Goal: Task Accomplishment & Management: Manage account settings

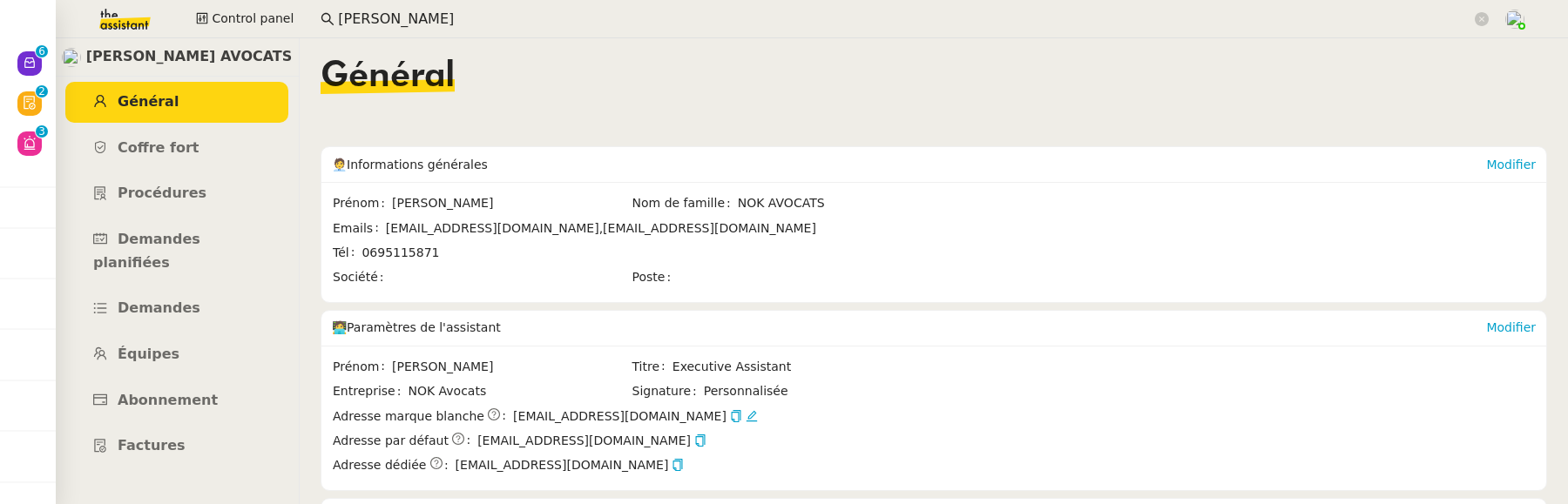
click at [94, 127] on nz-layout "Naomi NOK AVOCATS Général Coffre fort Procédures Demandes planifiées Demandes É…" at bounding box center [812, 271] width 1513 height 466
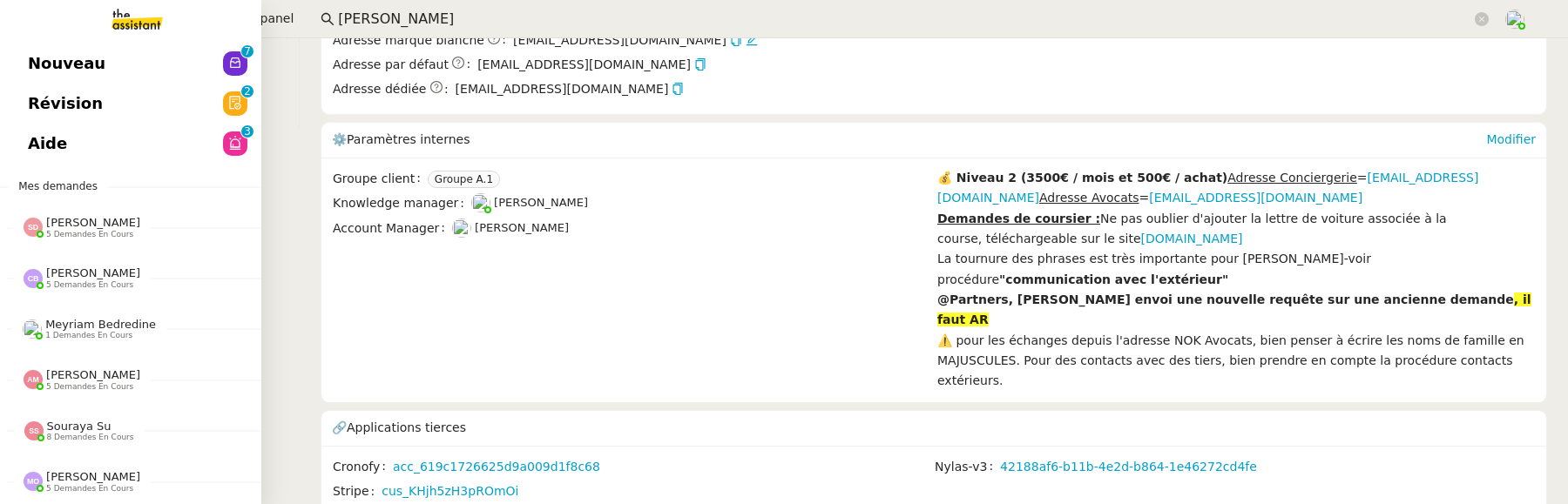
click at [35, 67] on span "Nouveau" at bounding box center [67, 63] width 78 height 26
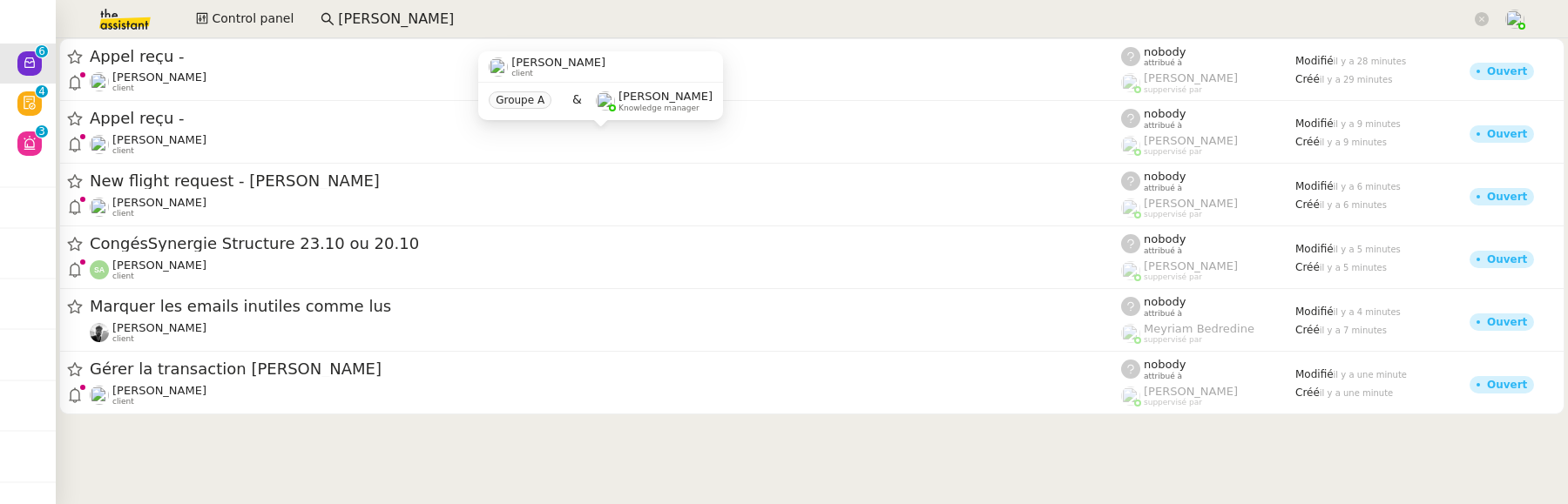
click at [498, 83] on div "Groupe A & Frédérique Albert Knowledge manager" at bounding box center [600, 101] width 245 height 36
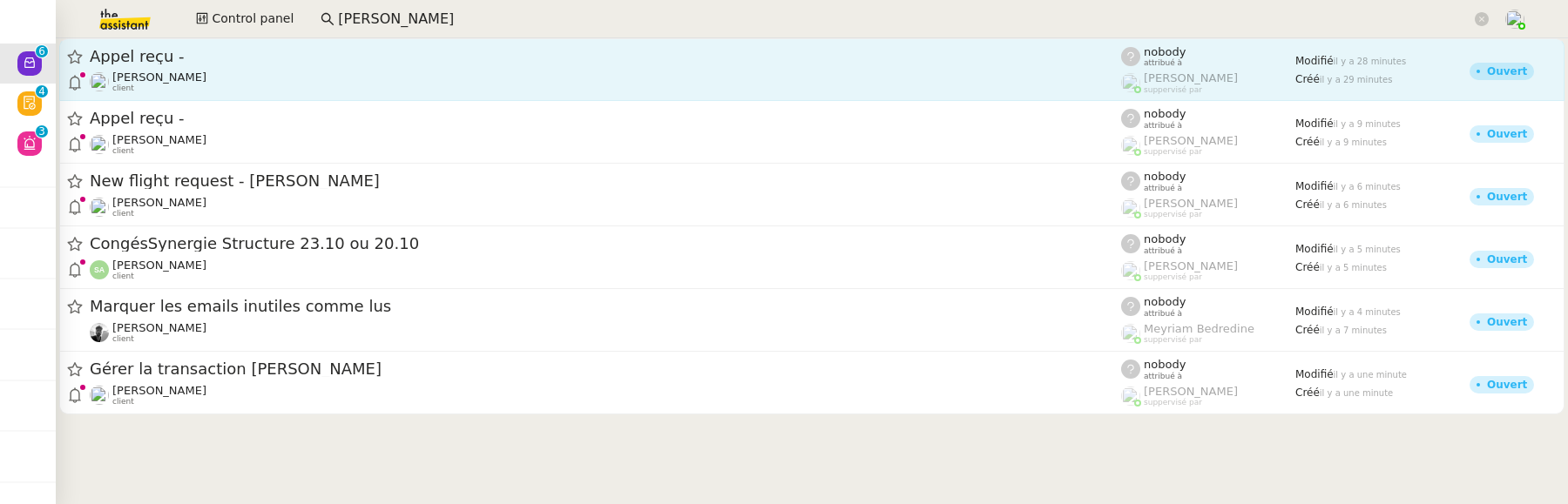
click at [399, 69] on div "Appel reçu - Gabrielle Tavernier client" at bounding box center [606, 70] width 1032 height 47
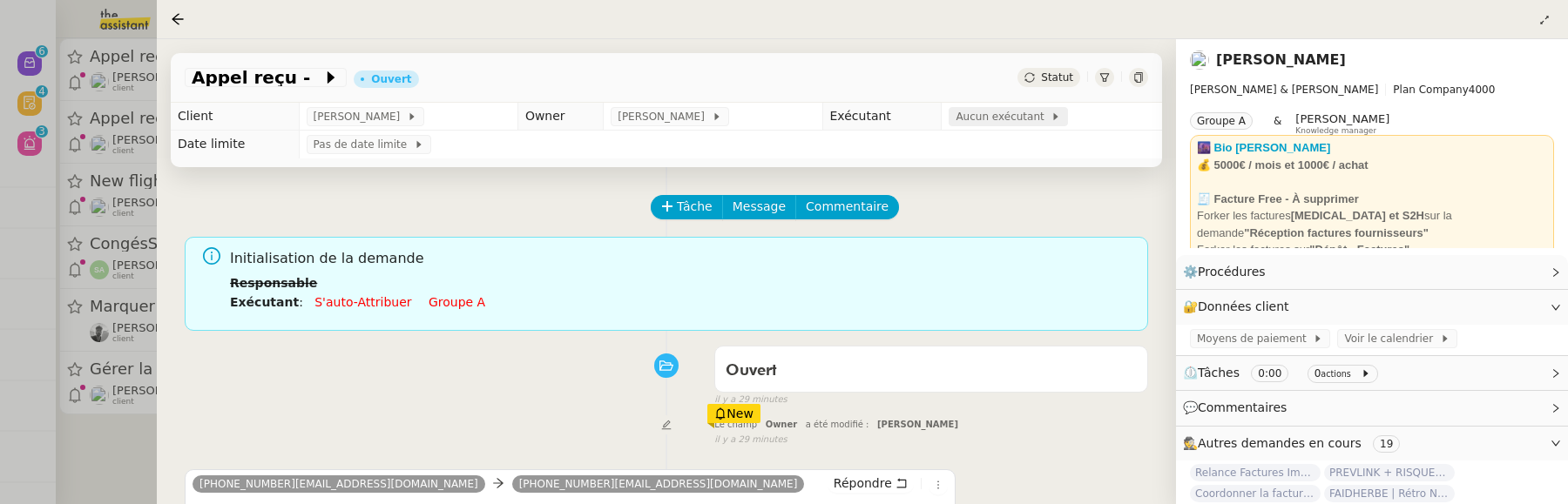
click at [990, 122] on span "Aucun exécutant" at bounding box center [1003, 116] width 95 height 17
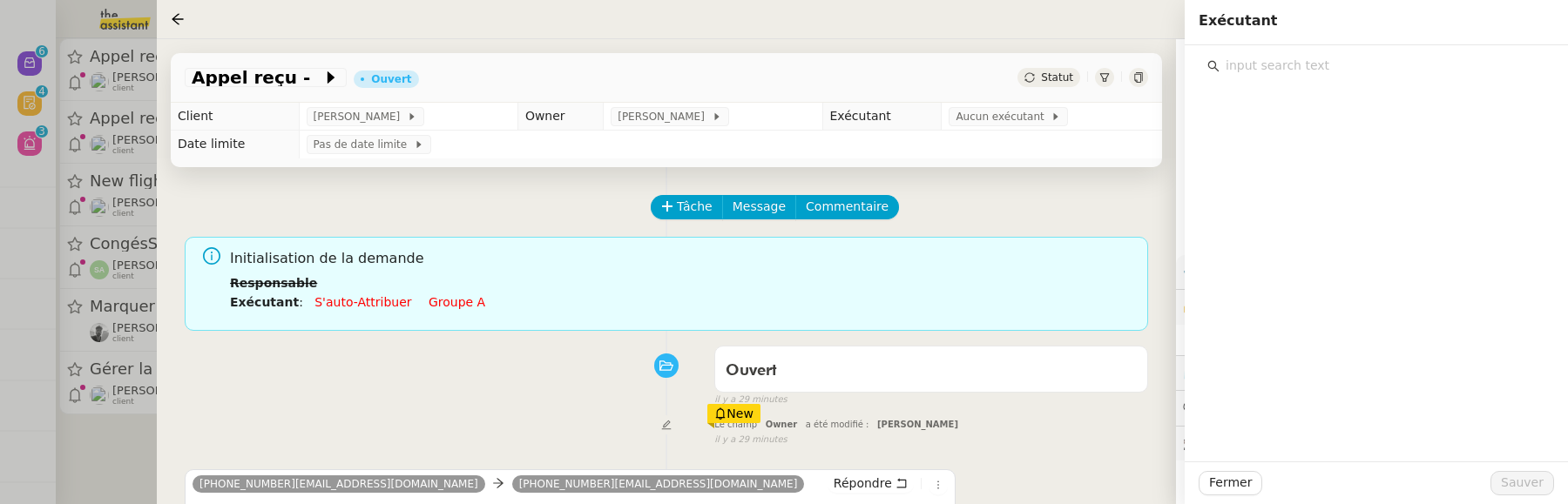
click at [1271, 60] on input "text" at bounding box center [1382, 66] width 326 height 24
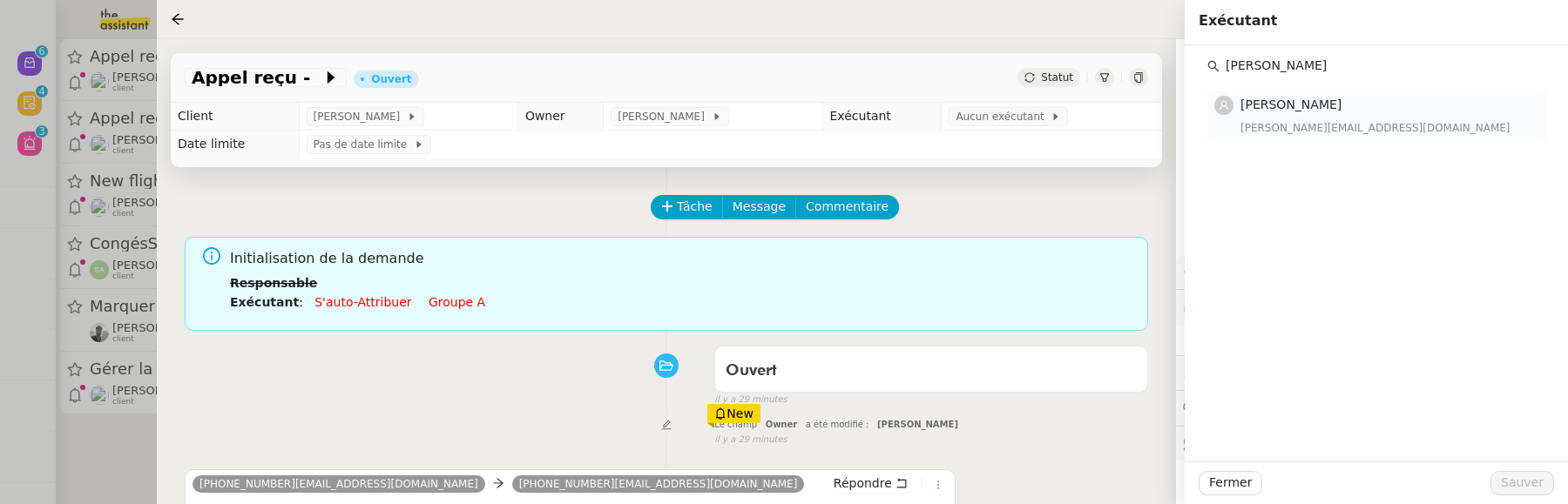
type input "vanessa"
click at [1338, 133] on div "vanessa@team.theassistant.com" at bounding box center [1388, 128] width 295 height 17
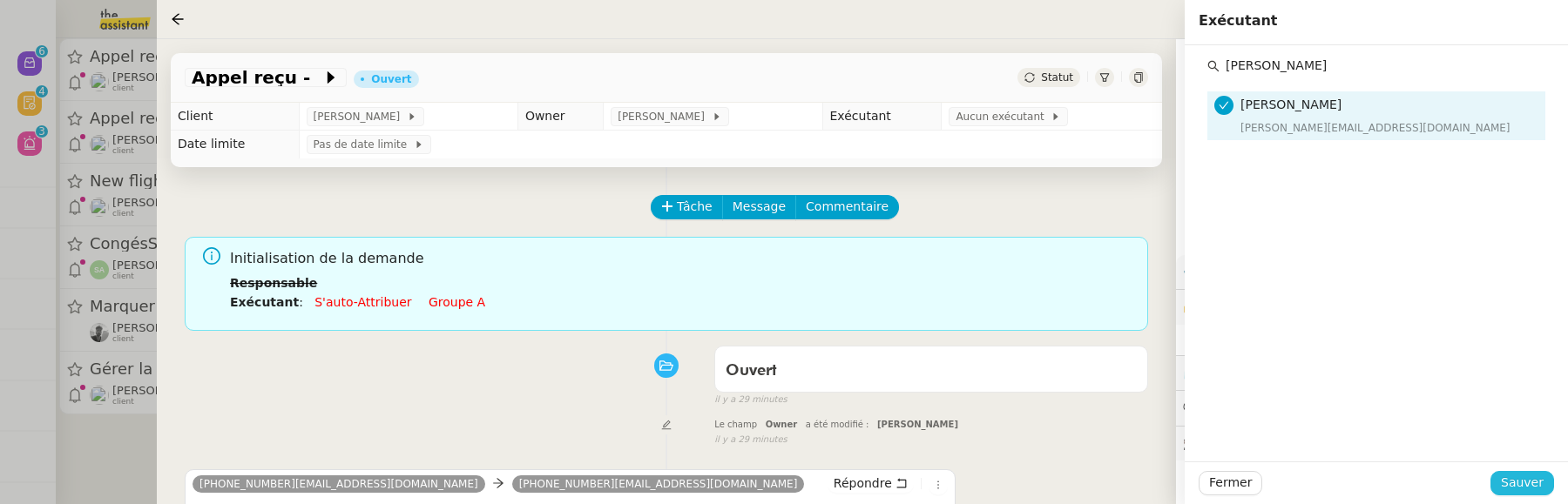
click at [1534, 484] on span "Sauver" at bounding box center [1523, 483] width 43 height 20
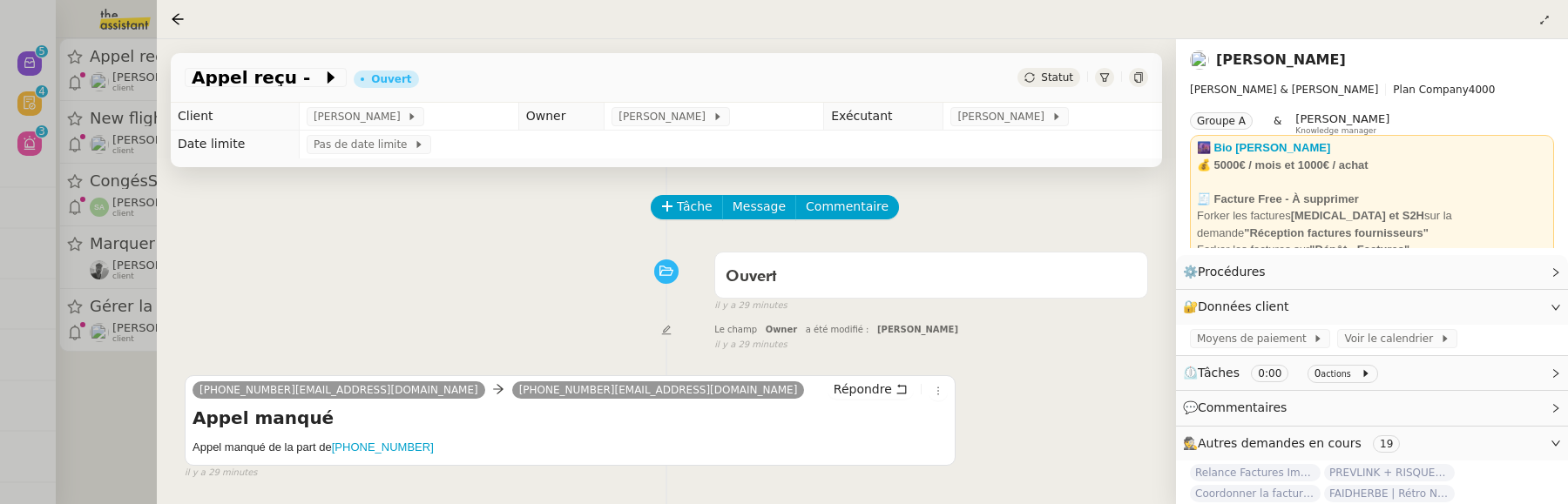
click at [131, 424] on div at bounding box center [784, 252] width 1568 height 504
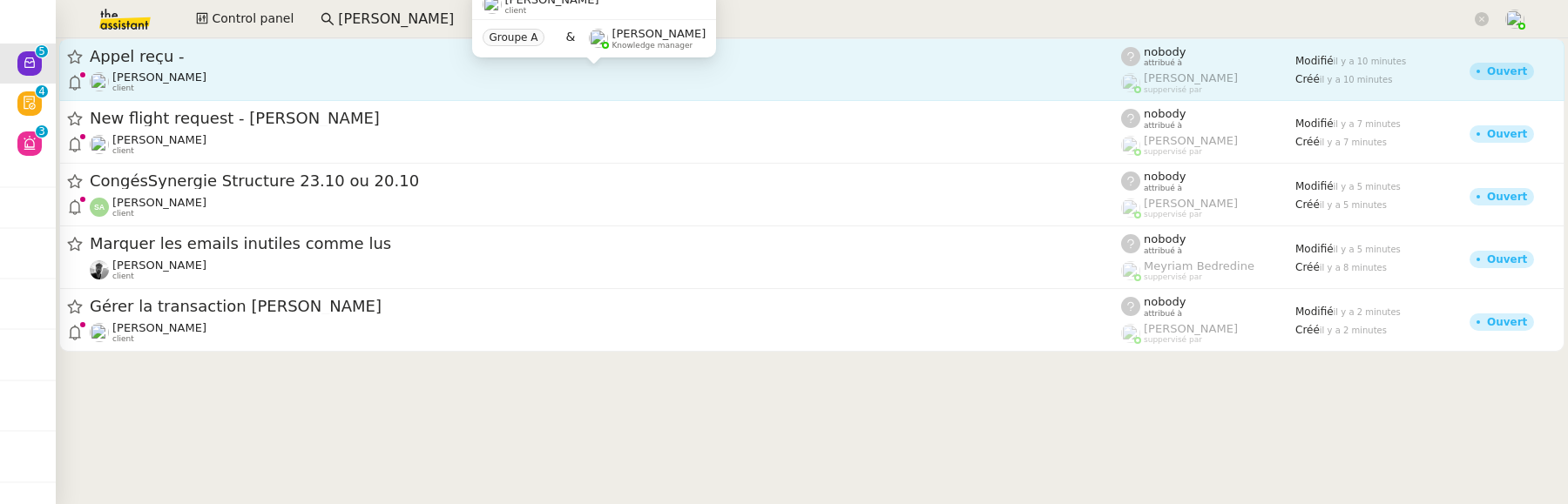
click at [329, 75] on div "Gabrielle Tavernier client" at bounding box center [606, 82] width 1032 height 23
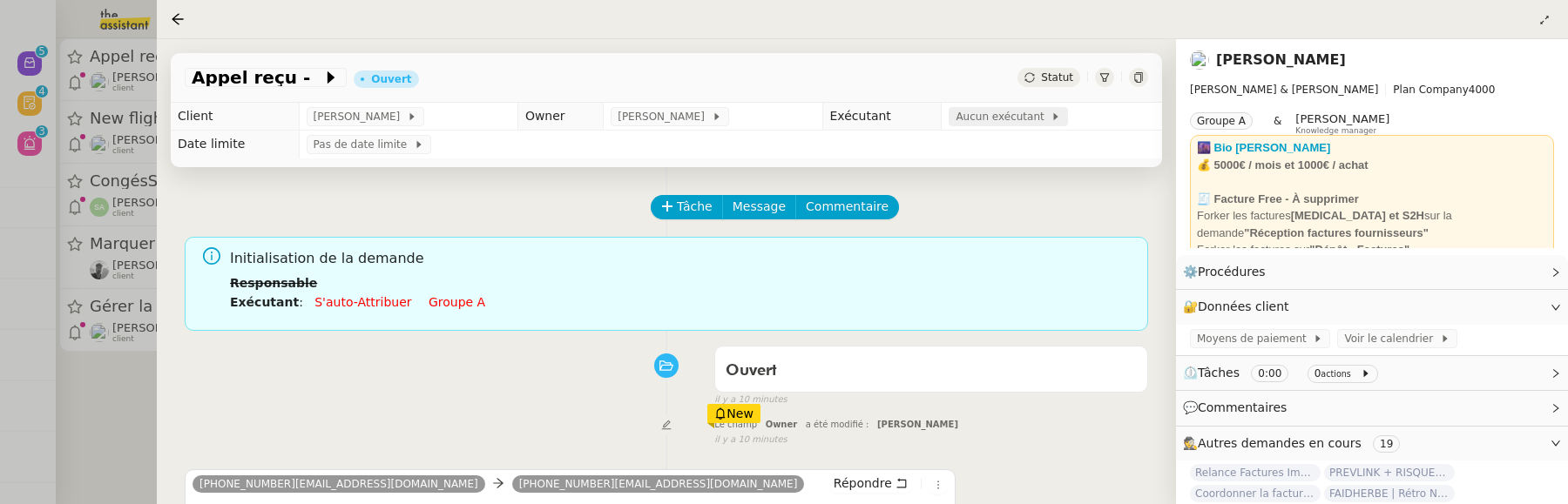
click at [1027, 118] on span "Aucun exécutant" at bounding box center [1003, 116] width 95 height 17
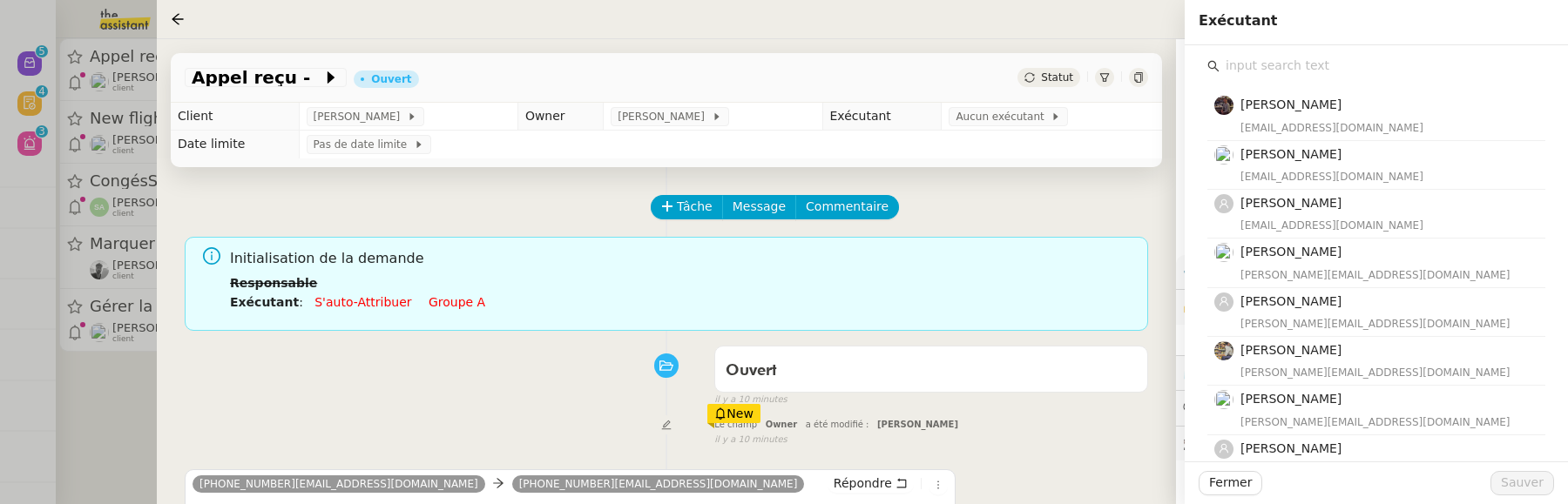
click at [1273, 70] on input "text" at bounding box center [1382, 66] width 326 height 24
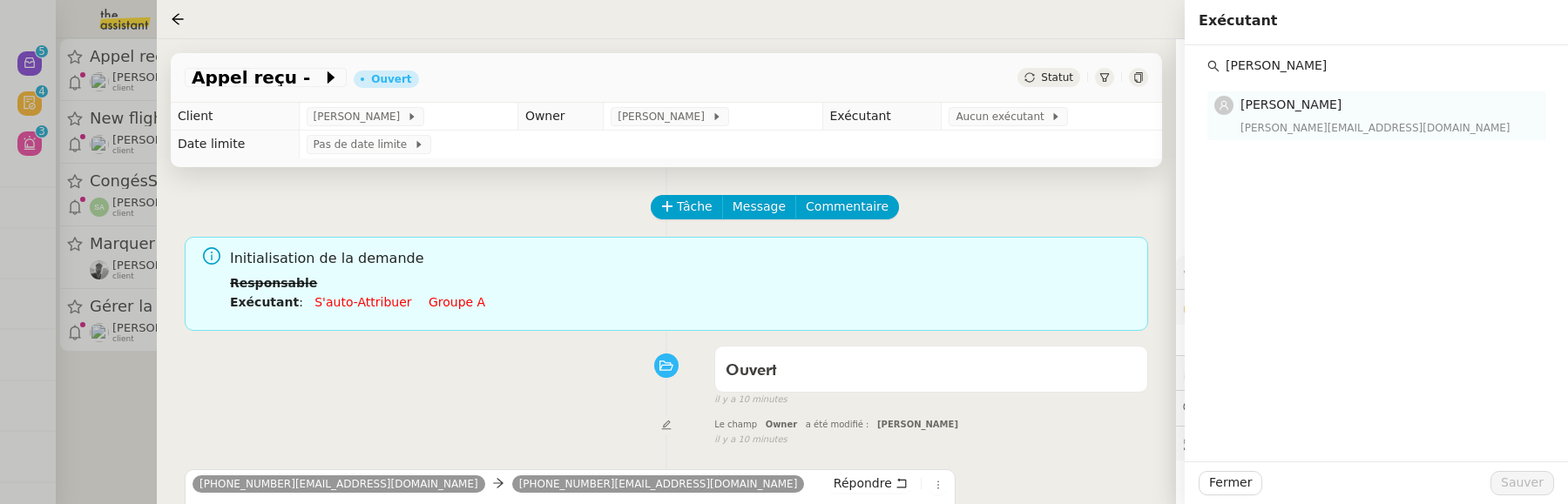
type input "vanessa"
click at [1310, 109] on span "Vanessa Decouflet" at bounding box center [1290, 104] width 101 height 14
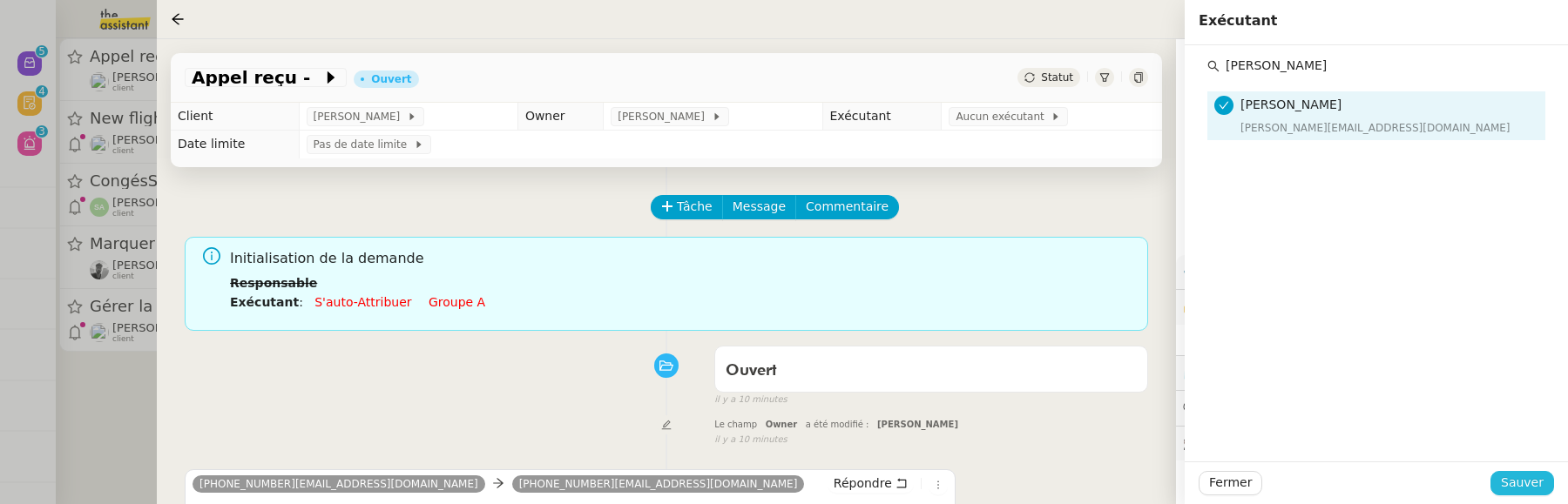
click at [1519, 485] on span "Sauver" at bounding box center [1523, 483] width 43 height 20
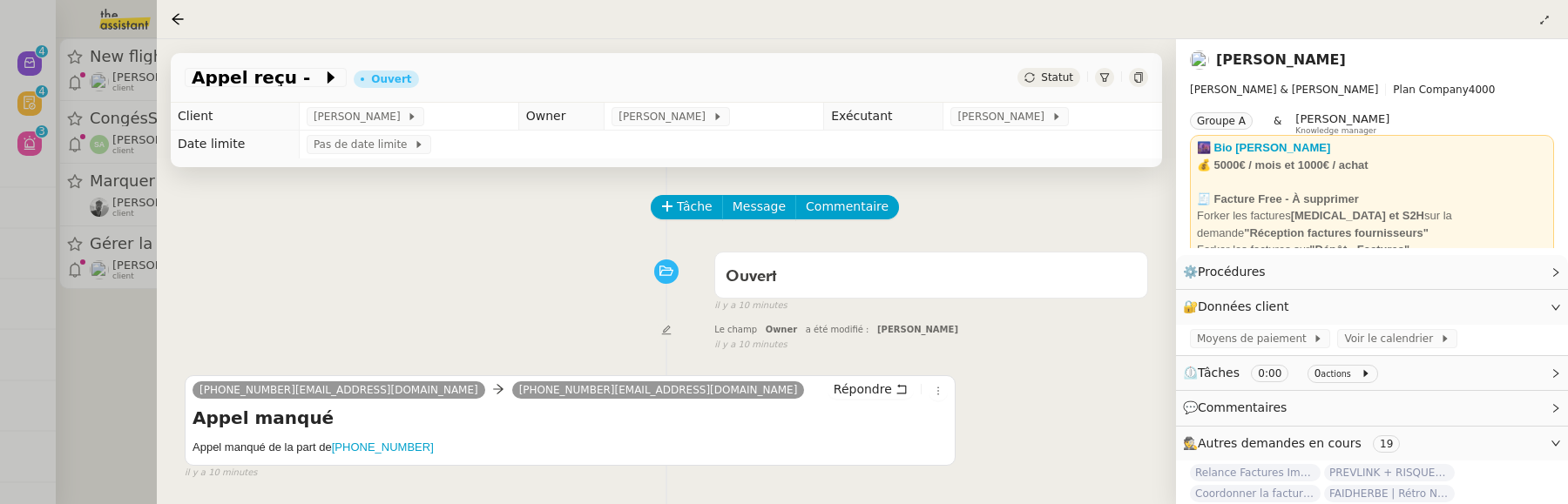
click at [121, 382] on div at bounding box center [784, 252] width 1568 height 504
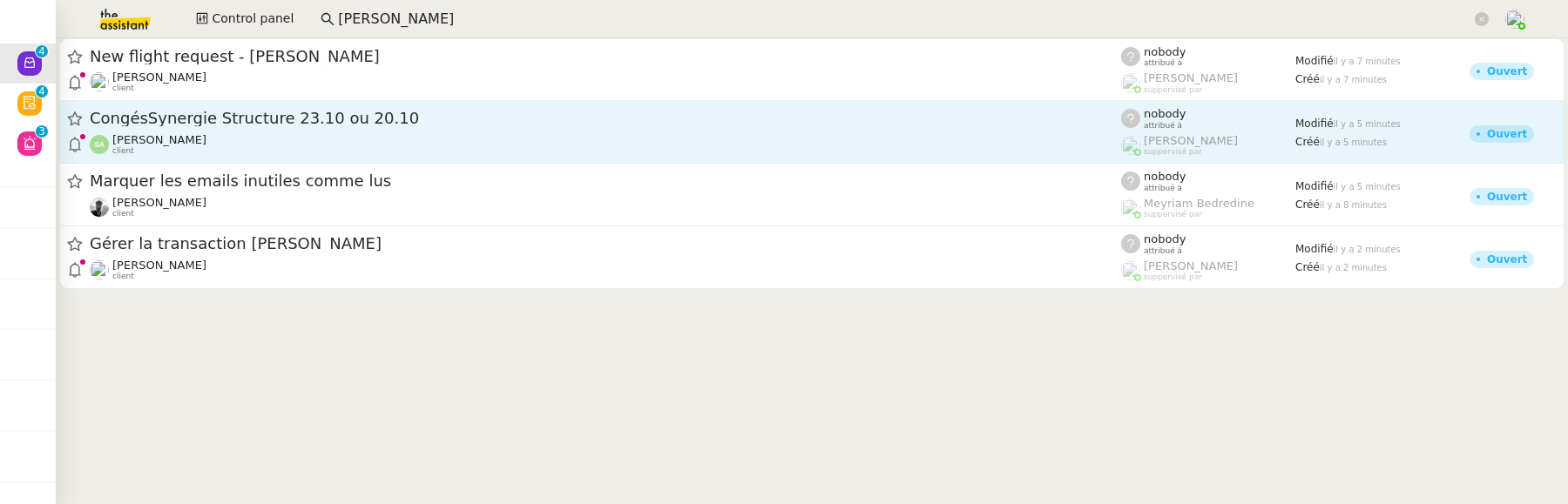
click at [229, 140] on div "Sophie AMORETTI client" at bounding box center [606, 144] width 1032 height 23
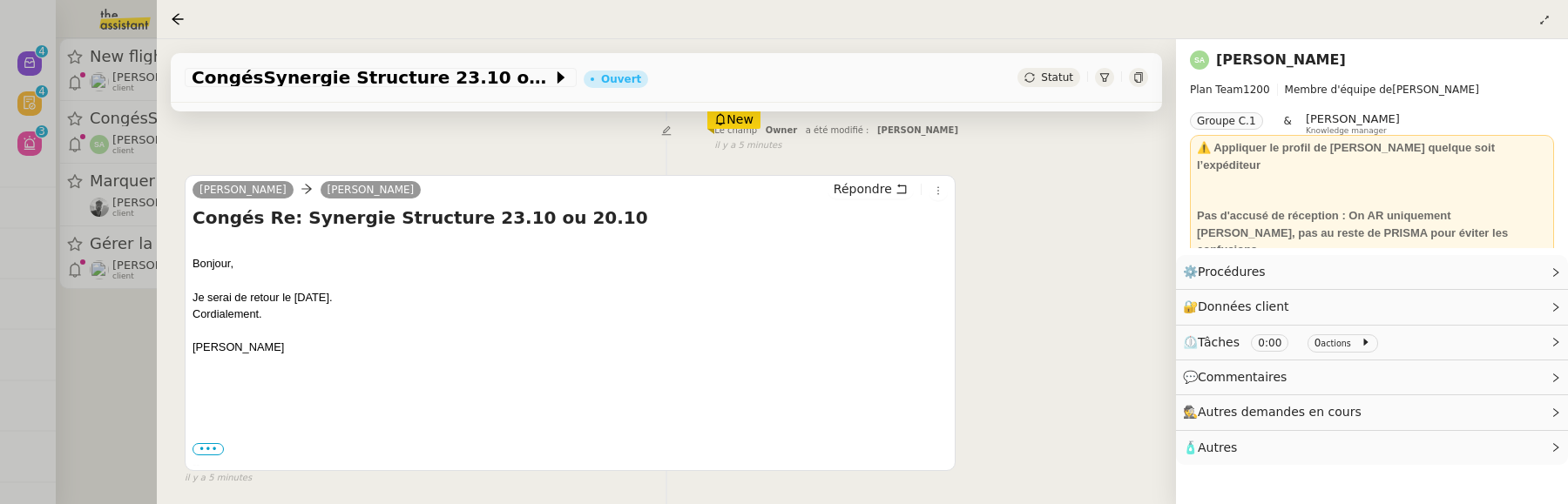
scroll to position [305, 0]
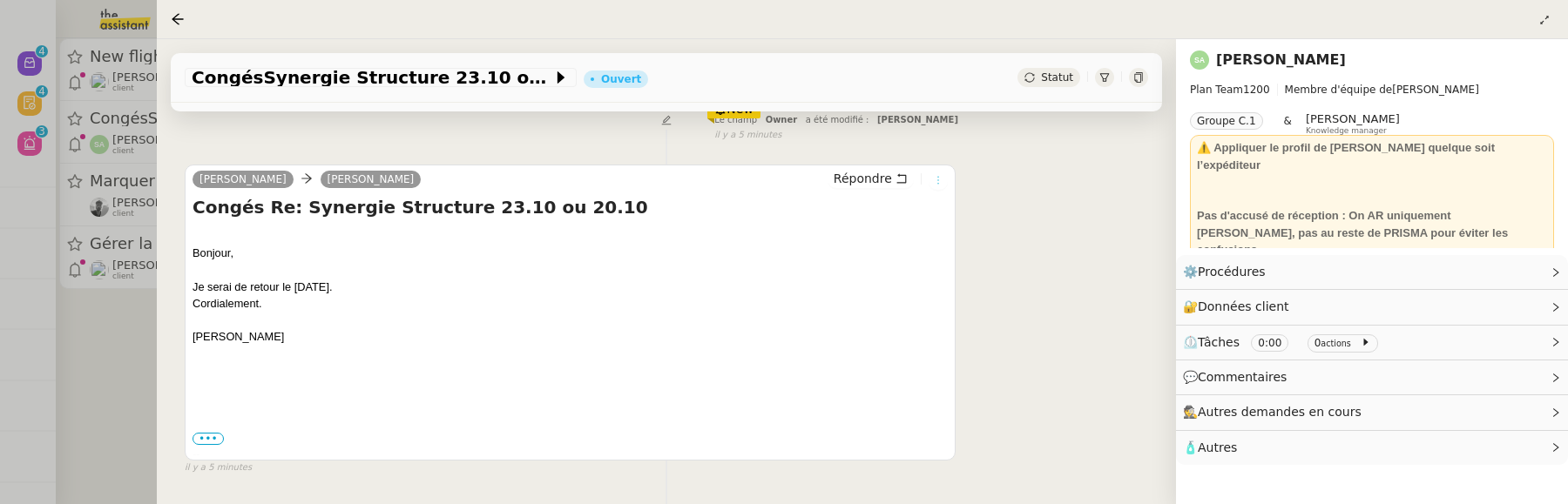
click at [933, 182] on icon at bounding box center [939, 180] width 11 height 11
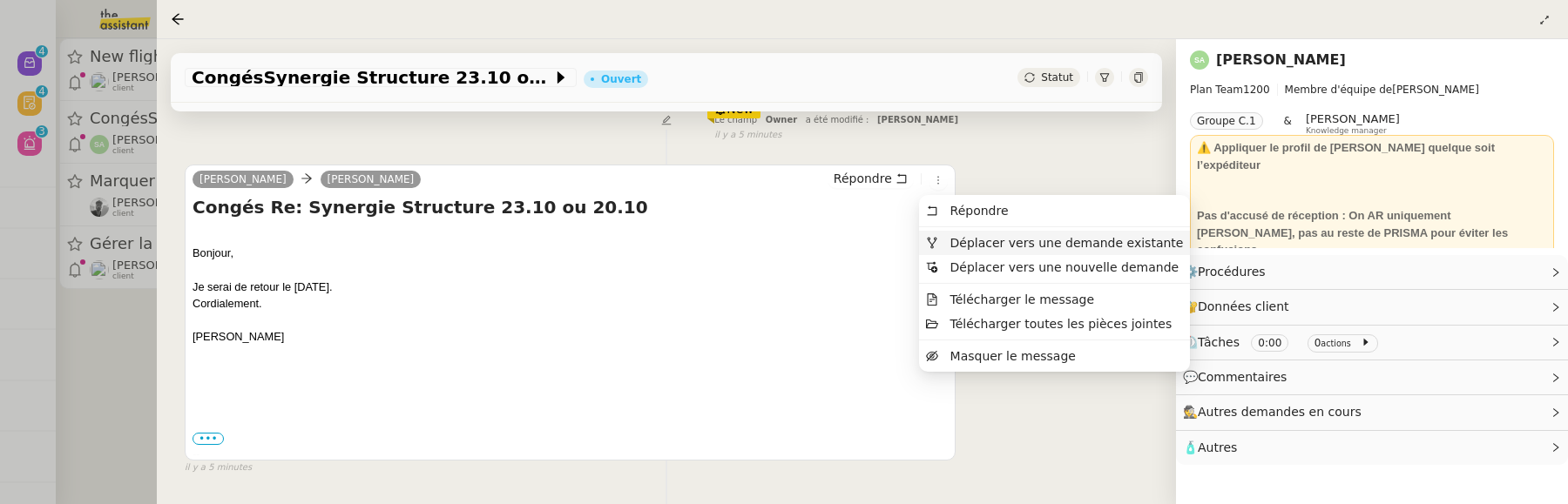
click at [973, 246] on span "Déplacer vers une demande existante" at bounding box center [1067, 242] width 234 height 14
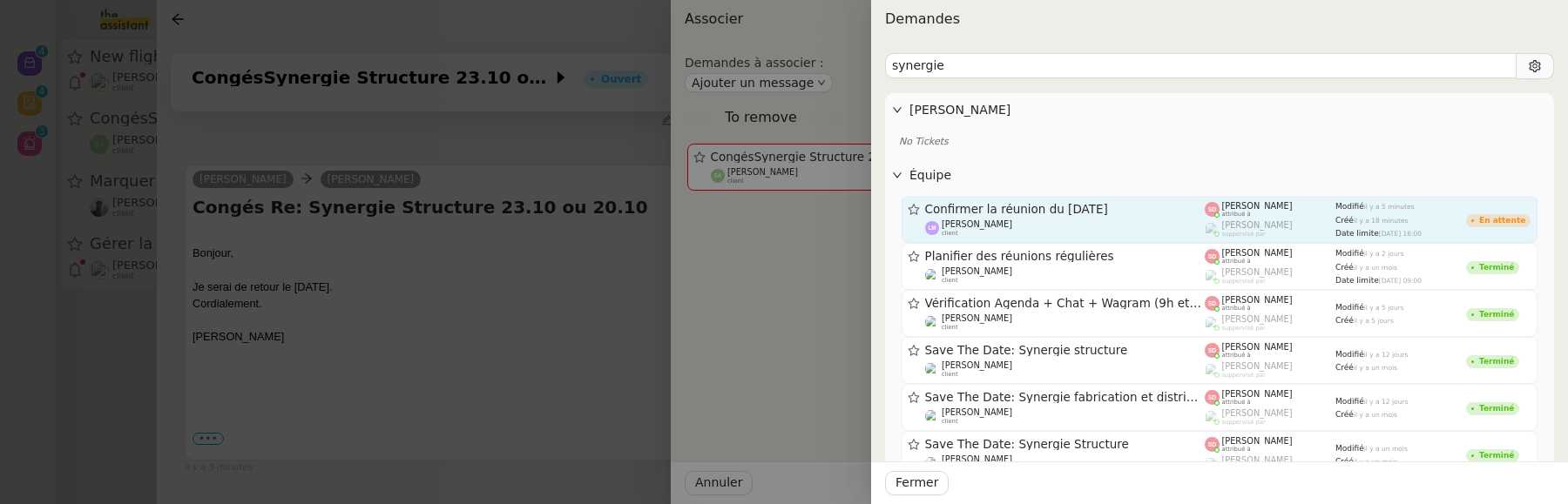
type input "synergie"
click at [1100, 237] on link "Confirmer la réunion du 20 octobre Laurence NARCISI-MAROTEL client Sheida Delpa…" at bounding box center [1219, 219] width 636 height 47
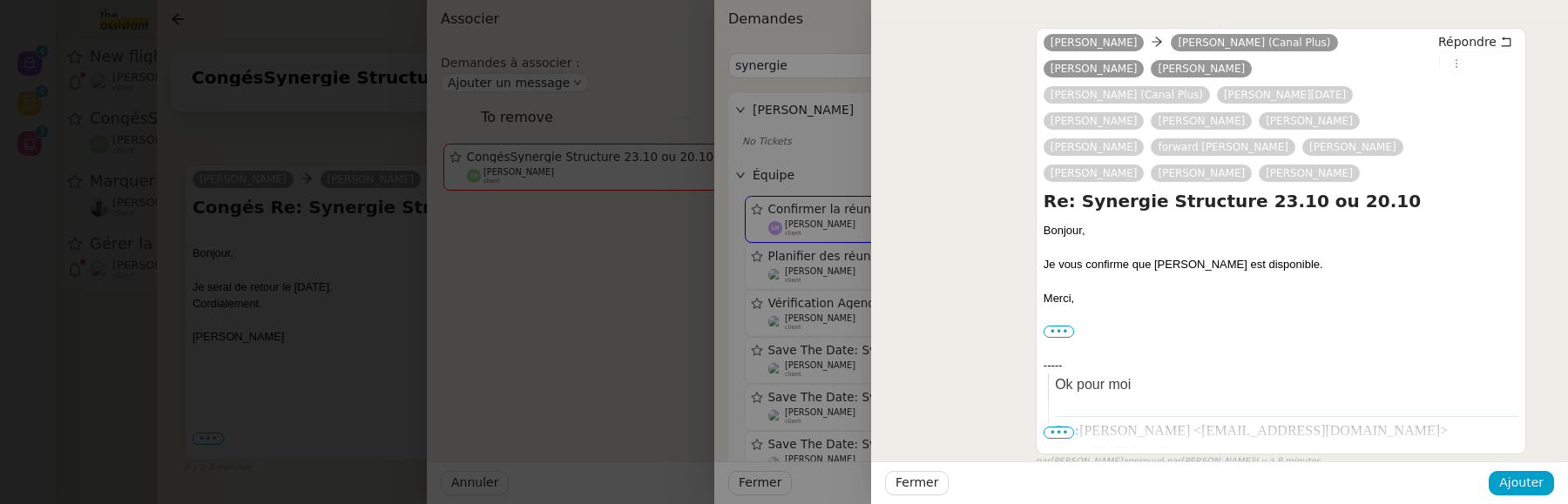
scroll to position [294, 0]
click at [1532, 499] on div "Fermer Ajouter" at bounding box center [1220, 482] width 697 height 43
click at [1532, 490] on span "Ajouter" at bounding box center [1522, 483] width 44 height 20
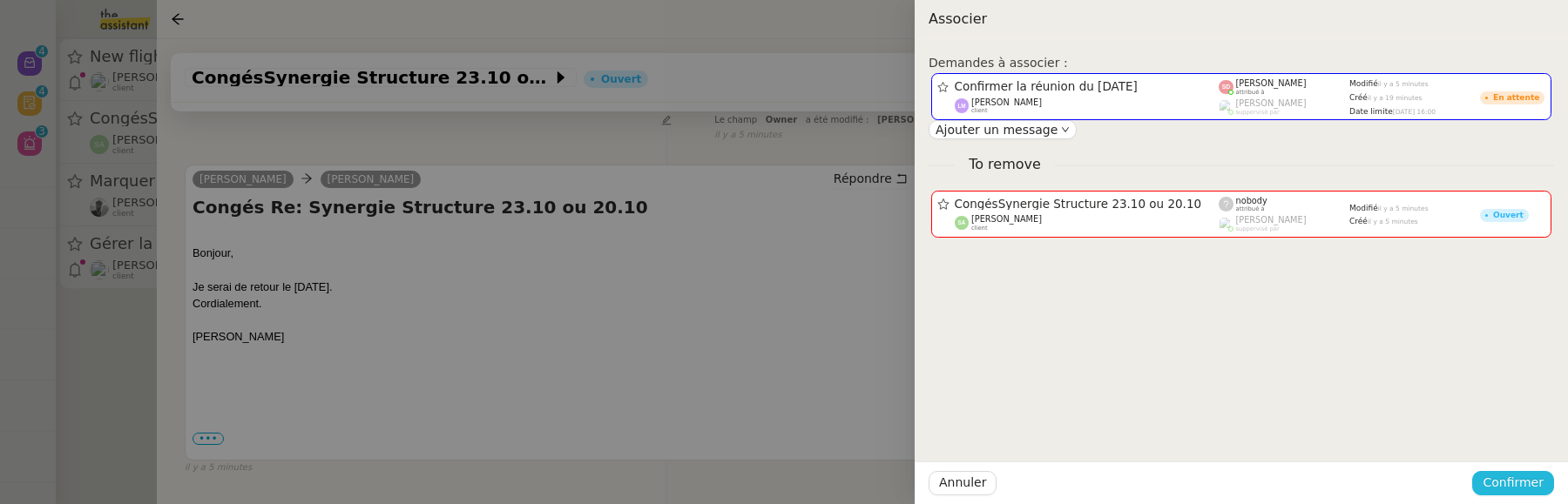
click at [1532, 490] on span "Confirmer" at bounding box center [1513, 483] width 61 height 20
click at [1526, 434] on span "Ajouter" at bounding box center [1514, 436] width 44 height 17
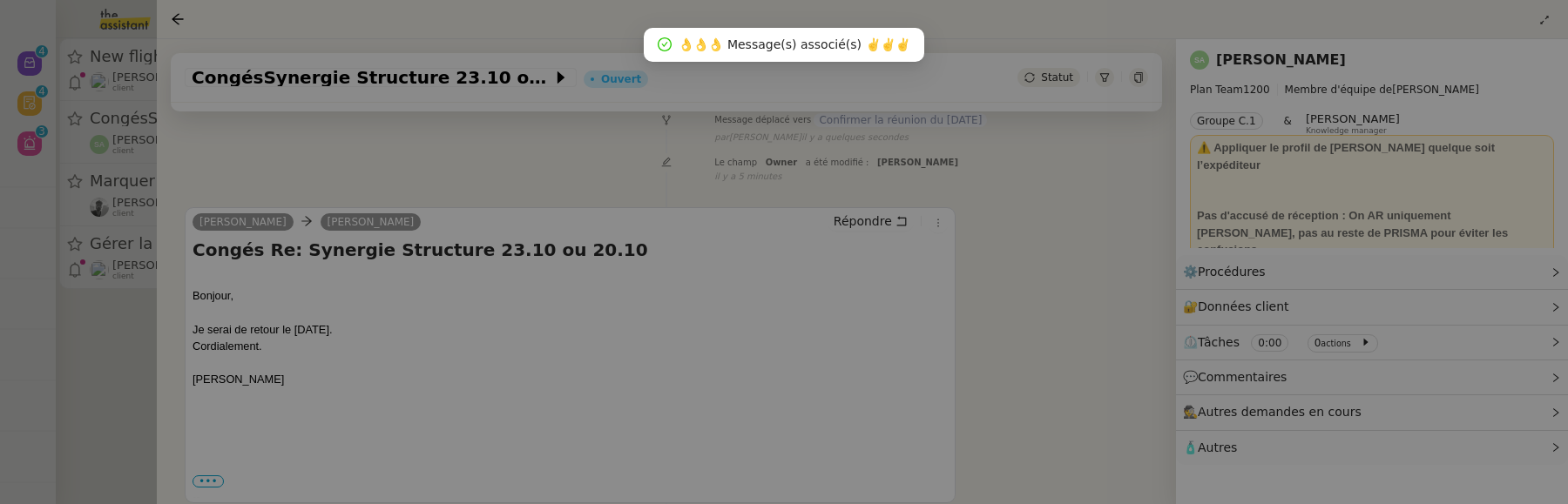
scroll to position [210, 0]
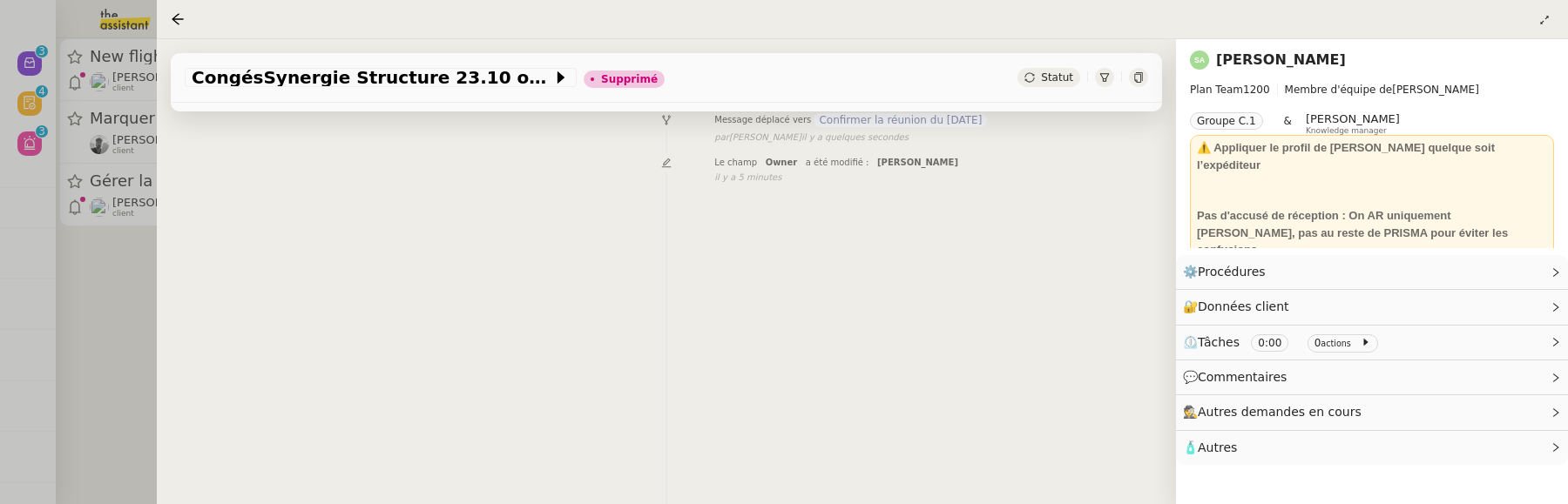
click at [119, 367] on div at bounding box center [784, 252] width 1568 height 504
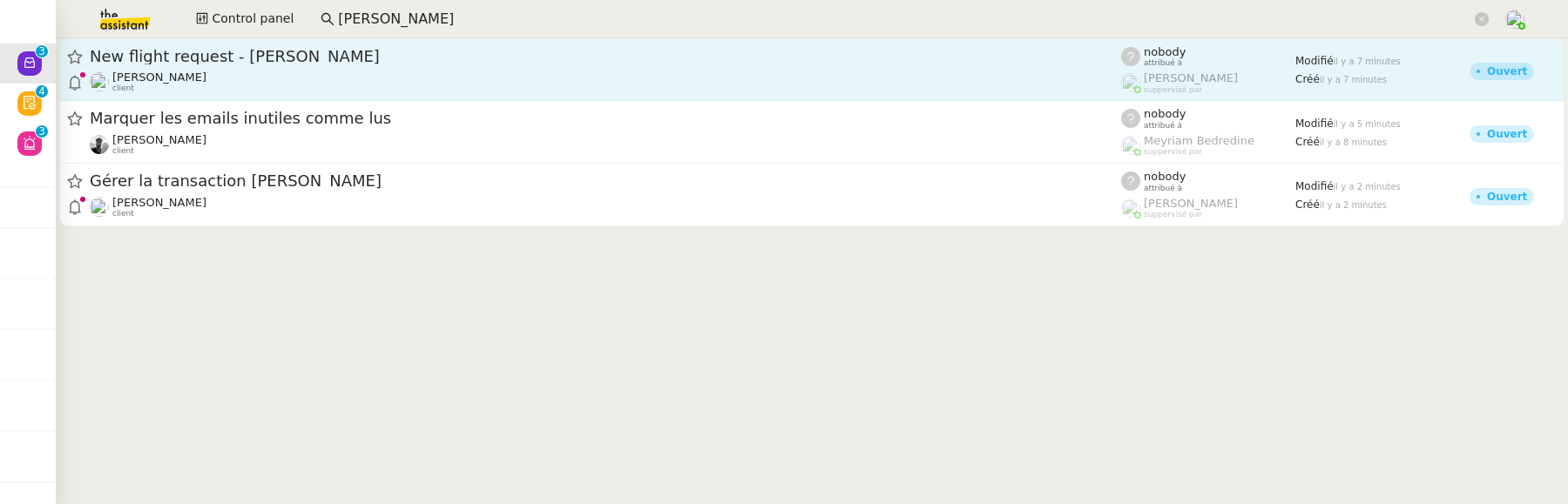
click at [367, 83] on div "[PERSON_NAME] client" at bounding box center [606, 82] width 1032 height 23
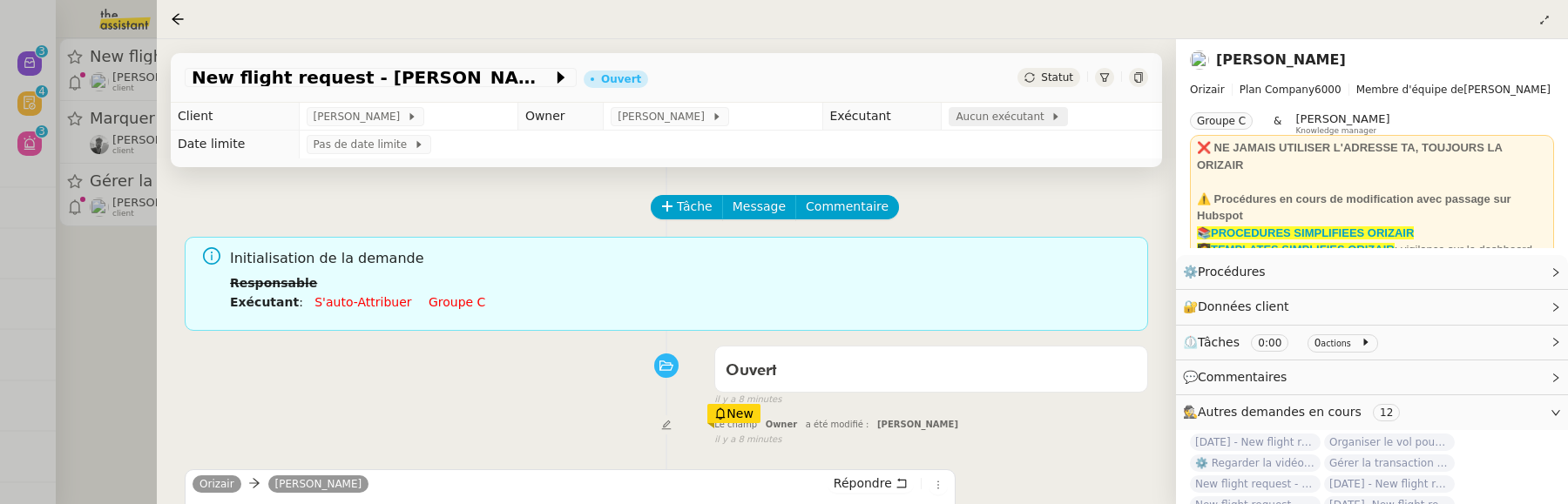
click at [1045, 112] on span at bounding box center [1048, 116] width 7 height 12
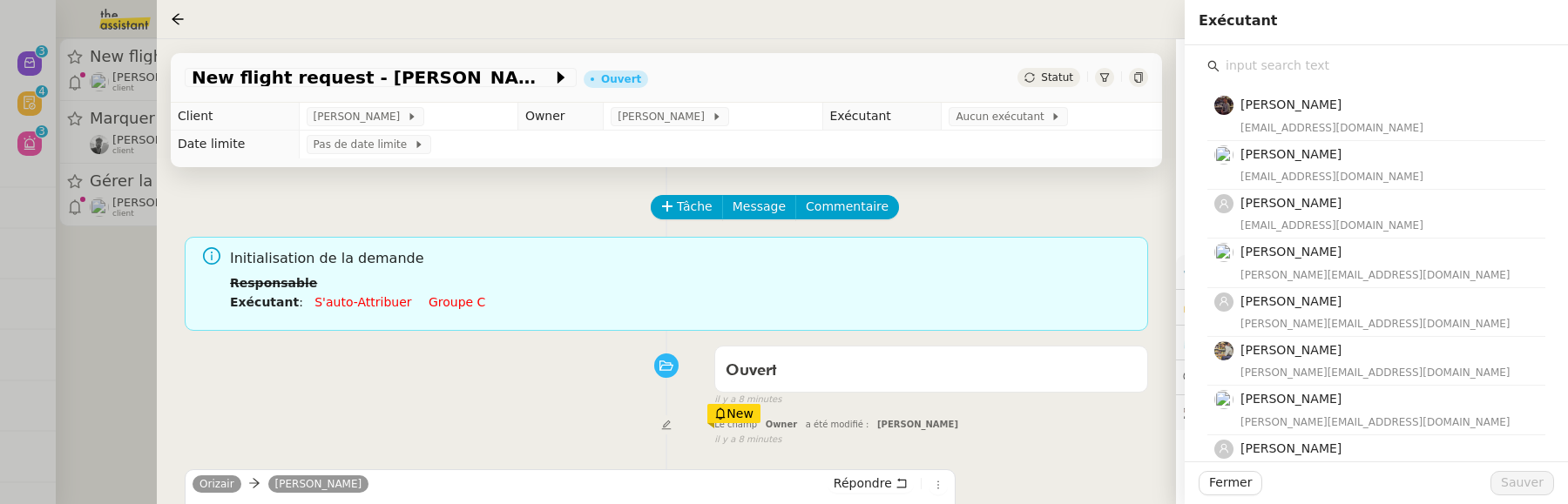
click at [1296, 73] on input "text" at bounding box center [1382, 66] width 326 height 24
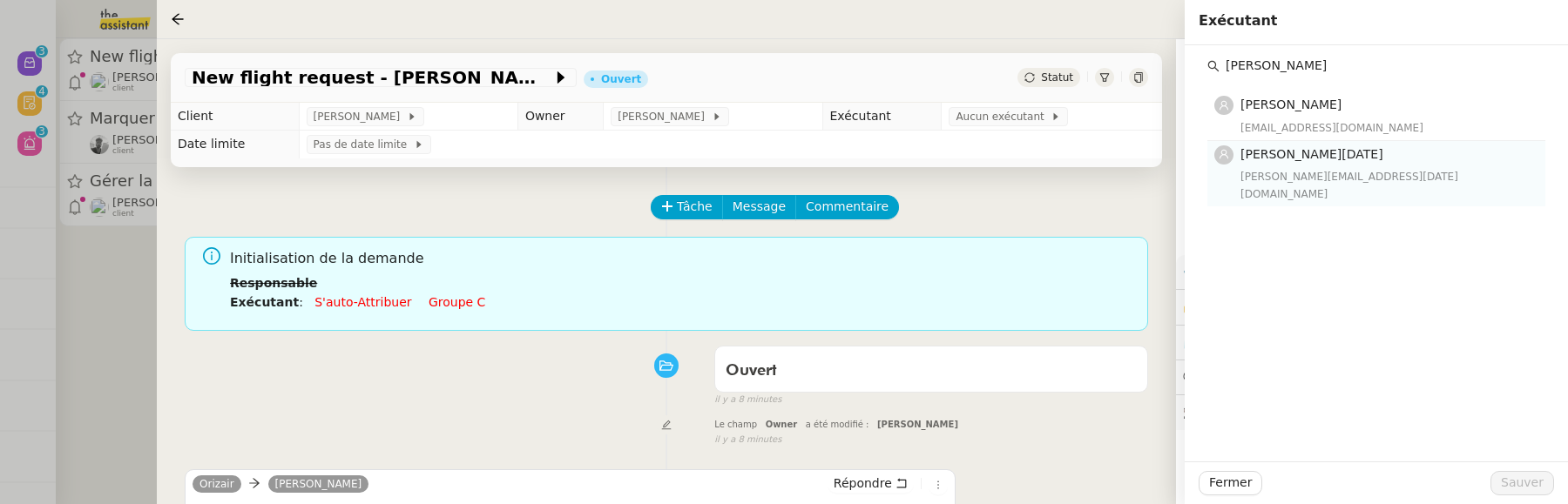
type input "jean"
click at [1322, 164] on h4 "[PERSON_NAME][DATE]" at bounding box center [1388, 154] width 295 height 20
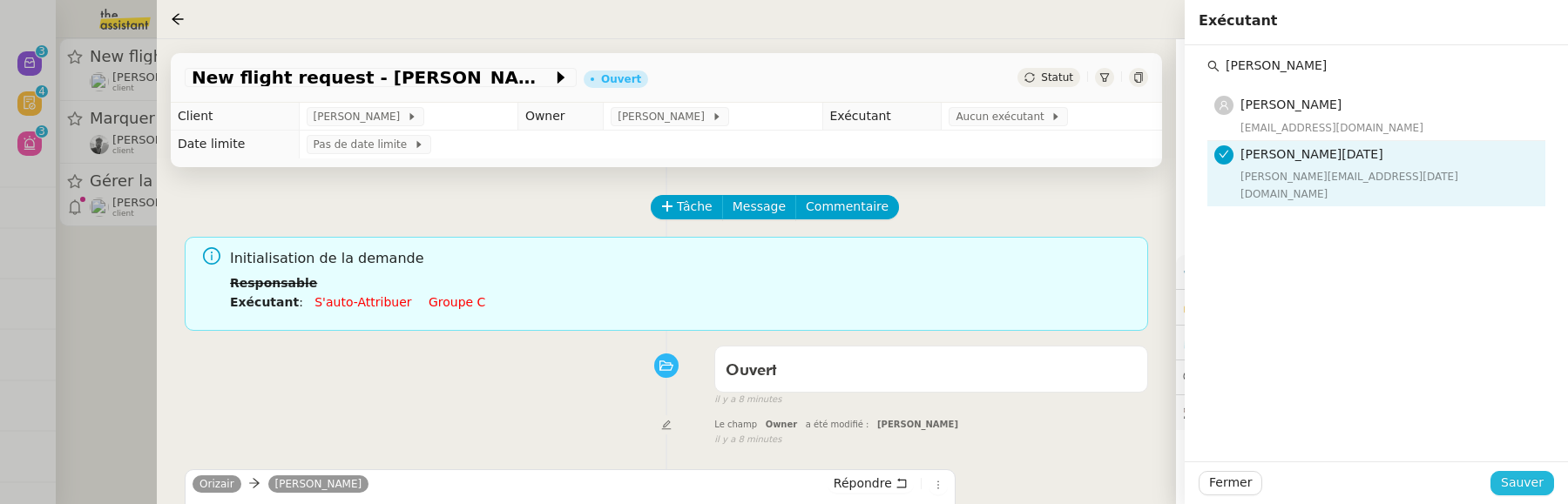
click at [1516, 487] on span "Sauver" at bounding box center [1523, 483] width 43 height 20
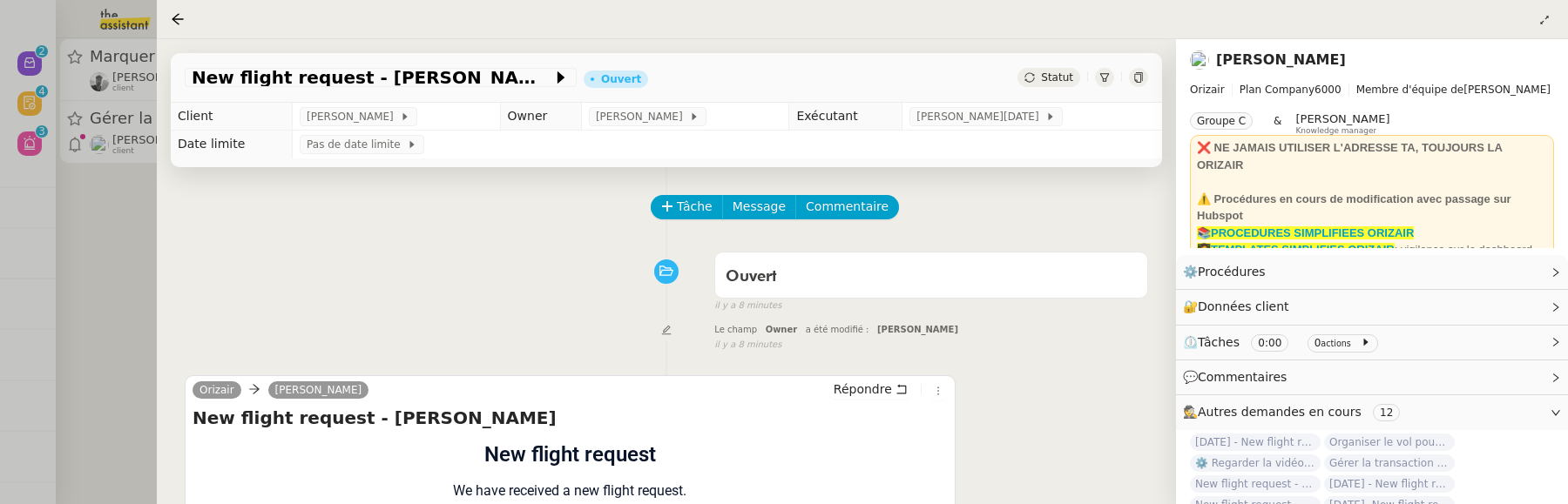
click at [150, 302] on div at bounding box center [784, 252] width 1568 height 504
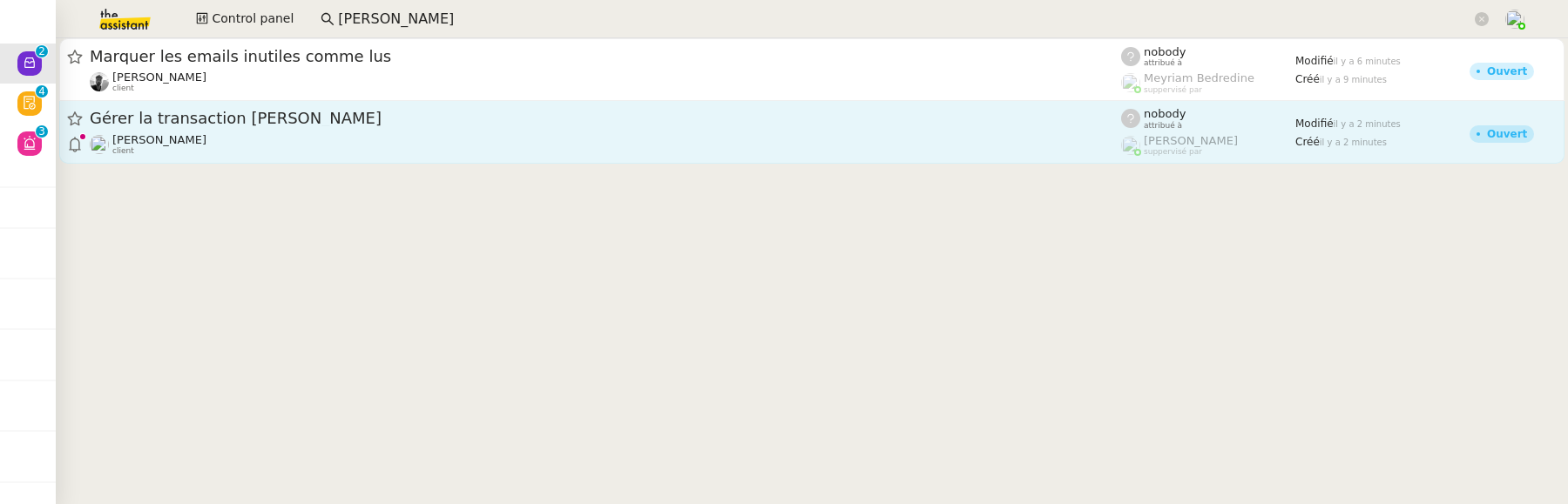
click at [324, 139] on div "[PERSON_NAME] client" at bounding box center [606, 144] width 1032 height 23
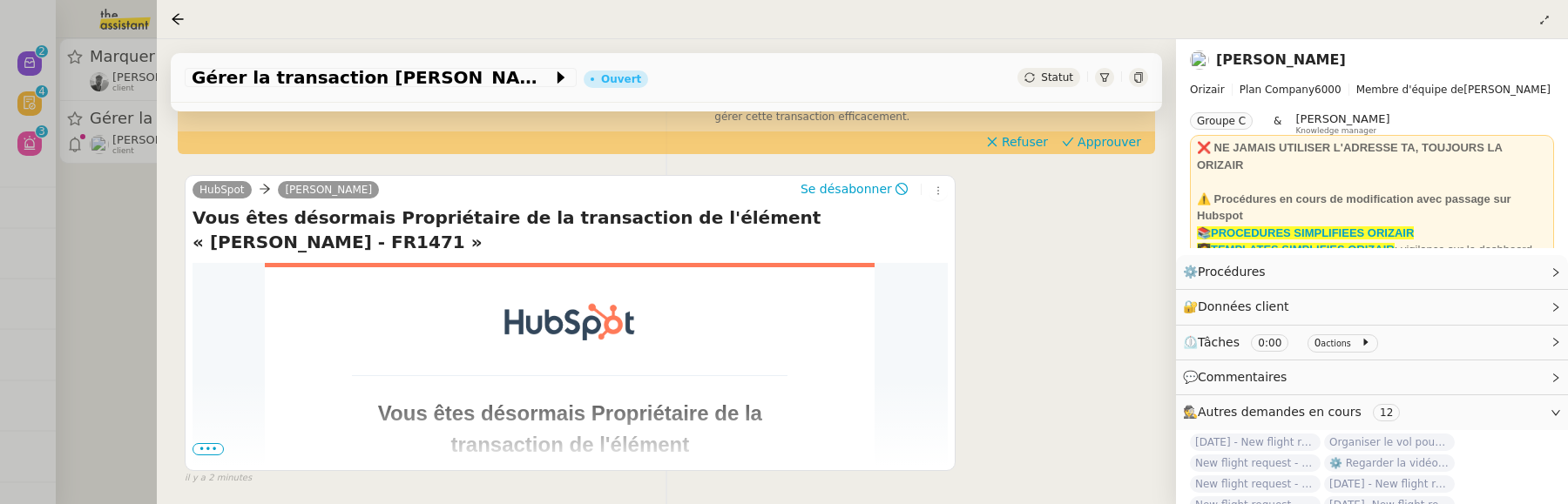
scroll to position [287, 0]
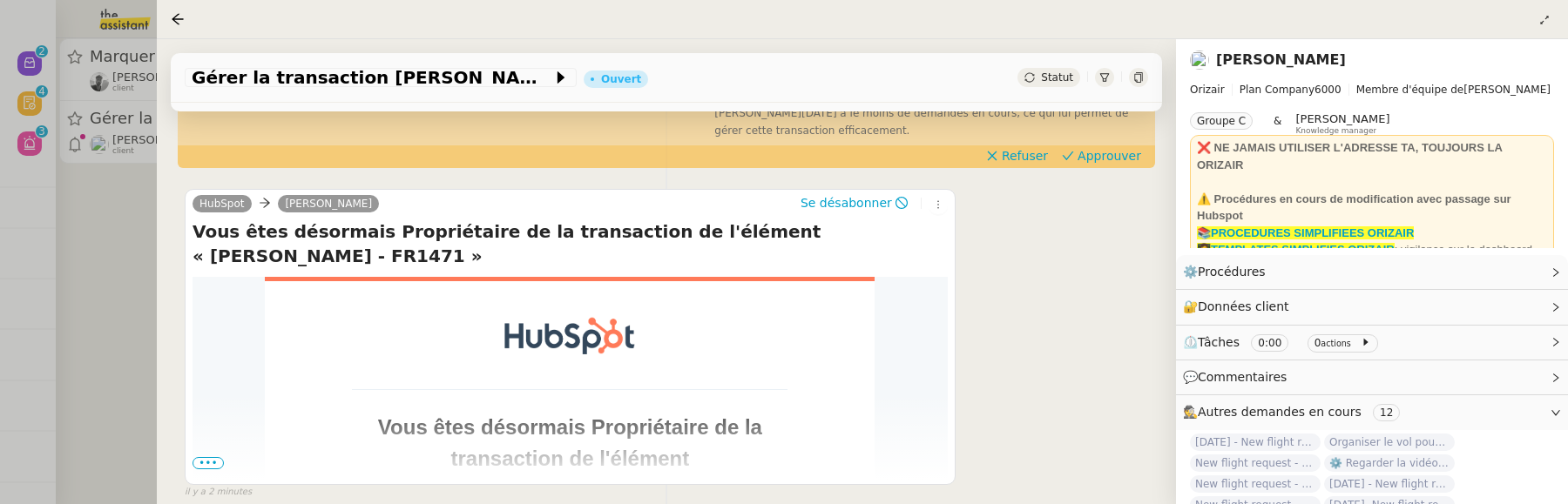
click at [1038, 86] on div "Statut" at bounding box center [1048, 77] width 63 height 19
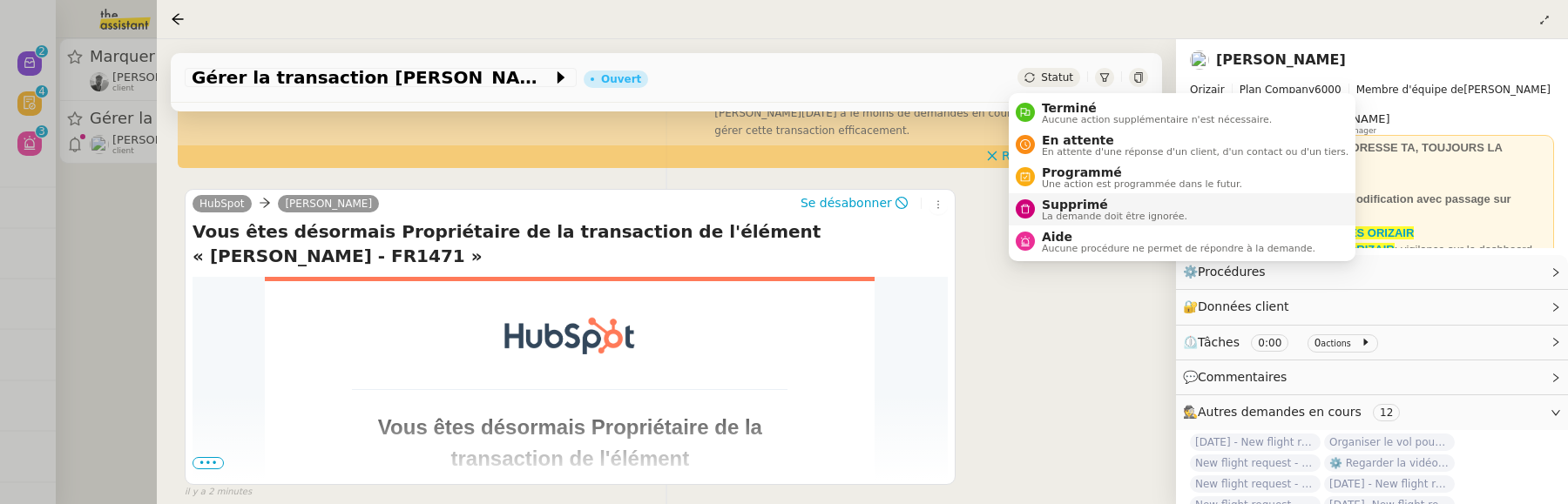
click at [1043, 208] on span "Supprimé" at bounding box center [1115, 204] width 145 height 14
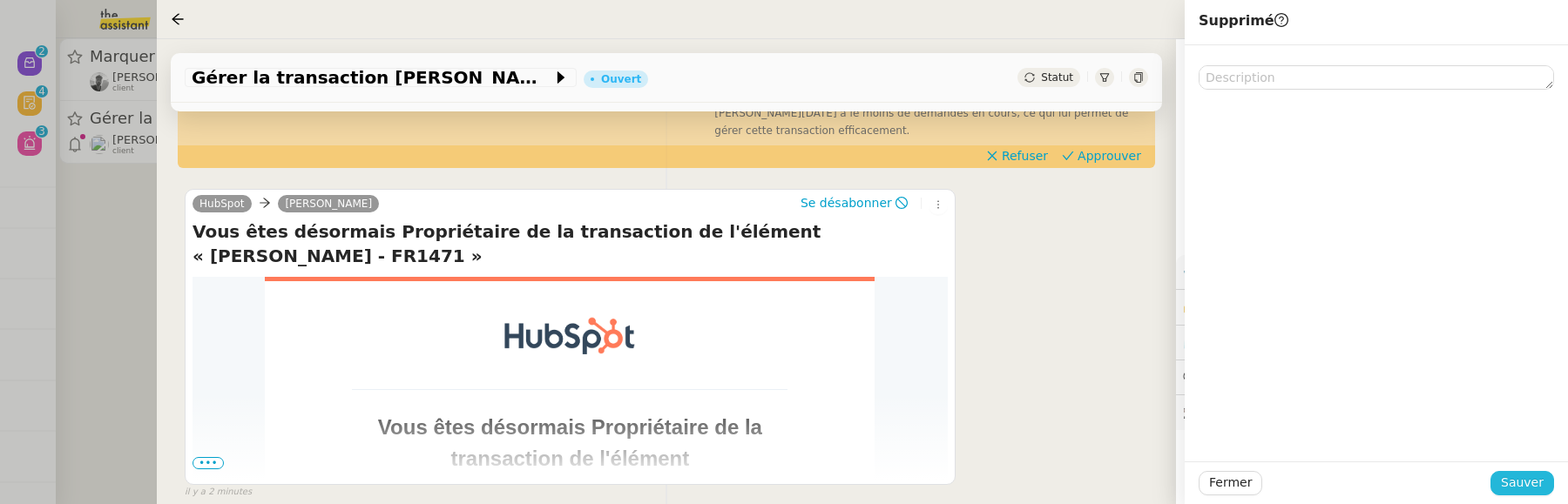
click at [1525, 477] on span "Sauver" at bounding box center [1523, 483] width 43 height 20
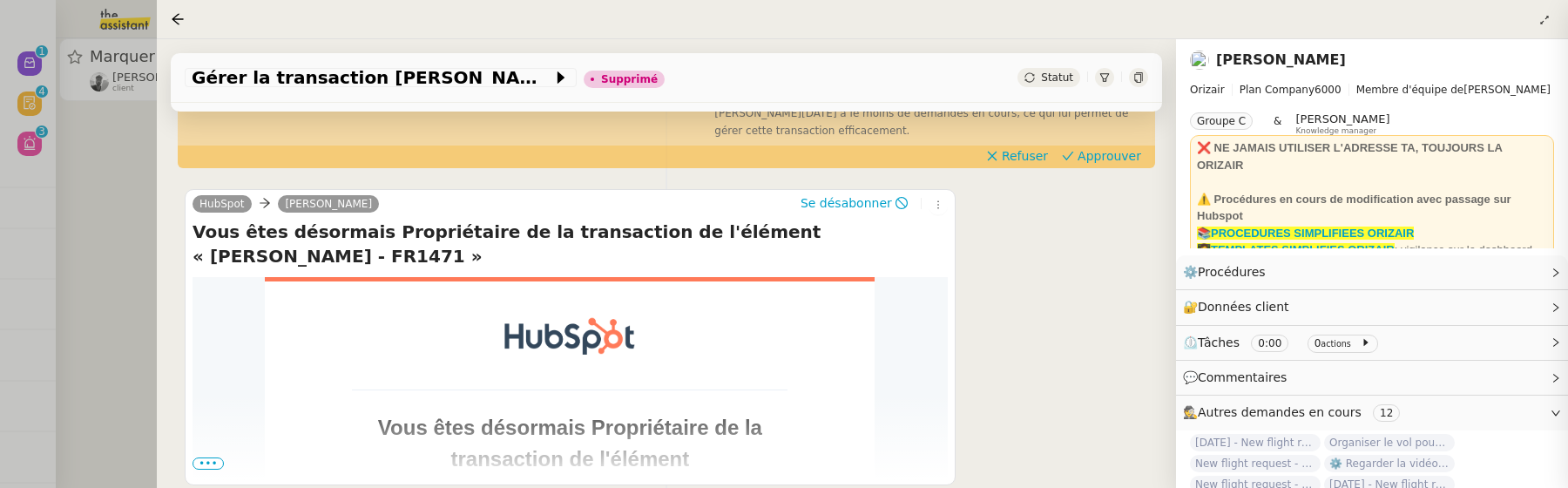
click at [102, 215] on div at bounding box center [784, 244] width 1568 height 488
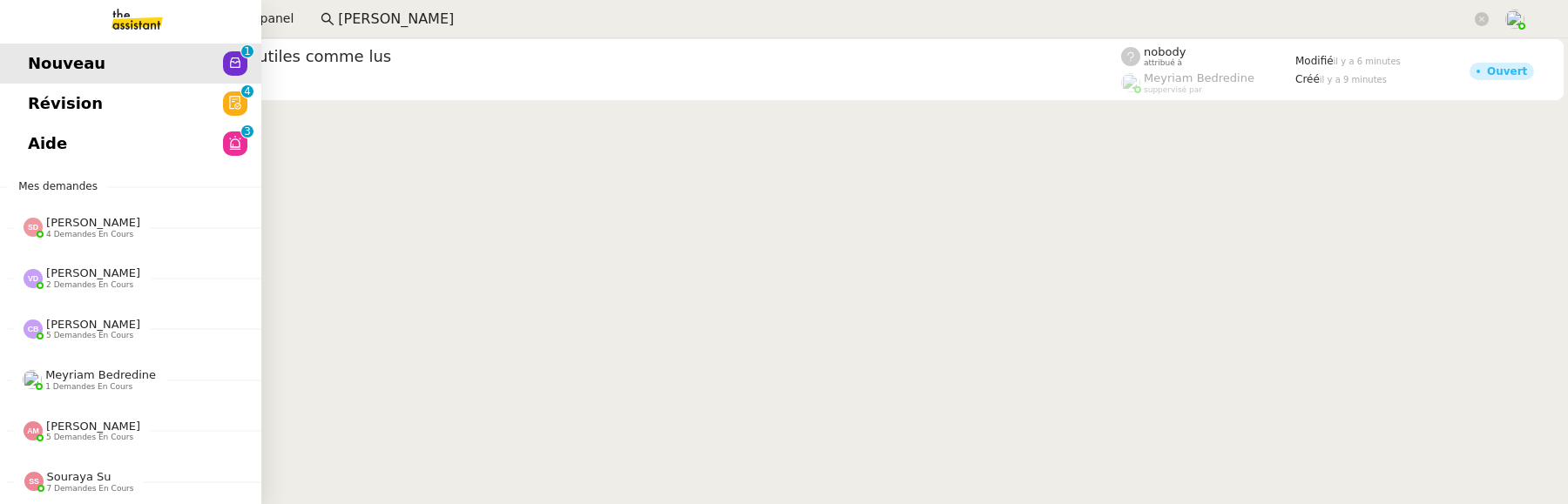
click at [47, 100] on span "Révision" at bounding box center [65, 103] width 75 height 26
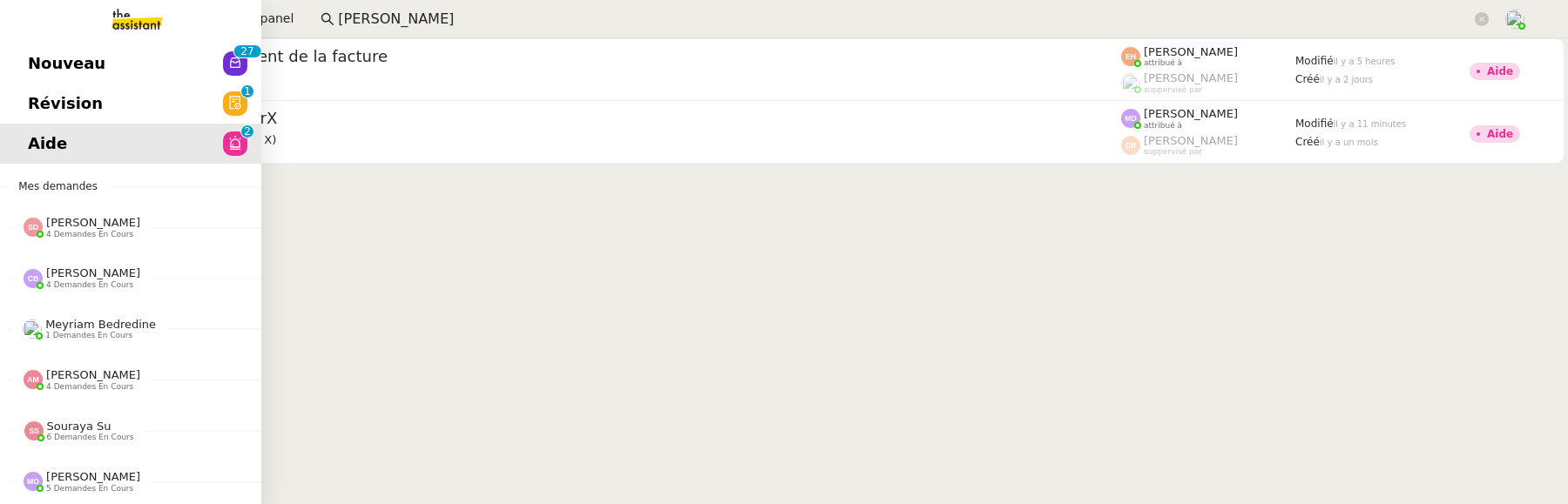
click at [34, 65] on span "Nouveau" at bounding box center [67, 63] width 78 height 26
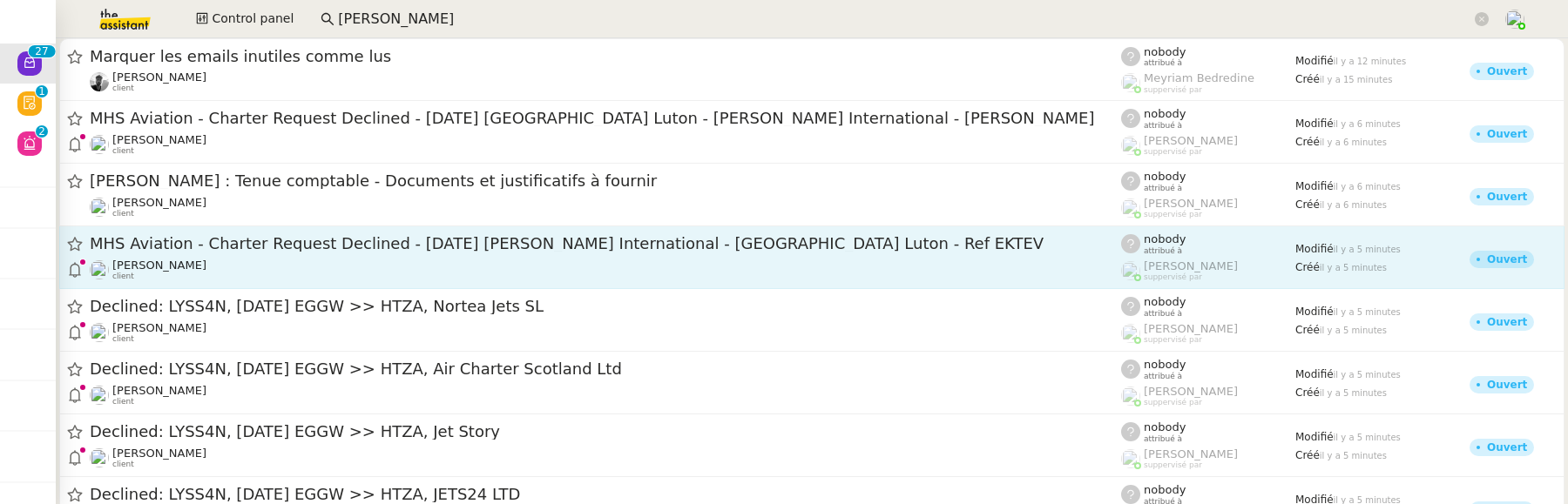
click at [532, 285] on link "MHS Aviation - Charter Request Declined - 03.01.2027 Abeid Amani Karume Interna…" at bounding box center [812, 257] width 1505 height 63
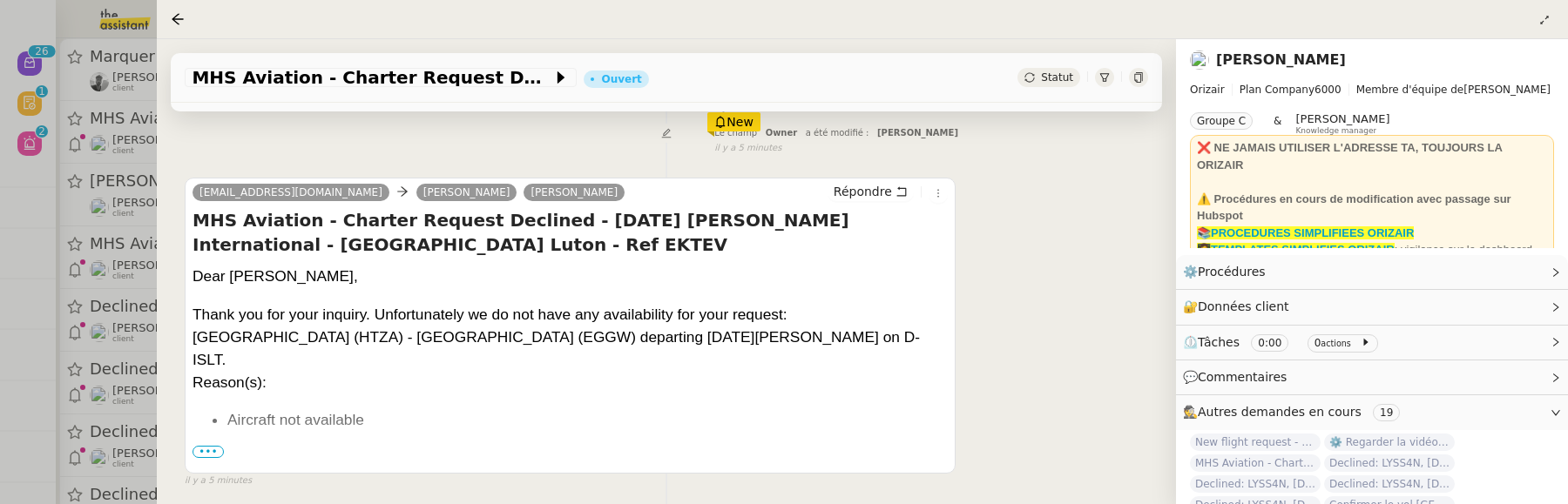
scroll to position [315, 0]
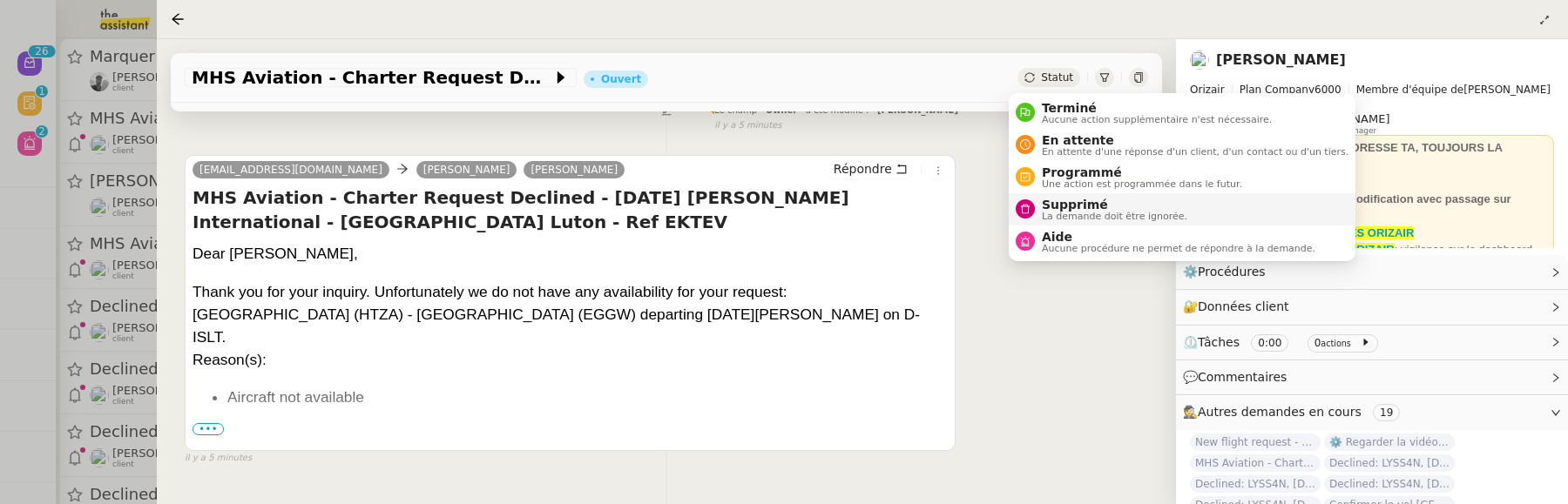
click at [1066, 203] on span "Supprimé" at bounding box center [1115, 204] width 145 height 14
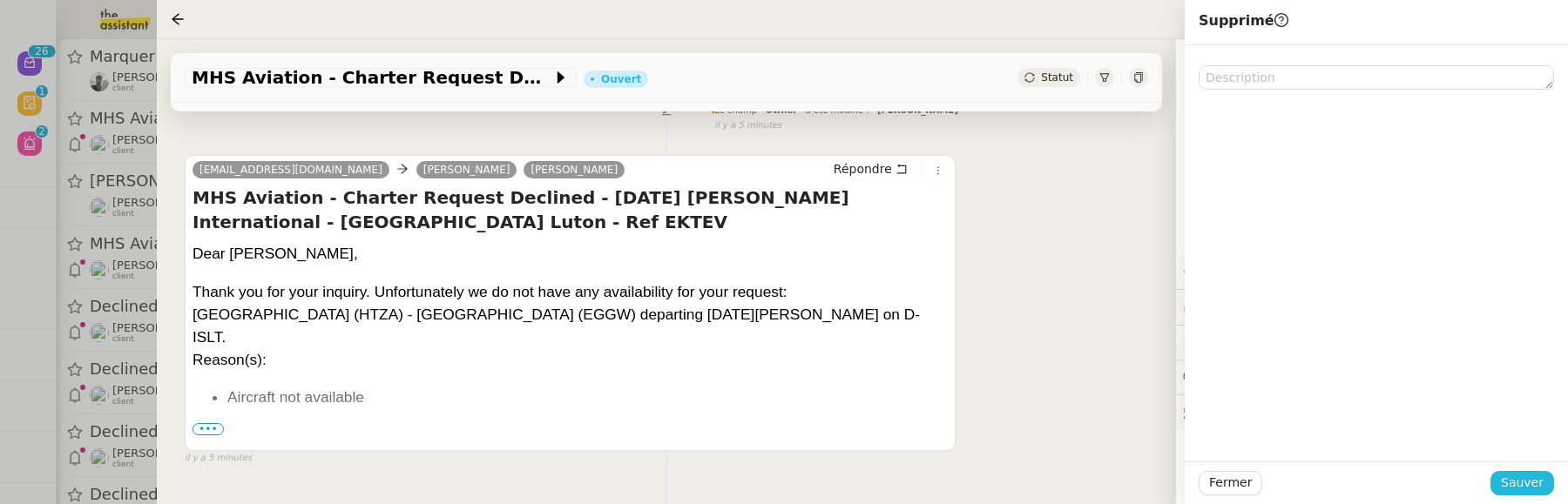
click at [1517, 475] on span "Sauver" at bounding box center [1523, 483] width 43 height 20
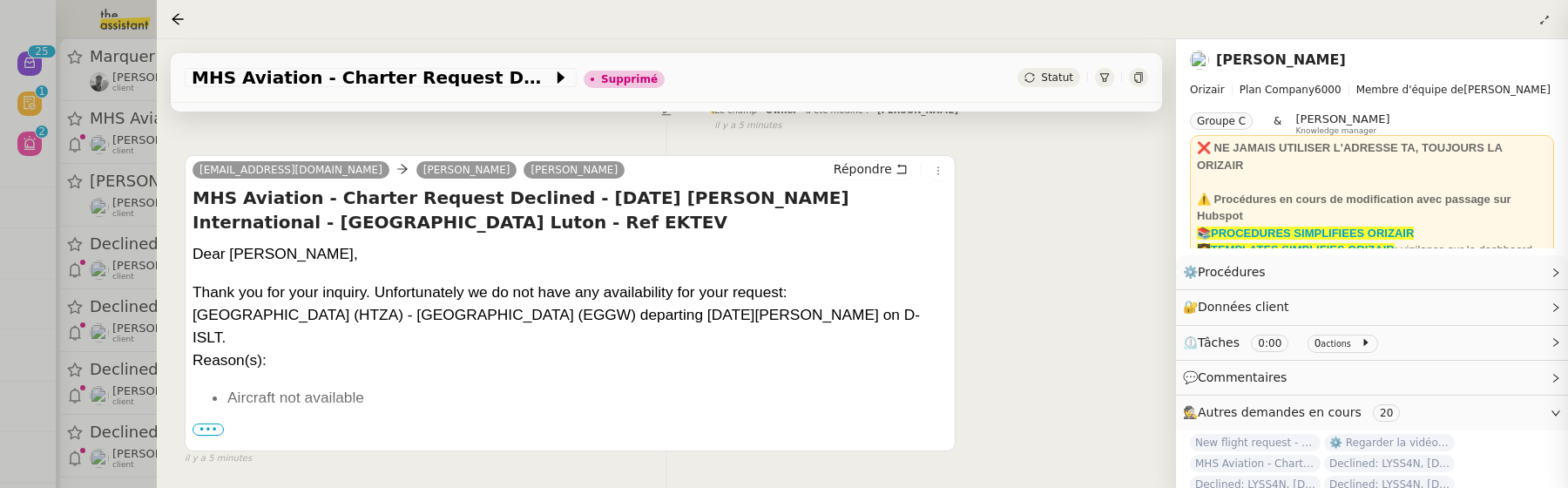
click at [101, 306] on div at bounding box center [784, 244] width 1568 height 488
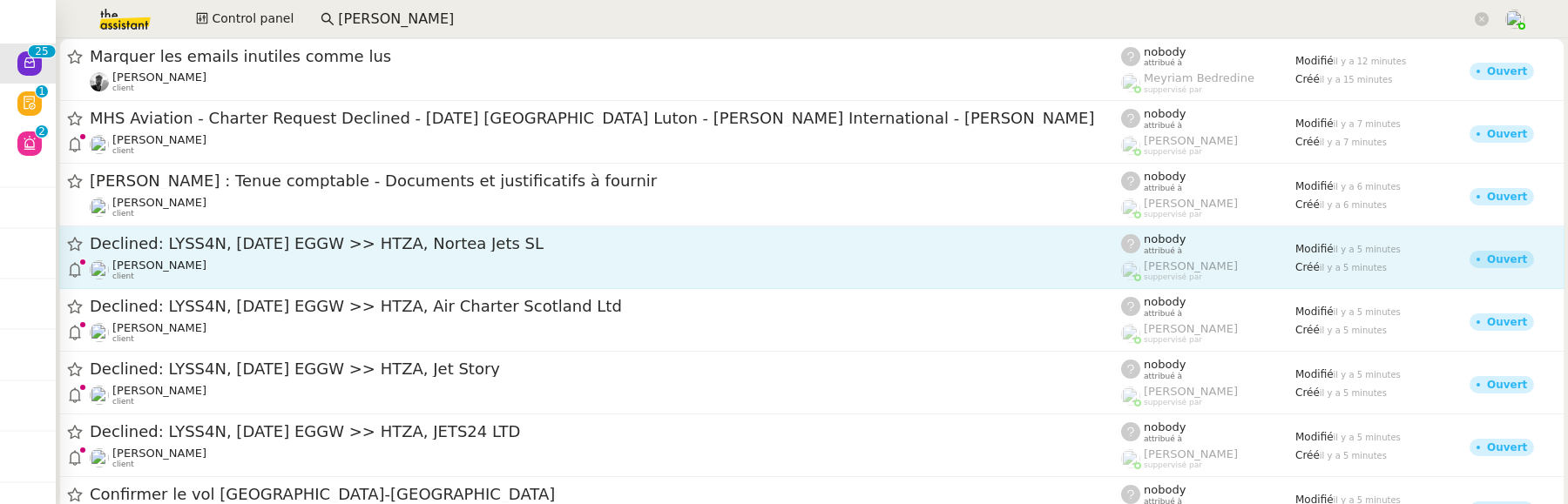
click at [211, 263] on div "[PERSON_NAME] client" at bounding box center [606, 269] width 1032 height 23
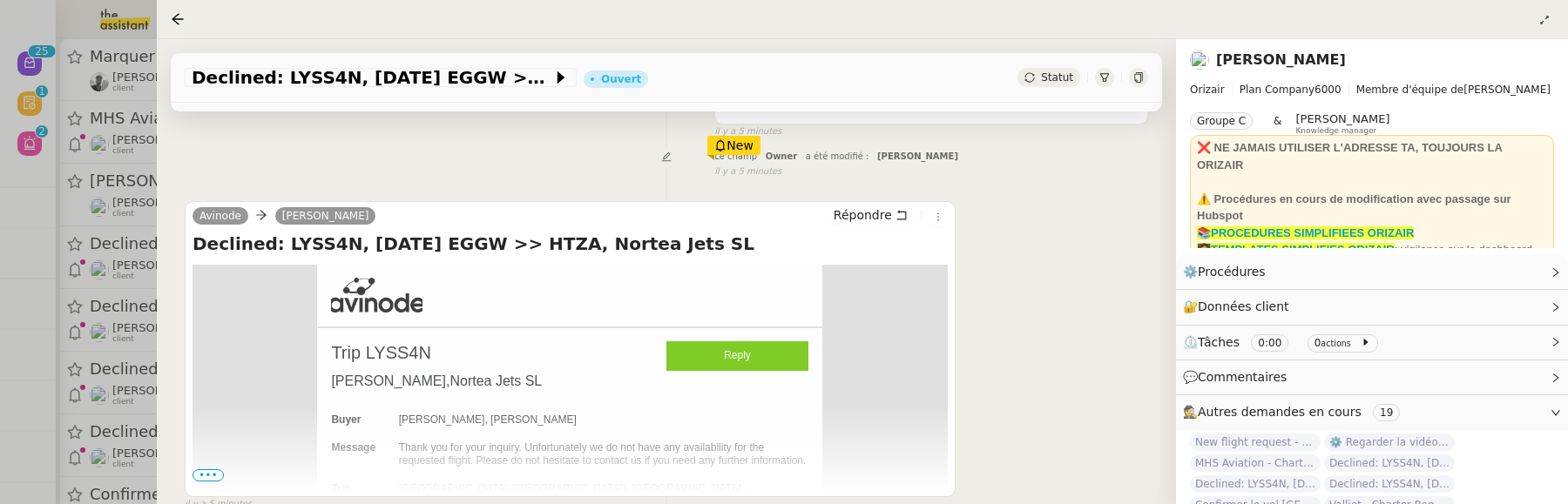
scroll to position [310, 0]
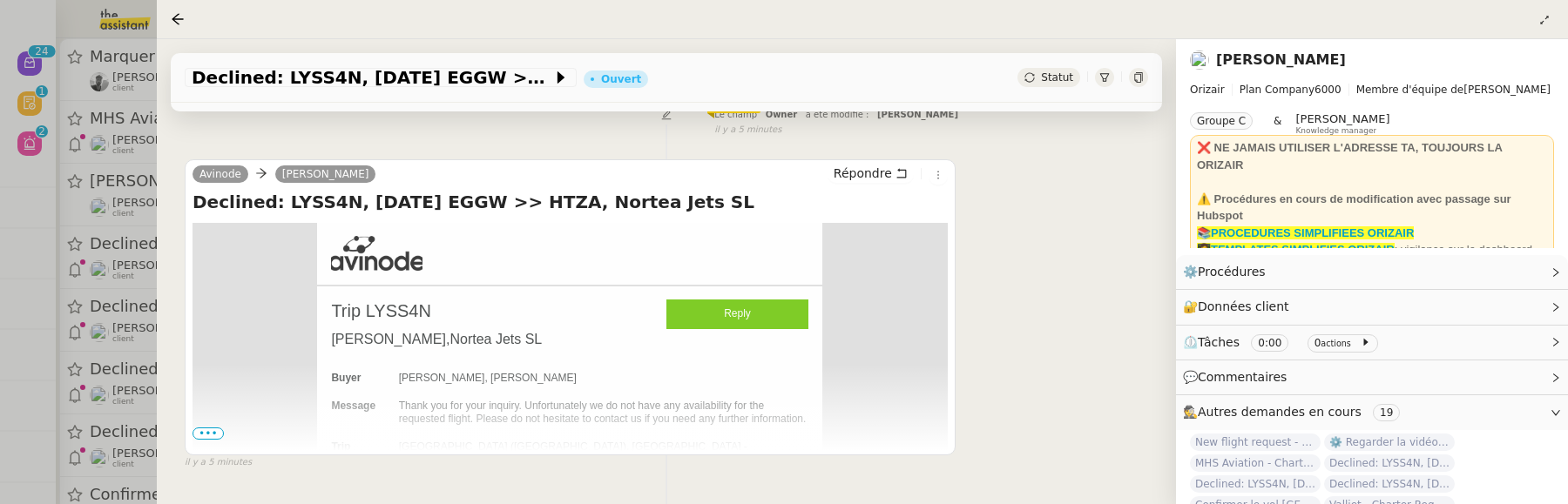
click at [208, 431] on span "•••" at bounding box center [208, 433] width 32 height 12
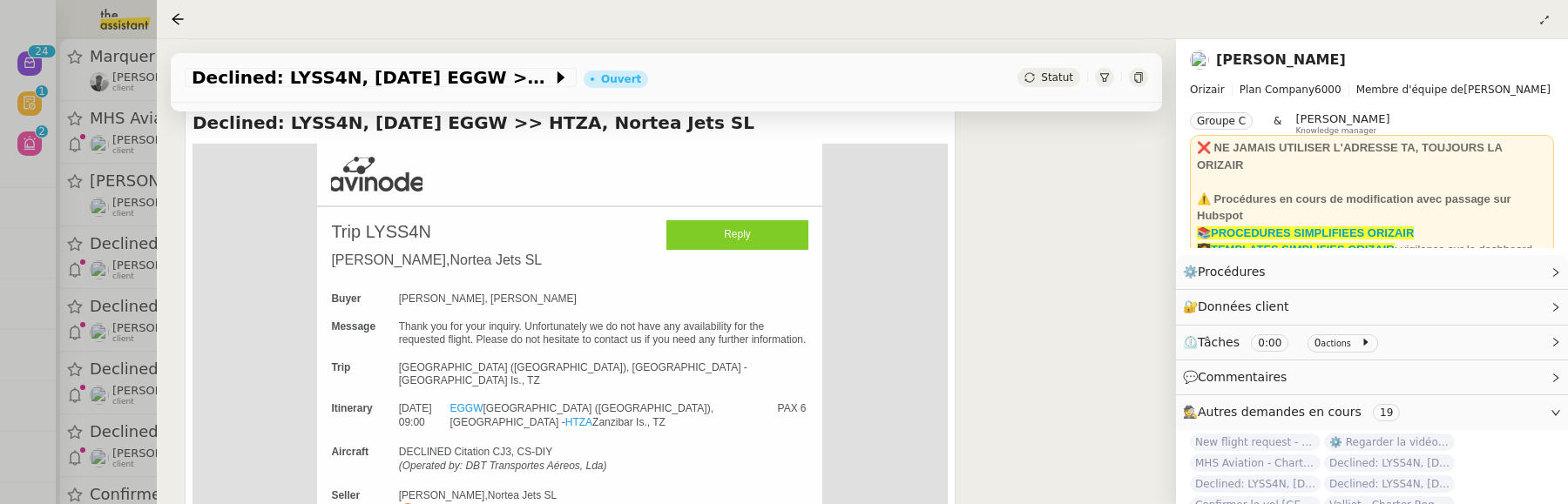
scroll to position [392, 0]
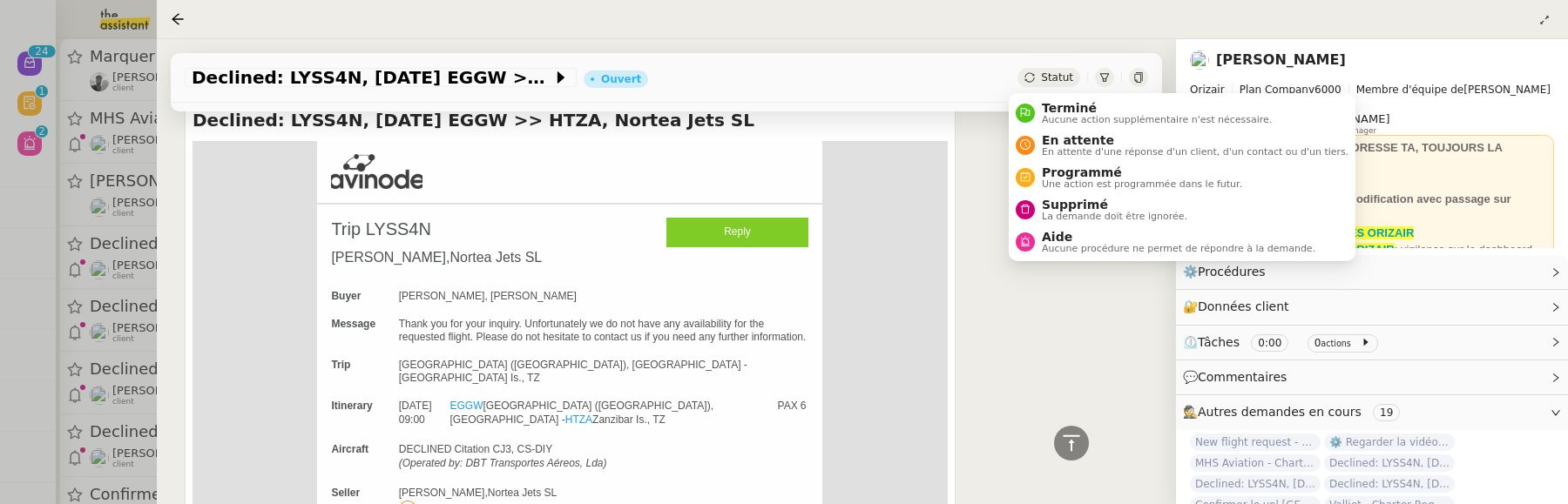
click at [1041, 74] on span "Statut" at bounding box center [1057, 77] width 33 height 12
click at [1057, 203] on span "Supprimé" at bounding box center [1115, 204] width 145 height 14
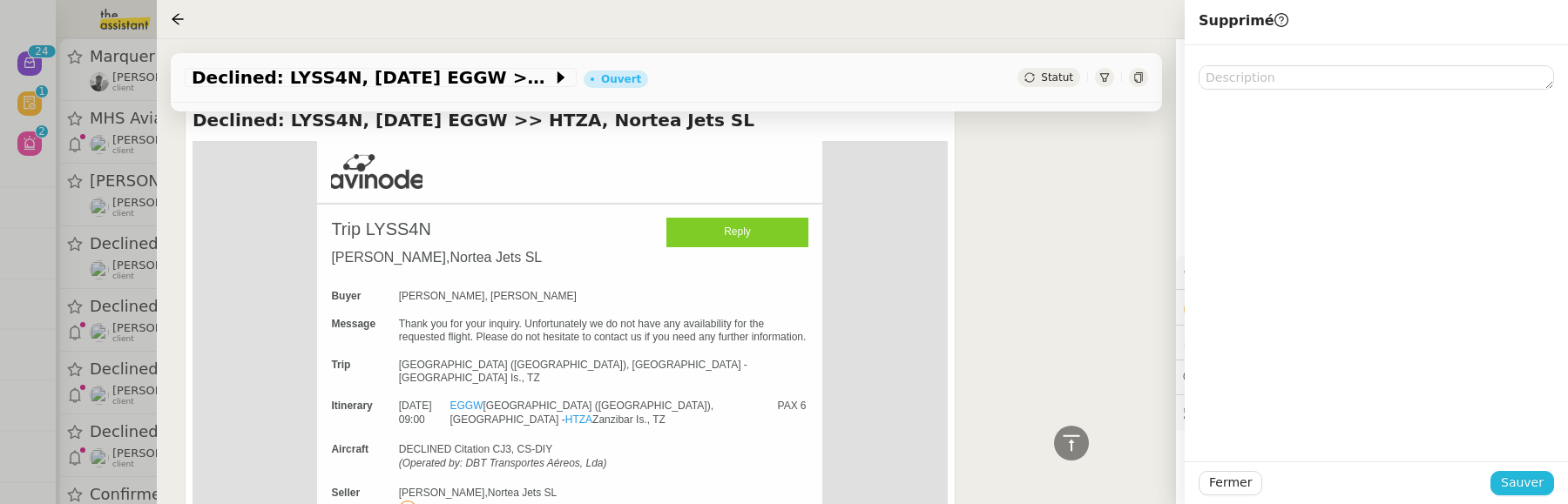
click at [1522, 477] on span "Sauver" at bounding box center [1523, 483] width 43 height 20
click at [89, 312] on div at bounding box center [784, 252] width 1568 height 504
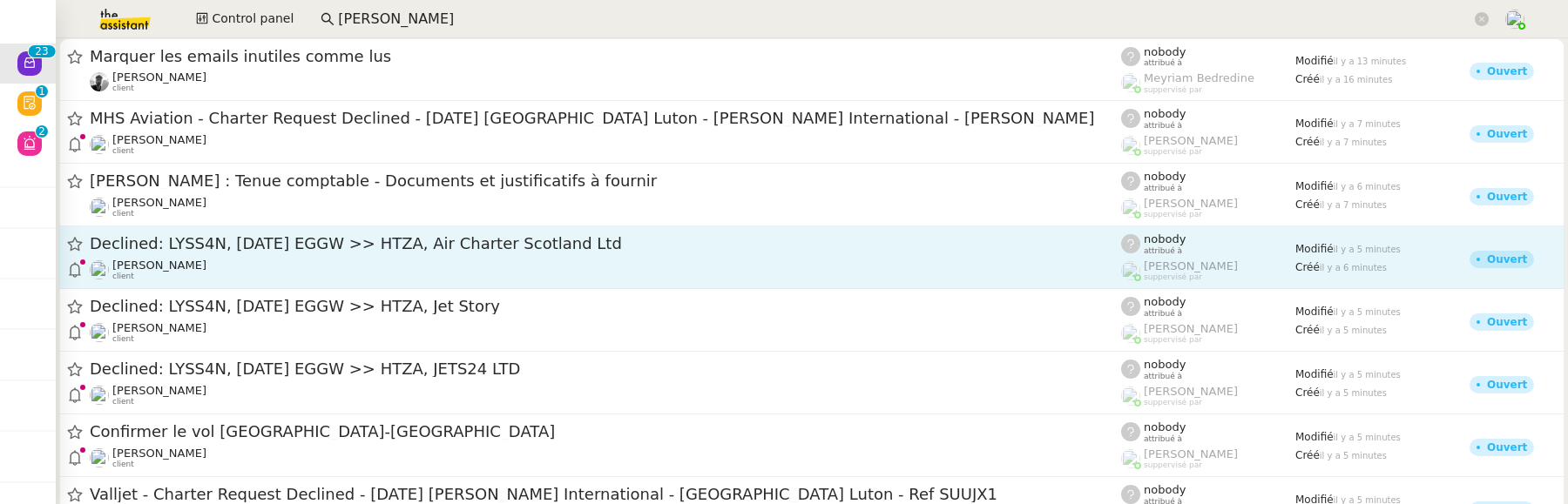
click at [218, 251] on span "Declined: LYSS4N, 25 Dec 2026 EGGW >> HTZA, Air Charter Scotland Ltd" at bounding box center [606, 243] width 1032 height 15
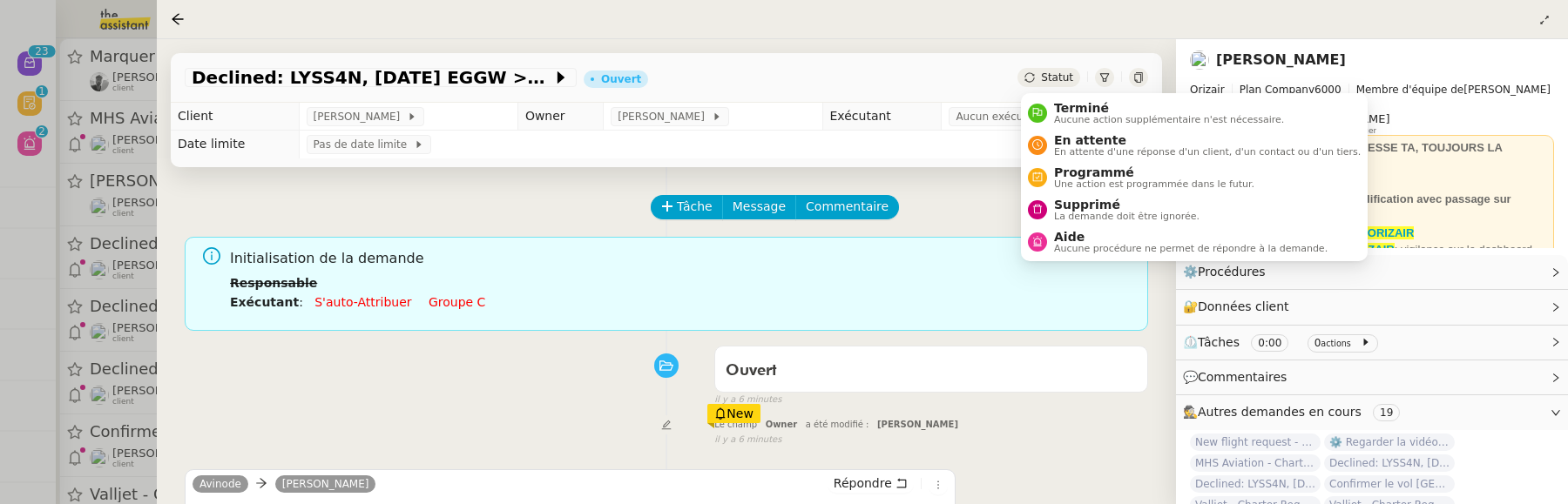
click at [1047, 73] on span "Statut" at bounding box center [1057, 77] width 33 height 12
click at [1101, 208] on span "Supprimé" at bounding box center [1127, 204] width 145 height 14
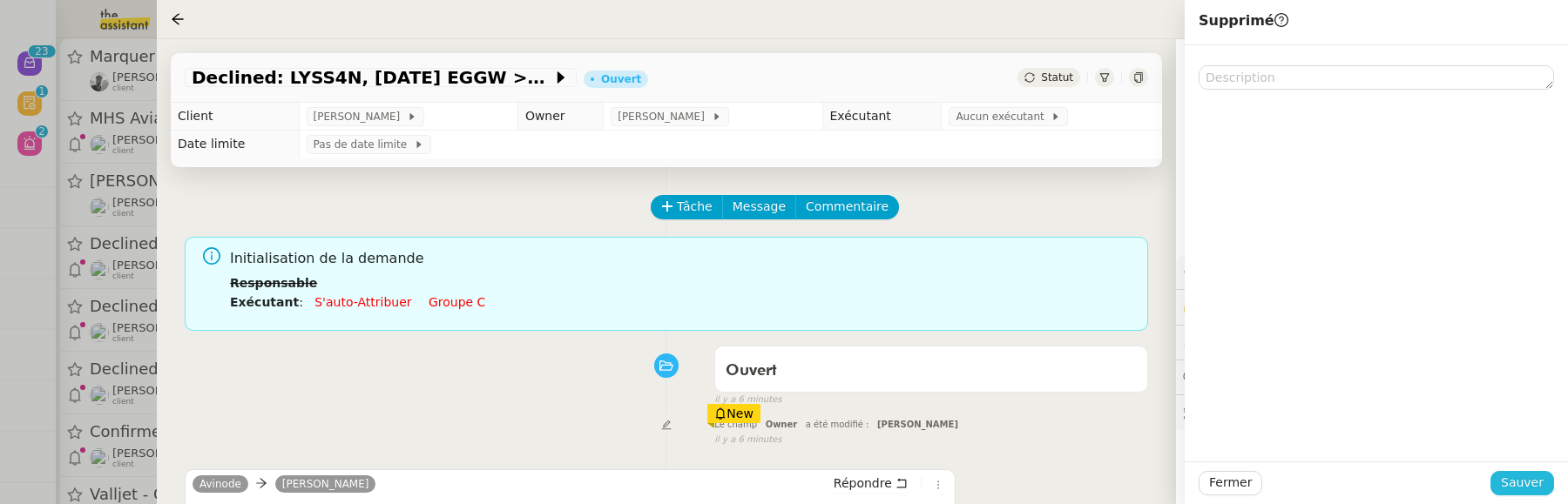
click at [1519, 478] on span "Sauver" at bounding box center [1523, 483] width 43 height 20
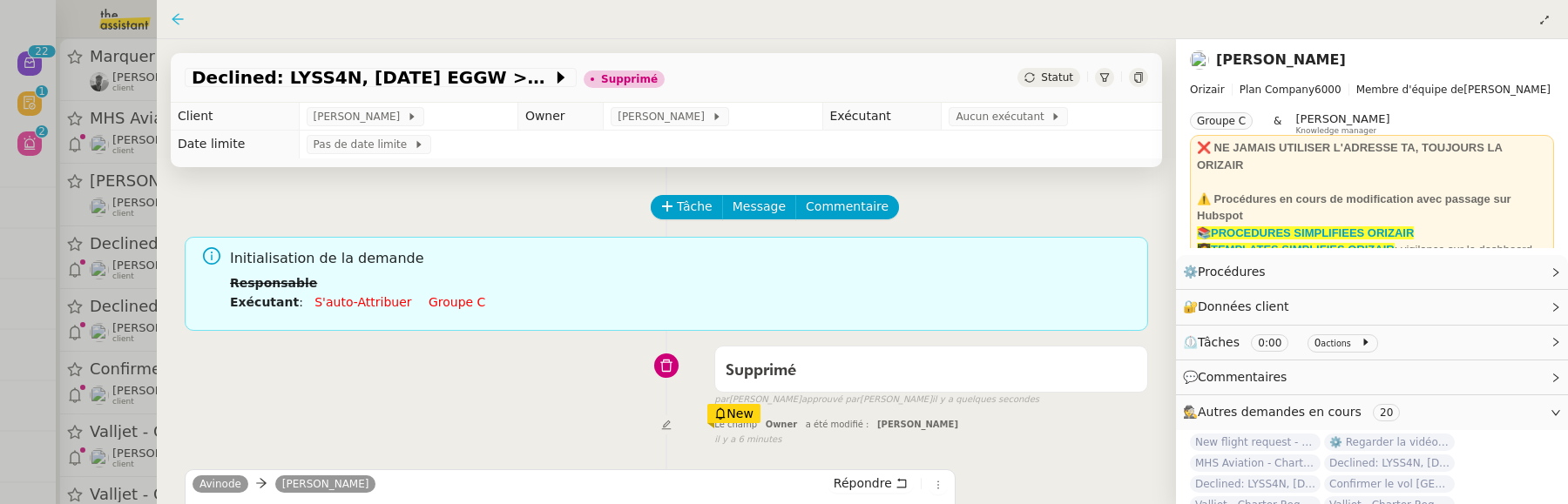
click at [178, 13] on icon at bounding box center [177, 18] width 14 height 14
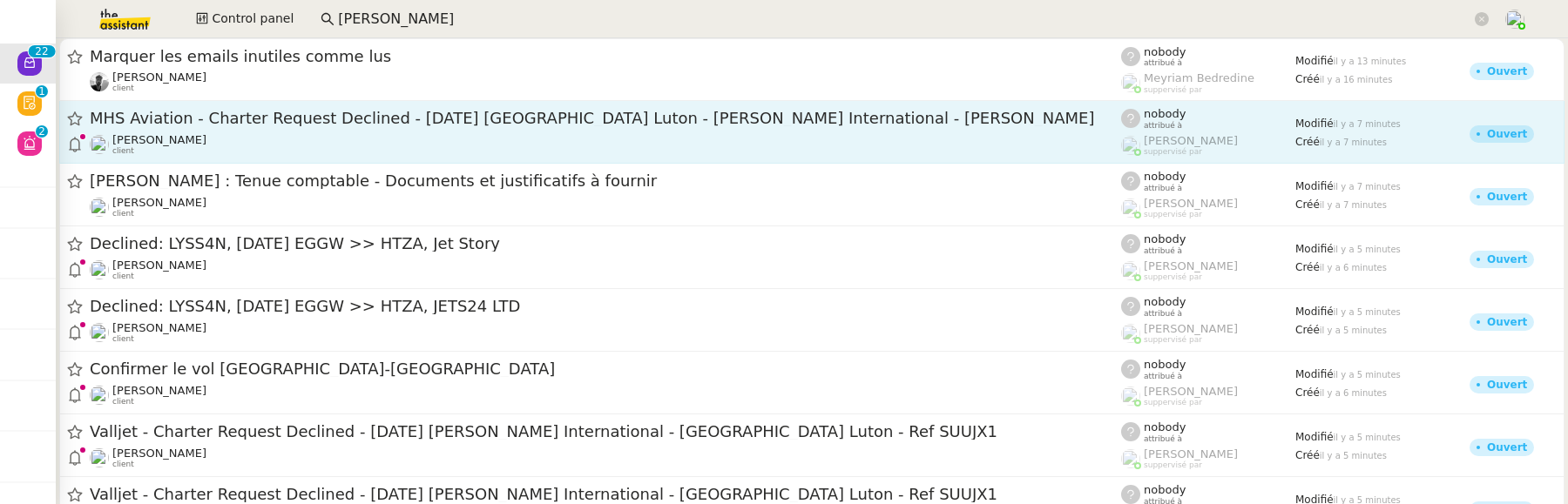
click at [229, 127] on div "MHS Aviation - Charter Request Declined - 25.12.2026 London Luton - Abeid Amani…" at bounding box center [606, 119] width 1032 height 22
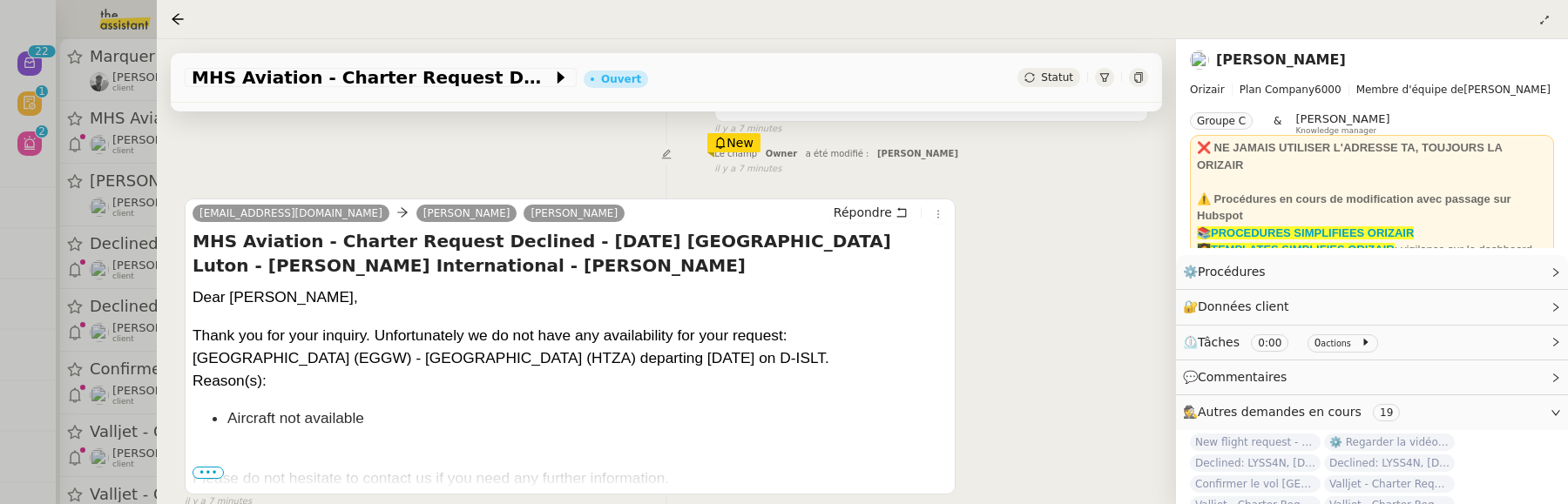
scroll to position [283, 0]
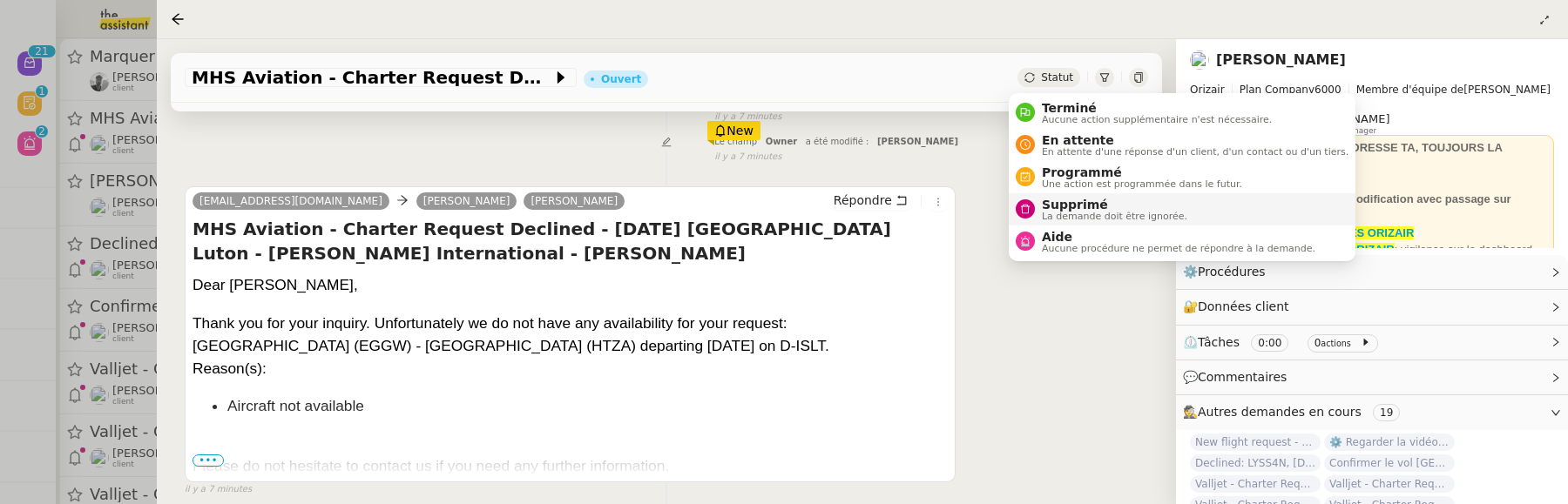
click at [1071, 203] on span "Supprimé" at bounding box center [1115, 204] width 145 height 14
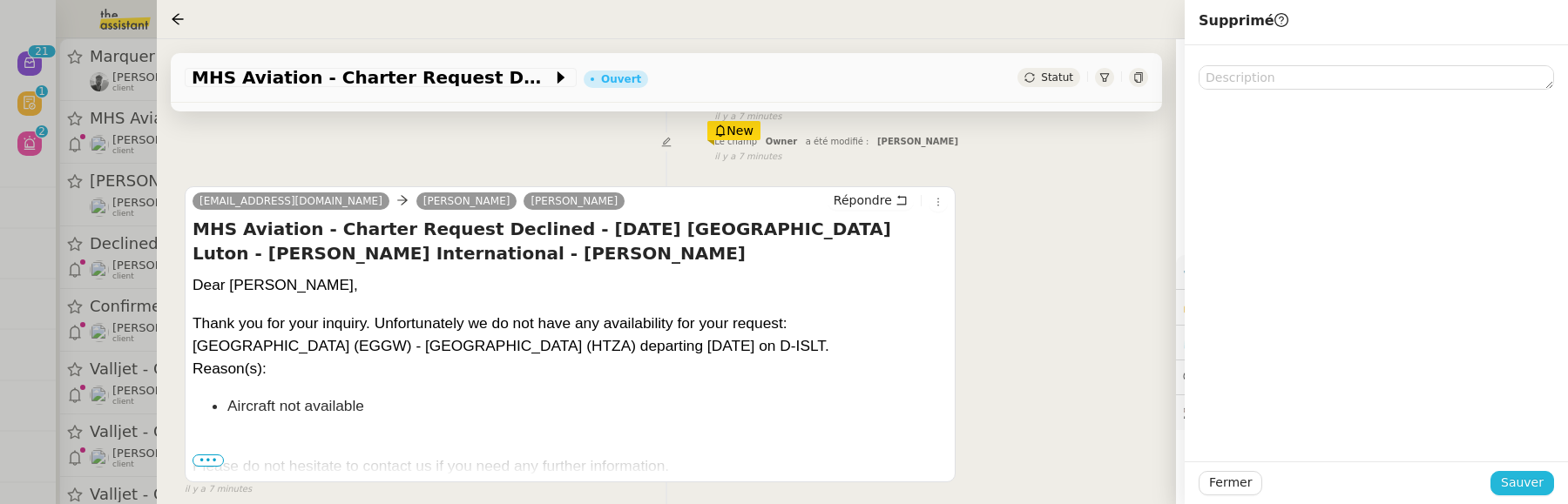
click at [1516, 480] on span "Sauver" at bounding box center [1523, 483] width 43 height 20
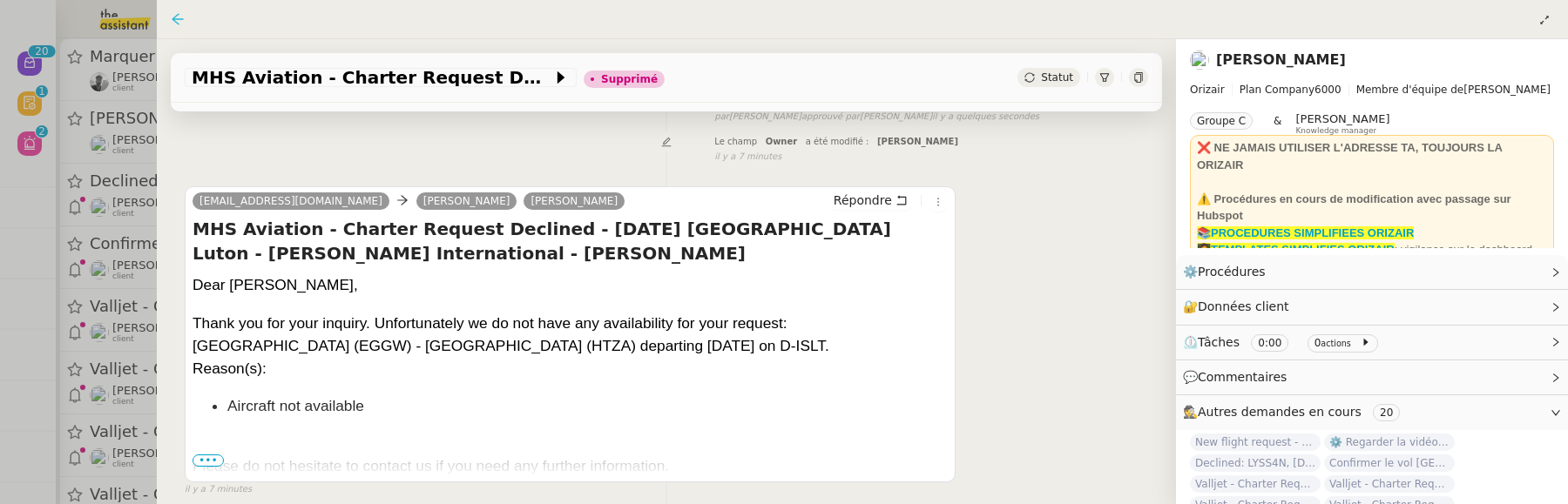
click at [178, 17] on icon at bounding box center [177, 18] width 14 height 14
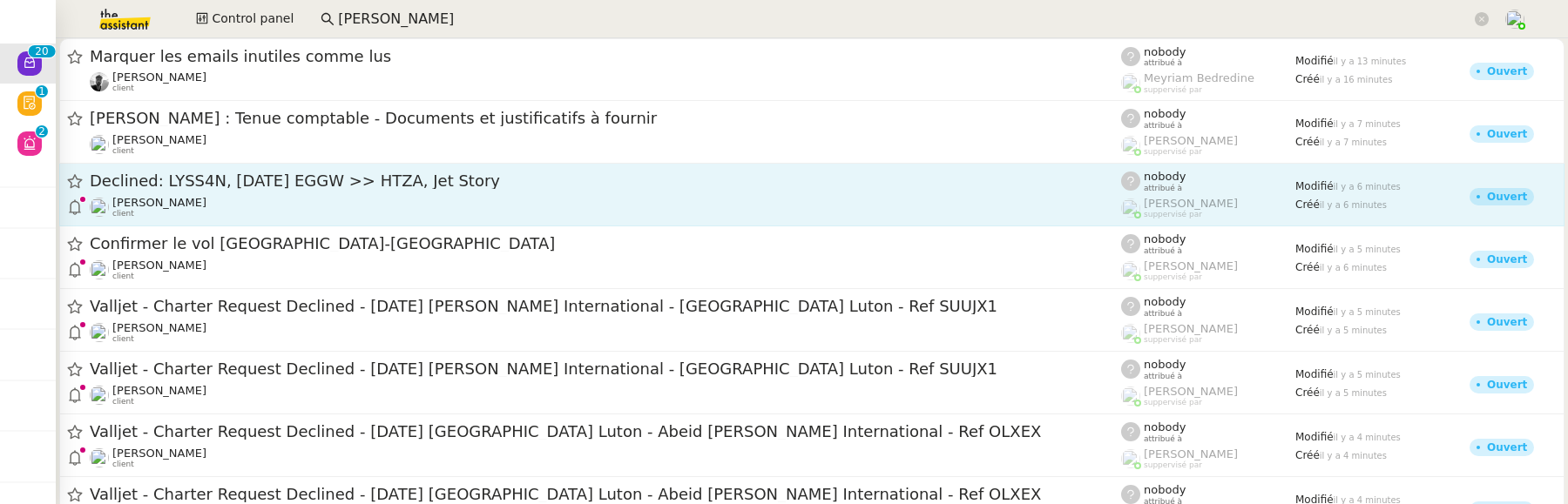
click at [220, 188] on span "Declined: LYSS4N, 25 Dec 2026 EGGW >> HTZA, Jet Story" at bounding box center [606, 180] width 1032 height 15
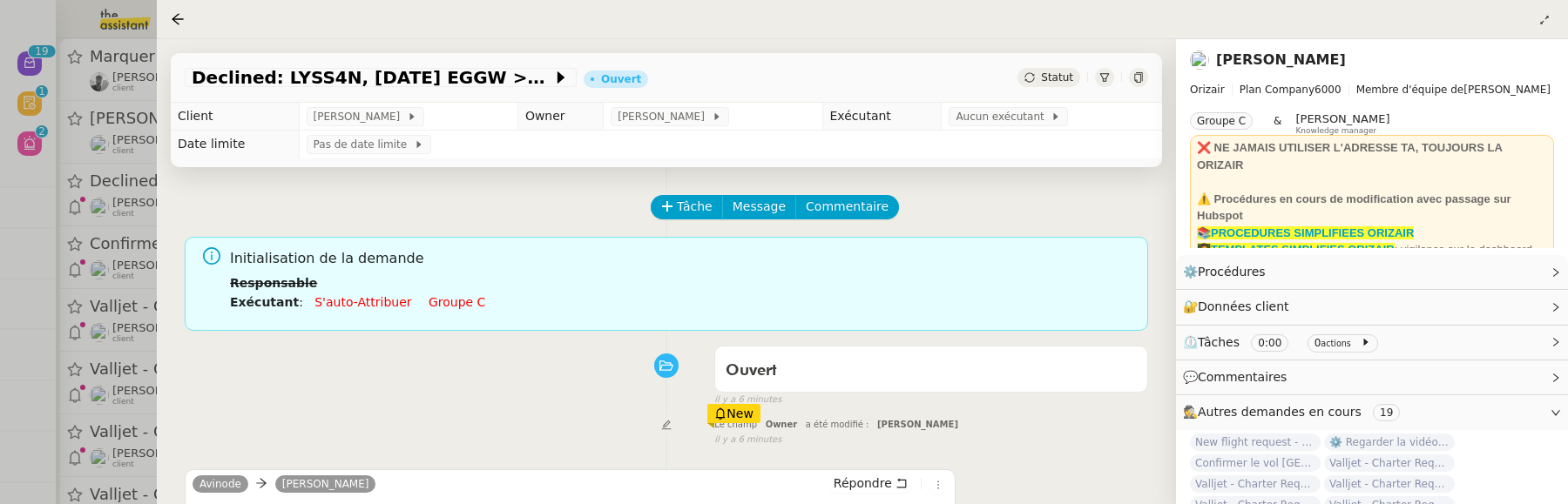
scroll to position [280, 0]
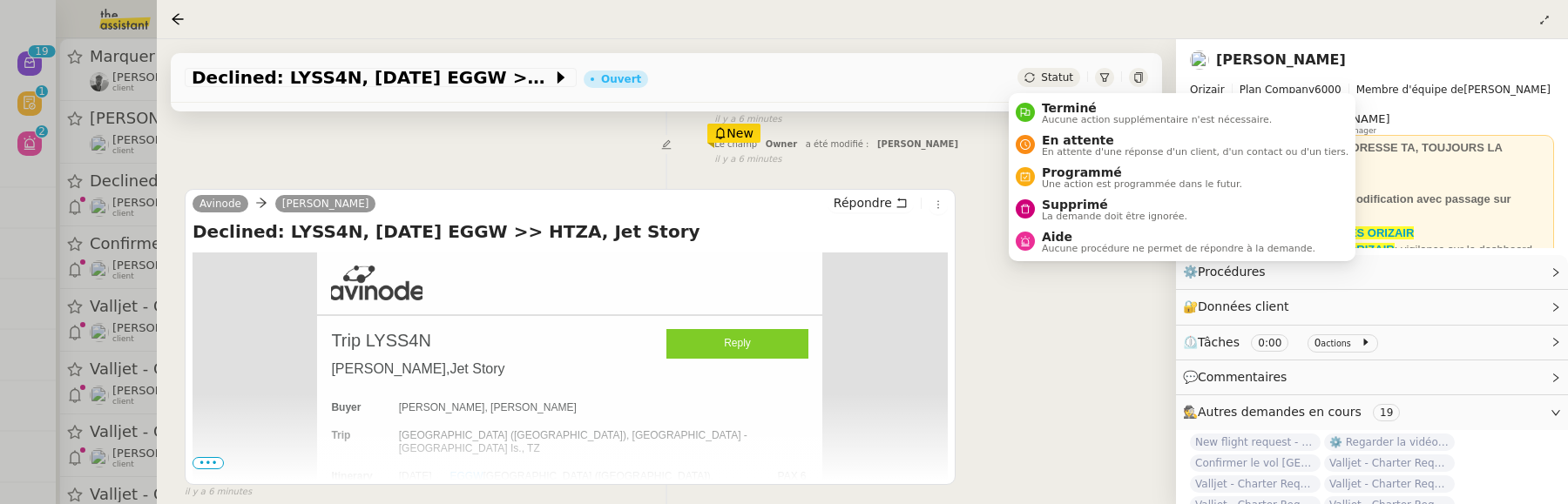
click at [1057, 73] on span "Statut" at bounding box center [1057, 77] width 33 height 12
click at [1060, 204] on span "Supprimé" at bounding box center [1115, 204] width 145 height 14
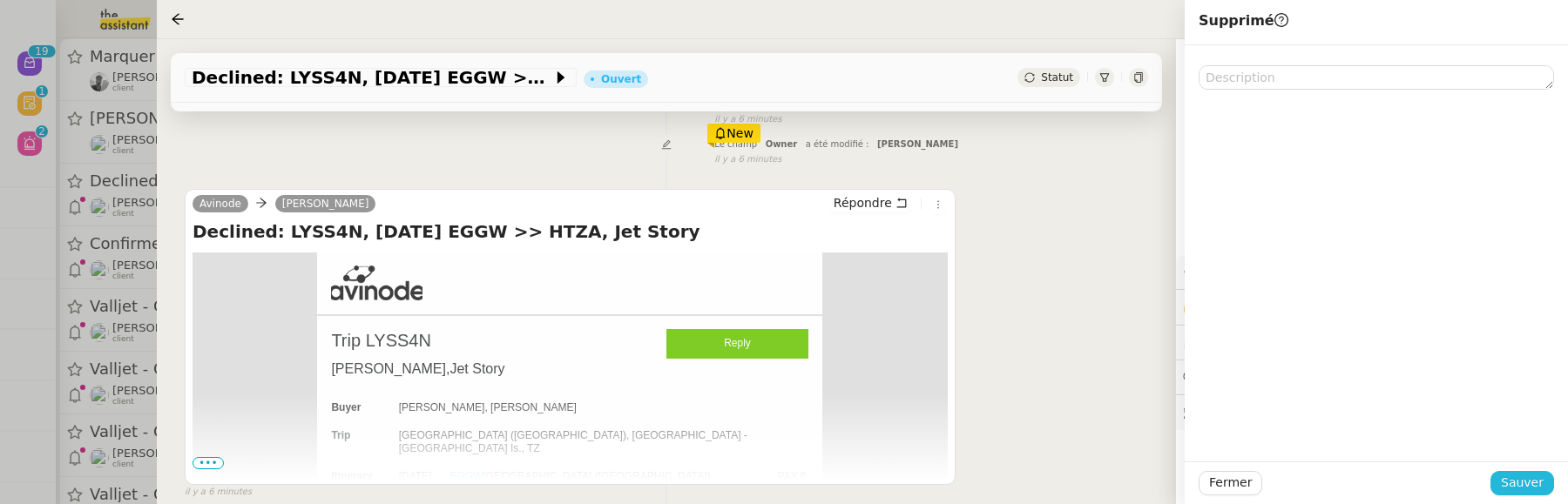
click at [1509, 488] on span "Sauver" at bounding box center [1523, 483] width 43 height 20
click at [129, 345] on div at bounding box center [784, 252] width 1568 height 504
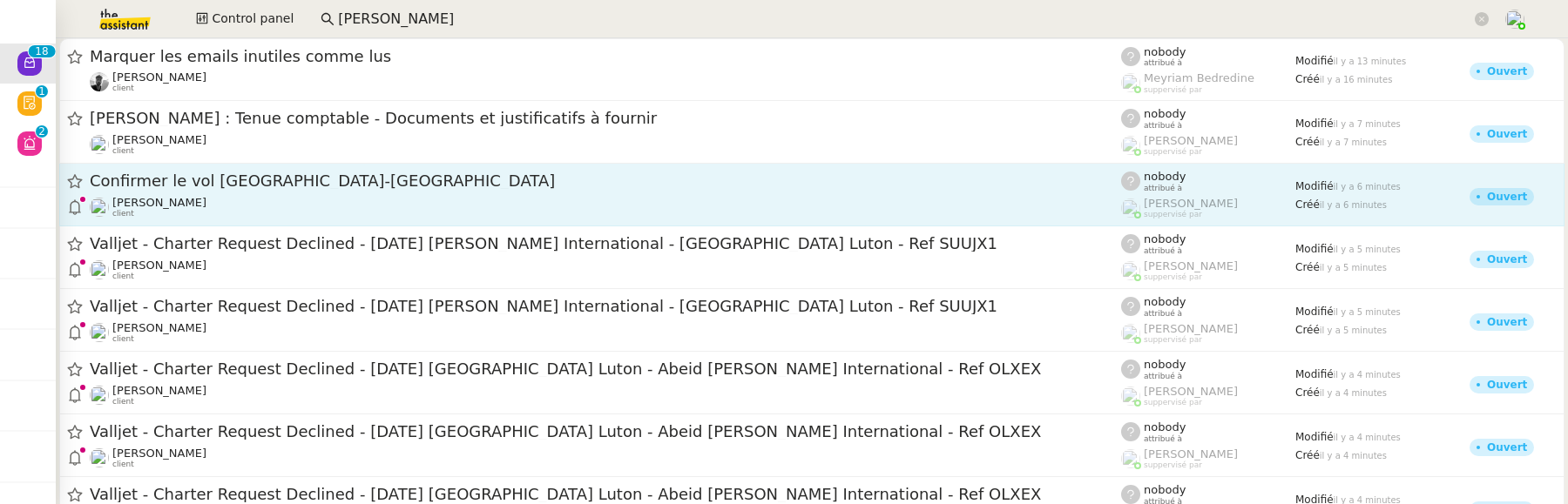
click at [275, 217] on div "[PERSON_NAME] client" at bounding box center [606, 207] width 1032 height 23
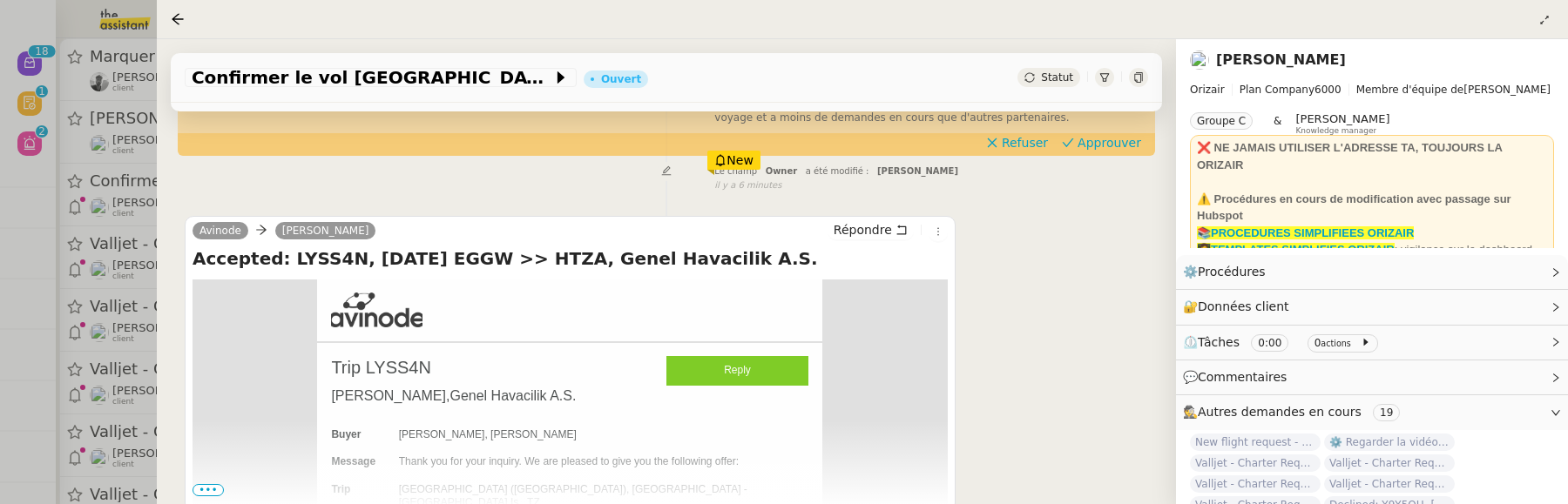
scroll to position [377, 0]
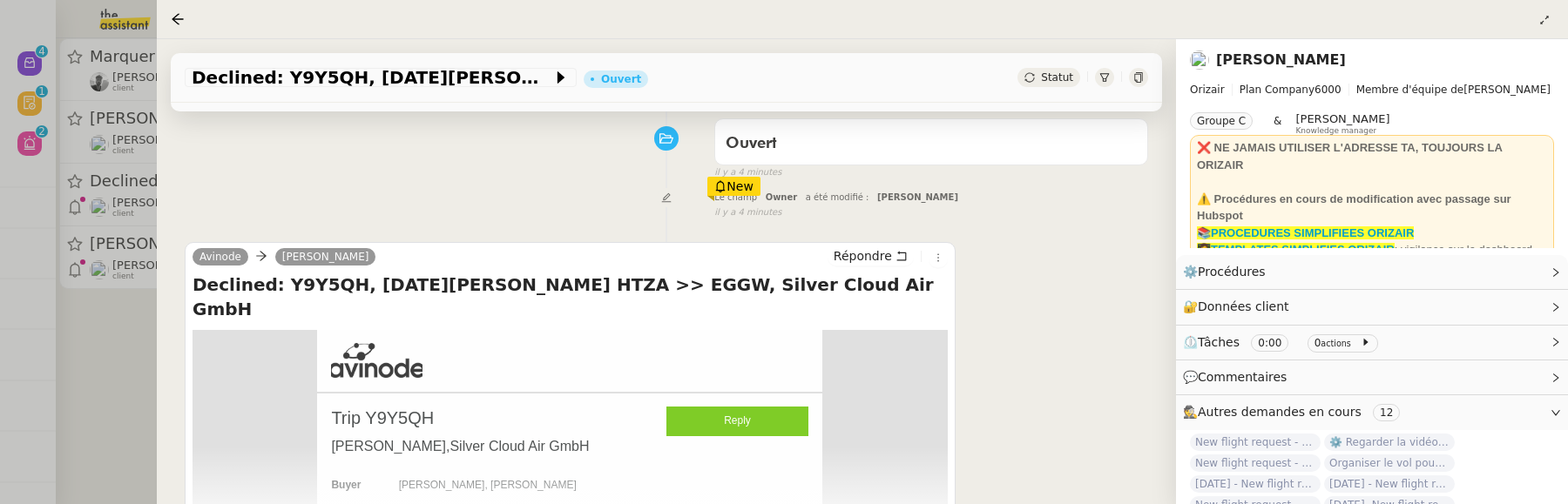
scroll to position [278, 0]
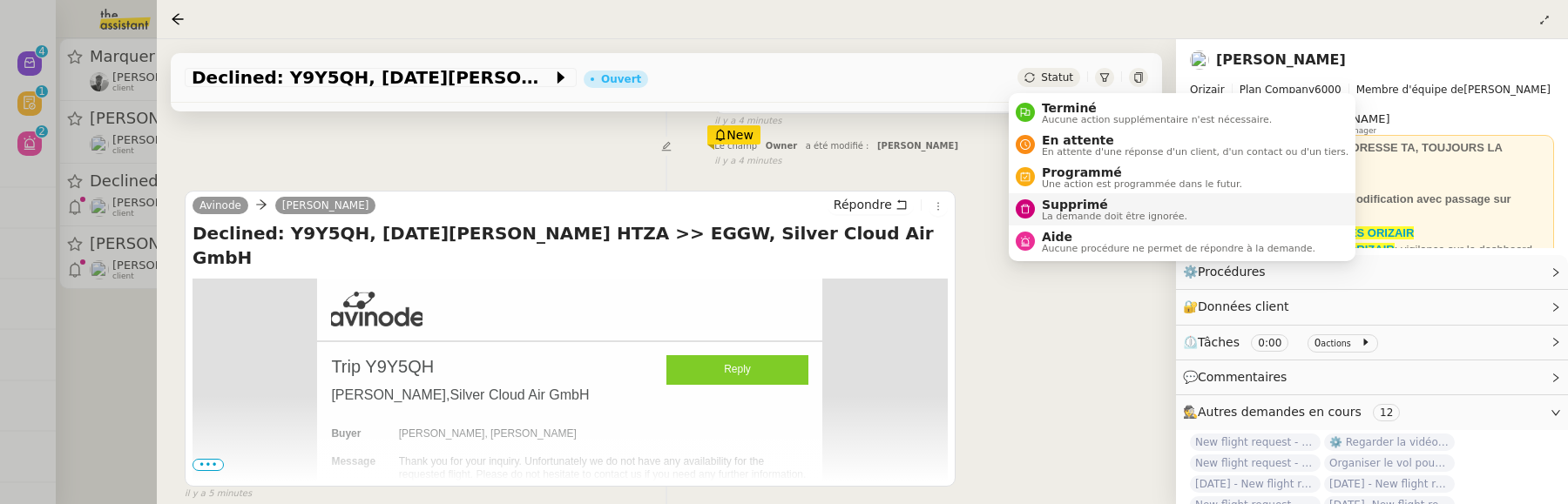
click at [1063, 215] on span "La demande doit être ignorée." at bounding box center [1115, 216] width 145 height 10
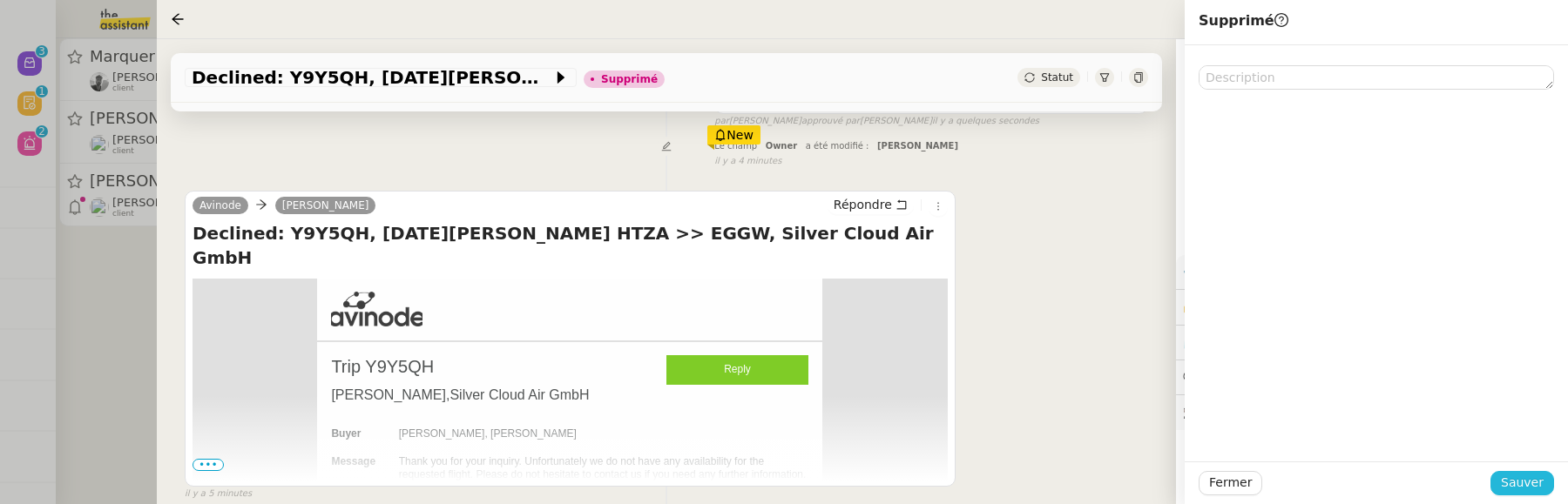
click at [1522, 485] on span "Sauver" at bounding box center [1523, 483] width 43 height 20
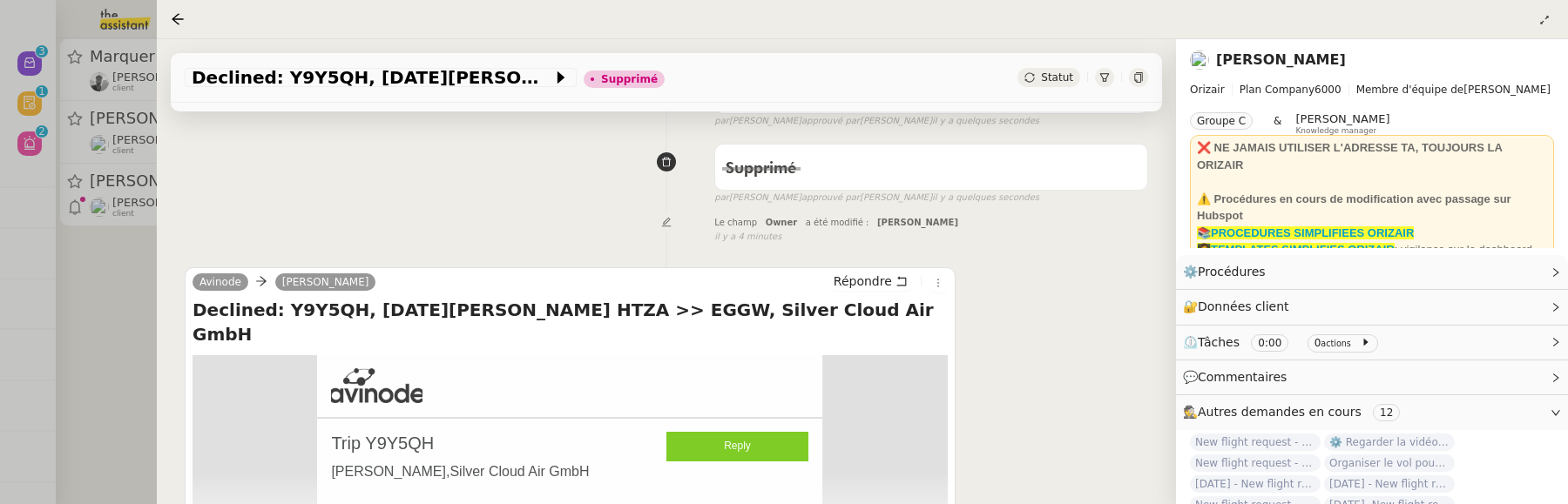
click at [163, 300] on div "Tâche Message Commentaire Veuillez patienter une erreur s'est produite 👌👌👌 mess…" at bounding box center [667, 247] width 1019 height 718
click at [139, 265] on div at bounding box center [784, 252] width 1568 height 504
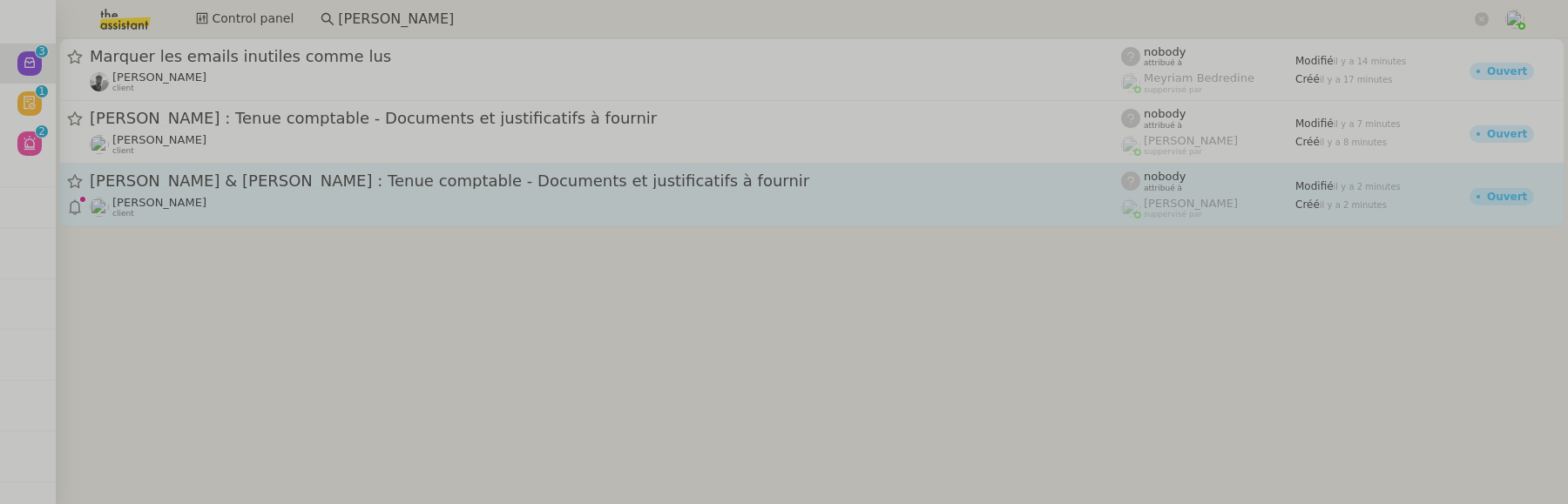
click at [290, 189] on span "[PERSON_NAME] & [PERSON_NAME] : Tenue comptable - Documents et justificatifs à …" at bounding box center [606, 180] width 1032 height 15
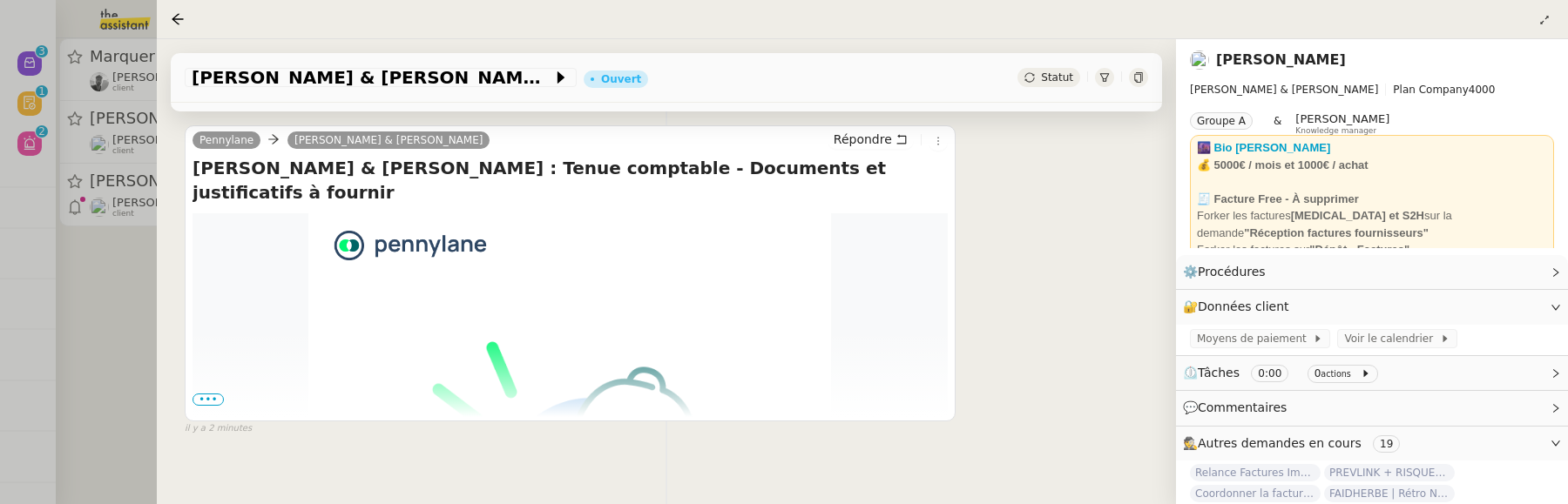
scroll to position [344, 0]
click at [208, 393] on span "•••" at bounding box center [208, 398] width 32 height 12
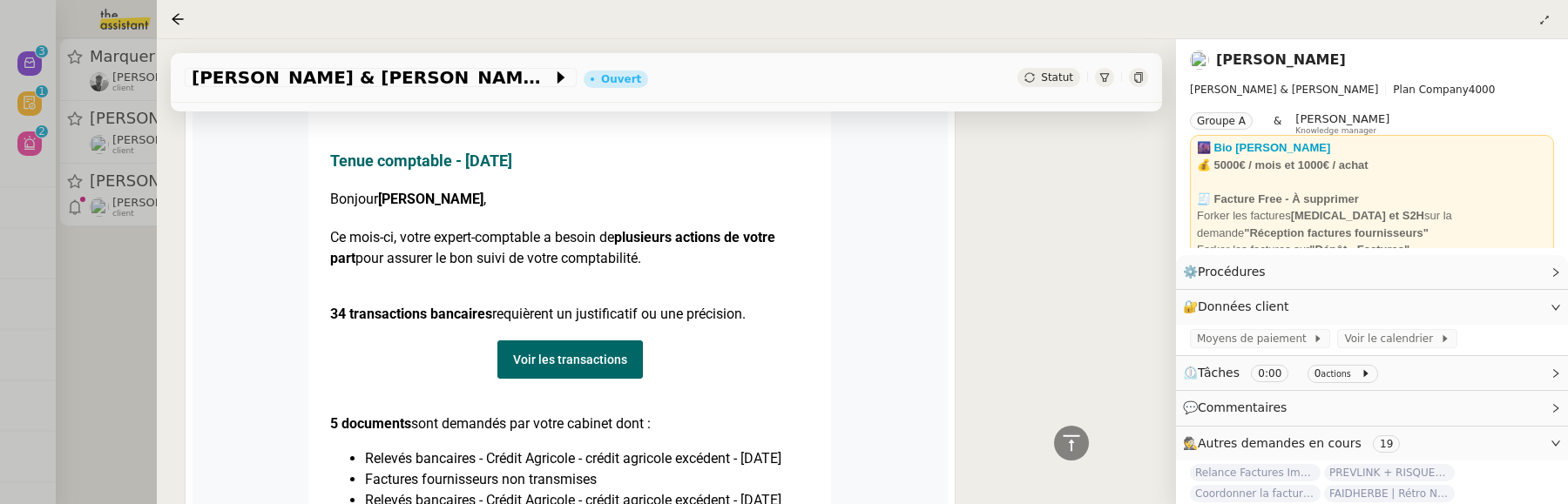
scroll to position [986, 0]
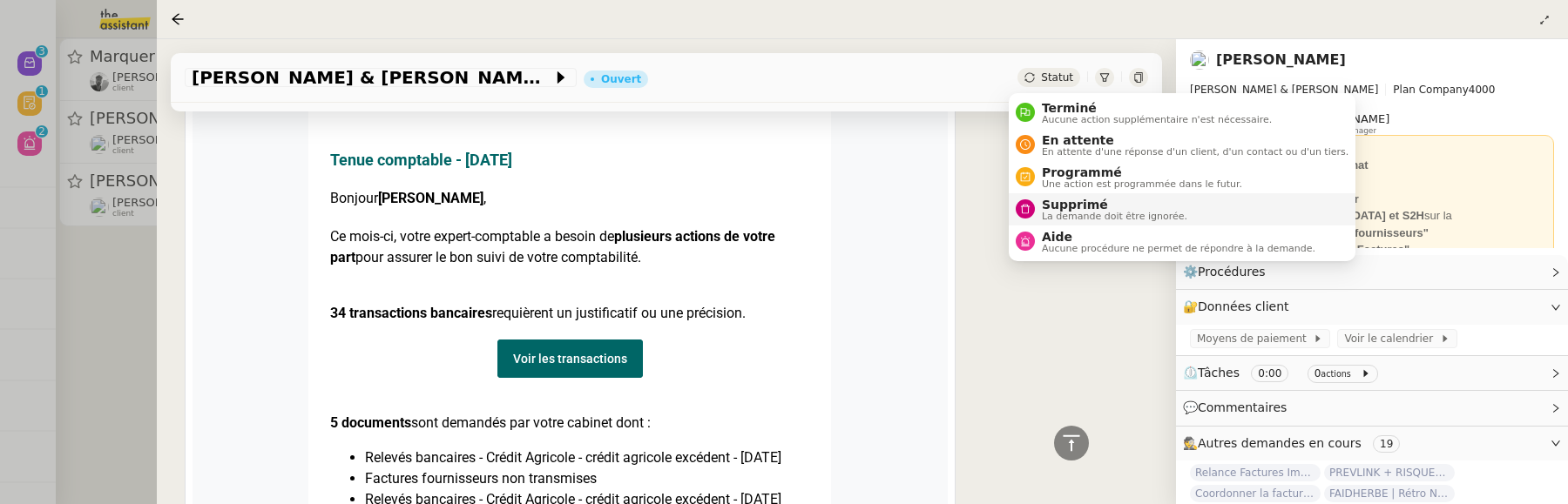
click at [1089, 204] on span "Supprimé" at bounding box center [1115, 204] width 145 height 14
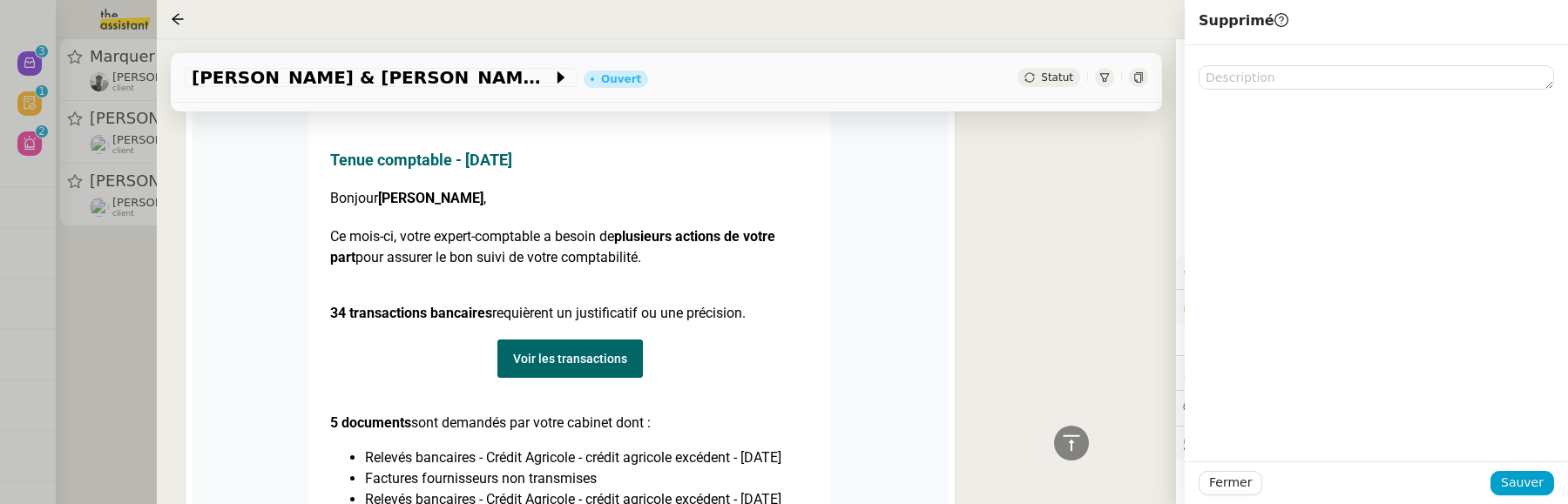
click at [994, 367] on div "Pennylane Camille Audrey & Gabrielle Répondre AUDREY & GABRIELLE : Tenue compta…" at bounding box center [667, 350] width 964 height 1765
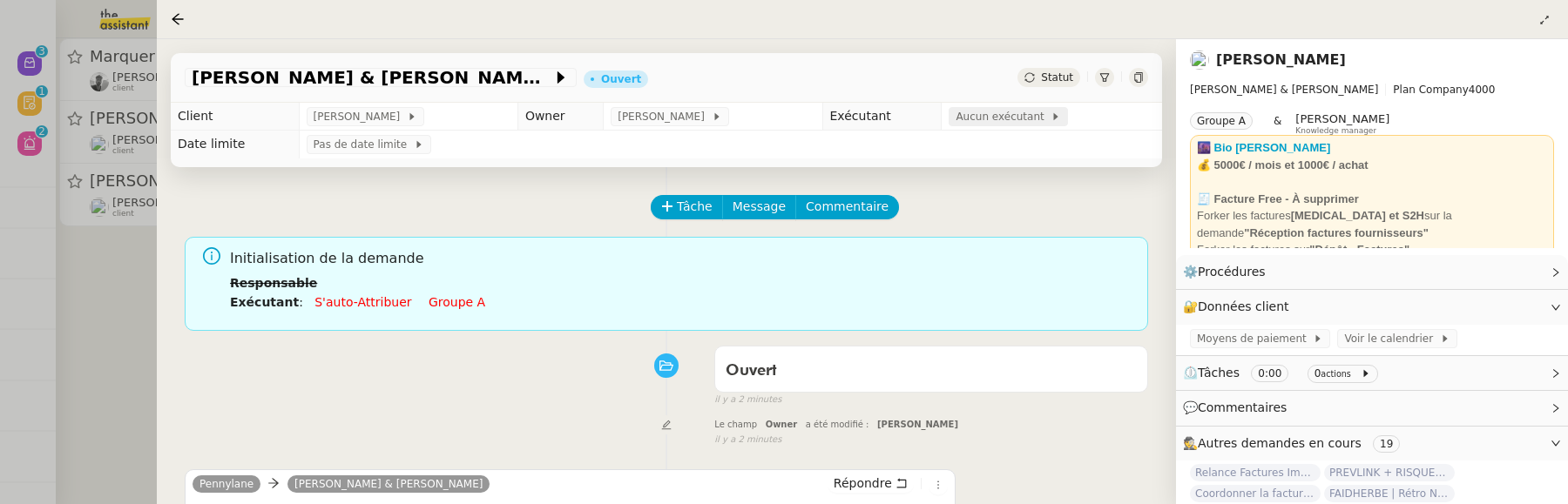
click at [999, 121] on span "Aucun exécutant" at bounding box center [1003, 116] width 95 height 17
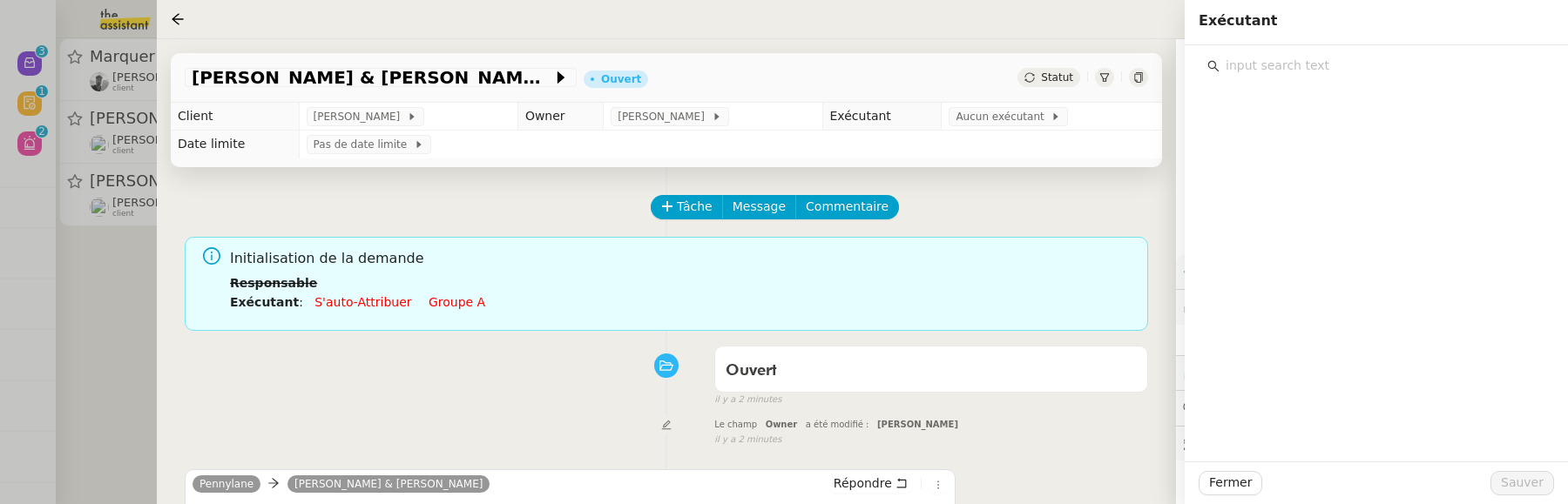
click at [1298, 66] on input "text" at bounding box center [1382, 66] width 326 height 24
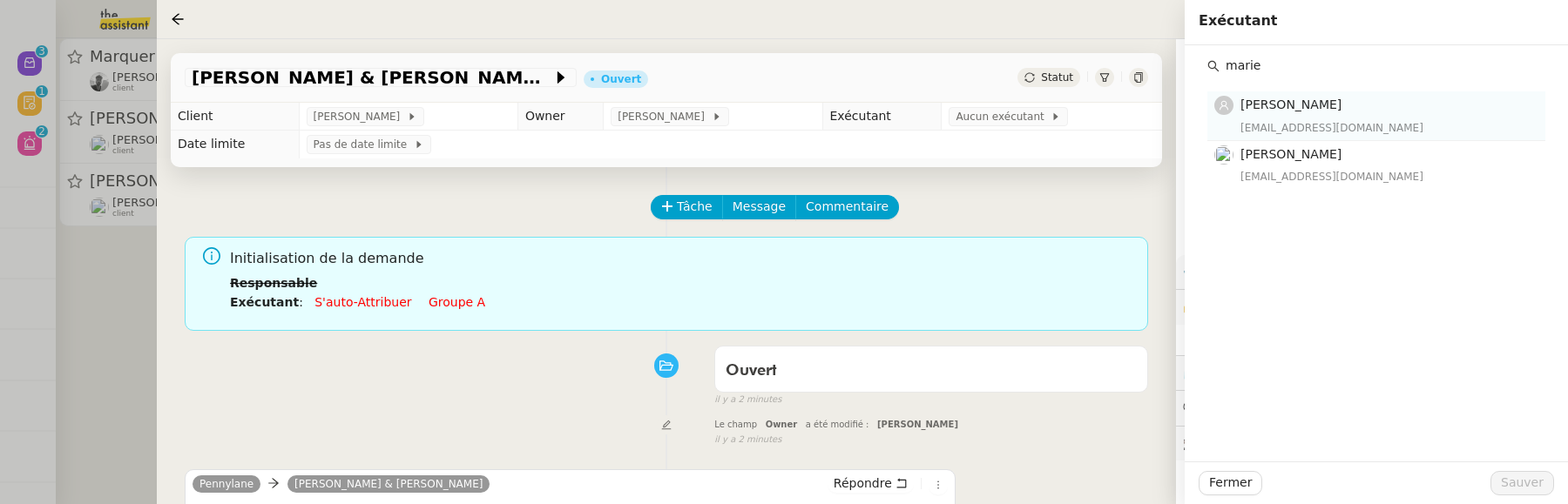
type input "marie"
click at [1346, 116] on div "Marie Orsoni marie@team.theassistant.com" at bounding box center [1388, 115] width 295 height 41
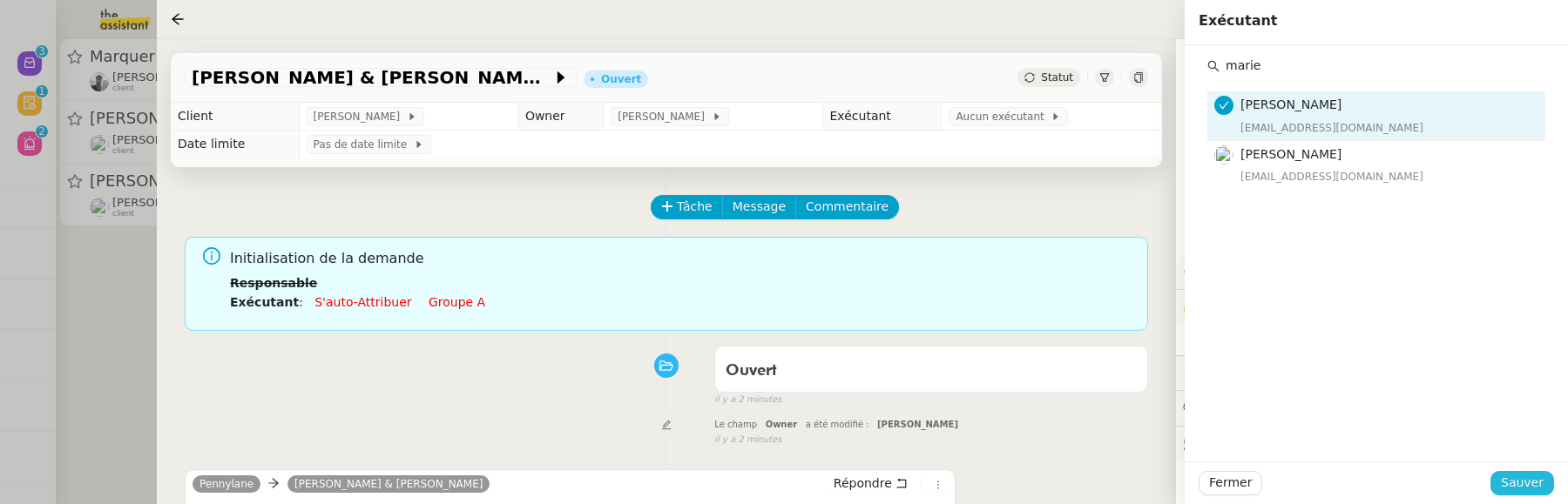
click at [1516, 479] on span "Sauver" at bounding box center [1523, 483] width 43 height 20
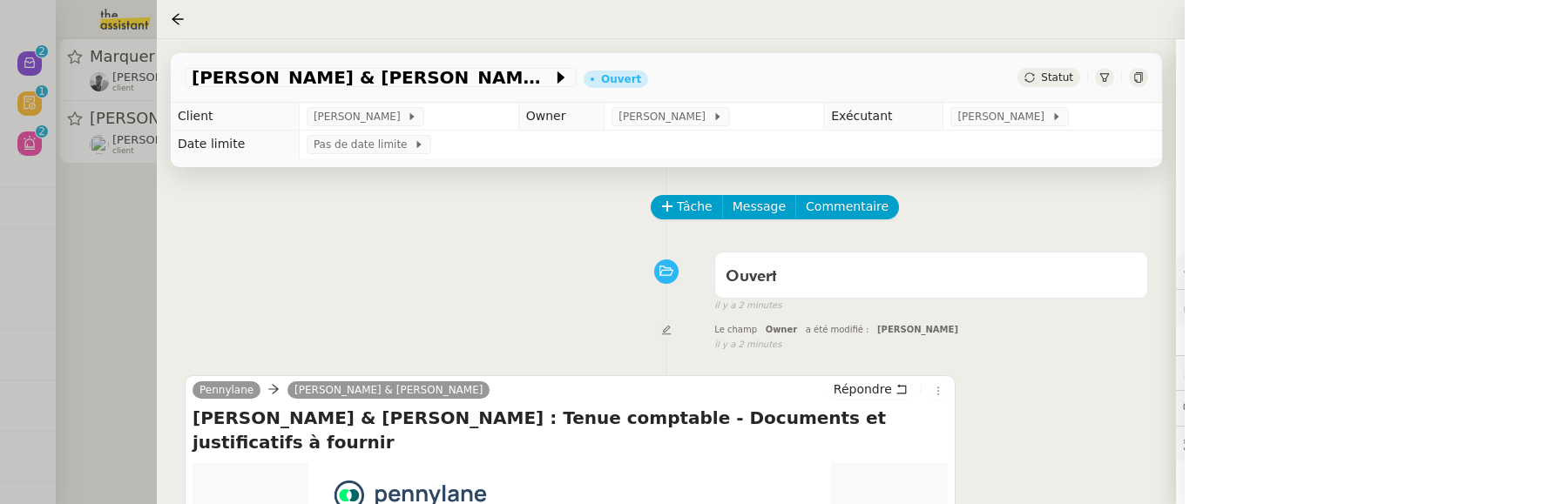
click at [90, 265] on div at bounding box center [784, 252] width 1568 height 504
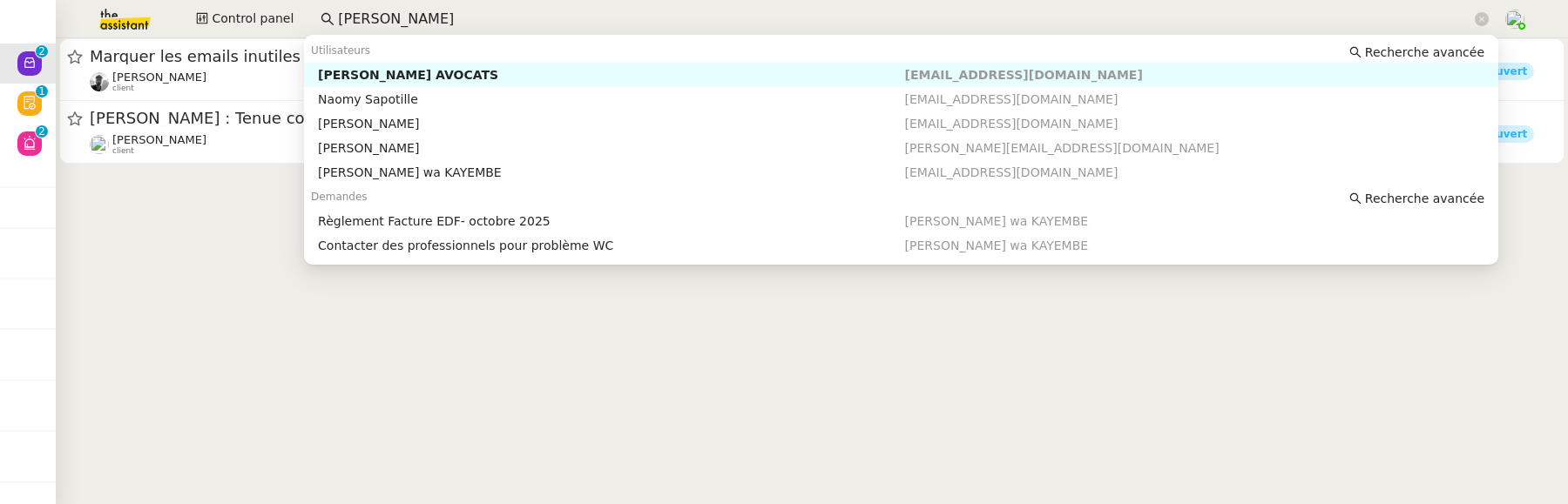
click at [382, 15] on input "naomi" at bounding box center [905, 20] width 1134 height 24
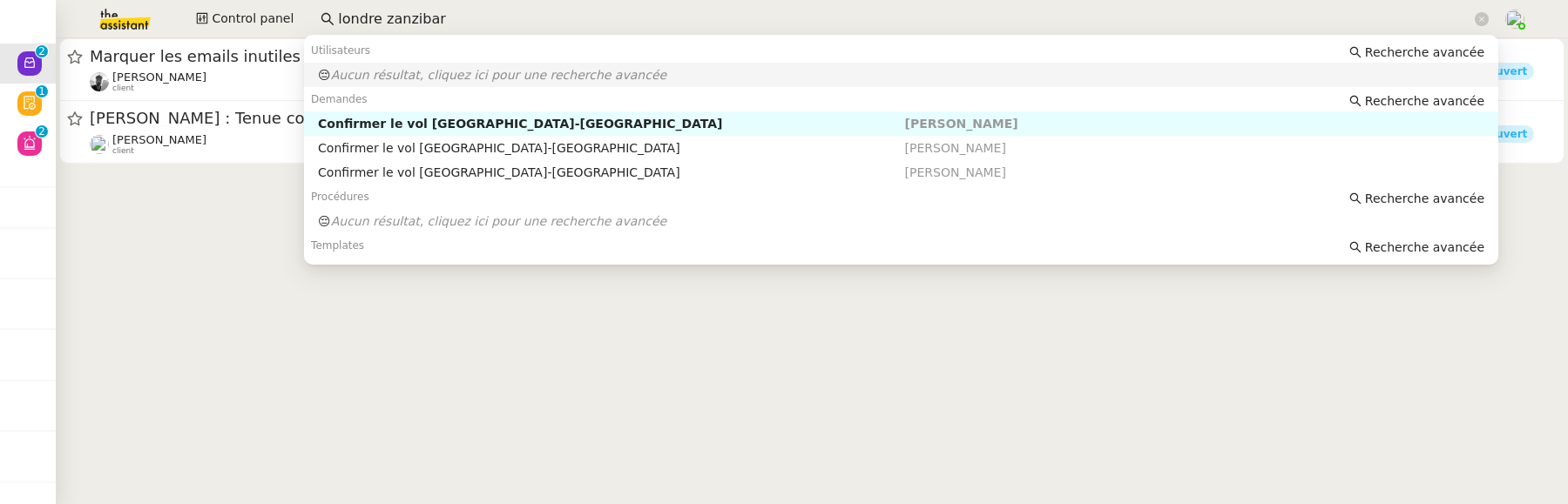
click at [369, 23] on input "londre zanzibar" at bounding box center [905, 20] width 1134 height 24
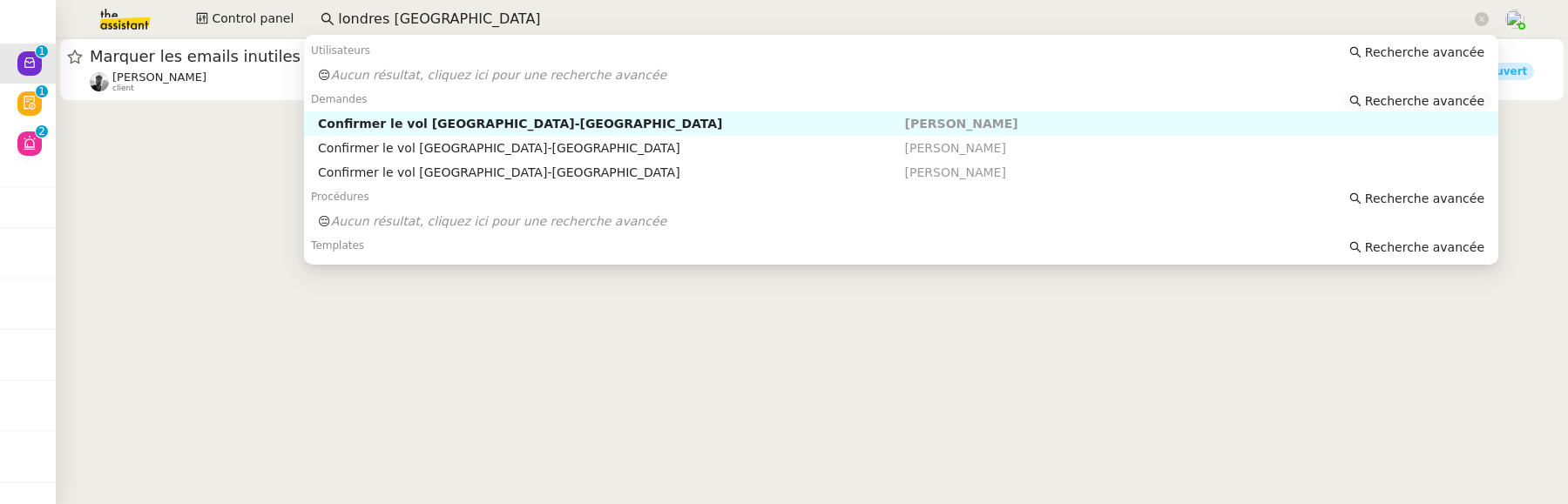
type input "londres [GEOGRAPHIC_DATA]"
click at [1421, 102] on span "Recherche avancée" at bounding box center [1426, 101] width 120 height 17
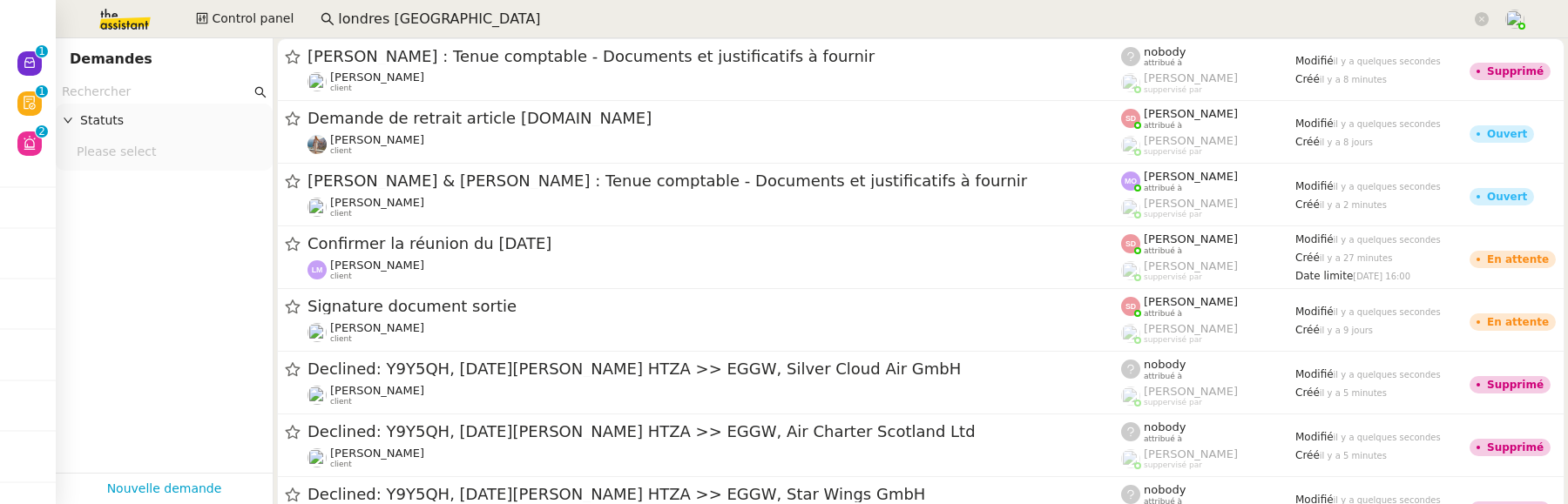
click at [113, 92] on input "text" at bounding box center [156, 92] width 190 height 20
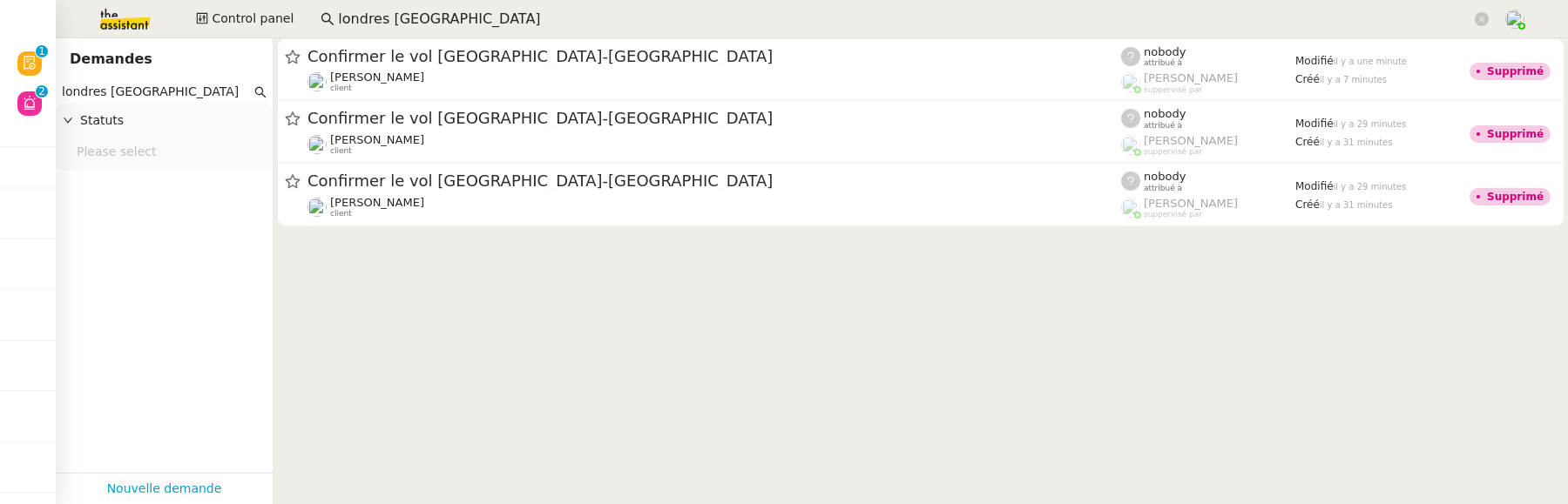
type input "londres [GEOGRAPHIC_DATA]"
click at [229, 24] on span "Control panel" at bounding box center [252, 19] width 82 height 20
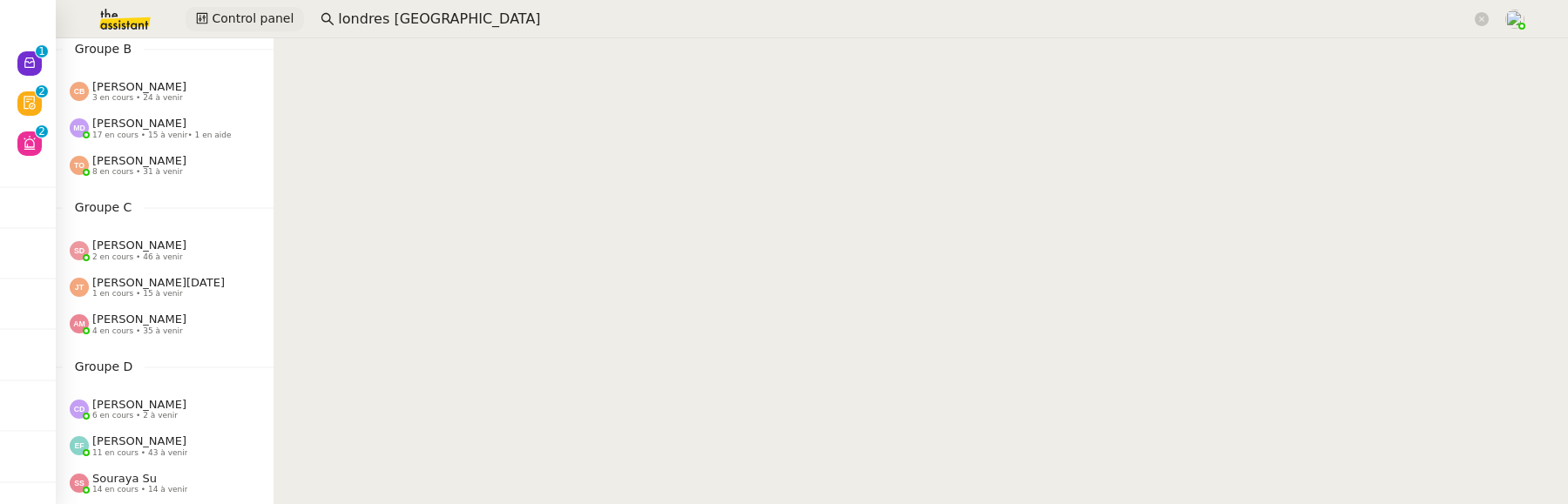
scroll to position [219, 0]
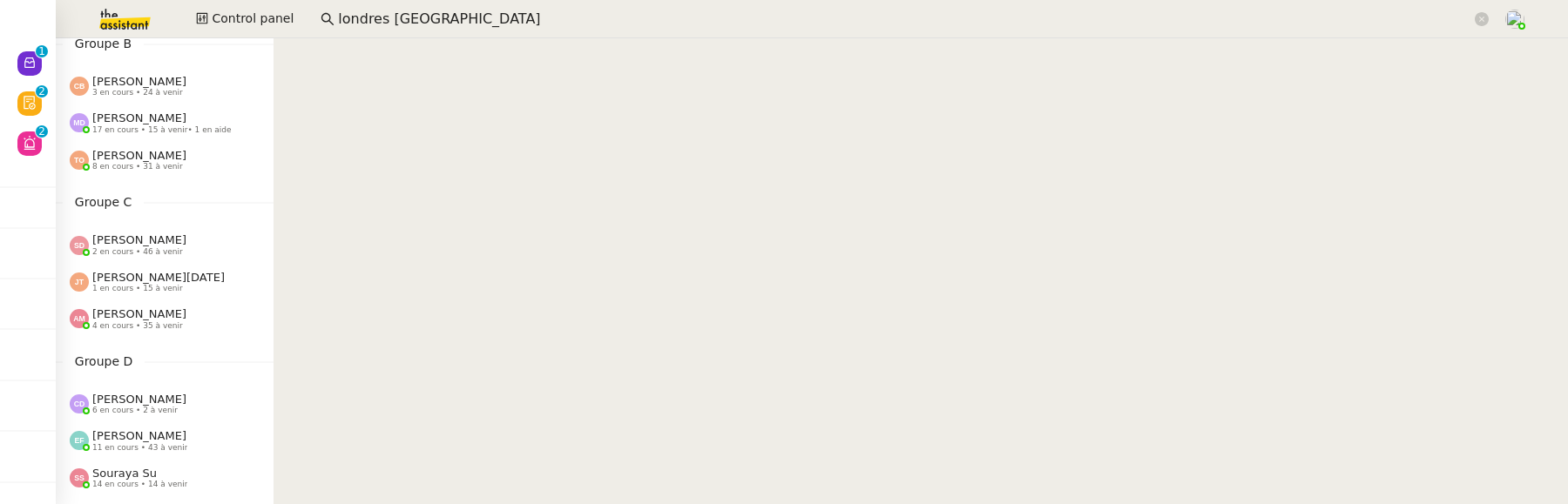
click at [166, 319] on span "[PERSON_NAME]" at bounding box center [140, 314] width 94 height 13
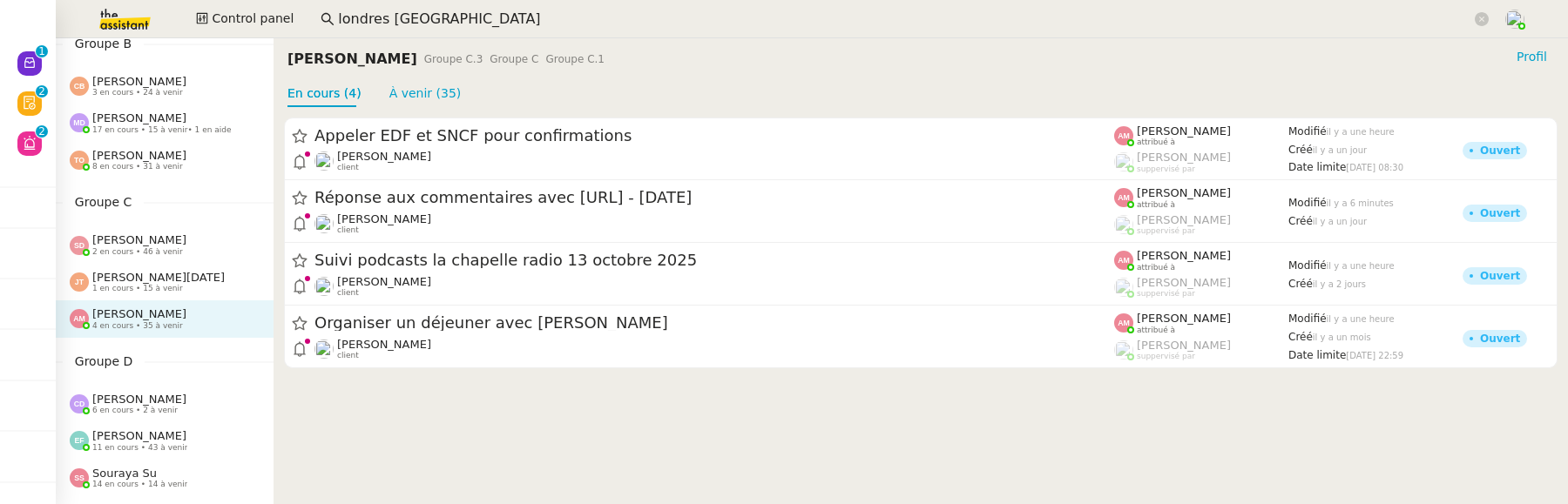
click at [94, 252] on span "2 en cours • 46 à venir" at bounding box center [138, 252] width 91 height 10
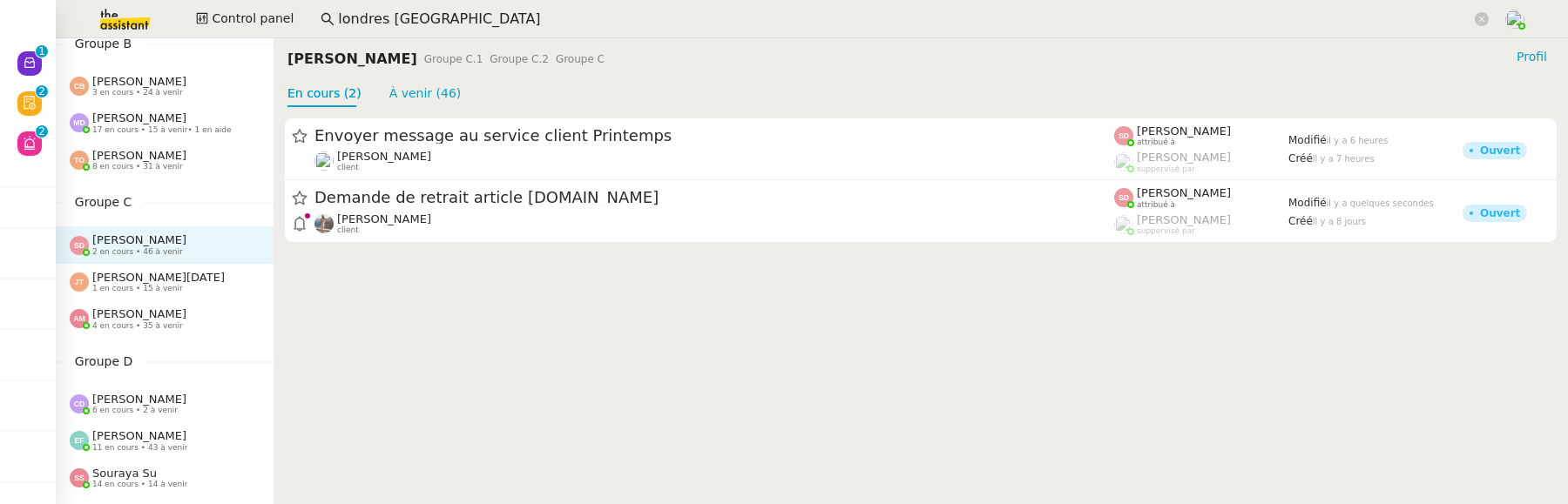
click at [122, 322] on span "4 en cours • 35 à venir" at bounding box center [138, 326] width 91 height 10
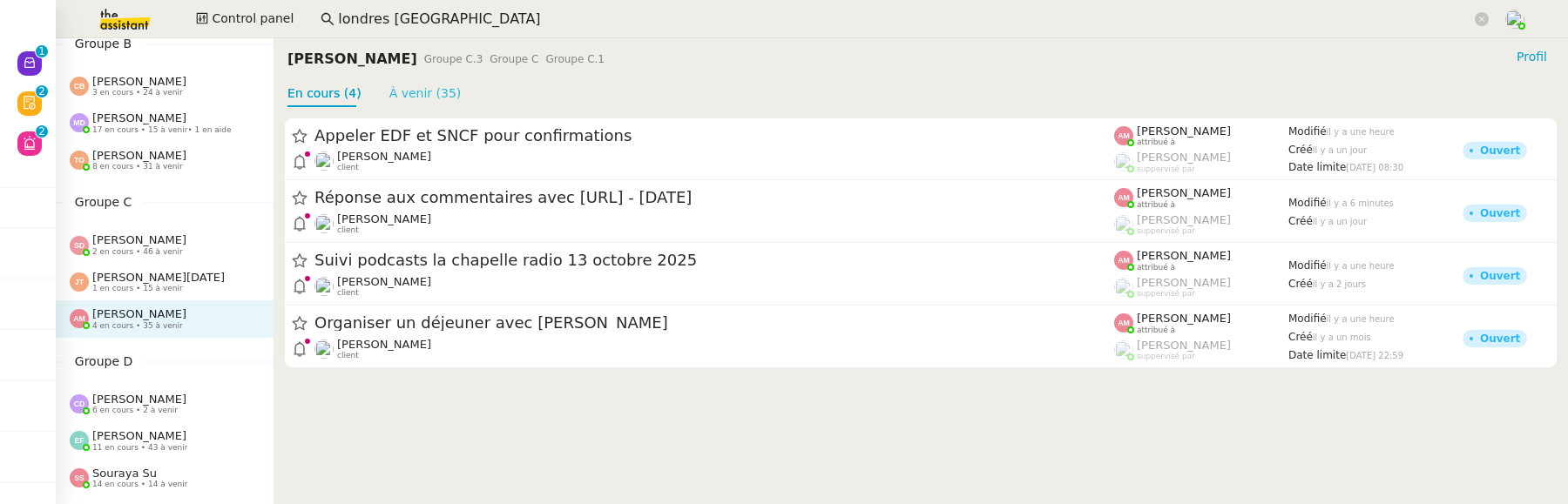
click at [425, 100] on link "À venir (35)" at bounding box center [425, 92] width 73 height 14
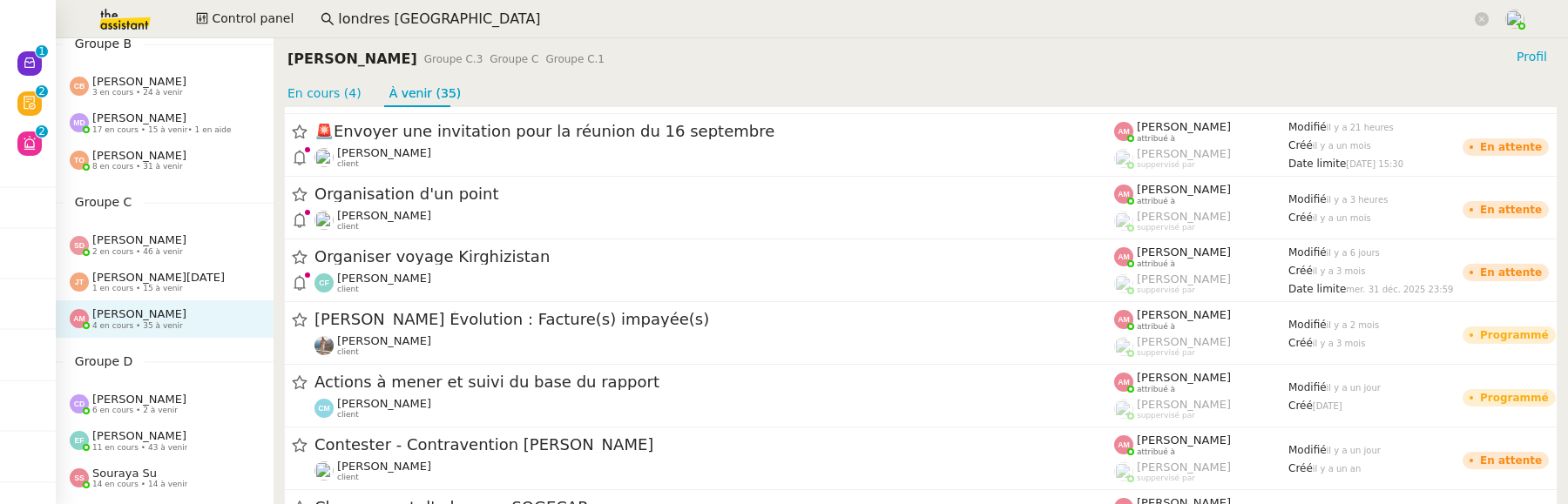
scroll to position [1920, 0]
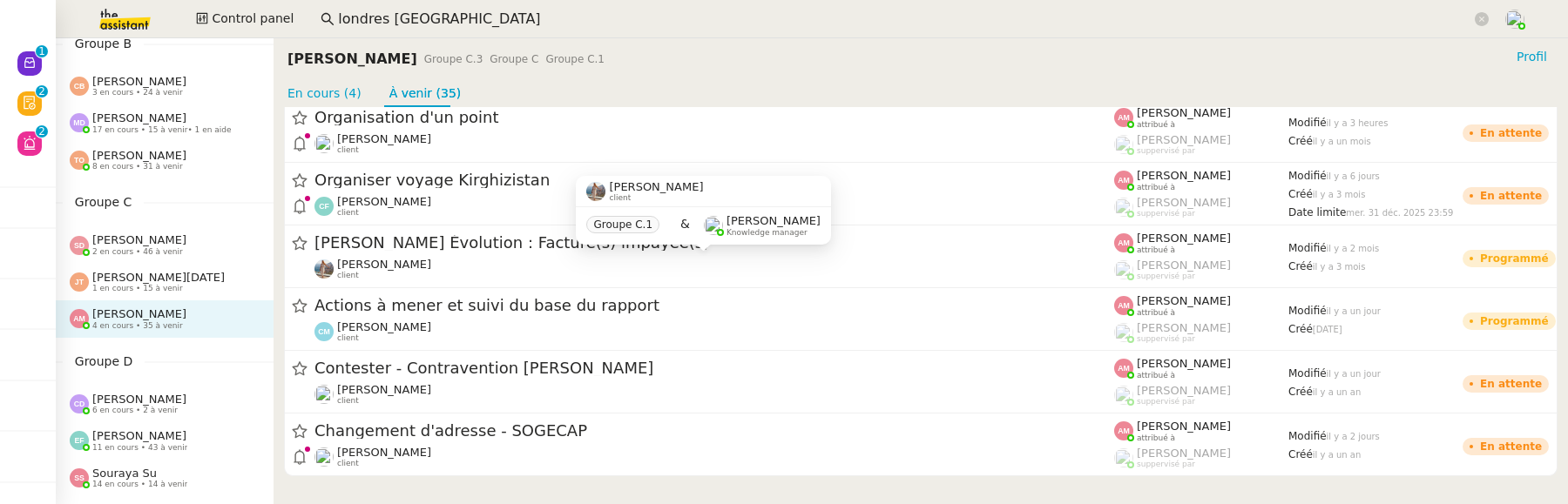
click at [165, 234] on span "[PERSON_NAME]" at bounding box center [140, 240] width 94 height 13
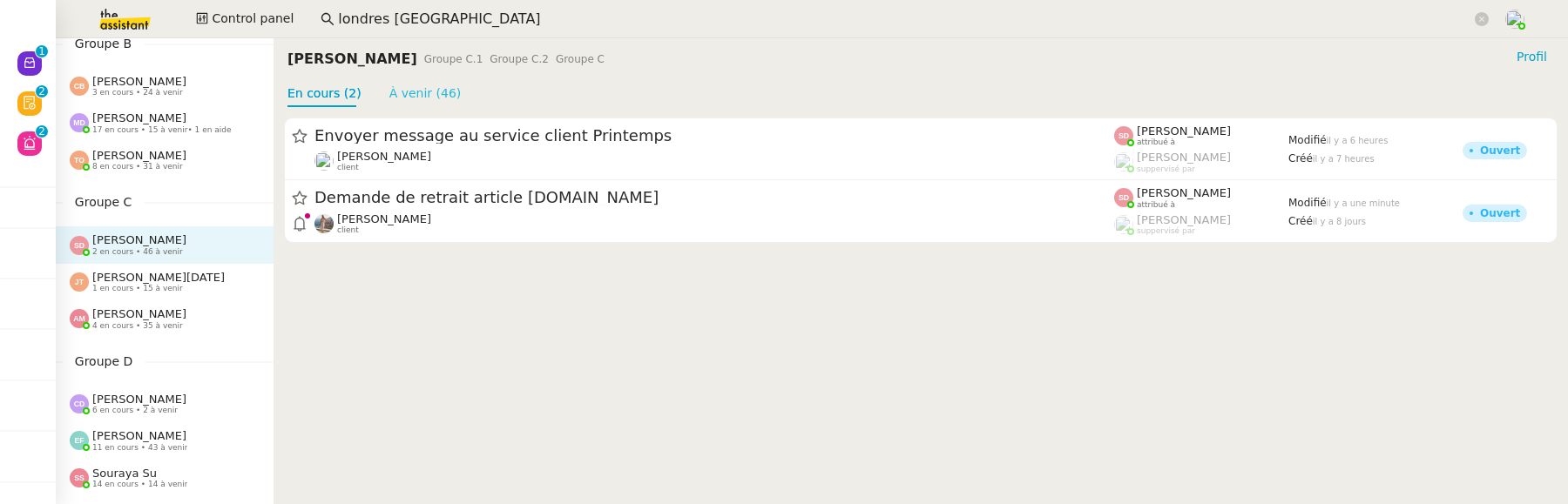
click at [433, 88] on link "À venir (46)" at bounding box center [425, 92] width 73 height 14
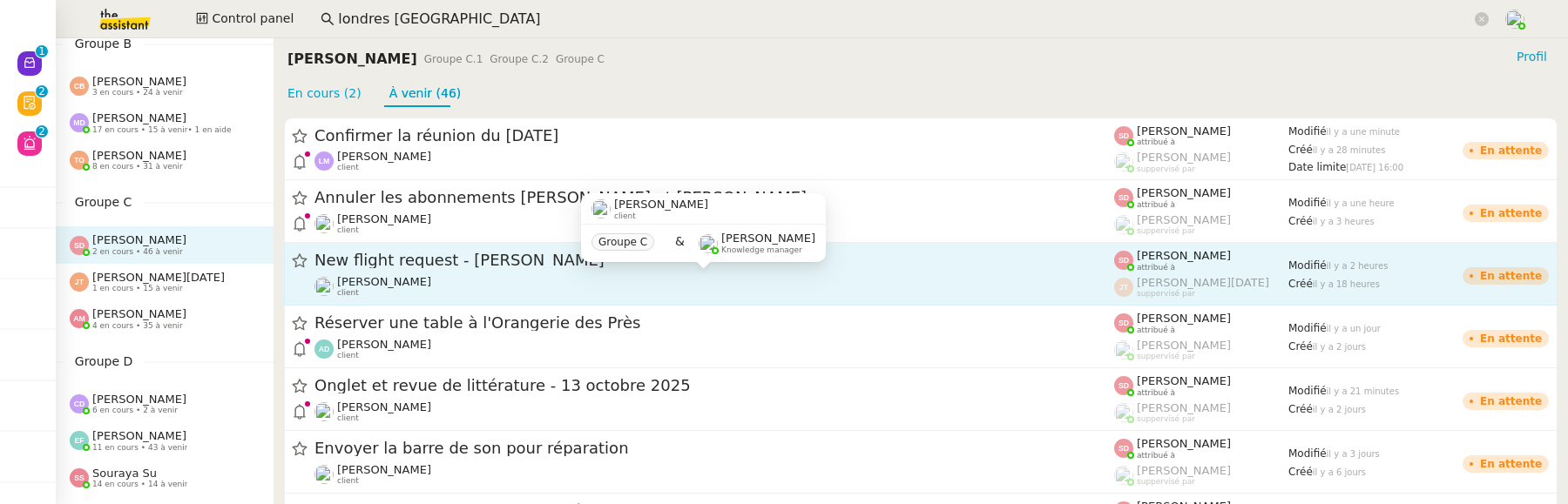
click at [580, 290] on div "[PERSON_NAME] client" at bounding box center [715, 286] width 800 height 23
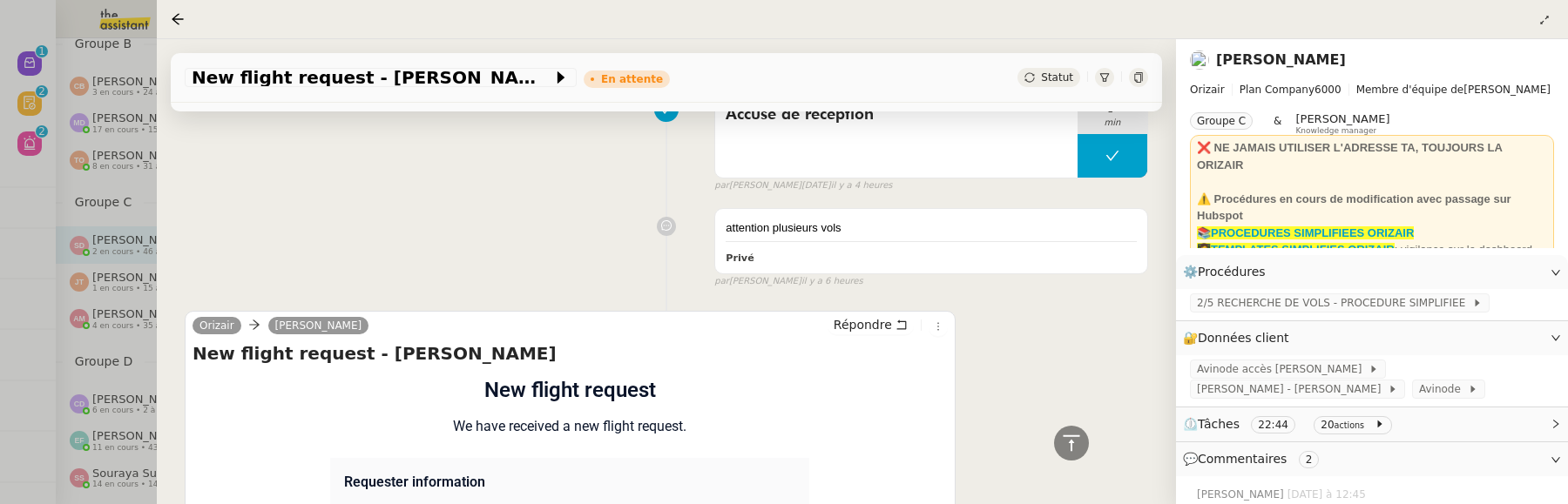
scroll to position [2148, 0]
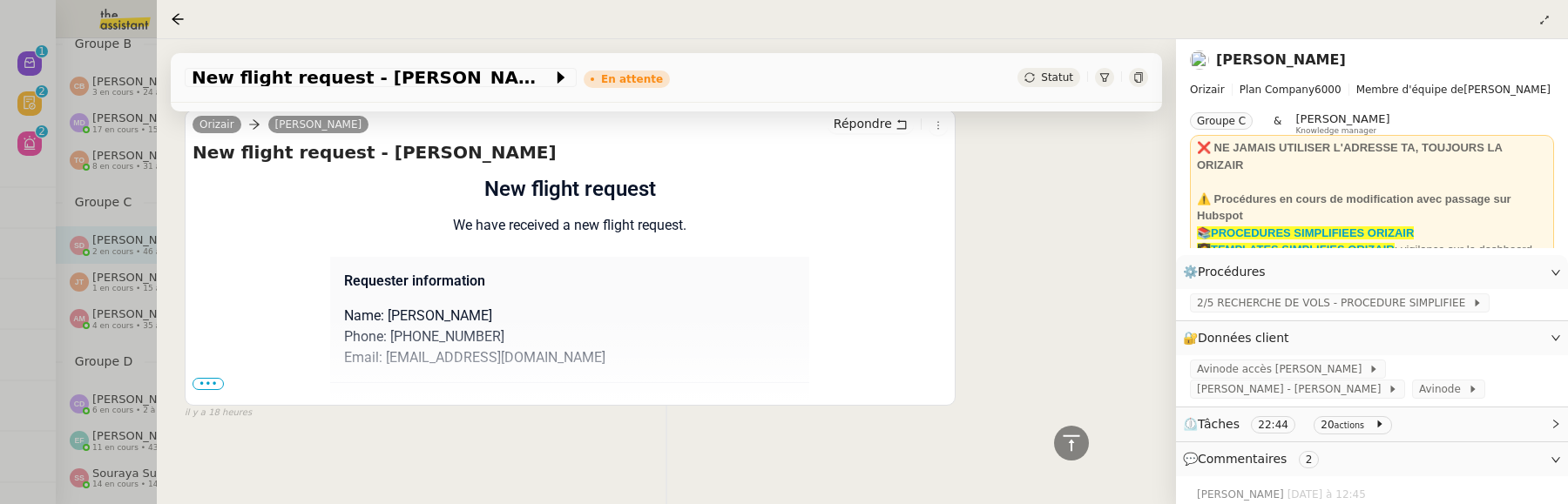
click at [209, 378] on span "•••" at bounding box center [208, 383] width 32 height 12
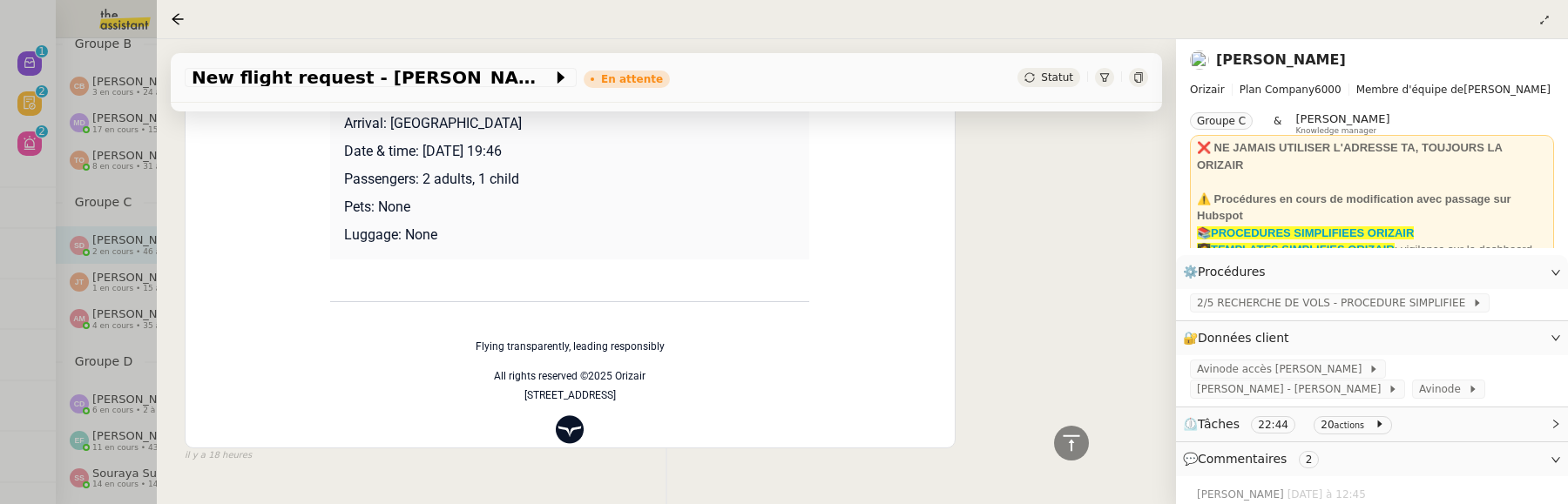
scroll to position [2744, 0]
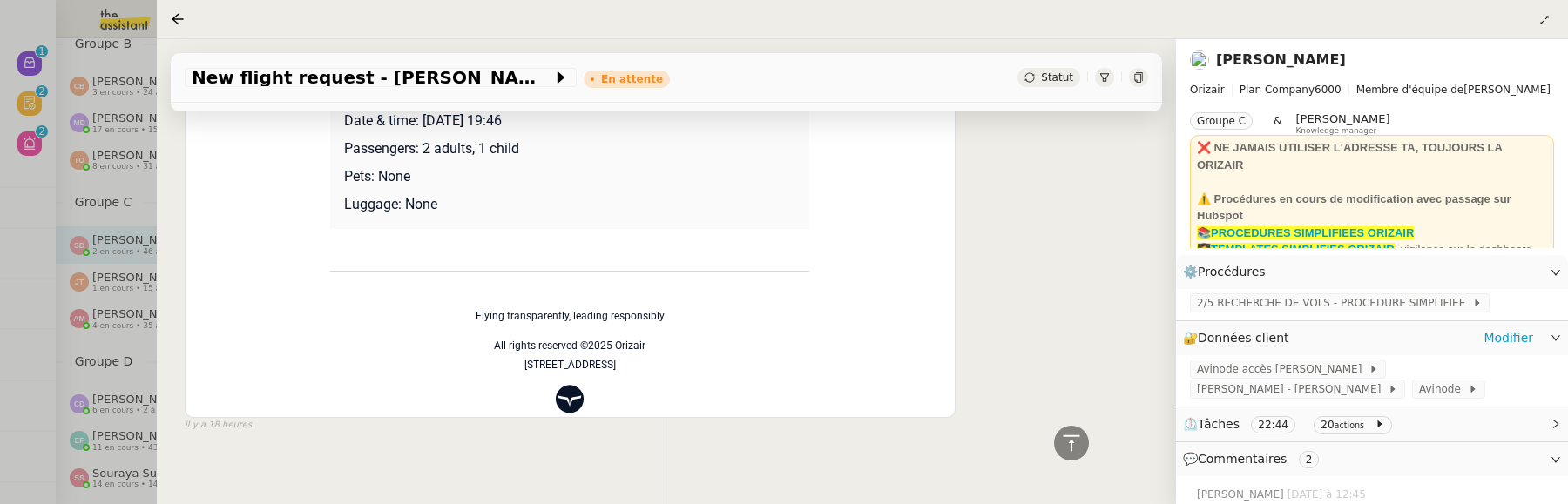
click at [1291, 392] on div "Avinode accès Louis Raymond Joubaud - Accès Avinode Avinode" at bounding box center [1372, 381] width 392 height 52
click at [1419, 392] on span "Avinode" at bounding box center [1444, 389] width 49 height 17
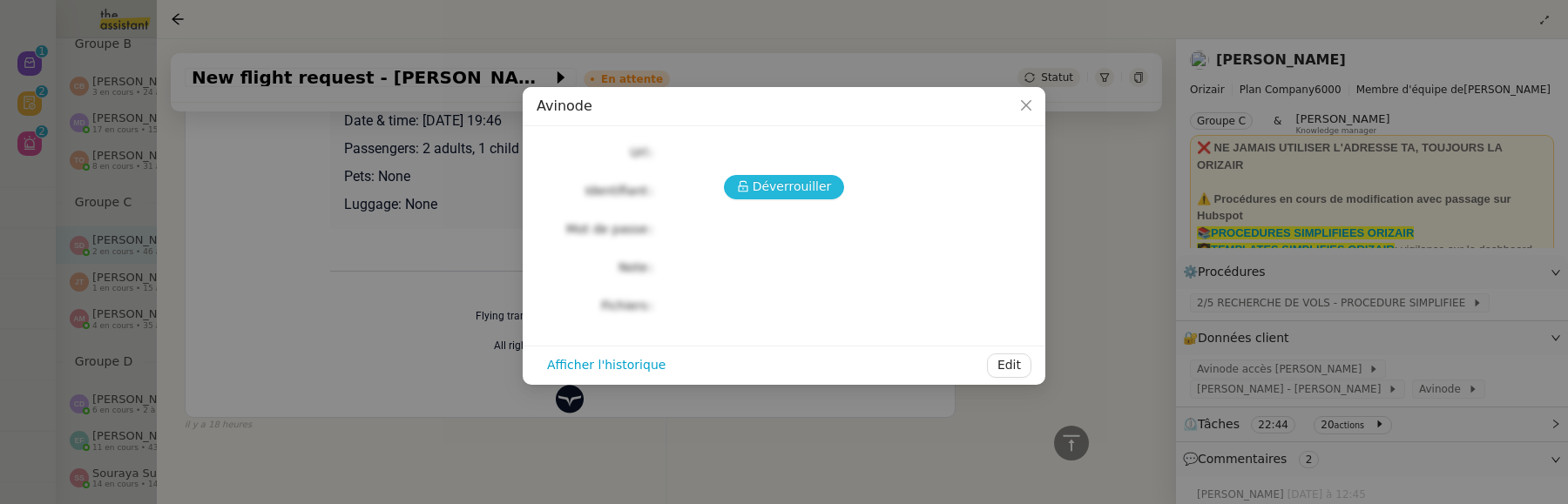
click at [784, 195] on span "Déverrouiller" at bounding box center [792, 187] width 79 height 20
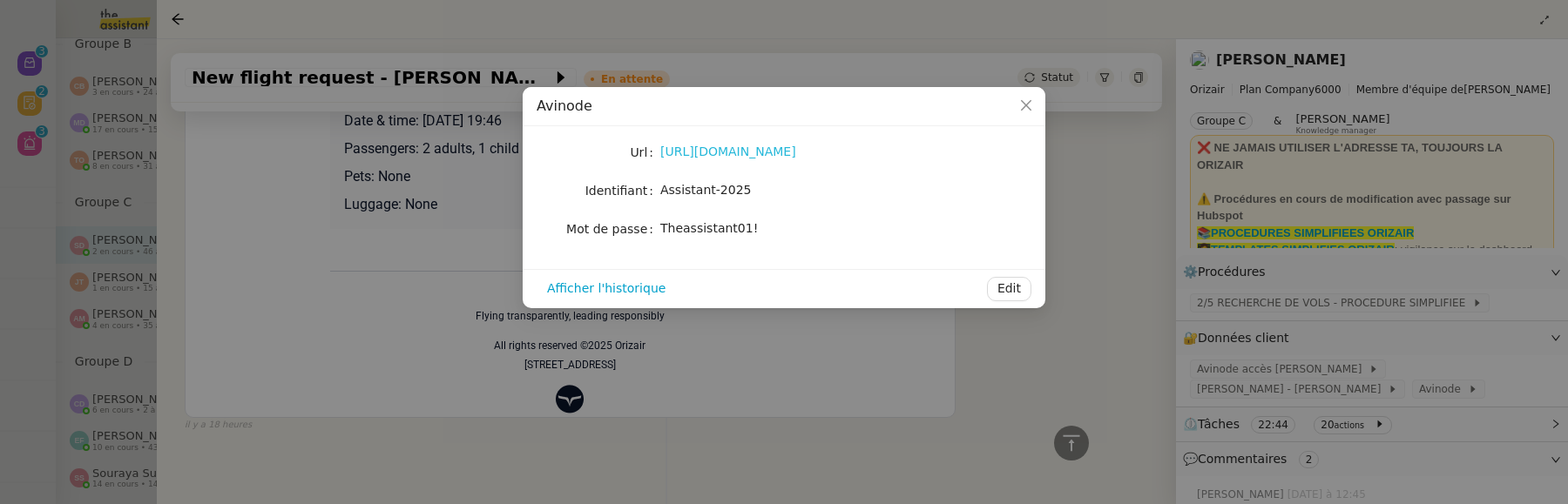
click at [796, 150] on link "https://marketplace.avinode.com/sso/mvc/login" at bounding box center [728, 150] width 136 height 14
click at [698, 193] on span "Assistant-2025" at bounding box center [706, 189] width 91 height 14
copy span "Assistant-2025"
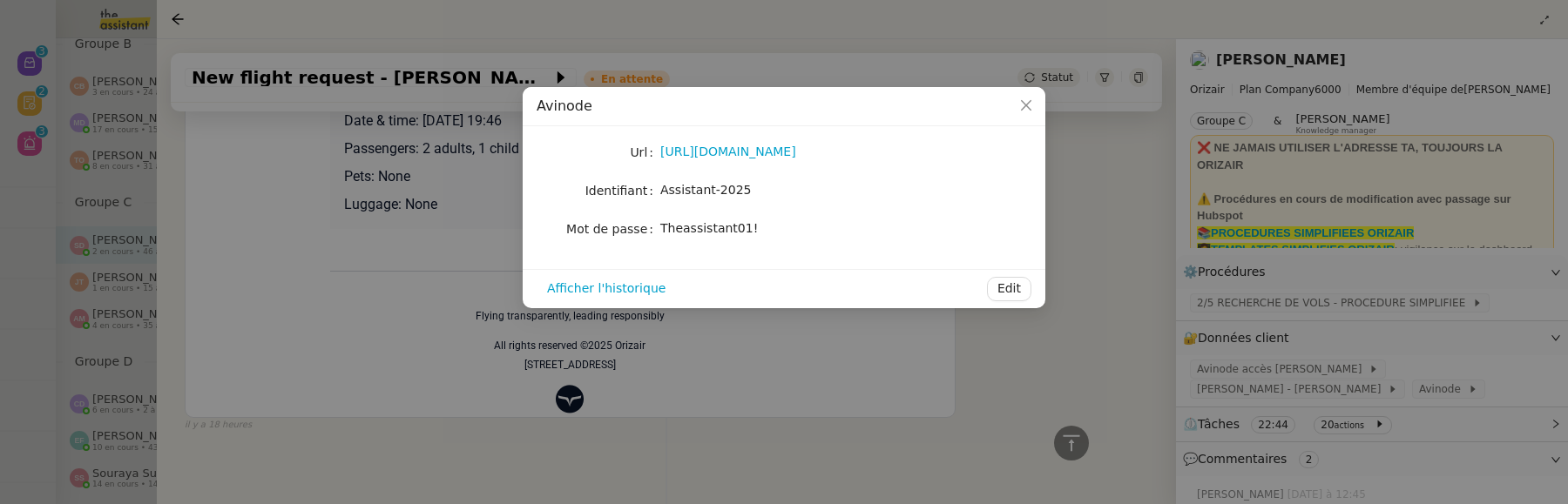
click at [657, 225] on label "Mot de passe" at bounding box center [614, 228] width 94 height 24
drag, startPoint x: 658, startPoint y: 225, endPoint x: 758, endPoint y: 228, distance: 100.0
click at [758, 228] on nz-form-item "Mot de passe Theassistant01!" at bounding box center [784, 228] width 495 height 24
copy nz-form-item "Theassistant01!"
click at [848, 219] on div "Theassistant01!" at bounding box center [804, 228] width 288 height 20
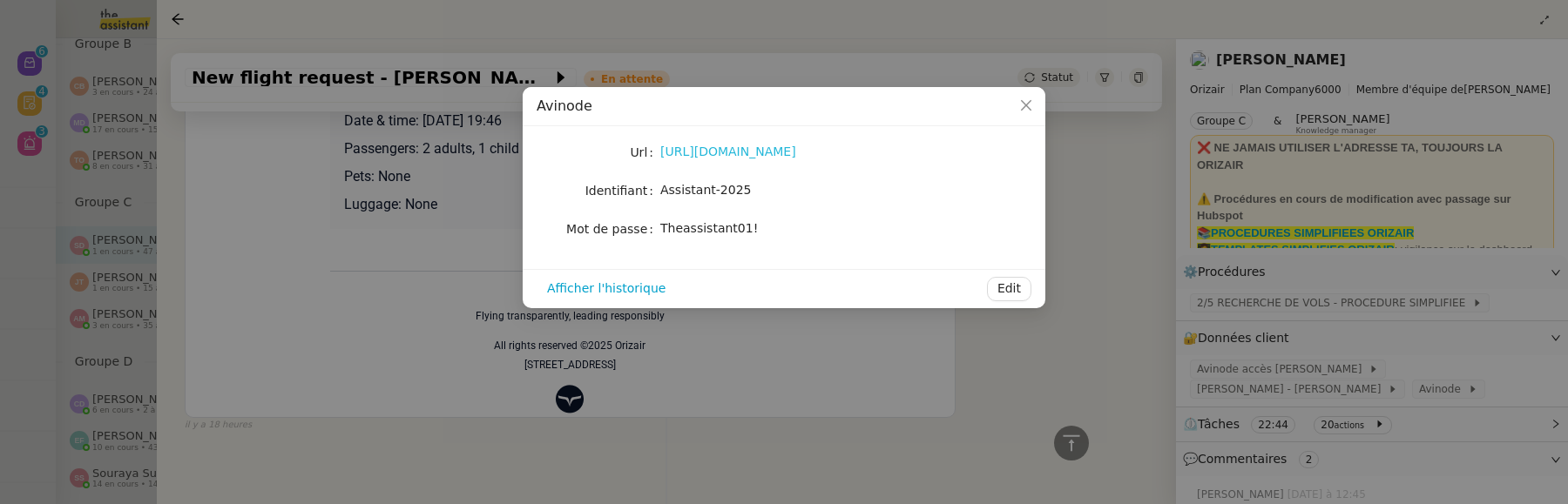
click at [796, 157] on link "https://marketplace.avinode.com/sso/mvc/login" at bounding box center [728, 150] width 136 height 14
click at [700, 189] on span "Assistant-2025" at bounding box center [706, 189] width 91 height 14
copy span "Assistant-2025"
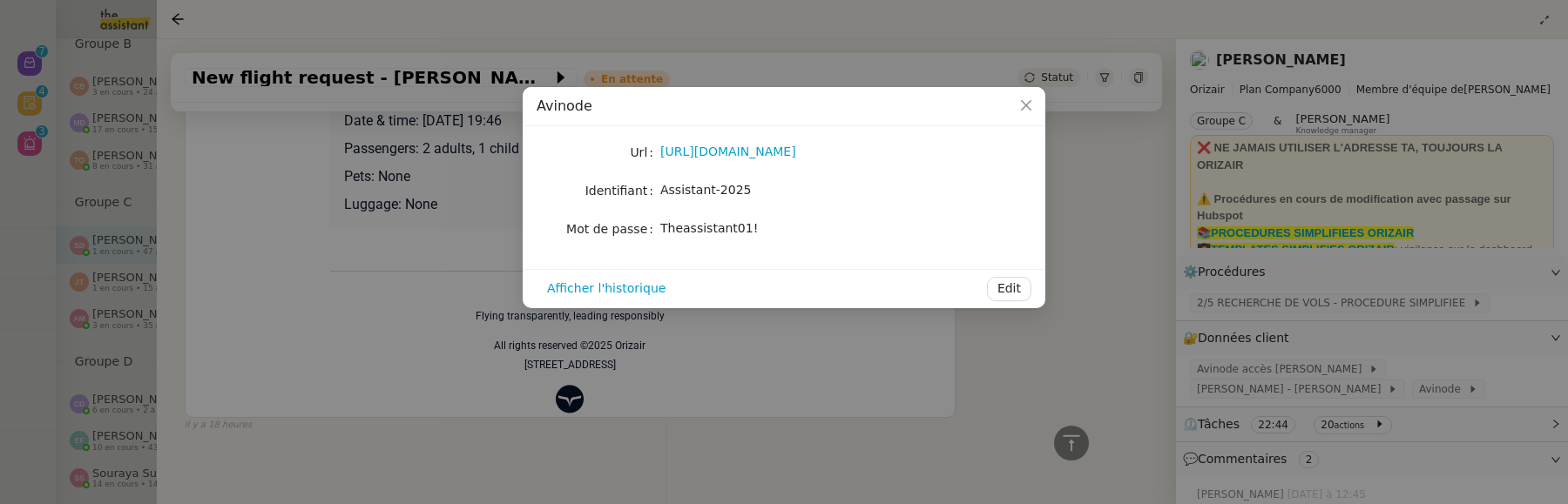
click at [697, 233] on span "Theassistant01!" at bounding box center [709, 228] width 98 height 14
click at [812, 235] on div "Theassistant01!" at bounding box center [804, 228] width 288 height 20
drag, startPoint x: 747, startPoint y: 228, endPoint x: 652, endPoint y: 225, distance: 95.0
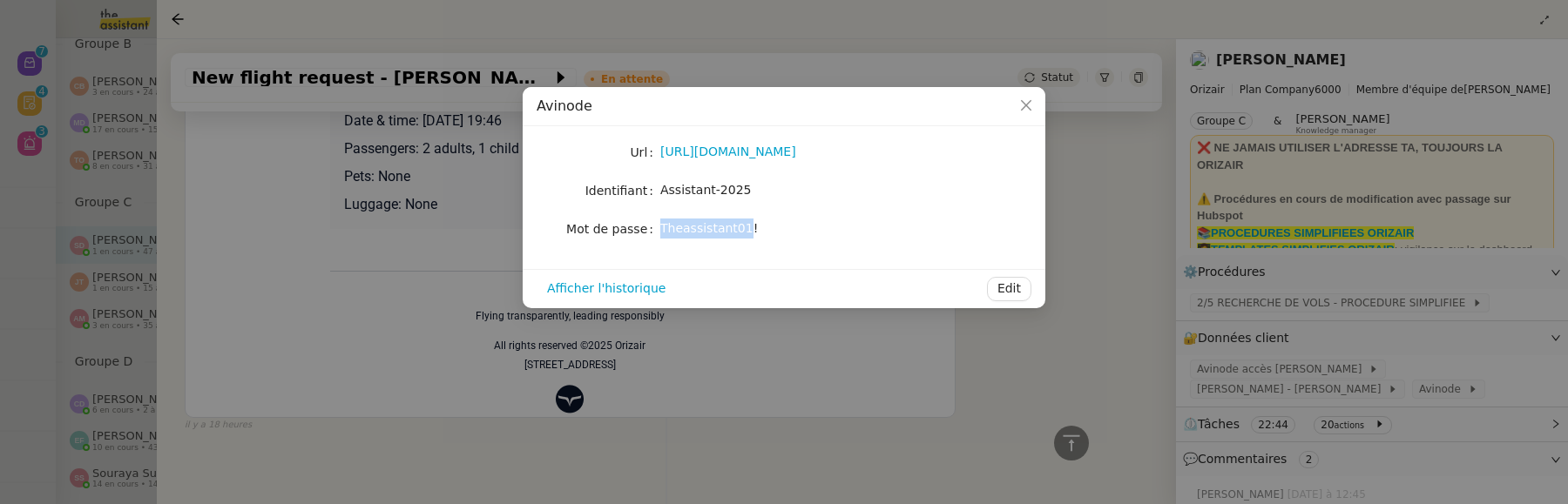
click at [650, 223] on nz-form-item "Mot de passe Theassistant01!" at bounding box center [784, 228] width 495 height 24
copy nz-form-item "Theassistant01"
click at [814, 144] on div "https://marketplace.avinode.com/sso/mvc/login" at bounding box center [804, 152] width 288 height 20
click at [796, 158] on link "https://marketplace.avinode.com/sso/mvc/login" at bounding box center [728, 150] width 136 height 14
click at [703, 197] on span "Assistant-2025" at bounding box center [706, 189] width 91 height 14
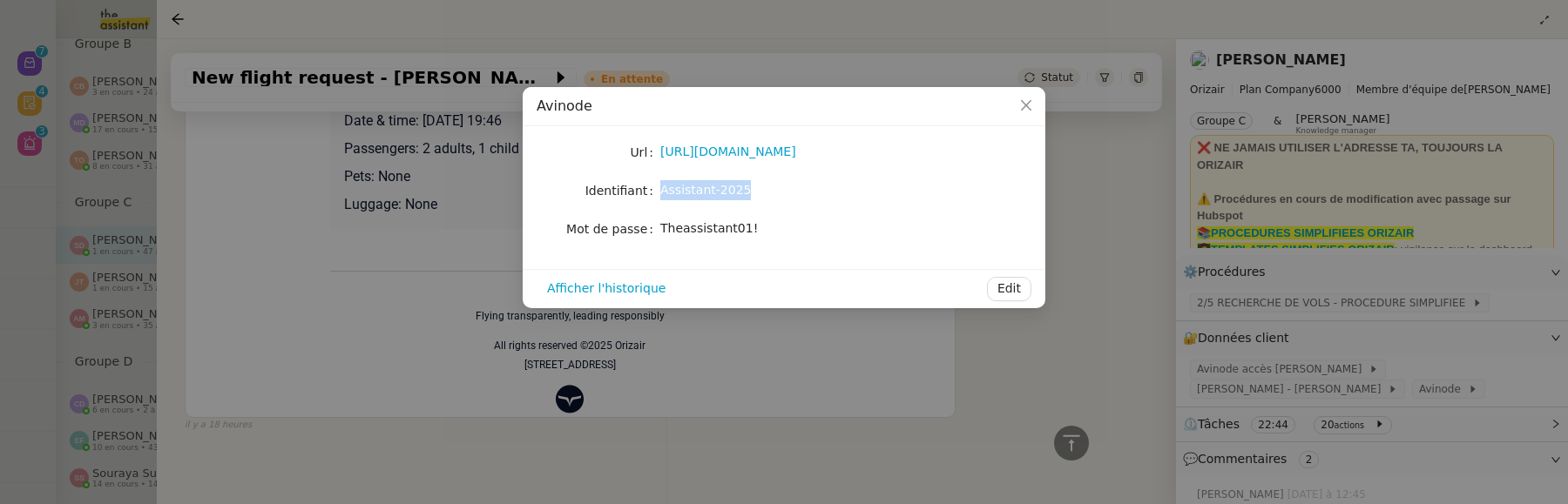
drag, startPoint x: 745, startPoint y: 189, endPoint x: 663, endPoint y: 188, distance: 82.0
click at [662, 188] on span "Assistant-2025" at bounding box center [706, 189] width 91 height 14
click at [998, 379] on nz-modal-container "Avinode Url https://marketplace.avinode.com/sso/mvc/login Identifiant Assistant…" at bounding box center [784, 252] width 1568 height 504
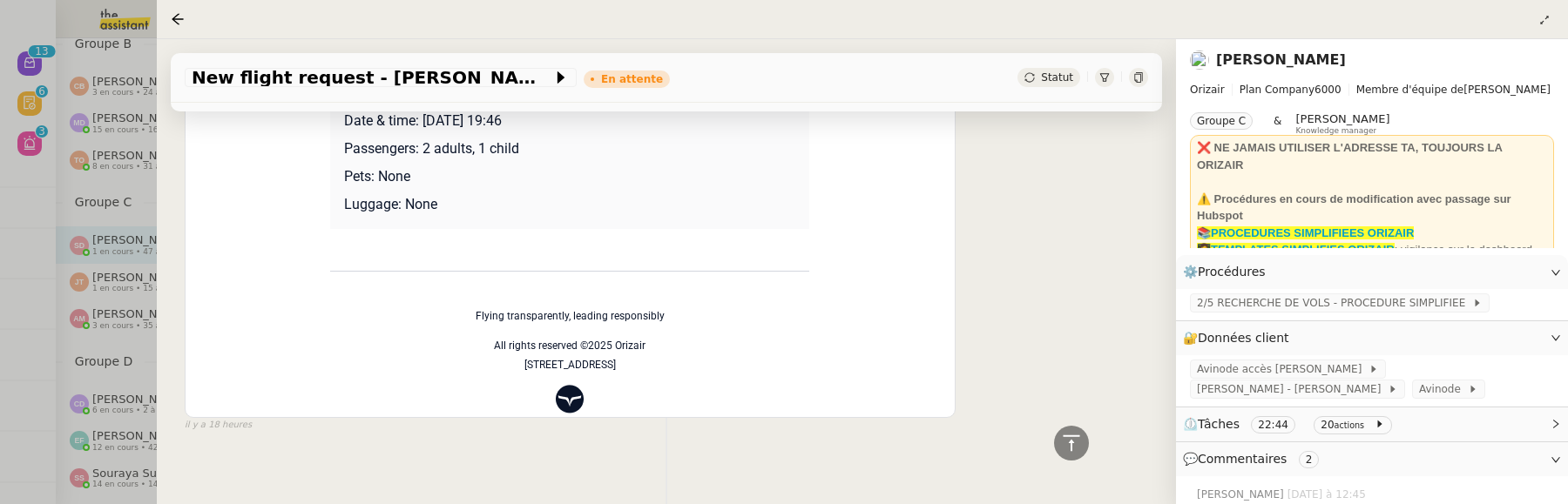
click at [180, 11] on div at bounding box center [180, 19] width 21 height 21
click at [178, 25] on icon at bounding box center [177, 18] width 14 height 14
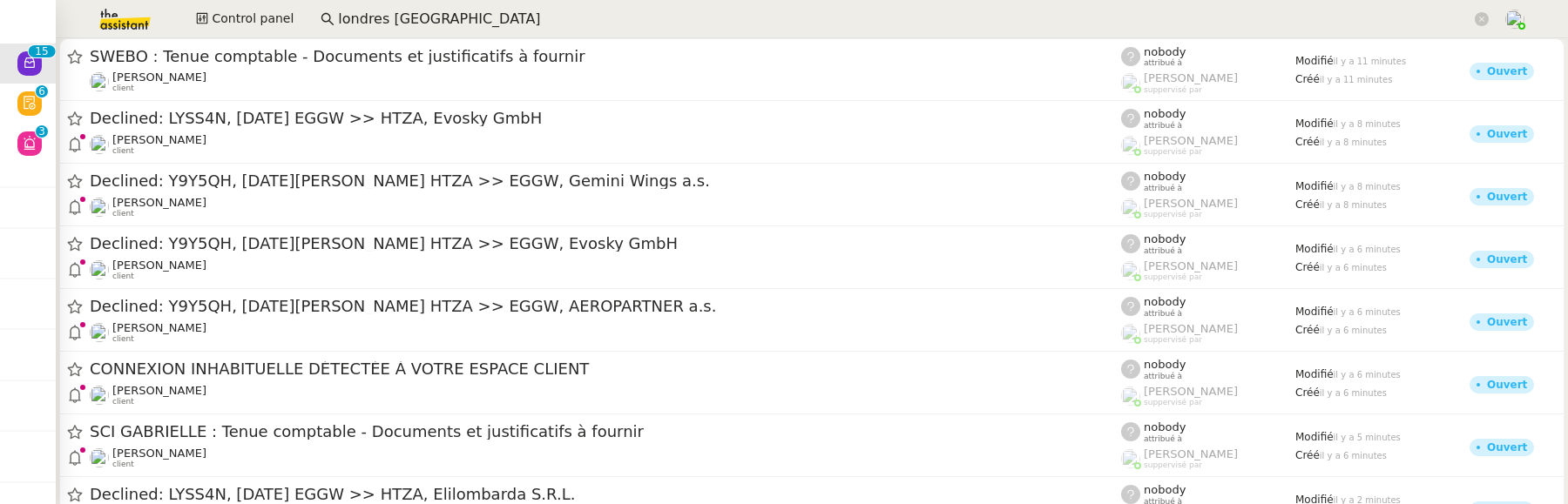
click at [531, 140] on div "[PERSON_NAME] client" at bounding box center [606, 144] width 1032 height 23
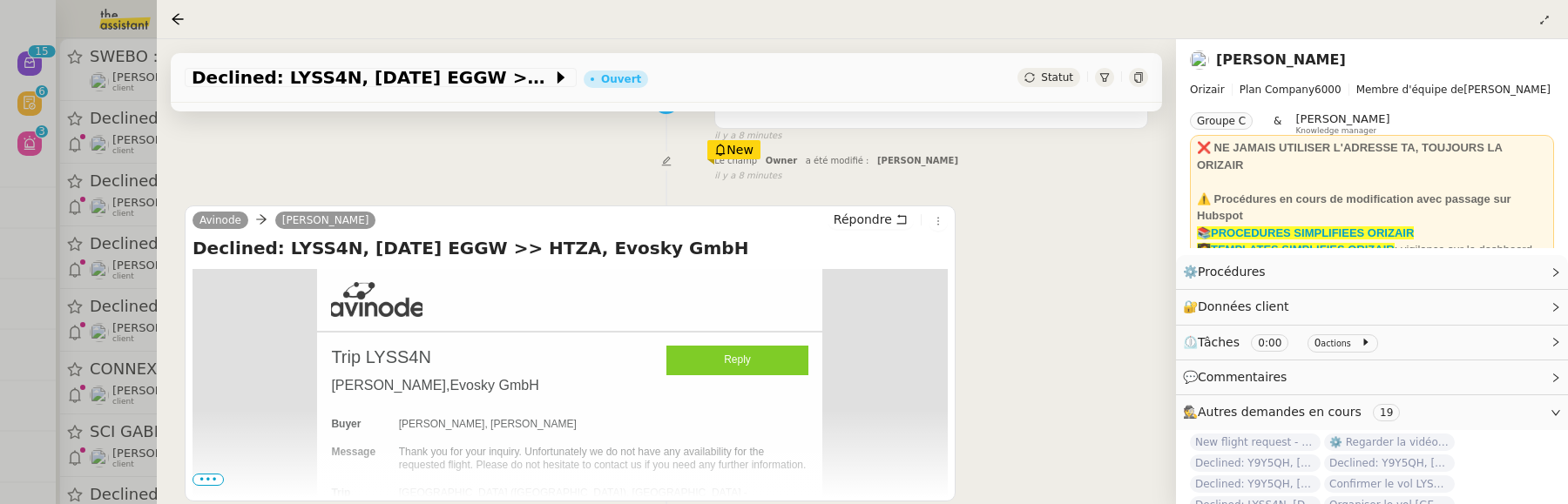
scroll to position [278, 0]
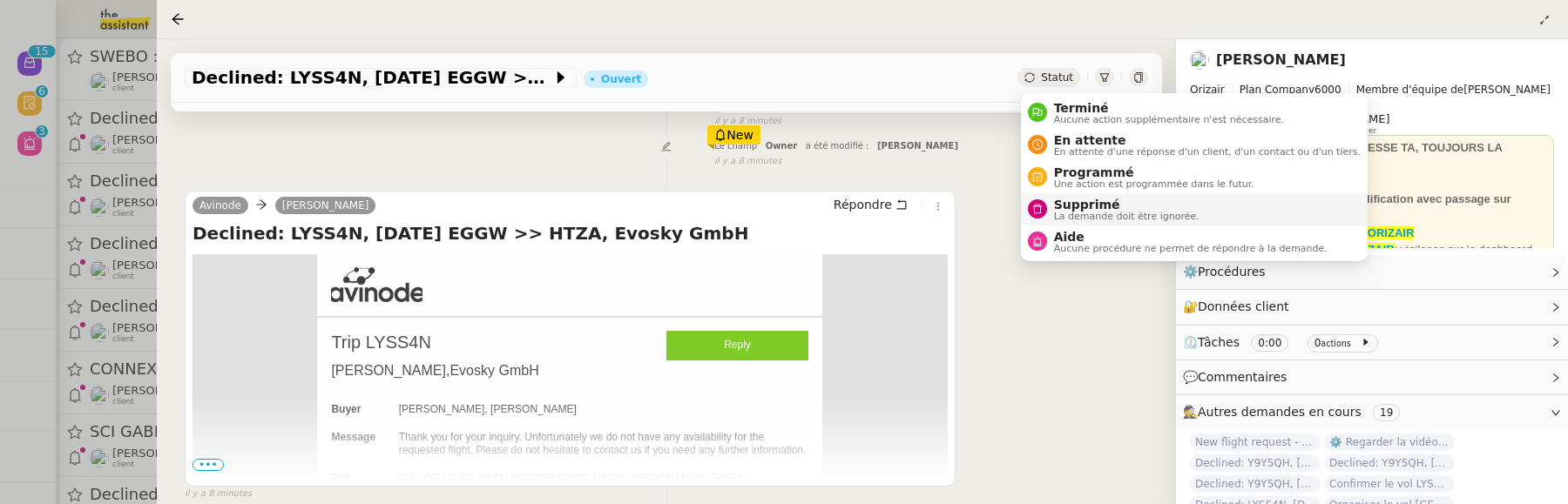
click at [1078, 203] on span "Supprimé" at bounding box center [1127, 204] width 145 height 14
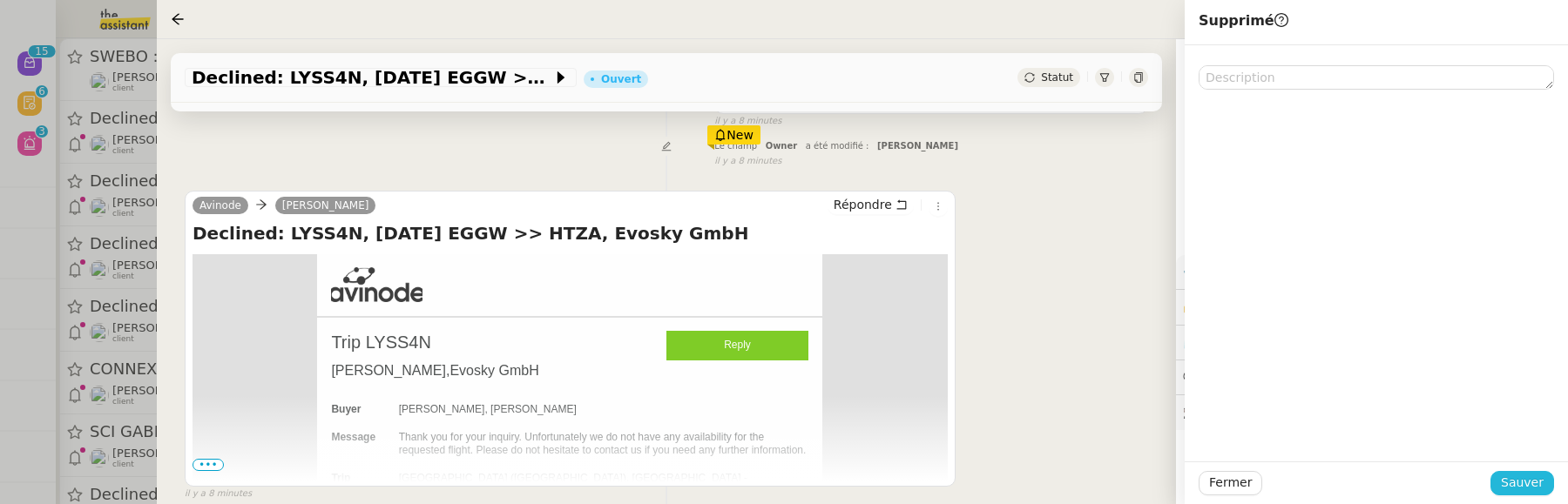
click at [1528, 490] on span "Sauver" at bounding box center [1523, 483] width 43 height 20
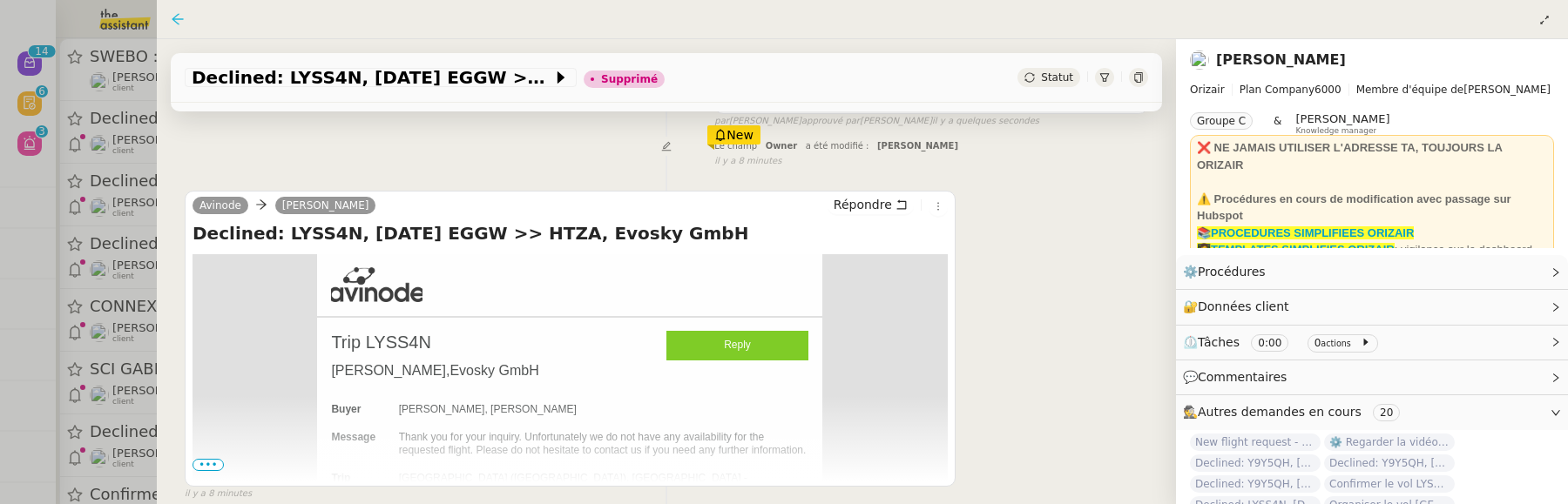
click at [175, 15] on icon at bounding box center [177, 18] width 14 height 14
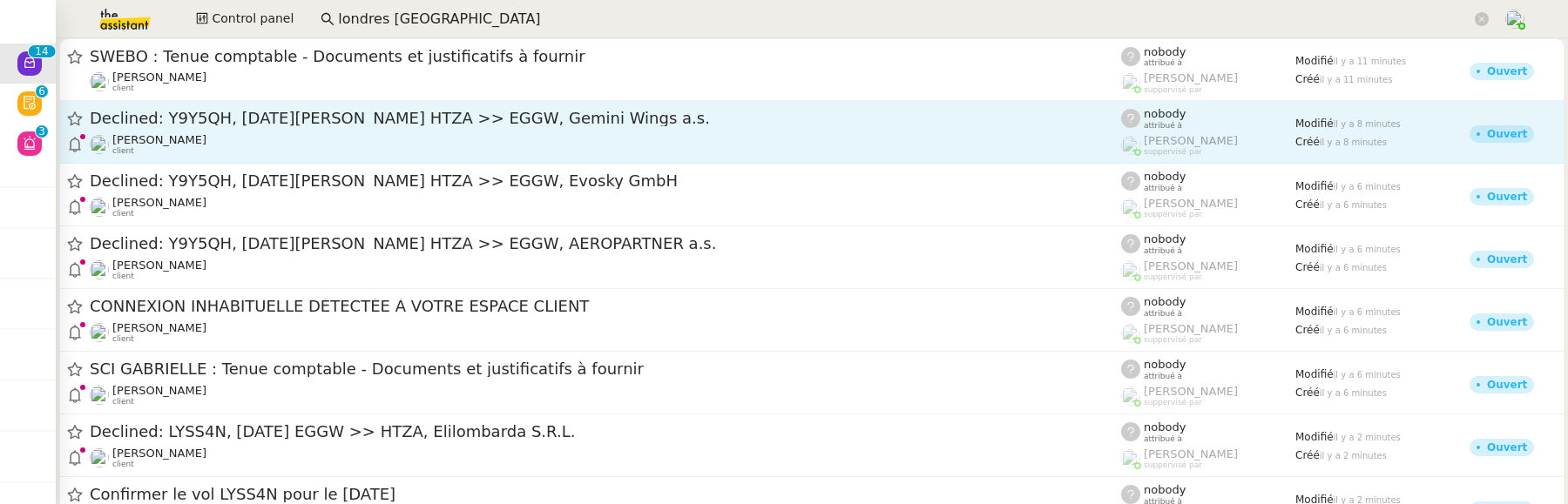
click at [244, 120] on span "Declined: Y9Y5QH, 03 Jan 2027 HTZA >> EGGW, Gemini Wings a.s." at bounding box center [606, 118] width 1032 height 15
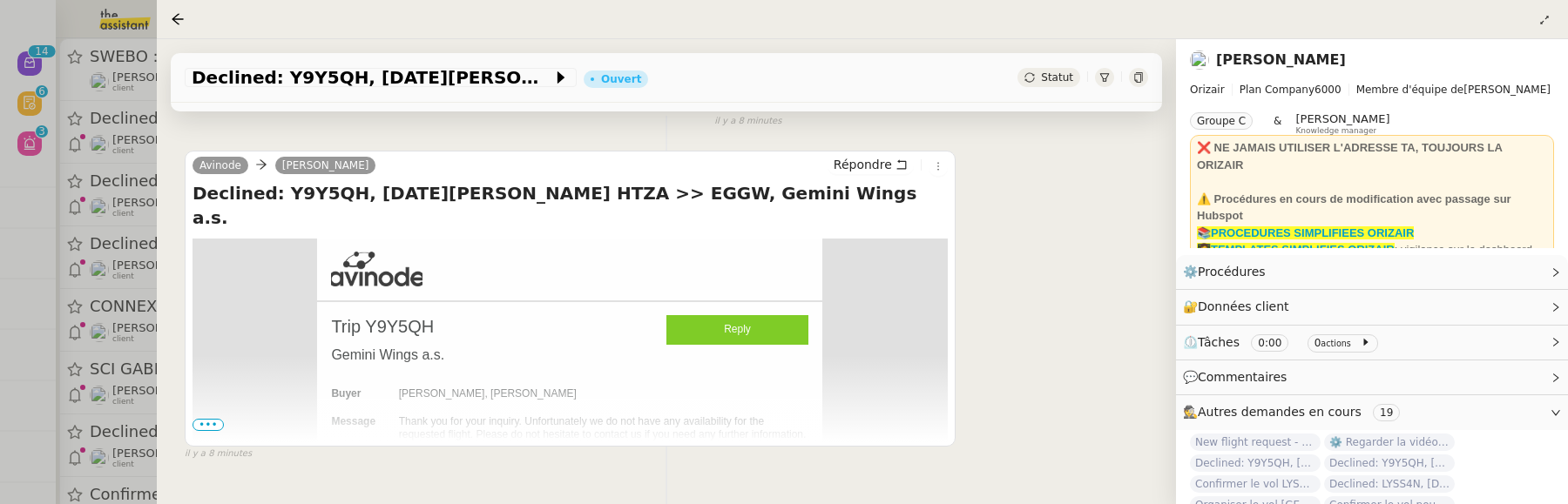
scroll to position [359, 0]
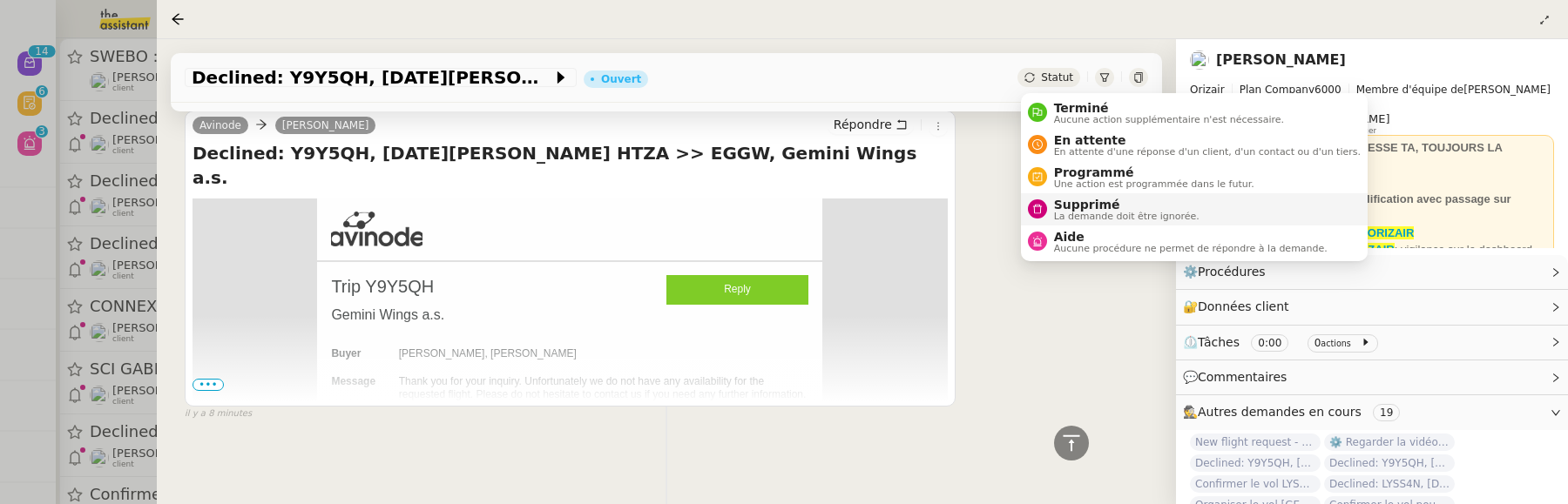
click at [1096, 204] on span "Supprimé" at bounding box center [1127, 204] width 145 height 14
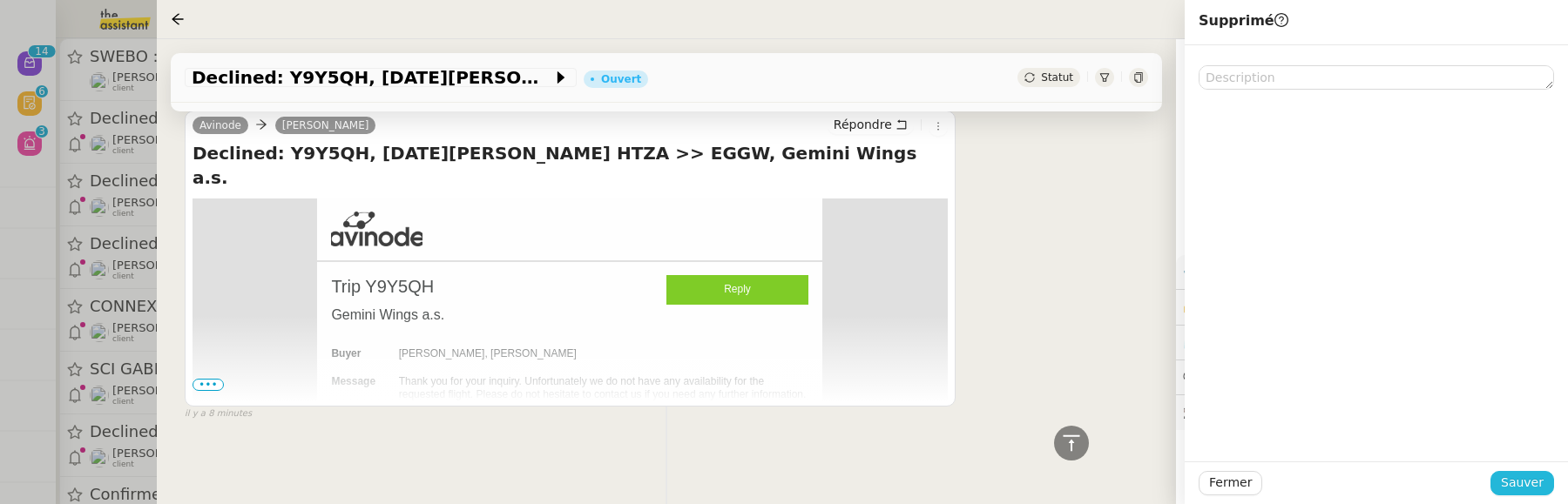
click at [1534, 478] on span "Sauver" at bounding box center [1523, 483] width 43 height 20
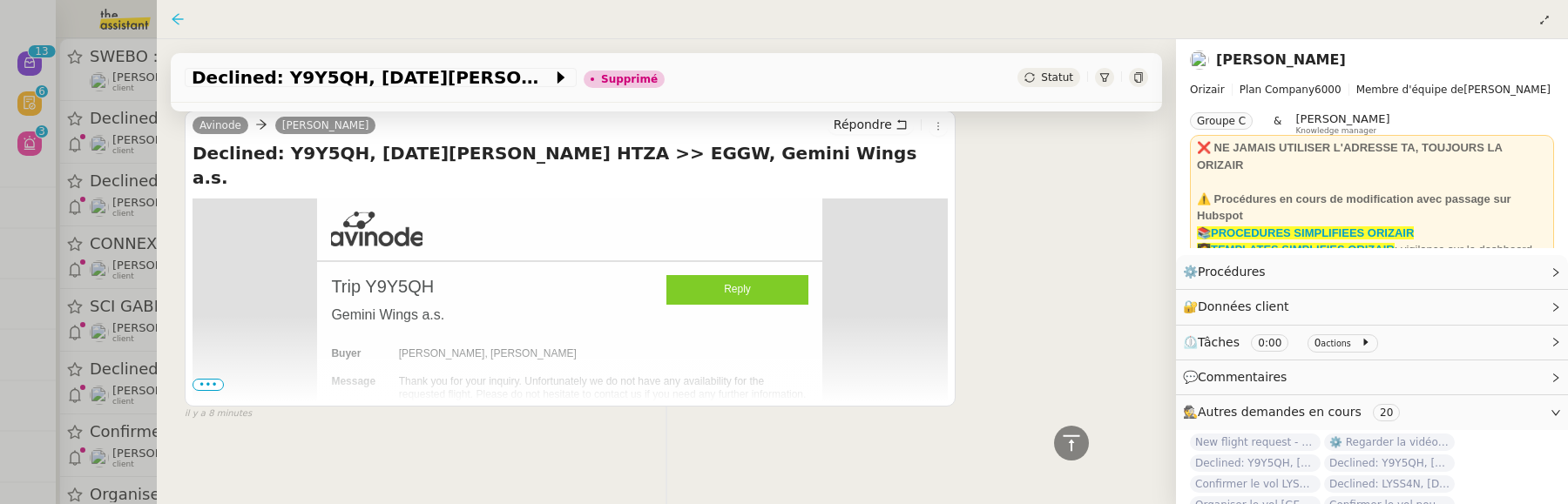
click at [173, 15] on icon at bounding box center [177, 18] width 14 height 14
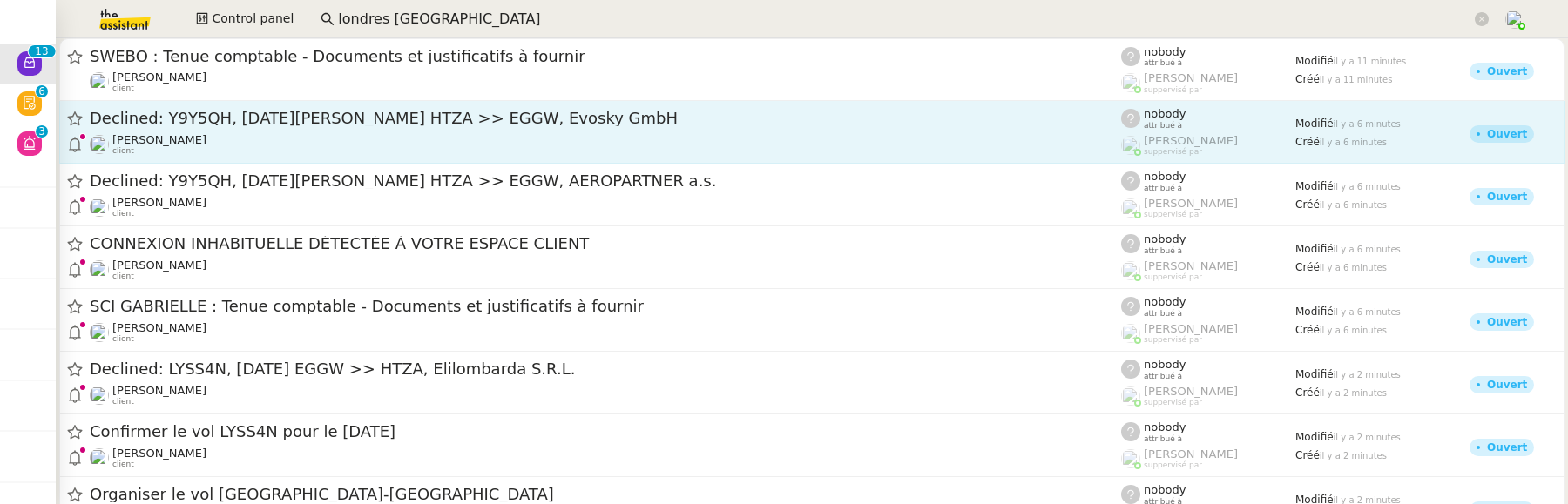
click at [258, 119] on span "Declined: Y9Y5QH, 03 Jan 2027 HTZA >> EGGW, Evosky GmbH" at bounding box center [606, 118] width 1032 height 15
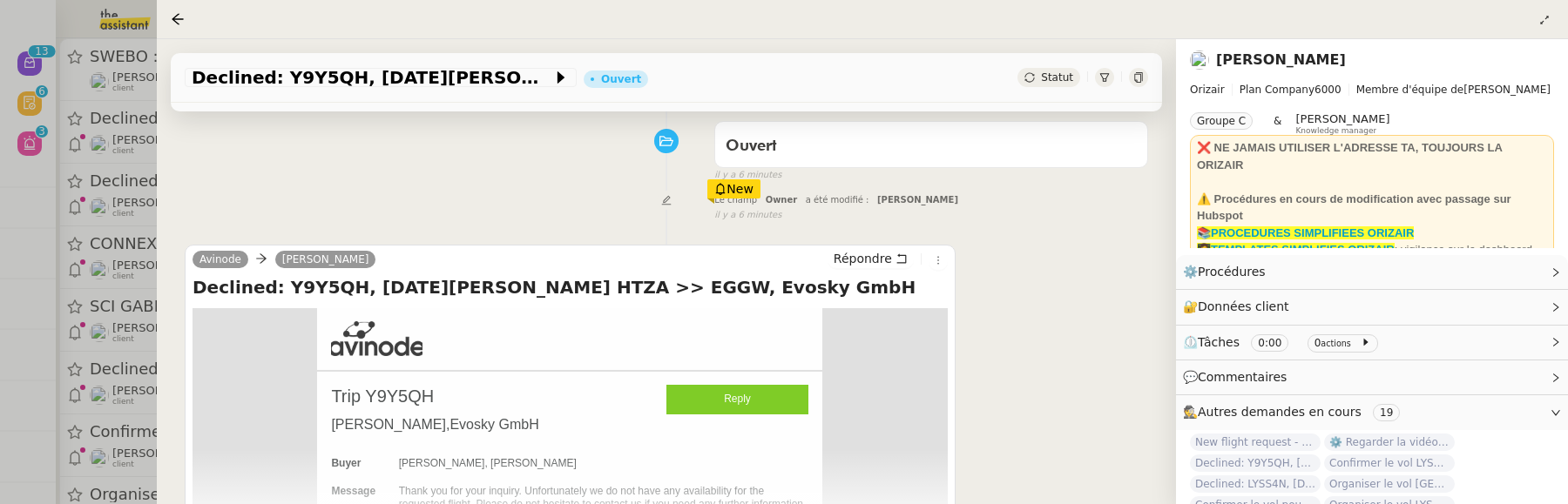
scroll to position [292, 0]
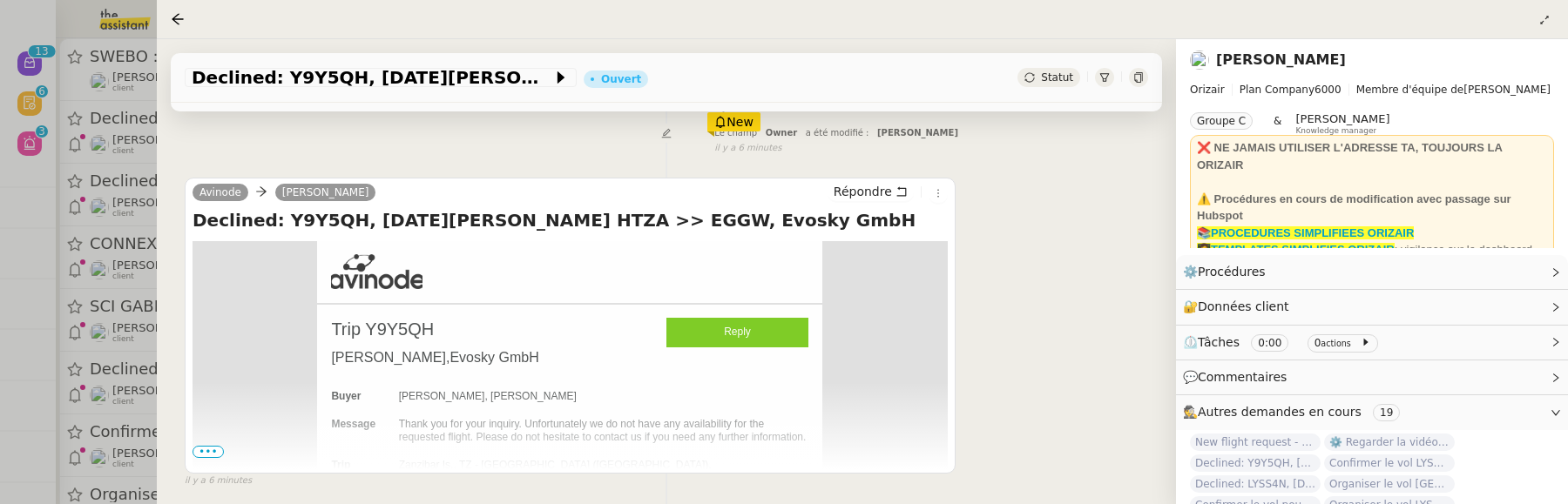
click at [1035, 80] on icon at bounding box center [1030, 78] width 11 height 11
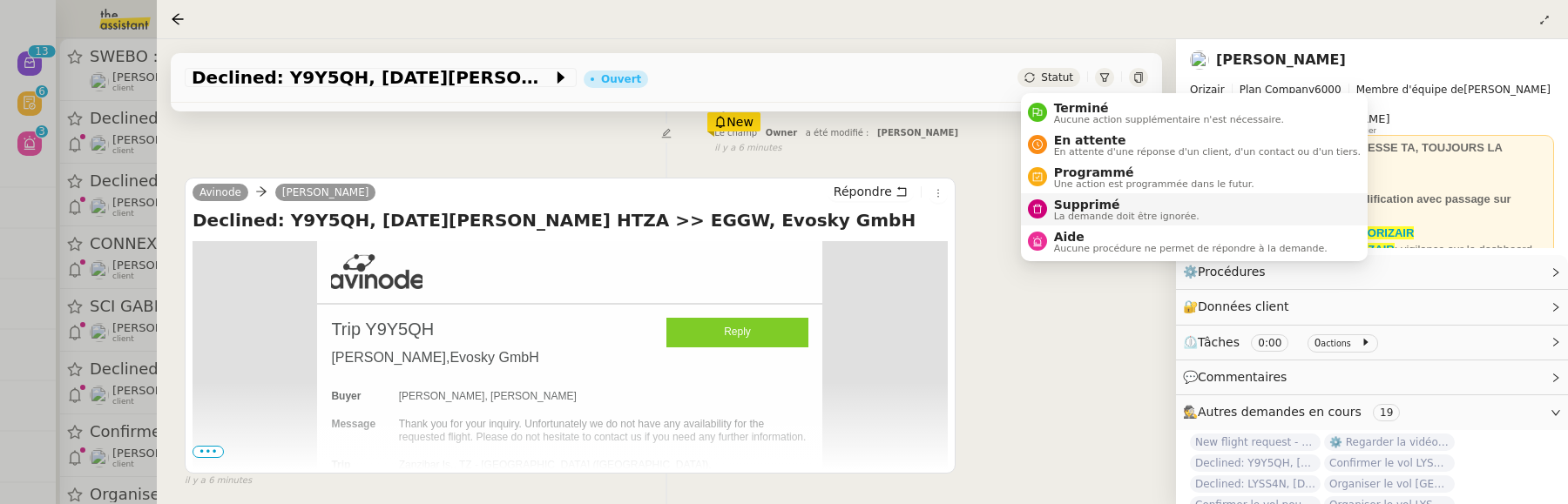
click at [1086, 203] on span "Supprimé" at bounding box center [1127, 204] width 145 height 14
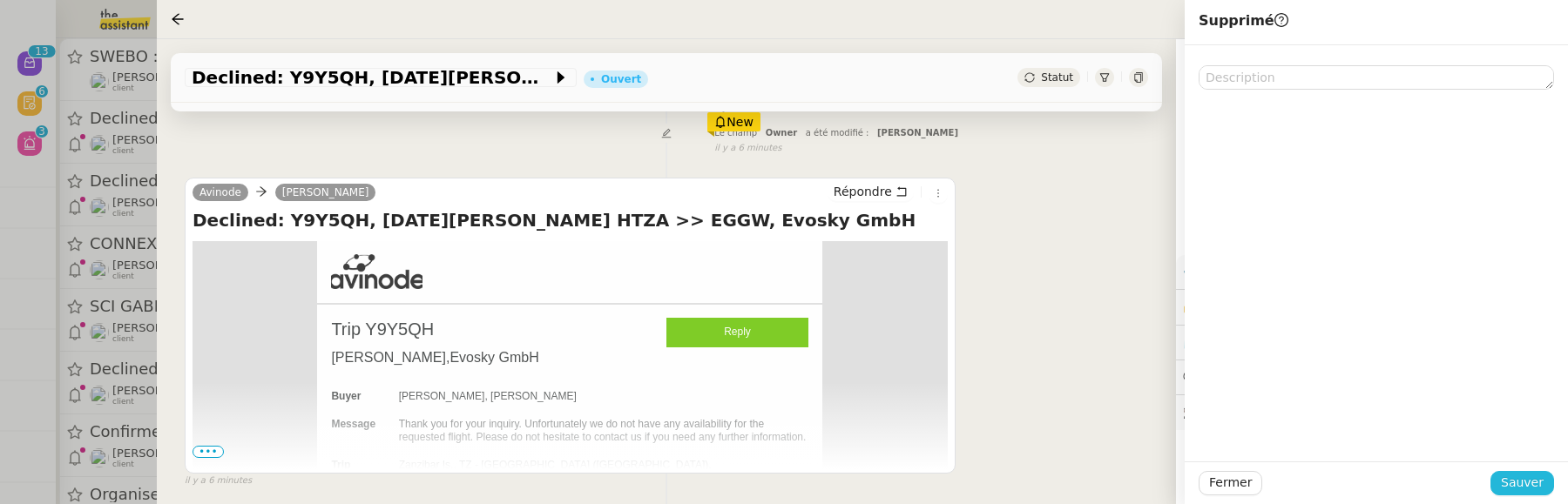
click at [1521, 487] on span "Sauver" at bounding box center [1523, 483] width 43 height 20
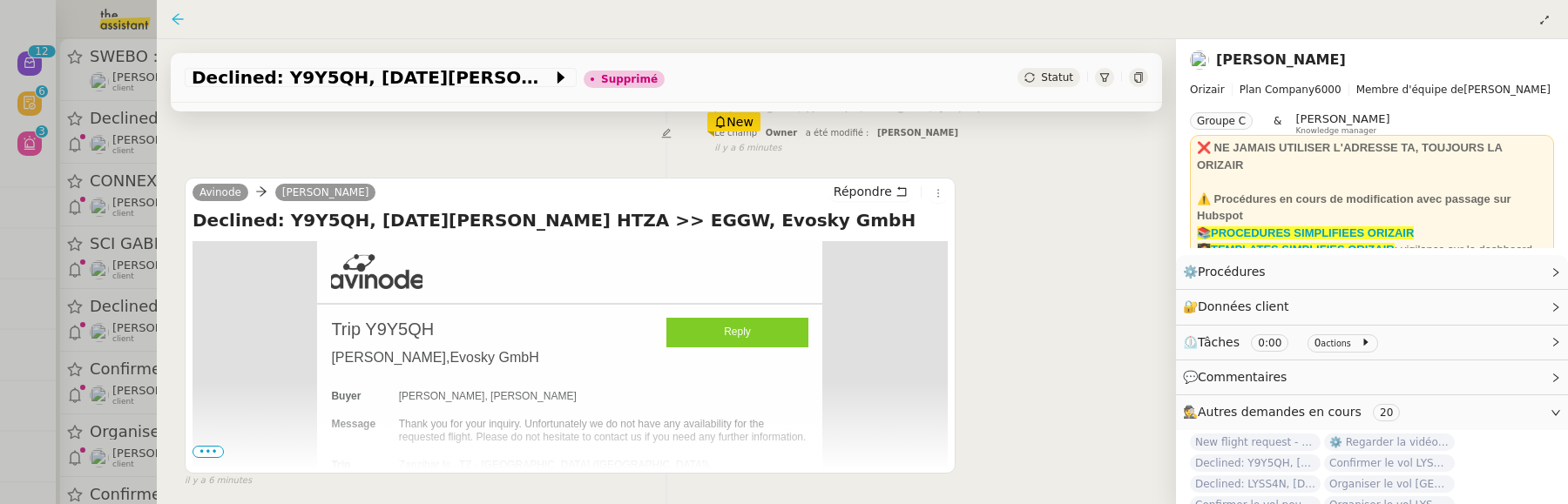
click at [175, 15] on icon at bounding box center [177, 18] width 11 height 11
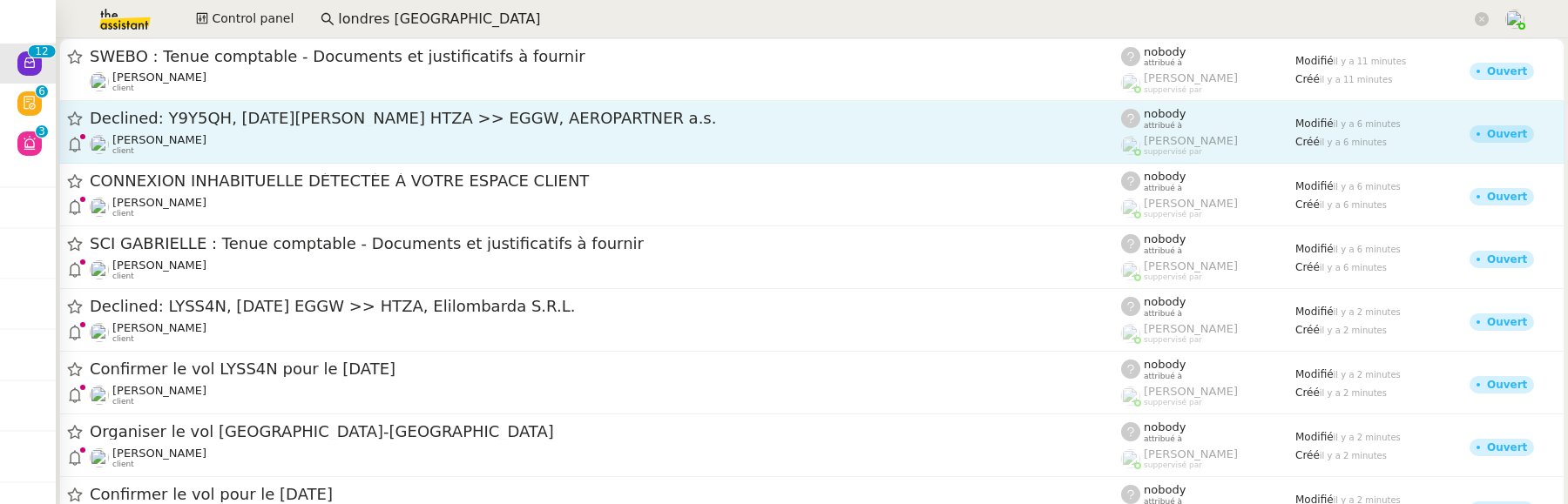
click at [229, 147] on div "[PERSON_NAME] client" at bounding box center [606, 144] width 1032 height 23
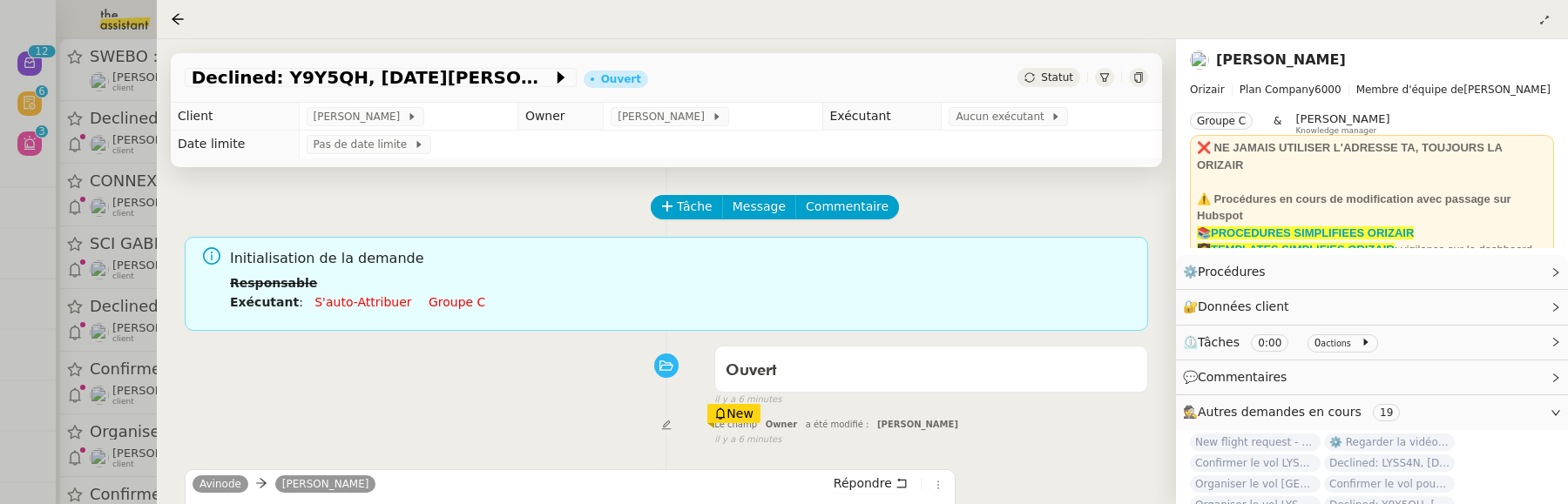
scroll to position [359, 0]
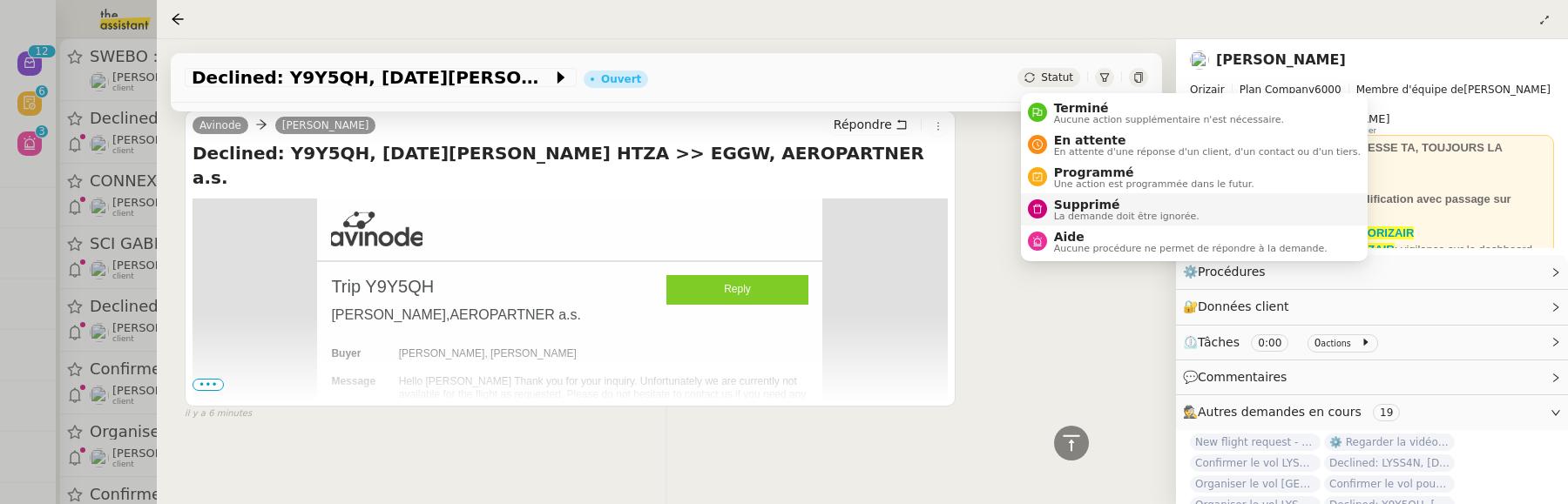
click at [1075, 208] on span "Supprimé" at bounding box center [1127, 204] width 145 height 14
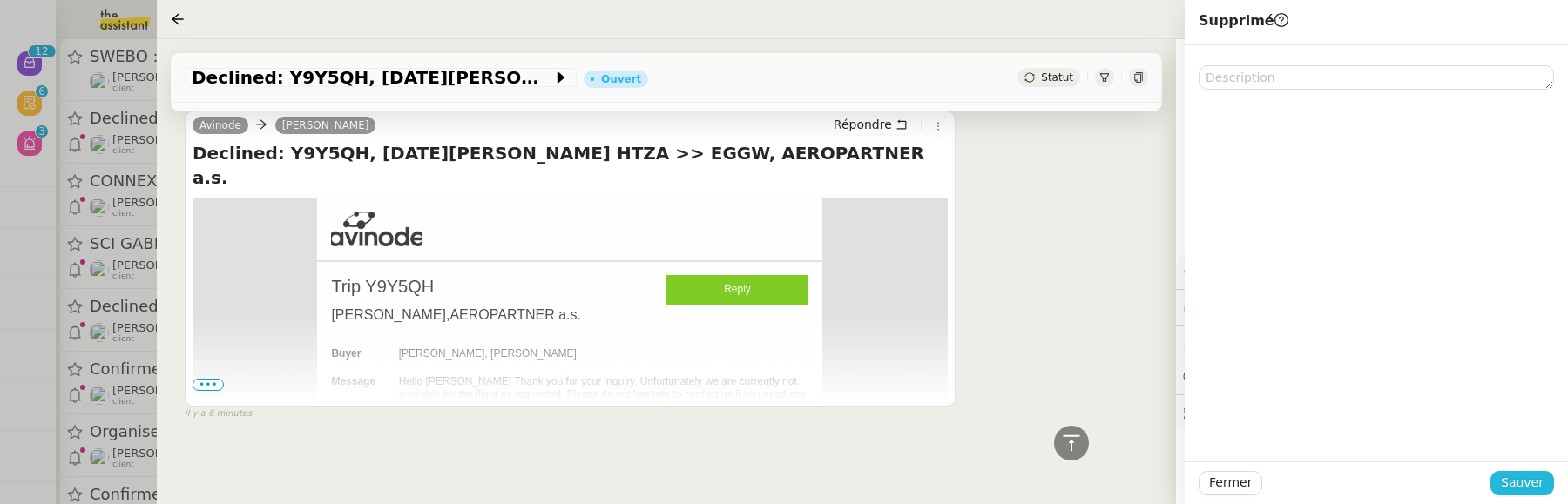
click at [1539, 482] on span "Sauver" at bounding box center [1523, 483] width 43 height 20
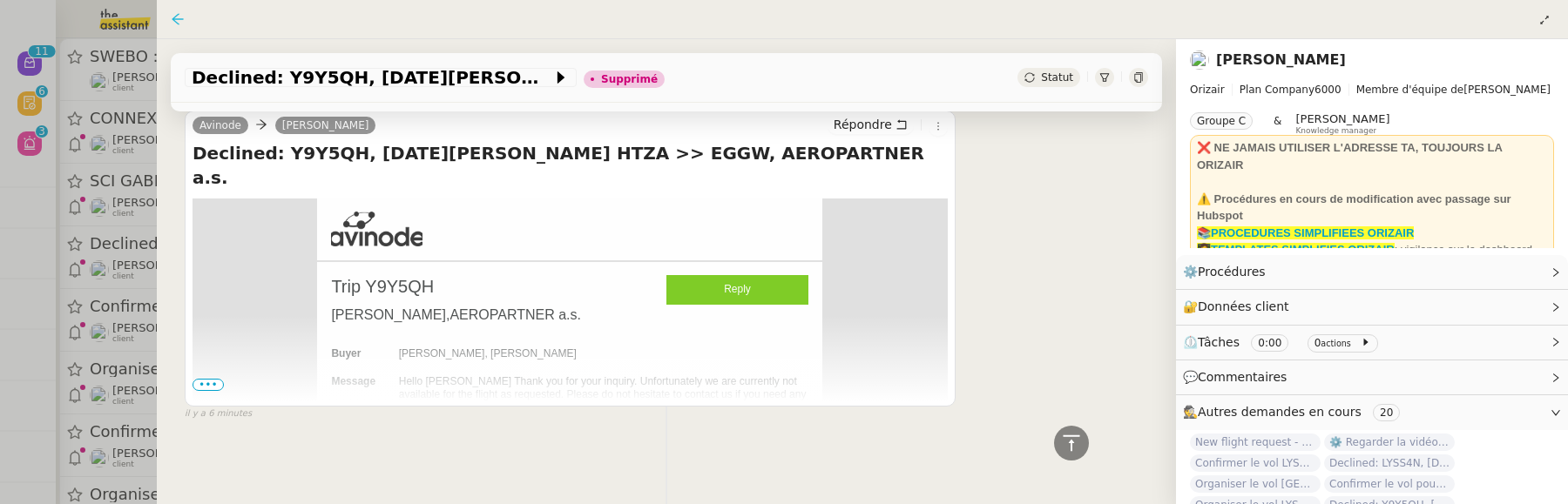
click at [177, 15] on icon at bounding box center [177, 18] width 11 height 11
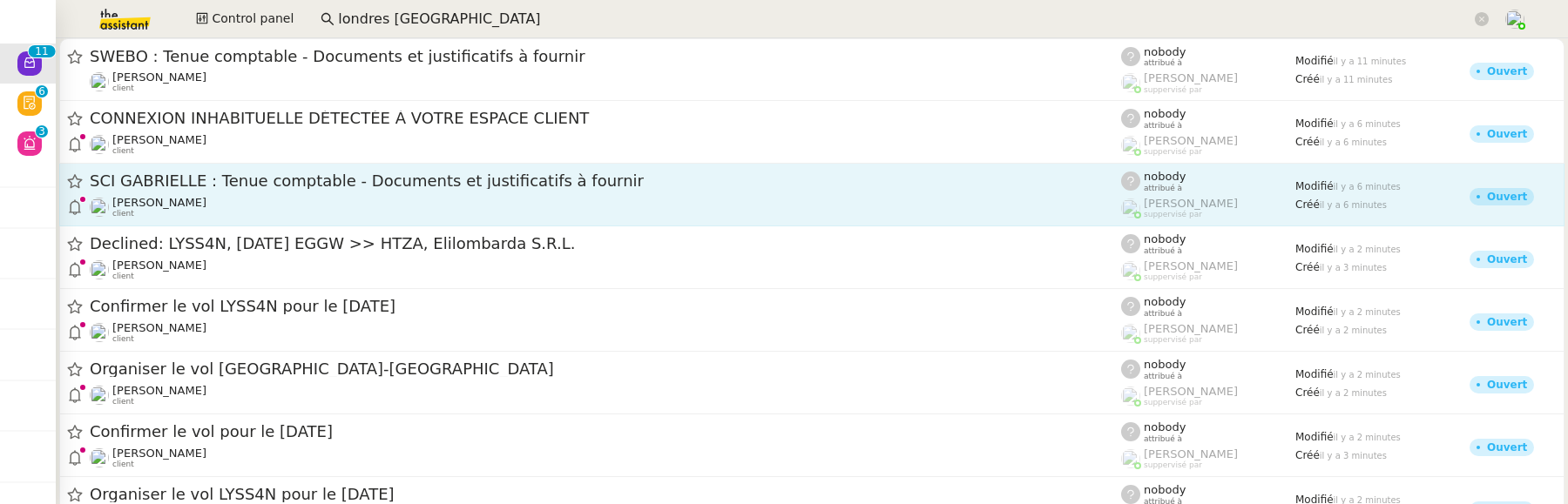
click at [222, 178] on span "SCI GABRIELLE : Tenue comptable - Documents et justificatifs à fournir" at bounding box center [606, 180] width 1032 height 15
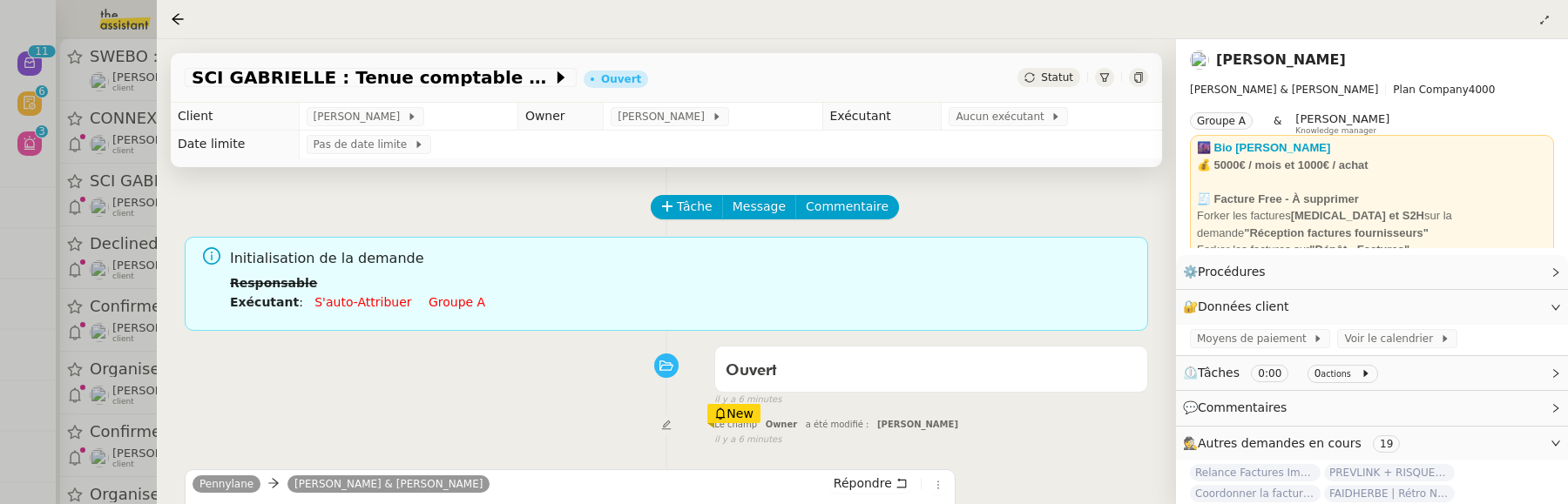
scroll to position [359, 0]
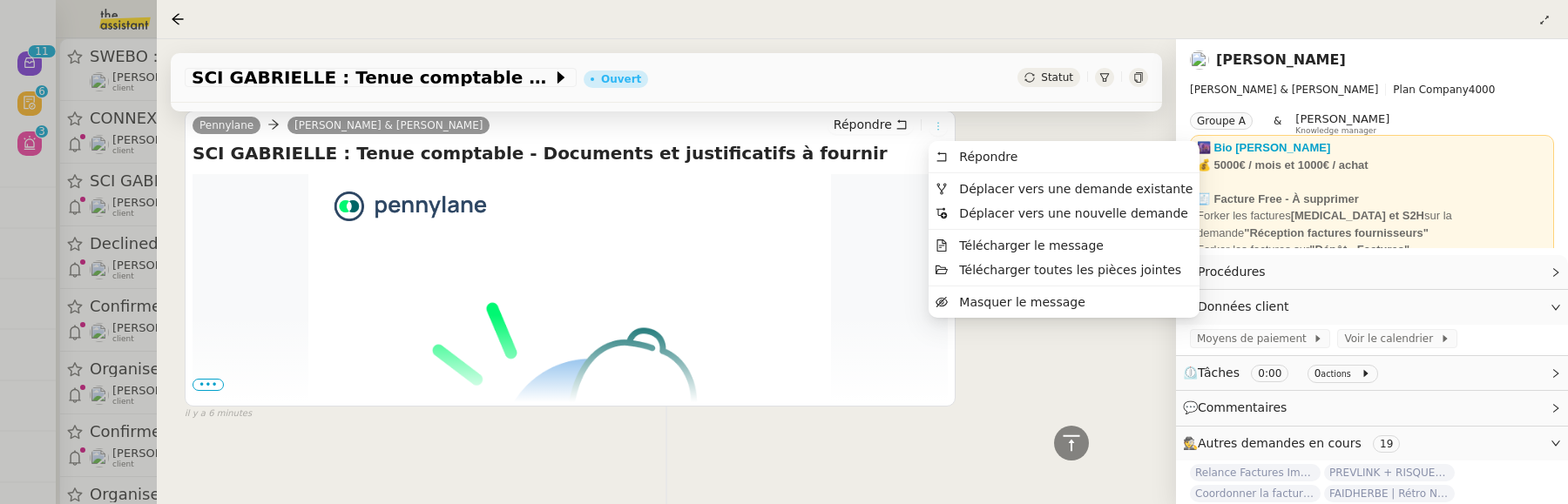
click at [940, 124] on icon at bounding box center [939, 127] width 11 height 11
click at [977, 182] on span "Déplacer vers une demande existante" at bounding box center [1077, 189] width 234 height 14
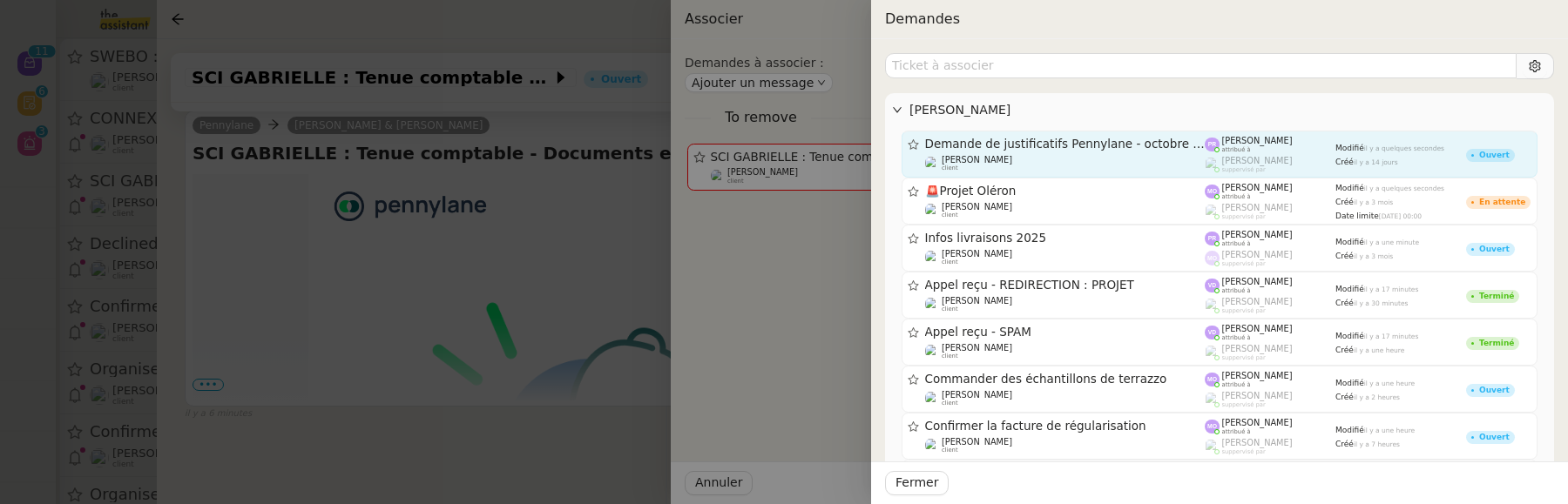
click at [1075, 140] on span "Demande de justificatifs Pennylane - octobre 2025" at bounding box center [1065, 144] width 280 height 12
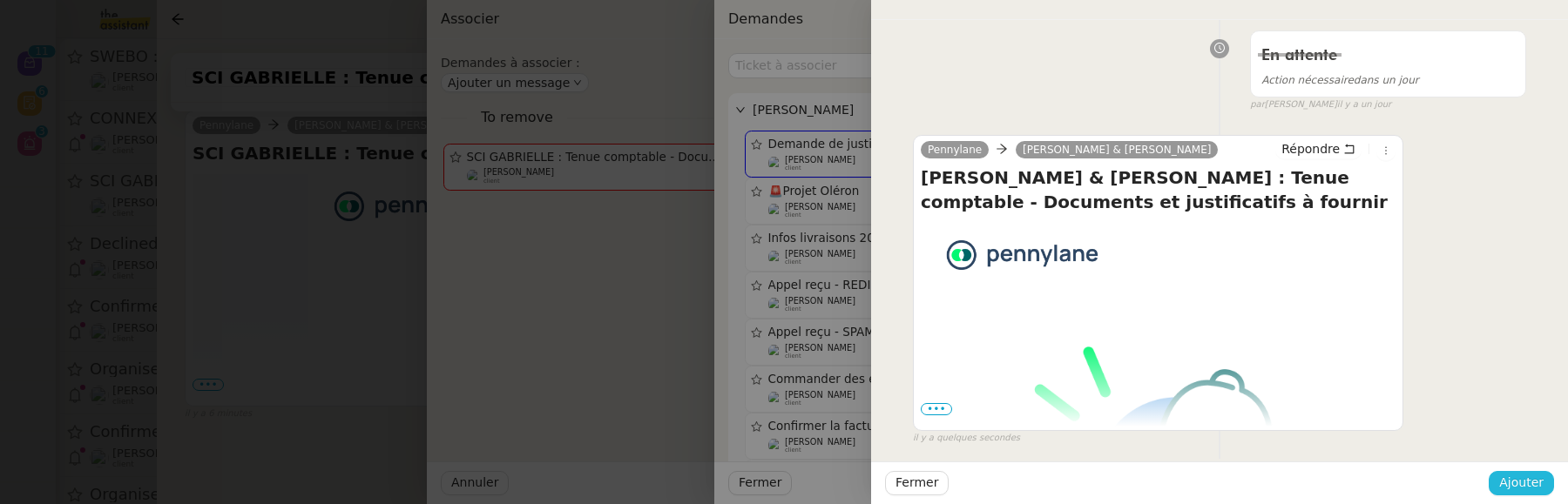
scroll to position [228, 0]
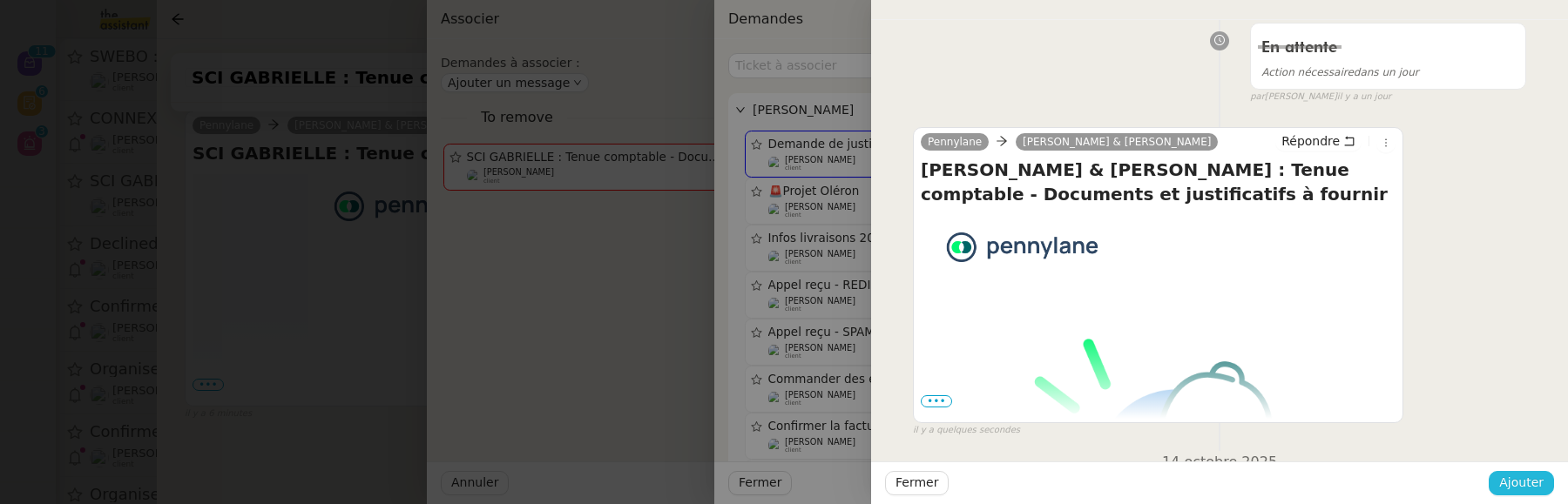
click at [1524, 476] on span "Ajouter" at bounding box center [1522, 483] width 44 height 20
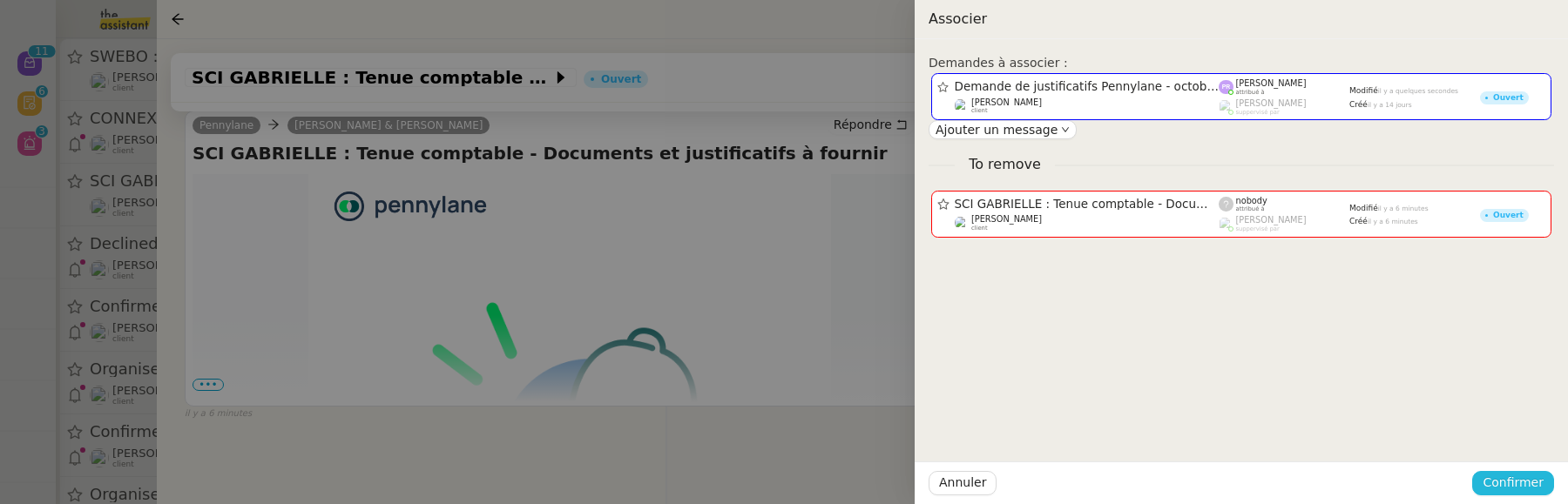
click at [1520, 481] on span "Confirmer" at bounding box center [1513, 483] width 61 height 20
click at [1521, 438] on span "Ajouter" at bounding box center [1514, 436] width 44 height 17
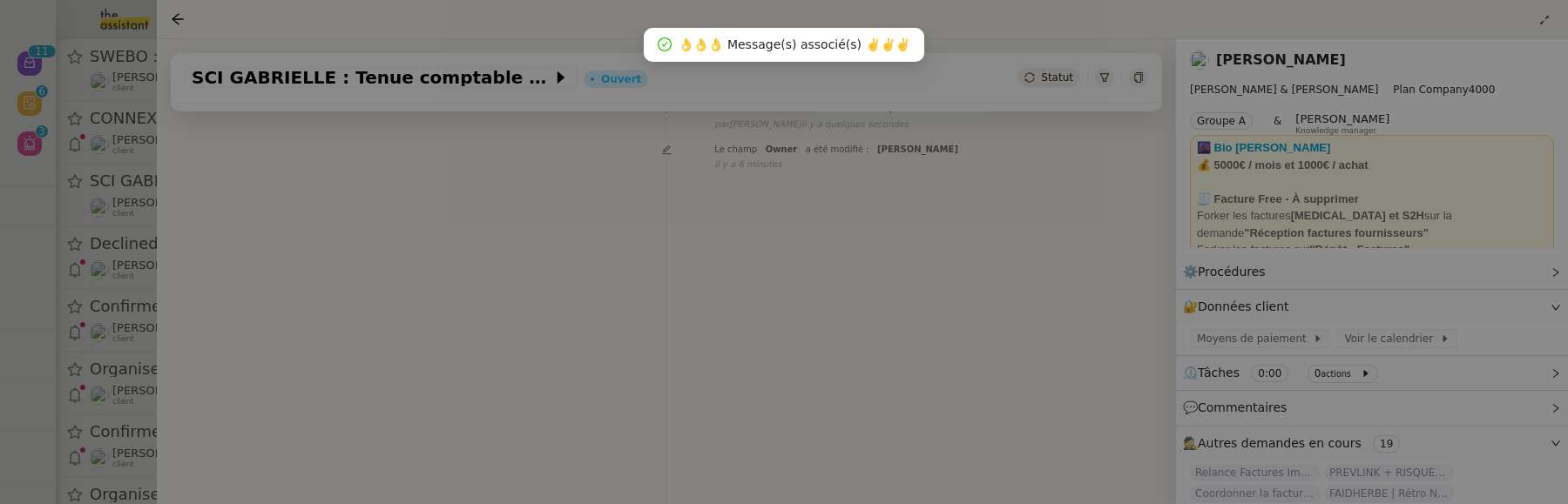
scroll to position [223, 0]
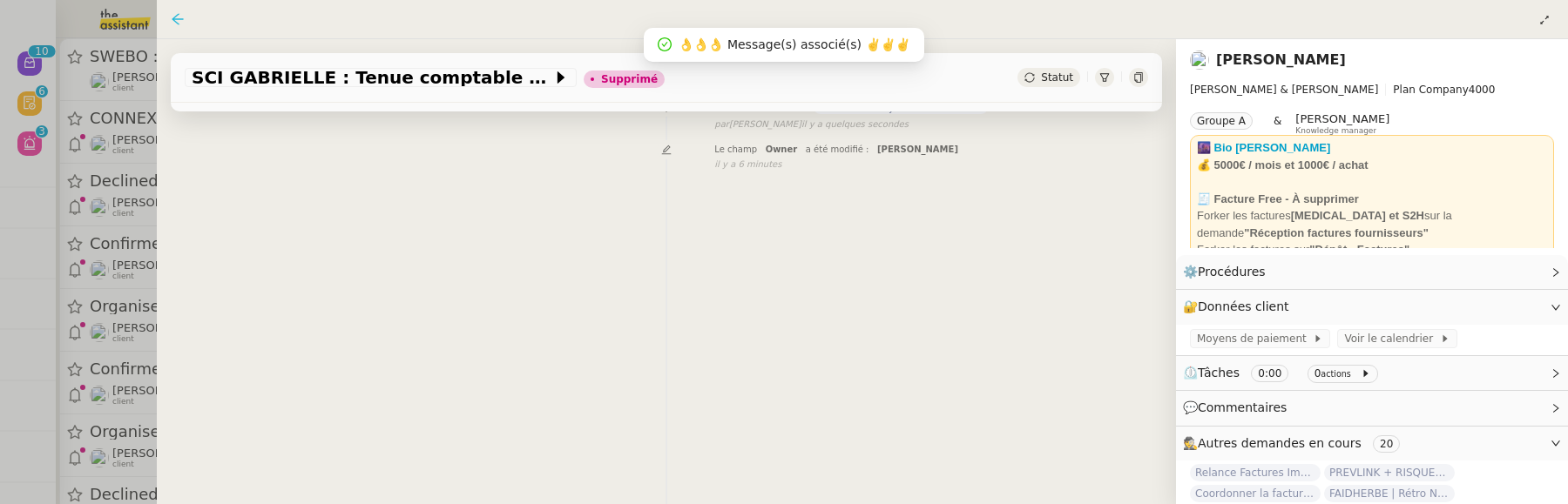
click at [175, 18] on icon at bounding box center [177, 18] width 14 height 14
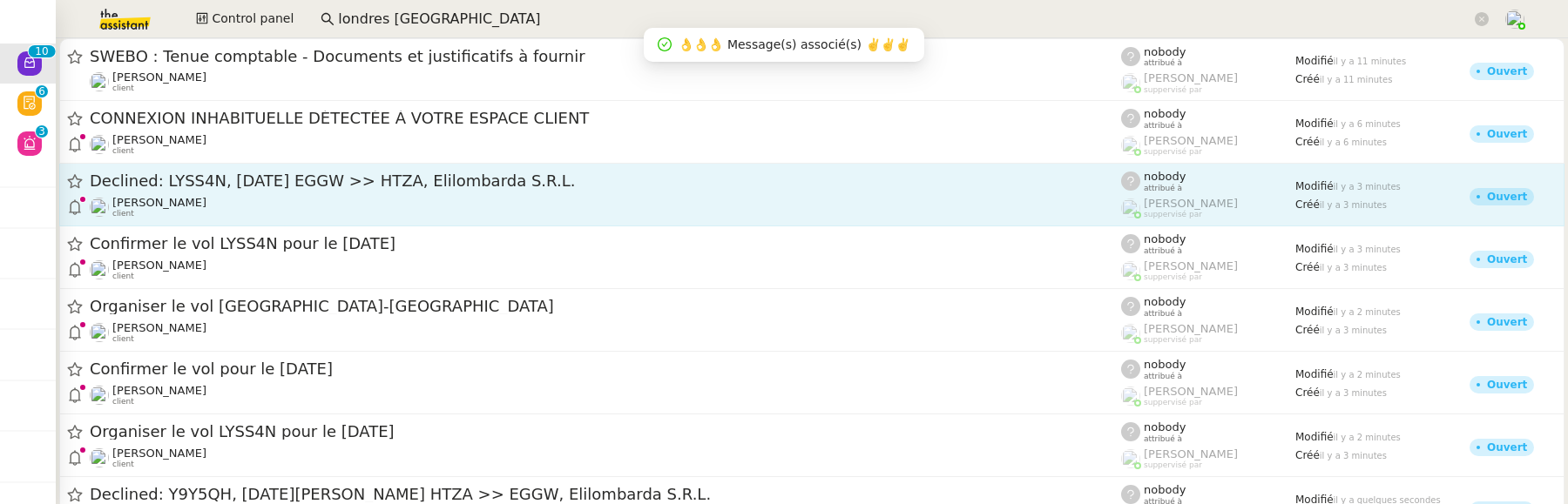
click at [274, 198] on div "[PERSON_NAME] client" at bounding box center [606, 207] width 1032 height 23
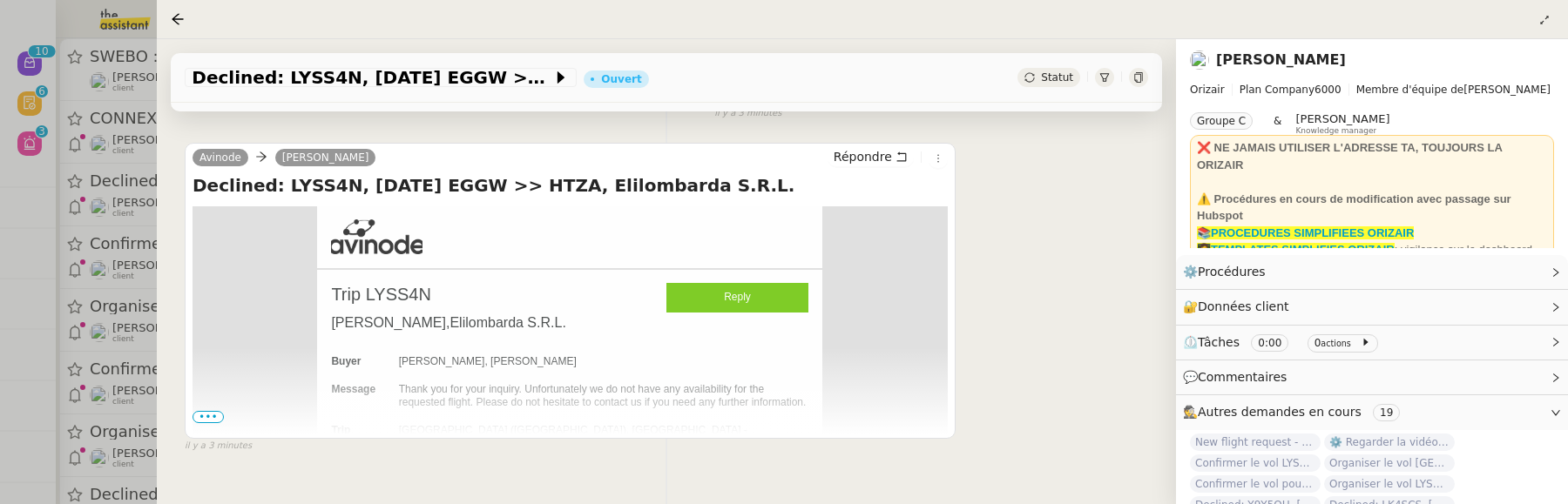
scroll to position [359, 0]
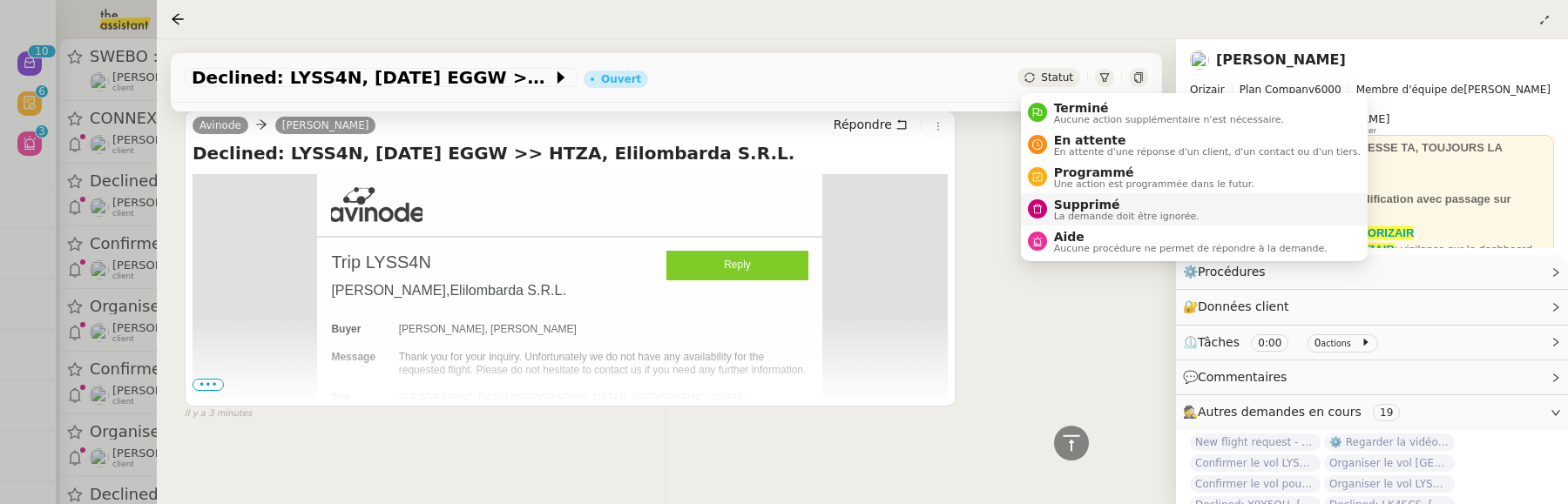
click at [1065, 209] on span "Supprimé" at bounding box center [1127, 204] width 145 height 14
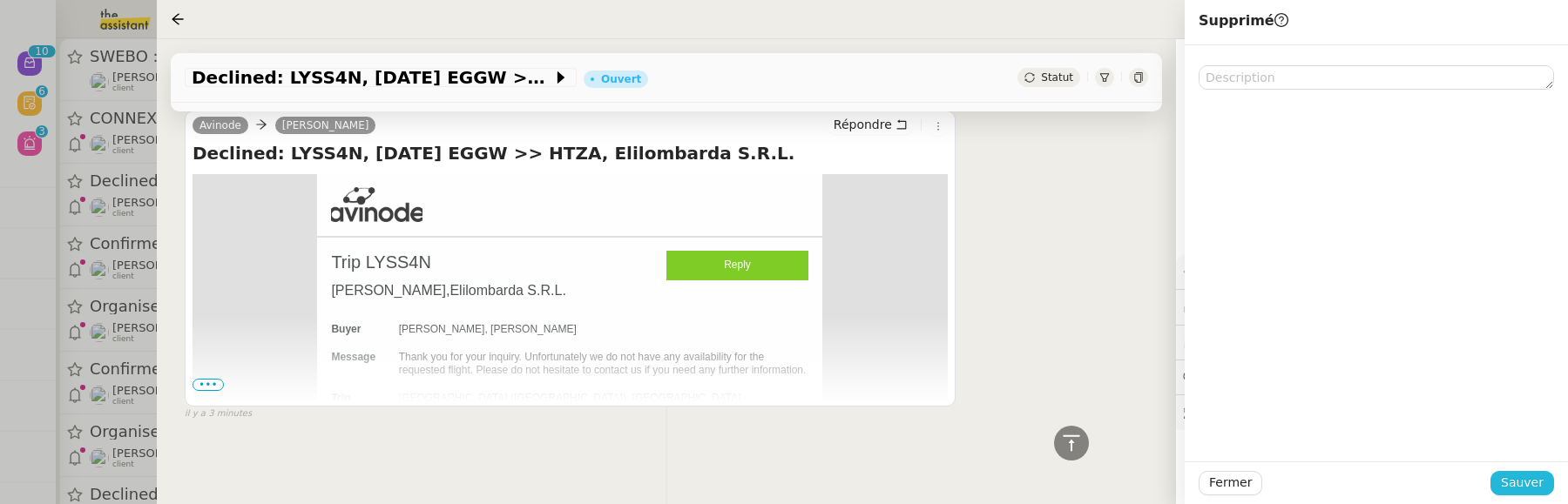
click at [1524, 480] on span "Sauver" at bounding box center [1523, 483] width 43 height 20
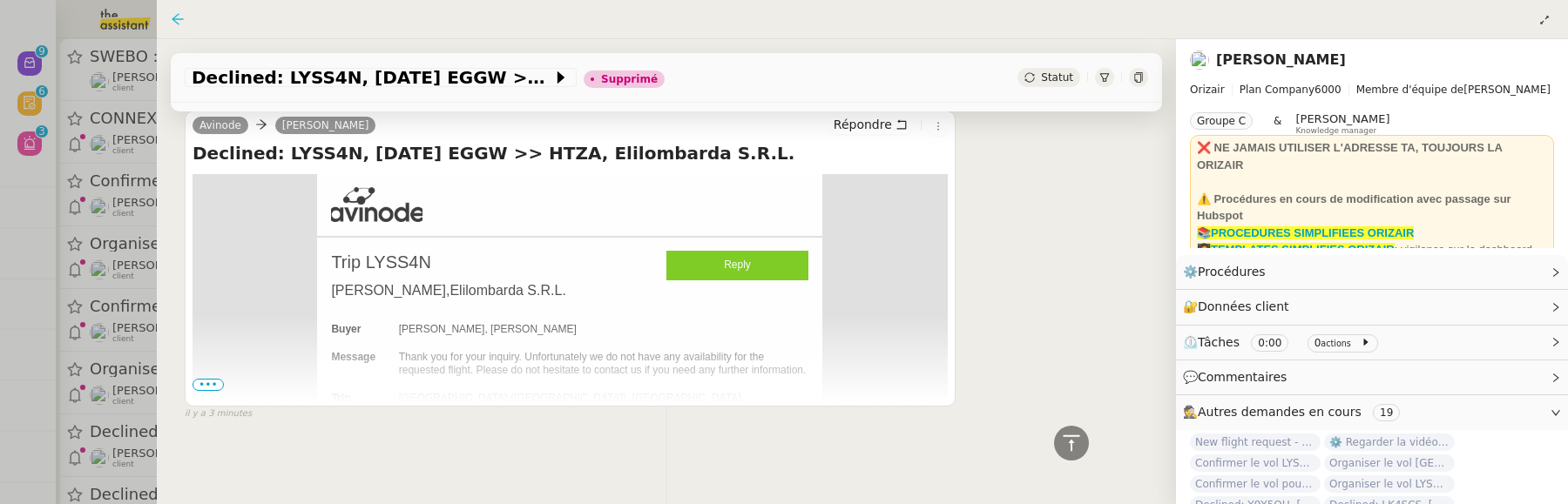
click at [171, 16] on icon at bounding box center [177, 18] width 14 height 14
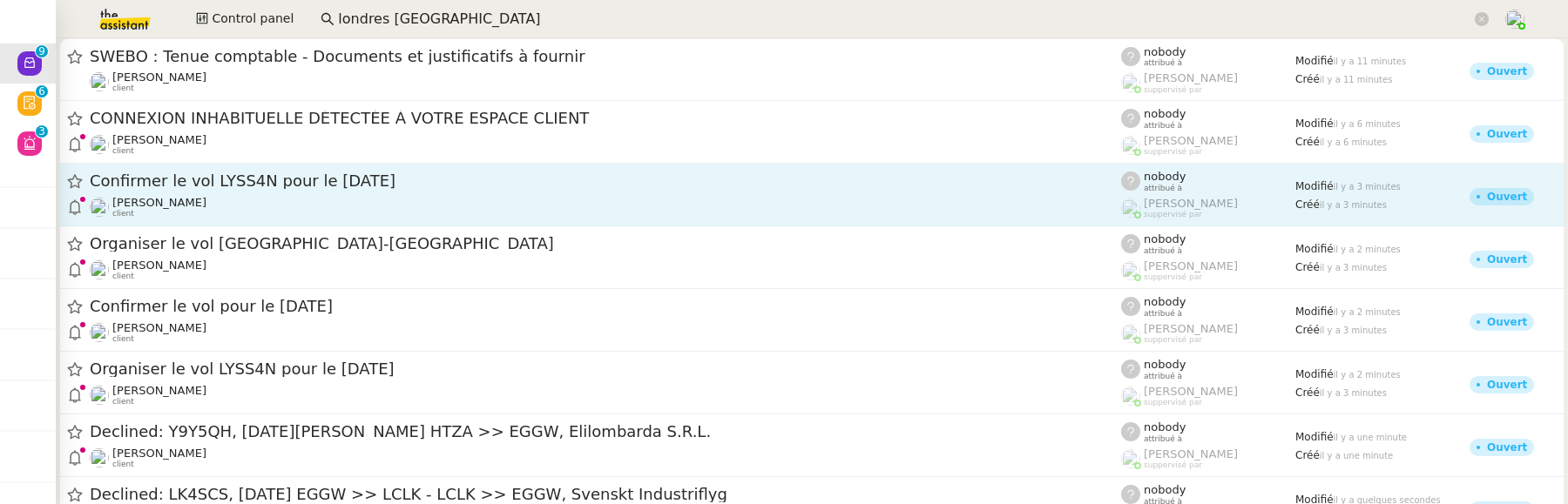
click at [219, 187] on span "Confirmer le vol LYSS4N pour le 25 décembre" at bounding box center [606, 180] width 1032 height 15
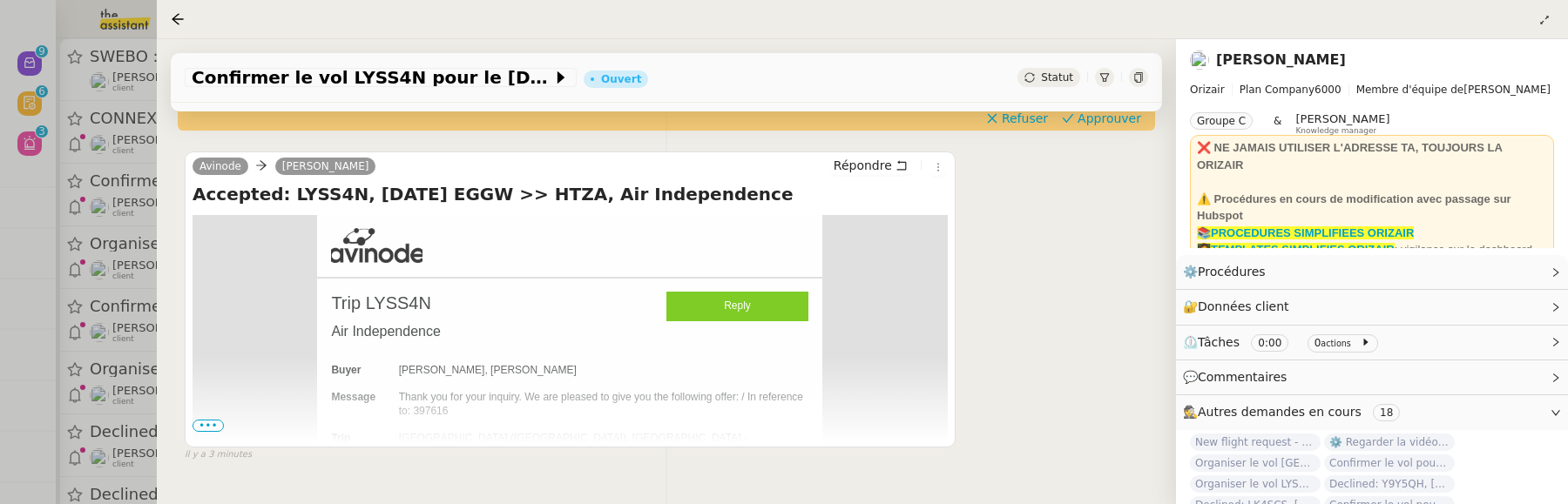
scroll to position [441, 0]
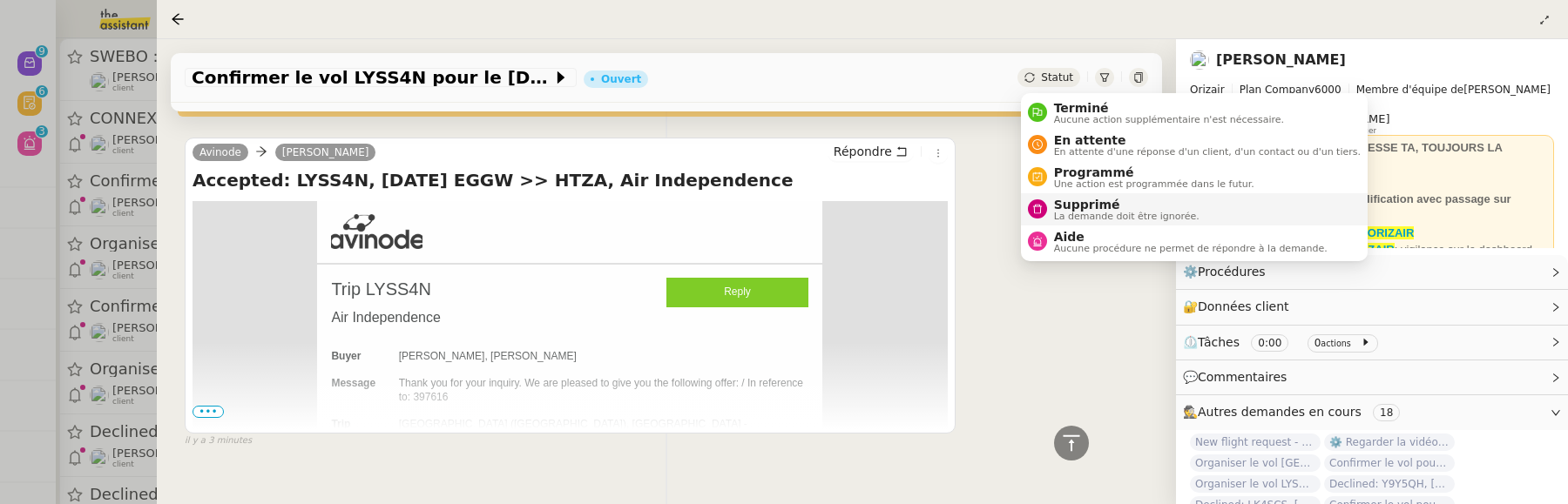
click at [1089, 200] on span "Supprimé" at bounding box center [1127, 204] width 145 height 14
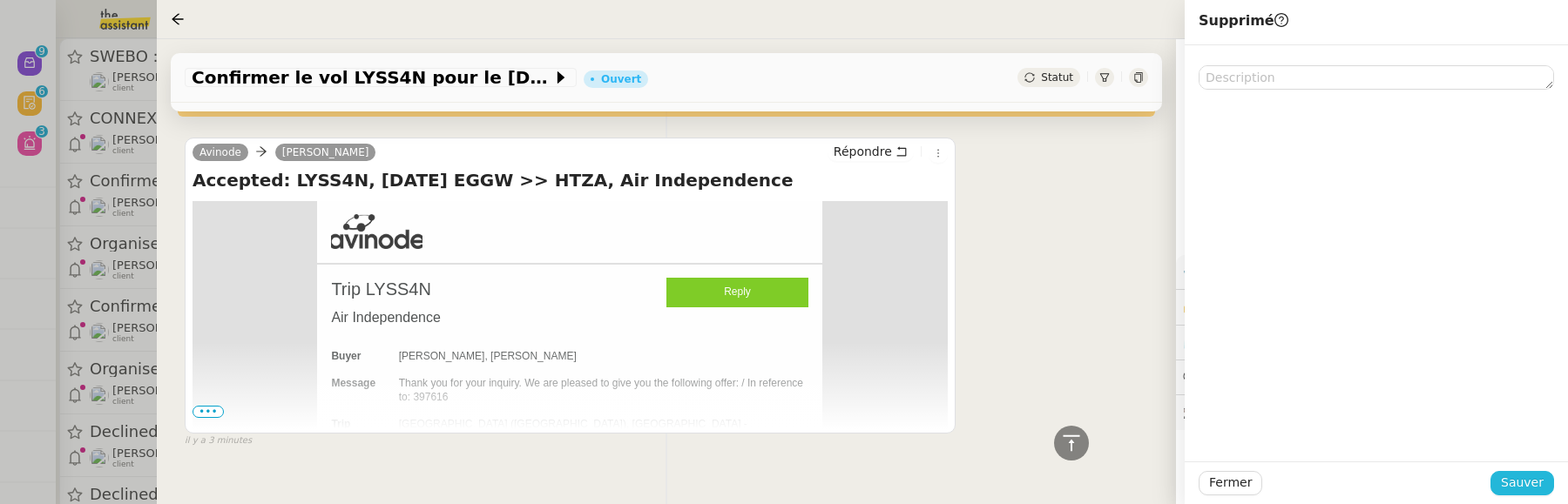
click at [1523, 480] on span "Sauver" at bounding box center [1523, 483] width 43 height 20
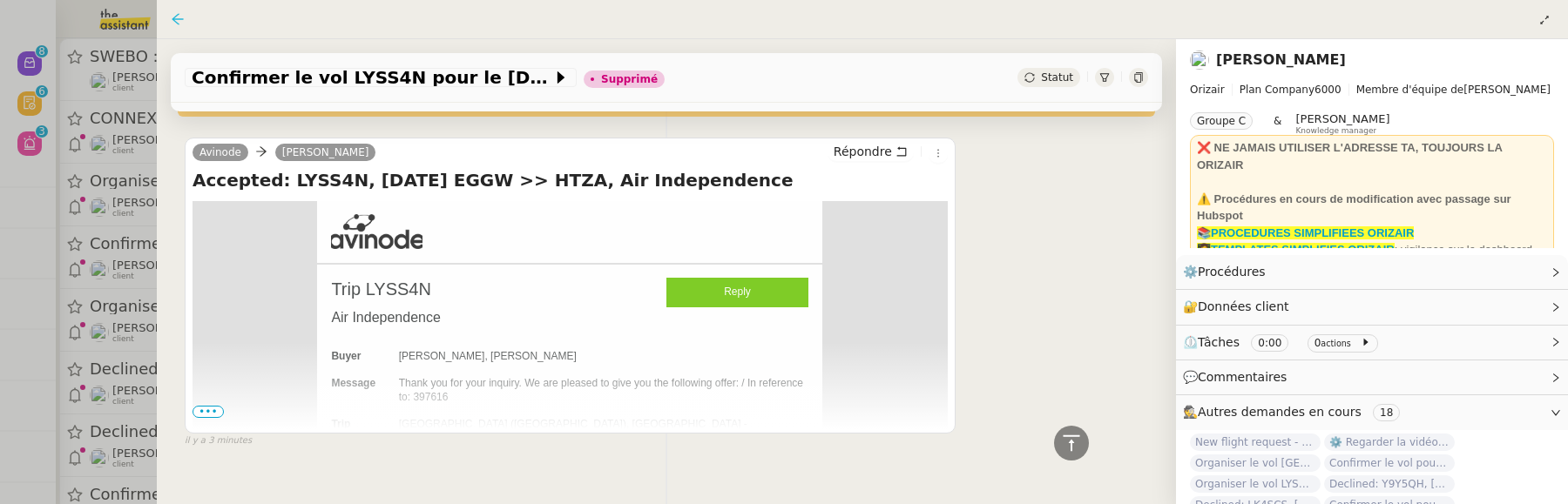
click at [175, 20] on icon at bounding box center [177, 18] width 14 height 14
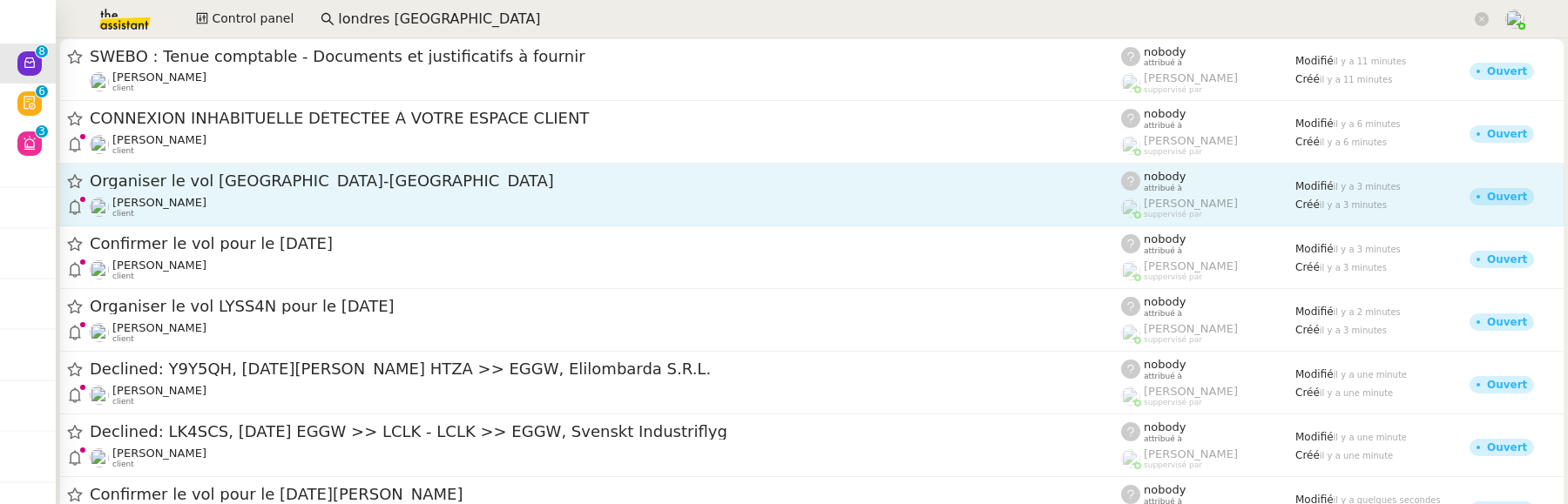
click at [214, 184] on span "Organiser le vol Londres-Zanzibar" at bounding box center [606, 180] width 1032 height 15
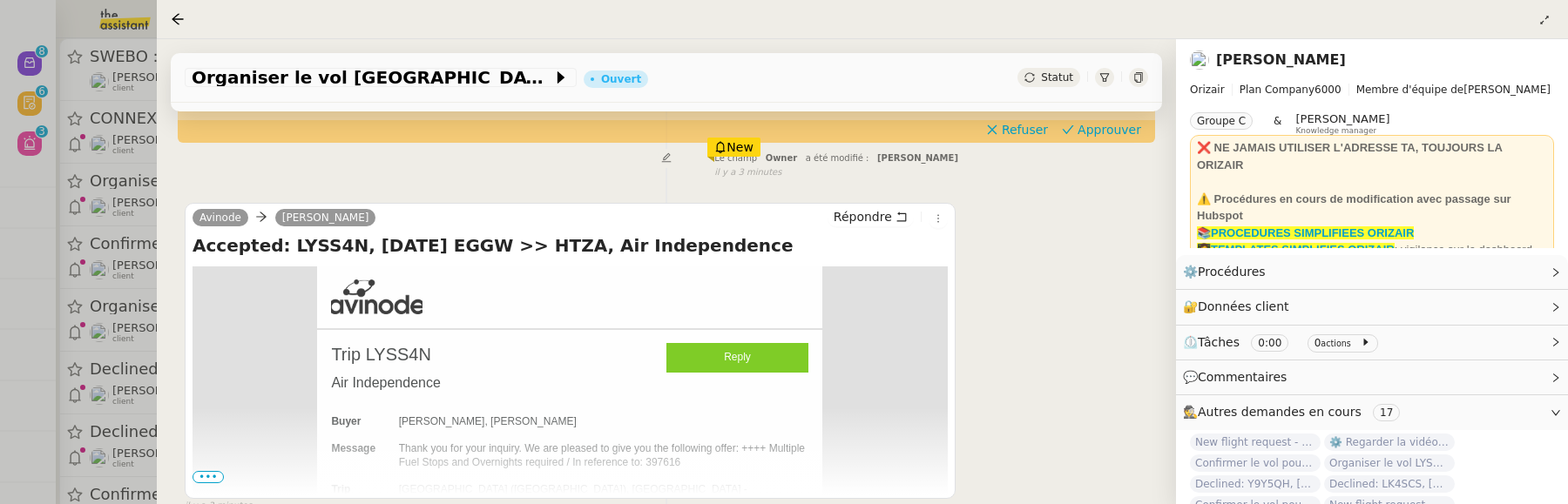
scroll to position [451, 0]
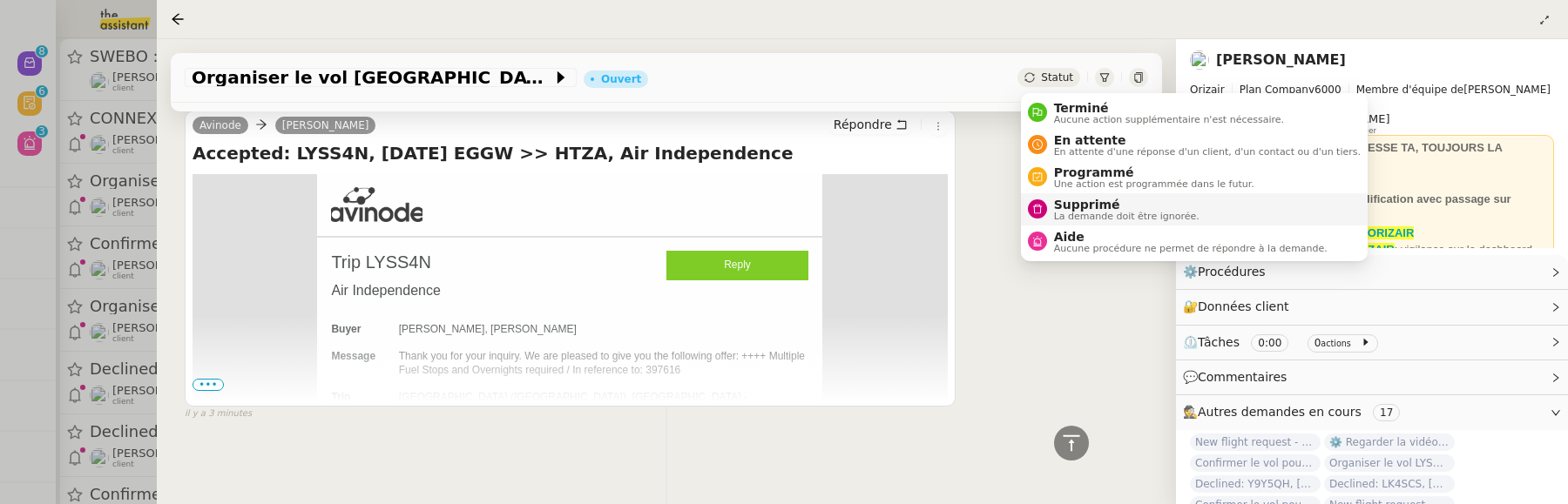
click at [1079, 208] on span "Supprimé" at bounding box center [1127, 204] width 145 height 14
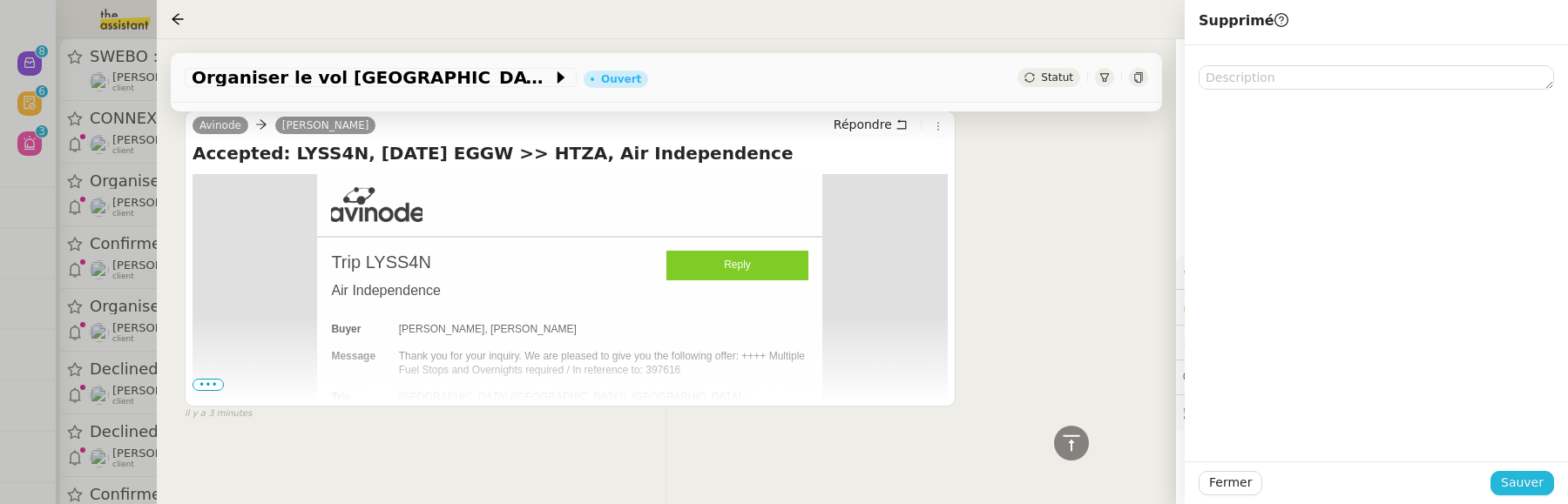
click at [1524, 485] on span "Sauver" at bounding box center [1523, 483] width 43 height 20
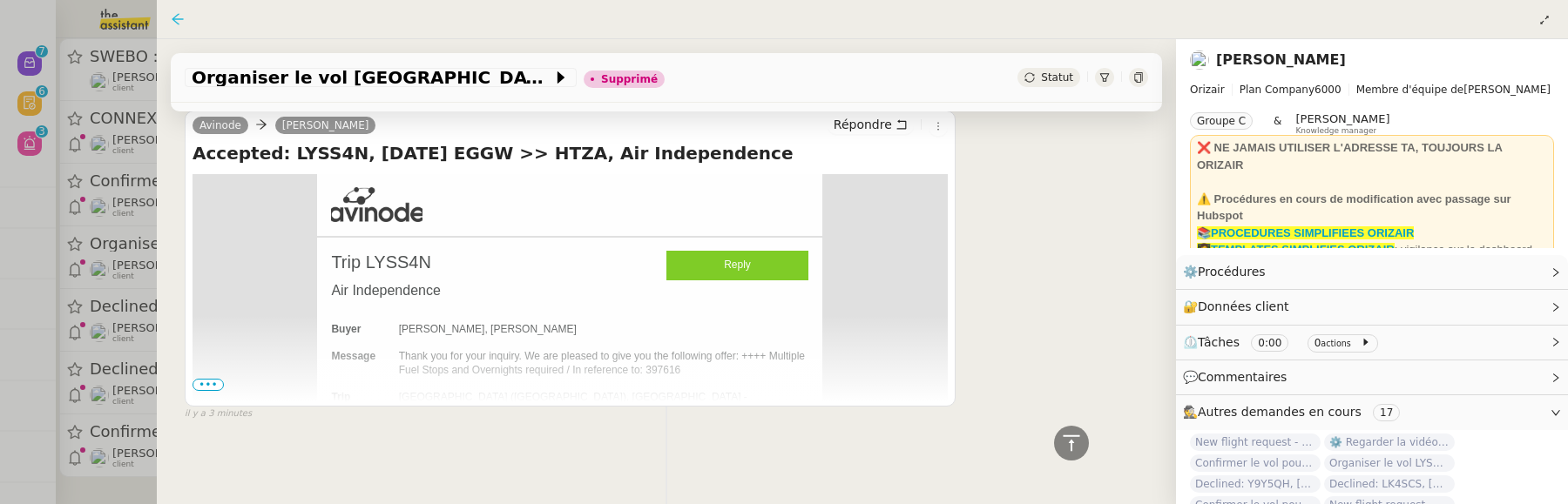
click at [177, 20] on icon at bounding box center [177, 18] width 14 height 14
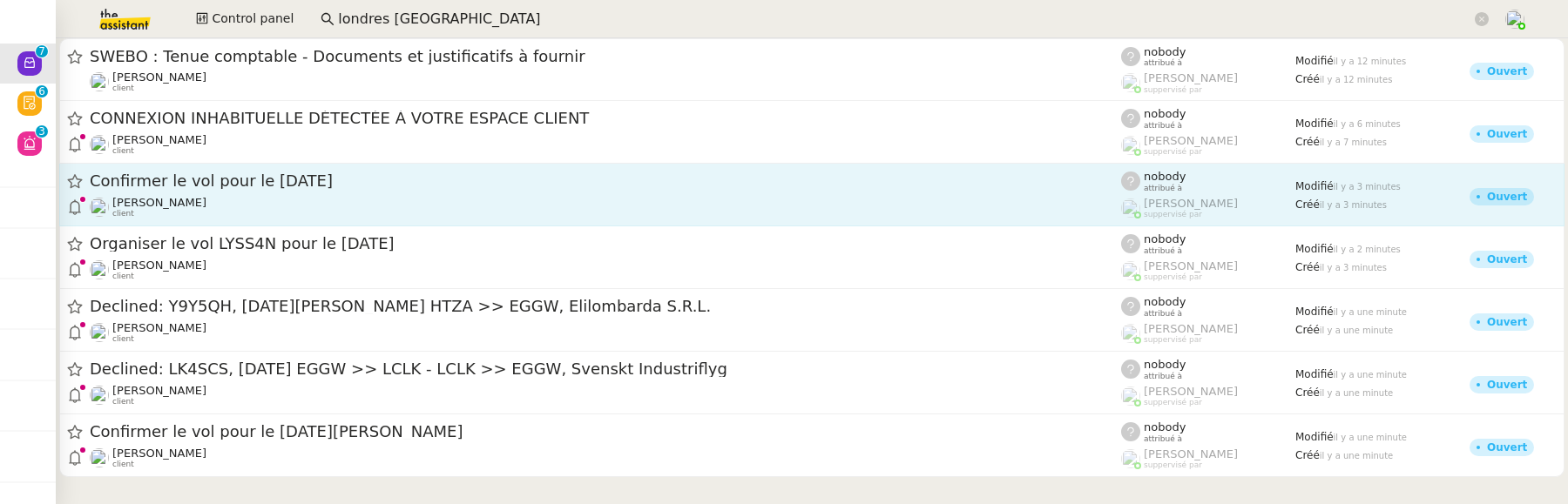
click at [239, 196] on div "[PERSON_NAME] client" at bounding box center [606, 207] width 1032 height 23
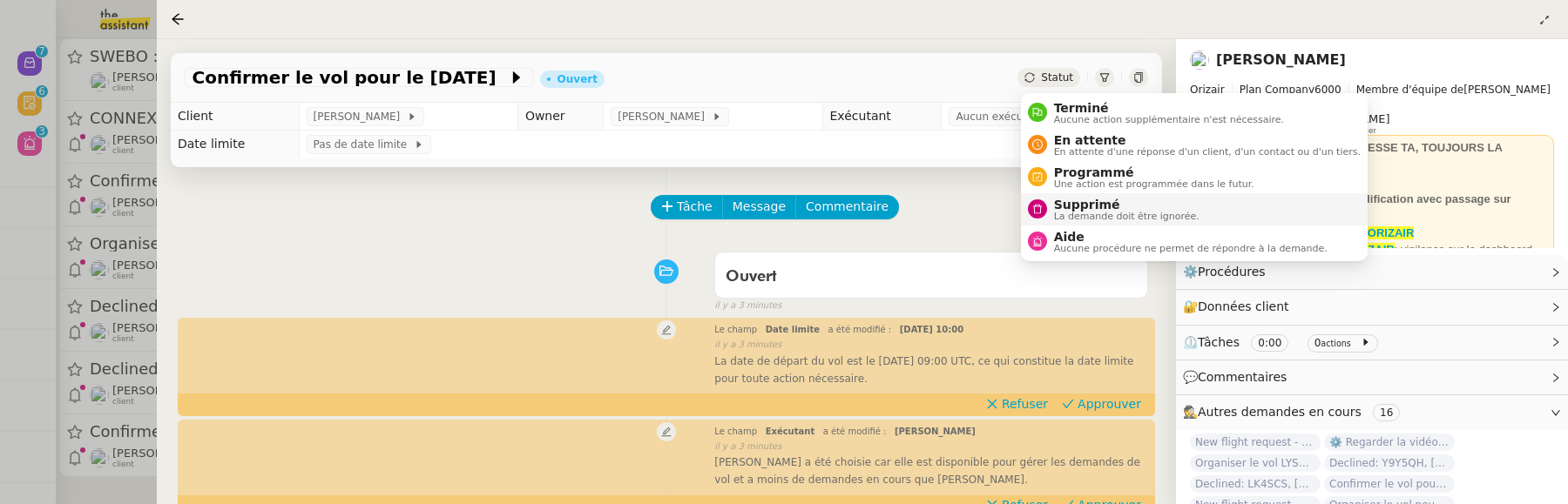
click at [1091, 211] on span "La demande doit être ignorée." at bounding box center [1127, 216] width 145 height 10
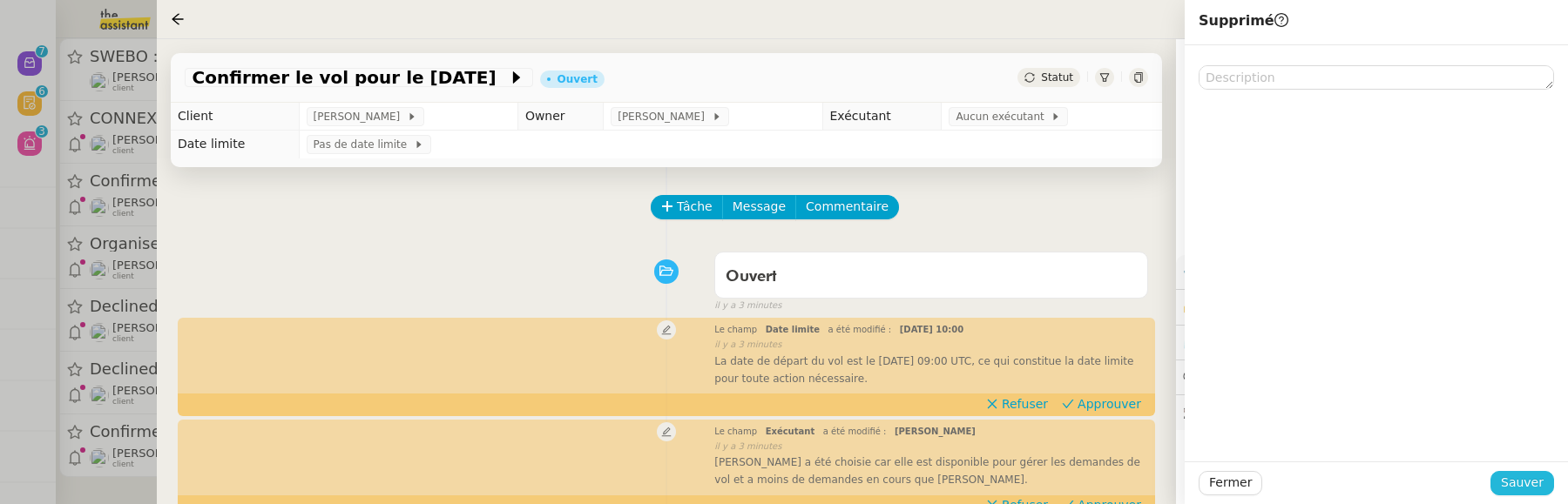
click at [1545, 483] on button "Sauver" at bounding box center [1523, 483] width 63 height 24
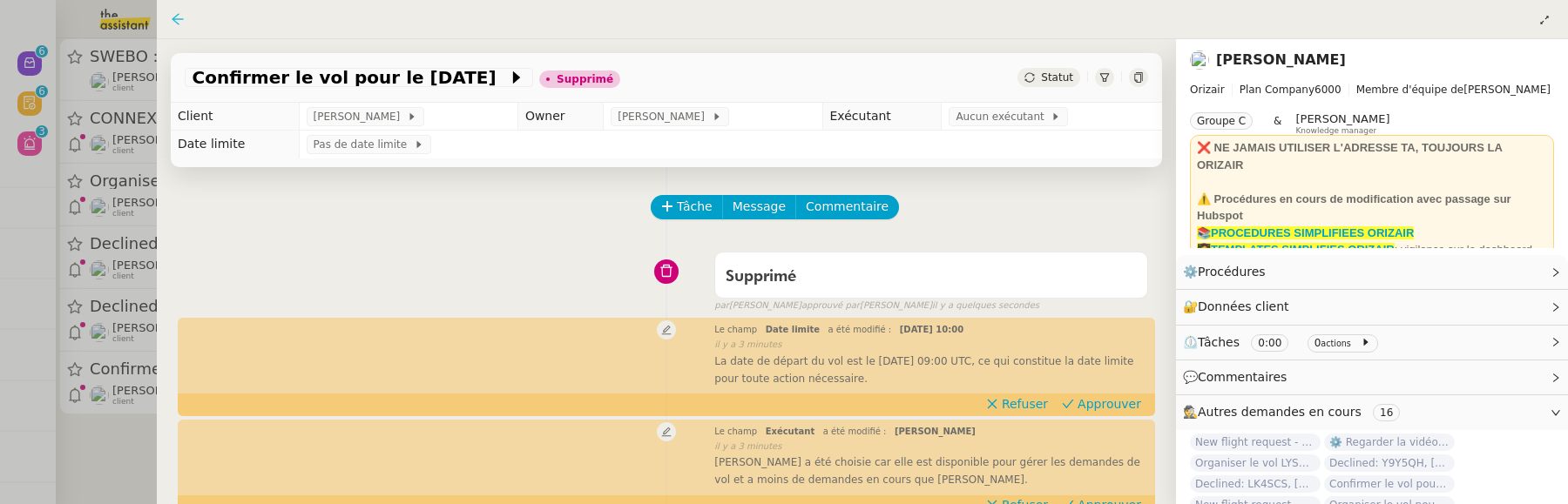
click at [180, 17] on icon at bounding box center [177, 18] width 14 height 14
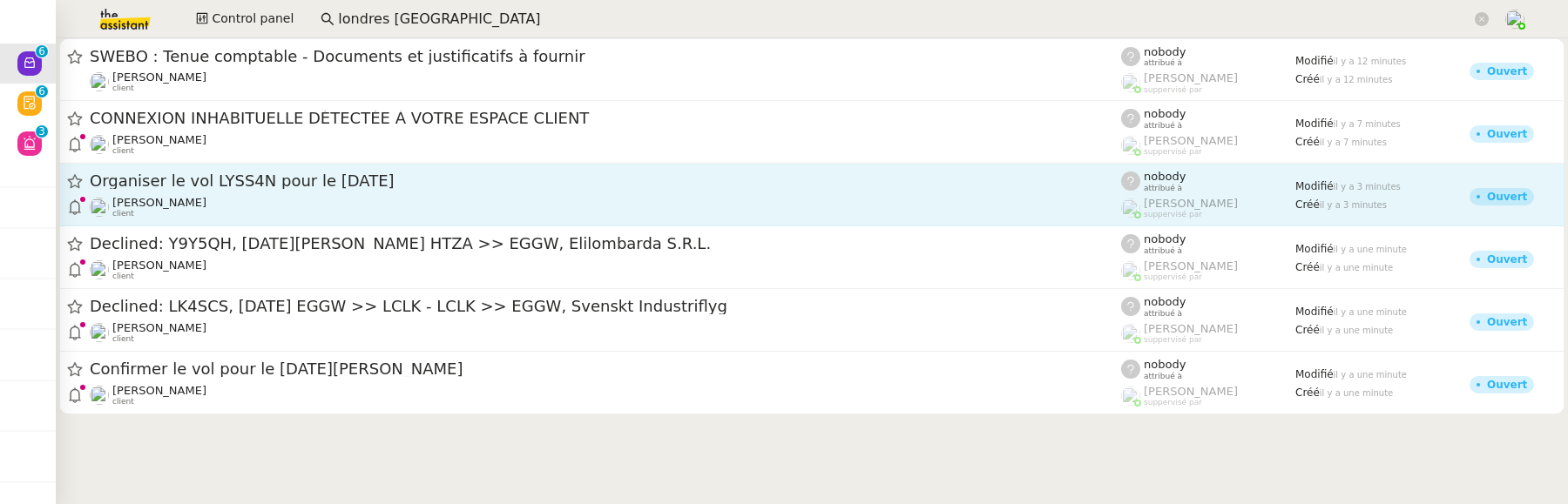
click at [253, 196] on div "[PERSON_NAME] client" at bounding box center [606, 207] width 1032 height 23
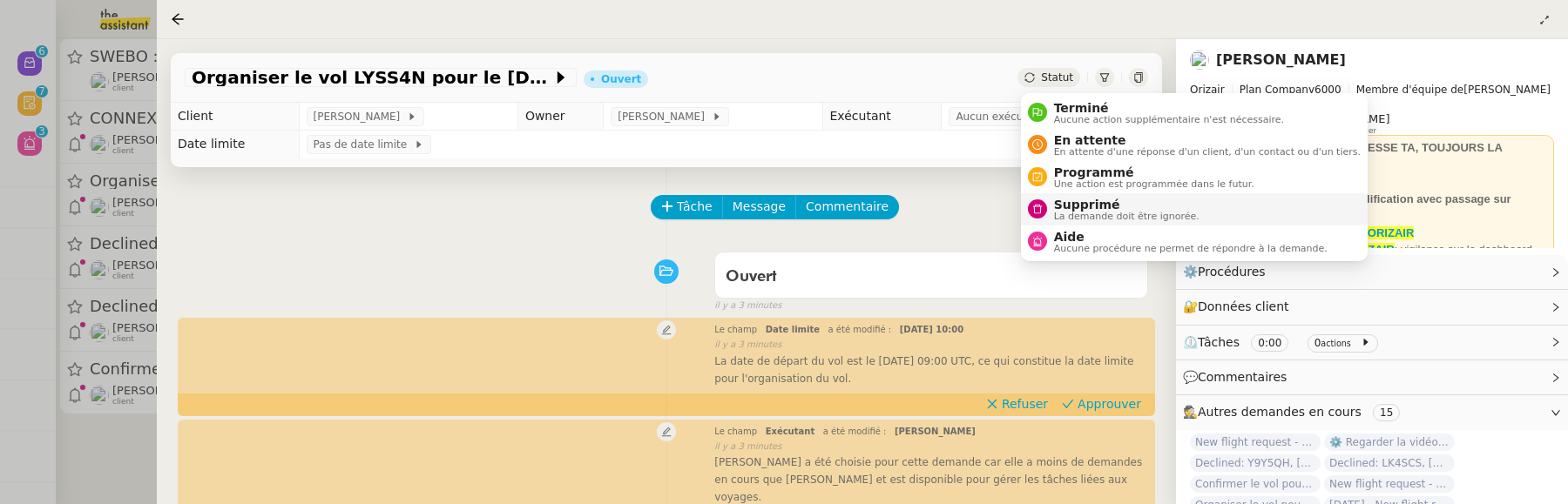
click at [1057, 211] on span "La demande doit être ignorée." at bounding box center [1127, 216] width 145 height 10
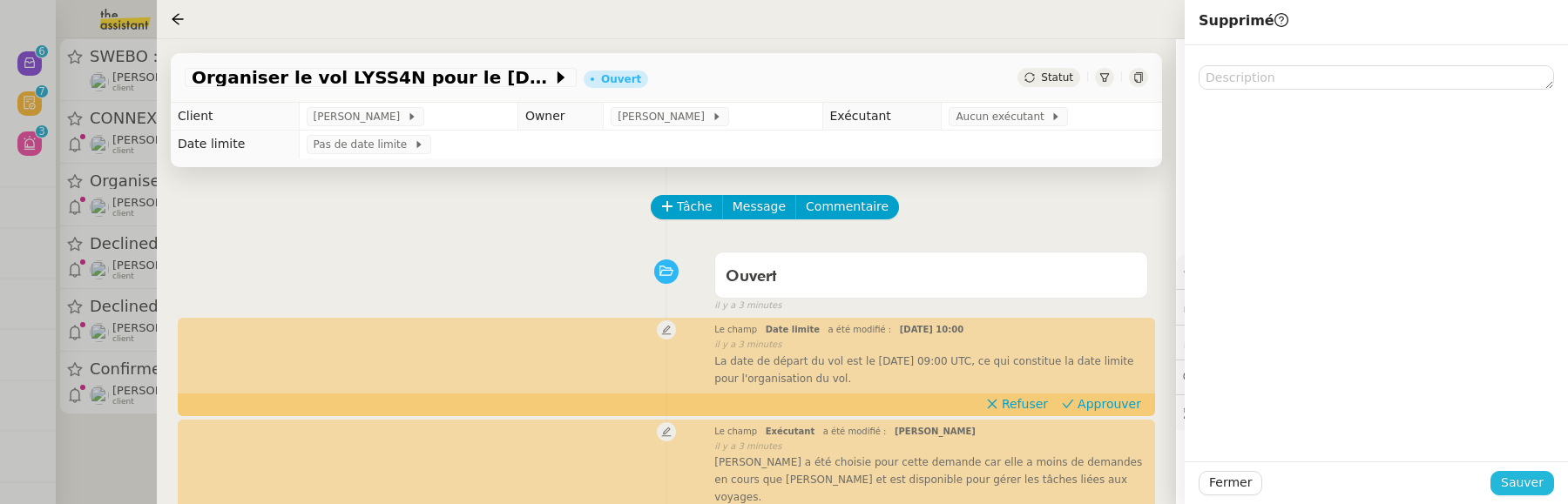
click at [1524, 479] on span "Sauver" at bounding box center [1523, 483] width 43 height 20
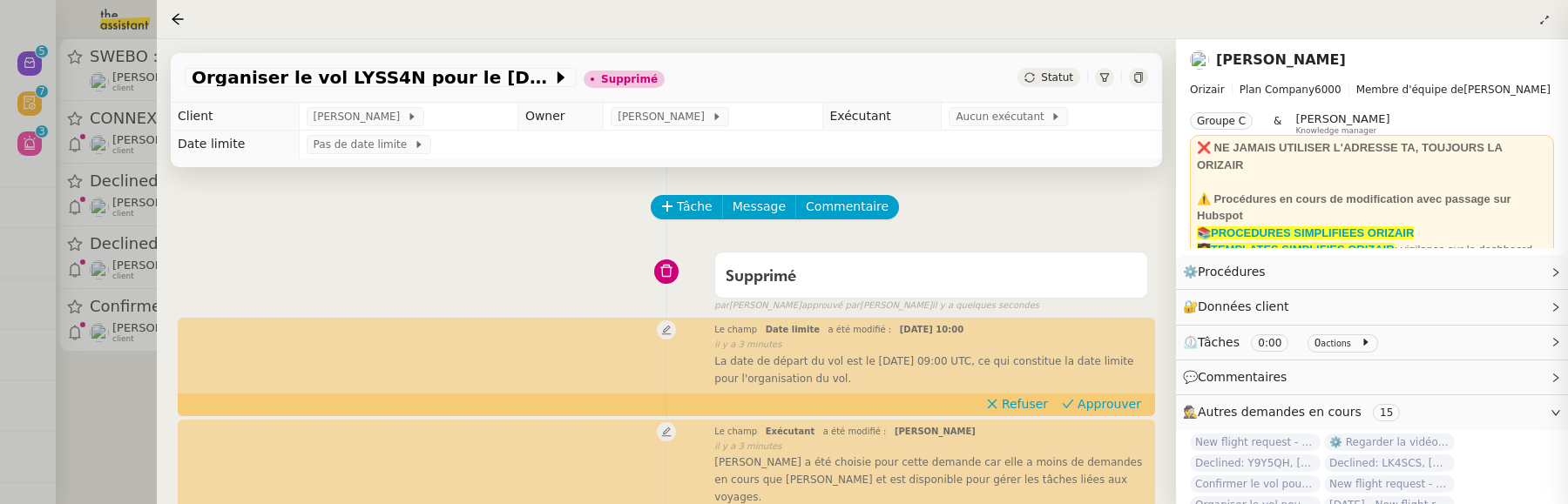
click at [130, 431] on div at bounding box center [784, 252] width 1568 height 504
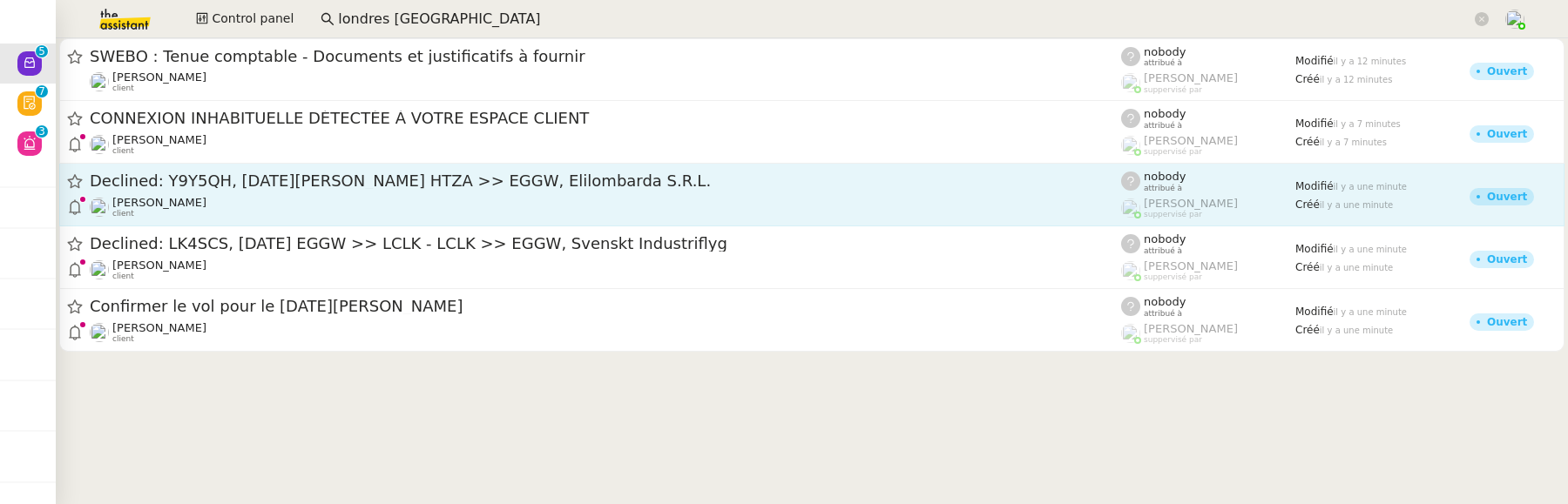
click at [284, 199] on div "[PERSON_NAME] client" at bounding box center [606, 207] width 1032 height 23
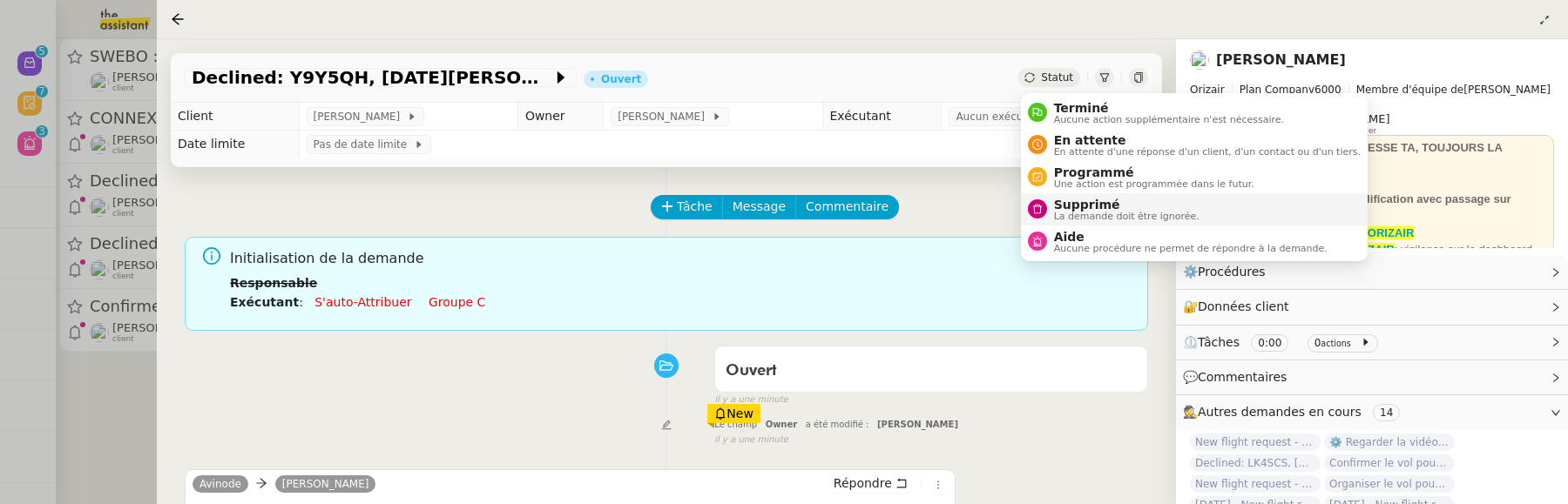
click at [1086, 199] on span "Supprimé" at bounding box center [1127, 204] width 145 height 14
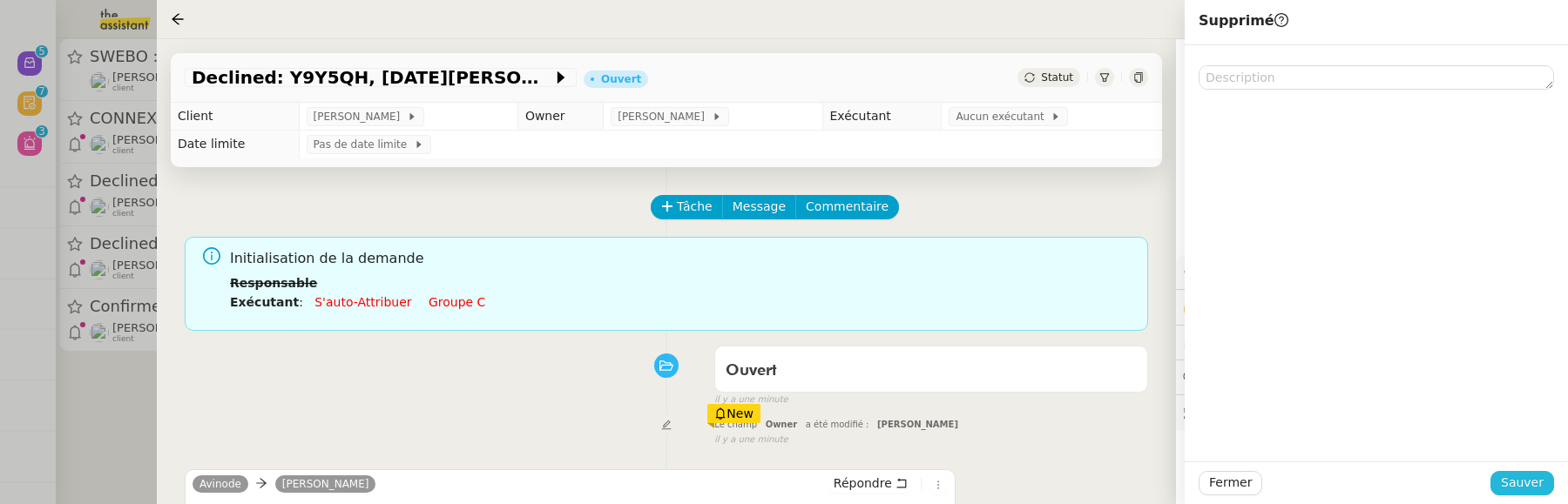
click at [1524, 473] on span "Sauver" at bounding box center [1523, 483] width 43 height 20
click at [127, 403] on div at bounding box center [784, 252] width 1568 height 504
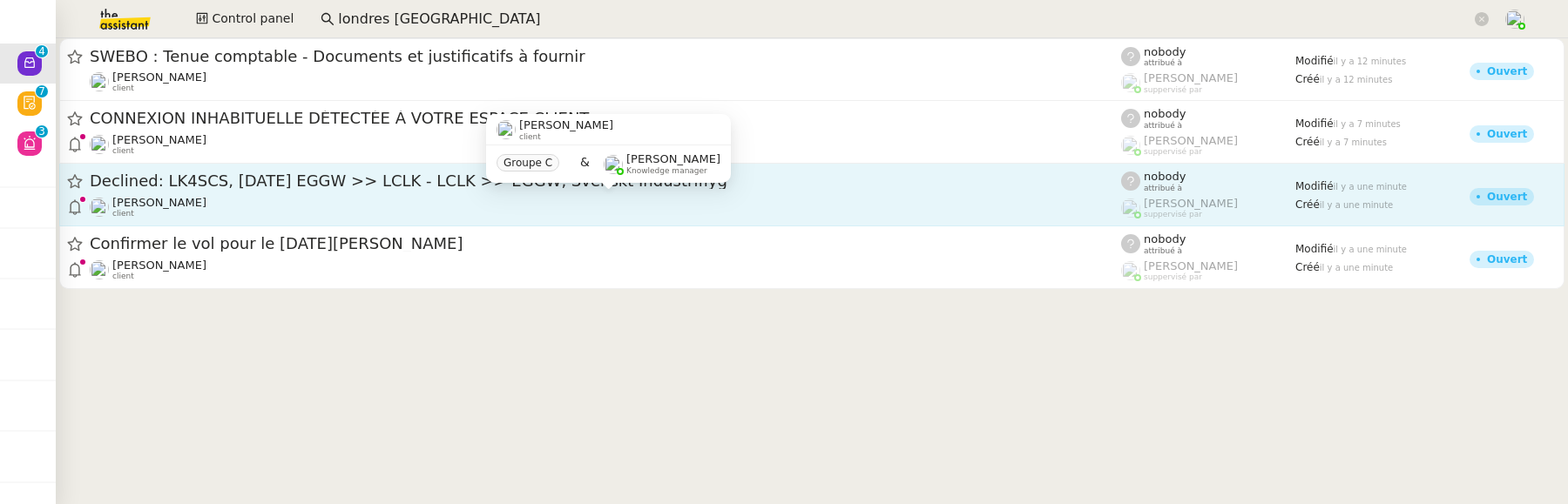
click at [348, 198] on div "[PERSON_NAME] client" at bounding box center [606, 207] width 1032 height 23
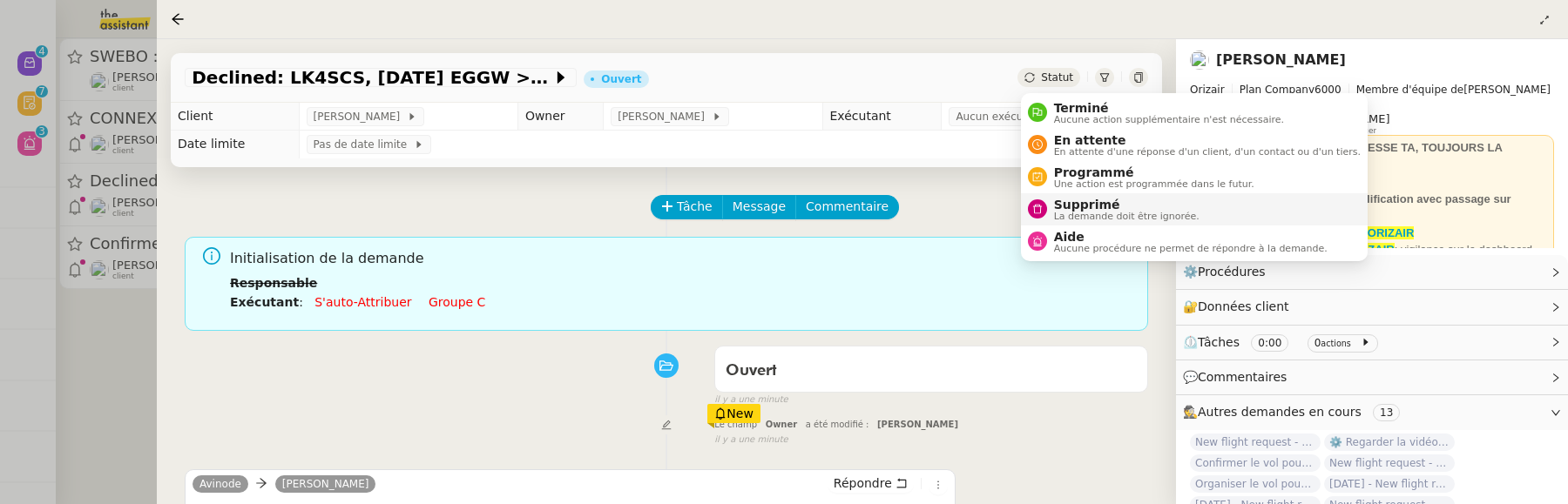
click at [1139, 212] on span "La demande doit être ignorée." at bounding box center [1127, 216] width 145 height 10
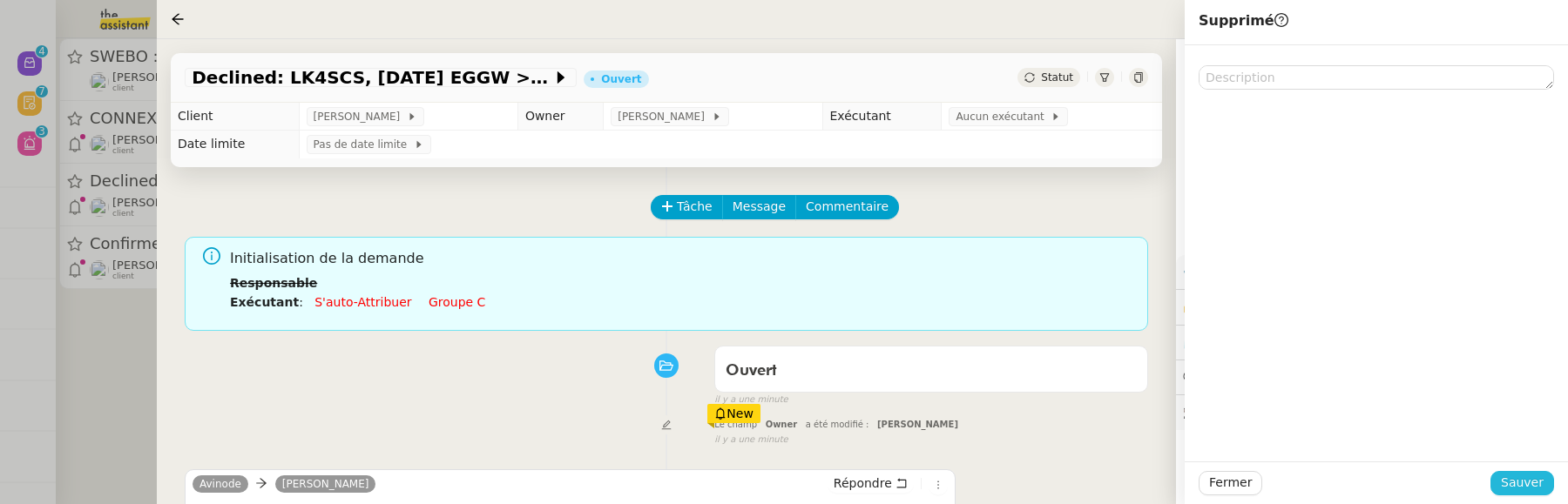
click at [1524, 483] on span "Sauver" at bounding box center [1523, 483] width 43 height 20
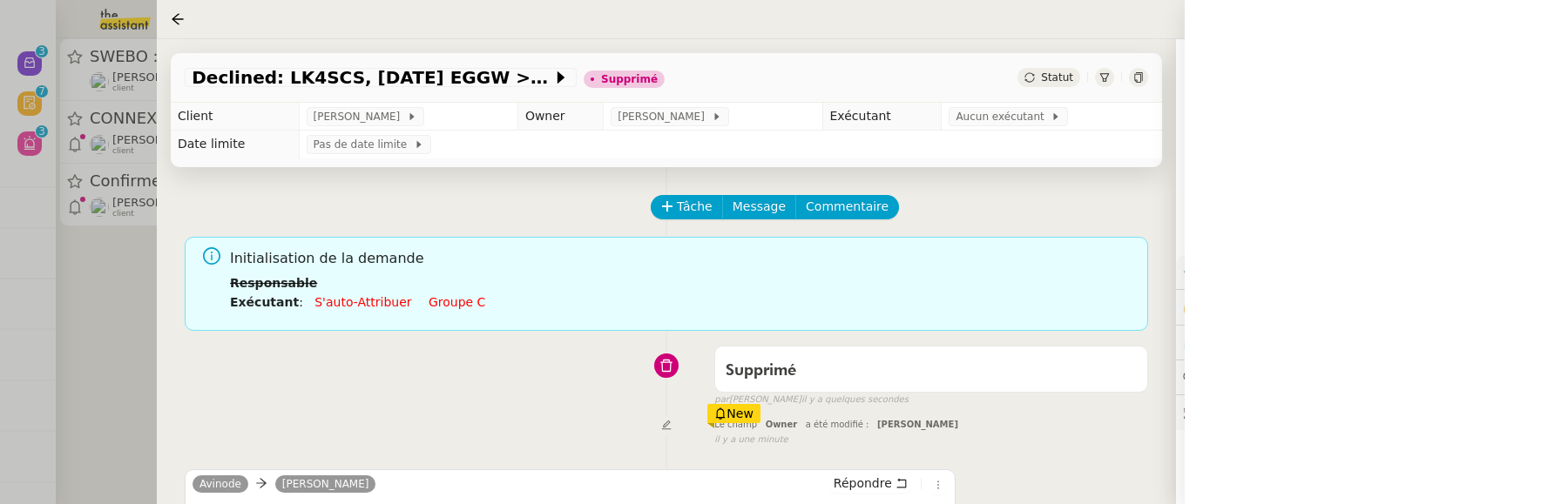
click at [108, 388] on div at bounding box center [784, 252] width 1568 height 504
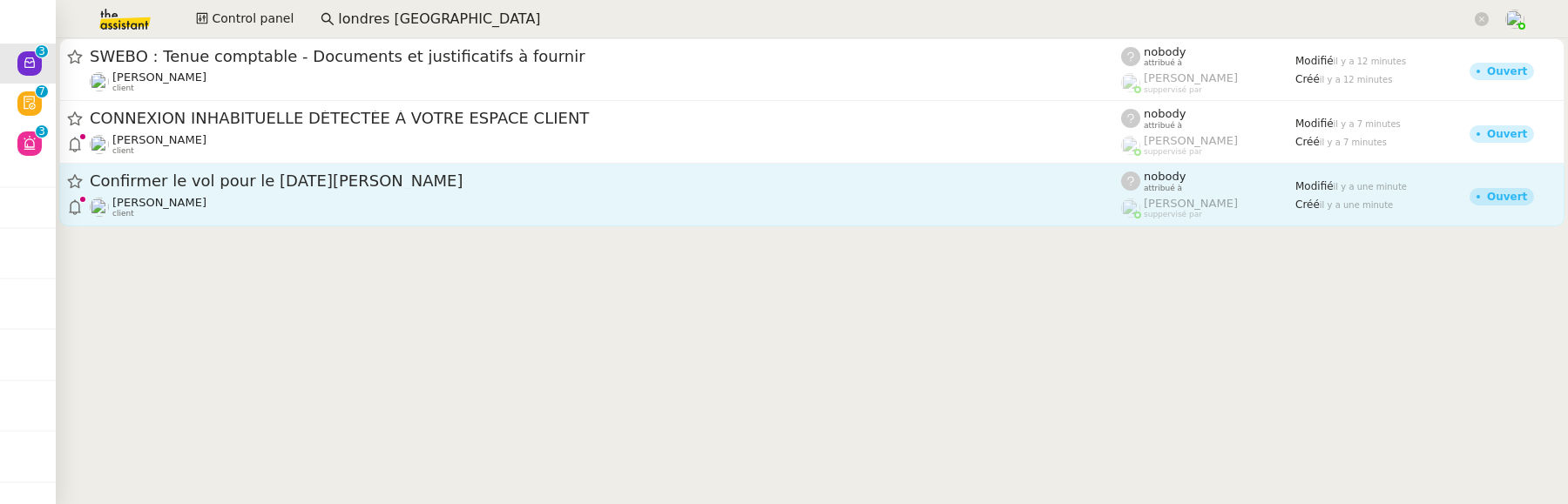
click at [253, 207] on div "[PERSON_NAME] client" at bounding box center [606, 207] width 1032 height 23
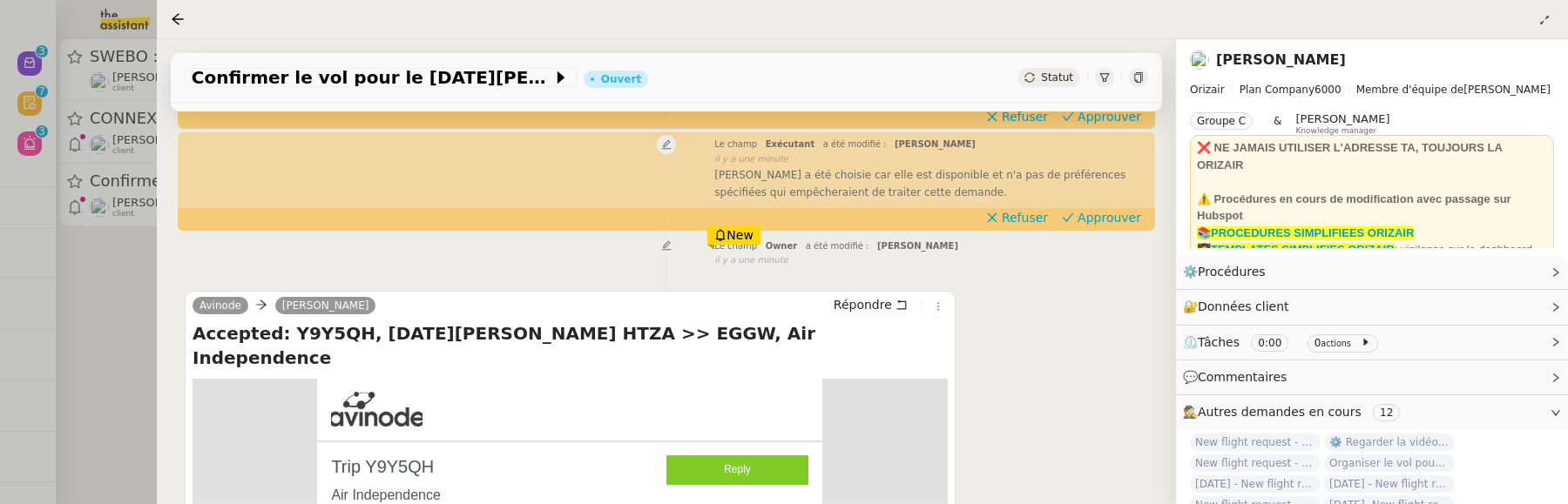
scroll to position [446, 0]
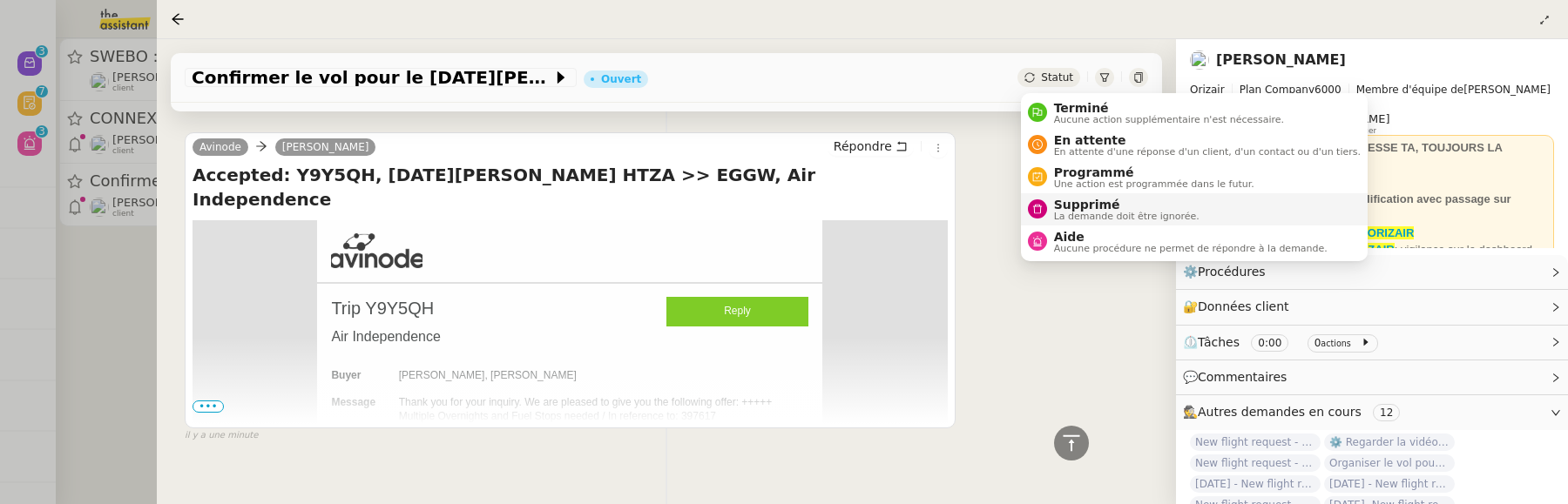
click at [1109, 199] on span "Supprimé" at bounding box center [1127, 204] width 145 height 14
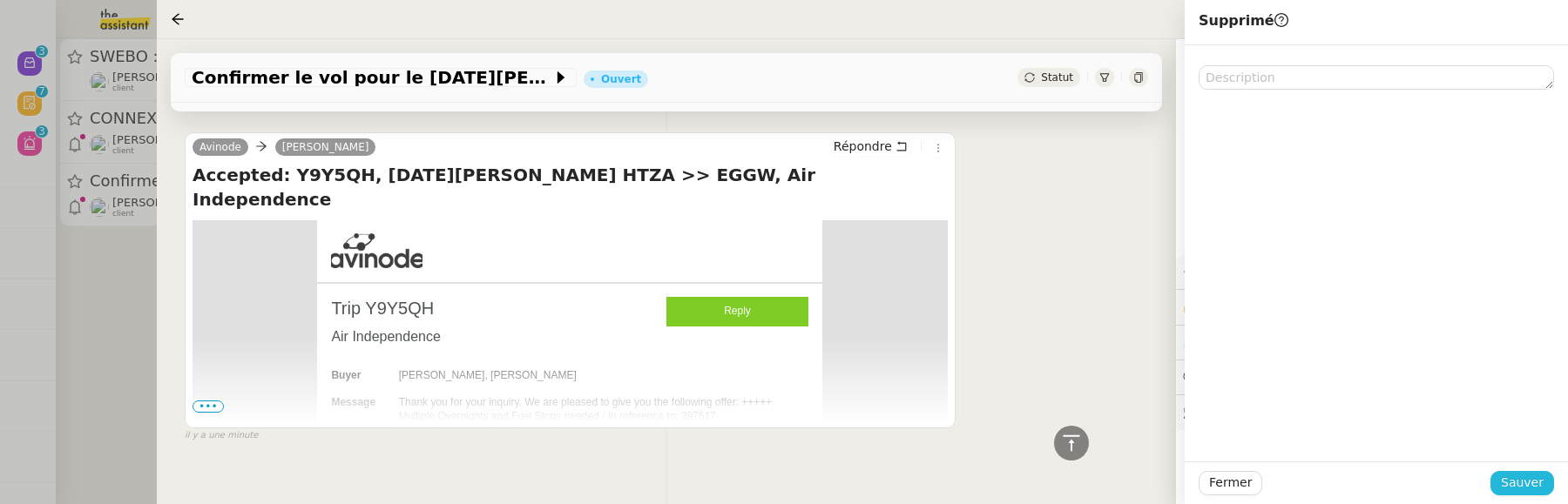
click at [1539, 489] on span "Sauver" at bounding box center [1523, 483] width 43 height 20
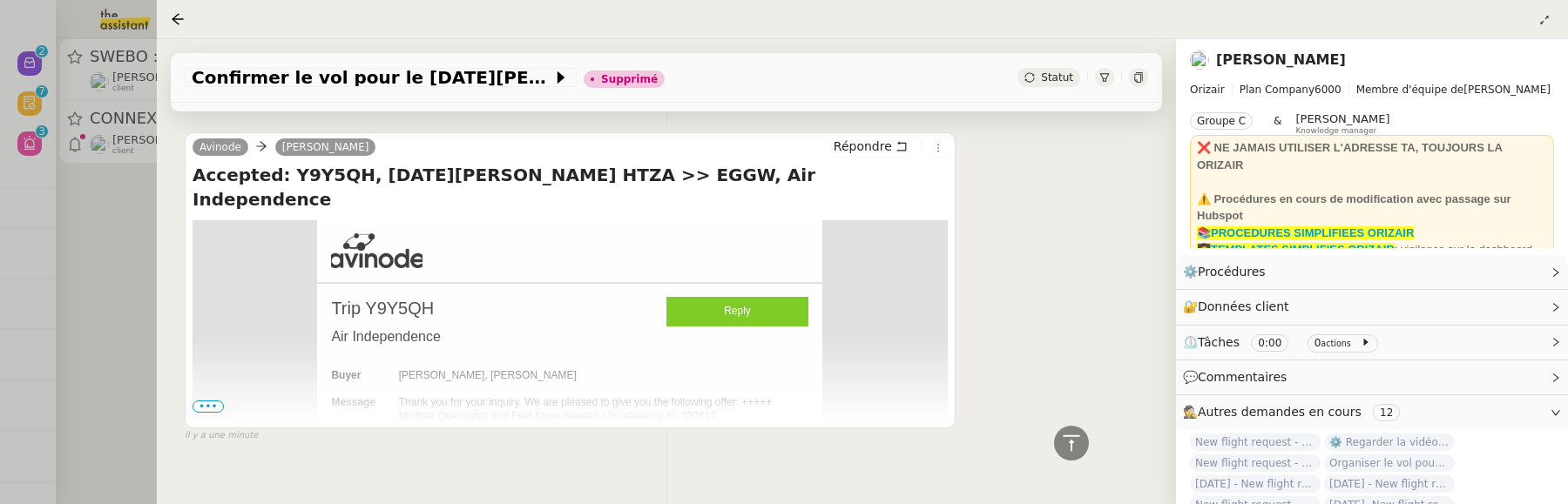
click at [115, 328] on div at bounding box center [784, 252] width 1568 height 504
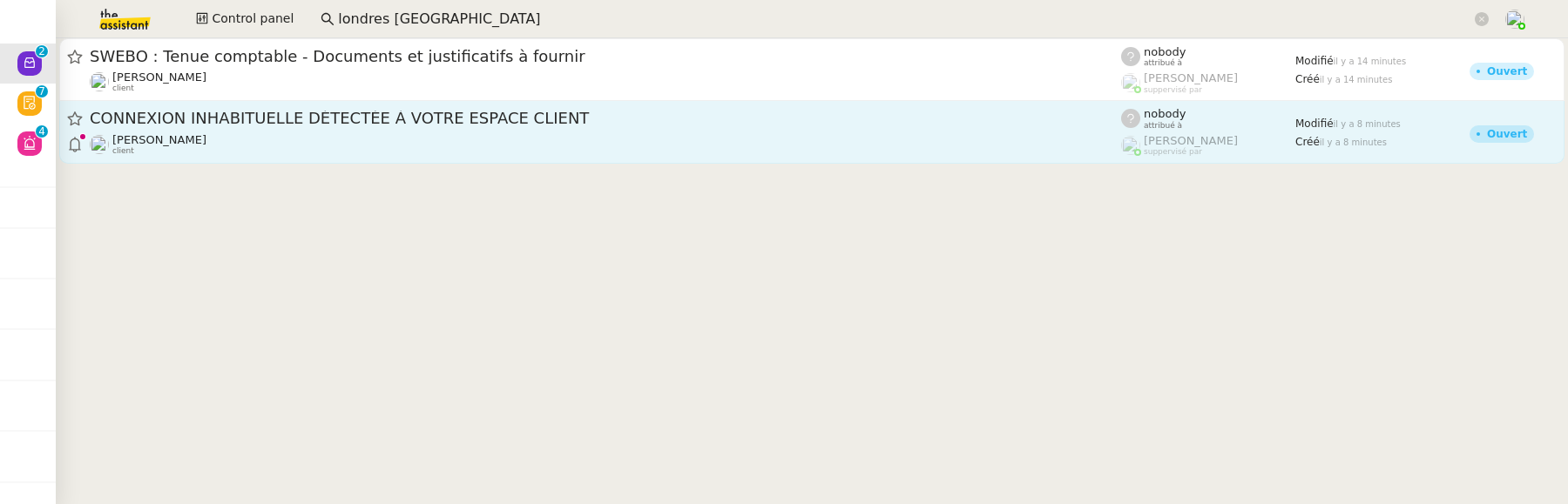
click at [427, 135] on div "Arthur MATHAUT client" at bounding box center [606, 144] width 1032 height 23
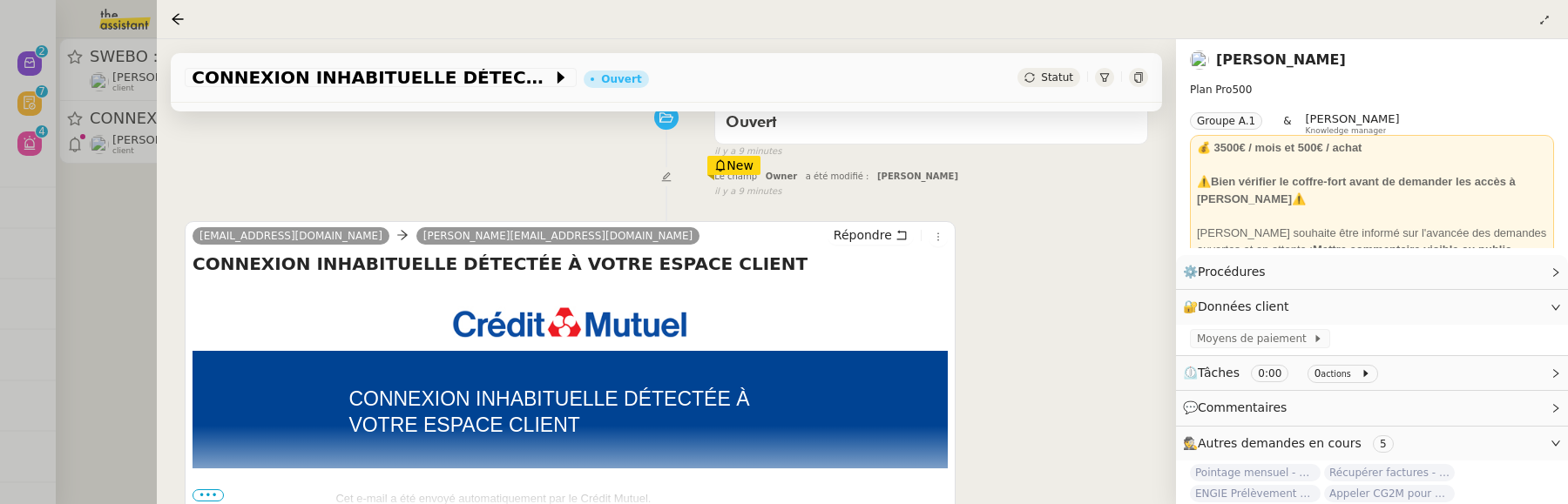
scroll to position [359, 0]
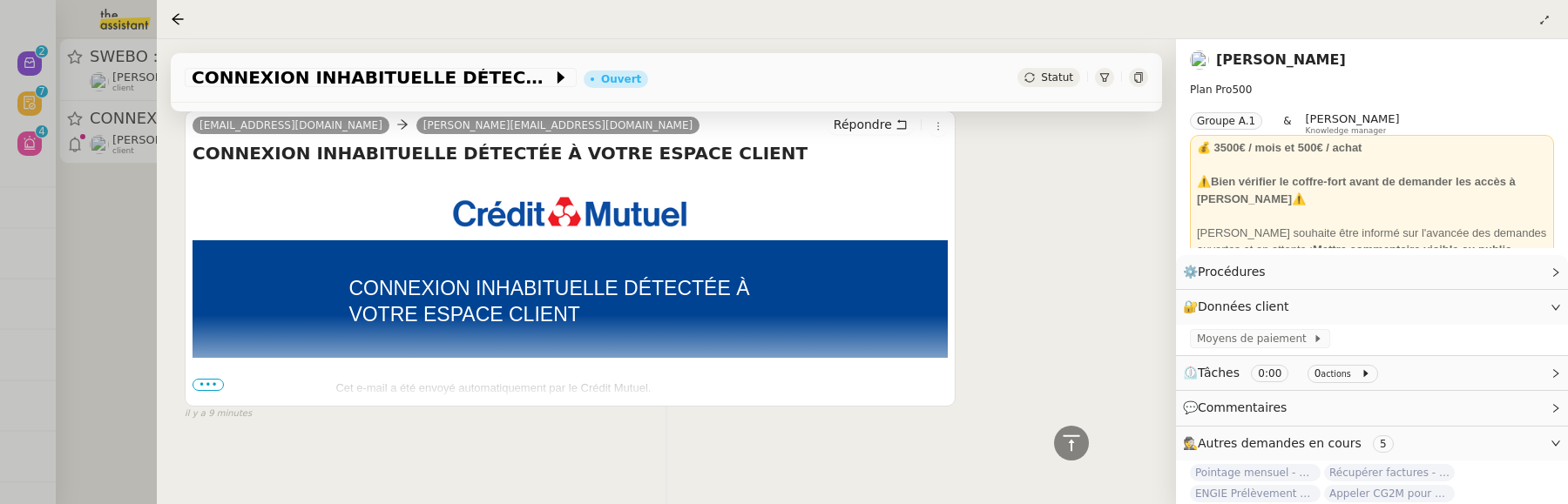
click at [207, 388] on span "•••" at bounding box center [208, 384] width 32 height 12
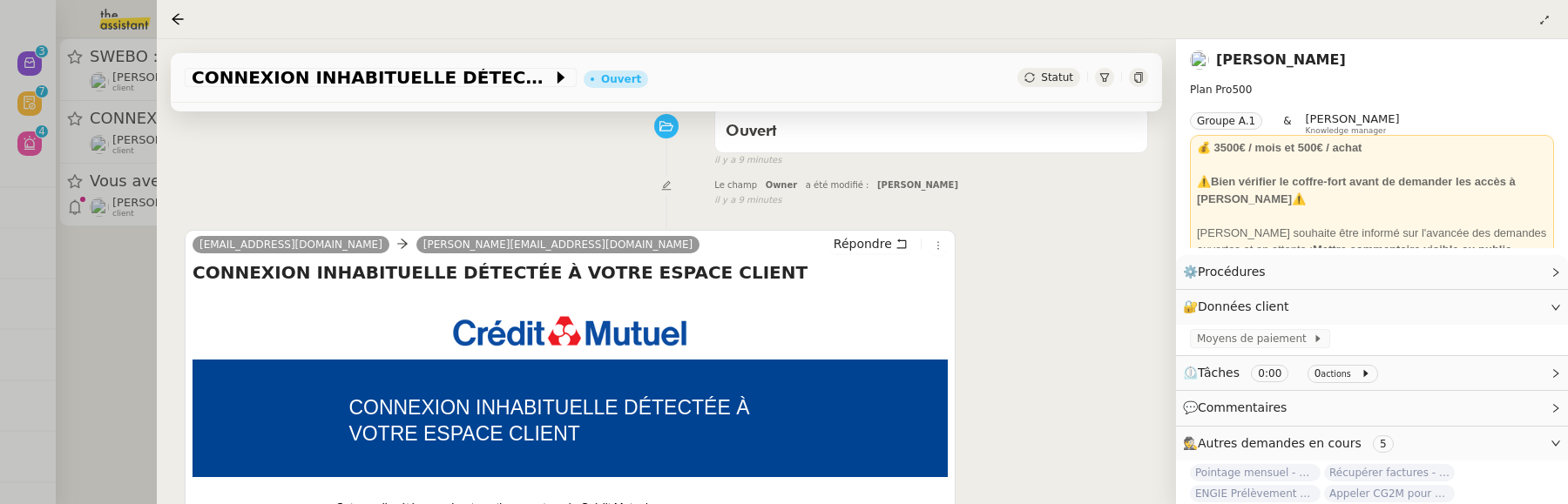
scroll to position [270, 0]
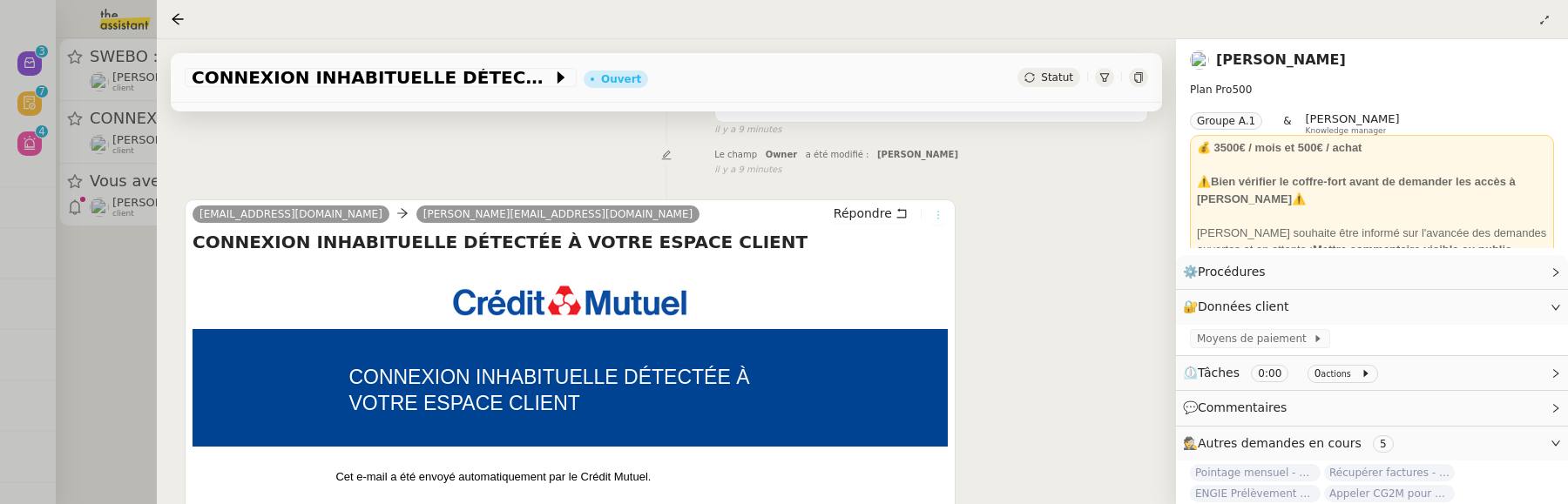
click at [936, 210] on icon at bounding box center [939, 216] width 11 height 11
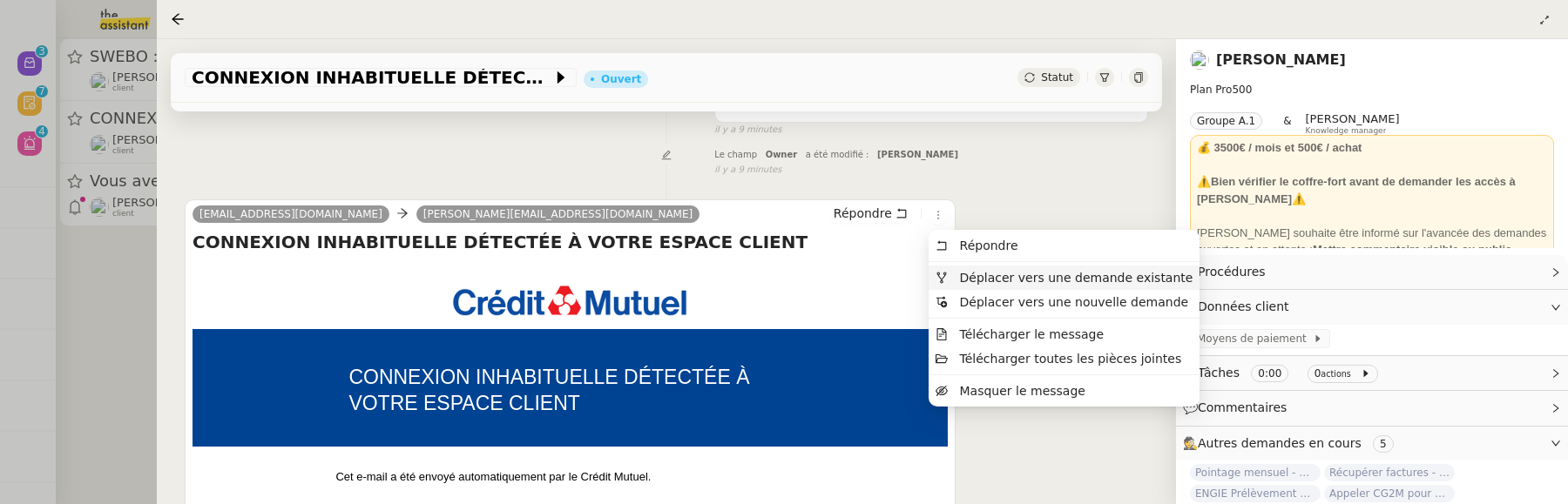
click at [994, 272] on span "Déplacer vers une demande existante" at bounding box center [1077, 277] width 234 height 14
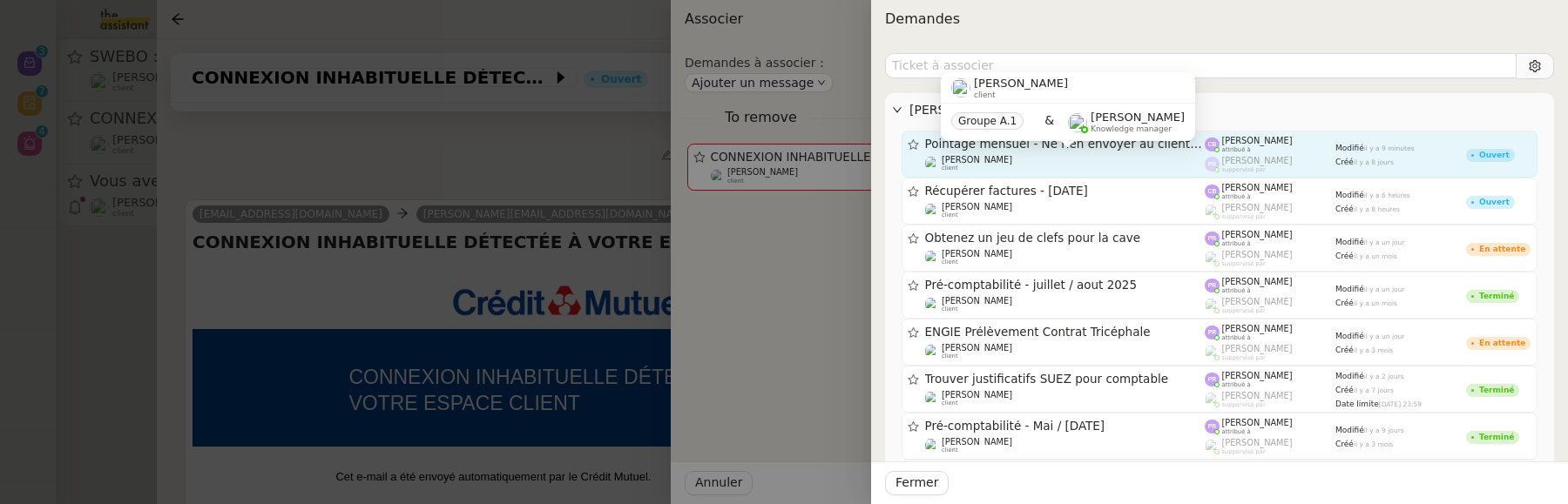
click at [1189, 155] on div "Arthur MATHAUT client" at bounding box center [1065, 163] width 280 height 17
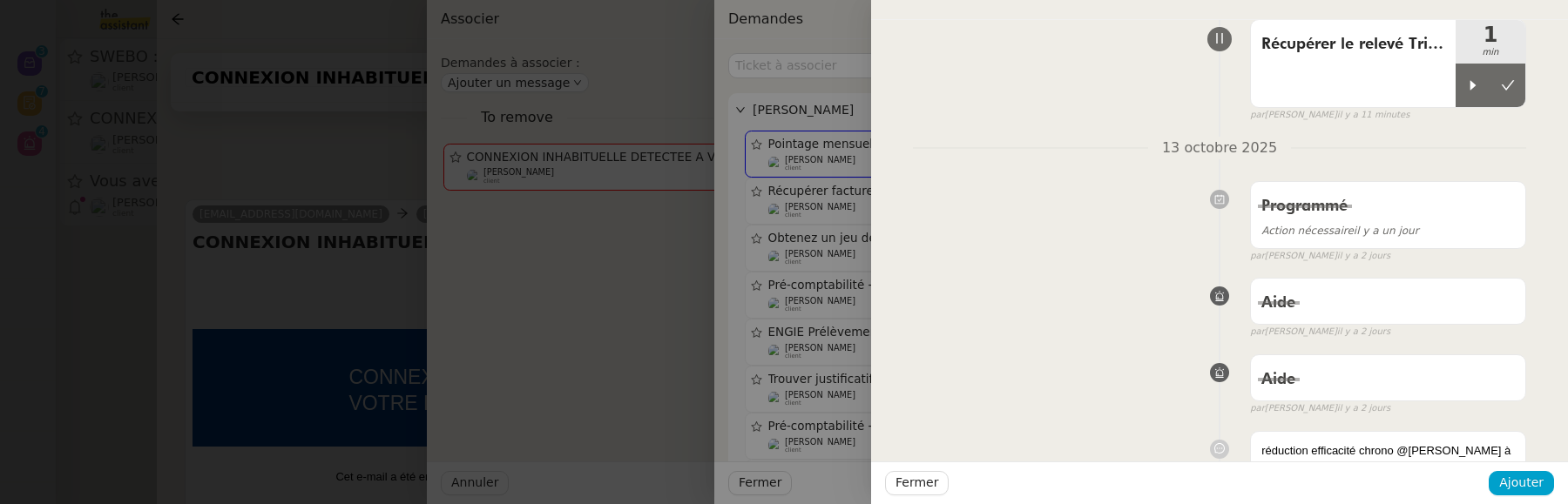
scroll to position [88, 0]
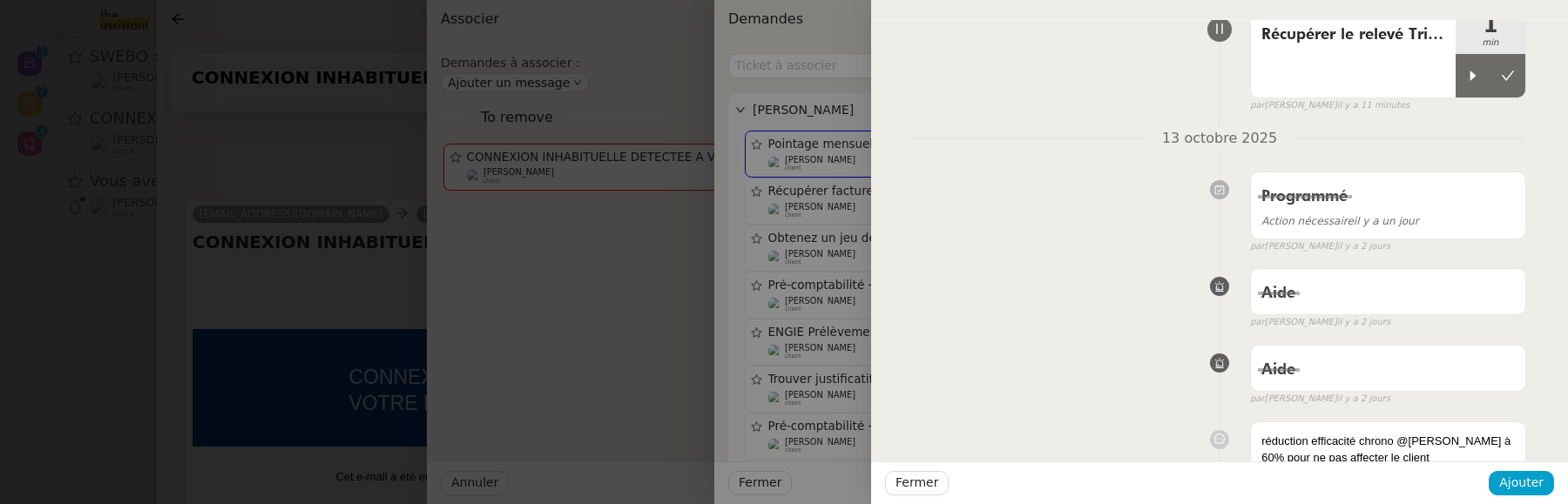
click at [822, 199] on div at bounding box center [784, 252] width 1568 height 504
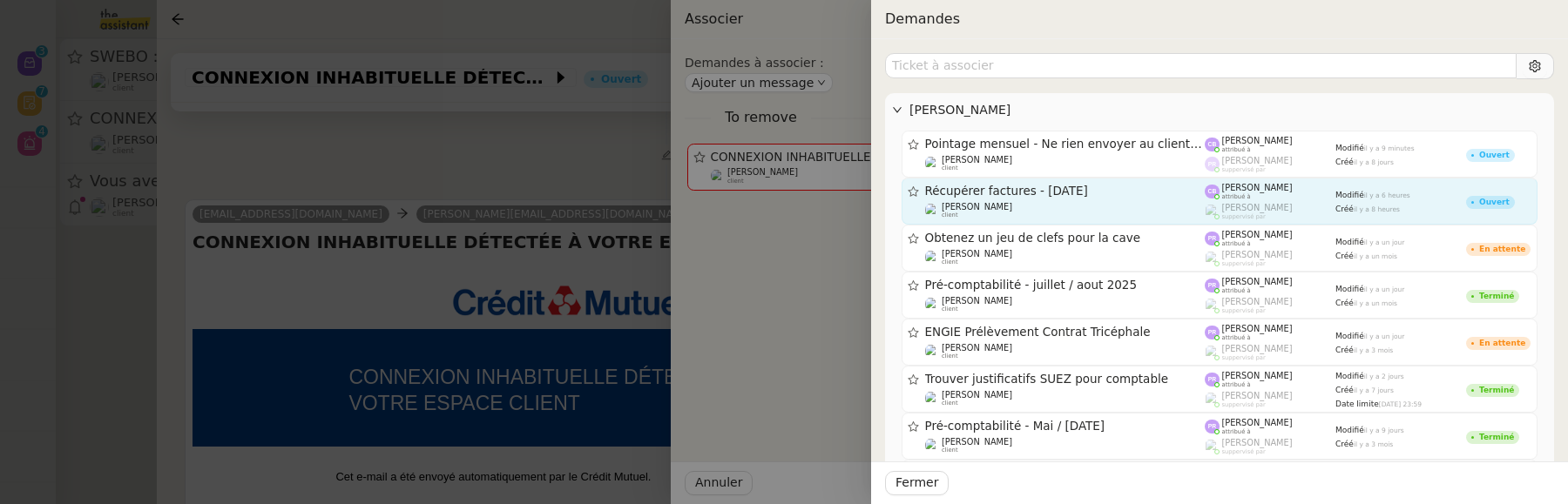
click at [1035, 189] on span "Récupérer factures - octobre 2025" at bounding box center [1065, 191] width 280 height 12
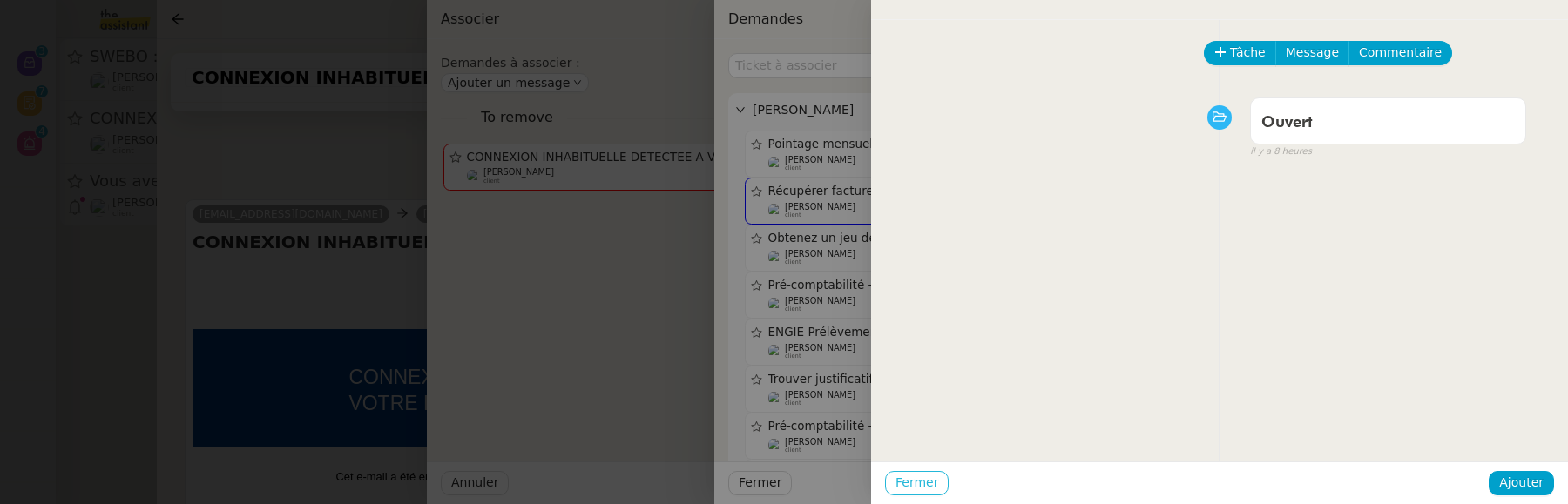
click at [930, 476] on span "Fermer" at bounding box center [917, 483] width 43 height 20
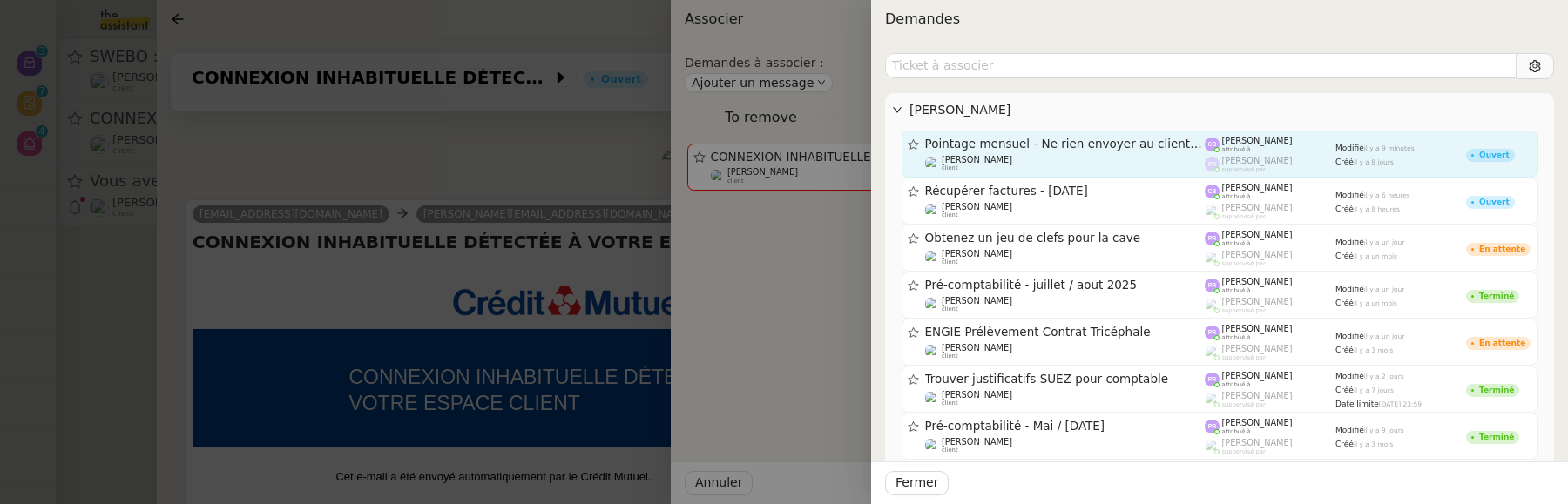
click at [1132, 142] on span "Pointage mensuel - Ne rien envoyer au client - voir procédure - 7 octobre 2025" at bounding box center [1065, 144] width 280 height 12
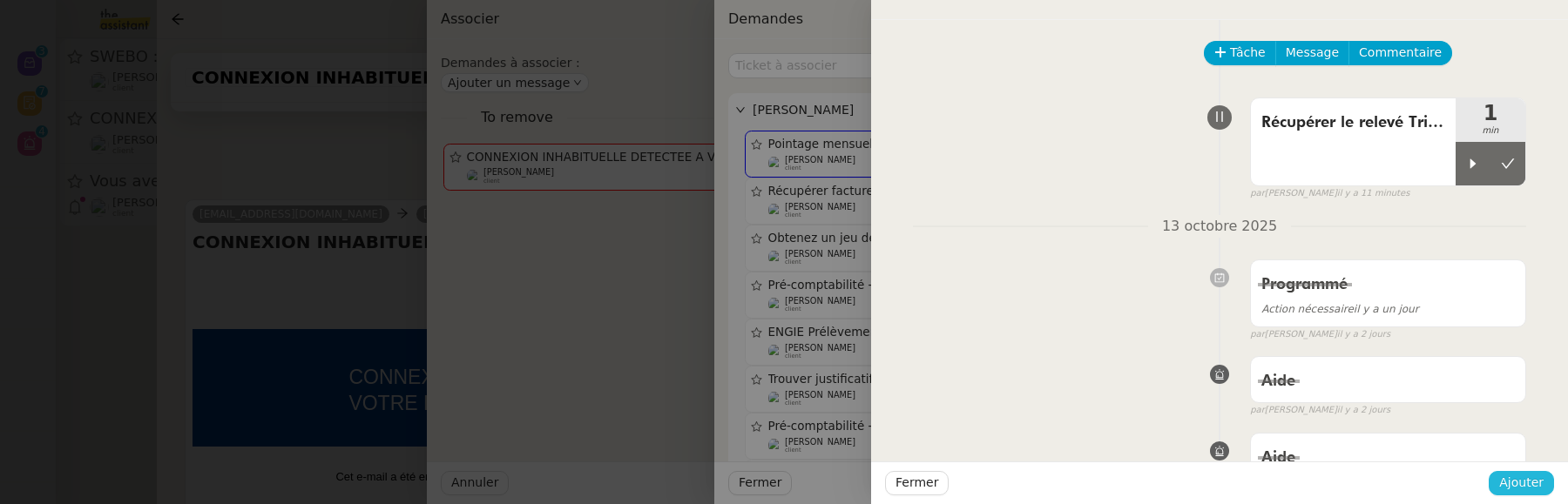
click at [1538, 481] on span "Ajouter" at bounding box center [1522, 483] width 44 height 20
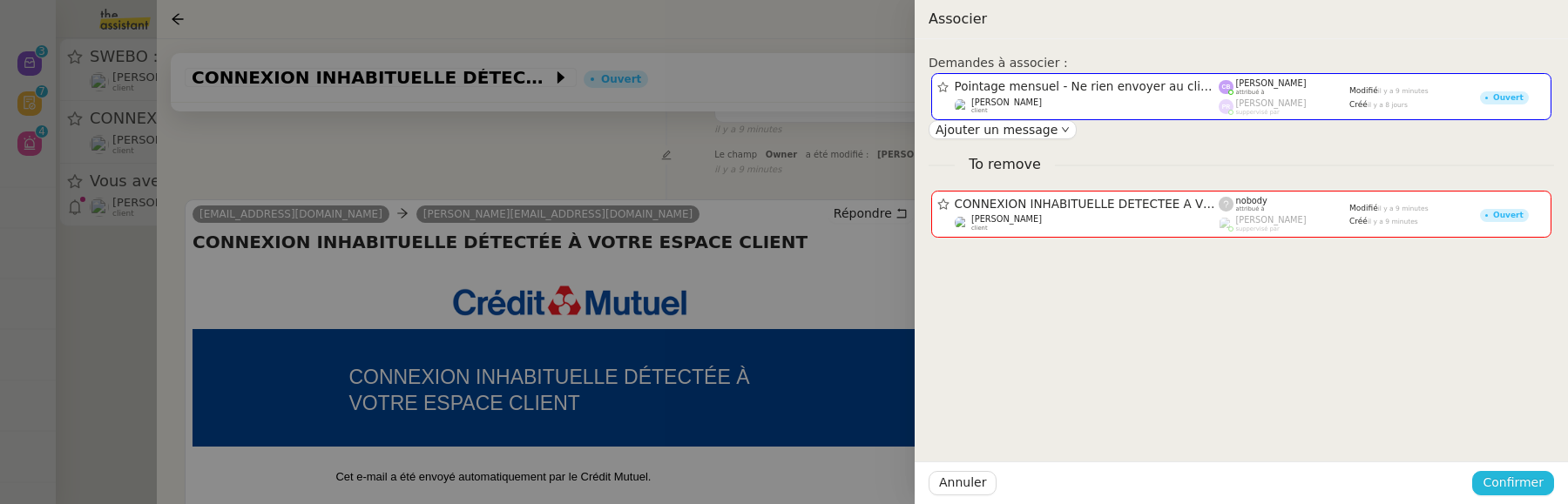
click at [1538, 481] on span "Confirmer" at bounding box center [1513, 483] width 61 height 20
click at [1530, 436] on span "Ajouter" at bounding box center [1514, 436] width 44 height 17
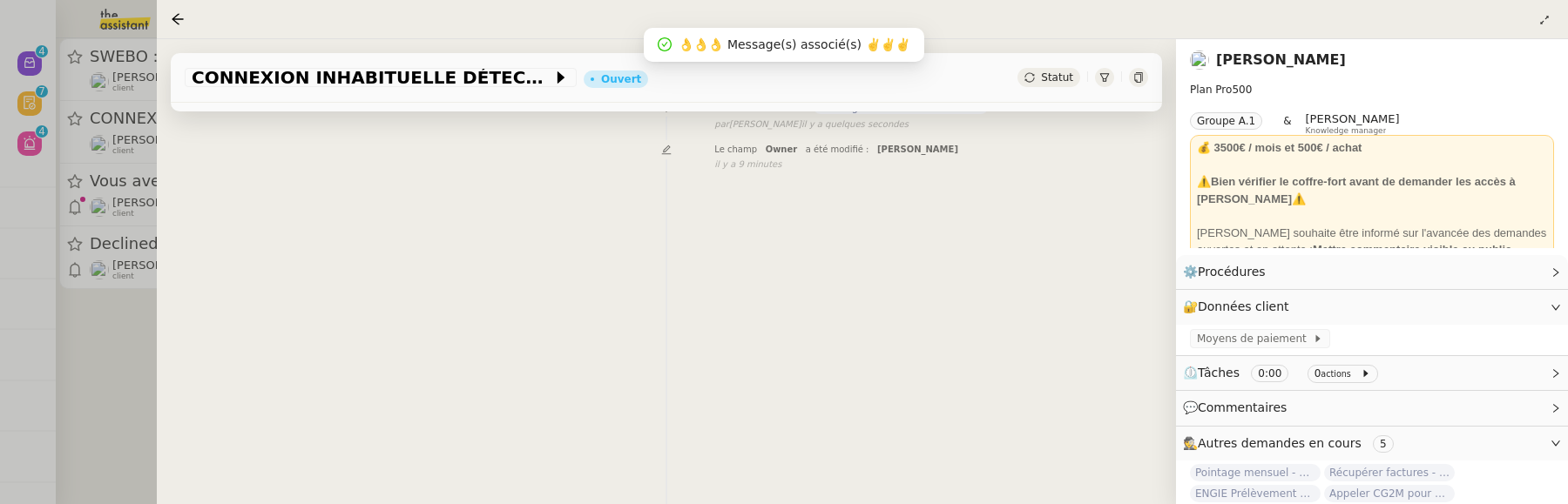
scroll to position [223, 0]
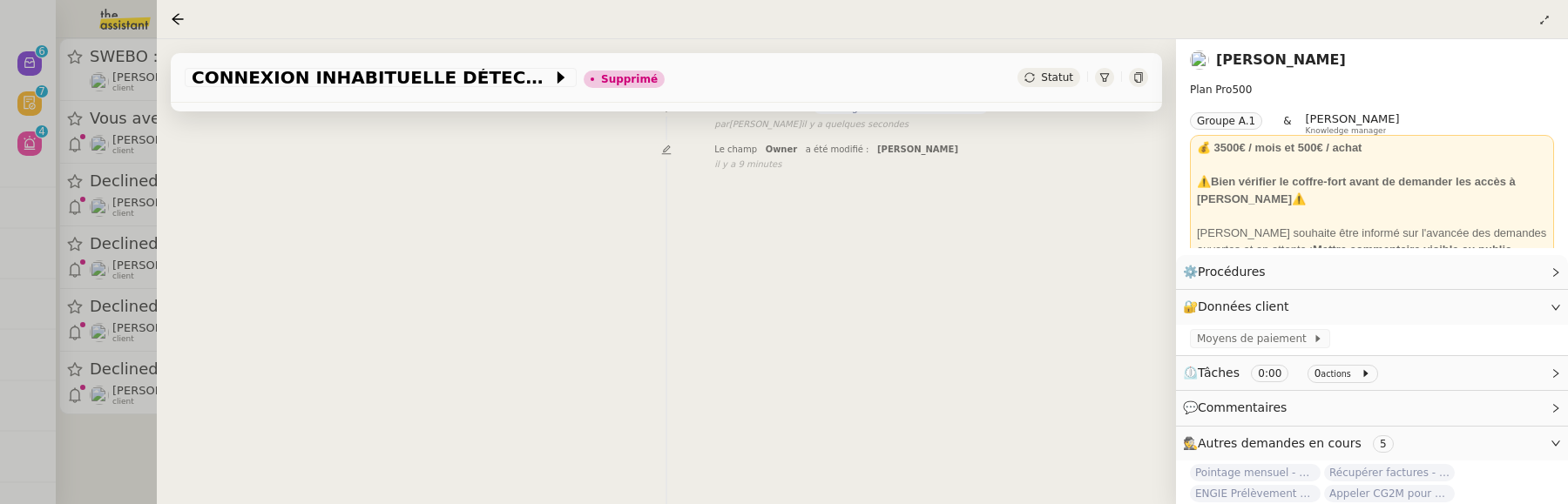
click at [100, 441] on div at bounding box center [784, 252] width 1568 height 504
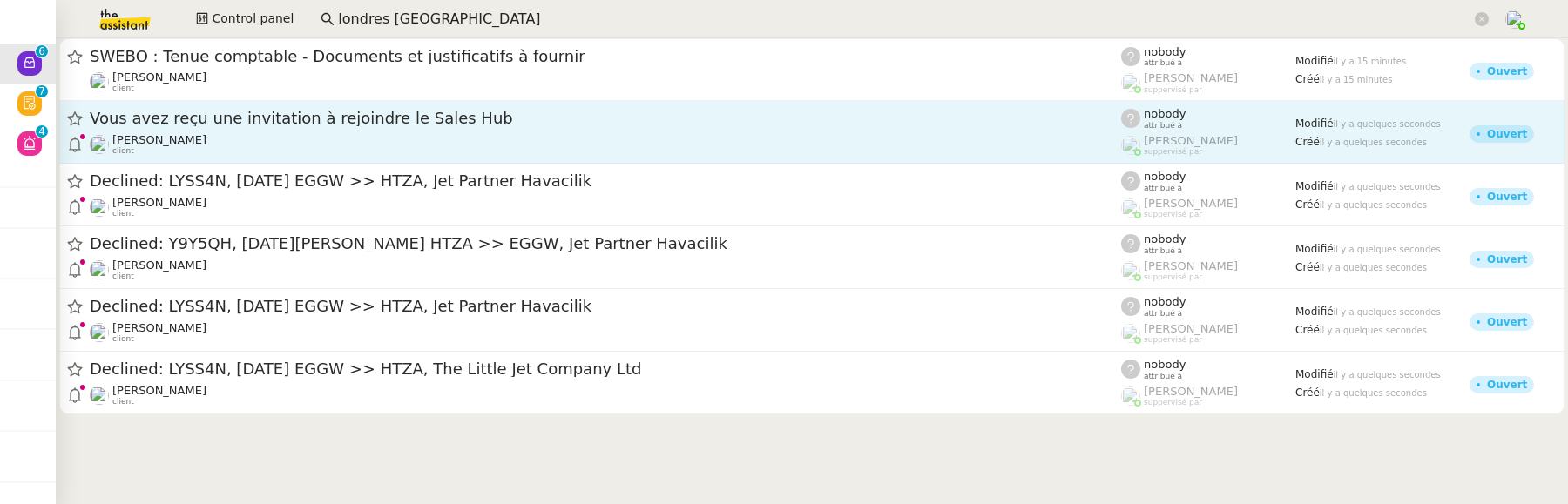
click at [387, 110] on div "Vous avez reçu une invitation à rejoindre le Sales Hub" at bounding box center [606, 119] width 1032 height 22
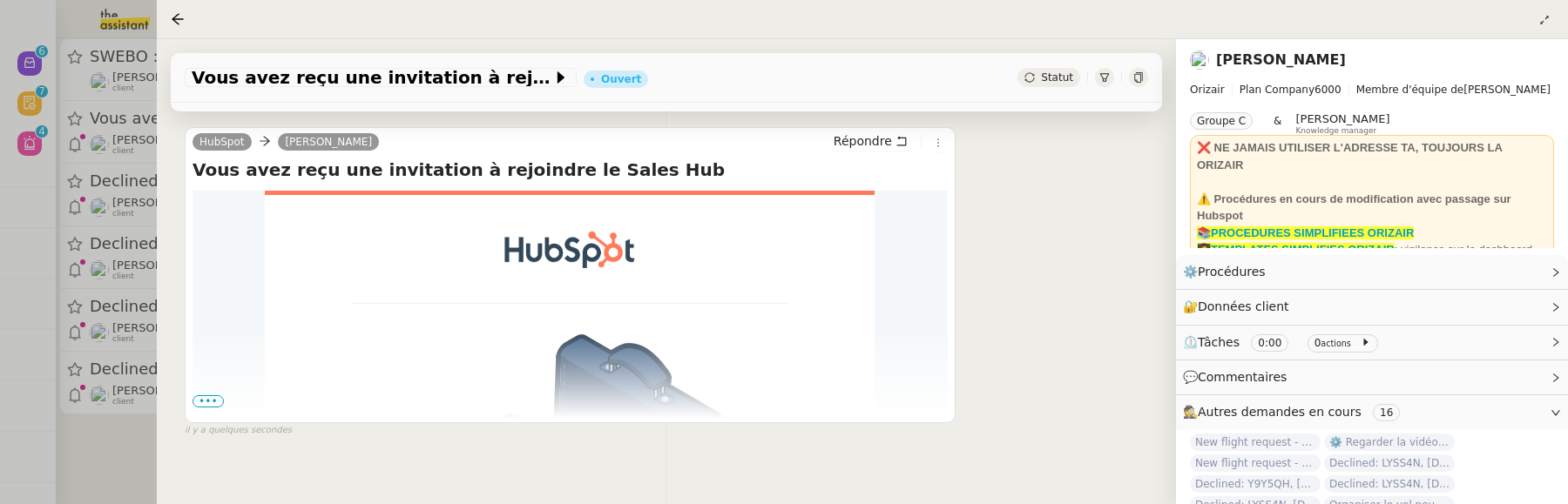
scroll to position [359, 0]
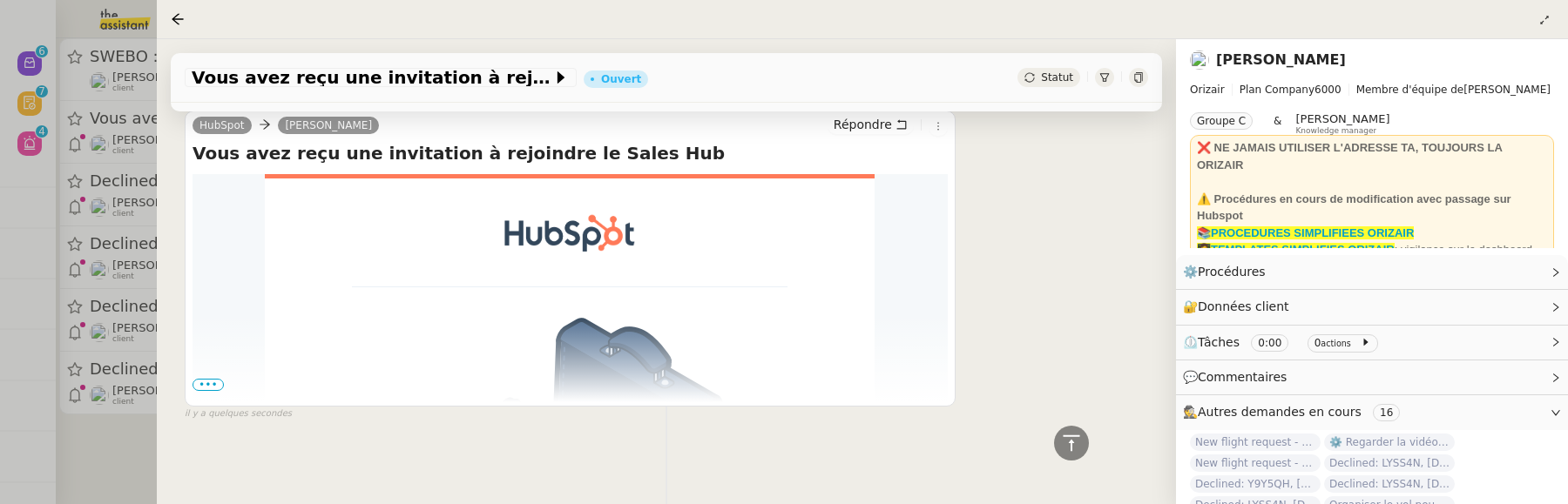
click at [198, 382] on span "•••" at bounding box center [208, 384] width 32 height 12
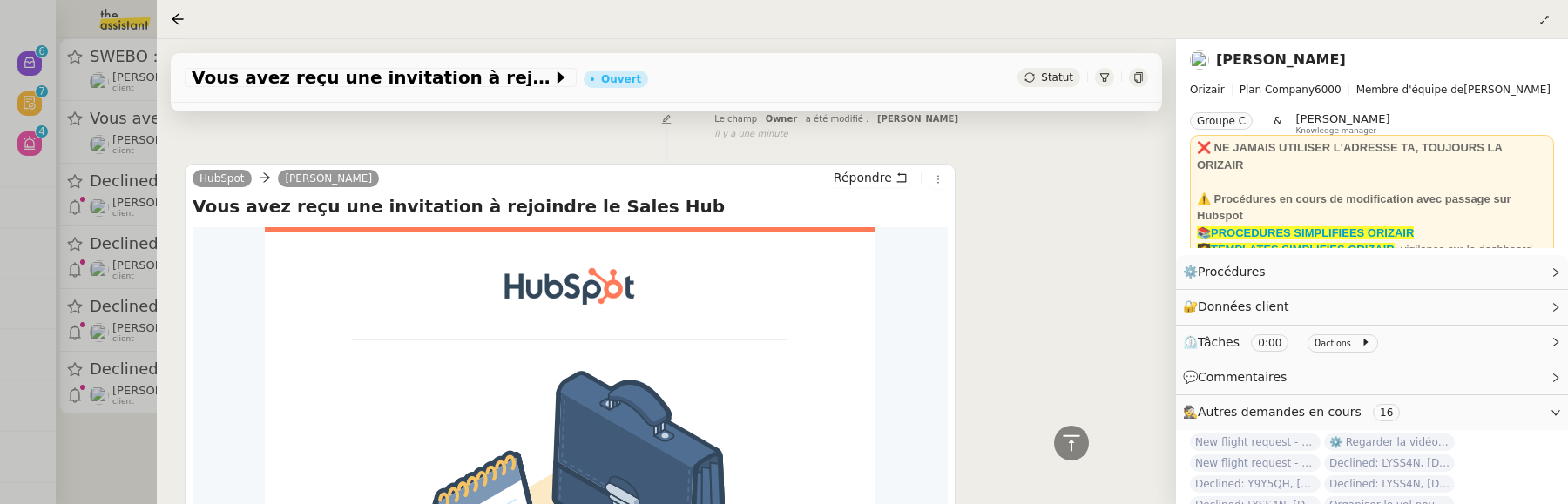
scroll to position [290, 0]
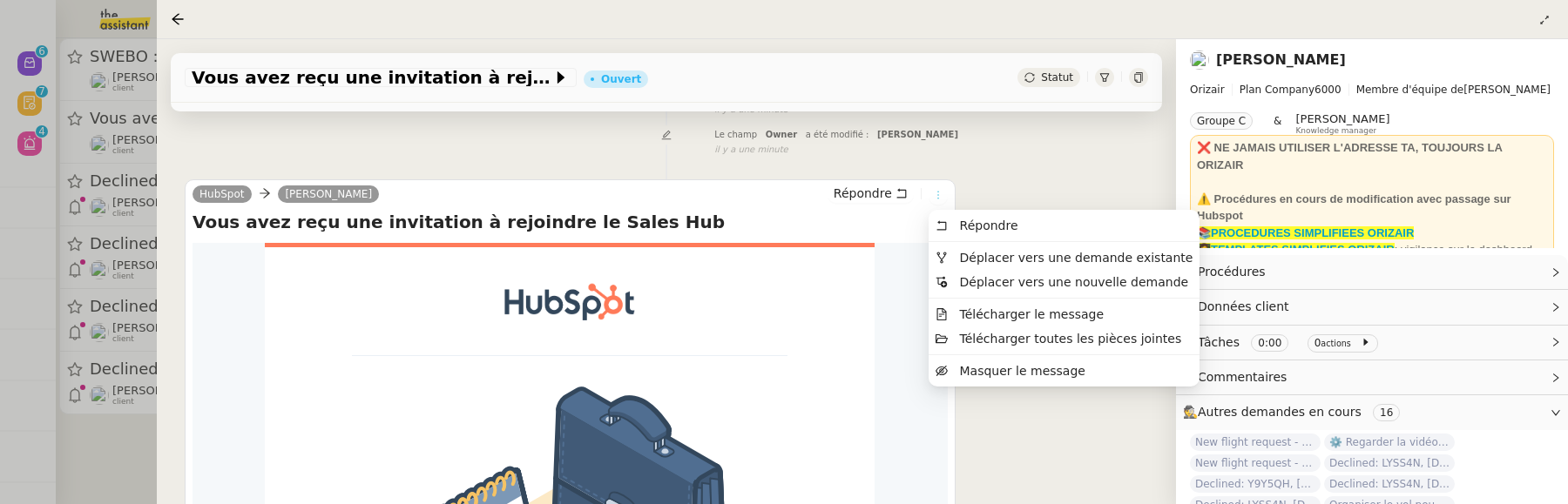
click at [935, 190] on icon at bounding box center [939, 195] width 11 height 11
click at [999, 267] on li "Déplacer vers une demande existante" at bounding box center [1064, 257] width 271 height 24
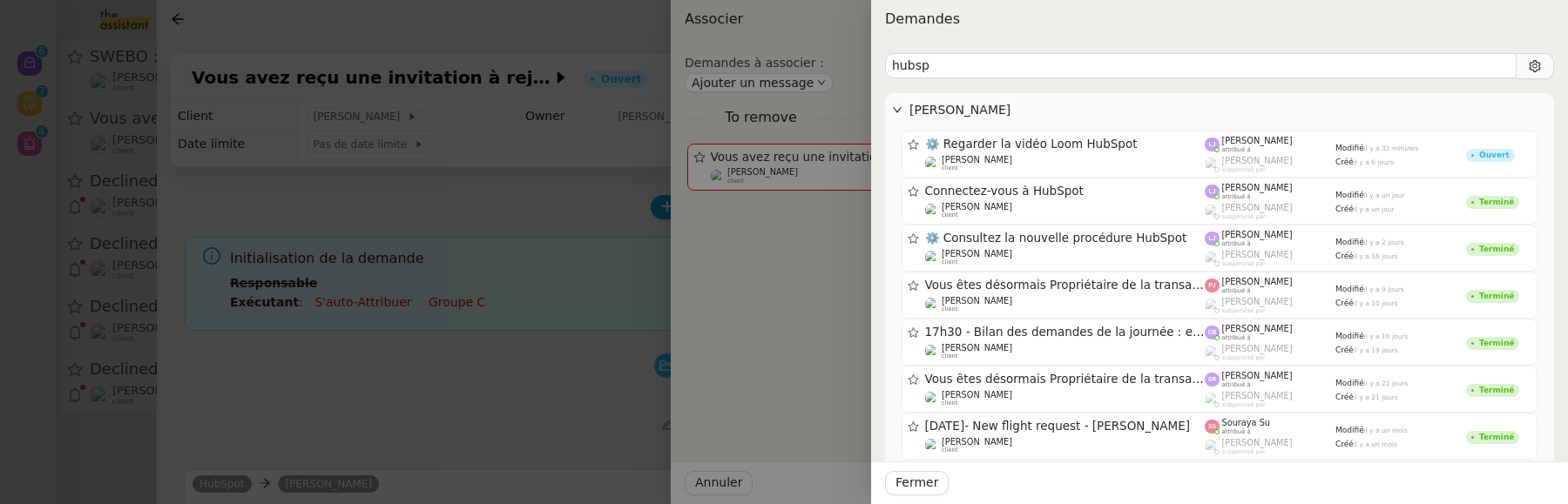
scroll to position [290, 0]
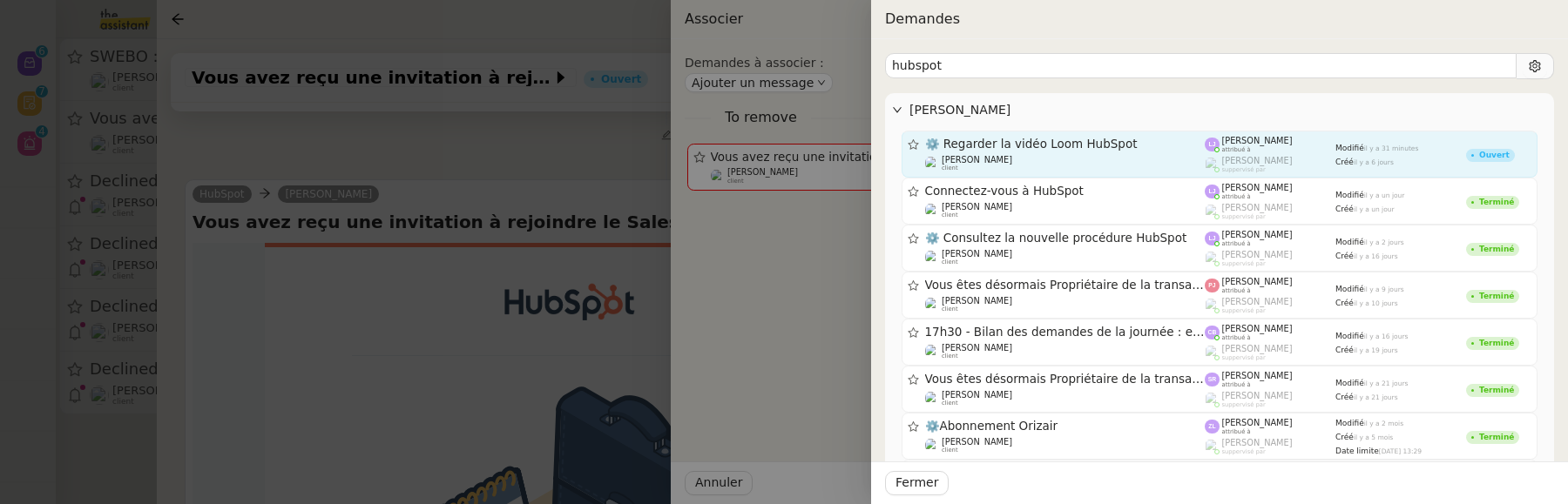
type input "hubspot"
click at [1142, 165] on div "[PERSON_NAME] client" at bounding box center [1065, 163] width 280 height 17
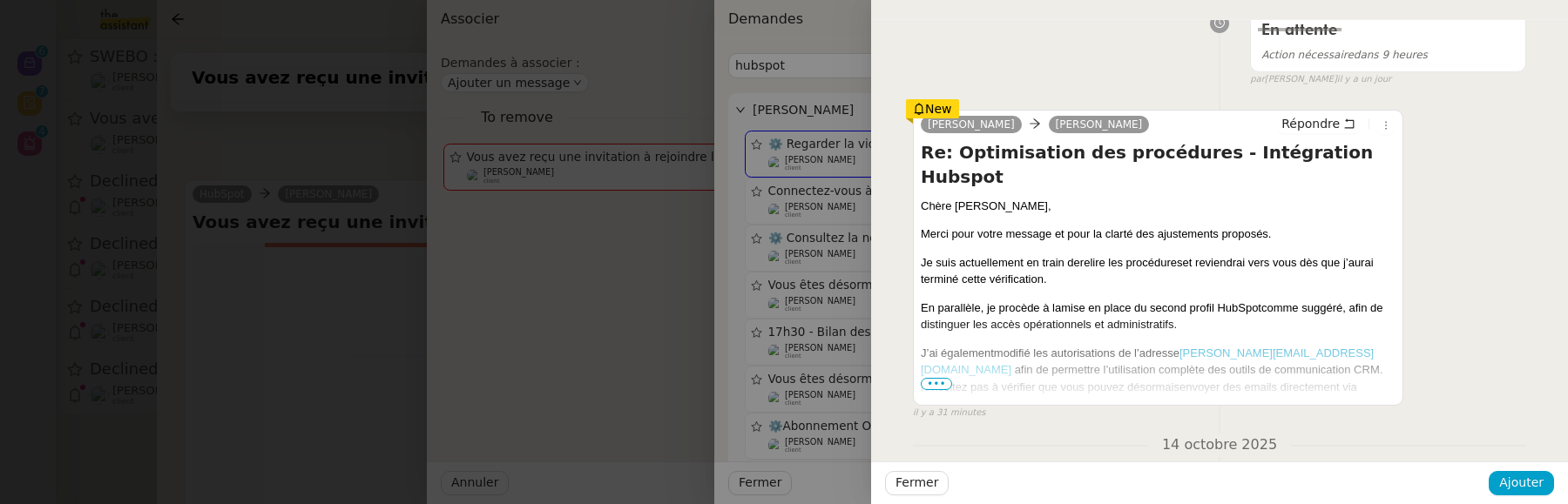
scroll to position [249, 0]
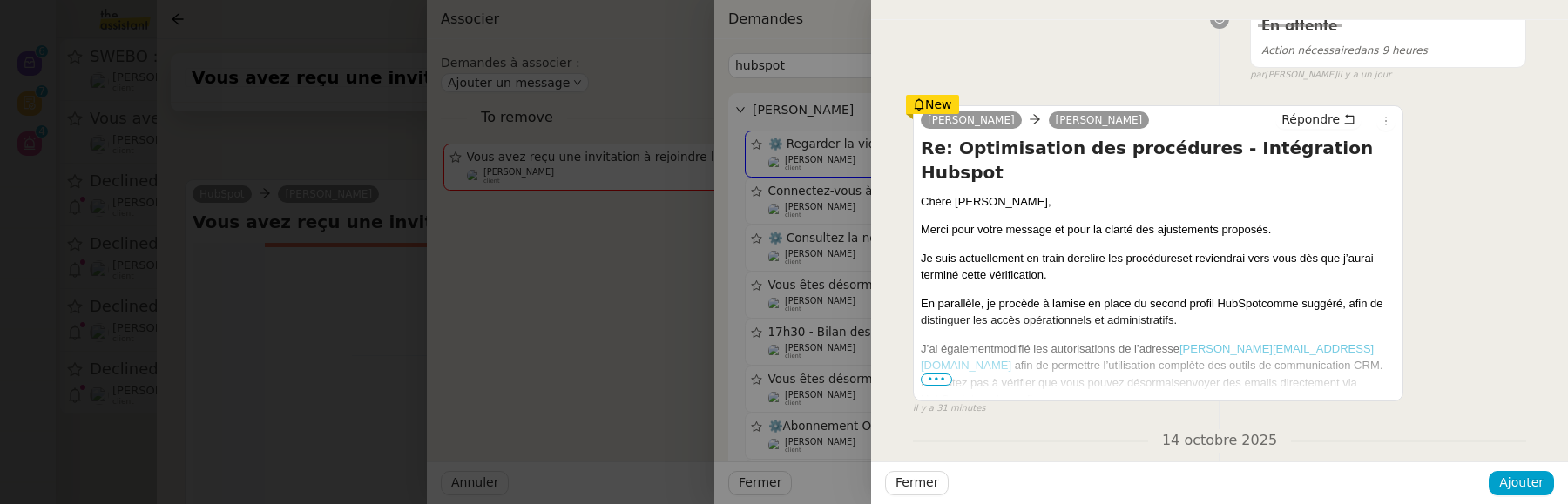
click at [940, 378] on span "•••" at bounding box center [937, 379] width 32 height 12
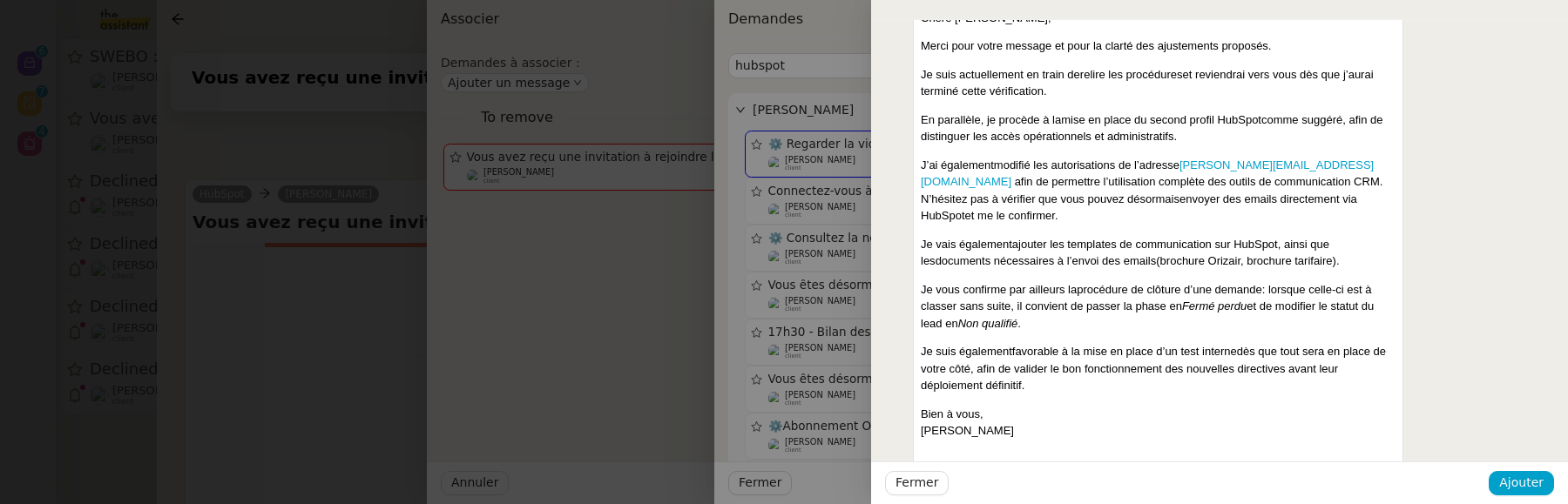
scroll to position [441, 0]
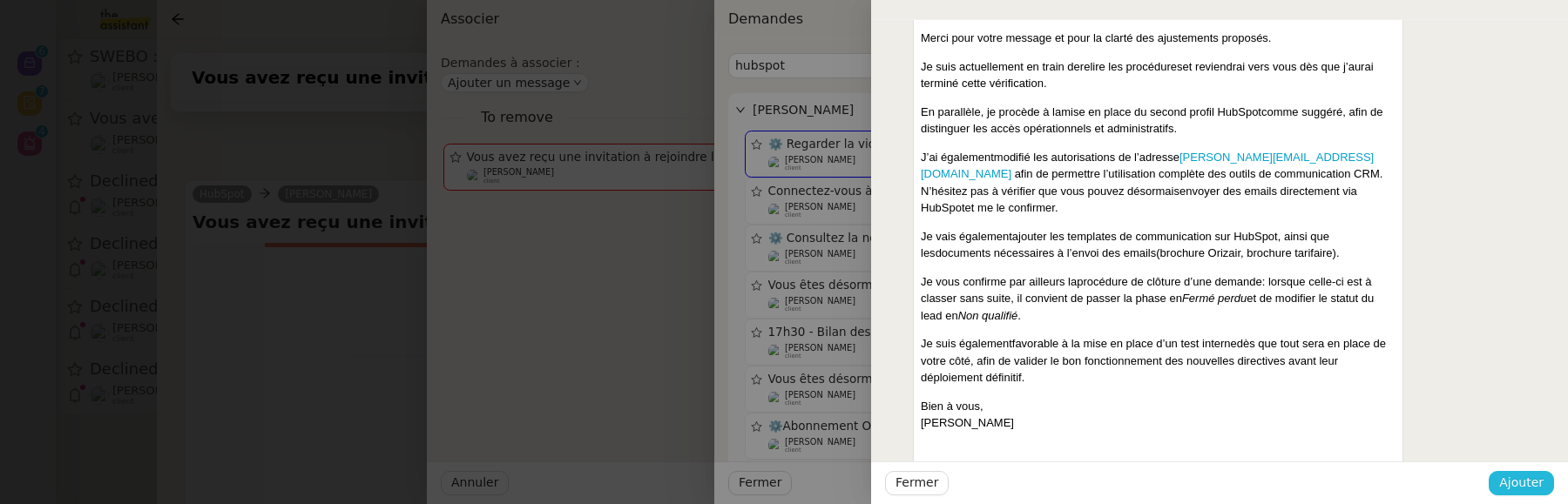
click at [1524, 481] on span "Ajouter" at bounding box center [1522, 483] width 44 height 20
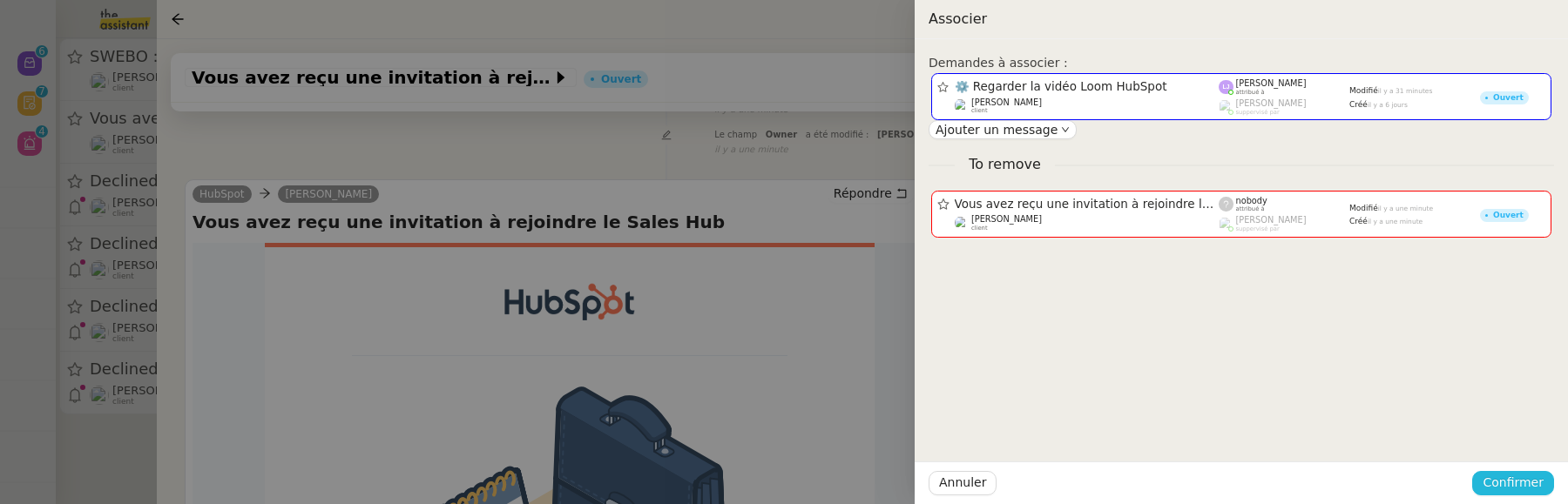
click at [1524, 481] on span "Confirmer" at bounding box center [1513, 483] width 61 height 20
click at [1525, 430] on span "Ajouter" at bounding box center [1514, 436] width 44 height 17
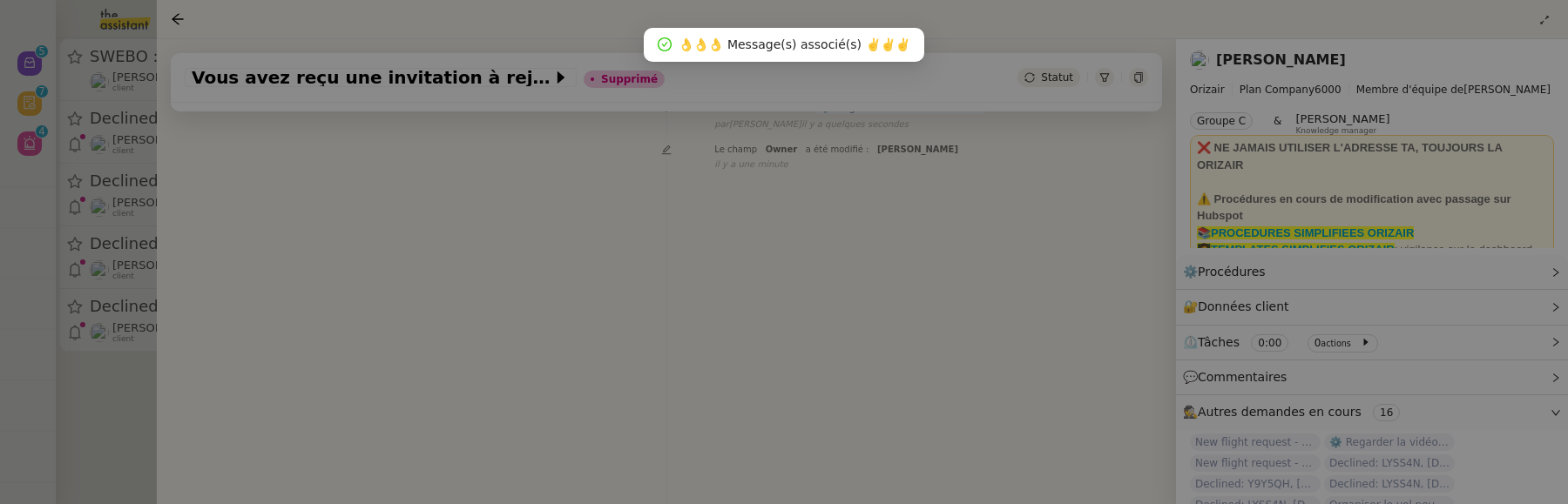
scroll to position [223, 0]
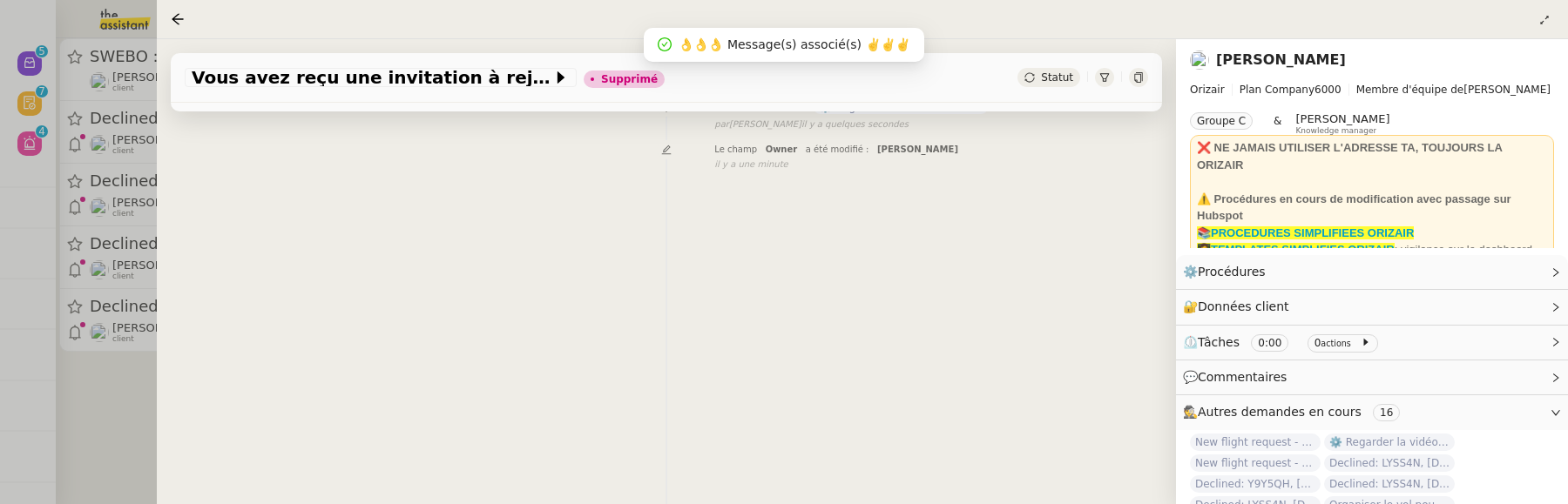
click at [110, 433] on div at bounding box center [784, 252] width 1568 height 504
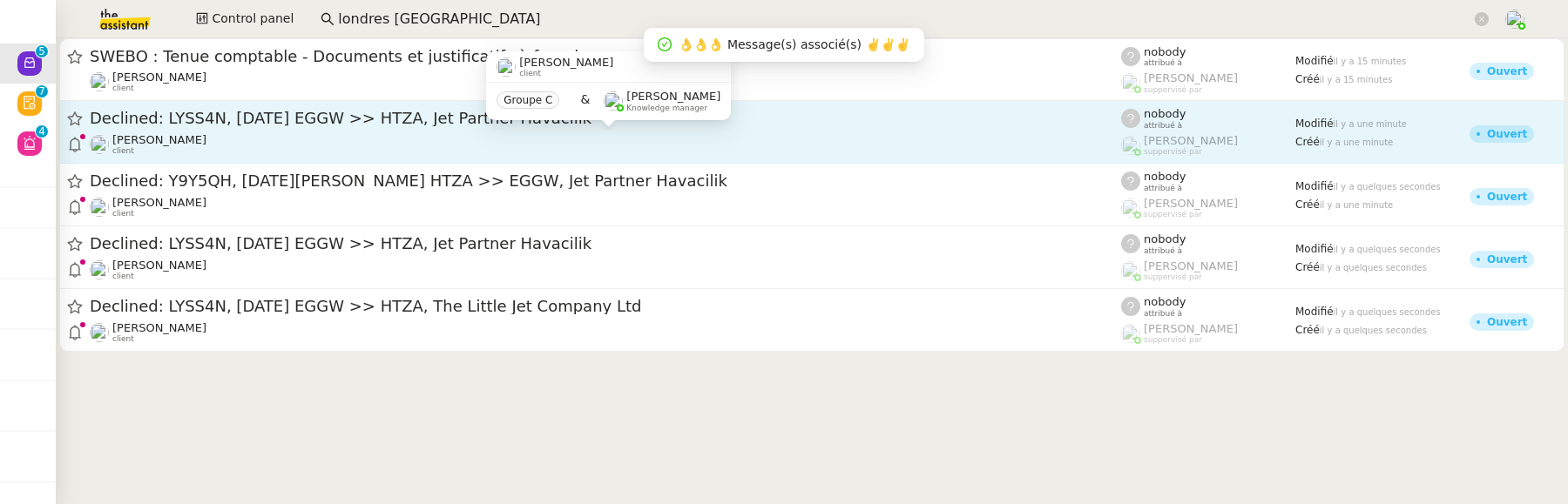
click at [535, 139] on div "[PERSON_NAME] client" at bounding box center [606, 144] width 1032 height 23
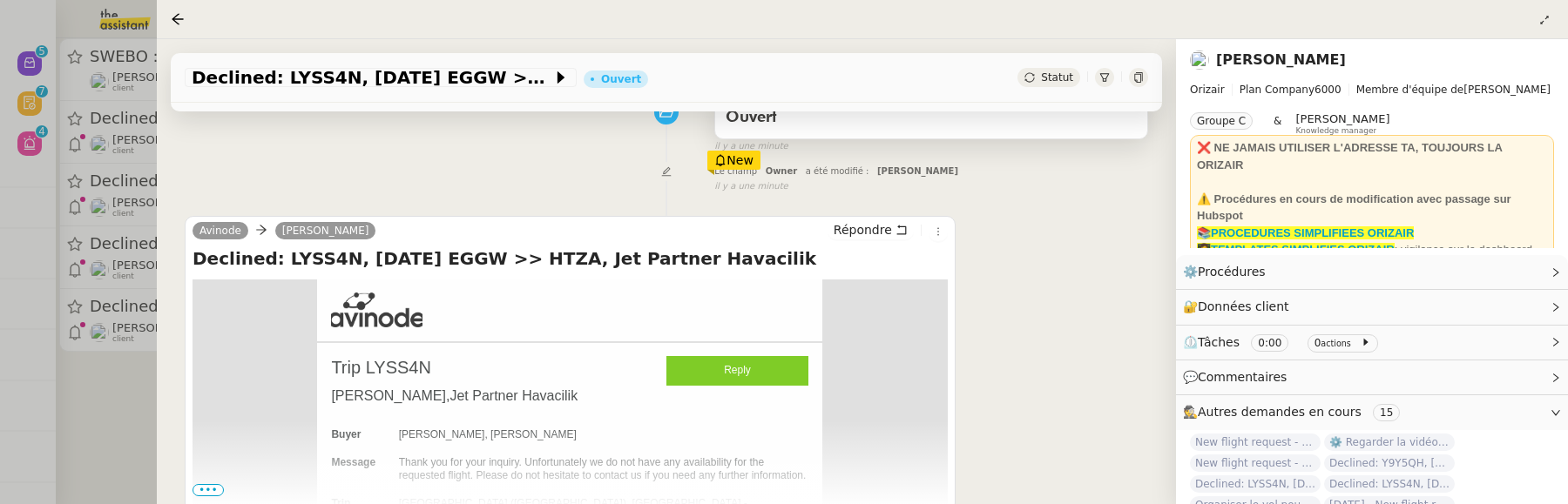
scroll to position [255, 0]
click at [1060, 80] on span "Statut" at bounding box center [1057, 77] width 33 height 12
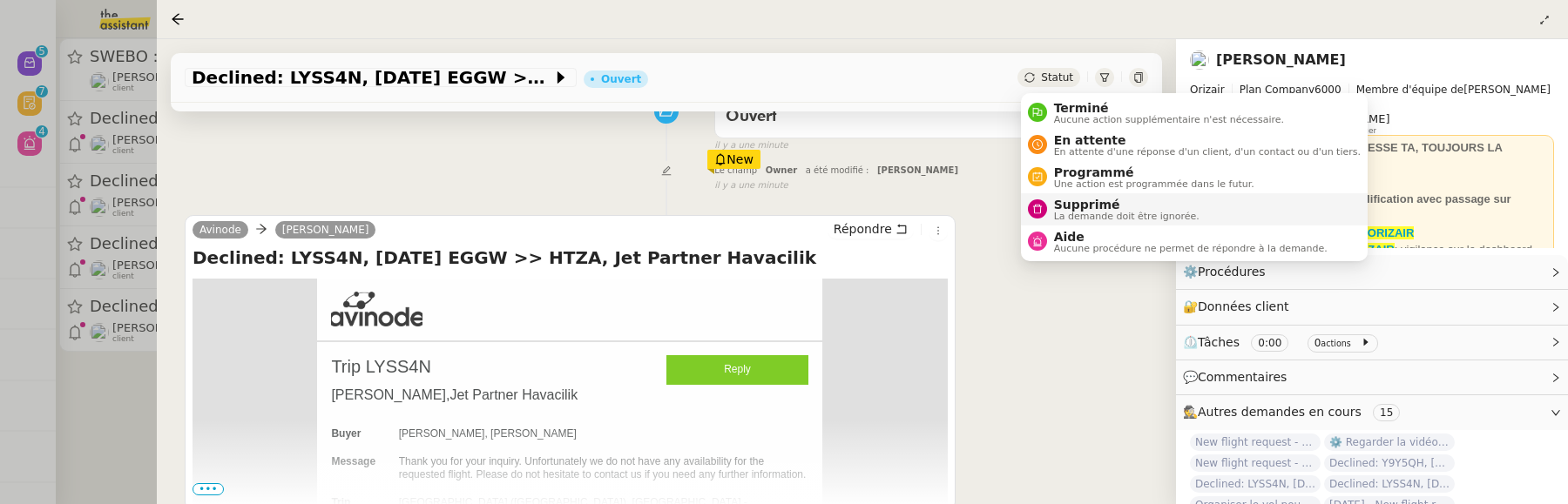
click at [1086, 207] on span "Supprimé" at bounding box center [1127, 204] width 145 height 14
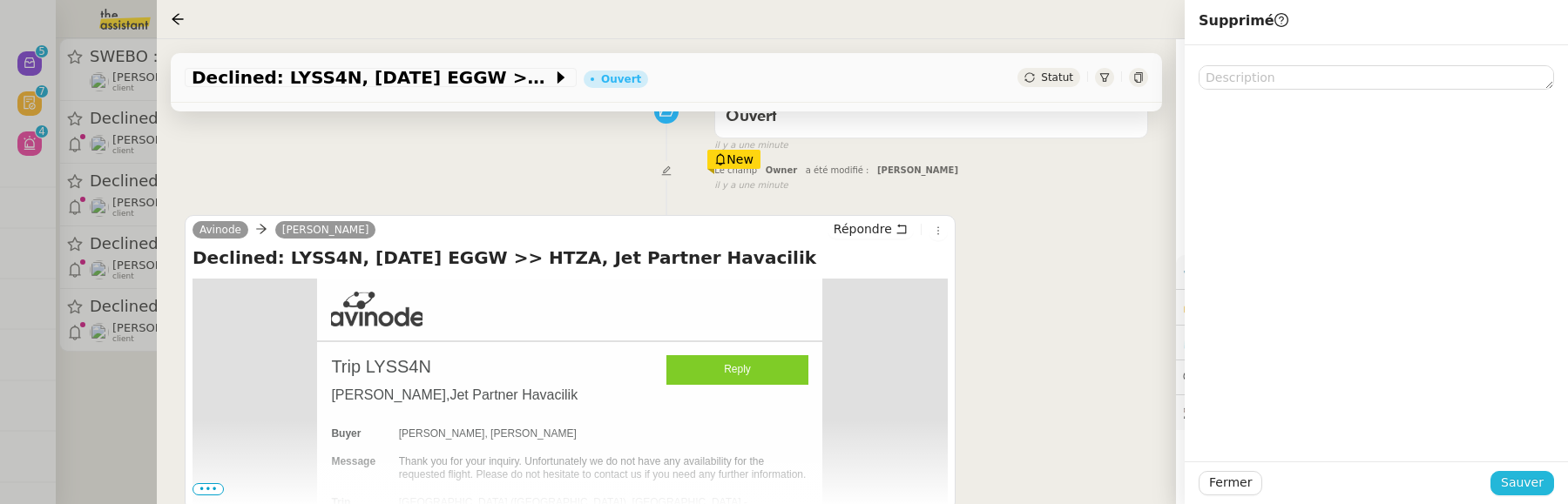
click at [1512, 488] on span "Sauver" at bounding box center [1523, 483] width 43 height 20
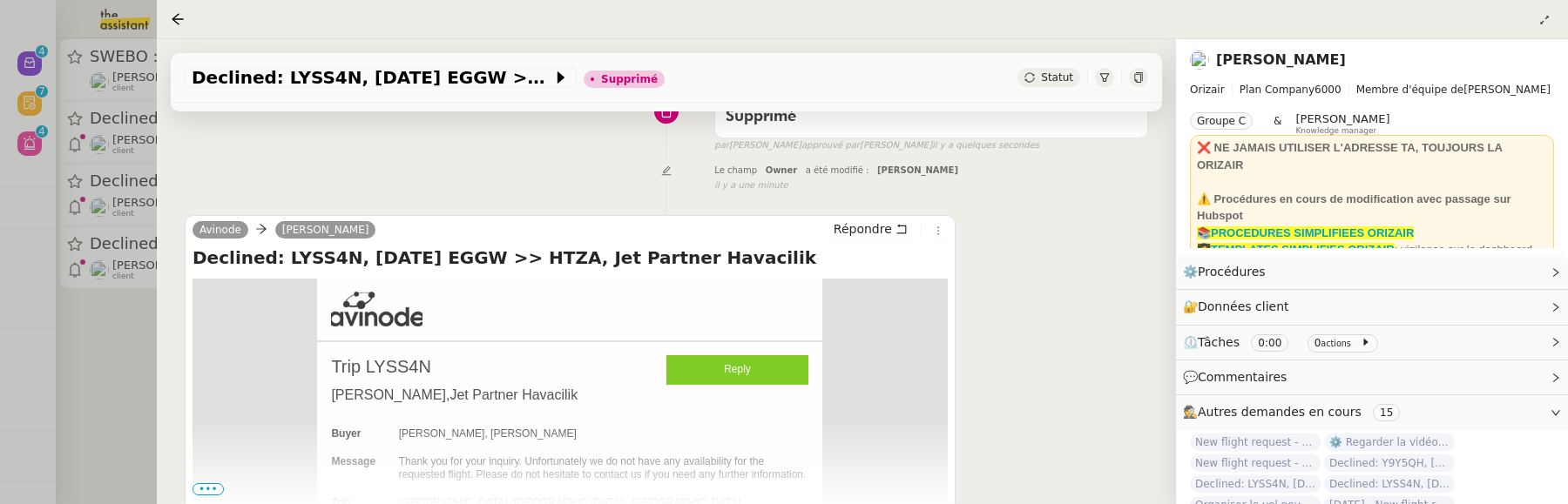
click at [95, 298] on div at bounding box center [784, 252] width 1568 height 504
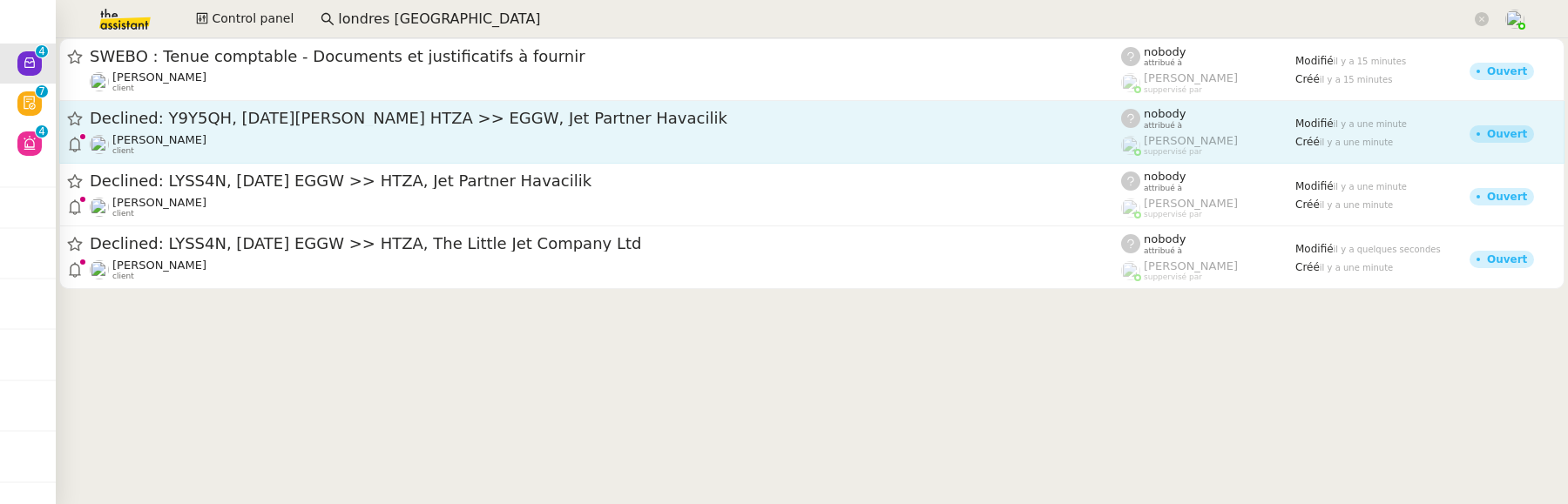
click at [239, 137] on div "[PERSON_NAME] client" at bounding box center [606, 144] width 1032 height 23
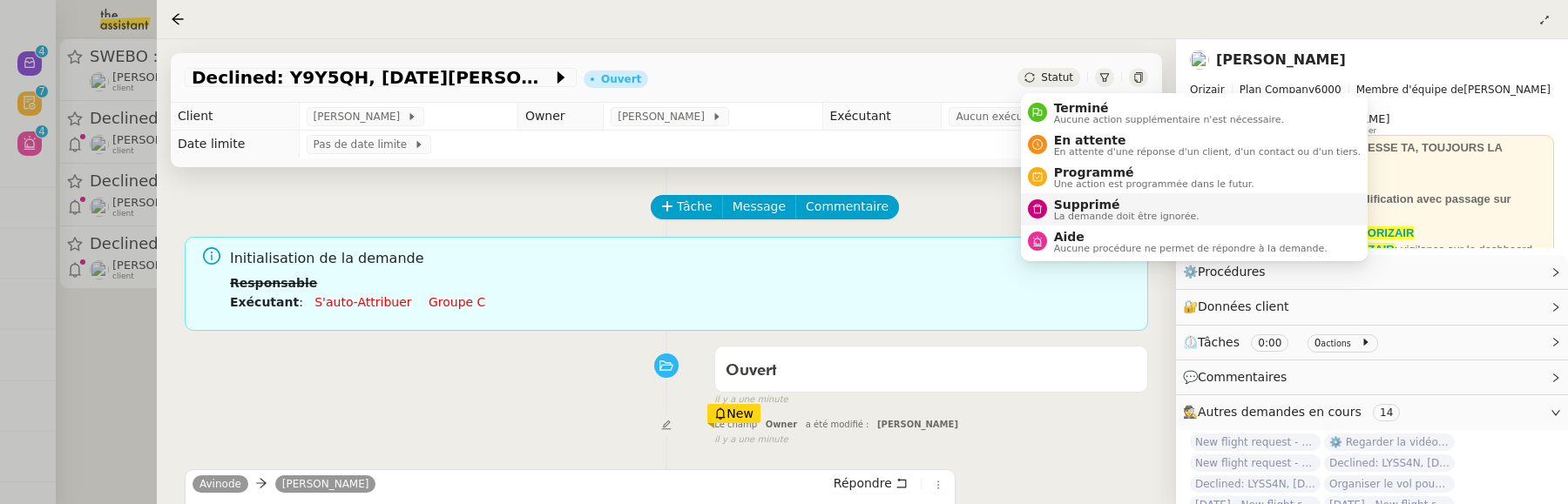
click at [1070, 208] on span "Supprimé" at bounding box center [1127, 204] width 145 height 14
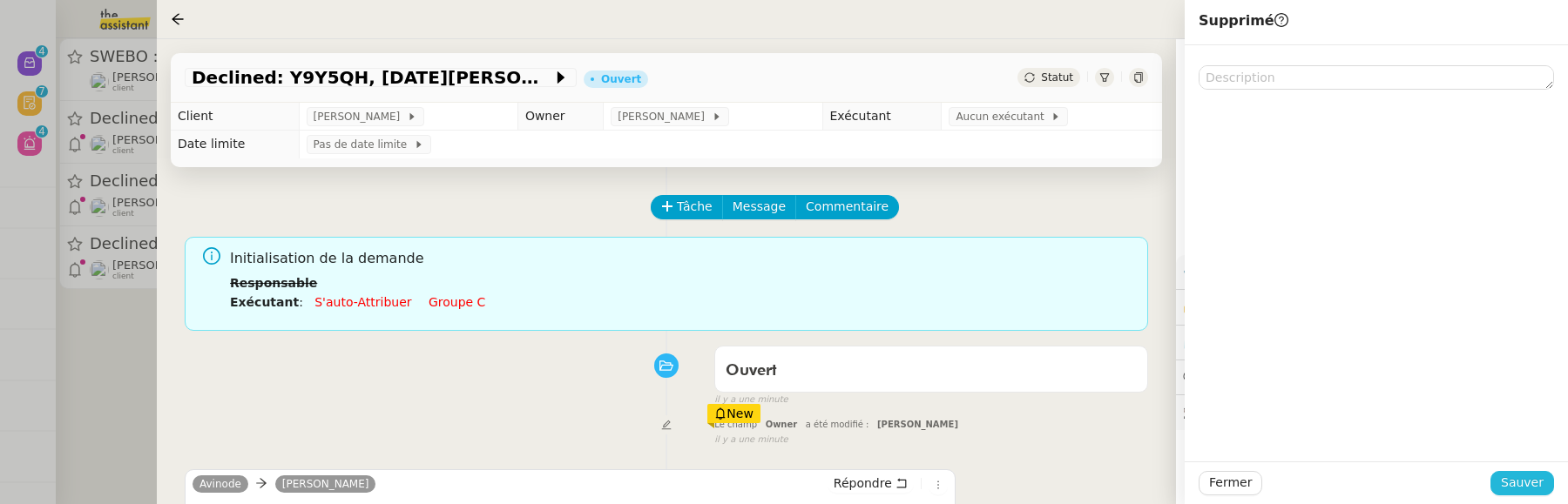
click at [1532, 479] on span "Sauver" at bounding box center [1523, 483] width 43 height 20
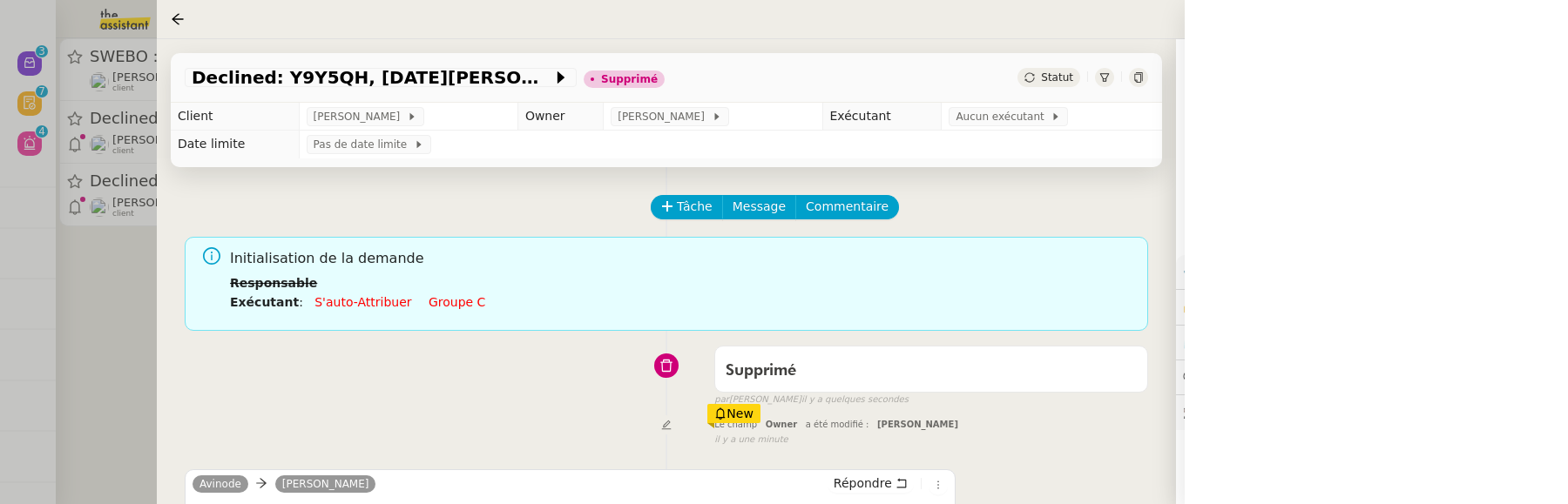
click at [128, 335] on div at bounding box center [784, 252] width 1568 height 504
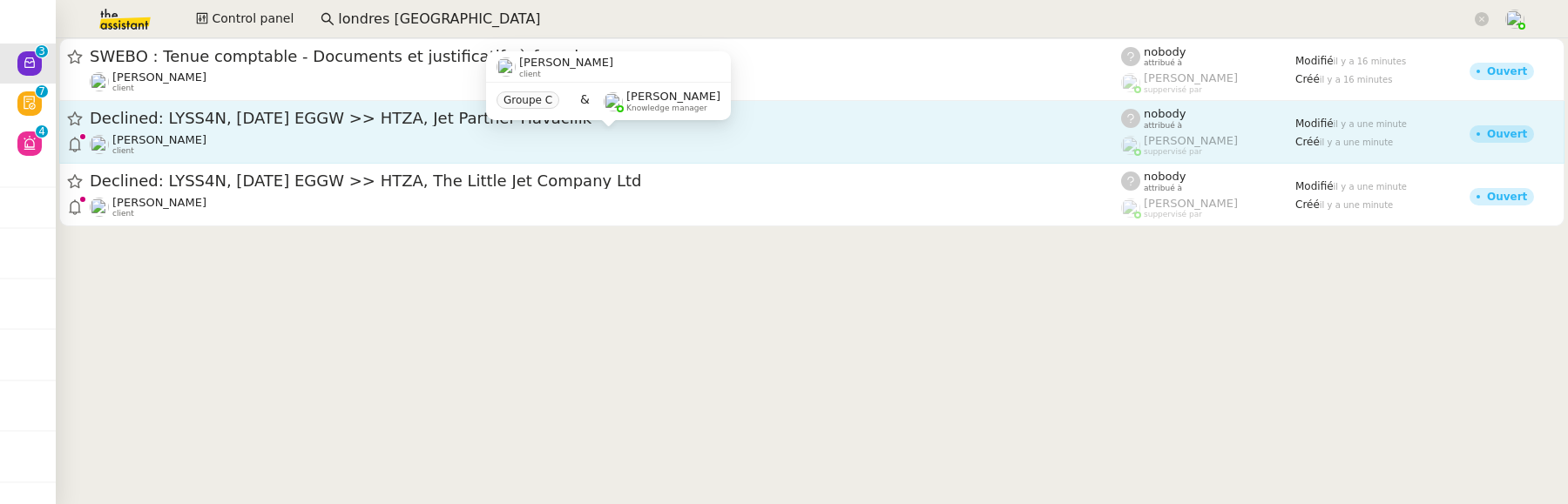
click at [336, 144] on div "[PERSON_NAME] client" at bounding box center [606, 144] width 1032 height 23
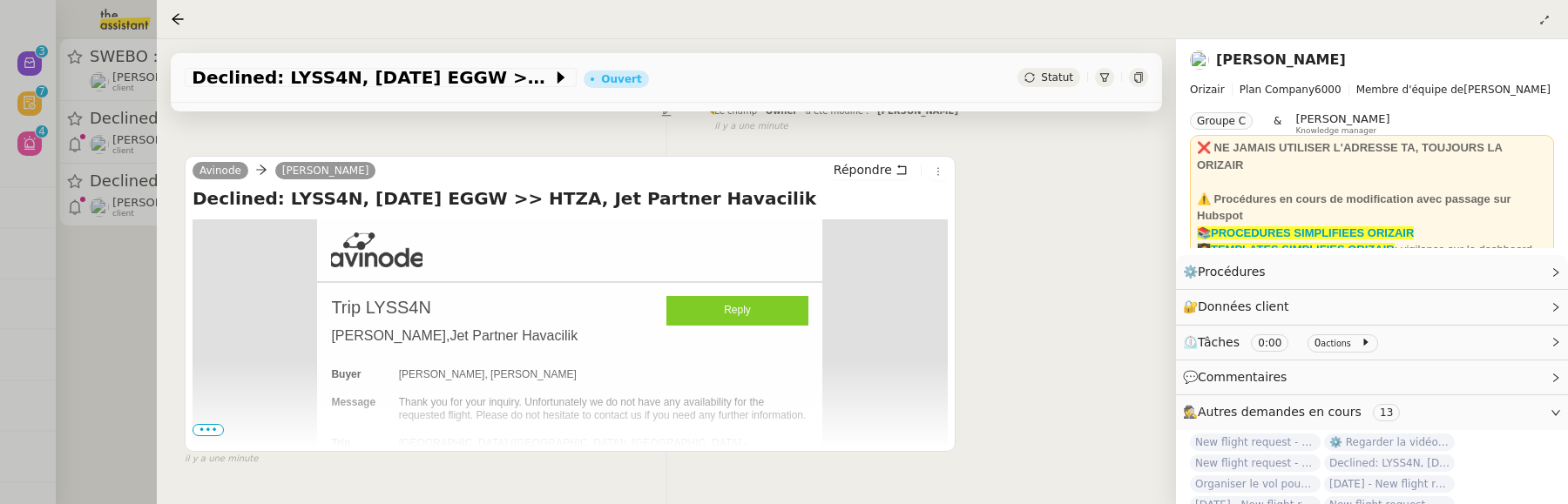
scroll to position [358, 0]
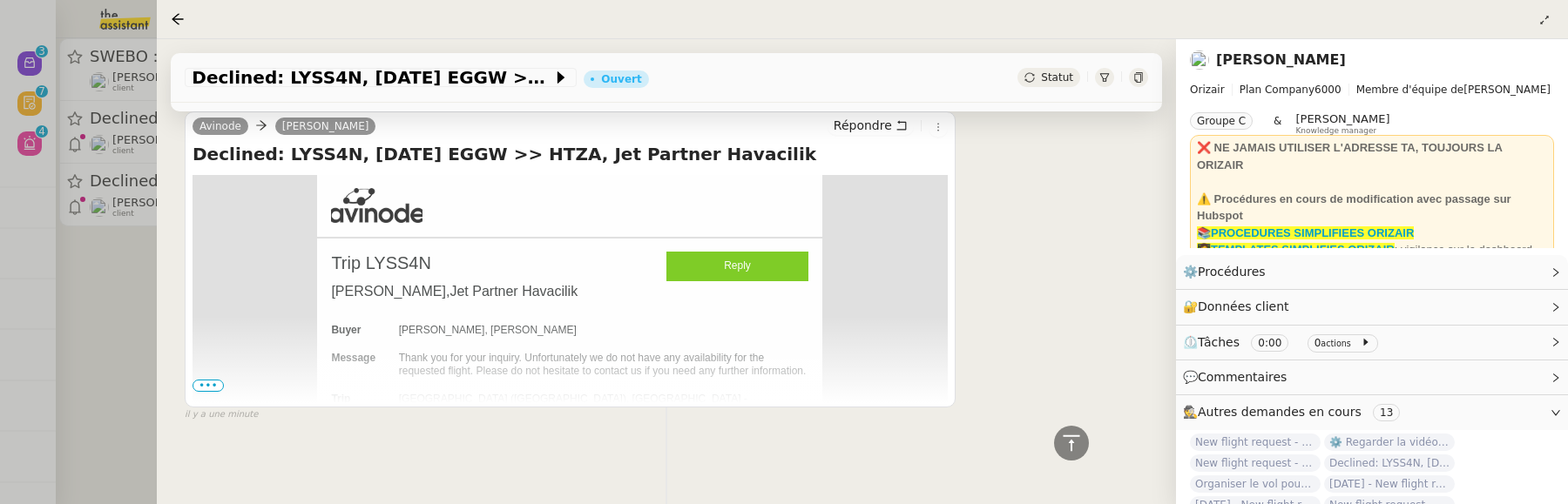
click at [1045, 82] on span "Statut" at bounding box center [1057, 77] width 33 height 12
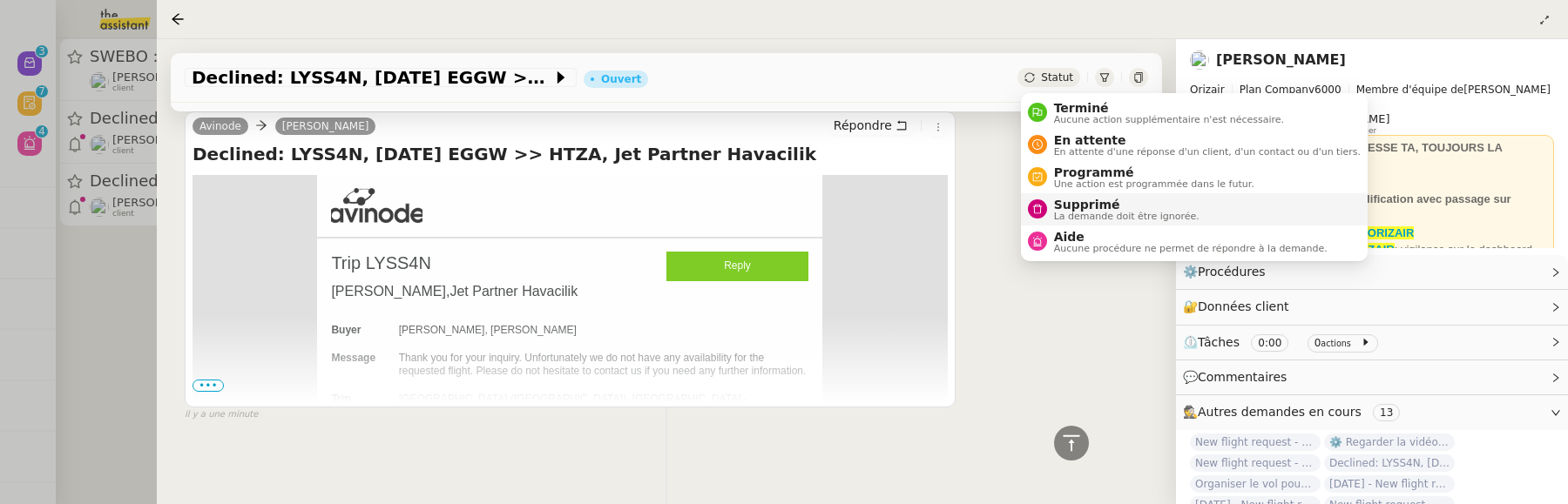
click at [1062, 206] on span "Supprimé" at bounding box center [1127, 204] width 145 height 14
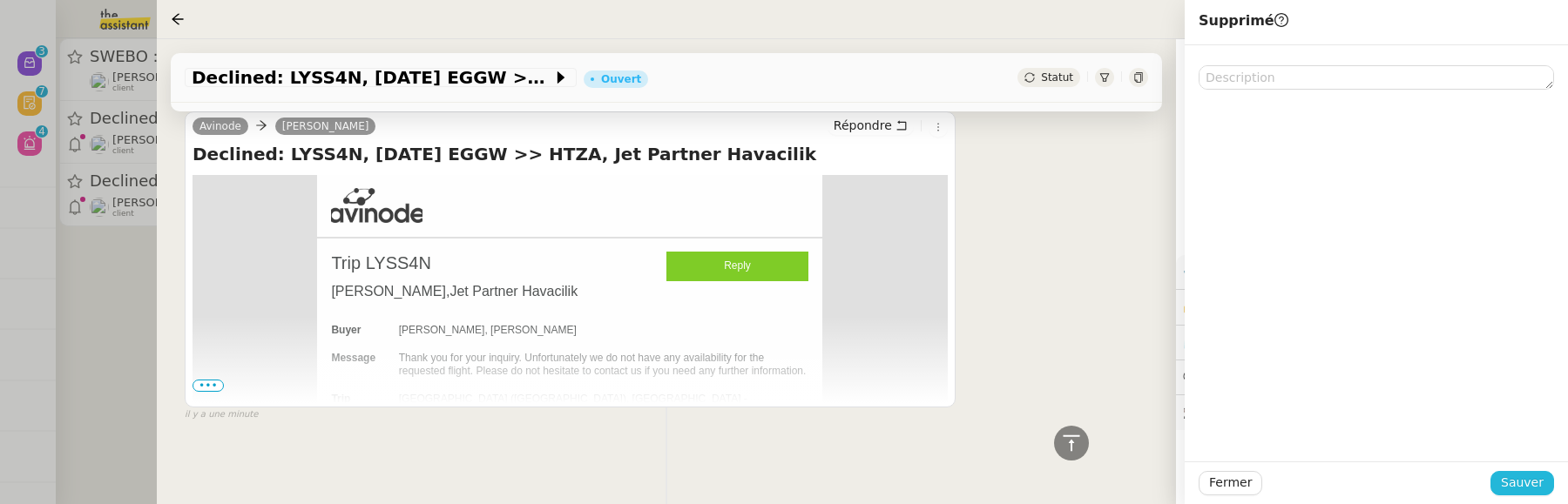
click at [1538, 484] on span "Sauver" at bounding box center [1523, 483] width 43 height 20
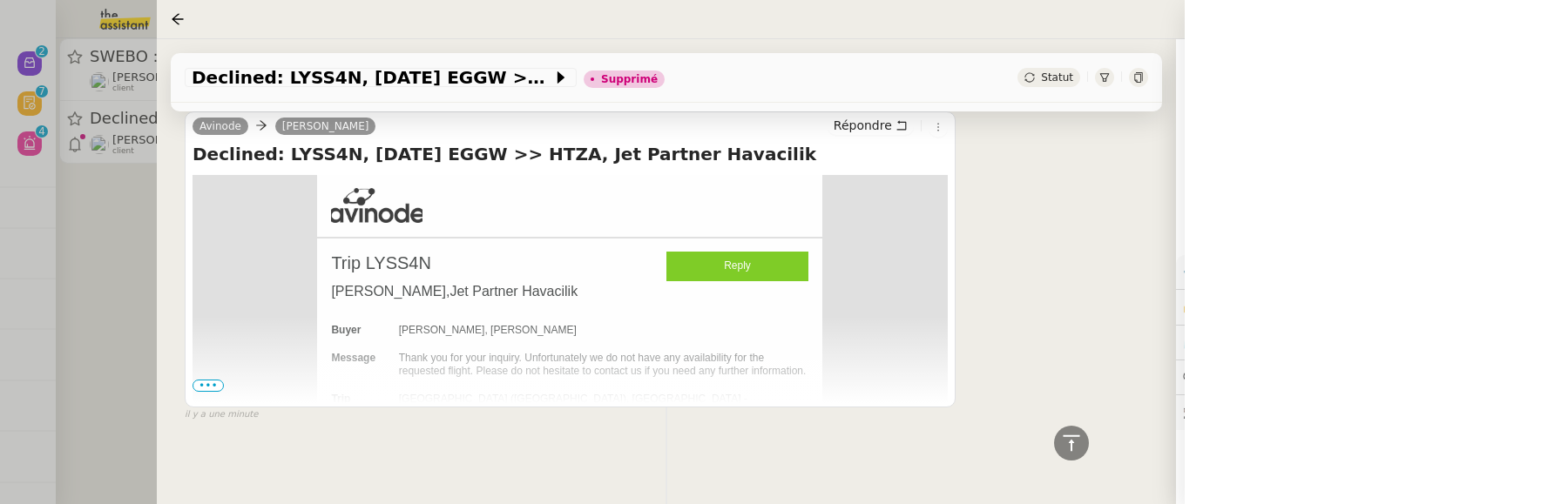
click at [107, 299] on div at bounding box center [784, 252] width 1568 height 504
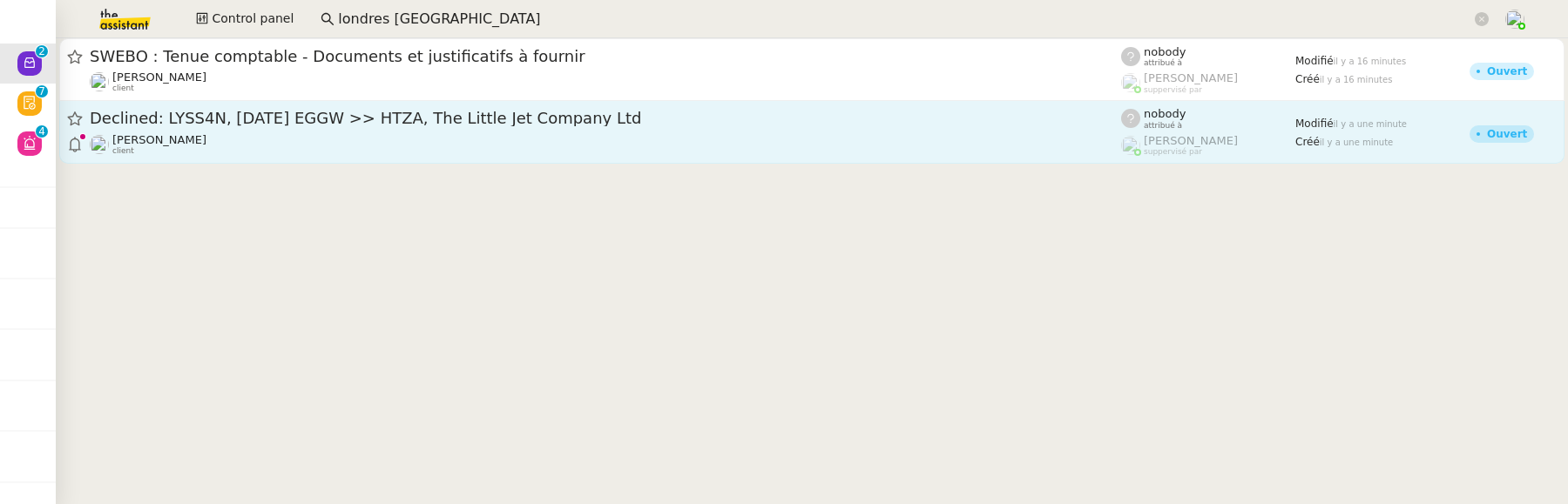
click at [427, 121] on span "Declined: LYSS4N, 25 Dec 2026 EGGW >> HTZA, The Little Jet Company Ltd" at bounding box center [606, 118] width 1032 height 15
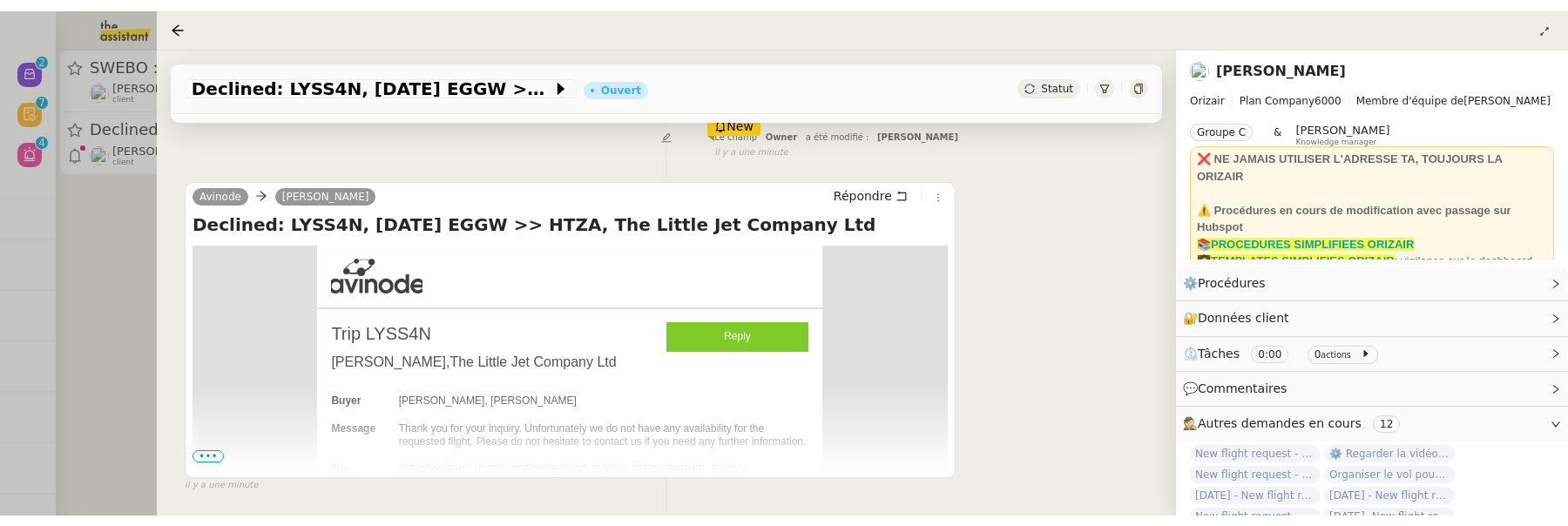
scroll to position [301, 0]
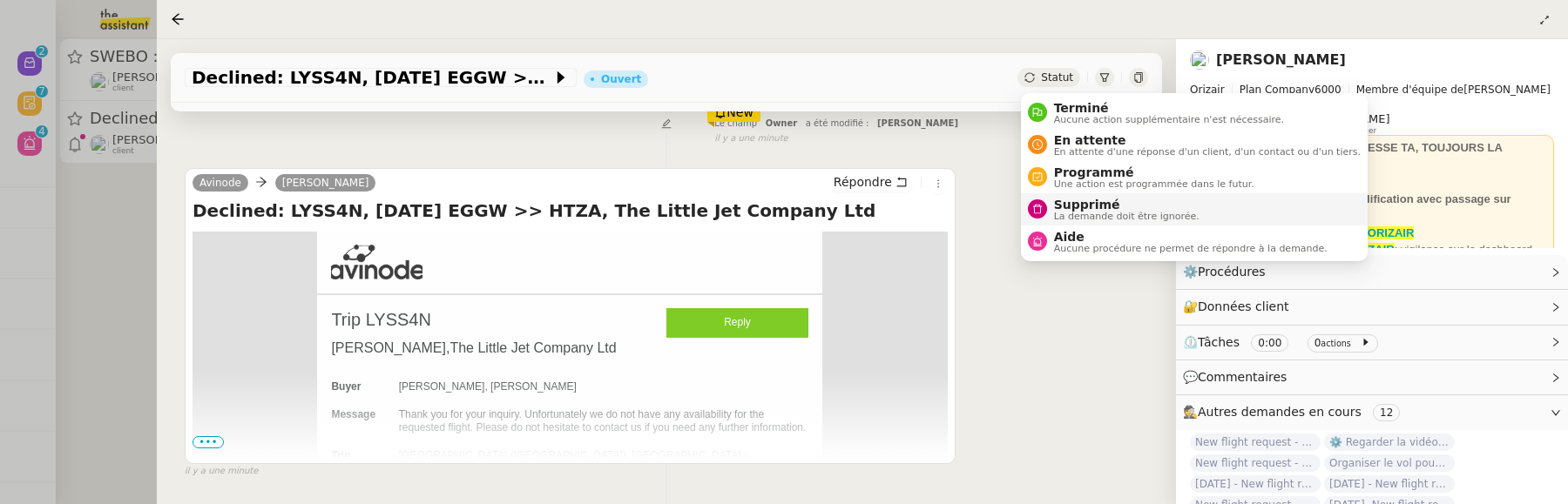
click at [1057, 209] on span "Supprimé" at bounding box center [1127, 204] width 145 height 14
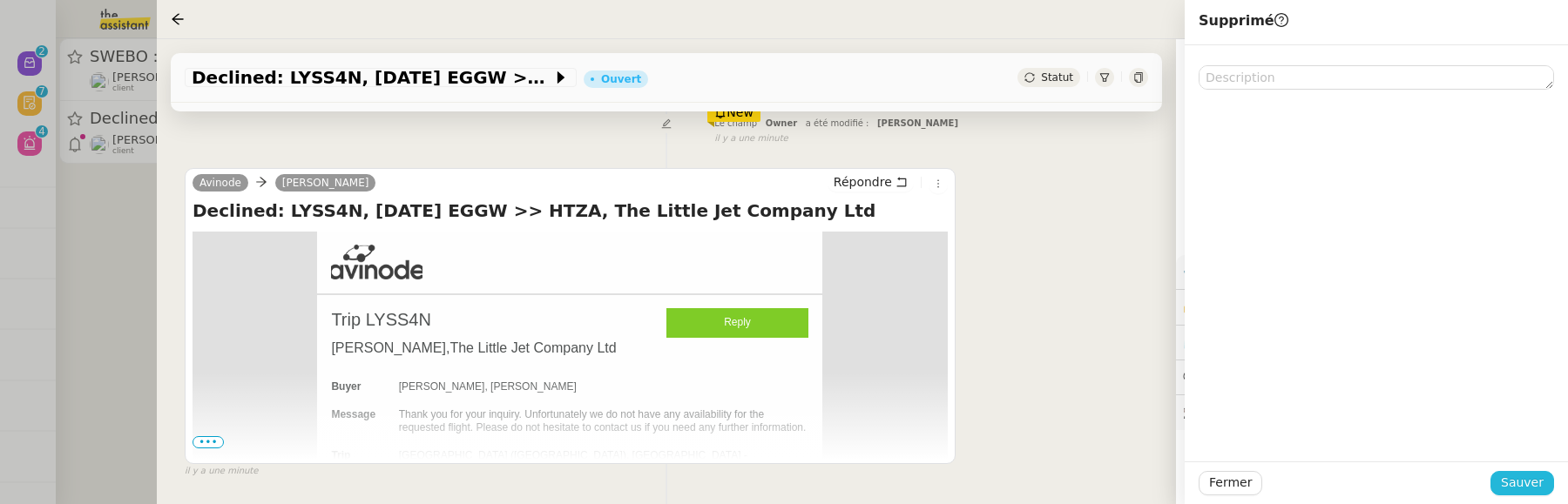
click at [1524, 482] on span "Sauver" at bounding box center [1523, 483] width 43 height 20
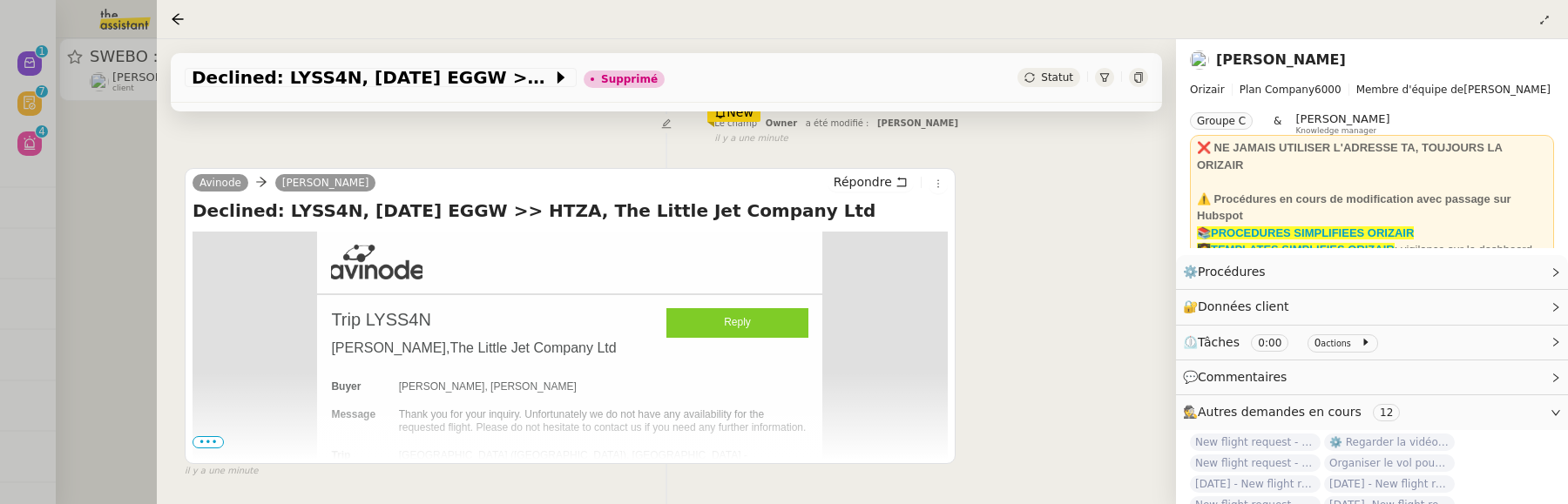
click at [120, 254] on div at bounding box center [784, 252] width 1568 height 504
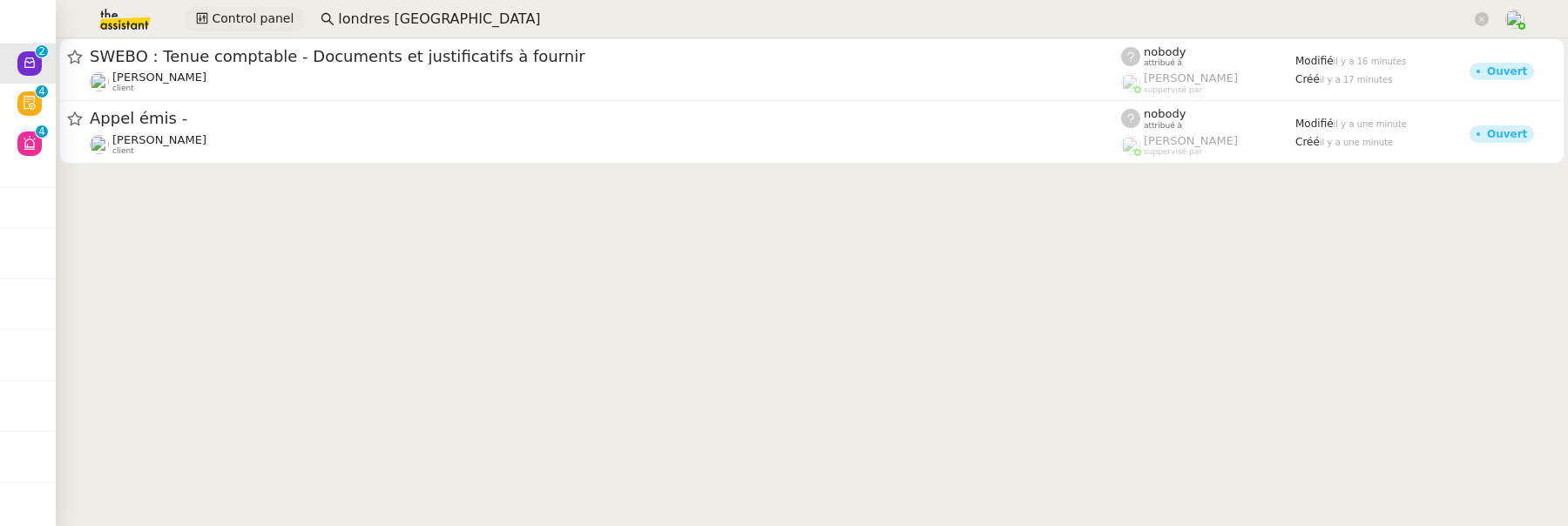
click at [236, 22] on span "Control panel" at bounding box center [252, 19] width 82 height 20
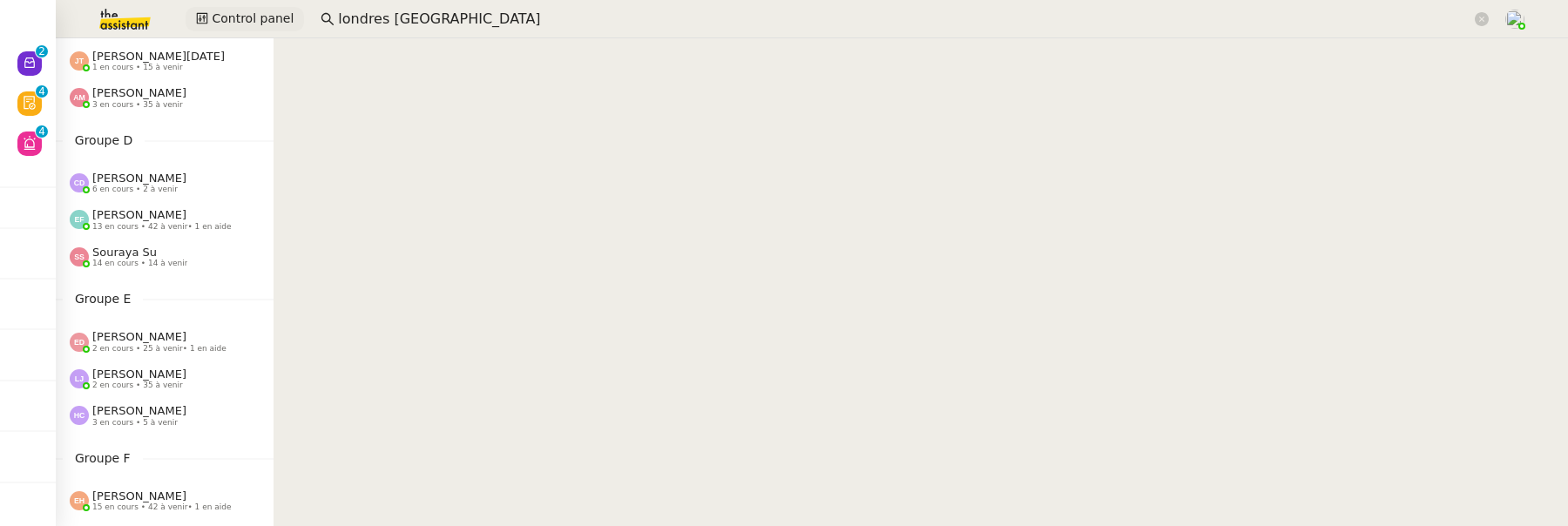
scroll to position [458, 0]
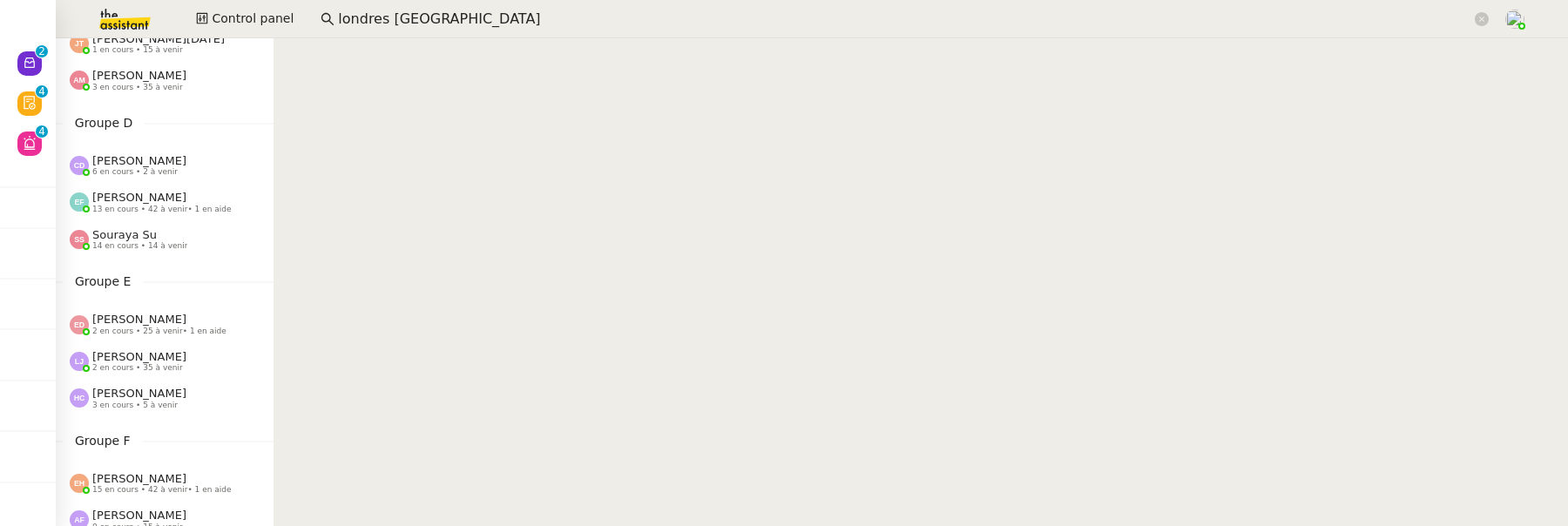
click at [132, 15] on img at bounding box center [111, 19] width 135 height 38
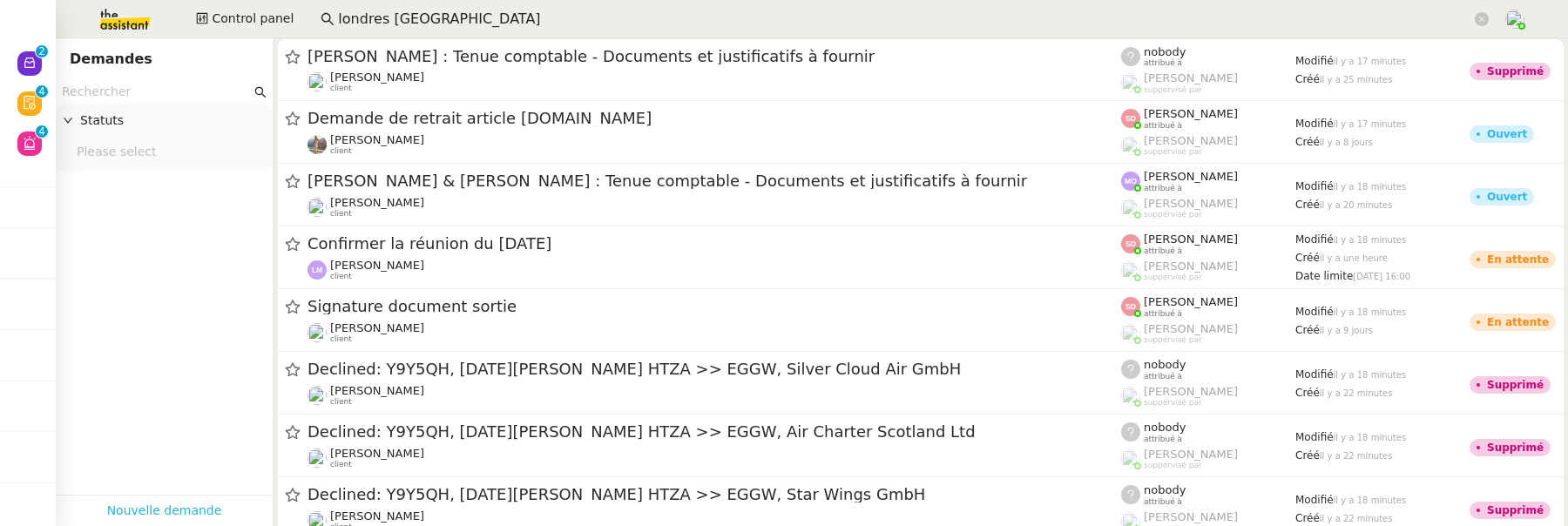
click at [167, 503] on link "Nouvelle demande" at bounding box center [164, 511] width 115 height 20
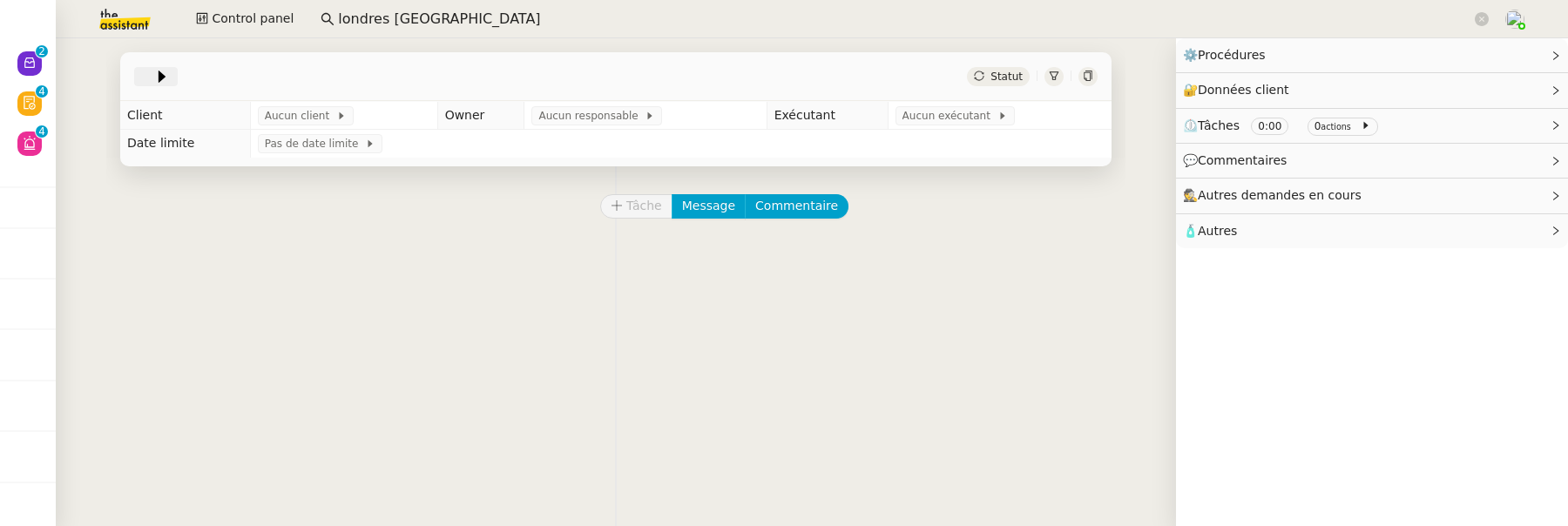
click at [141, 74] on span at bounding box center [147, 76] width 12 height 21
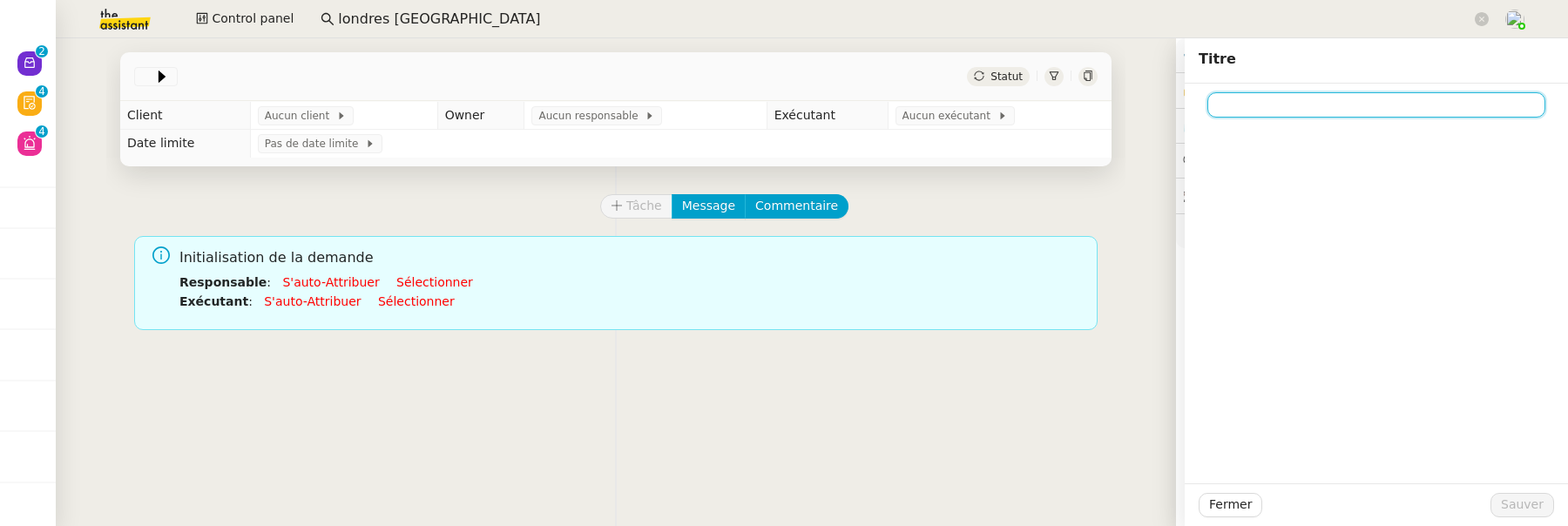
click at [1288, 103] on input at bounding box center [1377, 105] width 338 height 25
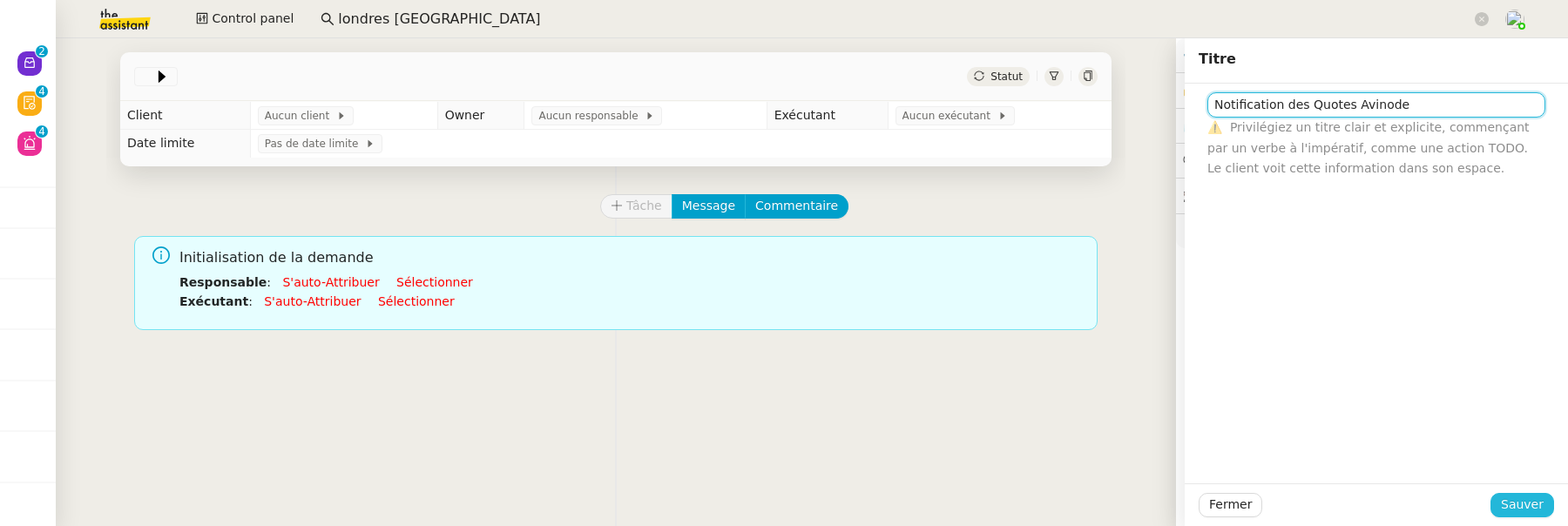
type input "Notification des Quotes Avinode"
click at [1523, 503] on span "Sauver" at bounding box center [1523, 505] width 43 height 20
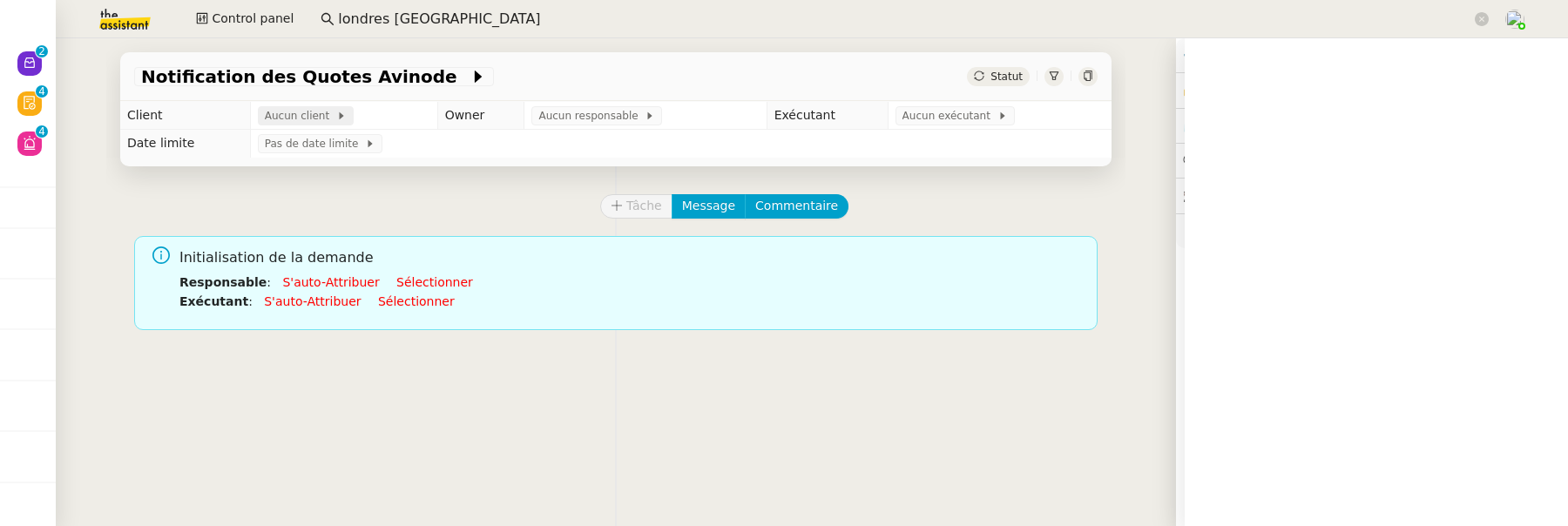
click at [295, 115] on span "Aucun client" at bounding box center [300, 115] width 72 height 17
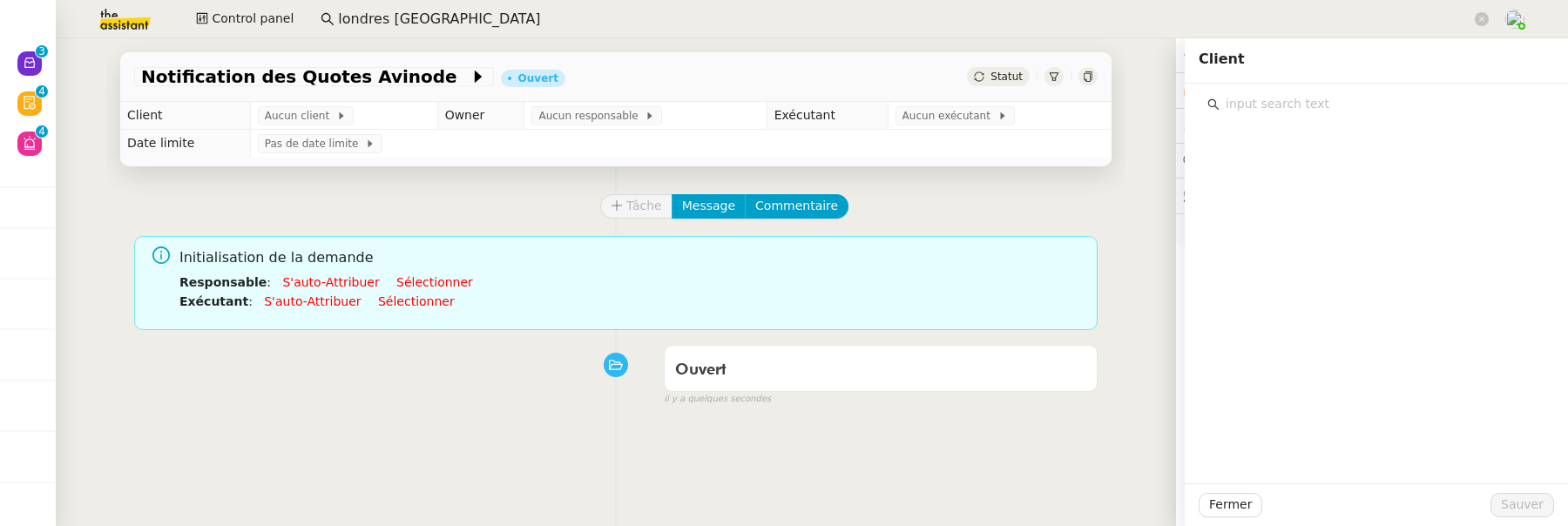
click at [1330, 108] on input "text" at bounding box center [1382, 104] width 326 height 24
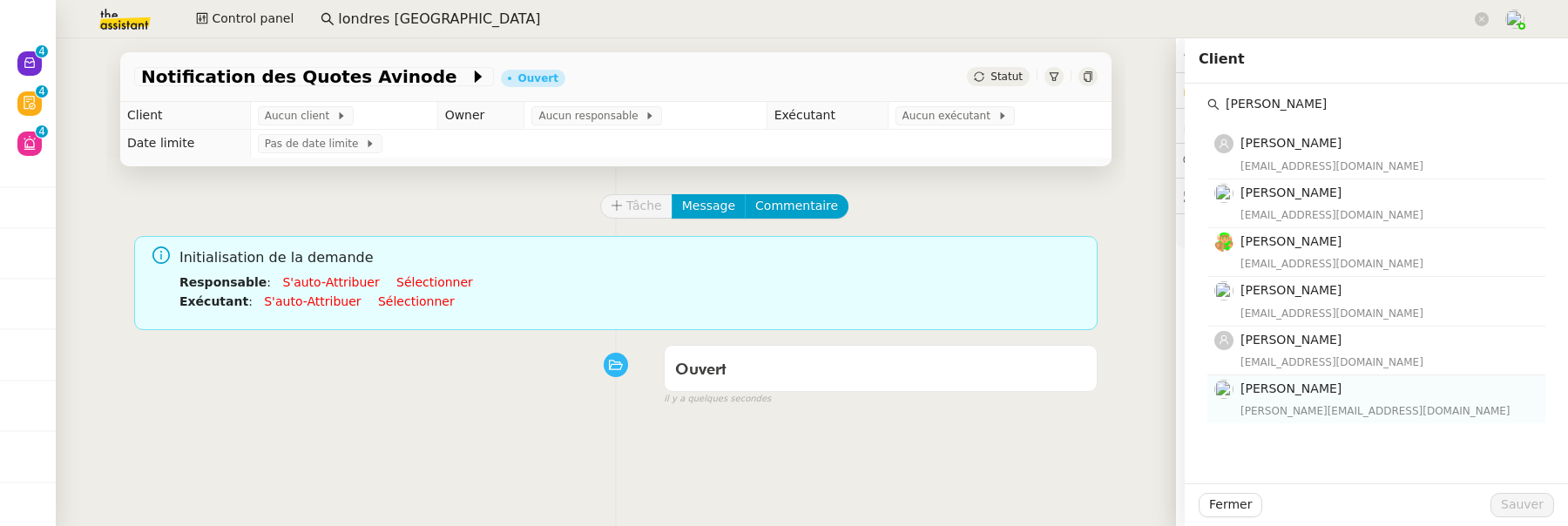
type input "Louis"
click at [1291, 395] on h4 "[PERSON_NAME]" at bounding box center [1388, 389] width 295 height 20
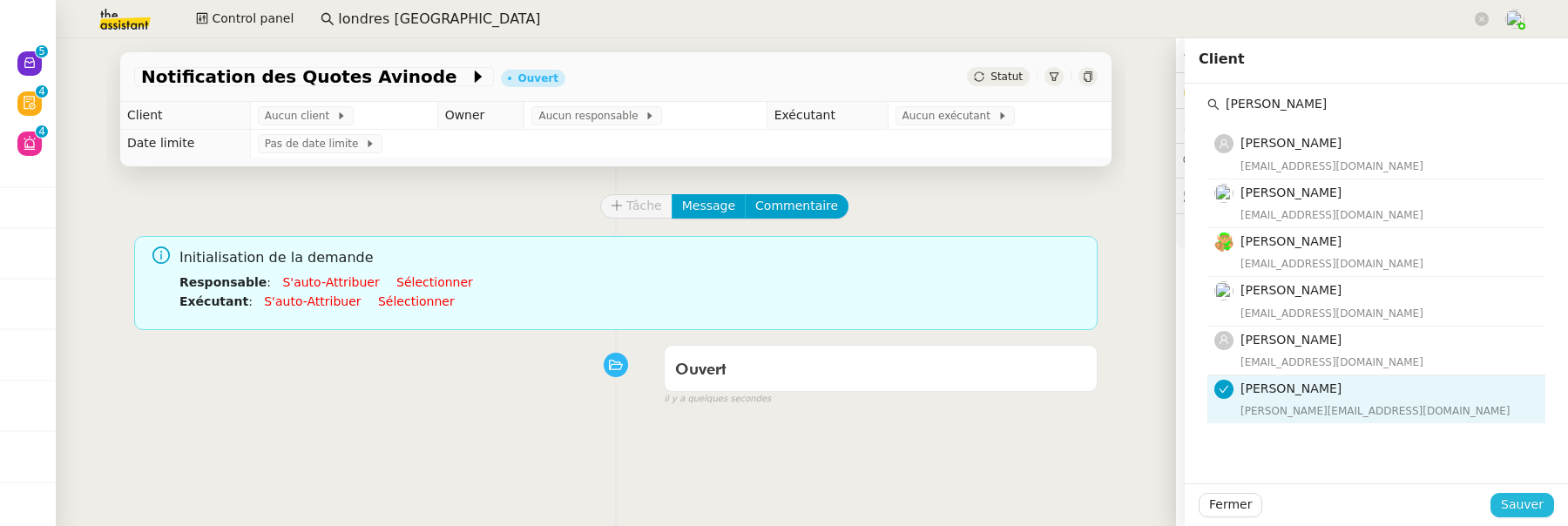
click at [1538, 503] on span "Sauver" at bounding box center [1523, 505] width 43 height 20
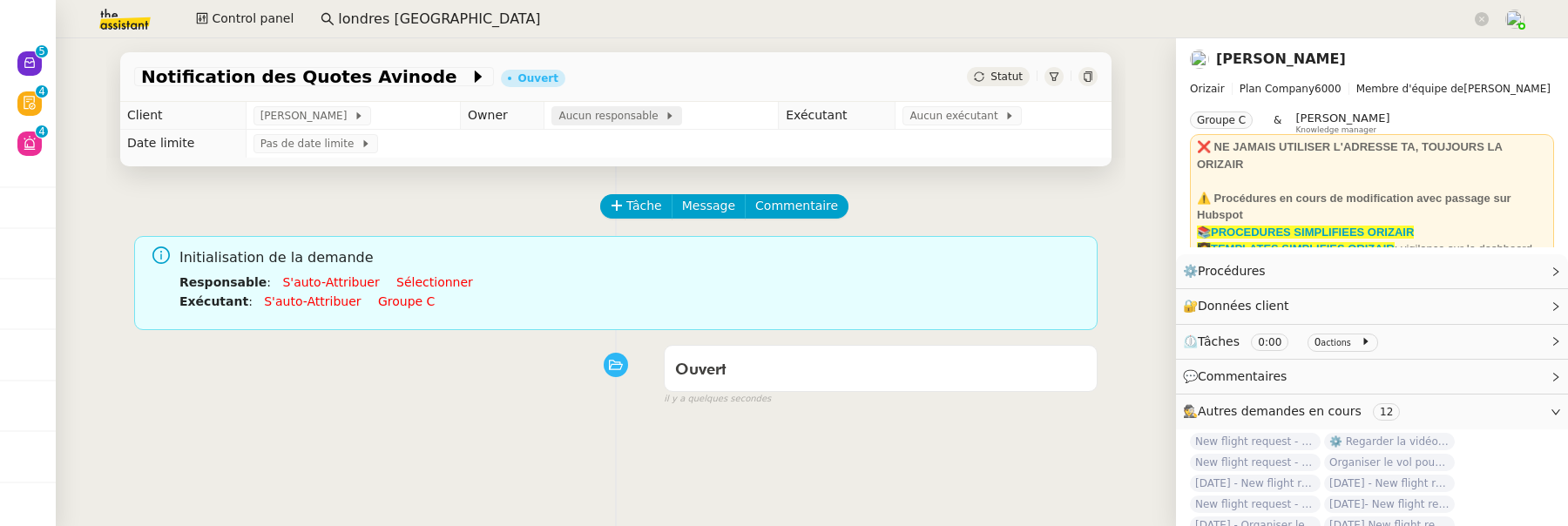
click at [567, 111] on span "Aucun responsable" at bounding box center [611, 115] width 106 height 17
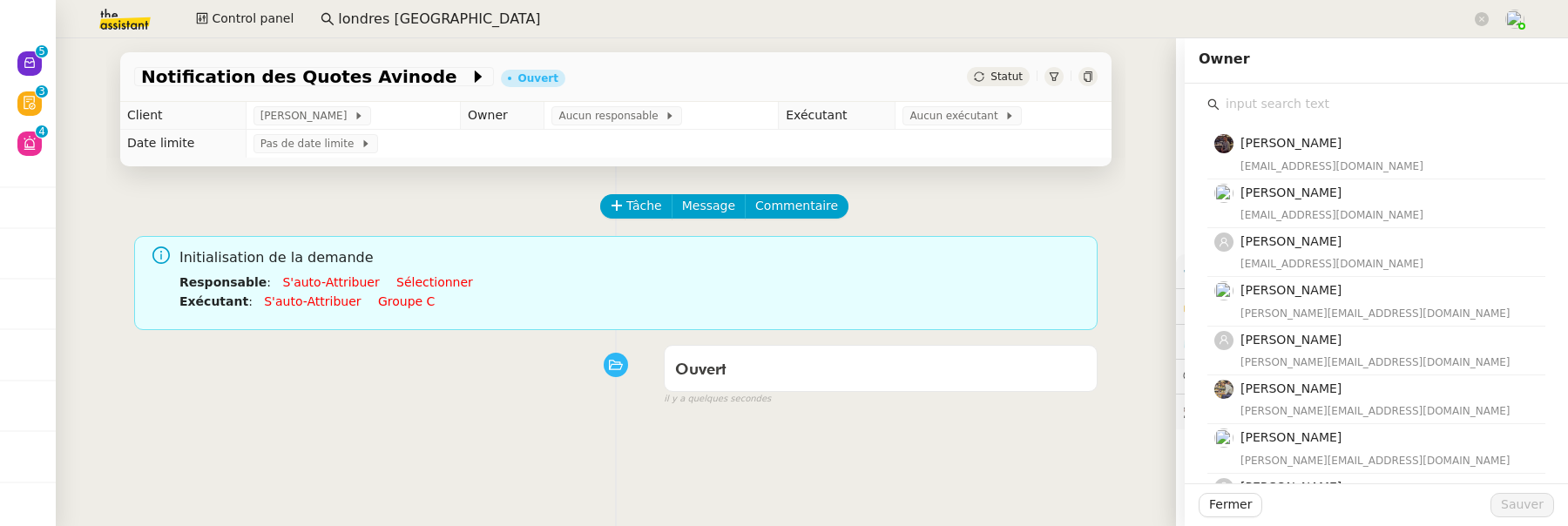
click at [1277, 101] on input "text" at bounding box center [1382, 104] width 326 height 24
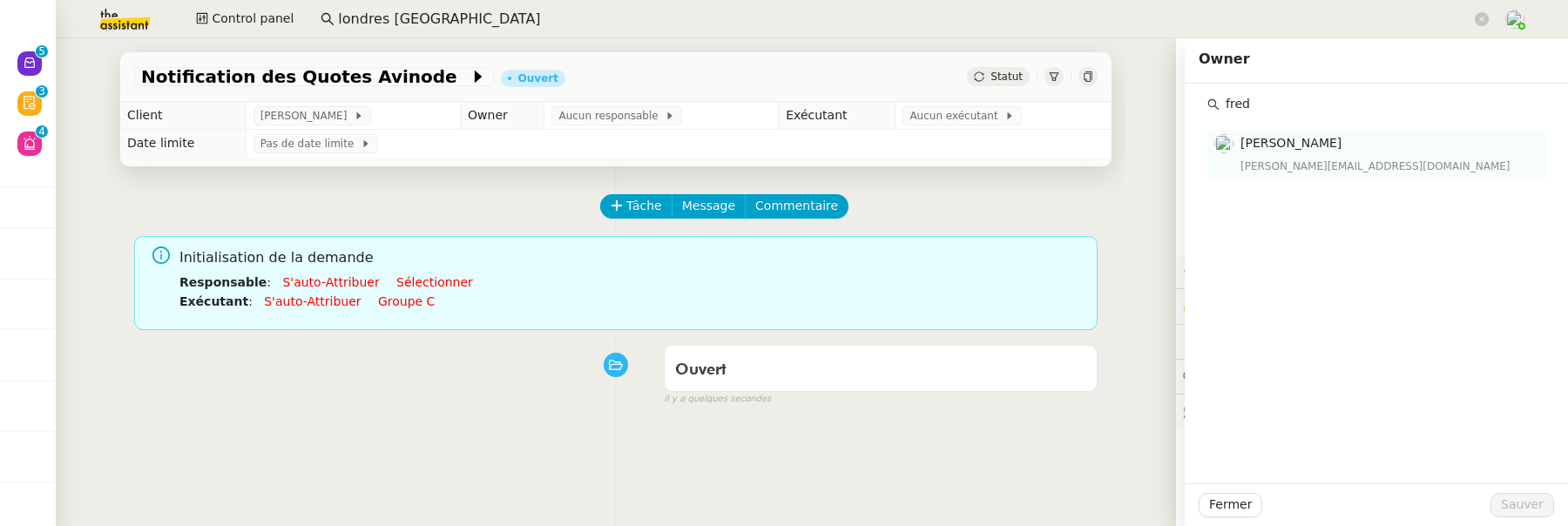
type input "fred"
click at [1290, 163] on div "[EMAIL_ADDRESS][DOMAIN_NAME]" at bounding box center [1388, 166] width 295 height 17
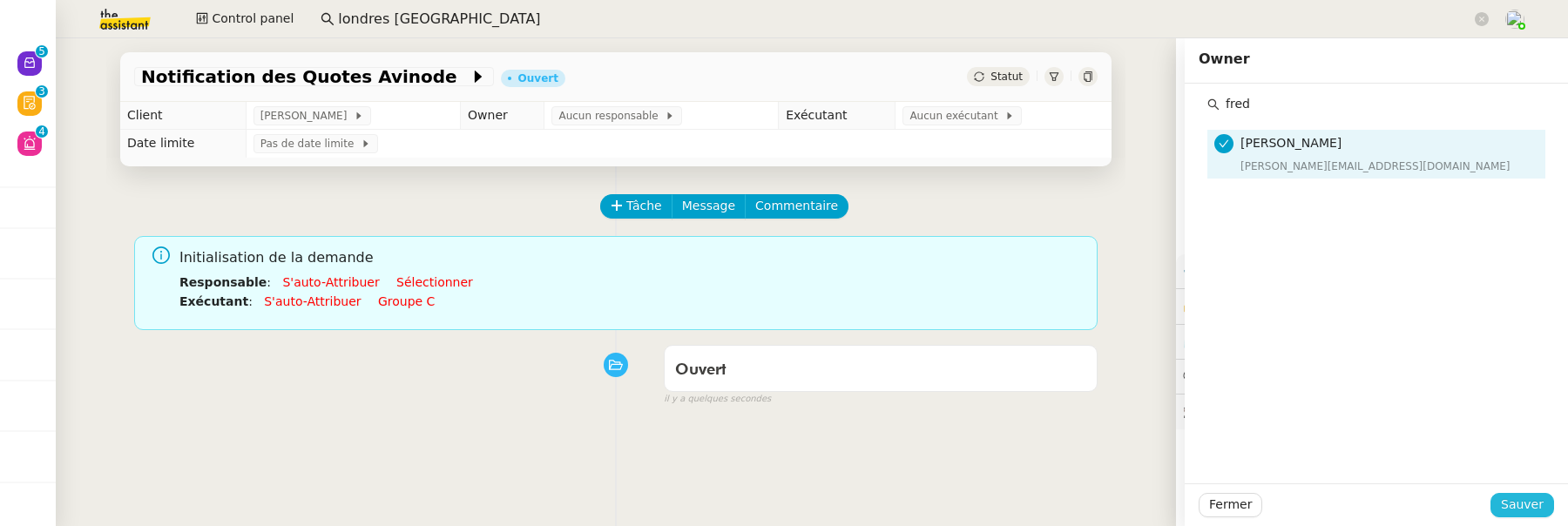
click at [1526, 498] on span "Sauver" at bounding box center [1523, 505] width 43 height 20
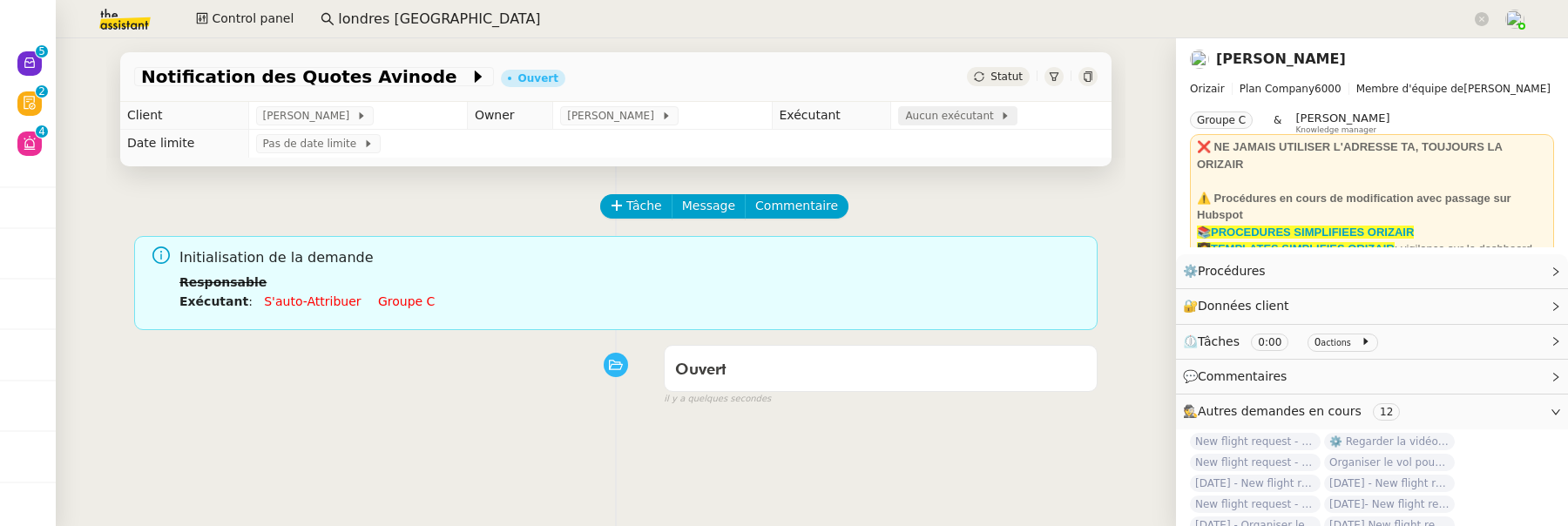
click at [927, 116] on span "Aucun exécutant" at bounding box center [952, 115] width 95 height 17
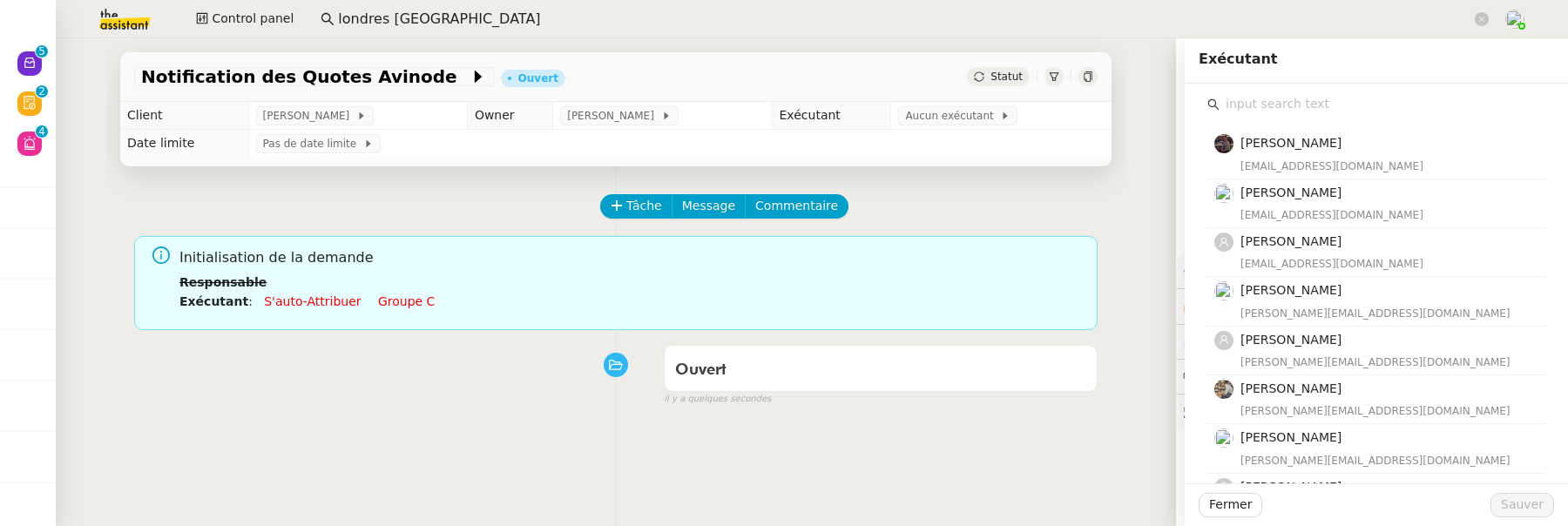
click at [1295, 107] on input "text" at bounding box center [1382, 104] width 326 height 24
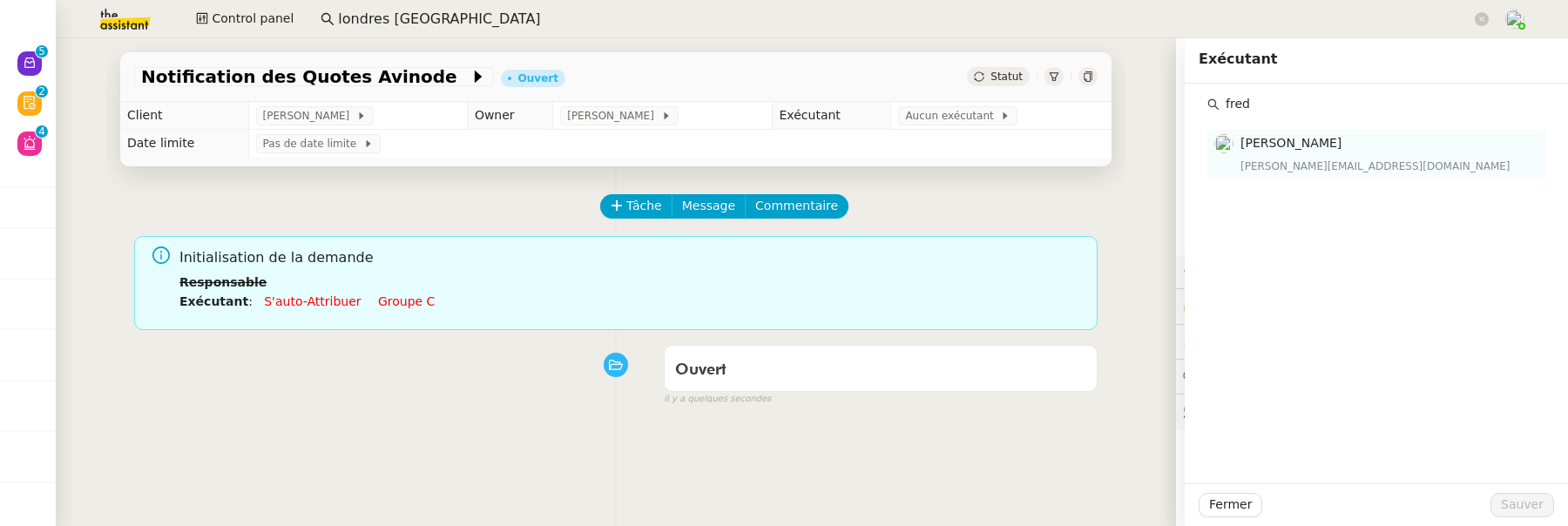
type input "fred"
click at [1321, 176] on nz-list-item "Frédérique Albert frederique@team.theassistant.com" at bounding box center [1377, 153] width 338 height 48
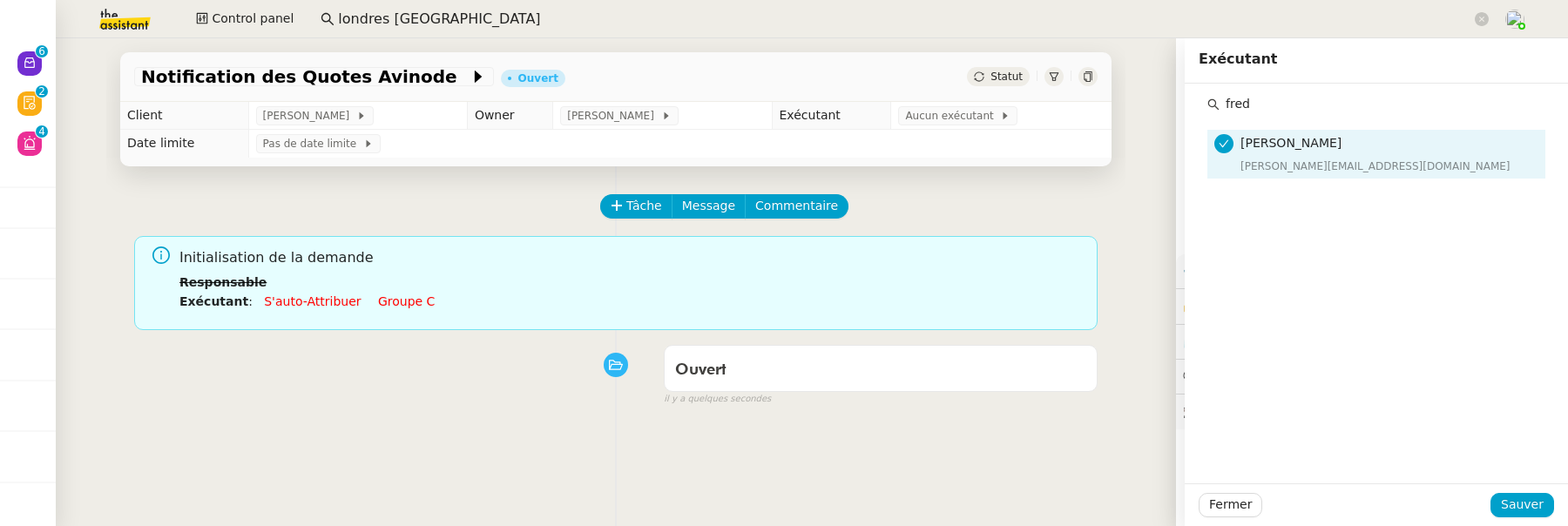
click at [1329, 151] on h4 "[PERSON_NAME]" at bounding box center [1388, 143] width 295 height 20
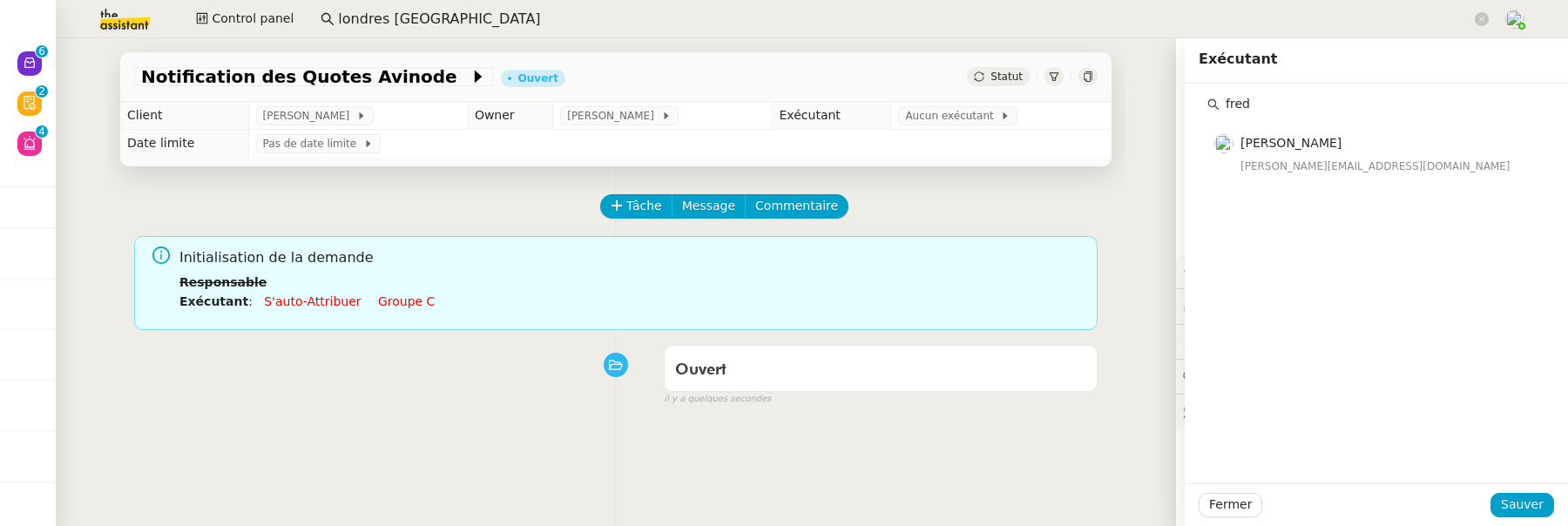
click at [1377, 188] on div "fred Frédérique Albert frederique@team.theassistant.com" at bounding box center [1377, 283] width 384 height 400
click at [1368, 160] on div "[EMAIL_ADDRESS][DOMAIN_NAME]" at bounding box center [1388, 166] width 295 height 17
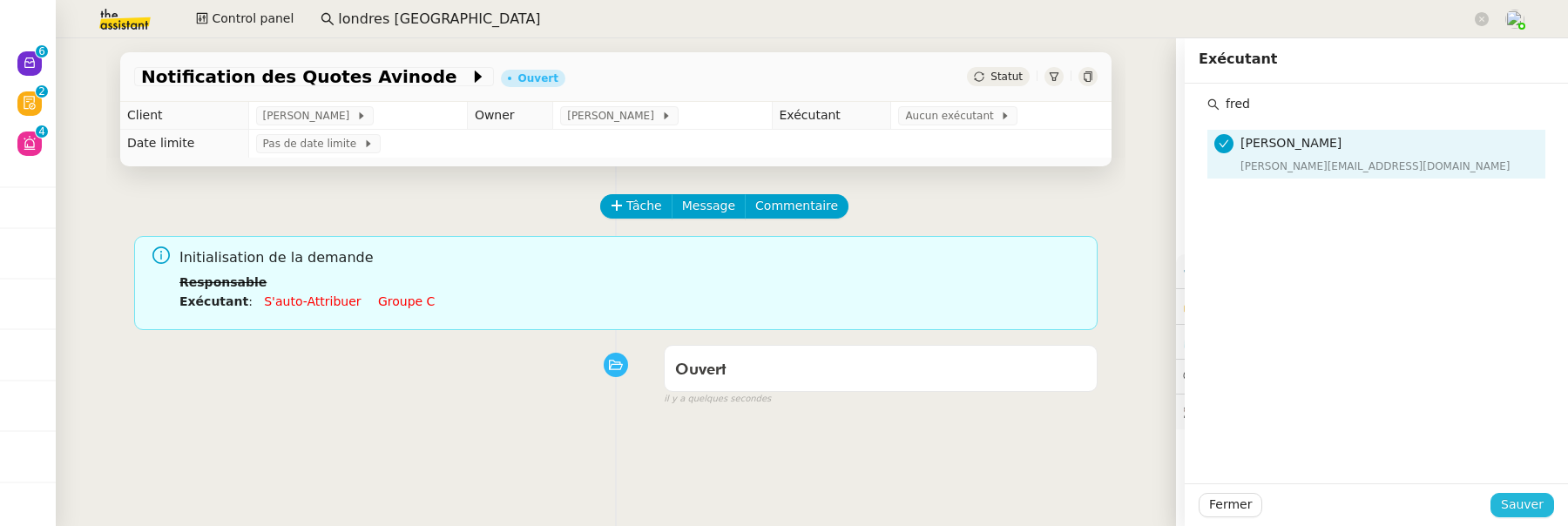
click at [1520, 503] on span "Sauver" at bounding box center [1523, 505] width 43 height 20
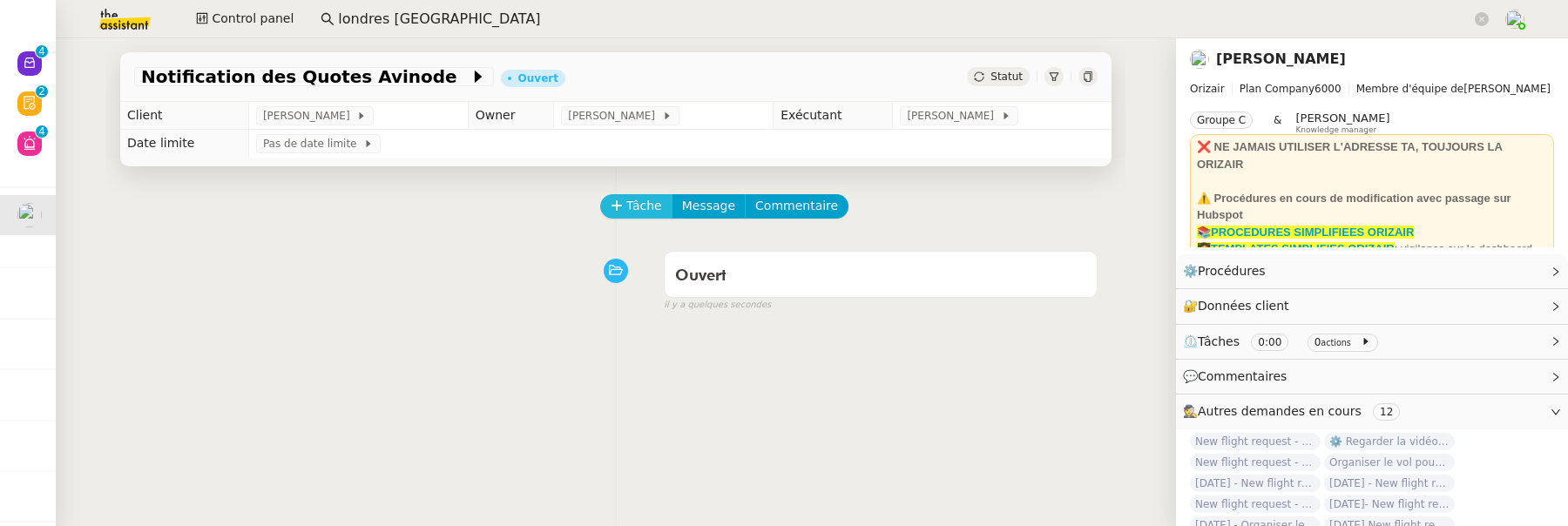
click at [648, 213] on span "Tâche" at bounding box center [644, 206] width 35 height 20
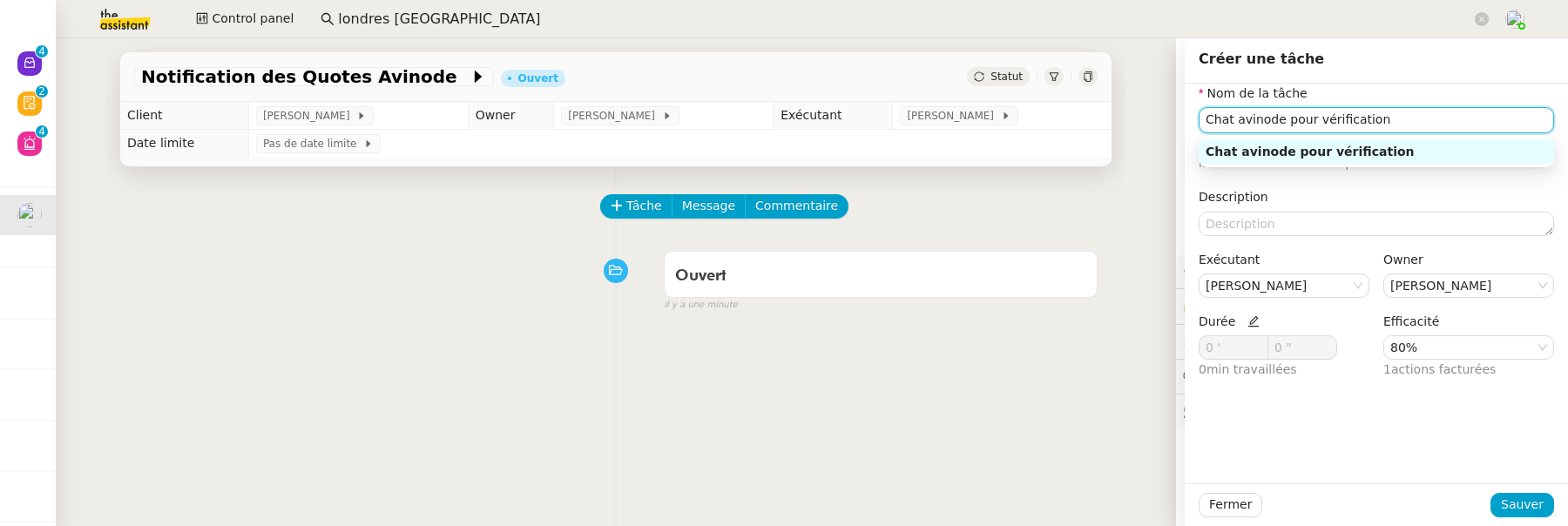
drag, startPoint x: 1311, startPoint y: 121, endPoint x: 1392, endPoint y: 121, distance: 81.0
click at [1392, 121] on input "Chat avinode pour vérification" at bounding box center [1377, 120] width 355 height 25
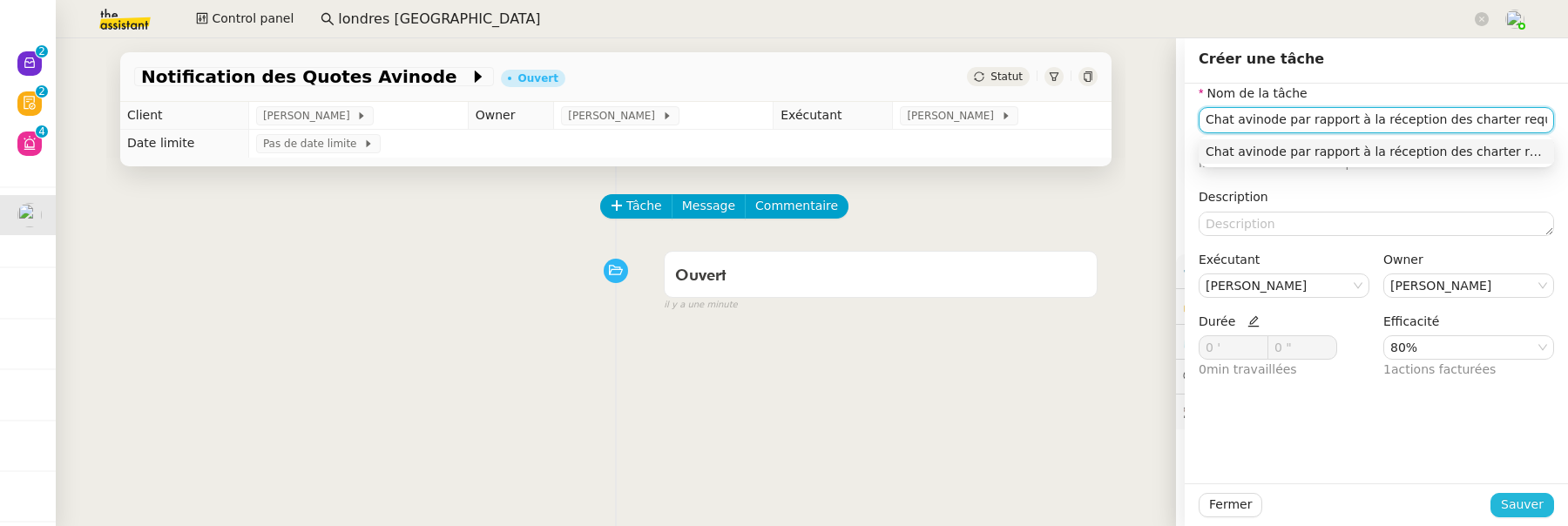
type input "Chat avinode par rapport à la réception des charter requests"
click at [1536, 500] on span "Sauver" at bounding box center [1523, 505] width 43 height 20
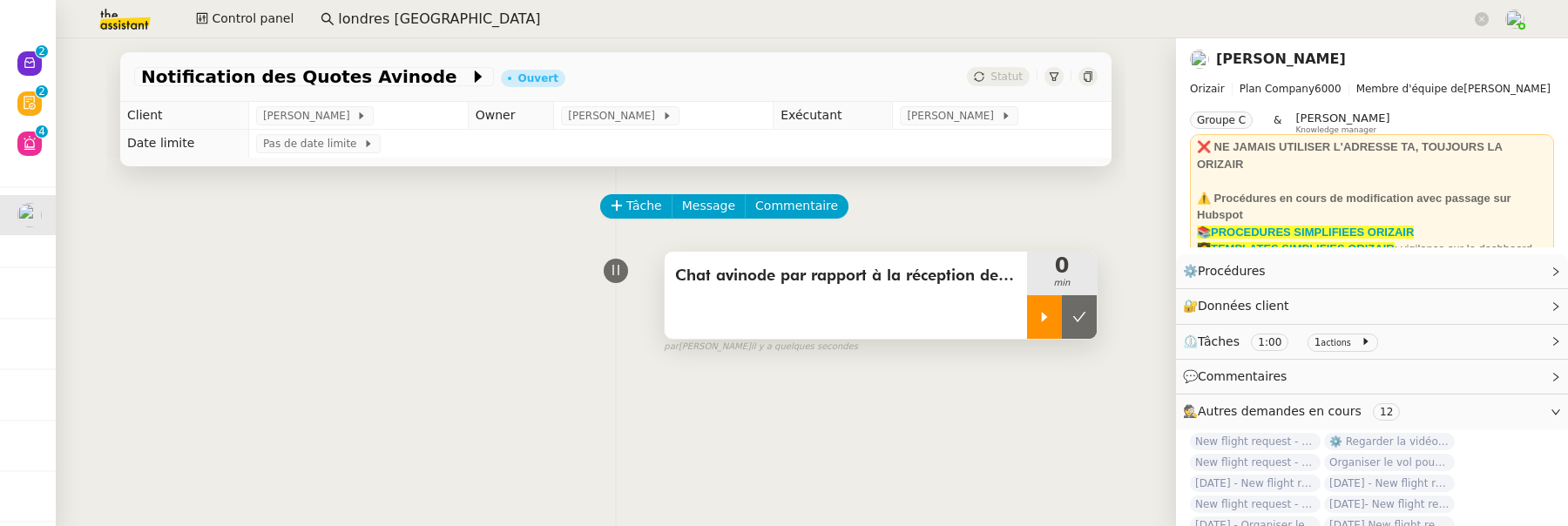
click at [1045, 314] on icon at bounding box center [1044, 317] width 14 height 14
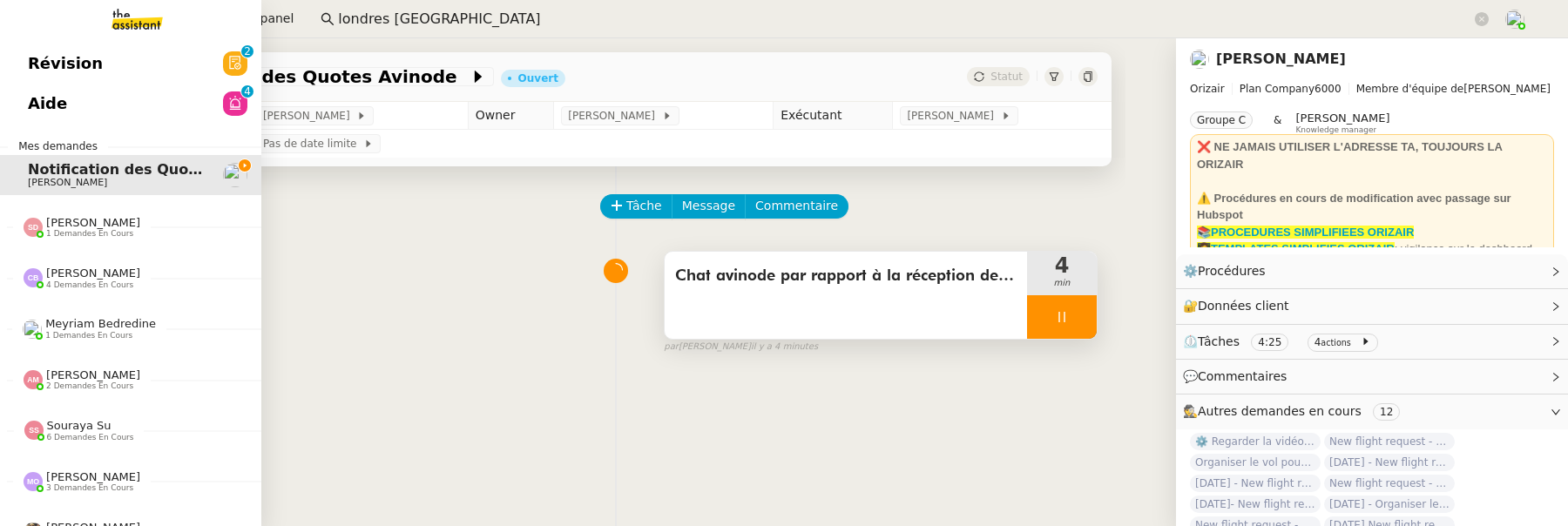
click at [57, 78] on link "Révision 0 1 2 3 4 5 6 7 8 9" at bounding box center [131, 63] width 261 height 40
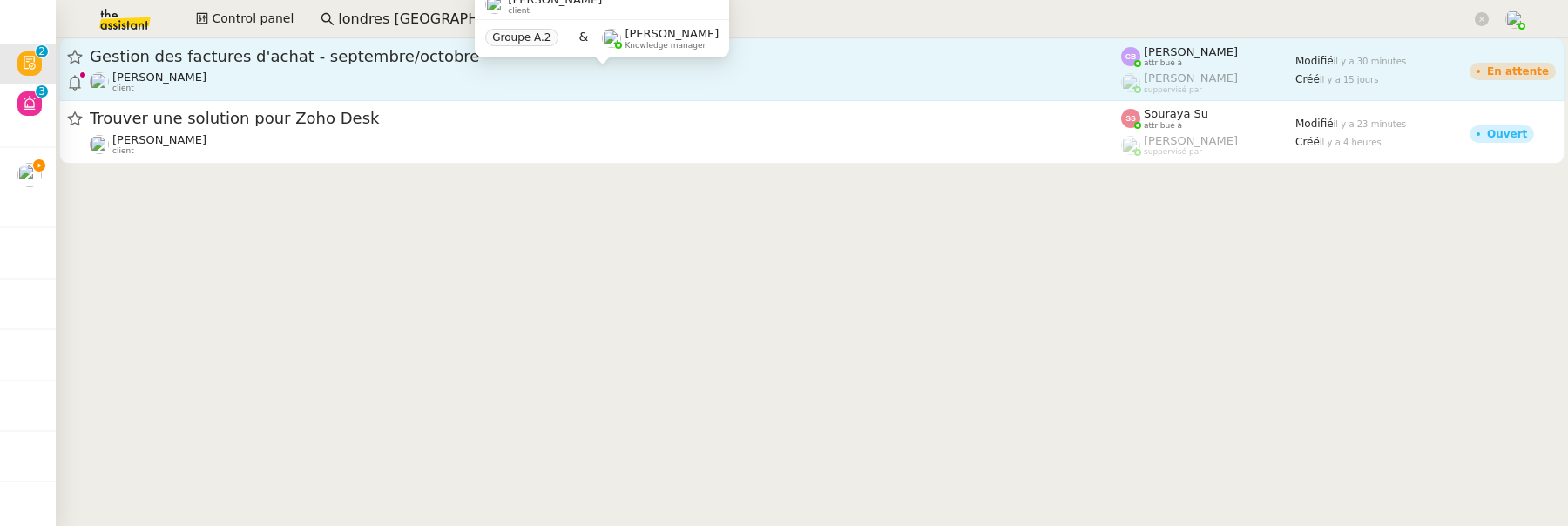
click at [336, 73] on div "Flo Rys client" at bounding box center [606, 82] width 1032 height 23
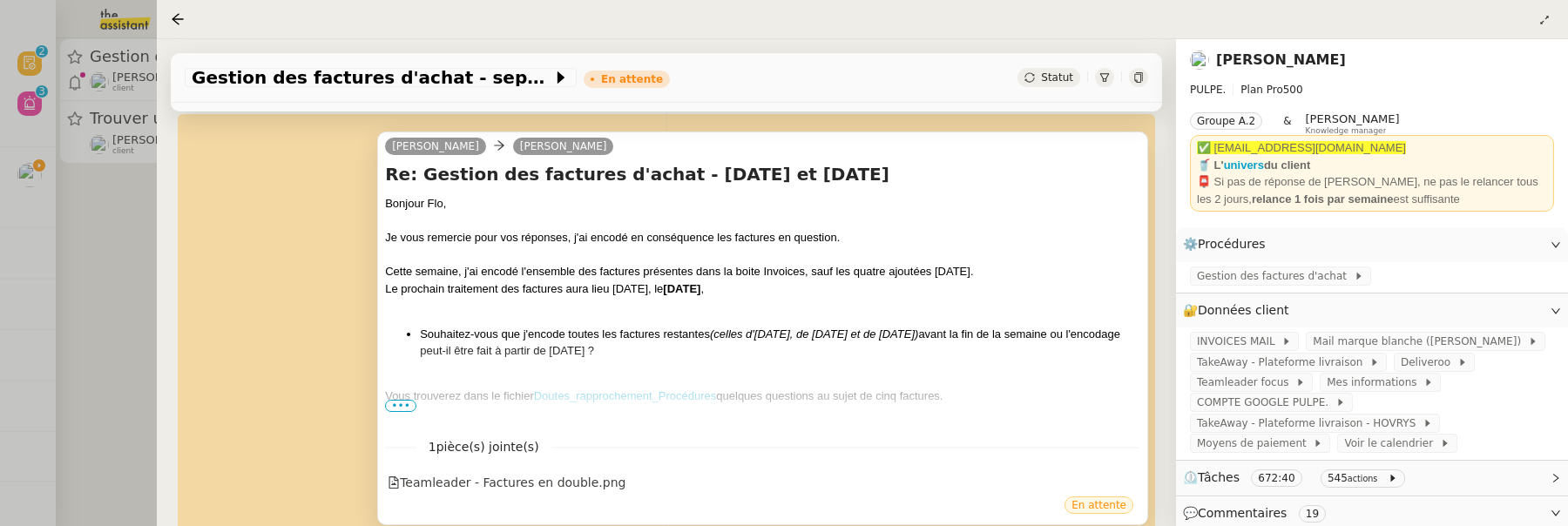
scroll to position [345, 0]
click at [395, 405] on span "•••" at bounding box center [401, 404] width 32 height 12
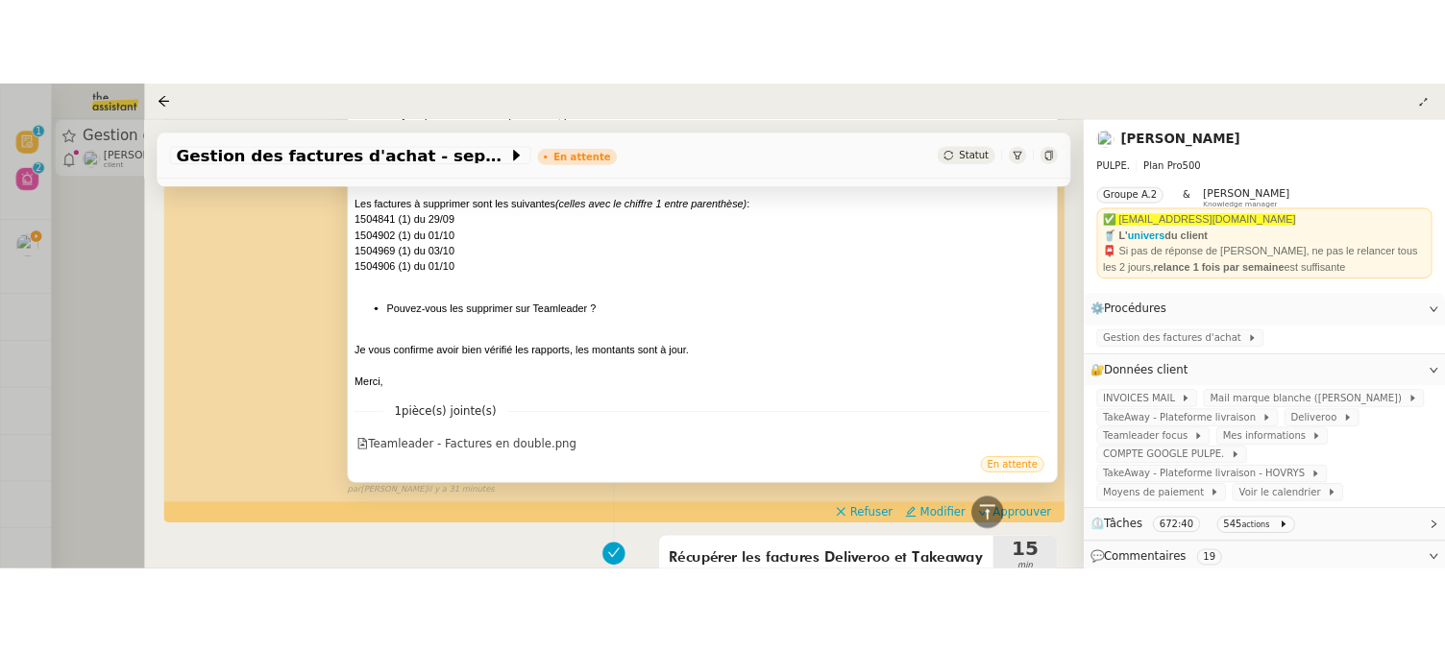
scroll to position [874, 0]
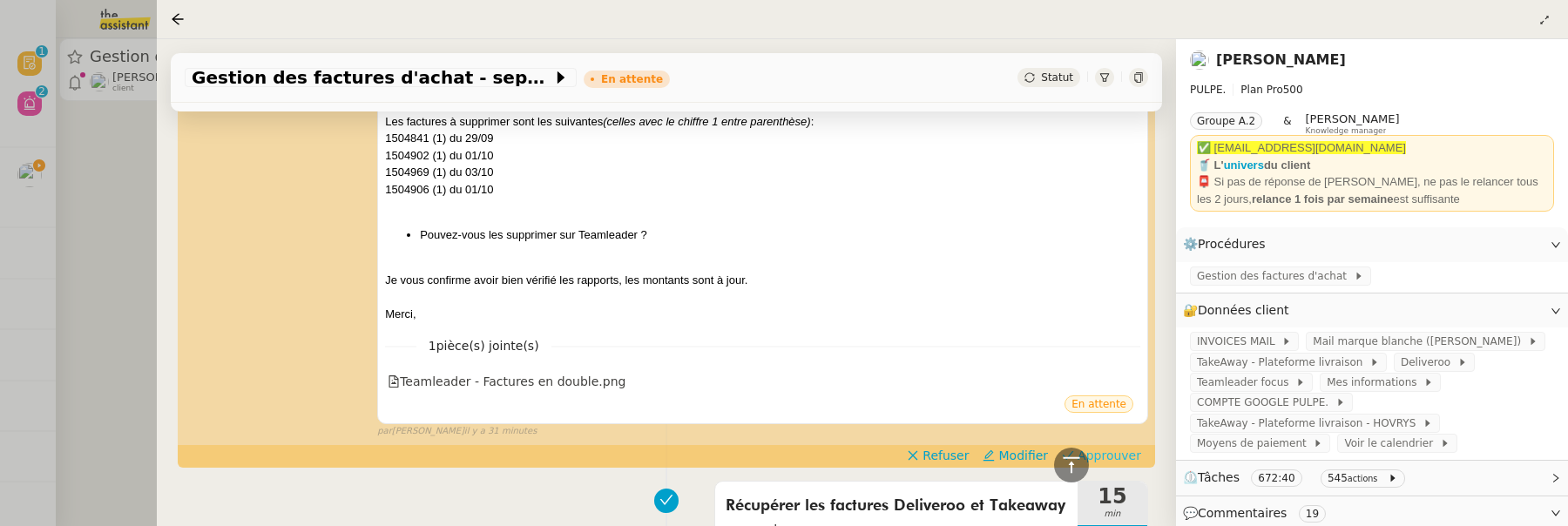
click at [1119, 451] on span "Approuver" at bounding box center [1110, 455] width 63 height 17
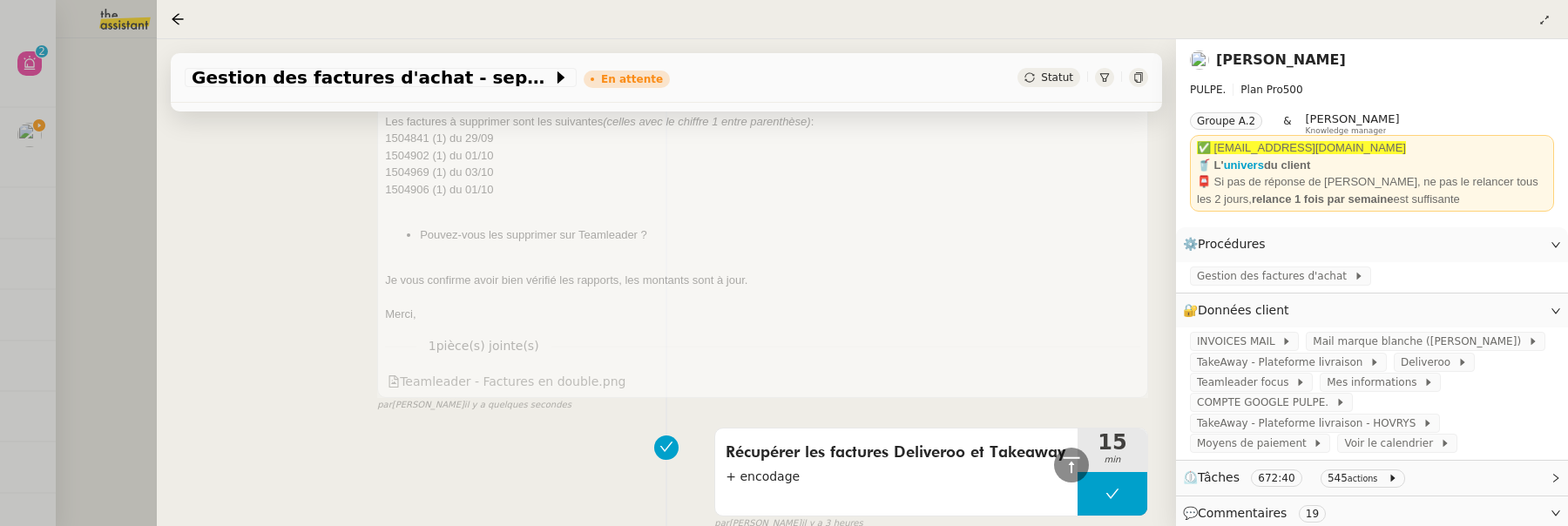
click at [81, 192] on div at bounding box center [784, 263] width 1568 height 526
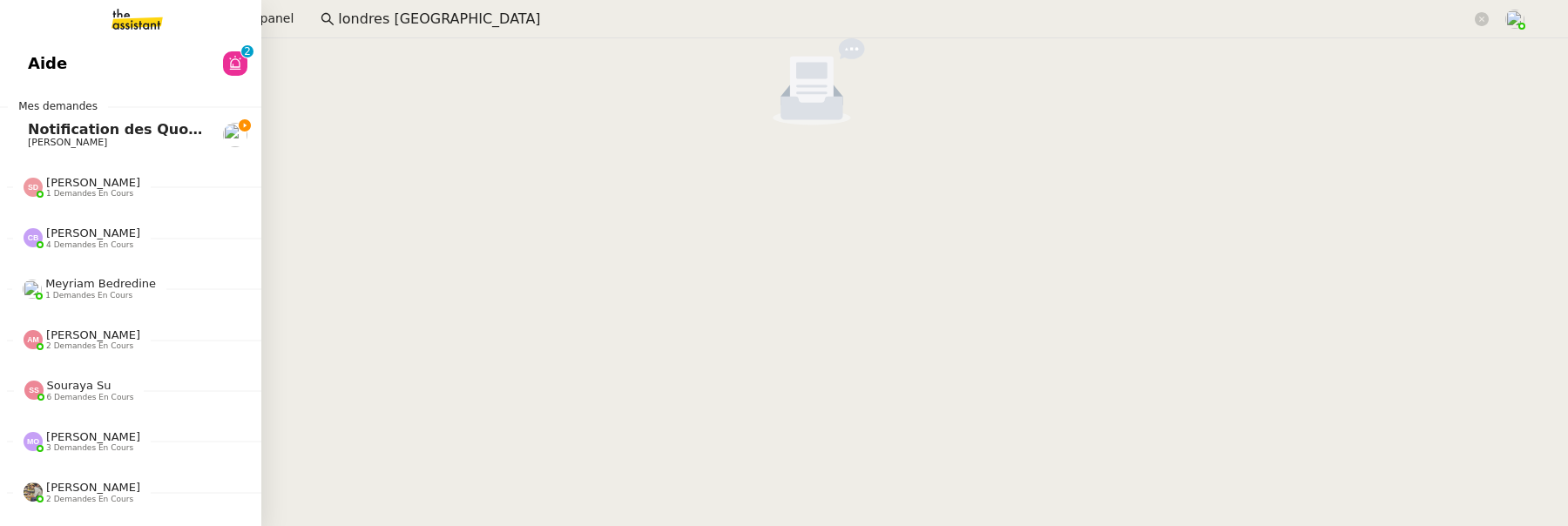
click at [28, 78] on link "Aide 0 1 2 3 4 5 6 7 8 9" at bounding box center [131, 63] width 261 height 40
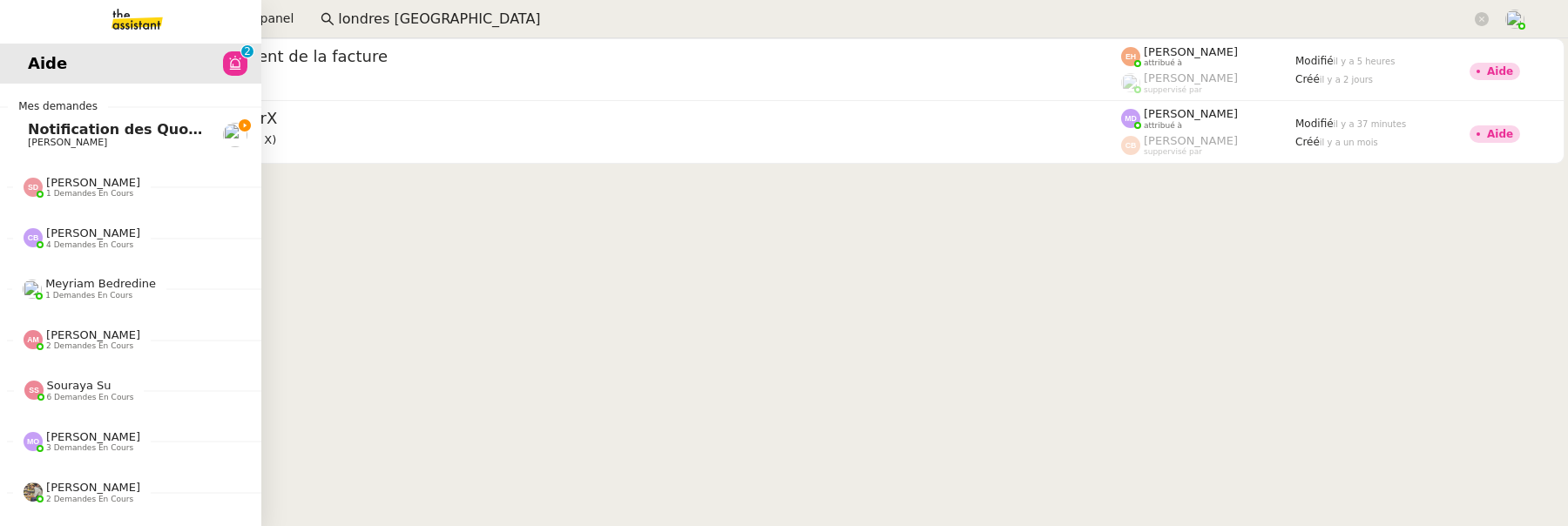
click at [73, 141] on span "[PERSON_NAME]" at bounding box center [116, 143] width 176 height 11
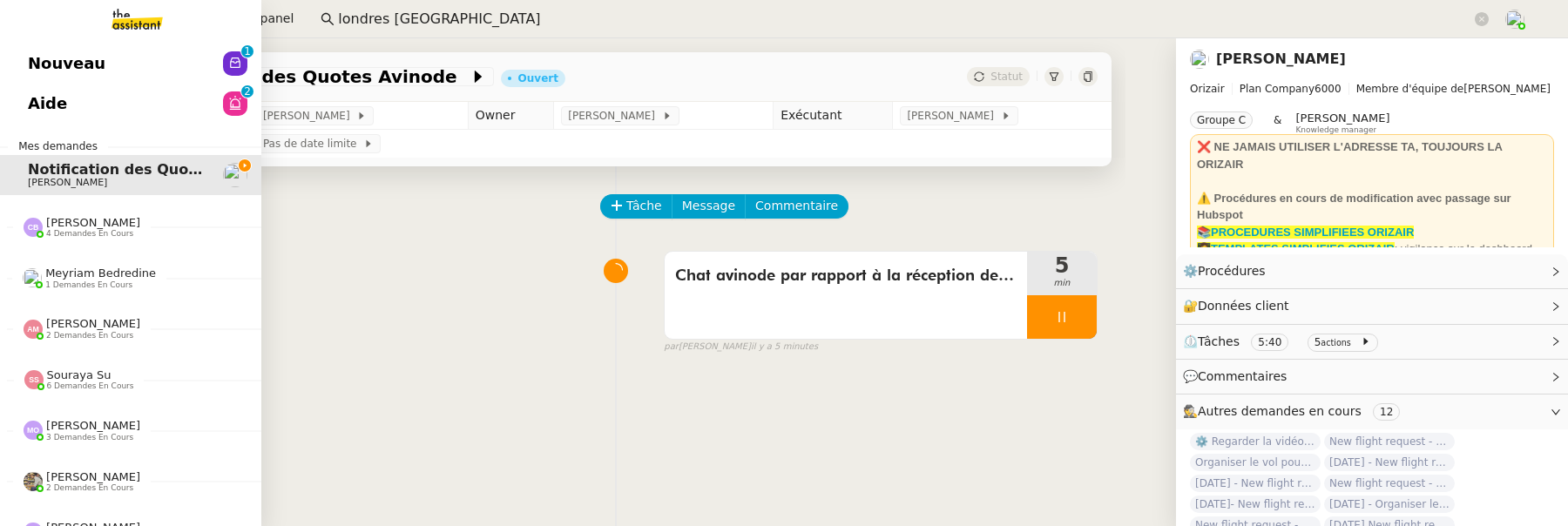
click at [44, 111] on span "Aide" at bounding box center [47, 103] width 39 height 26
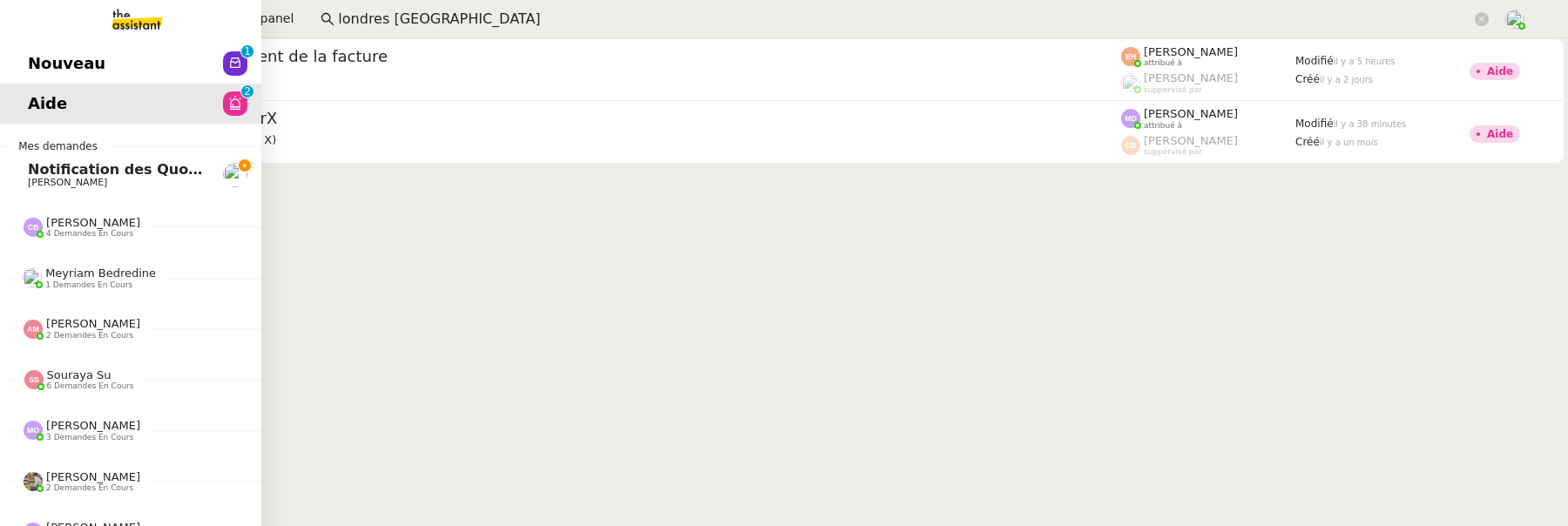
click at [60, 62] on span "Nouveau" at bounding box center [67, 63] width 78 height 26
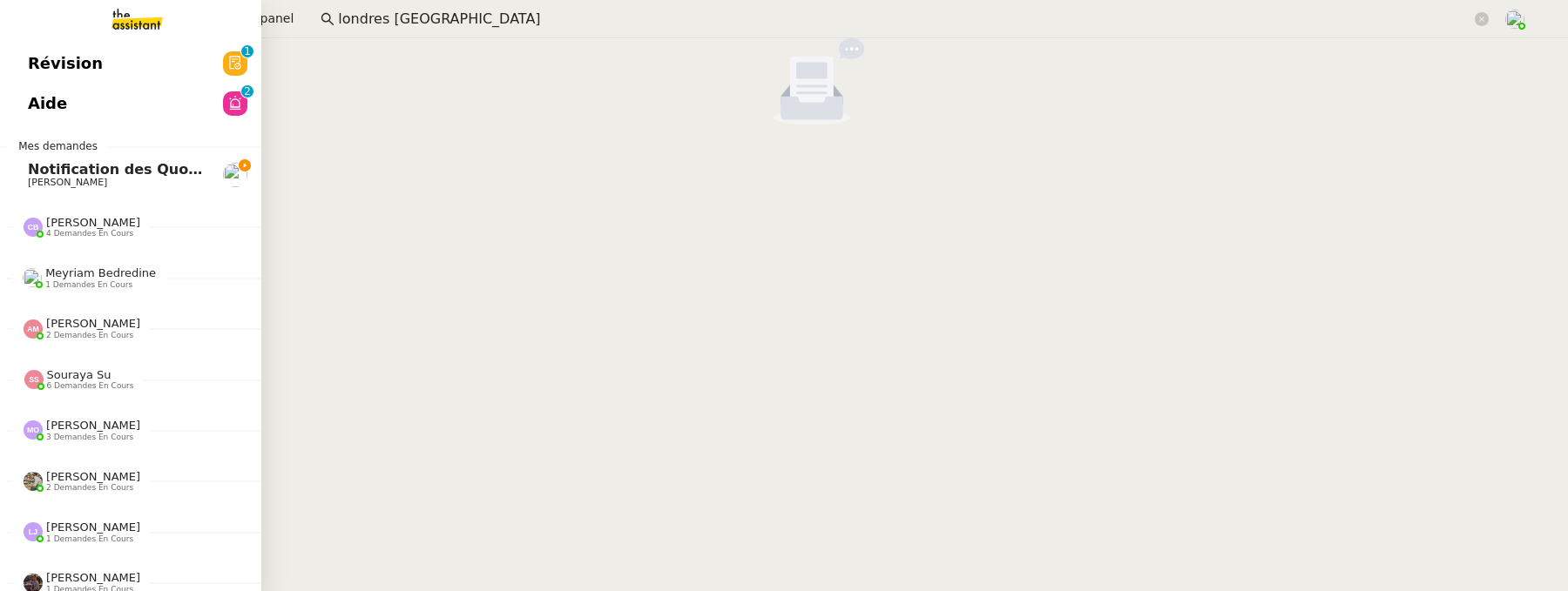
click at [110, 181] on span "[PERSON_NAME]" at bounding box center [116, 183] width 176 height 11
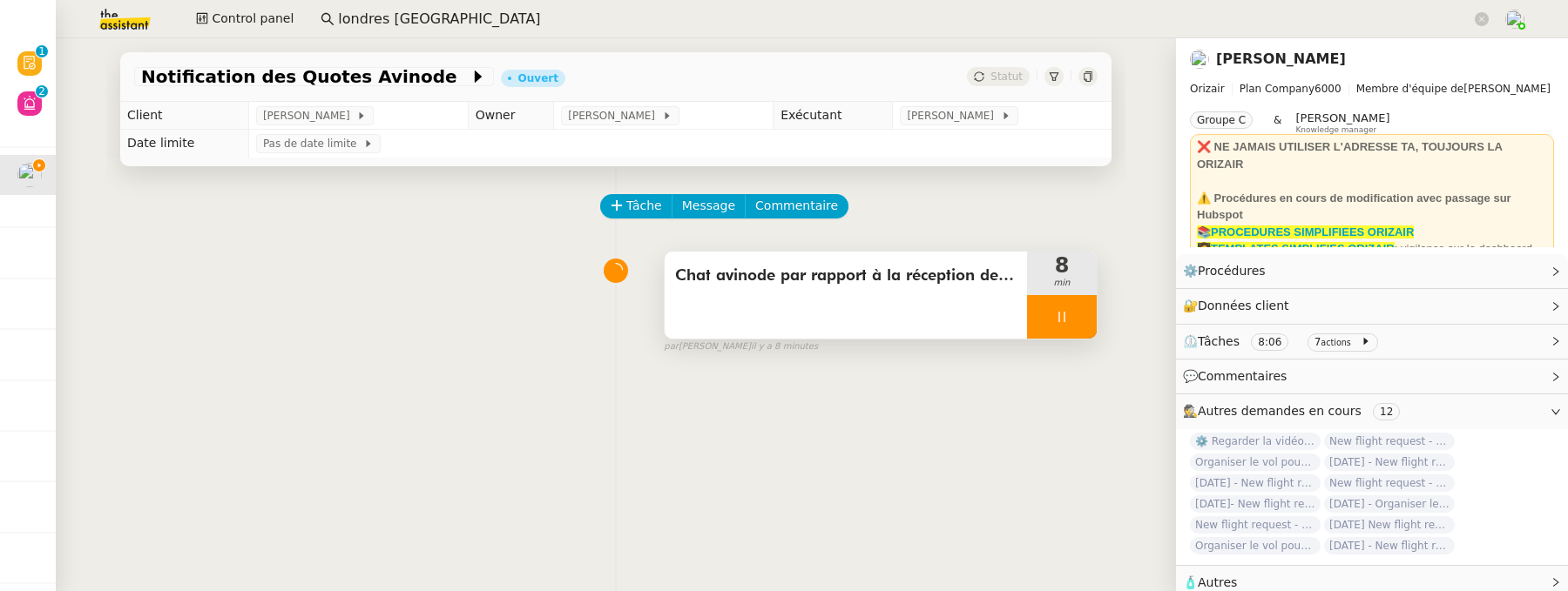
click at [1056, 315] on icon at bounding box center [1062, 316] width 14 height 14
click at [1079, 317] on button at bounding box center [1079, 317] width 34 height 44
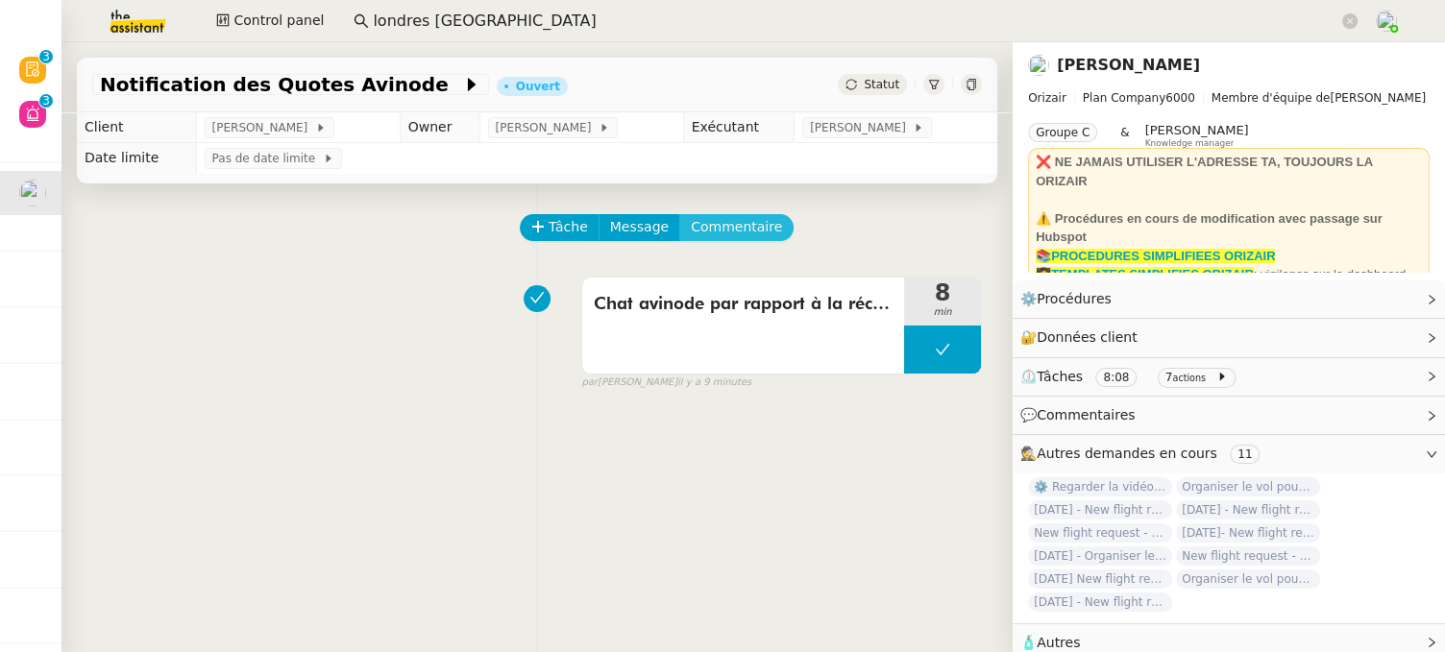
click at [740, 232] on span "Commentaire" at bounding box center [736, 227] width 91 height 22
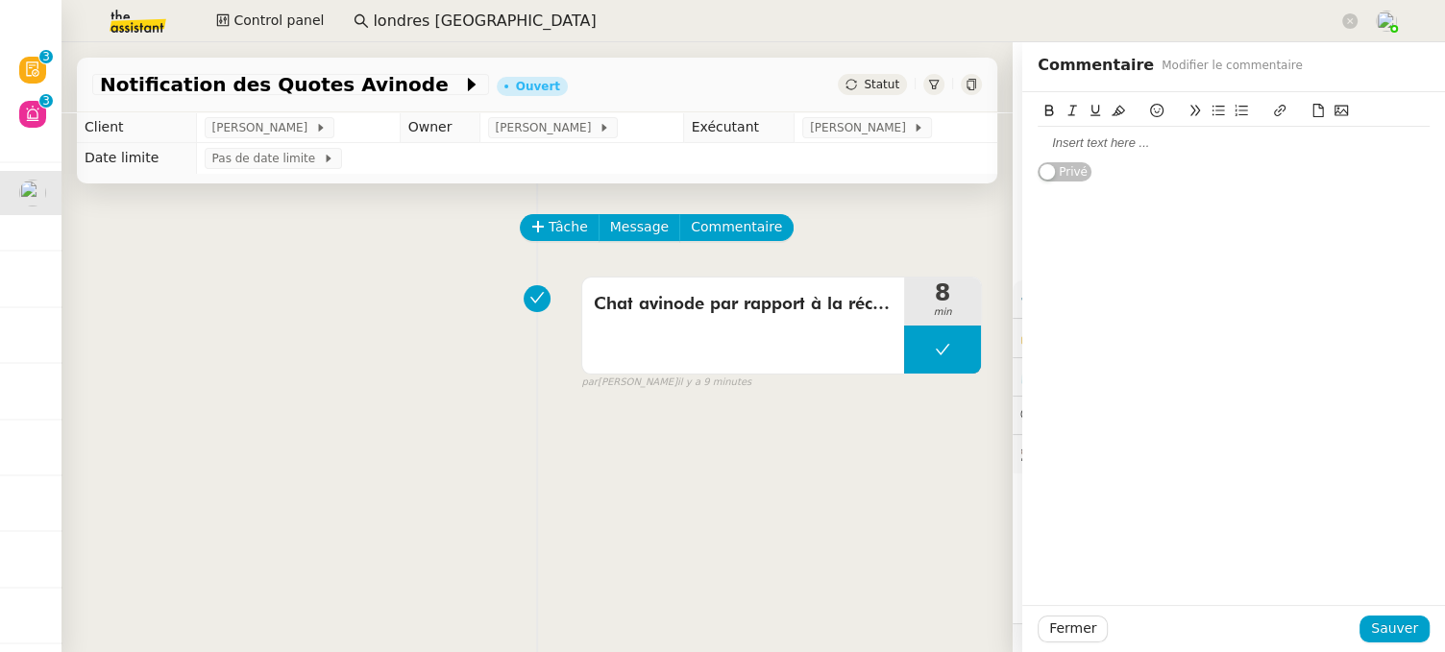
click at [1335, 113] on icon at bounding box center [1341, 110] width 13 height 13
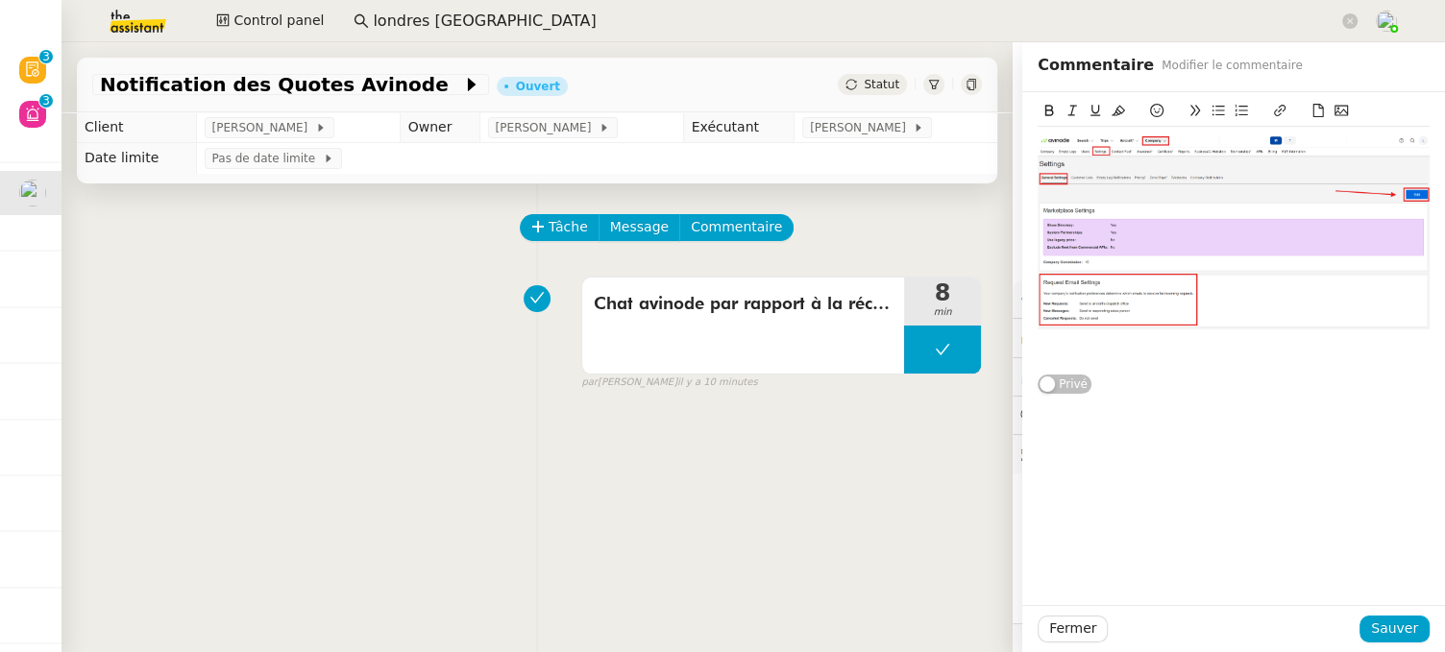
click at [1335, 111] on icon at bounding box center [1341, 111] width 13 height 11
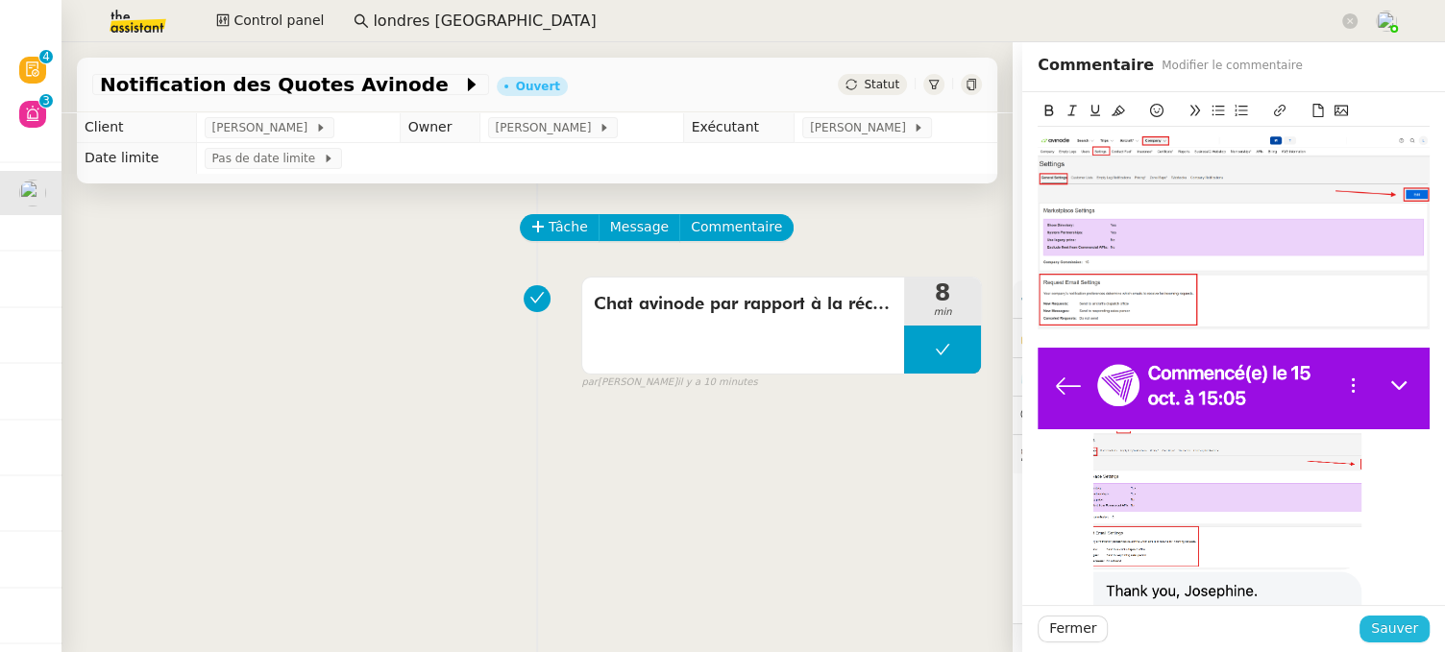
click at [1381, 555] on span "Sauver" at bounding box center [1394, 629] width 47 height 22
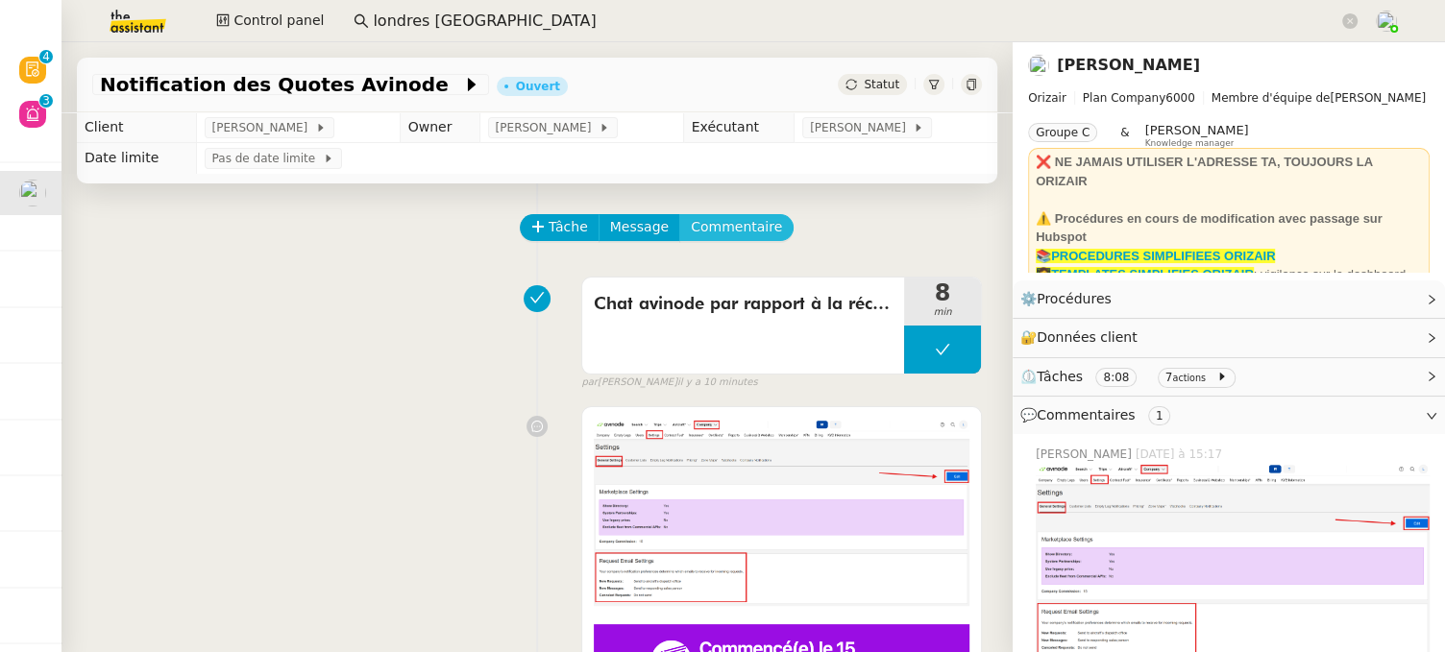
click at [724, 232] on span "Commentaire" at bounding box center [736, 227] width 91 height 22
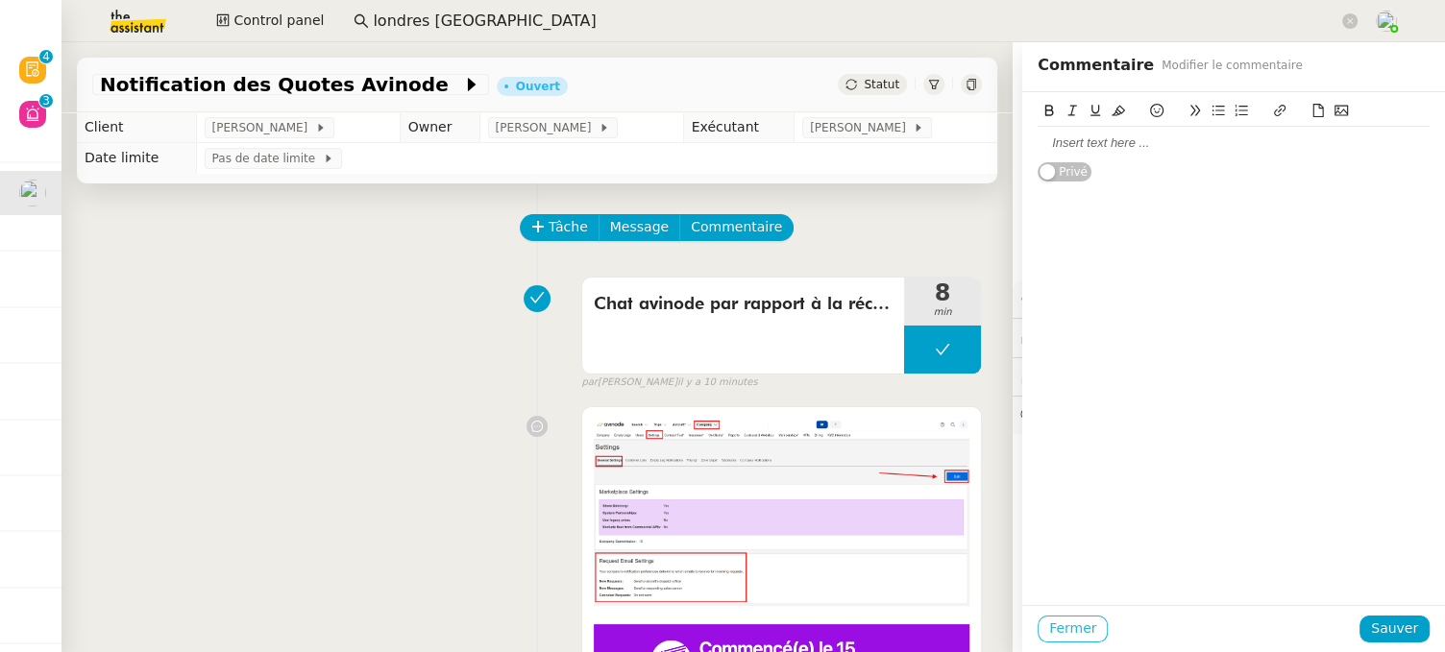
click at [1055, 555] on span "Fermer" at bounding box center [1072, 629] width 47 height 22
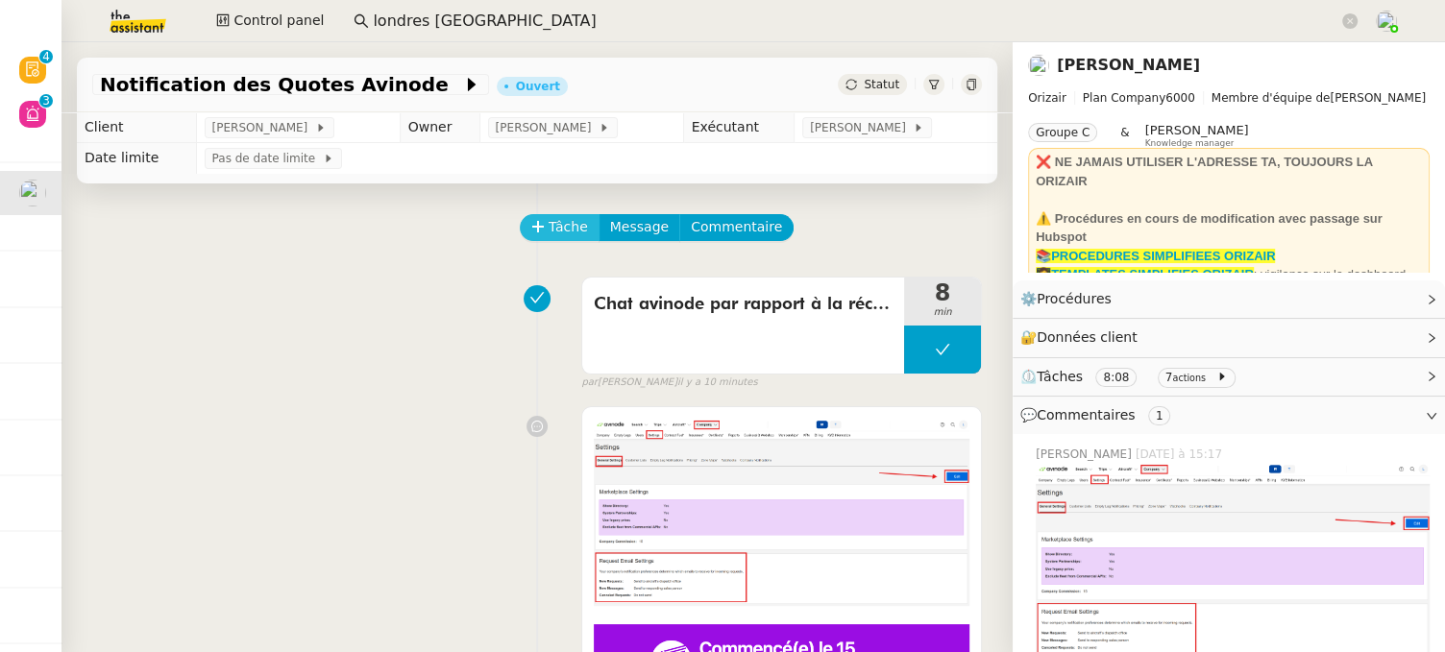
click at [573, 229] on span "Tâche" at bounding box center [568, 227] width 39 height 22
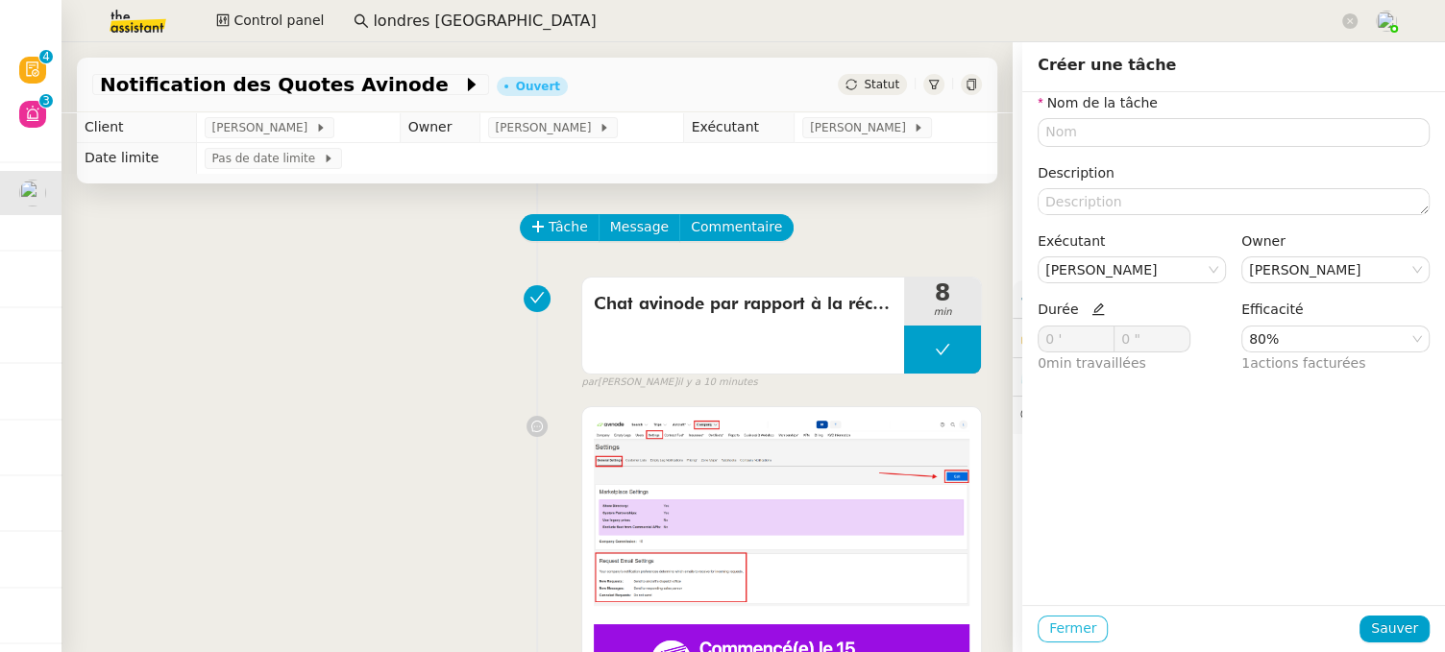
click at [1049, 555] on span "Fermer" at bounding box center [1072, 629] width 47 height 22
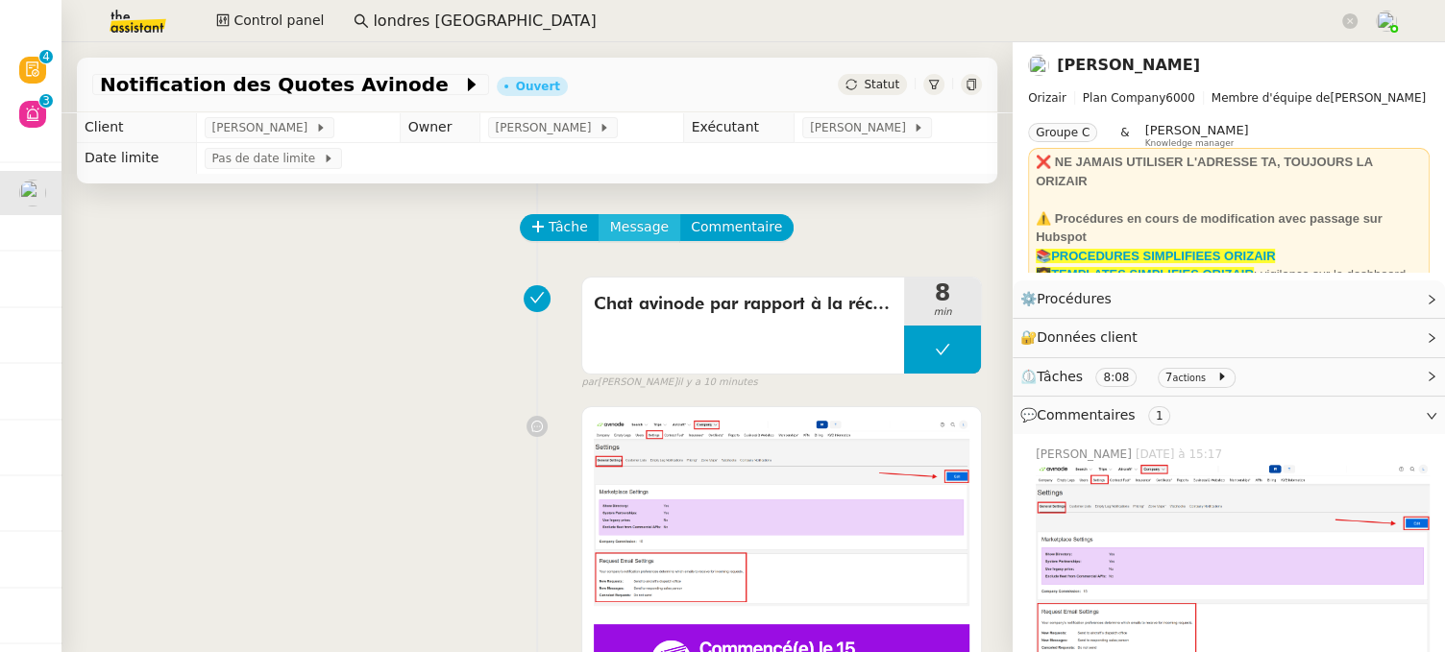
click at [622, 231] on span "Message" at bounding box center [639, 227] width 59 height 22
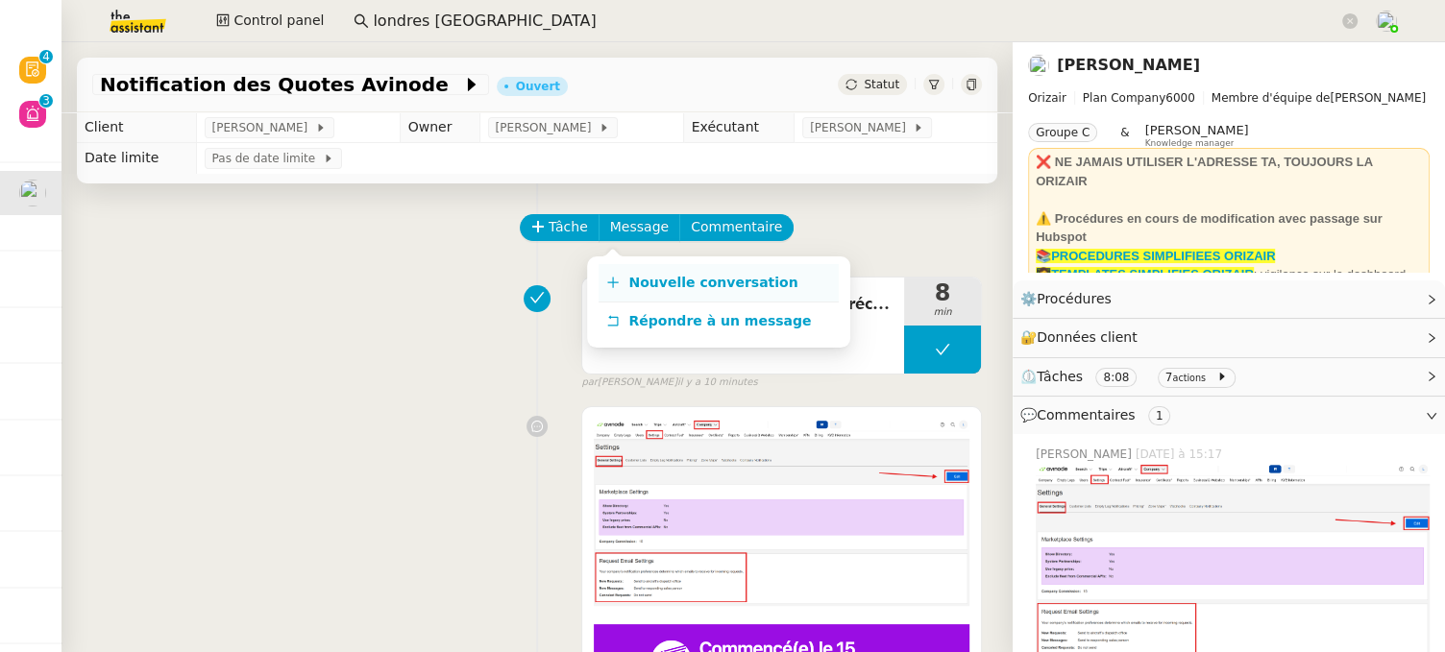
click at [670, 285] on span "Nouvelle conversation" at bounding box center [712, 282] width 169 height 15
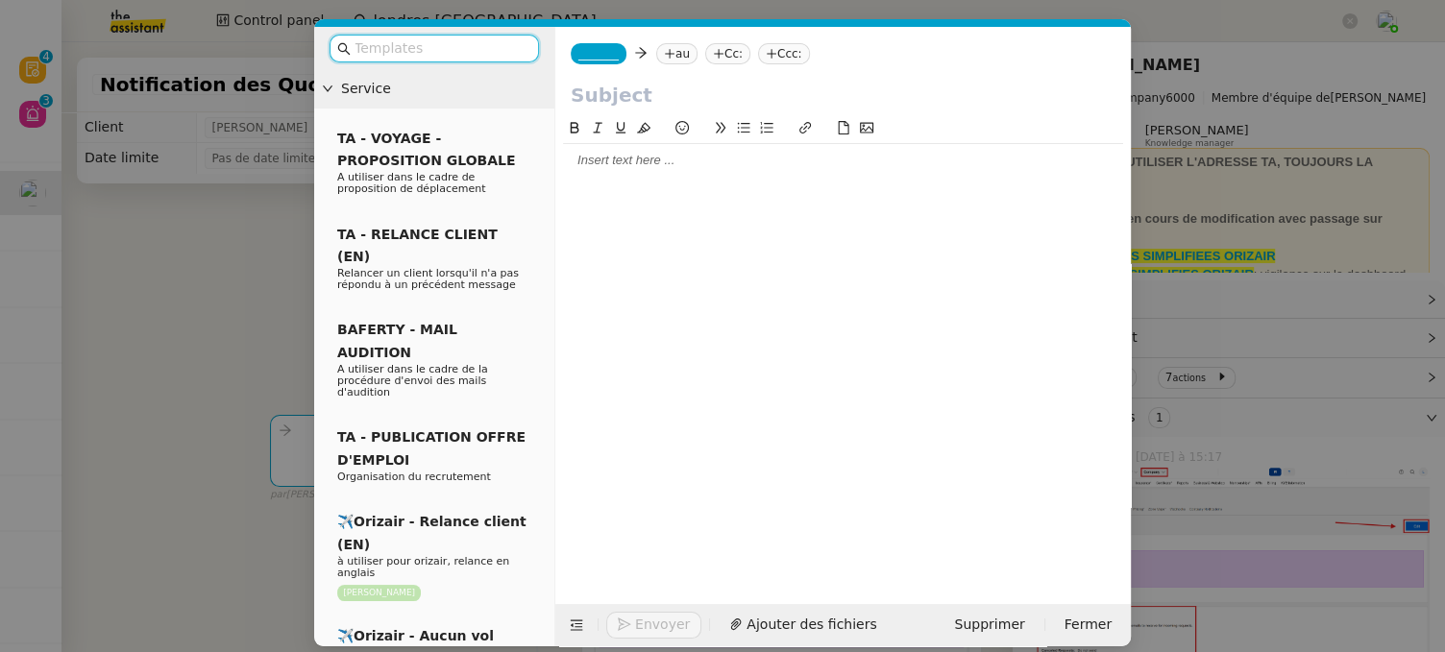
click at [610, 102] on input "text" at bounding box center [843, 95] width 545 height 29
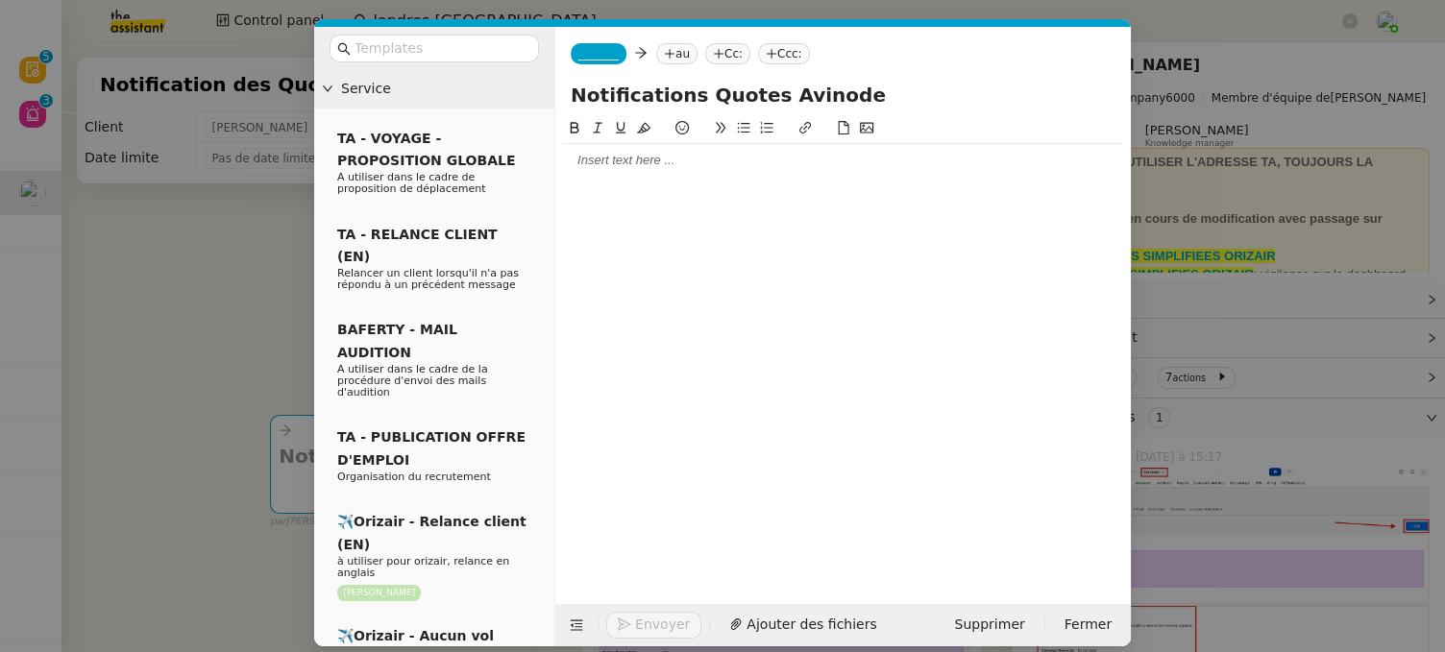
type input "Notifications Quotes Avinode"
click at [594, 53] on span "_______" at bounding box center [598, 53] width 40 height 13
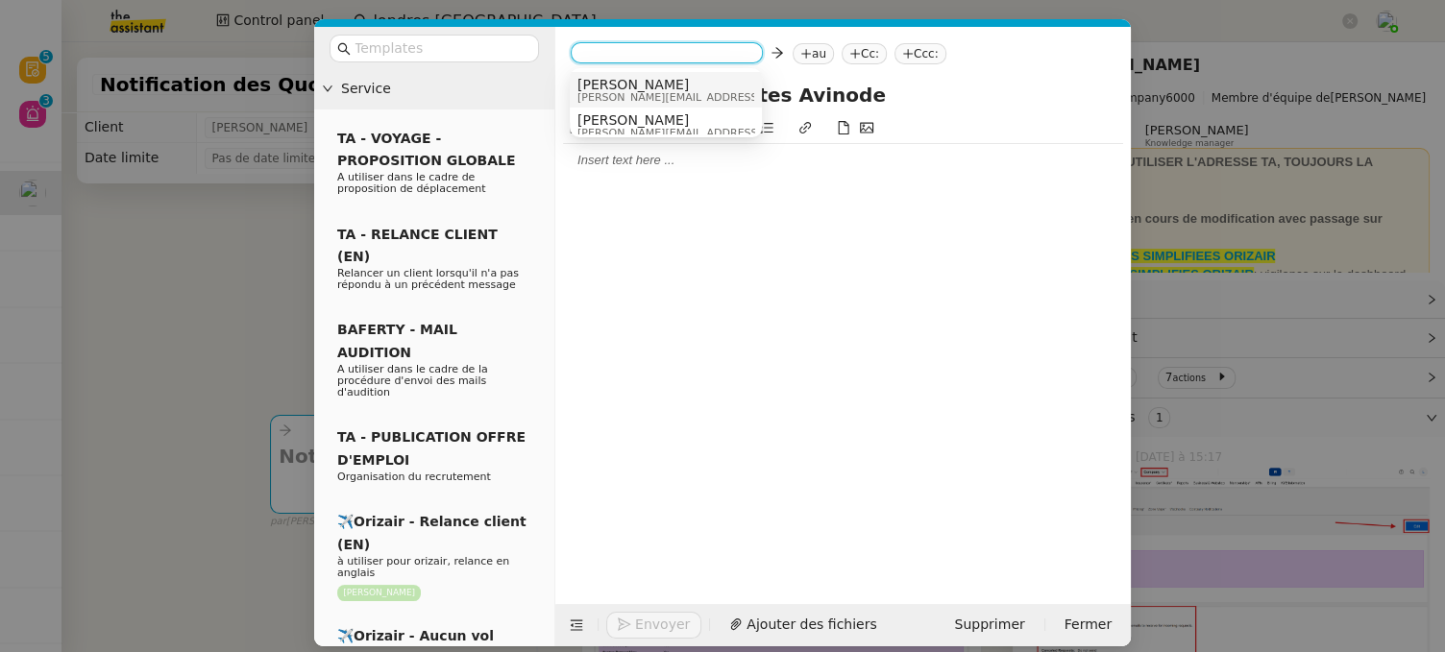
click at [631, 85] on span "Josephine" at bounding box center [713, 84] width 273 height 15
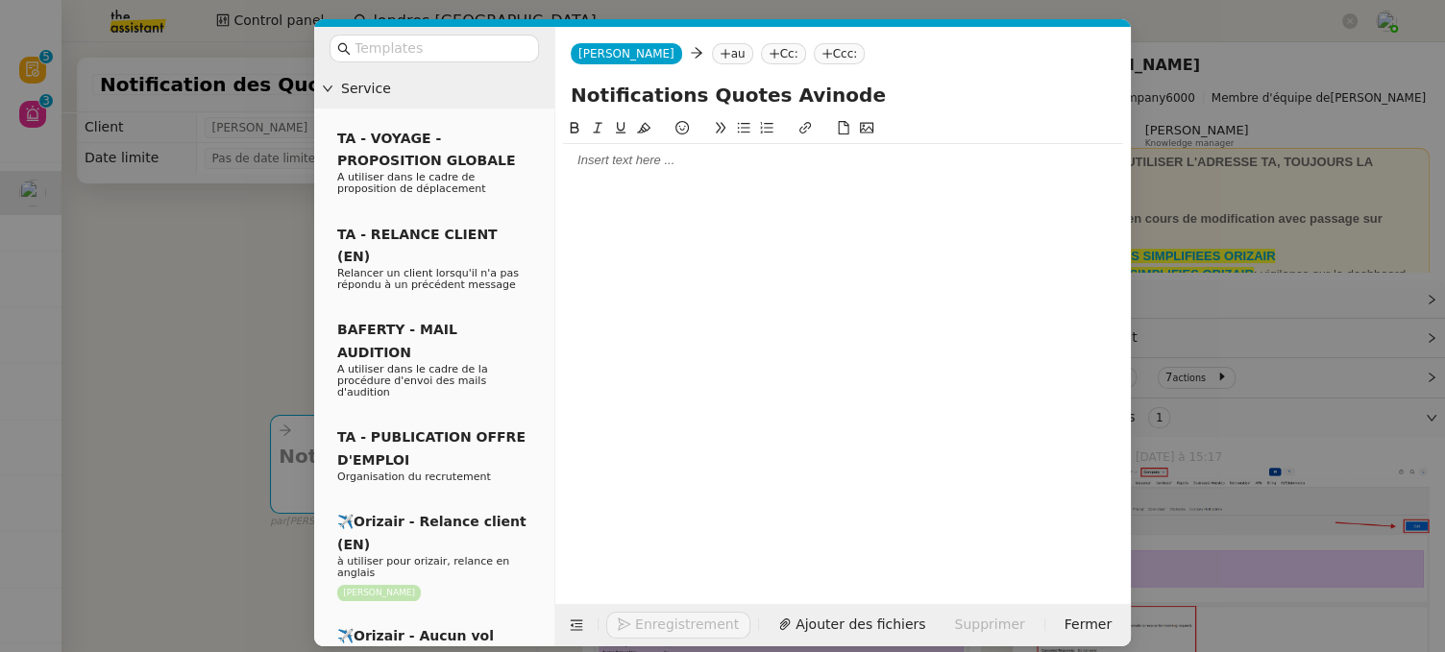
click at [712, 53] on nz-tag "au" at bounding box center [732, 53] width 41 height 21
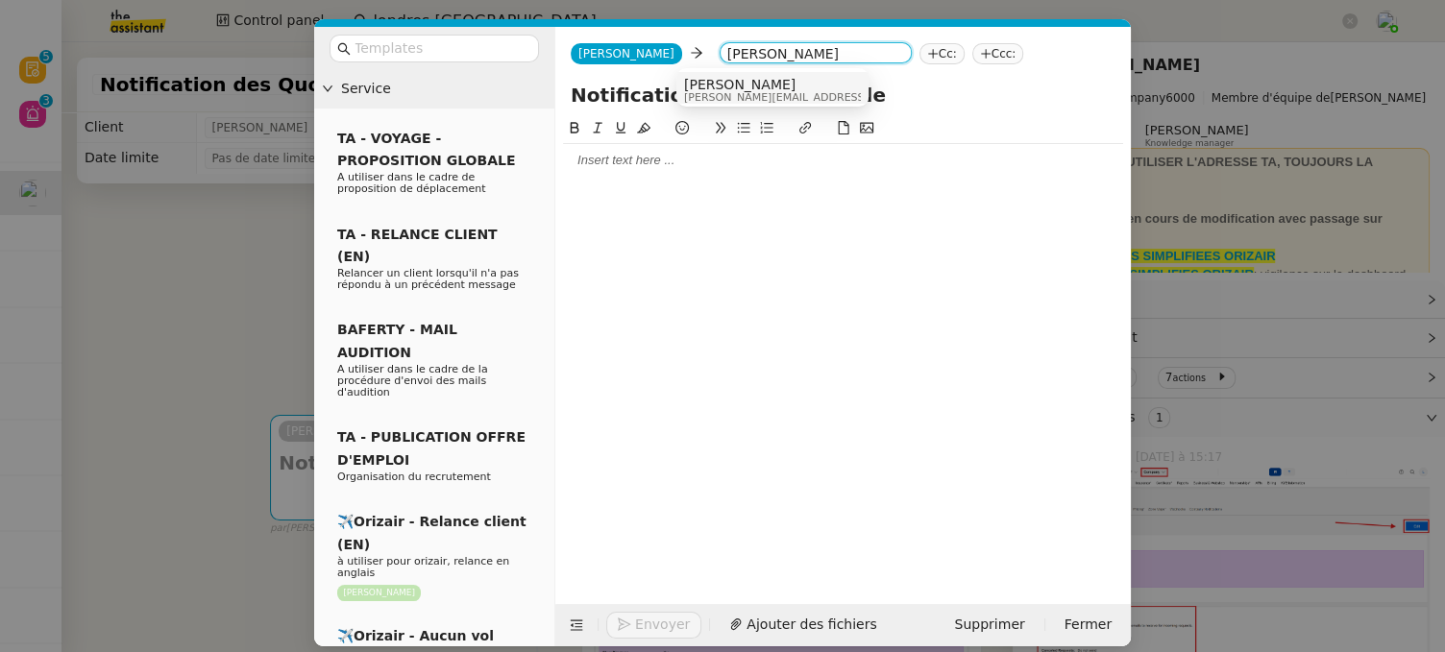
type input "Louis frei"
click at [767, 85] on span "[PERSON_NAME]" at bounding box center [820, 84] width 273 height 15
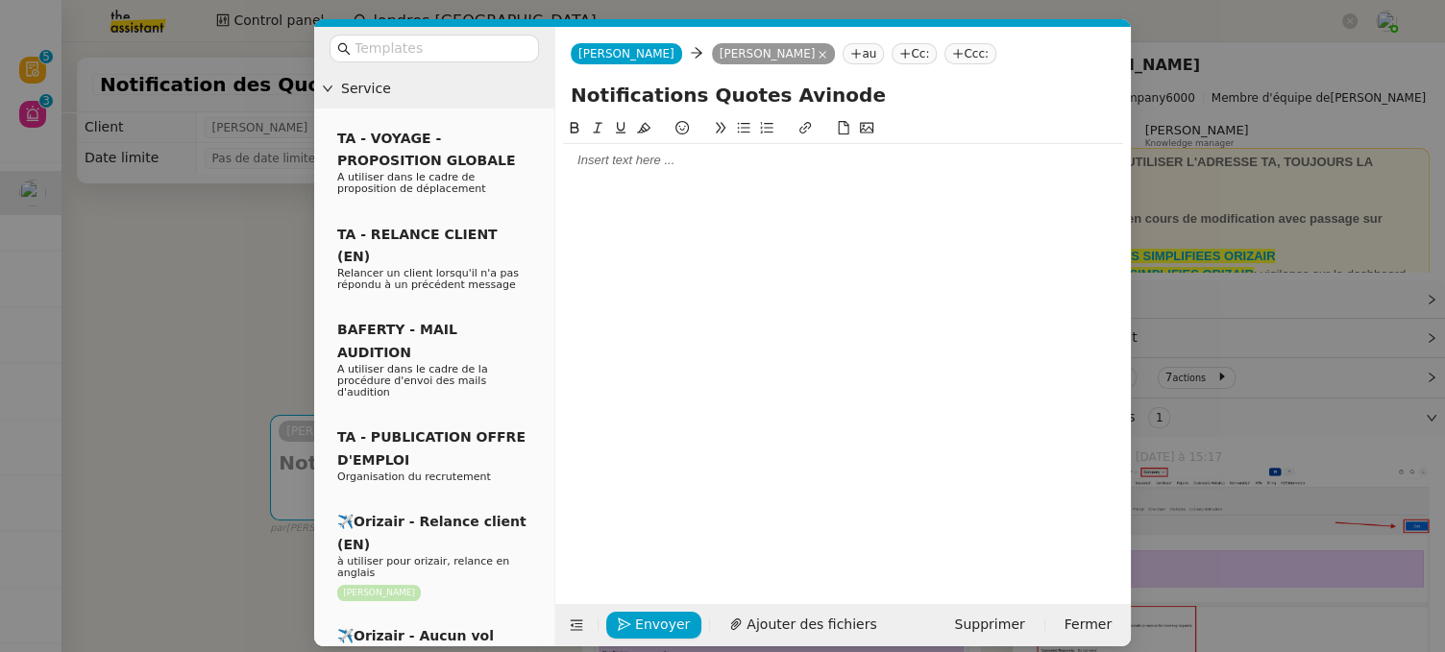
click at [748, 282] on div at bounding box center [843, 345] width 560 height 457
click at [626, 155] on div at bounding box center [843, 160] width 560 height 17
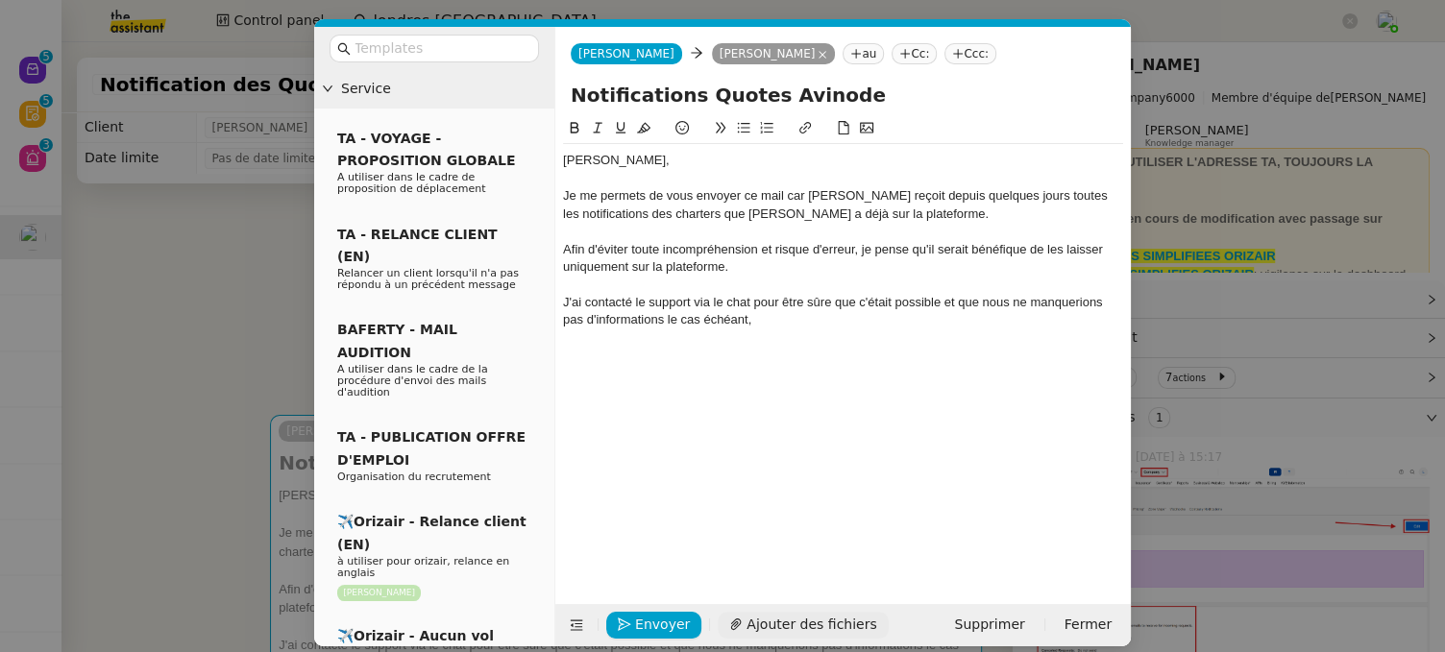
click at [783, 555] on span "Ajouter des fichiers" at bounding box center [812, 625] width 130 height 22
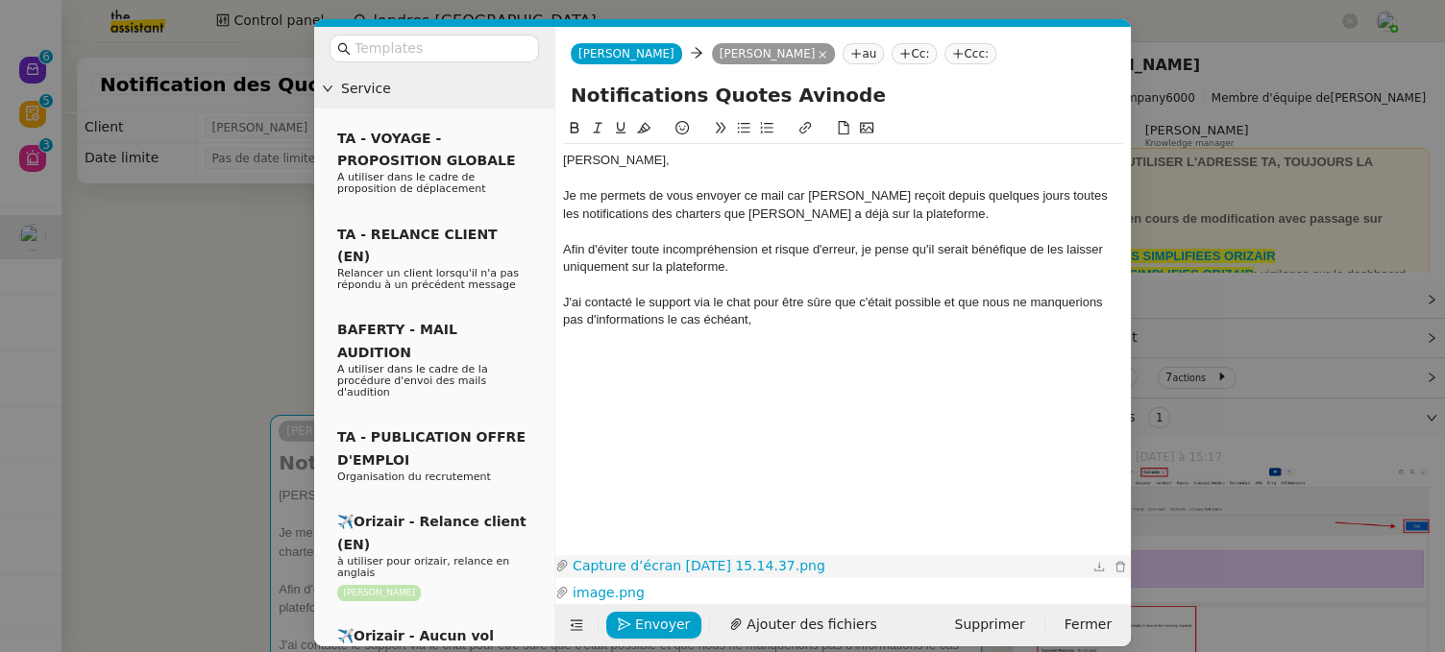
click at [757, 555] on link "Capture d’écran 2025-10-15 à 15.14.37.png" at bounding box center [829, 566] width 520 height 22
click at [689, 555] on link "Capture d’écran 2025-10-15 à 15.14.37.png" at bounding box center [829, 566] width 520 height 22
click at [613, 555] on link "image.png" at bounding box center [829, 593] width 520 height 22
click at [820, 326] on div "J'ai contacté le support via le chat pour être sûre que c'était possible et que…" at bounding box center [843, 312] width 560 height 36
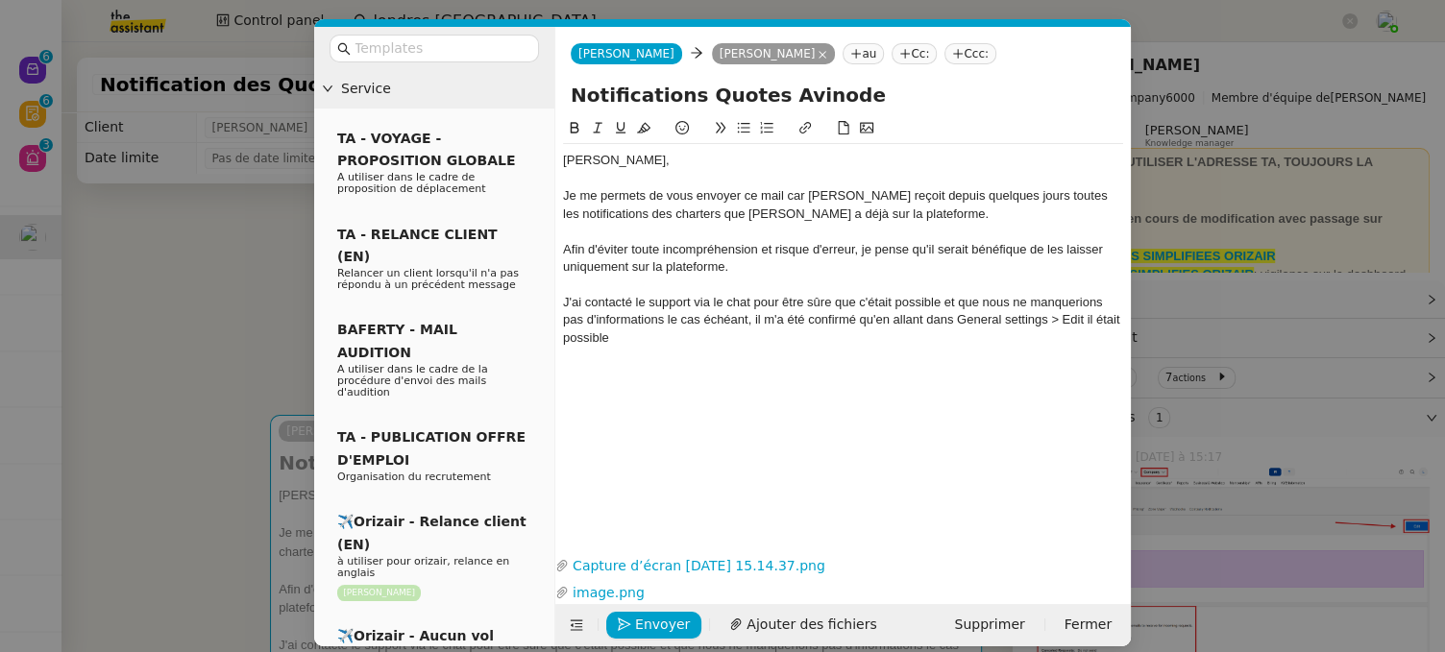
click at [1088, 318] on div "J'ai contacté le support via le chat pour être sûre que c'était possible et que…" at bounding box center [843, 320] width 560 height 53
click at [0, 0] on lt-span ", il" at bounding box center [0, 0] width 0 height 0
click at [764, 337] on div "J'ai contacté le support via le chat pour être sûre que c'était possible et que…" at bounding box center [843, 320] width 560 height 53
click at [1098, 316] on div "J'ai contacté le support via le chat pour être sûre que c'était possible et que…" at bounding box center [843, 320] width 560 height 53
drag, startPoint x: 688, startPoint y: 338, endPoint x: 778, endPoint y: 339, distance: 90.3
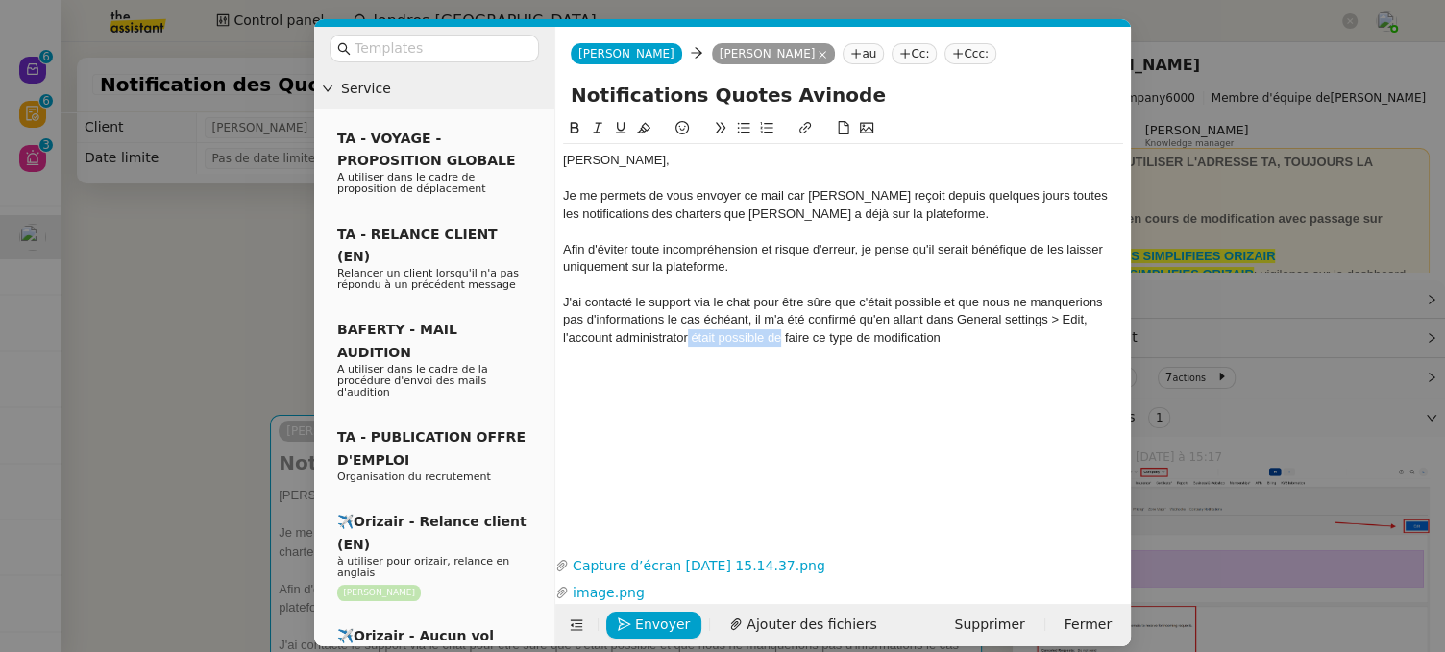
click at [778, 339] on div "J'ai contacté le support via le chat pour être sûre que c'était possible et que…" at bounding box center [843, 320] width 560 height 53
click at [864, 338] on div "J'ai contacté le support via le chat pour être sûre que c'était possible et que…" at bounding box center [843, 320] width 560 height 53
click at [0, 0] on lt-span "modification ." at bounding box center [0, 0] width 0 height 0
click at [689, 337] on div "J'ai contacté le support via le chat pour être sûre que c'était possible et que…" at bounding box center [843, 320] width 560 height 53
drag, startPoint x: 909, startPoint y: 336, endPoint x: 925, endPoint y: 359, distance: 28.3
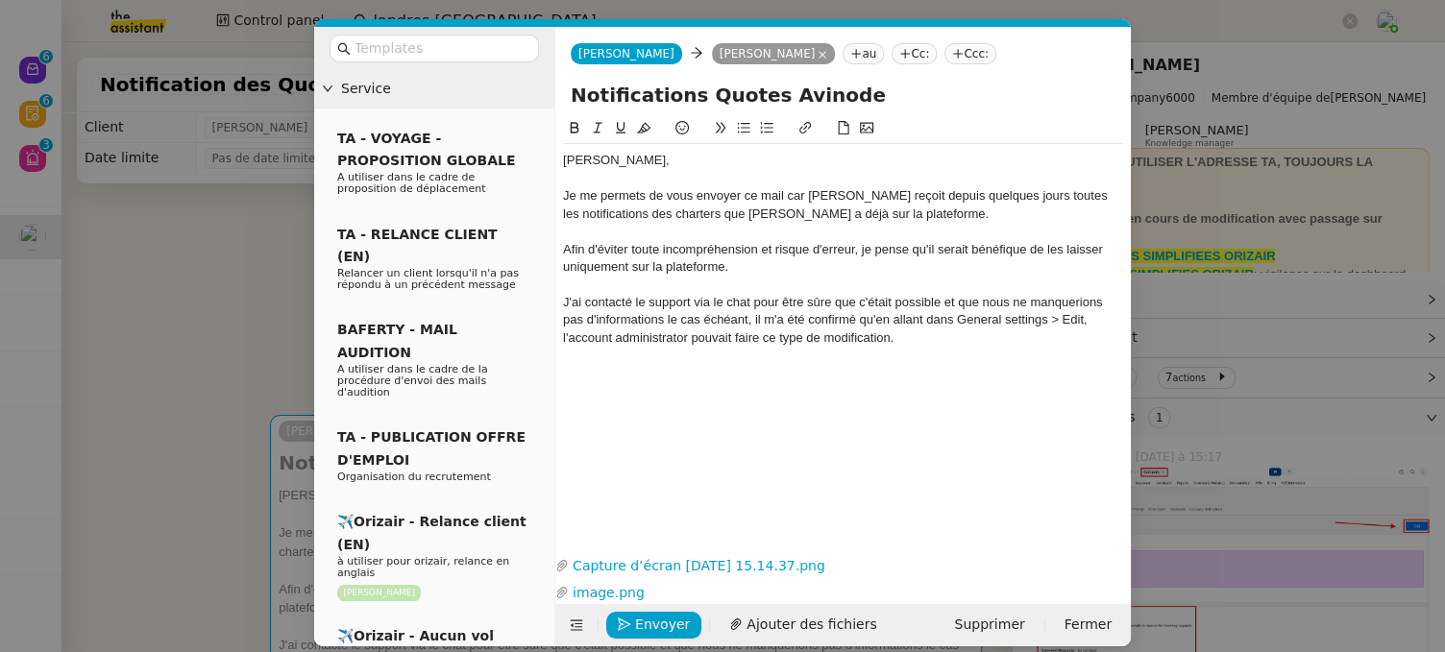
click at [909, 336] on div "J'ai contacté le support via le chat pour être sûre que c'était possible et que…" at bounding box center [843, 320] width 560 height 53
click at [1025, 210] on div "Je me permets de vous envoyer ce mail car Josephine Dashboard reçoit depuis que…" at bounding box center [843, 205] width 560 height 36
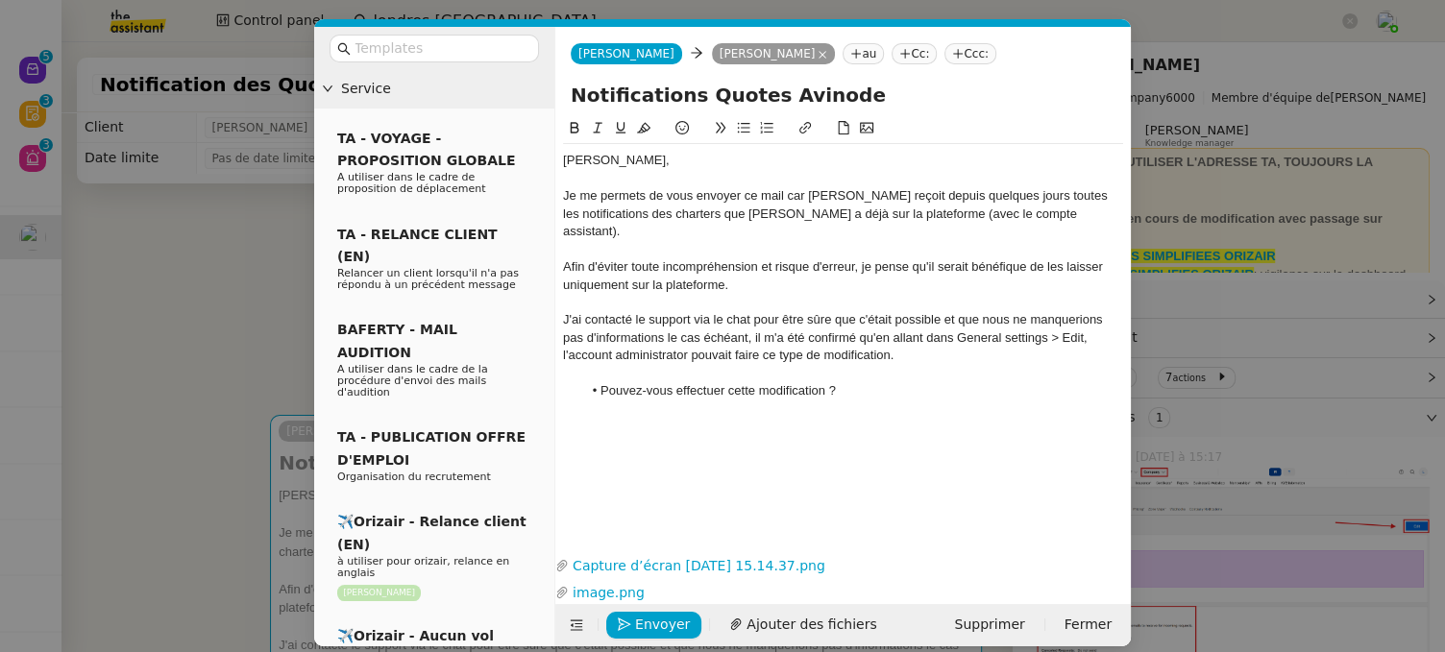
drag, startPoint x: 1027, startPoint y: 213, endPoint x: 617, endPoint y: 237, distance: 411.0
click at [617, 237] on div "Je me permets de vous envoyer ce mail car Josephine Dashboard reçoit depuis que…" at bounding box center [843, 213] width 560 height 53
click at [593, 125] on icon at bounding box center [597, 127] width 13 height 13
click at [774, 456] on div "Cher Louis, Je me permets de vous envoyer ce mail car Josephine Dashboard reçoi…" at bounding box center [843, 319] width 560 height 405
click at [873, 382] on li "Pouvez-vous effectuer cette modification ?" at bounding box center [853, 390] width 542 height 17
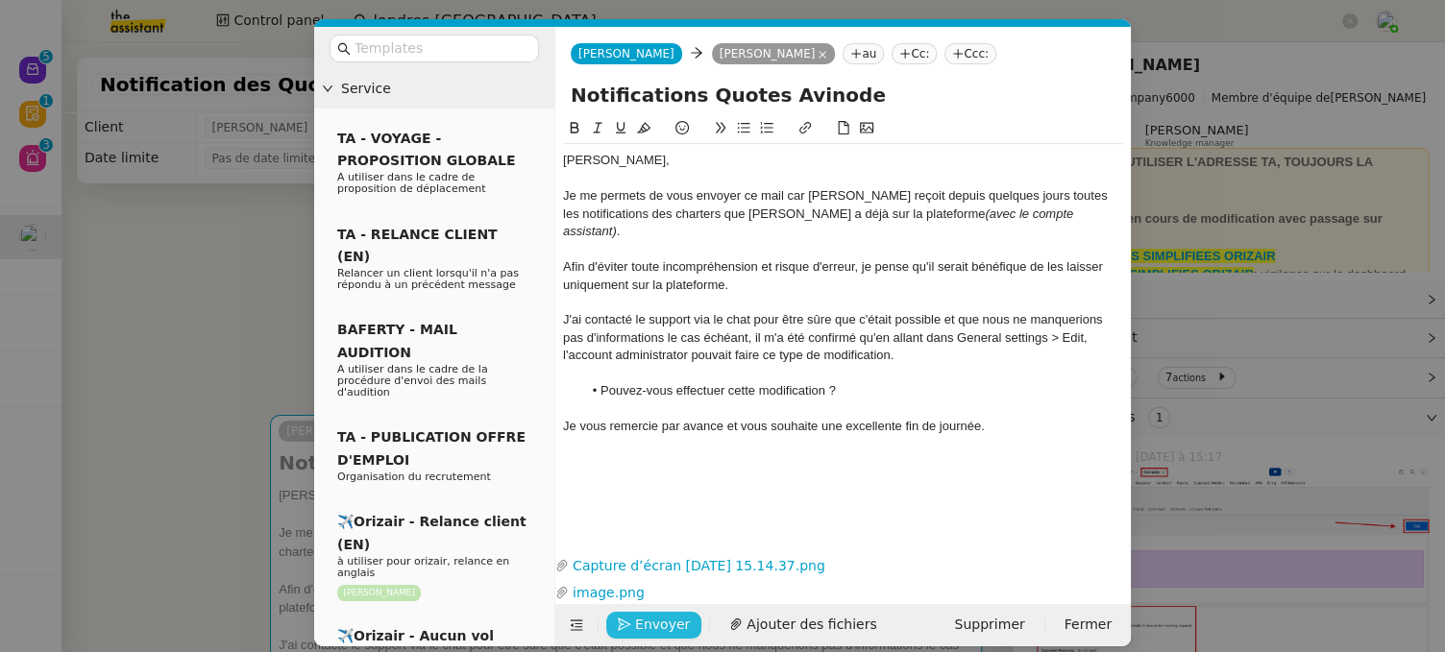
click at [663, 555] on span "Envoyer" at bounding box center [662, 625] width 55 height 22
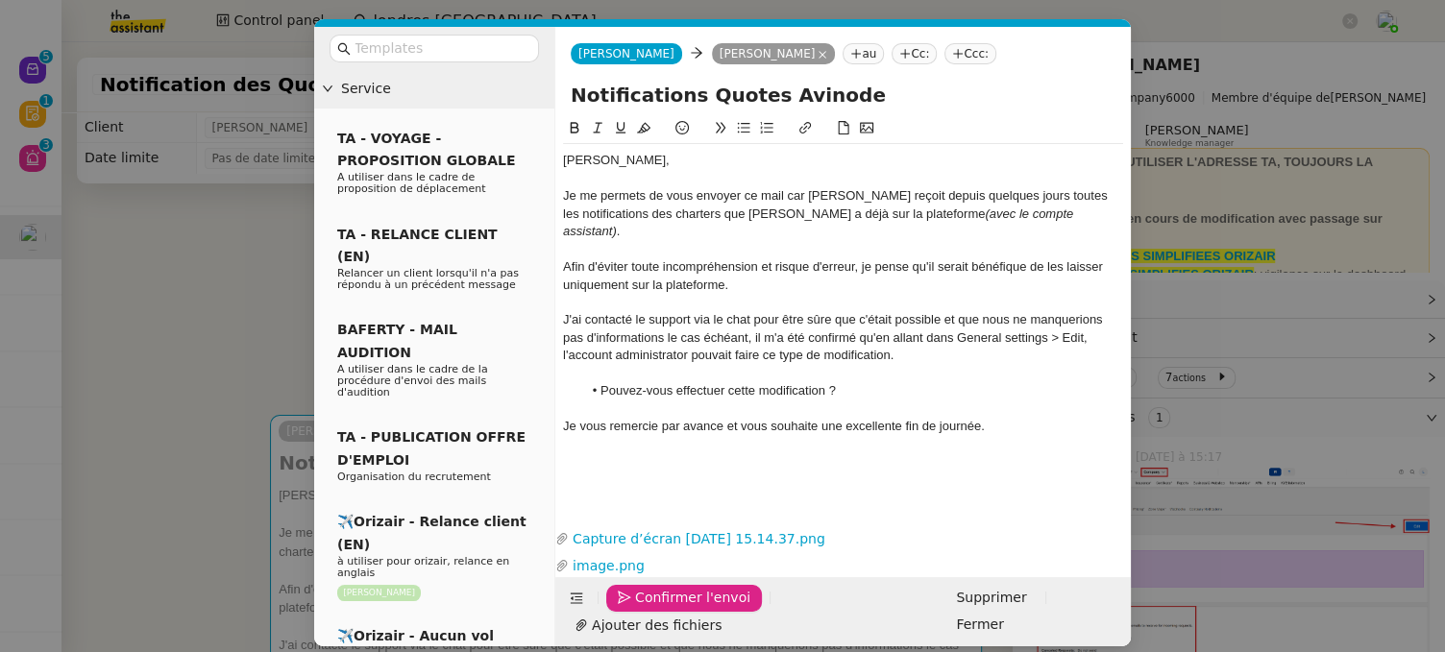
click at [663, 555] on span "Confirmer l'envoi" at bounding box center [692, 598] width 115 height 22
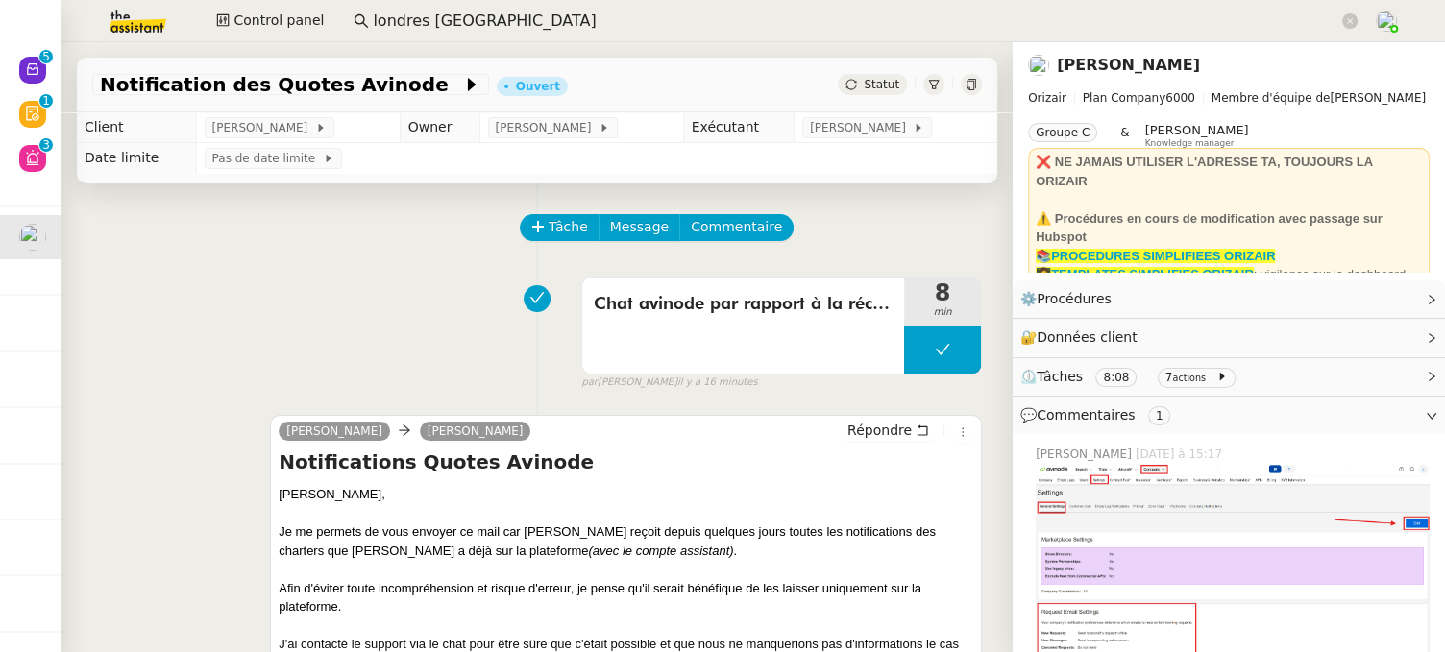
click at [961, 77] on div at bounding box center [971, 84] width 21 height 21
click at [549, 230] on span "Tâche" at bounding box center [568, 227] width 39 height 22
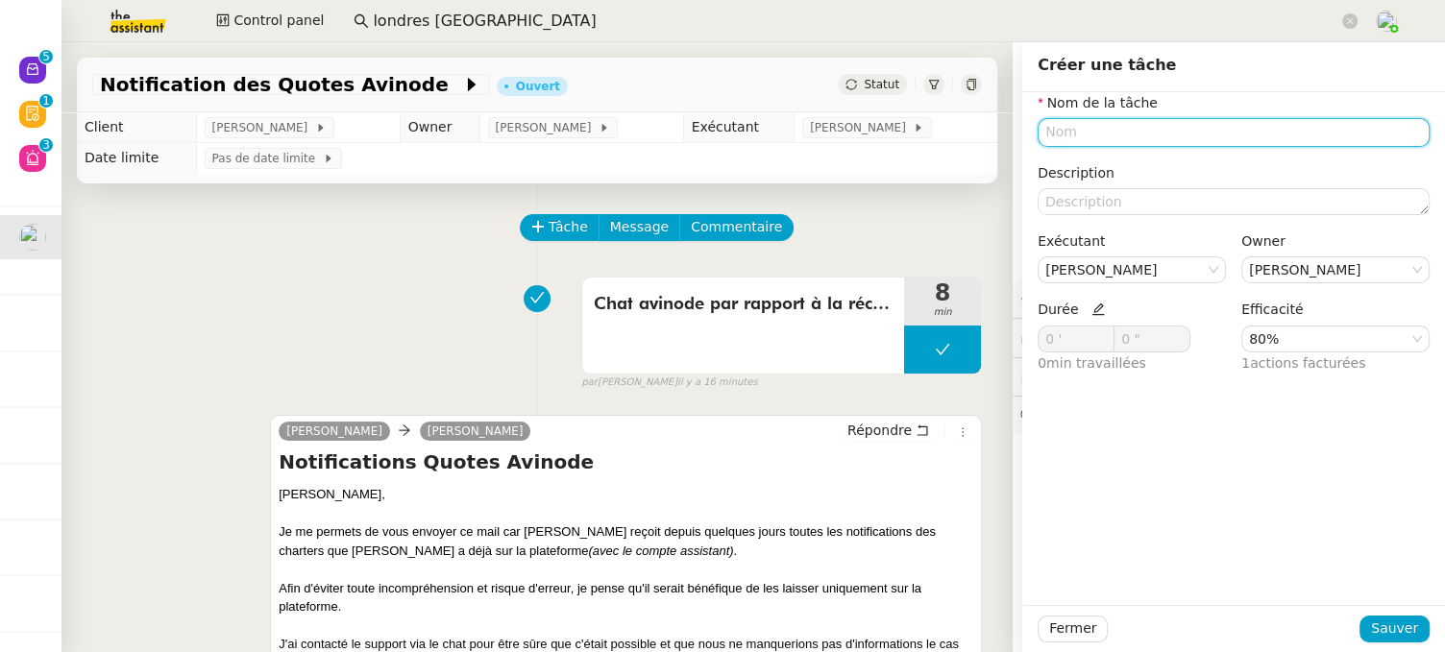
click at [1117, 135] on input "text" at bounding box center [1234, 132] width 392 height 28
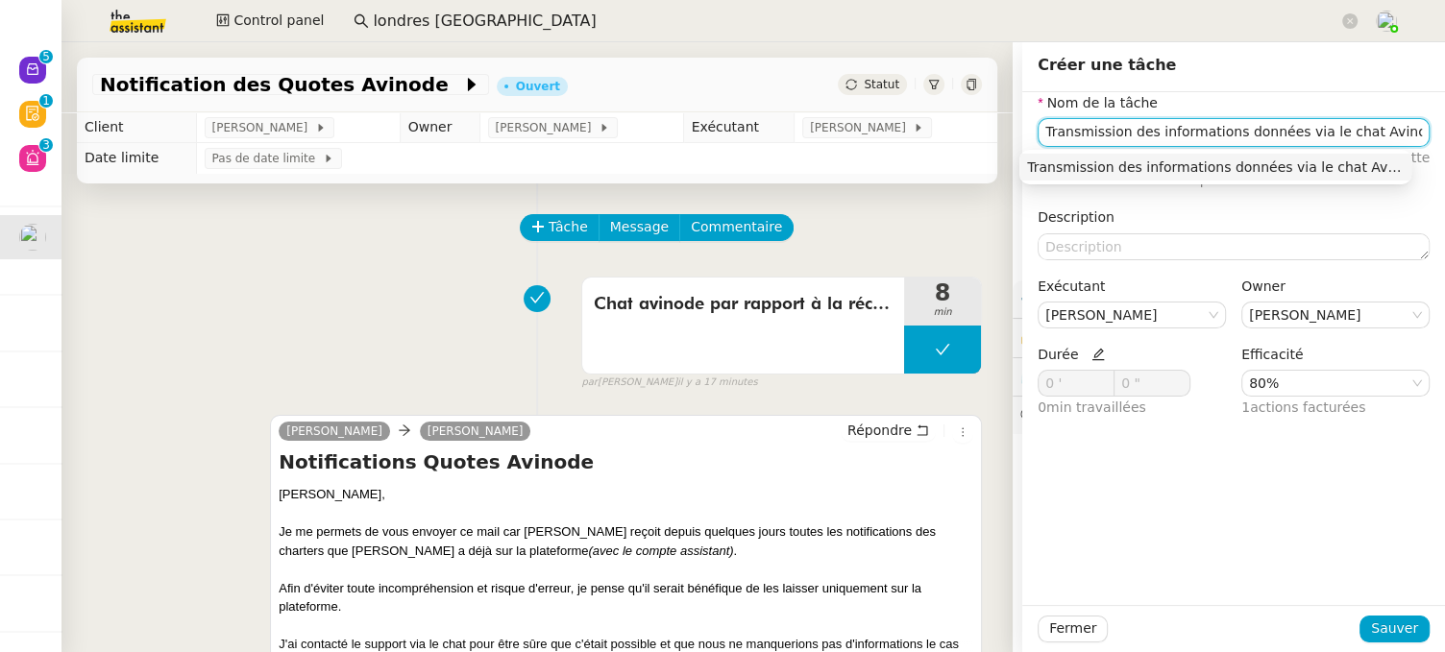
click at [1158, 154] on nz-auto-option "Transmission des informations données via le chat Avinode" at bounding box center [1215, 167] width 392 height 27
type input "Transmission des informations données via le chat Avinode"
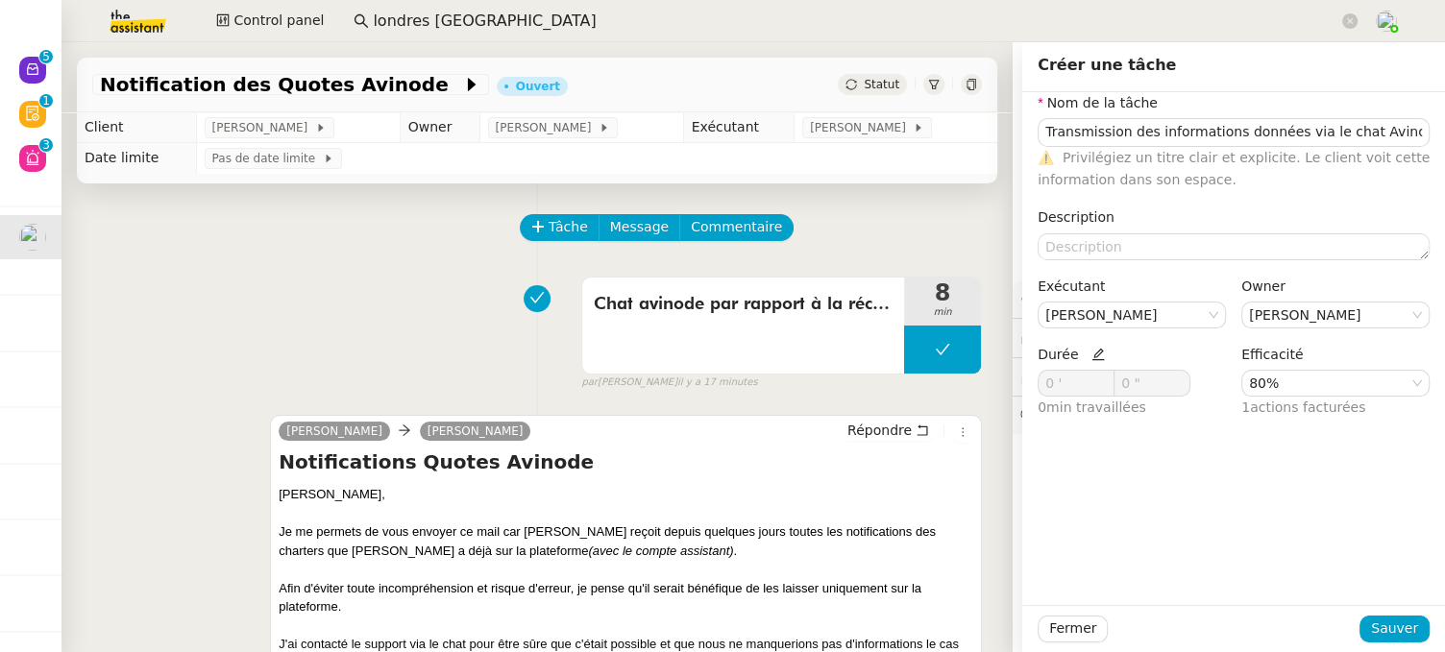
click at [1092, 355] on icon at bounding box center [1098, 354] width 13 height 13
drag, startPoint x: 1045, startPoint y: 391, endPoint x: 1014, endPoint y: 390, distance: 31.7
click at [1030, 390] on div "Durée 0 ' 0 " 0 min travaillées" at bounding box center [1132, 389] width 204 height 91
type input "2 '"
click at [1387, 555] on span "Sauver" at bounding box center [1394, 629] width 47 height 22
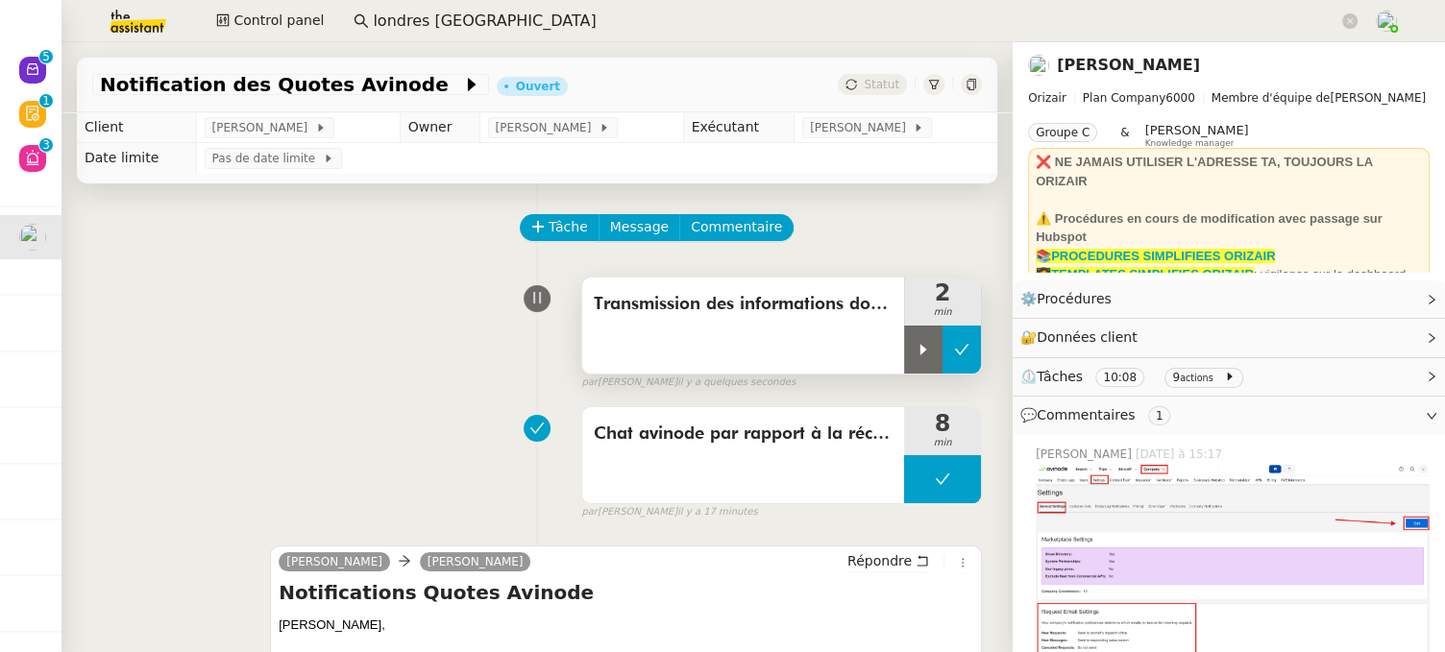
click at [955, 356] on button at bounding box center [962, 350] width 38 height 48
click at [967, 85] on icon at bounding box center [971, 85] width 9 height 12
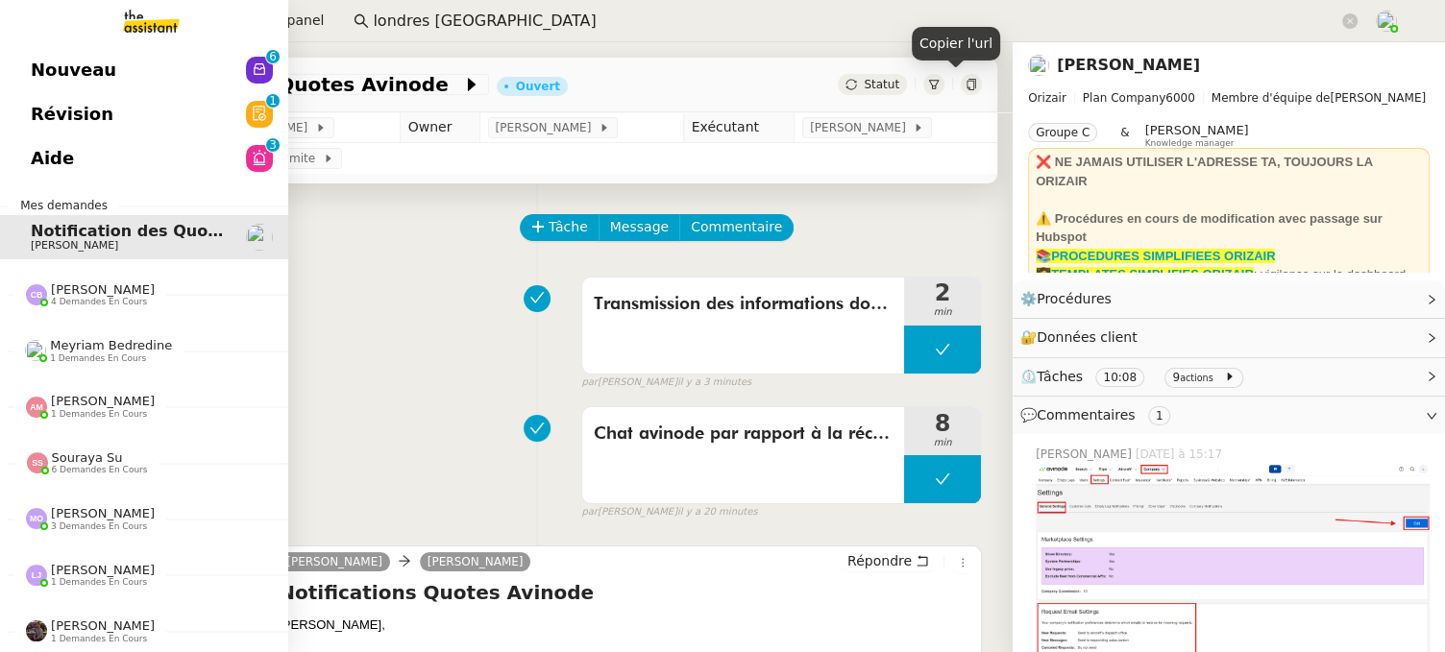
click at [86, 50] on link "Nouveau 0 1 2 3 4 5 6 7 8 9" at bounding box center [144, 70] width 288 height 44
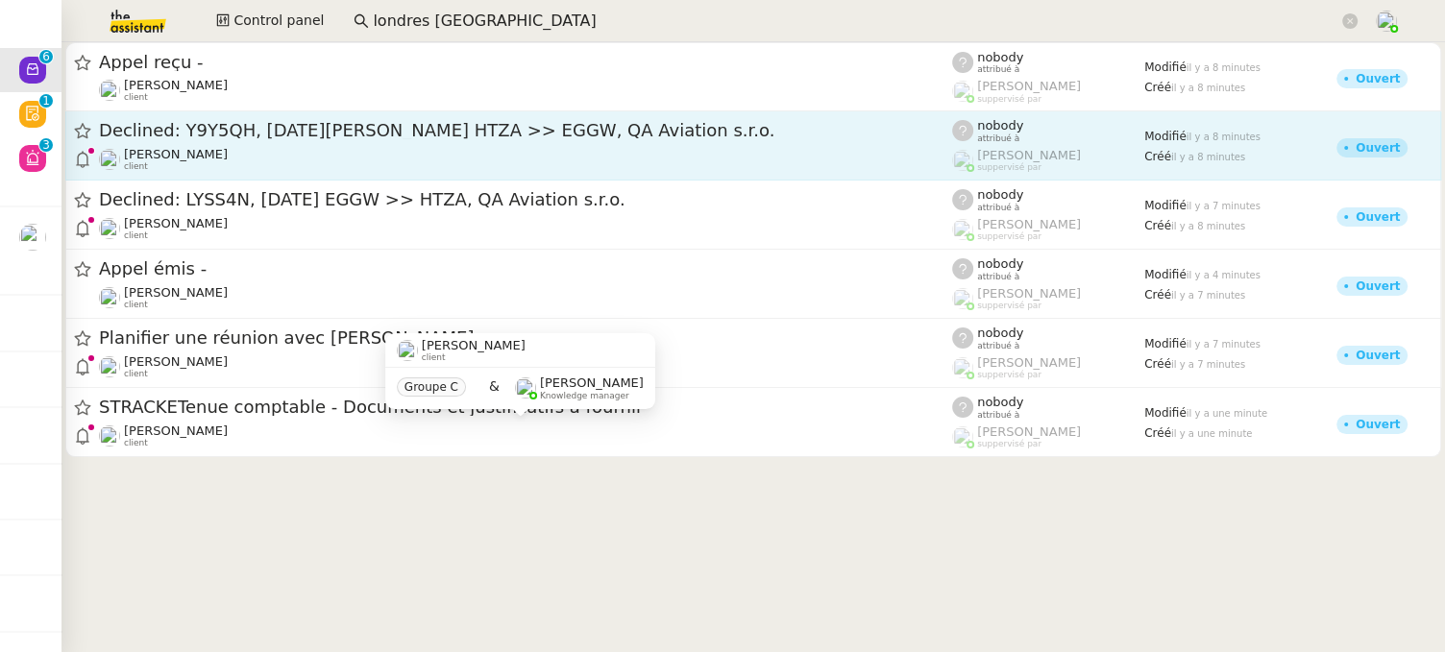
click at [378, 150] on div "[PERSON_NAME] client" at bounding box center [525, 159] width 853 height 25
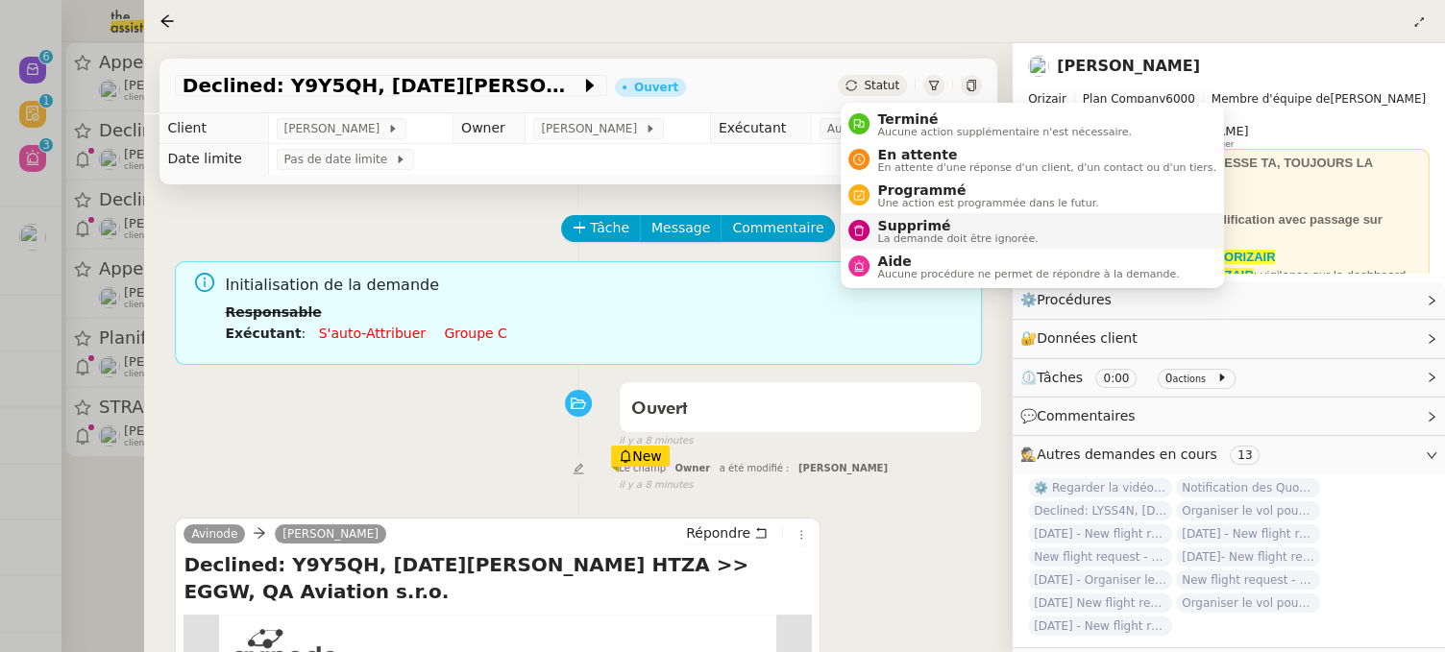
click at [937, 231] on span "Supprimé" at bounding box center [957, 225] width 160 height 15
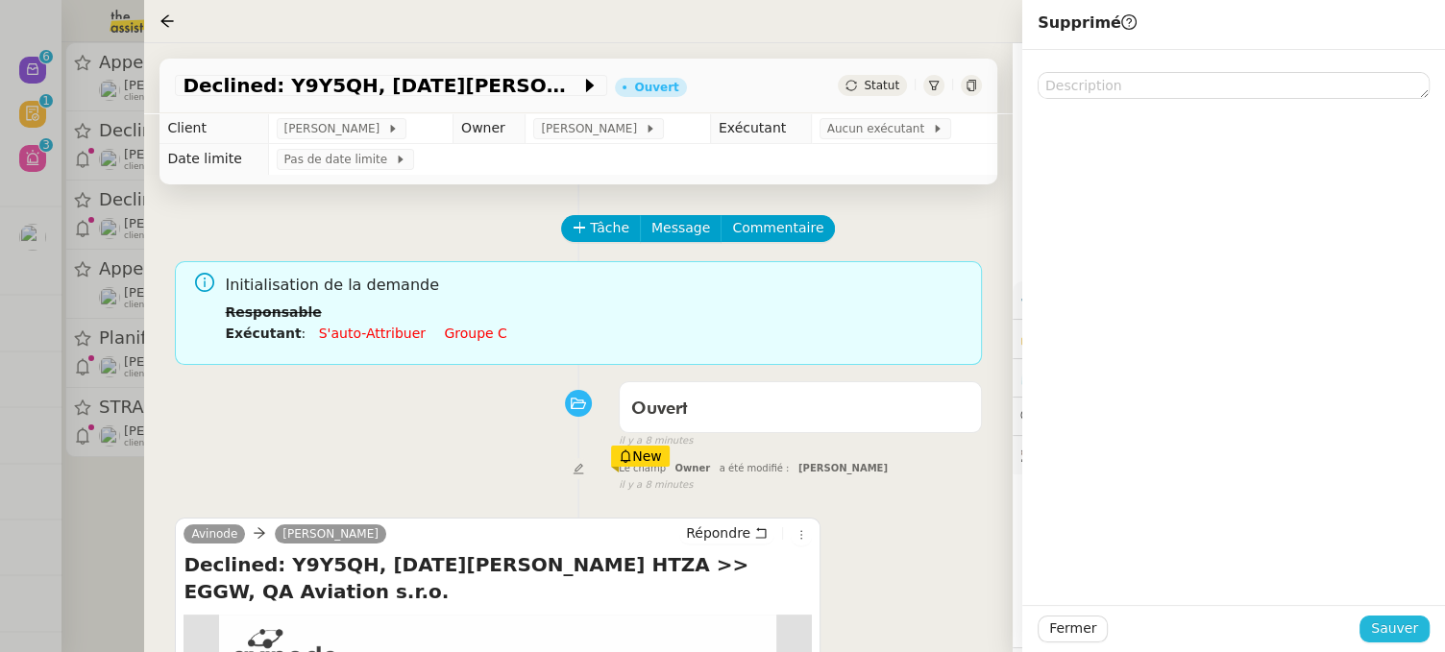
click at [1388, 555] on span "Sauver" at bounding box center [1394, 629] width 47 height 22
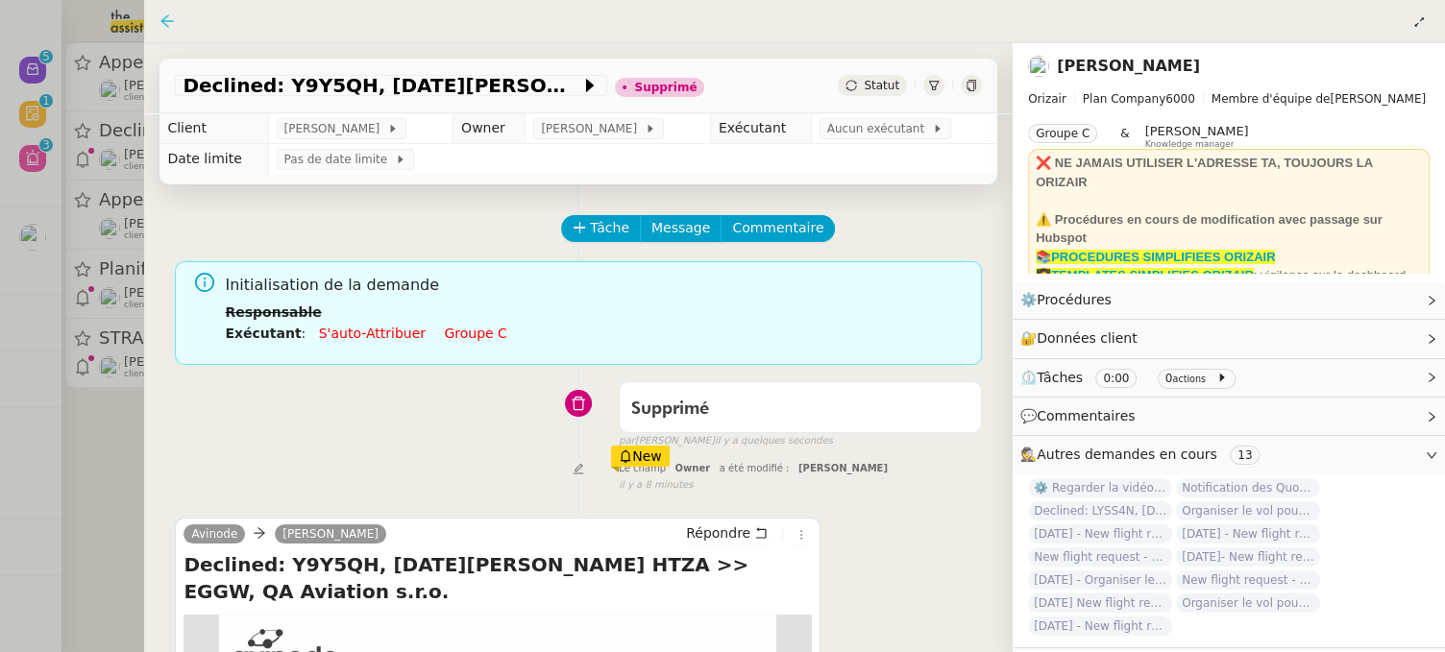
click at [166, 20] on icon at bounding box center [166, 20] width 15 height 15
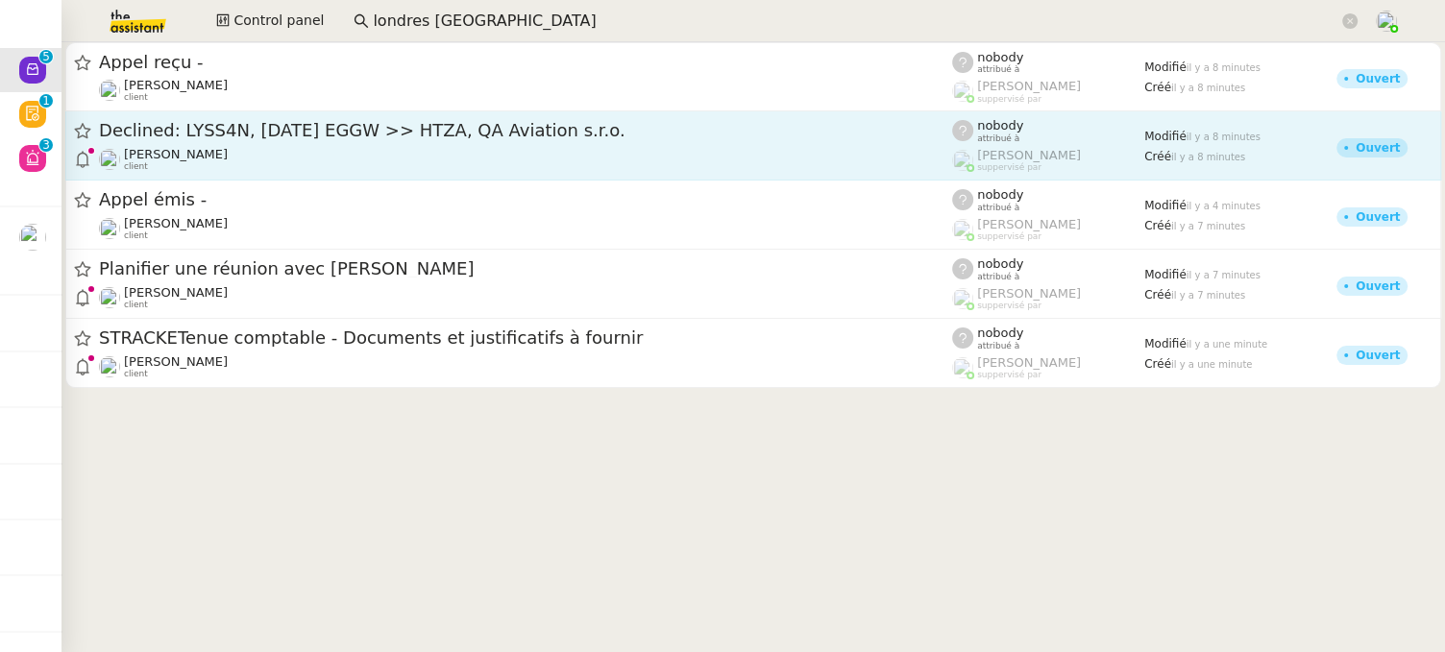
click at [349, 151] on div "[PERSON_NAME] client" at bounding box center [525, 159] width 853 height 25
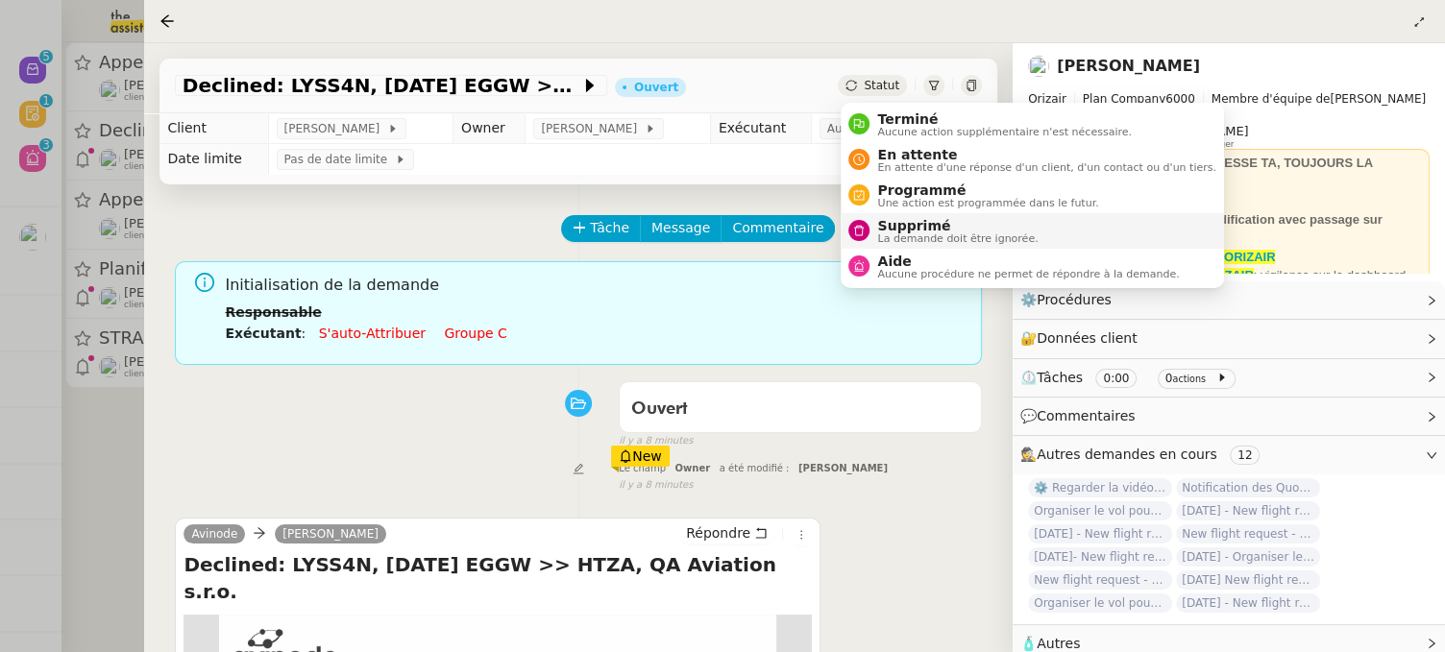
click at [901, 223] on span "Supprimé" at bounding box center [957, 225] width 160 height 15
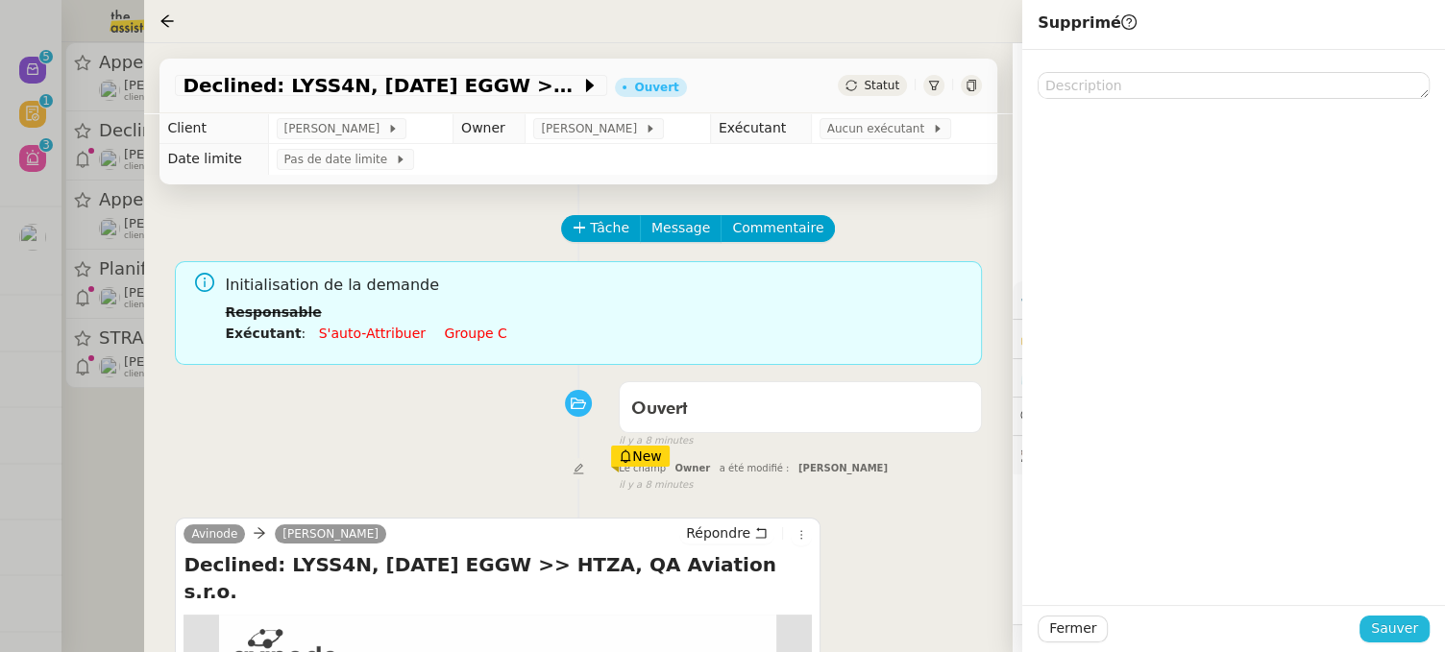
click at [1394, 555] on span "Sauver" at bounding box center [1394, 629] width 47 height 22
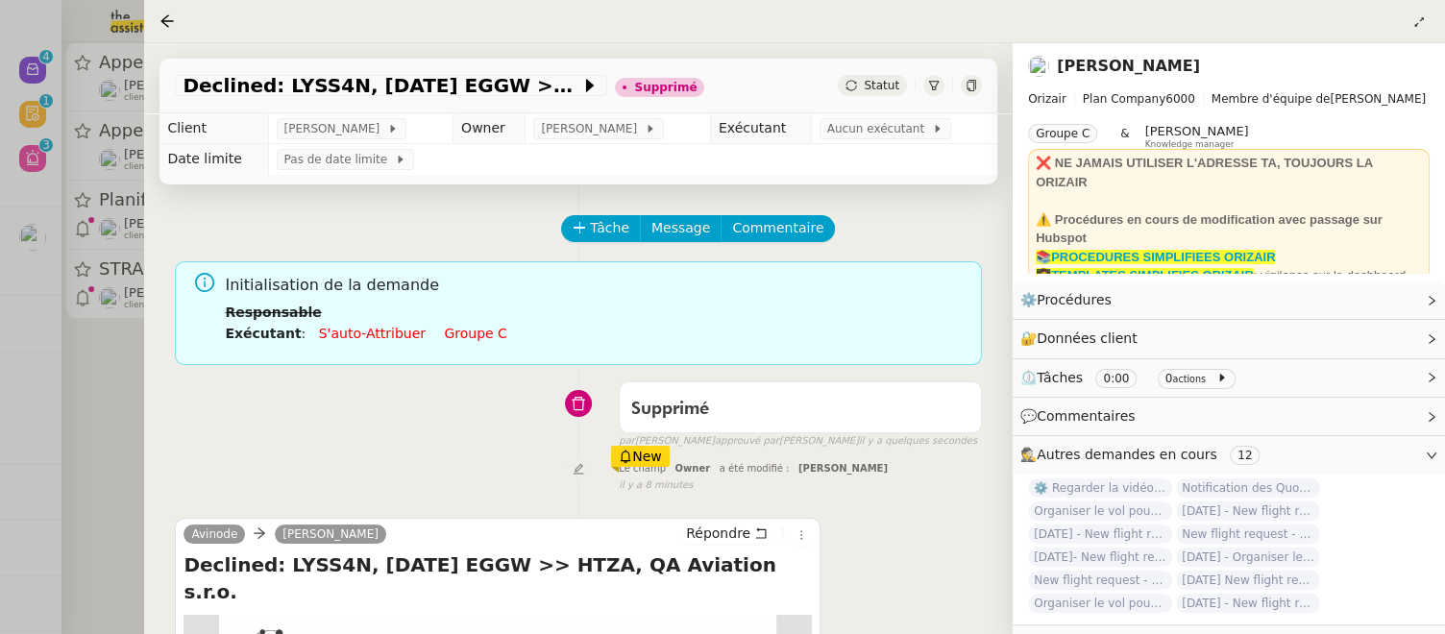
click at [107, 420] on div at bounding box center [722, 317] width 1445 height 634
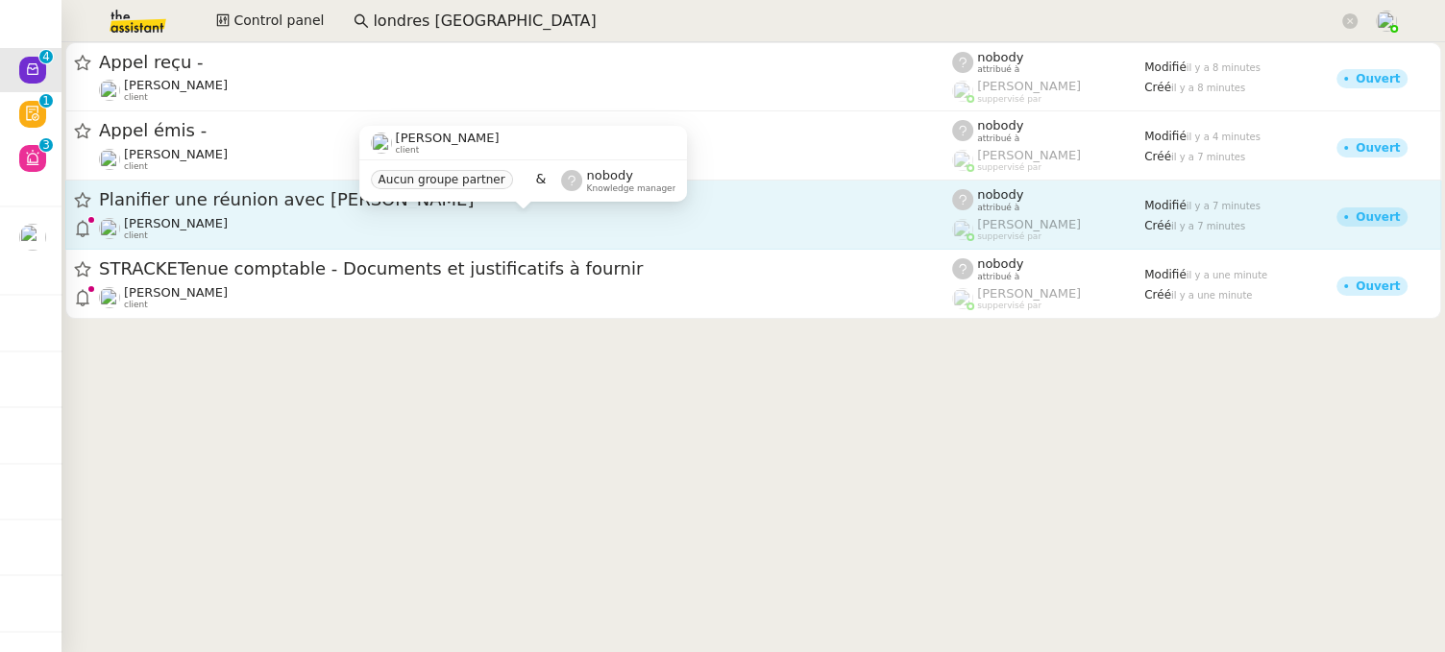
click at [318, 226] on div "Ariel Wengroff client" at bounding box center [525, 228] width 853 height 25
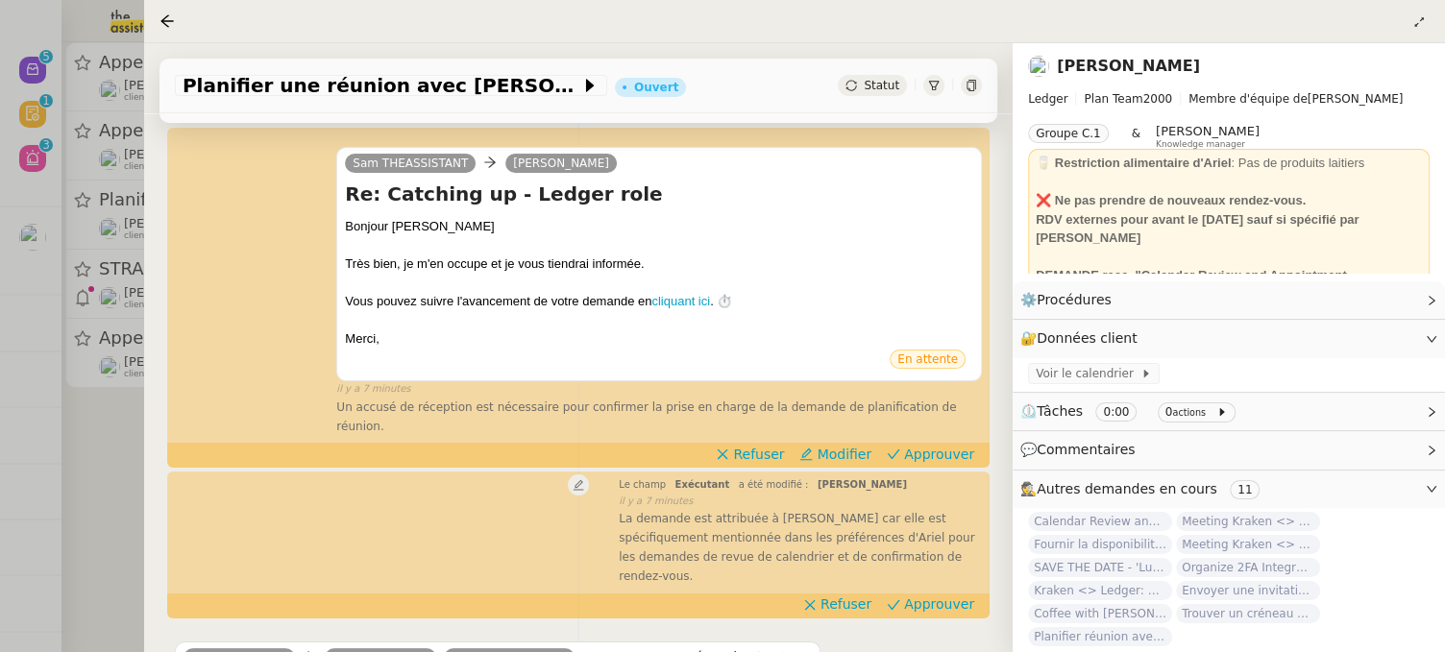
scroll to position [283, 0]
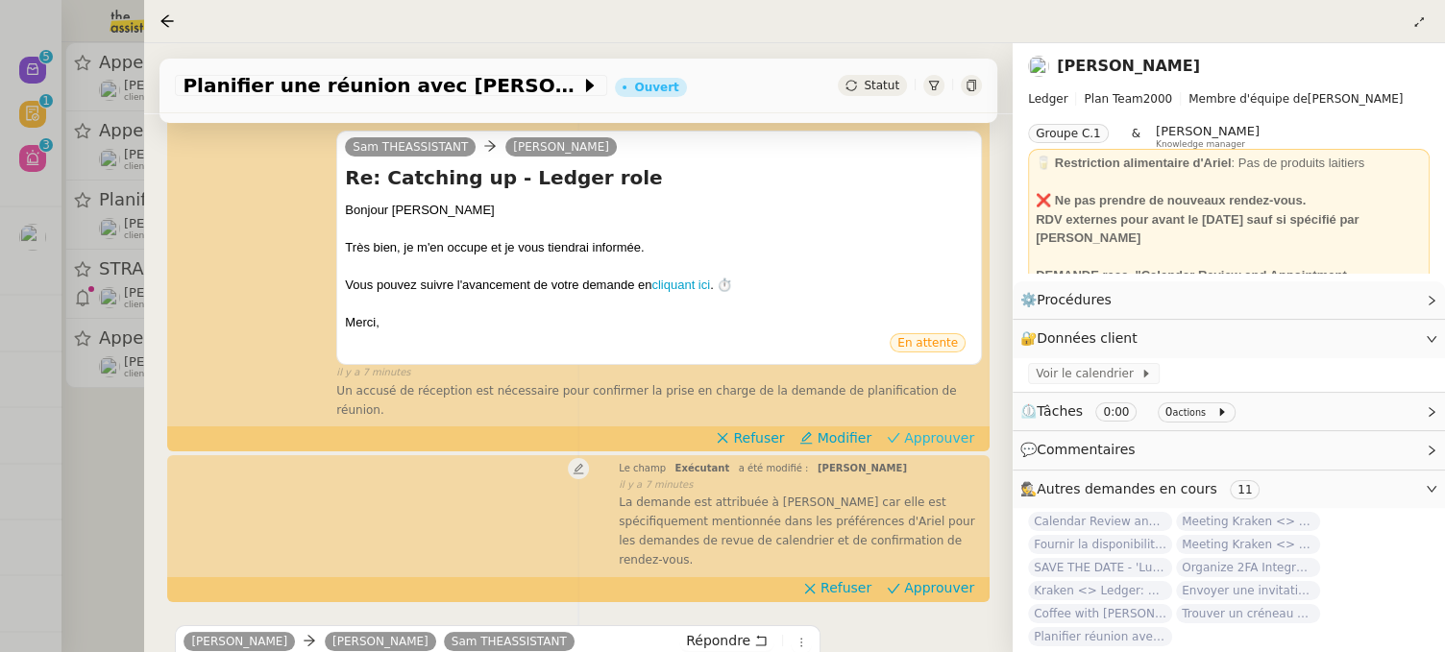
click at [932, 429] on span "Approuver" at bounding box center [939, 438] width 70 height 19
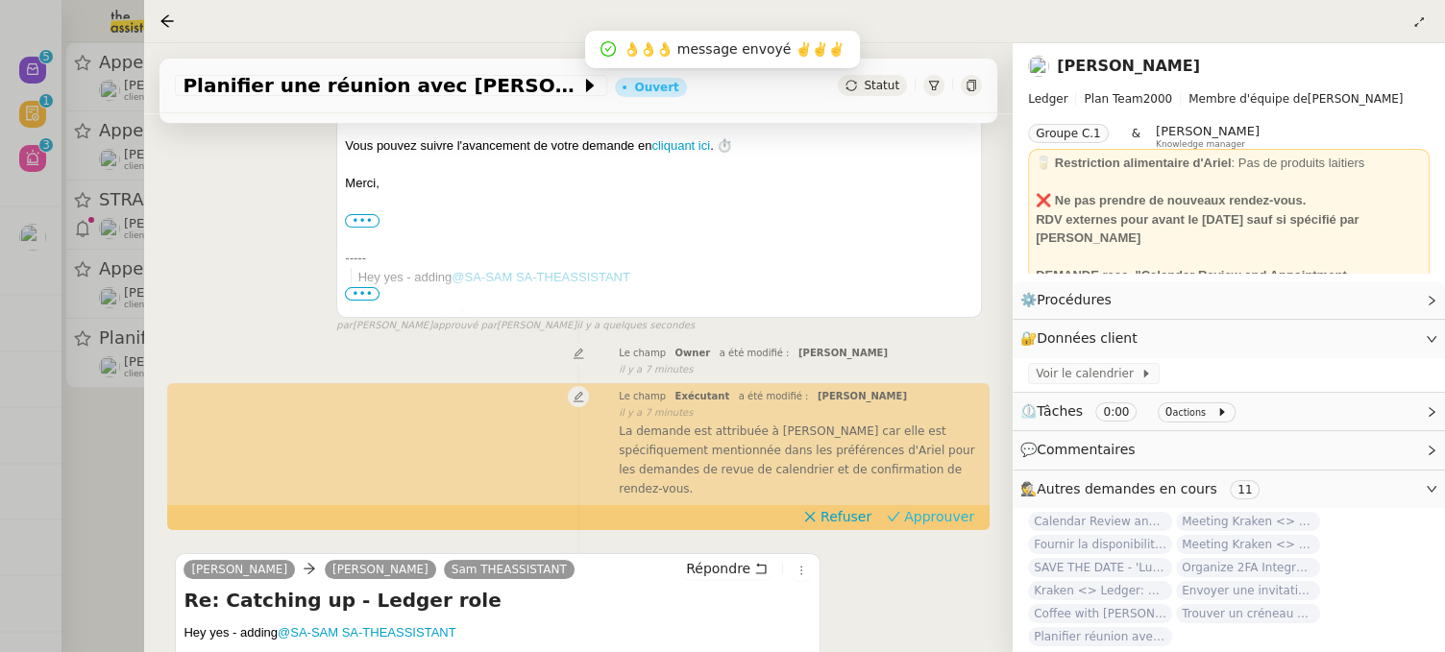
scroll to position [380, 0]
click at [917, 505] on span "Approuver" at bounding box center [939, 514] width 70 height 19
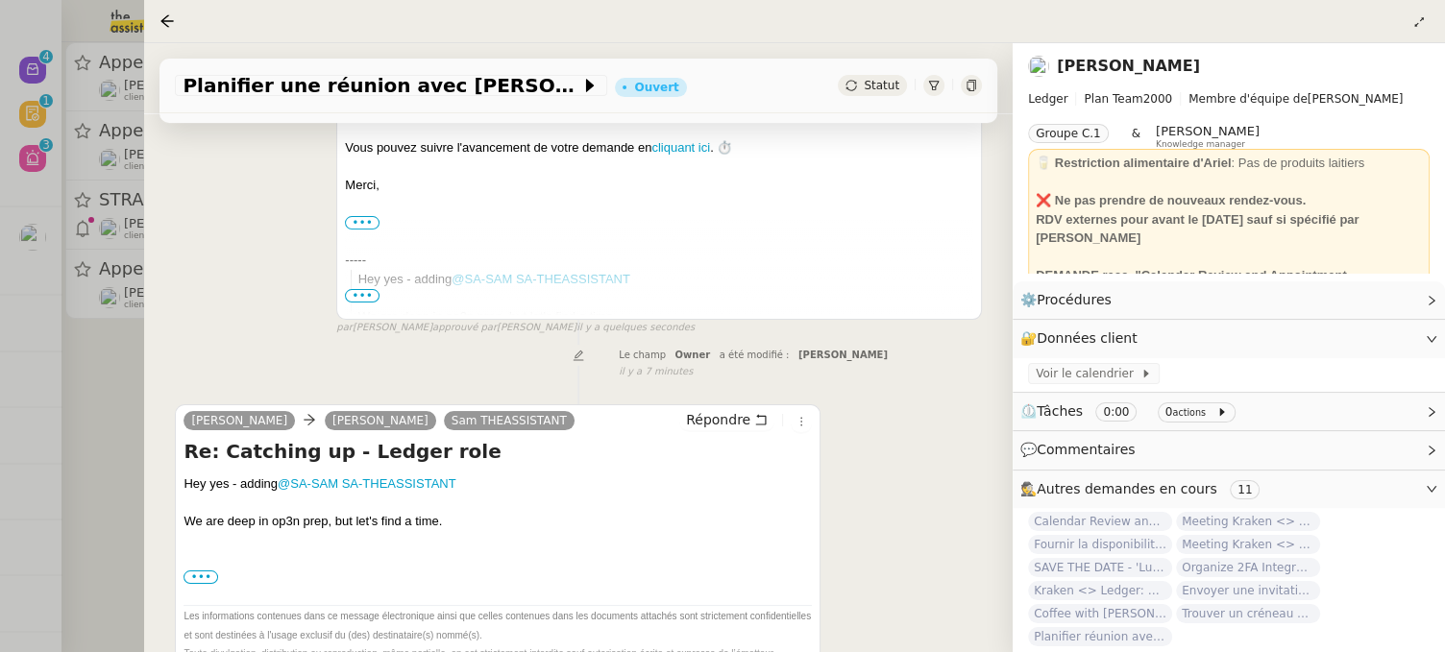
scroll to position [376, 0]
click at [797, 426] on icon at bounding box center [801, 423] width 21 height 12
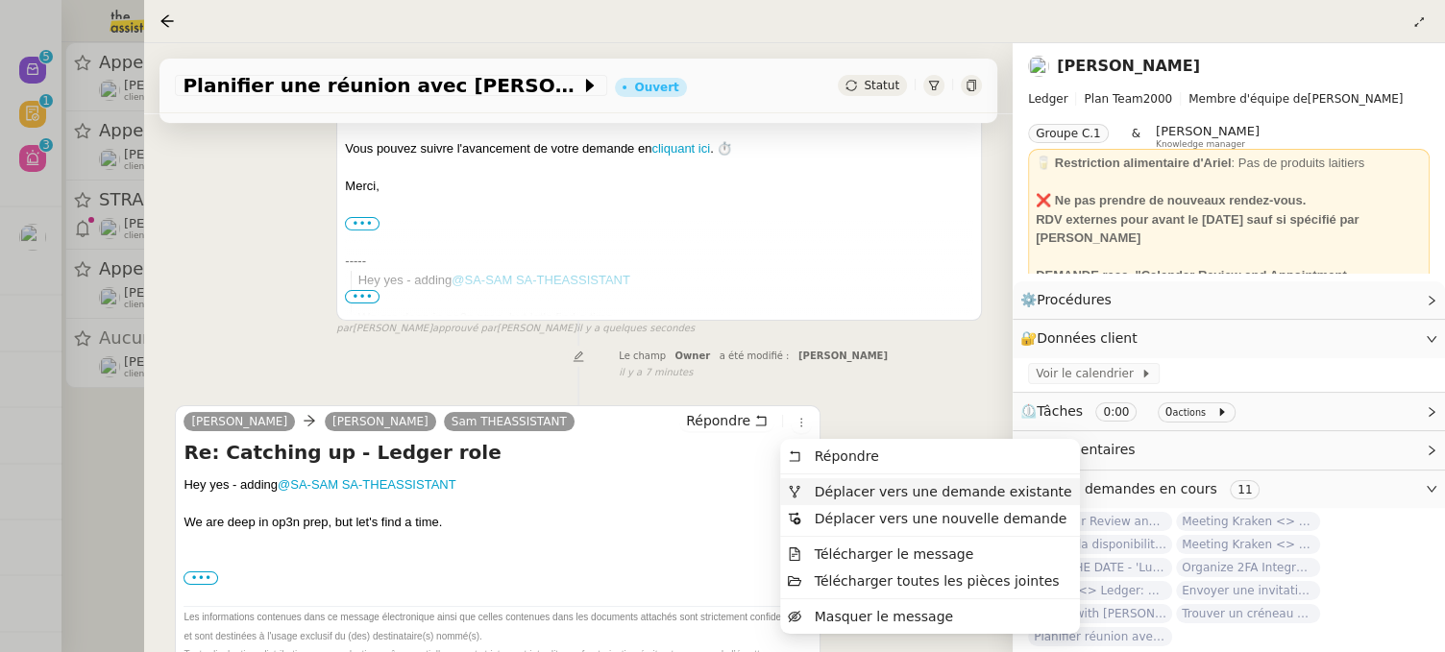
click at [856, 493] on span "Déplacer vers une demande existante" at bounding box center [944, 491] width 258 height 15
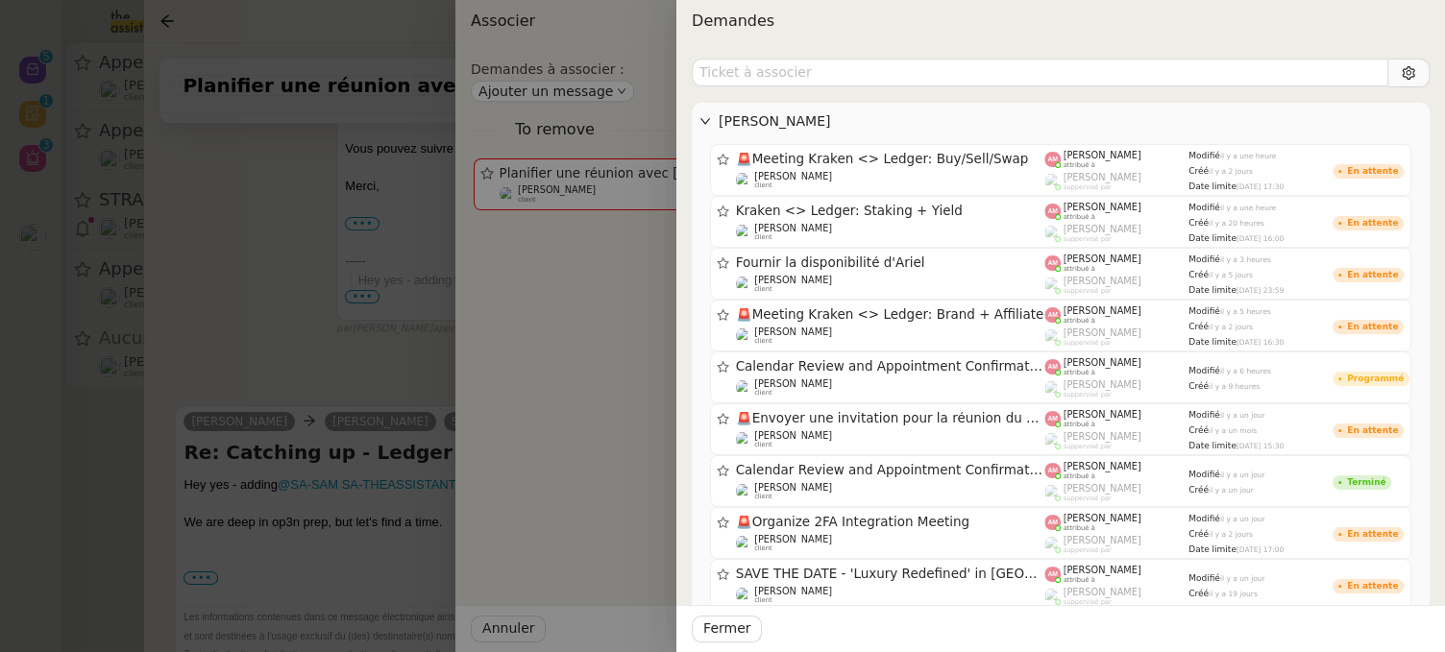
click at [330, 289] on div at bounding box center [722, 326] width 1445 height 652
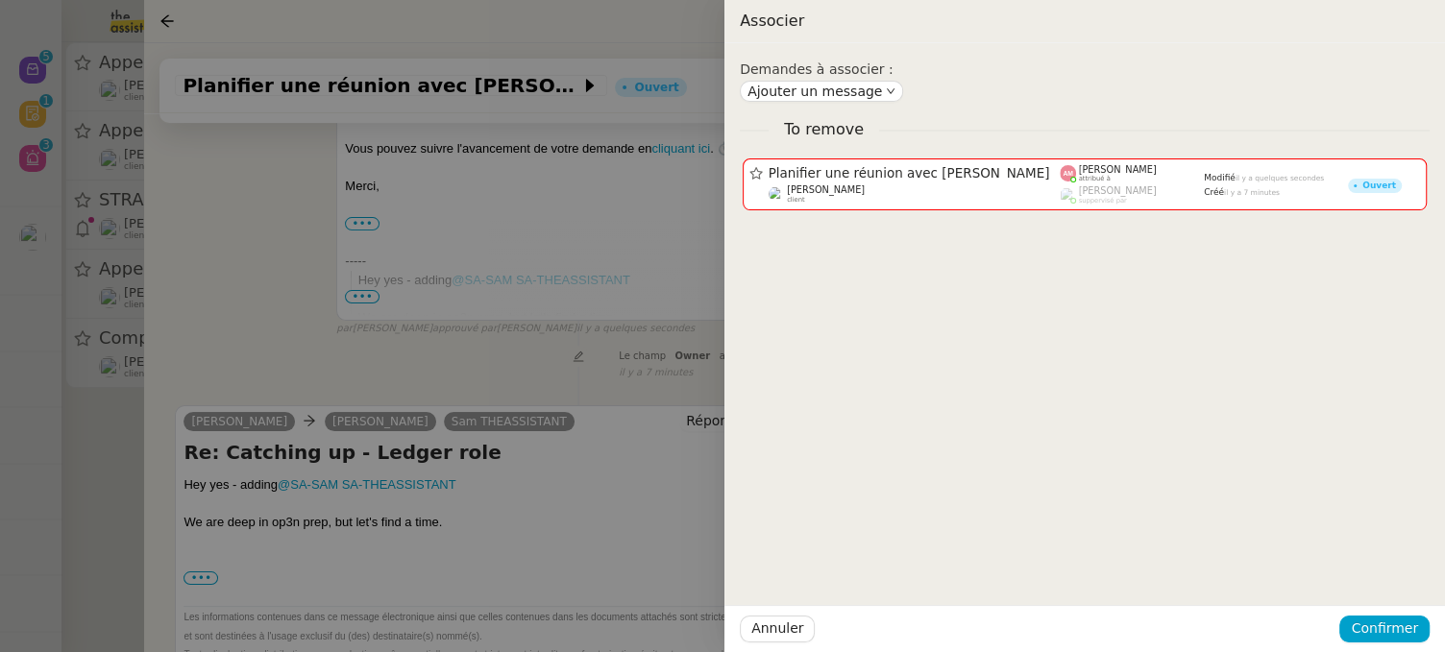
click at [590, 383] on div at bounding box center [722, 326] width 1445 height 652
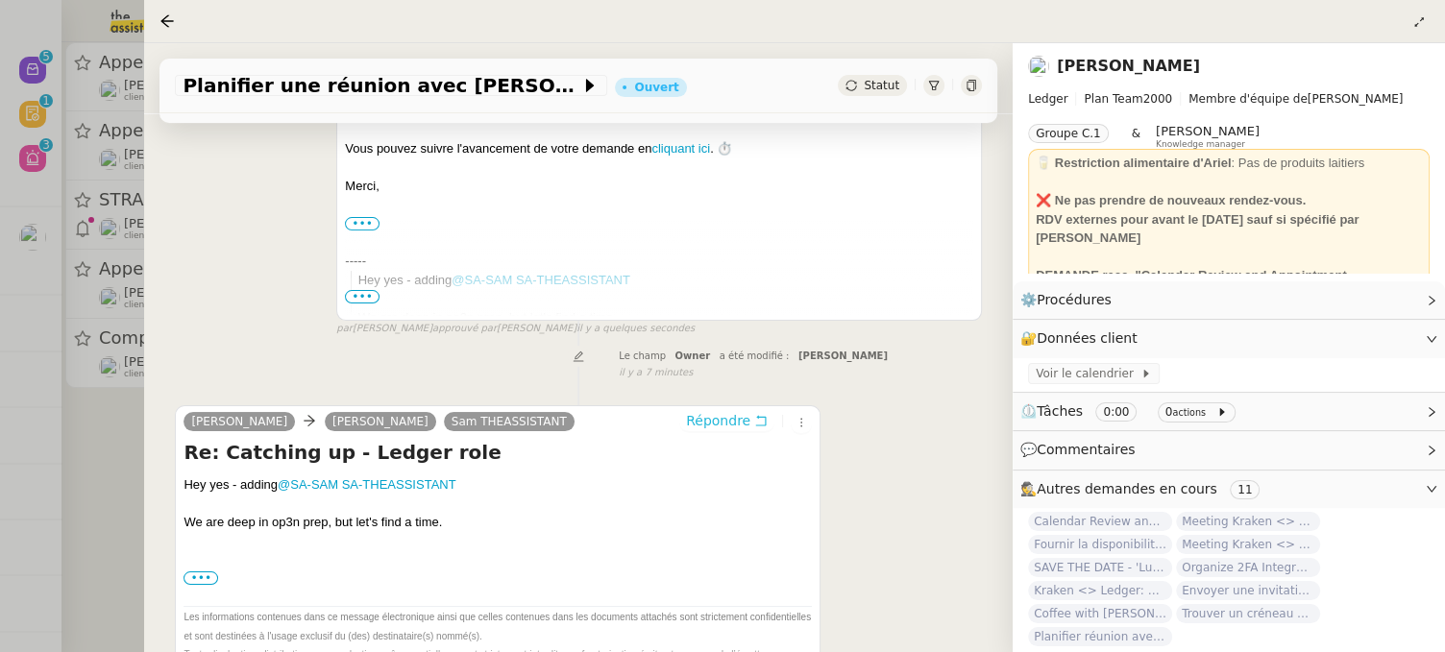
click at [743, 429] on button "Répondre" at bounding box center [726, 420] width 95 height 21
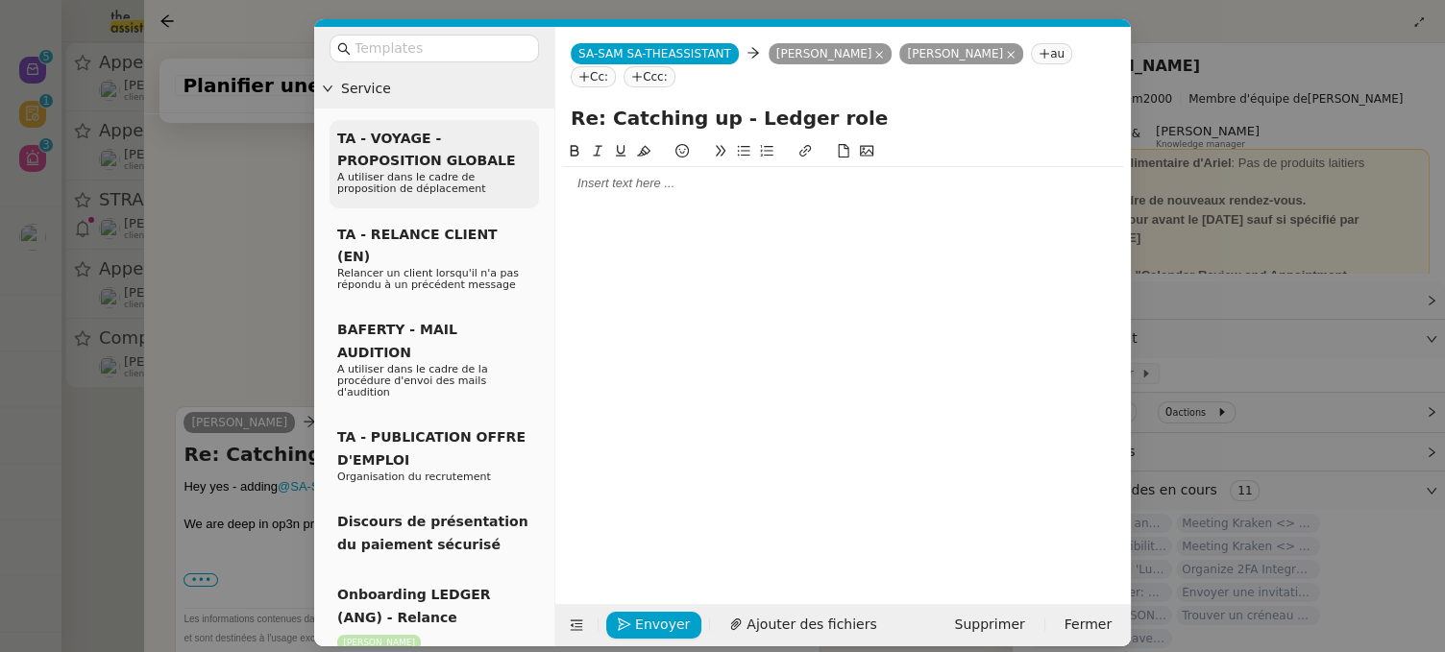
scroll to position [524, 0]
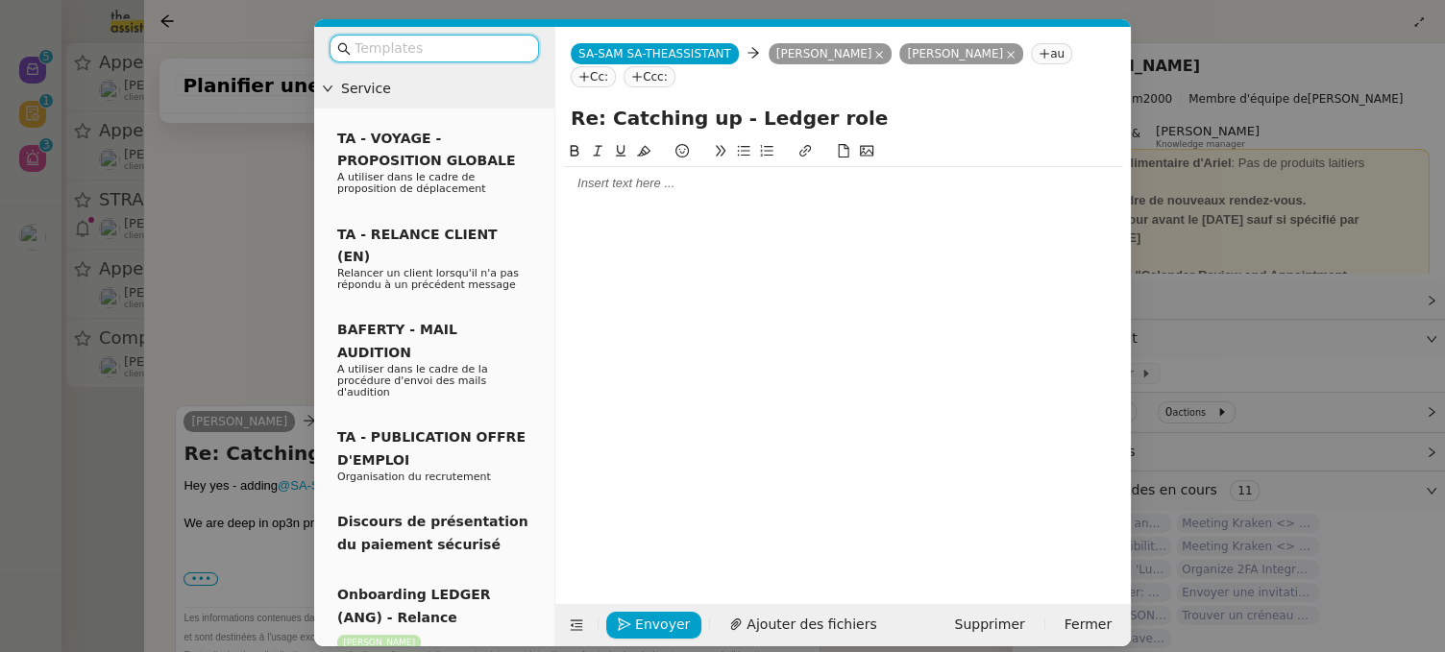
click at [412, 56] on input "text" at bounding box center [441, 48] width 173 height 22
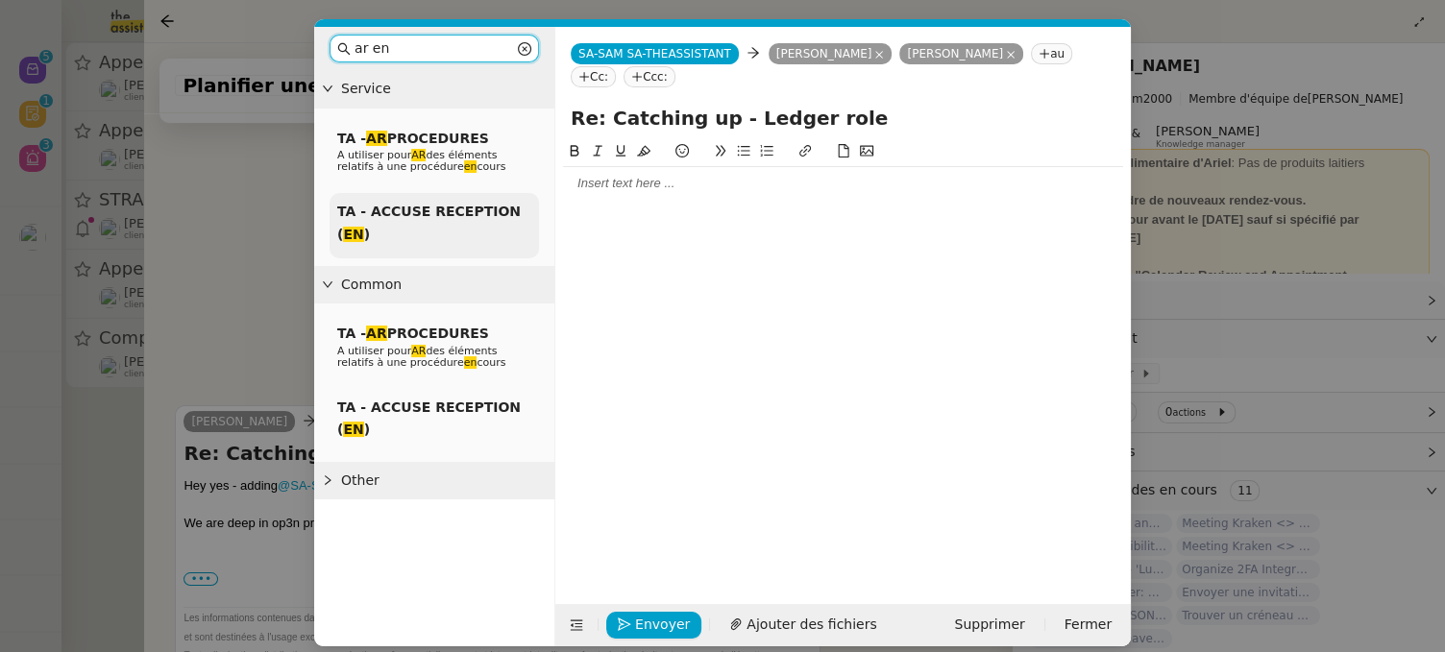
type input "ar en"
click at [462, 204] on span "TA - ACCUSE RECEPTION ( EN )" at bounding box center [429, 222] width 184 height 37
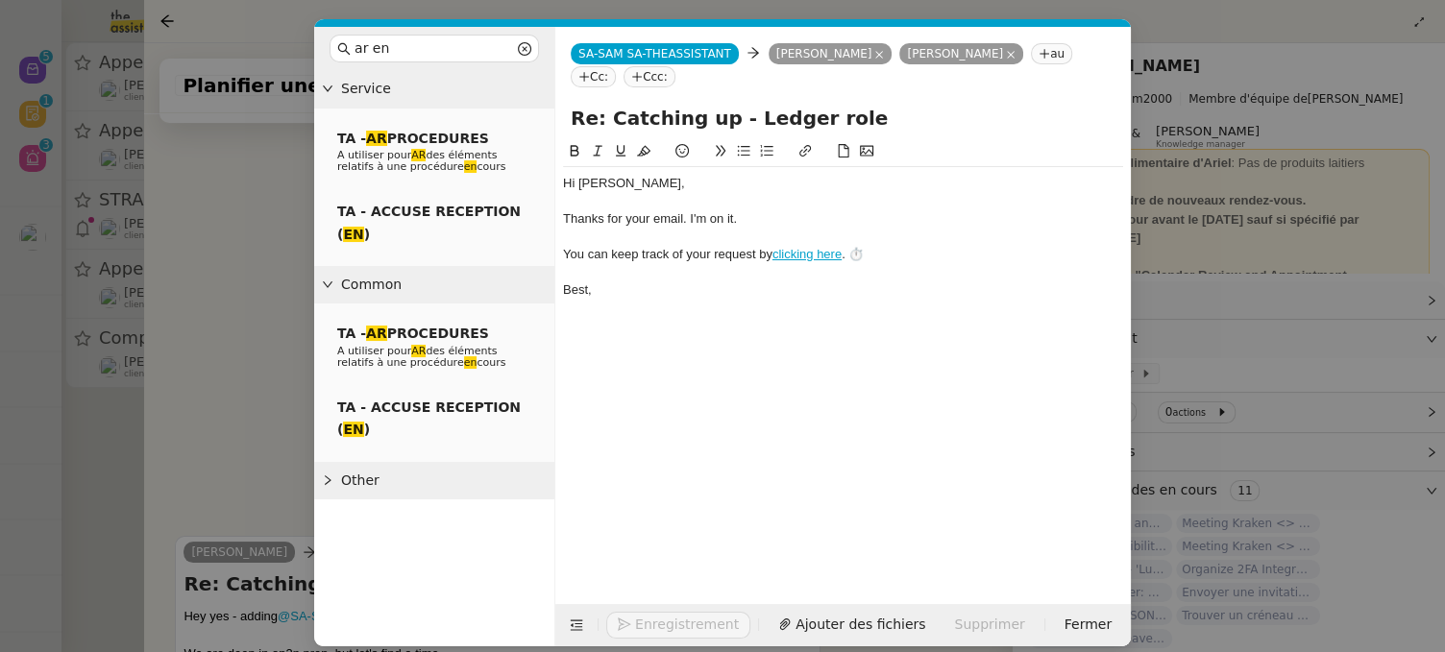
scroll to position [654, 0]
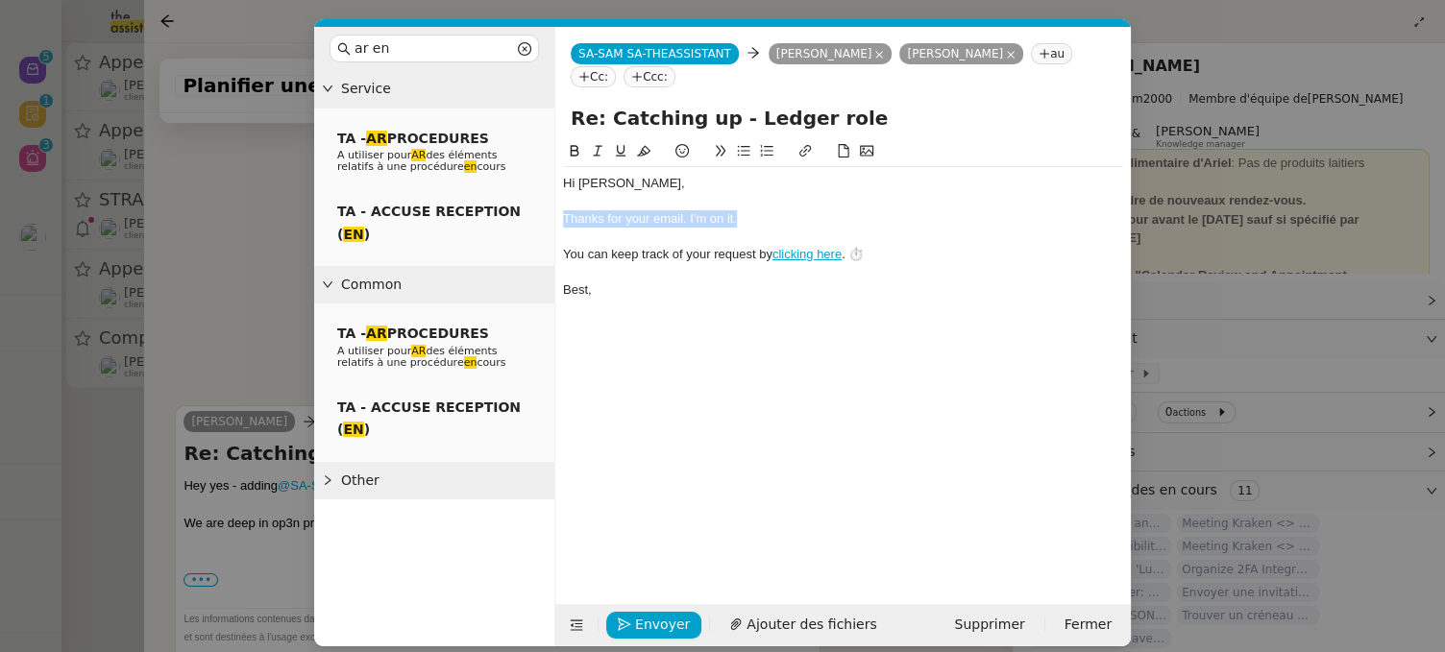
drag, startPoint x: 744, startPoint y: 223, endPoint x: 557, endPoint y: 223, distance: 186.4
click at [557, 223] on nz-spin "Hi ﻿Ariel﻿, Thanks for your email. I'm on it. You can keep track of your reques…" at bounding box center [843, 361] width 576 height 442
click at [259, 217] on nz-modal-container "ar en Service TA - AR PROCEDURES A utiliser pour AR des éléments relatifs à une…" at bounding box center [722, 326] width 1445 height 652
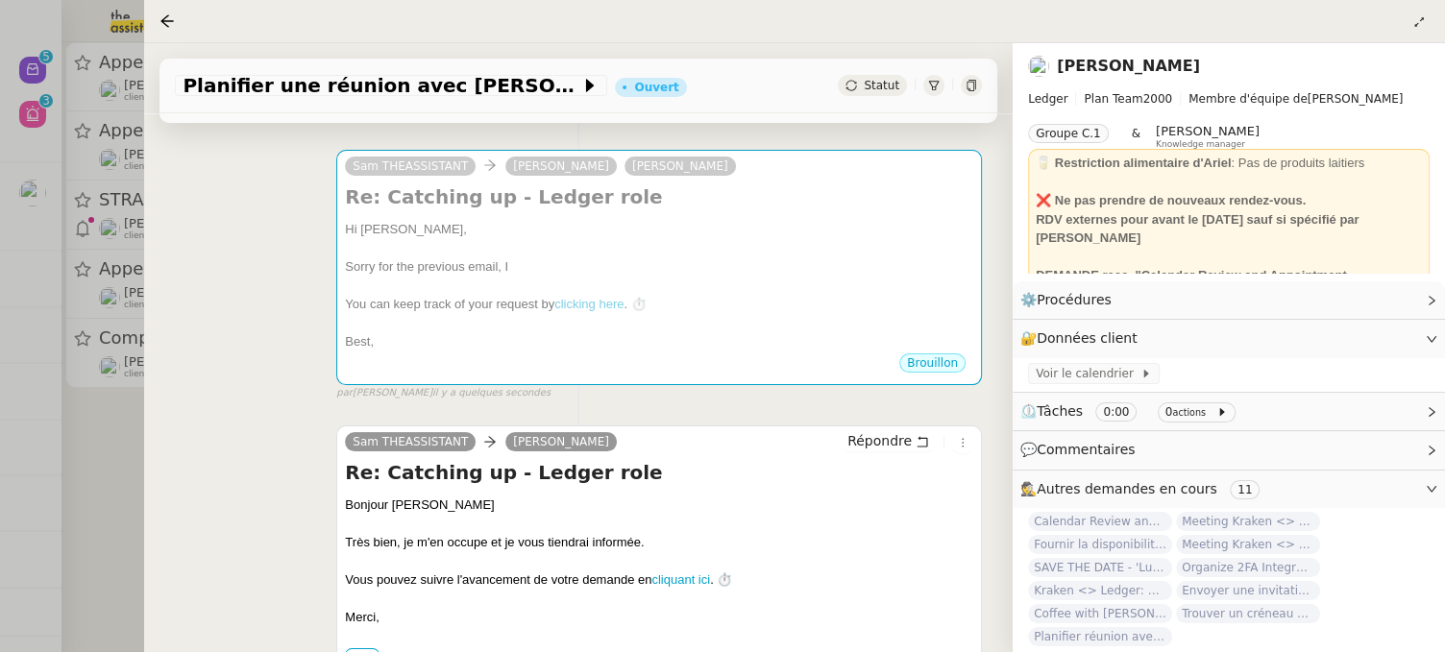
scroll to position [219, 0]
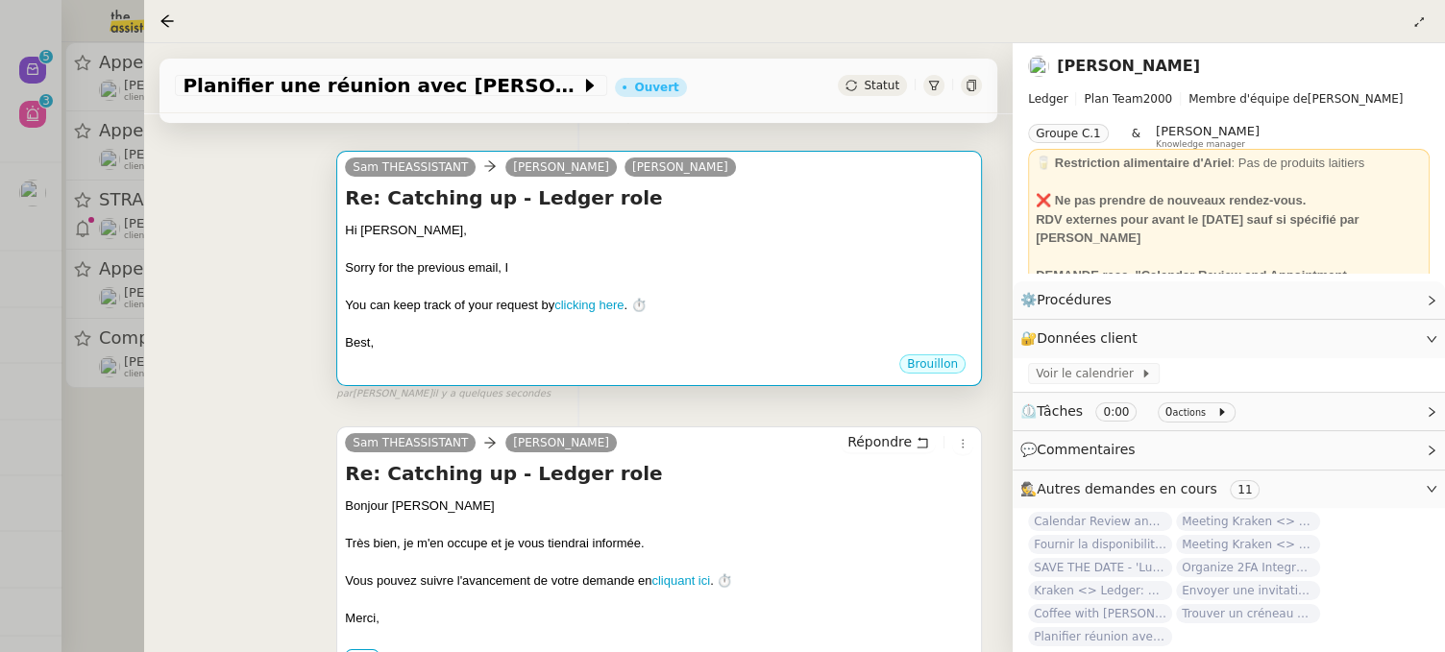
click at [655, 184] on div "Sam THEASSISTANT Ariel Wengroff James Clark" at bounding box center [544, 170] width 398 height 29
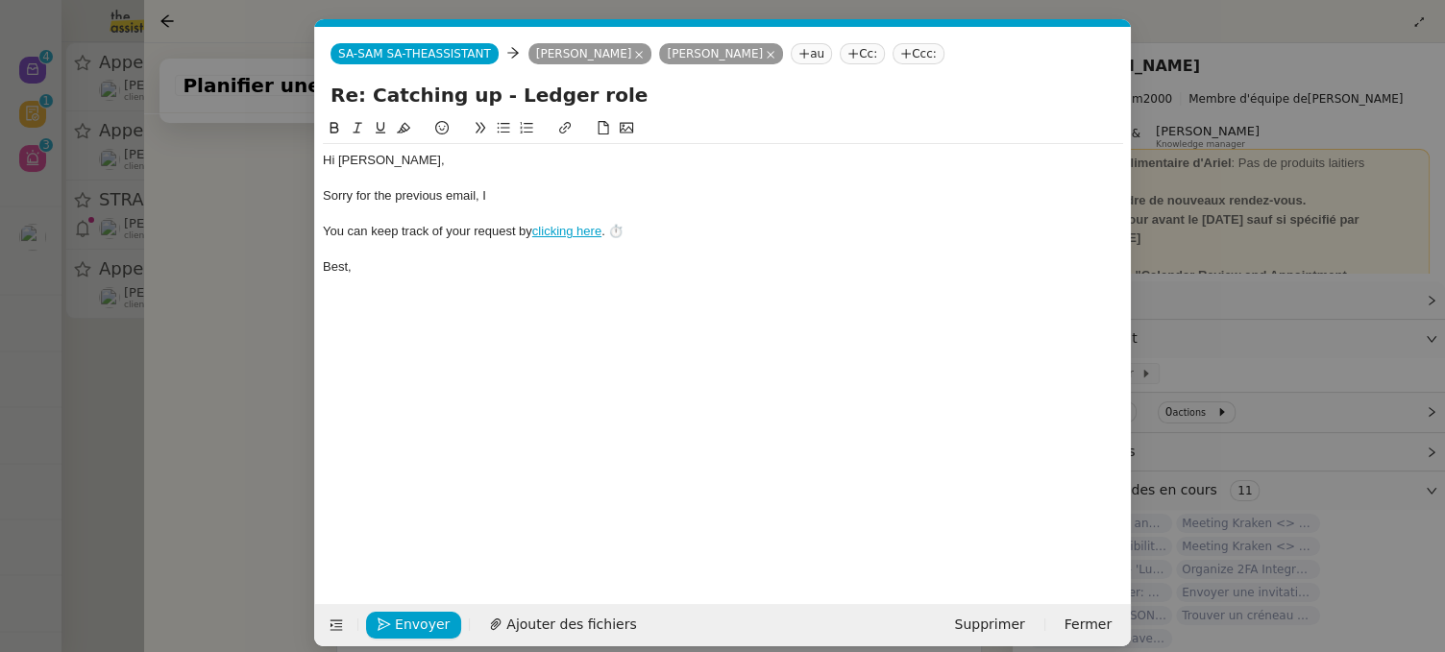
scroll to position [0, 70]
click at [766, 53] on icon at bounding box center [771, 55] width 10 height 10
click at [542, 190] on div "Sorry for the previous email, I" at bounding box center [723, 195] width 800 height 17
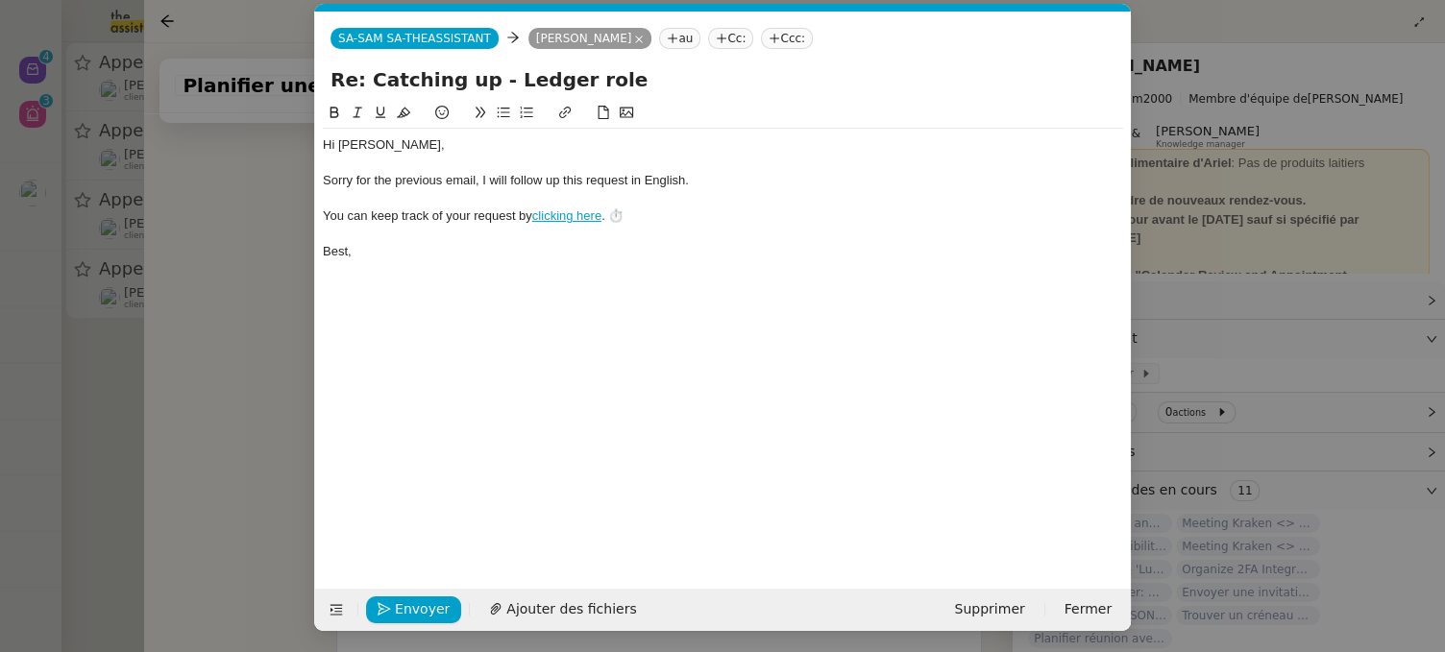
scroll to position [16, 0]
click at [405, 555] on span "Envoyer" at bounding box center [422, 609] width 55 height 22
click at [432, 555] on span "Confirmer l'envoi" at bounding box center [452, 609] width 115 height 22
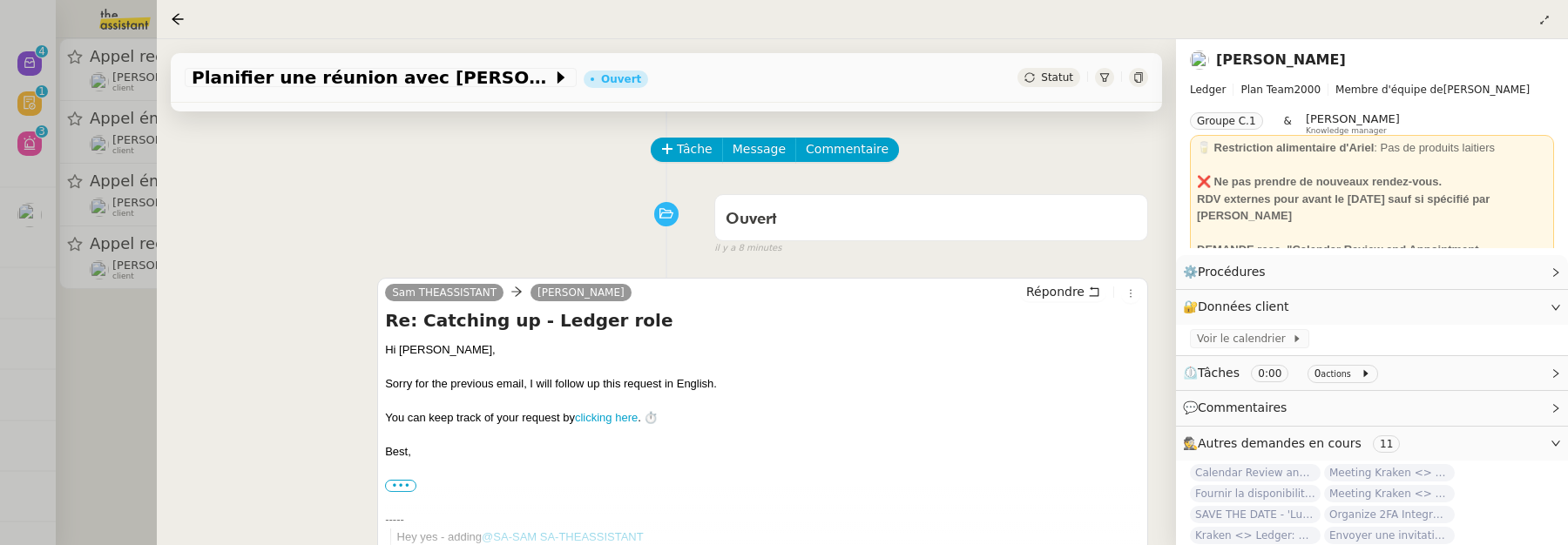
scroll to position [0, 0]
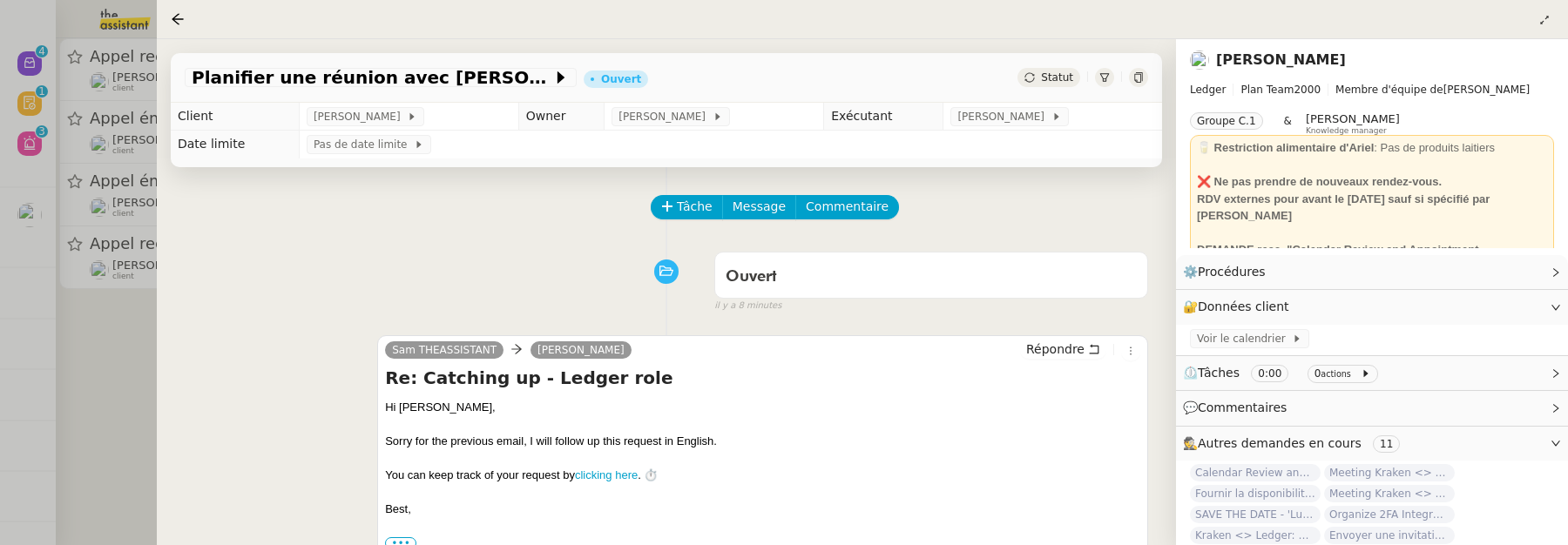
click at [1269, 63] on link "[PERSON_NAME]" at bounding box center [1281, 60] width 130 height 16
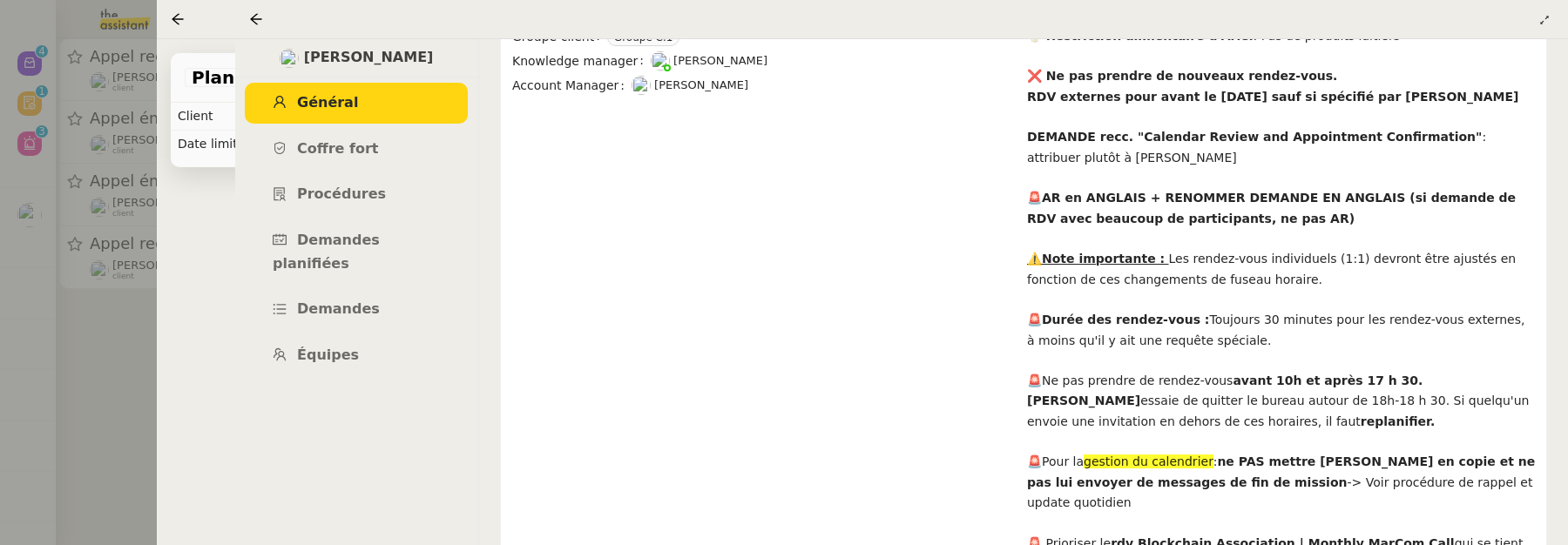
scroll to position [612, 0]
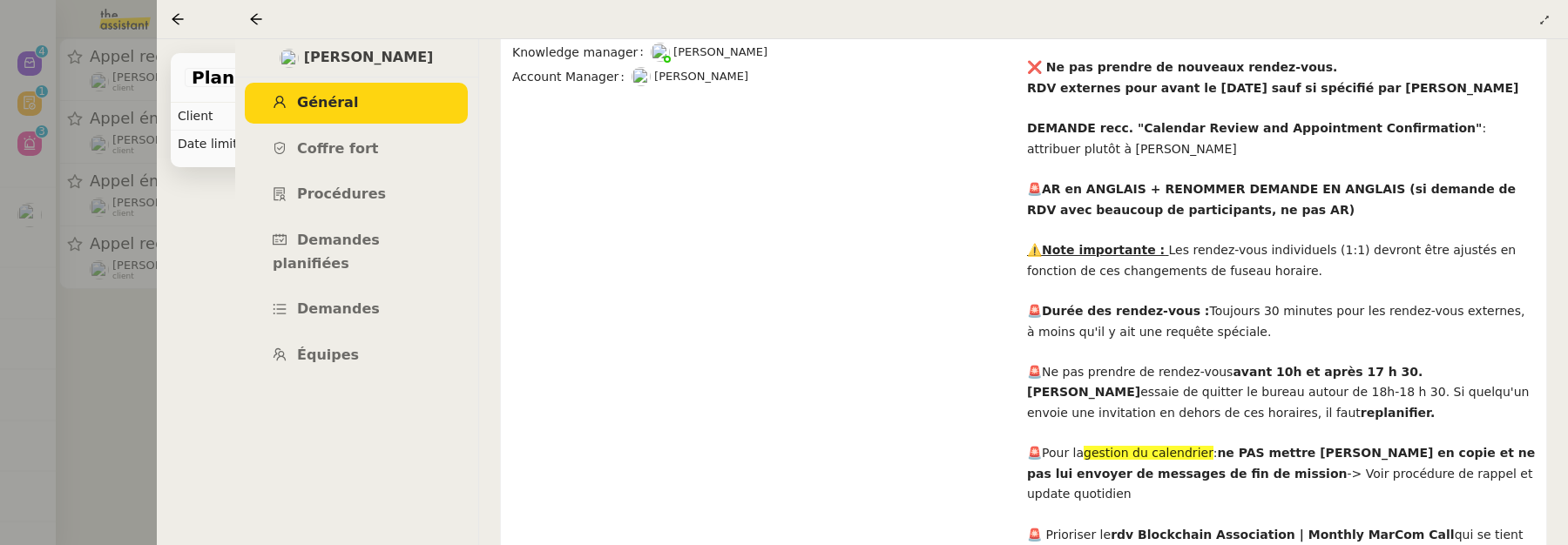
click at [136, 332] on div at bounding box center [784, 272] width 1568 height 545
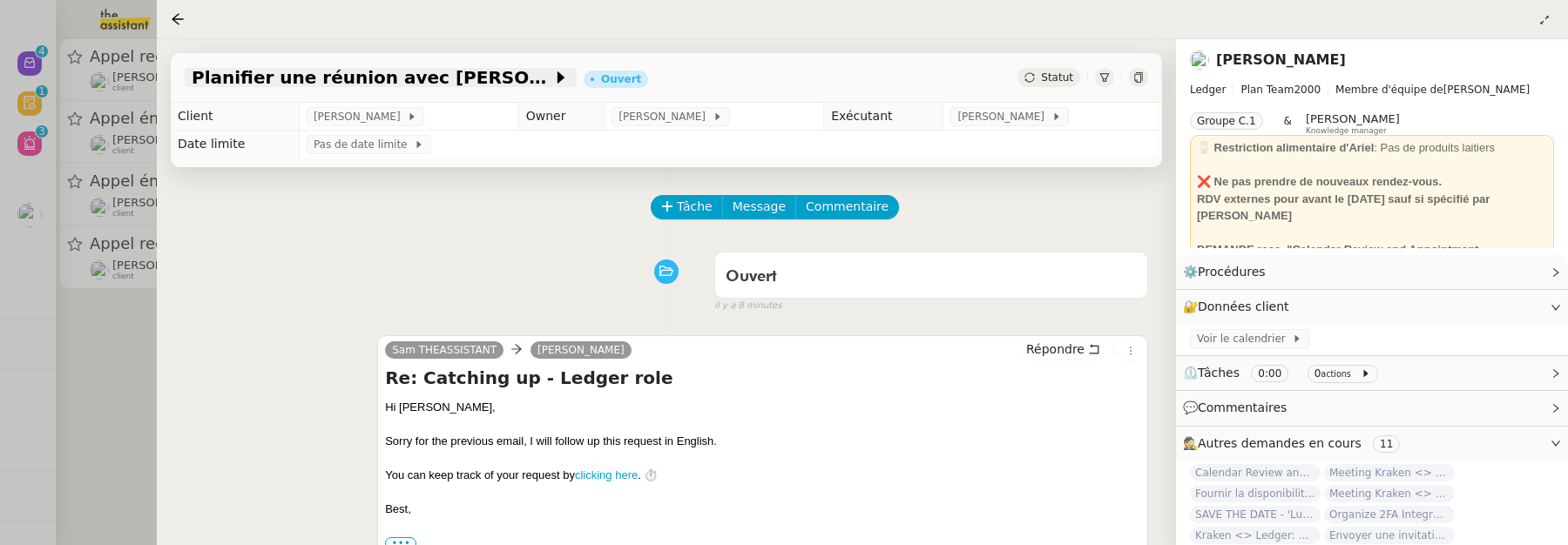
click at [391, 75] on span "Planifier une réunion avec James Clark" at bounding box center [372, 77] width 361 height 17
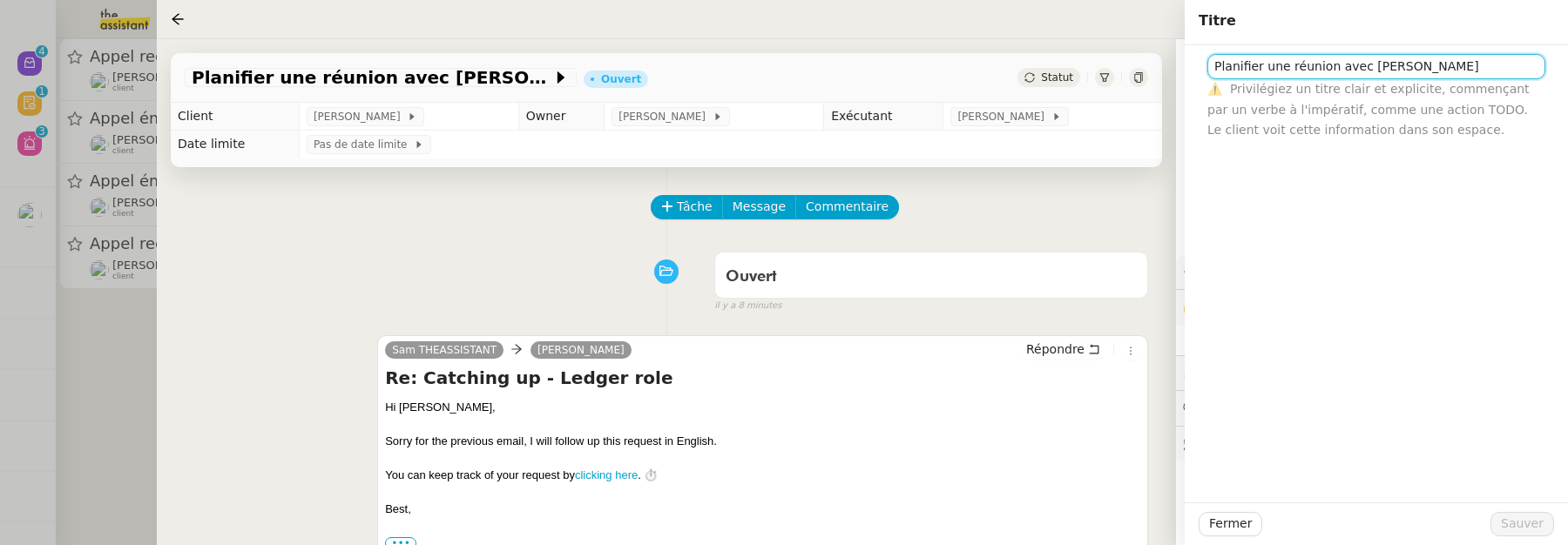
drag, startPoint x: 1362, startPoint y: 71, endPoint x: 1198, endPoint y: 67, distance: 164.0
click at [1198, 67] on div "Planifier une réunion avec James Clark ⚠️ Privilégiez un titre clair et explici…" at bounding box center [1377, 92] width 384 height 95
type input "Pan a meeting w/ James Clark"
click at [1516, 503] on span "Sauver" at bounding box center [1523, 524] width 43 height 20
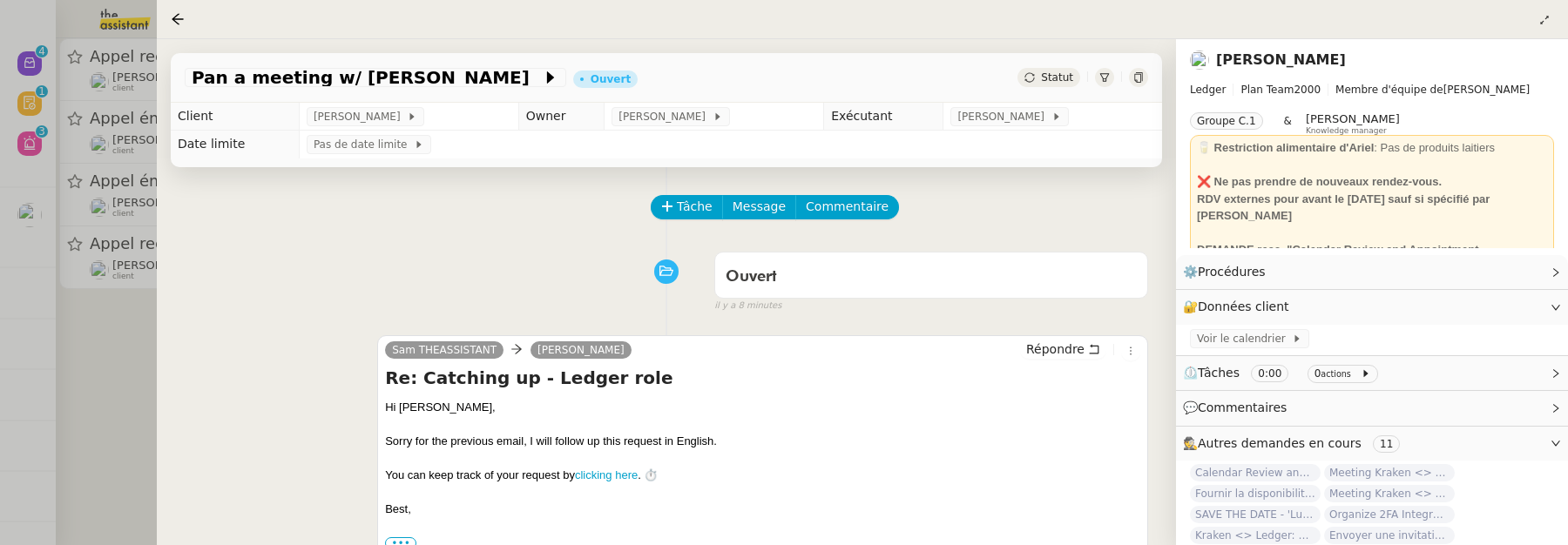
click at [100, 343] on div at bounding box center [784, 272] width 1568 height 545
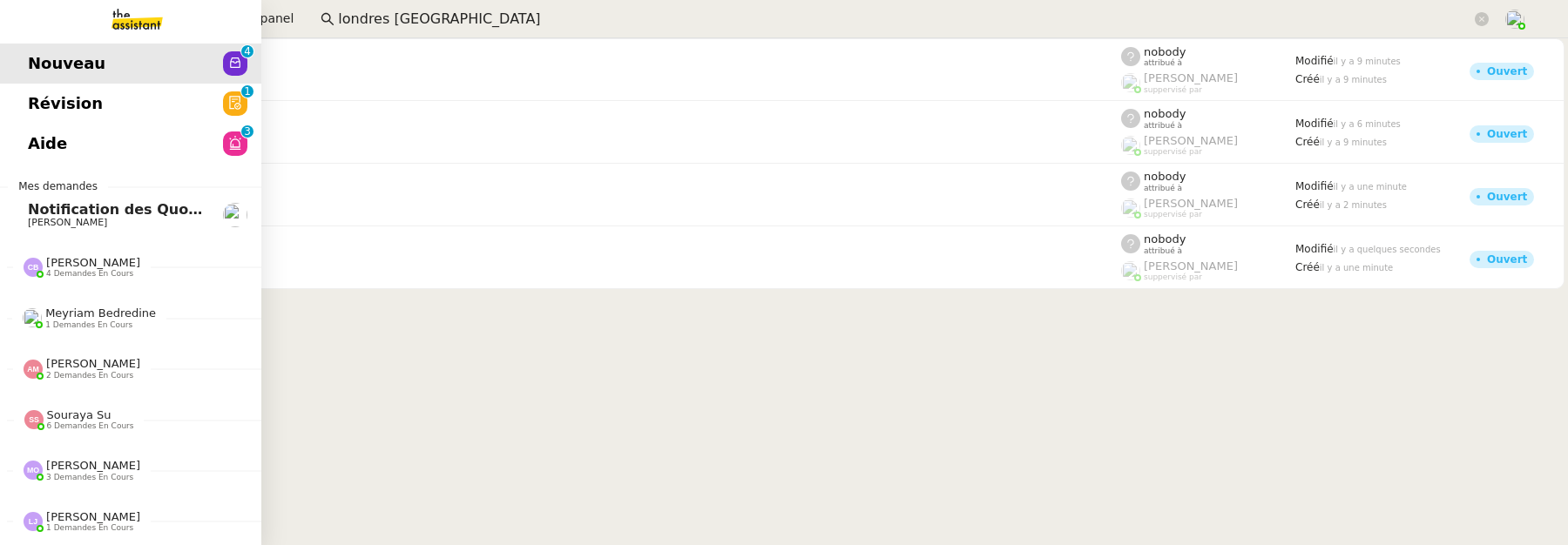
click at [49, 107] on span "Révision" at bounding box center [65, 103] width 75 height 26
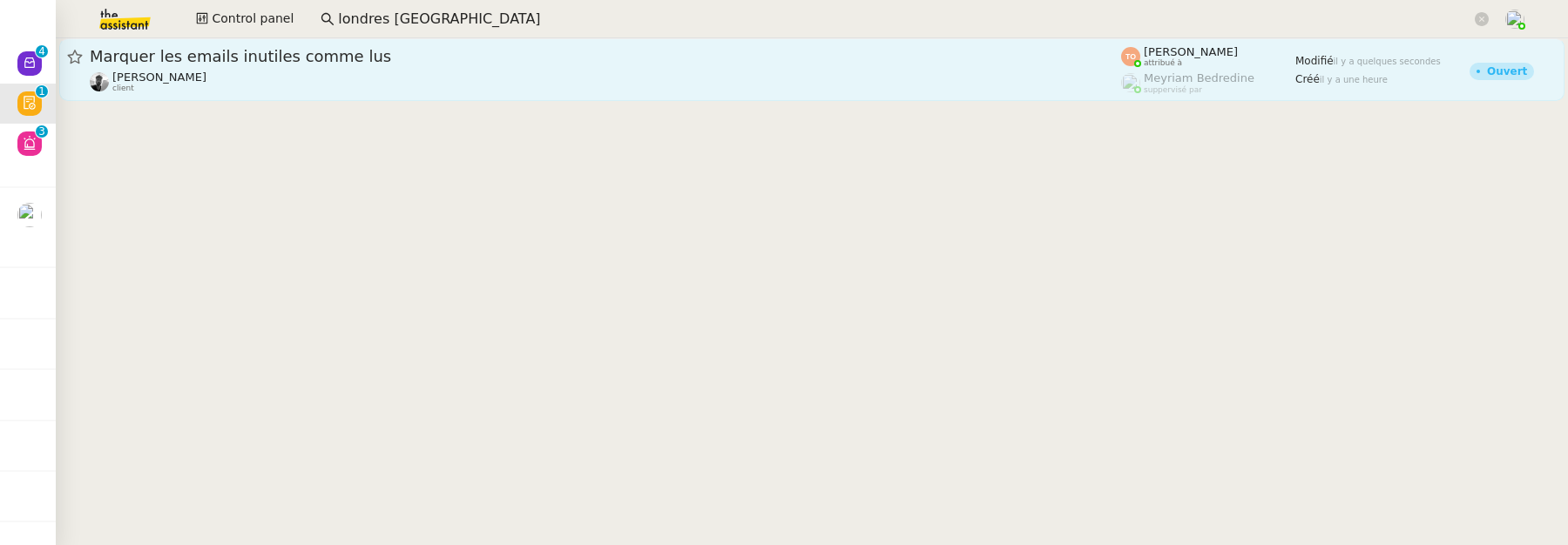
click at [362, 90] on div "Victor Peyre client" at bounding box center [606, 82] width 1032 height 23
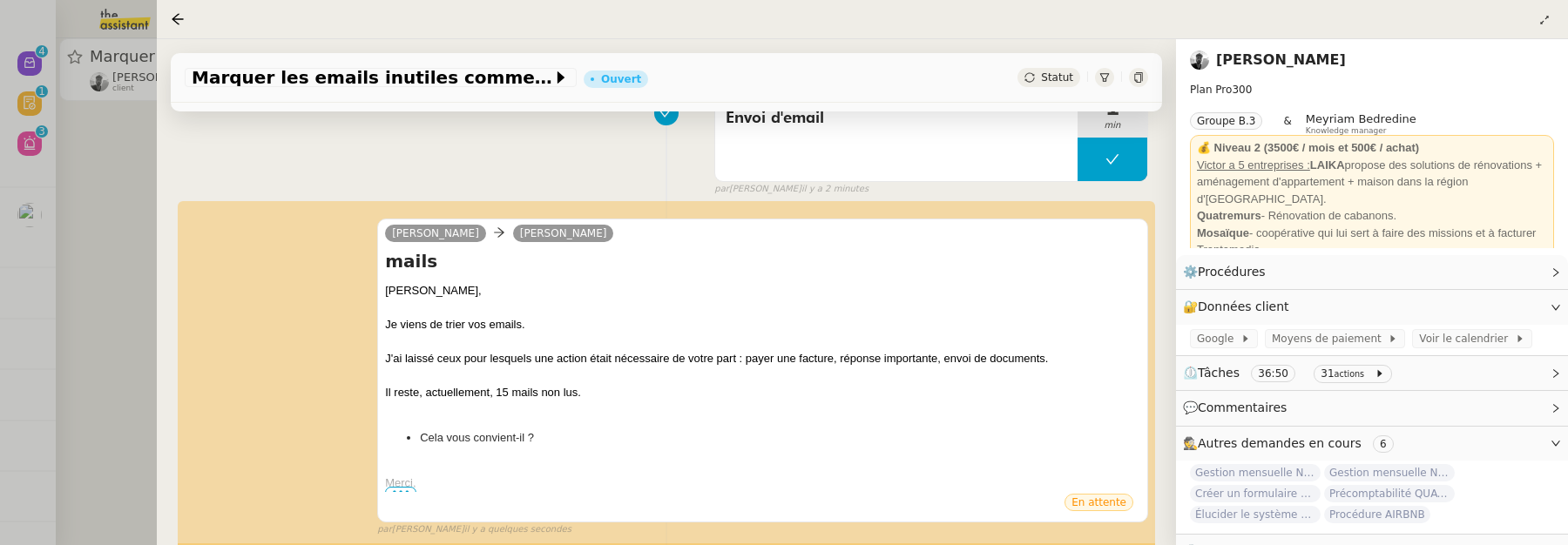
scroll to position [160, 0]
click at [110, 173] on div at bounding box center [784, 272] width 1568 height 545
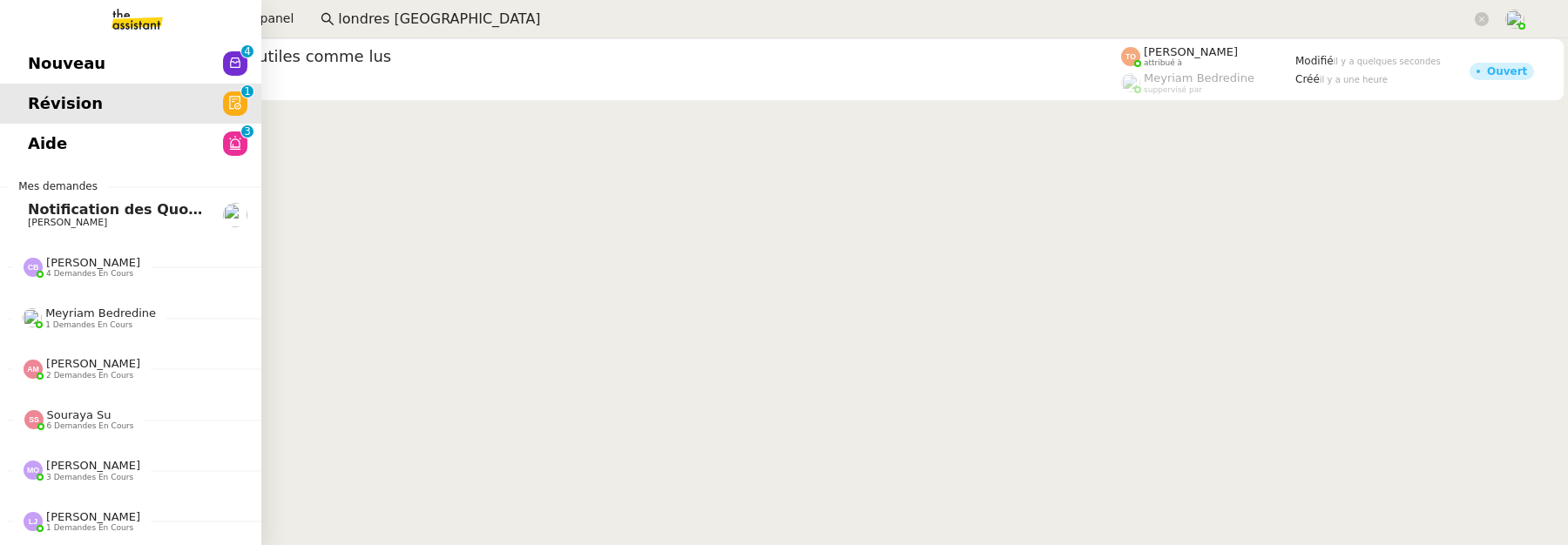
click at [21, 151] on link "Aide 0 1 2 3 4 5 6 7 8 9" at bounding box center [131, 143] width 261 height 40
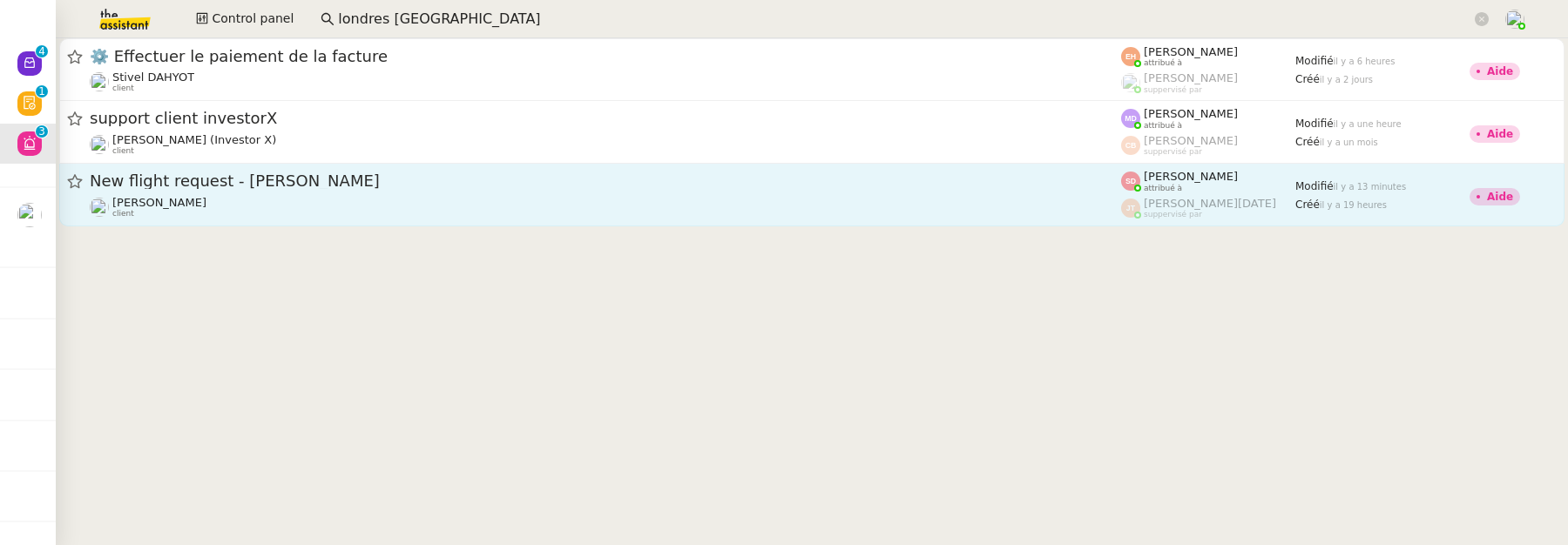
click at [257, 207] on div "[PERSON_NAME] client" at bounding box center [606, 207] width 1032 height 23
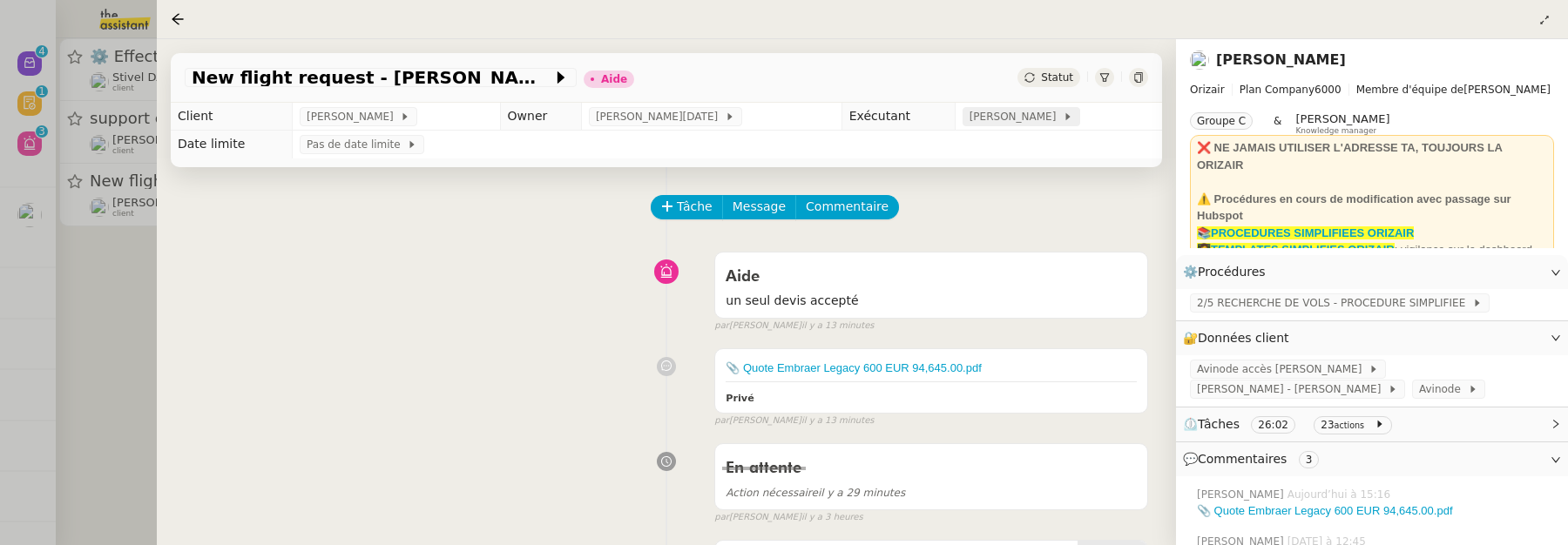
click at [969, 124] on span "[PERSON_NAME]" at bounding box center [1016, 116] width 93 height 17
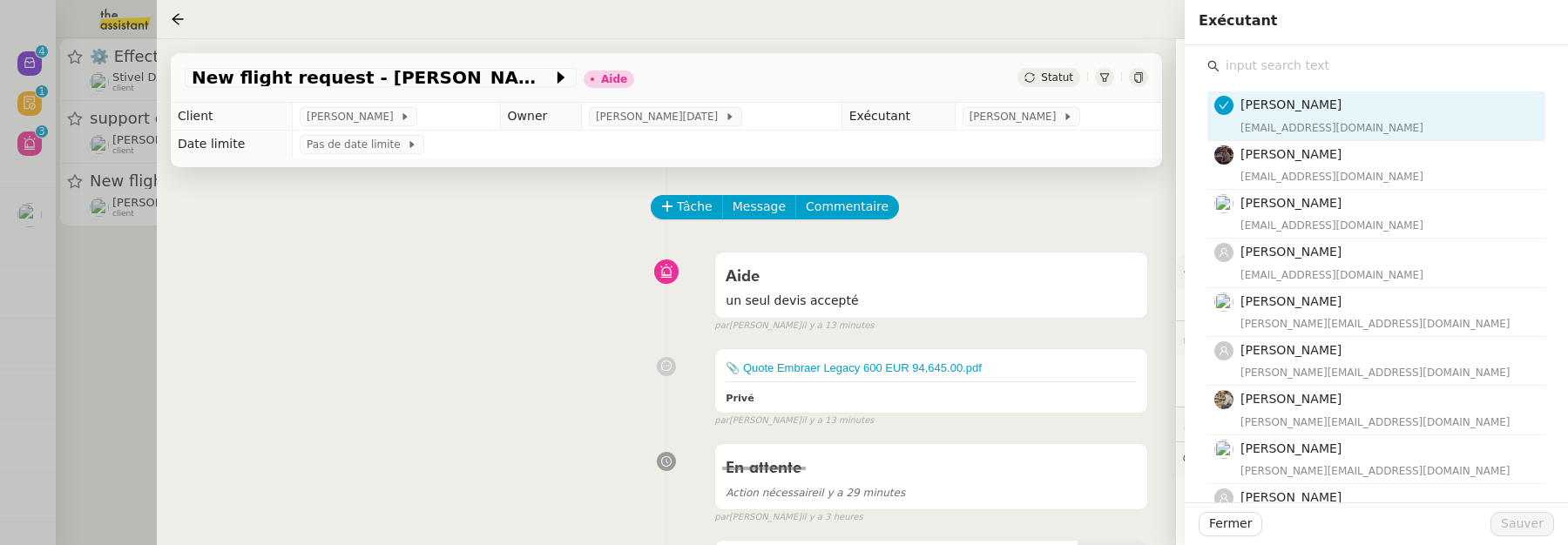
click at [1315, 77] on input "text" at bounding box center [1382, 66] width 326 height 24
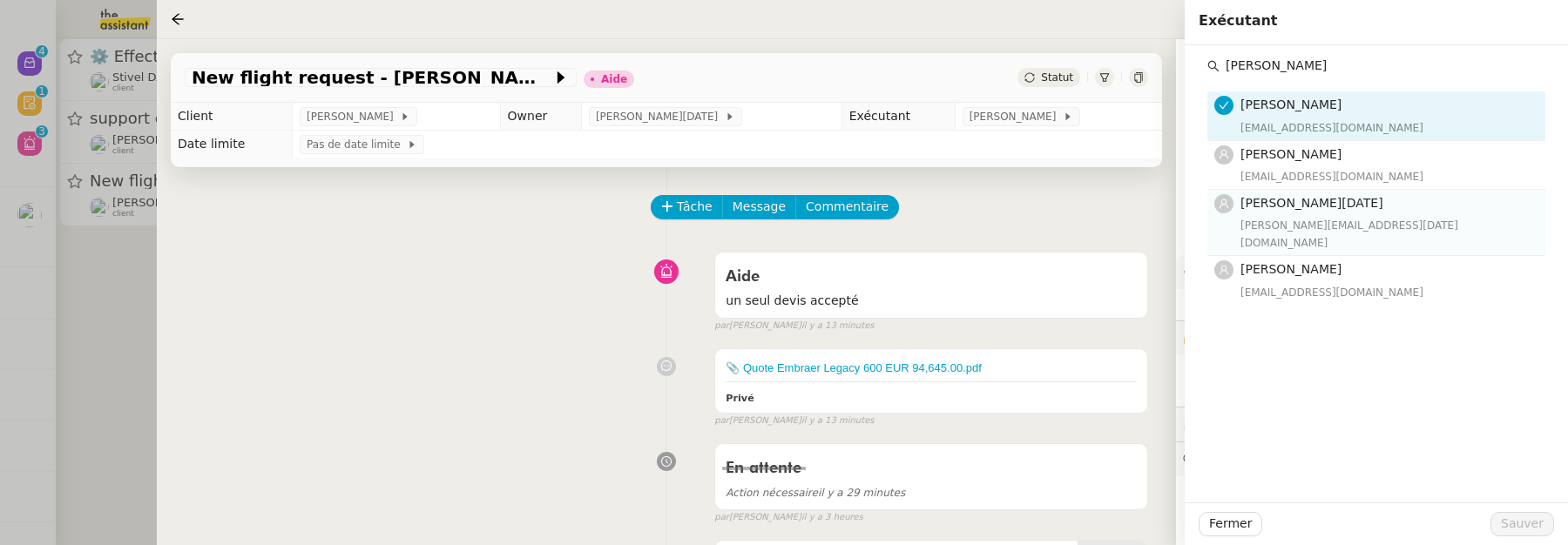
type input "jean"
click at [1316, 198] on span "Jean-Noël De Tinguy" at bounding box center [1312, 202] width 143 height 14
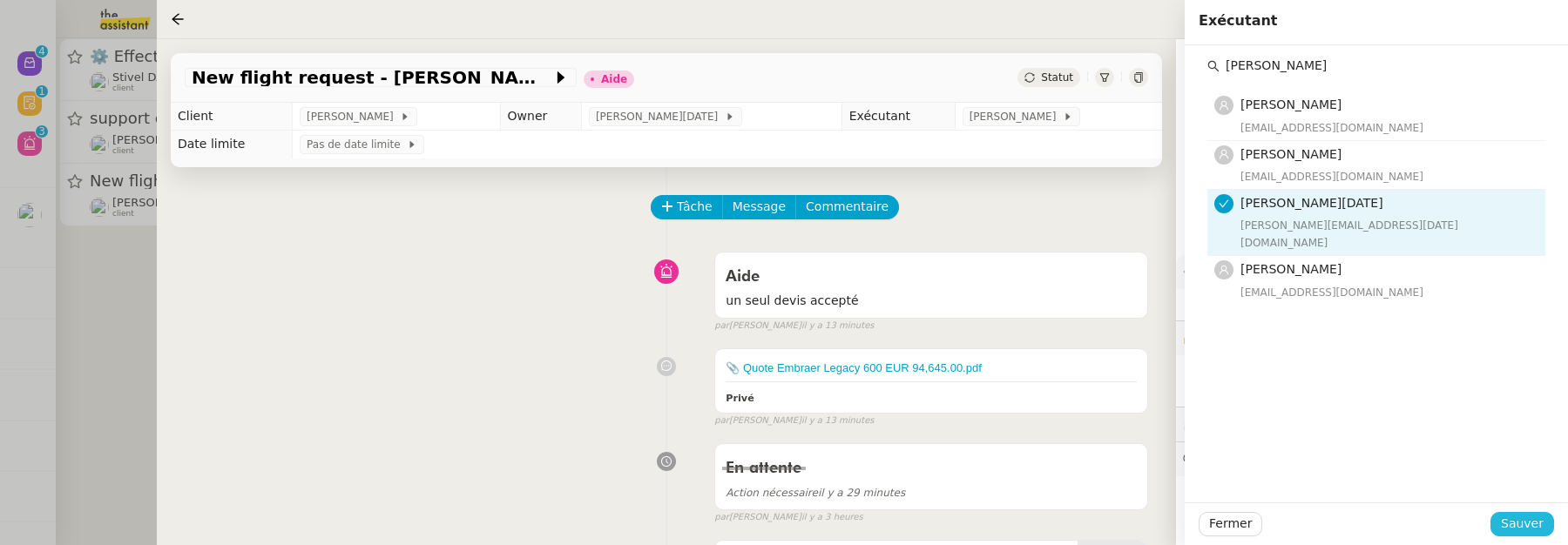
click at [1529, 503] on span "Sauver" at bounding box center [1523, 524] width 43 height 20
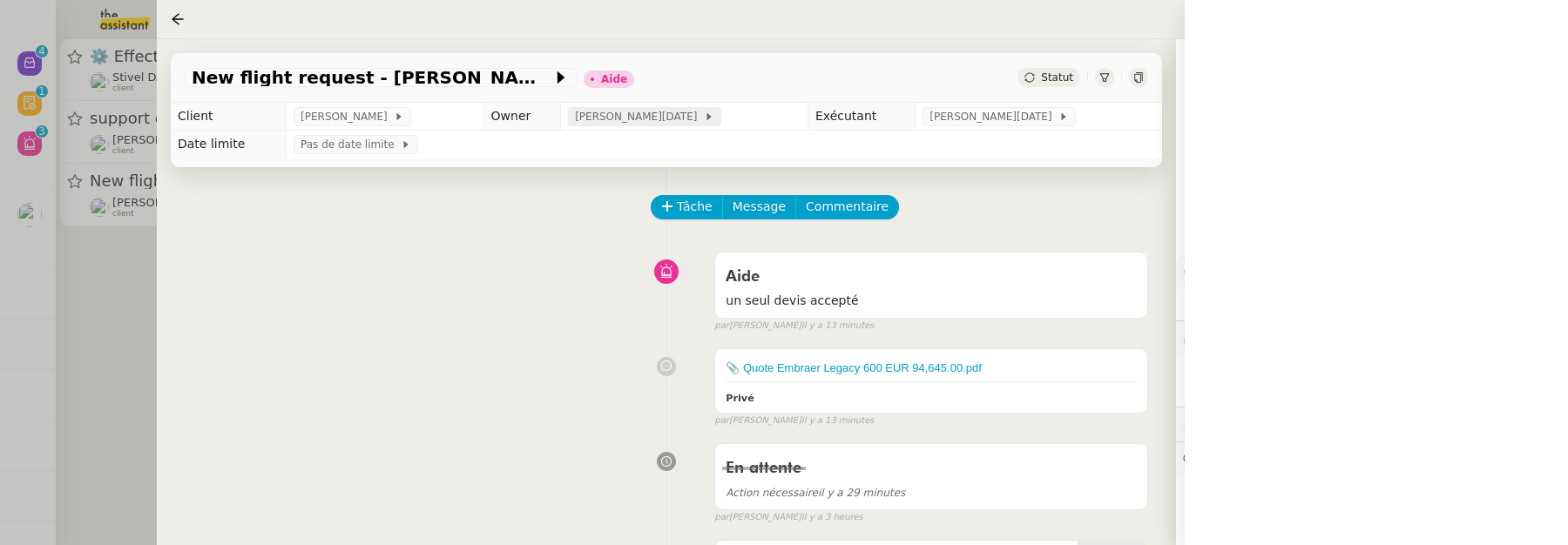
click at [614, 122] on span "Jean-Noël De Tinguy" at bounding box center [639, 116] width 129 height 17
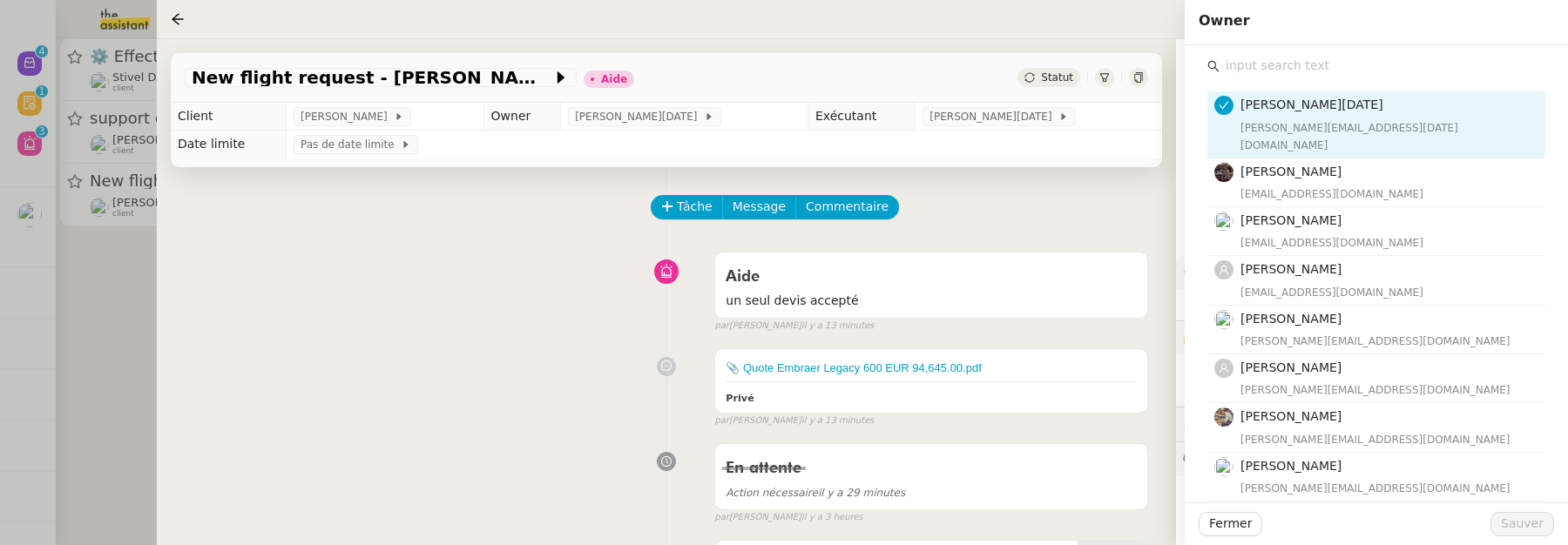
click at [1344, 75] on input "text" at bounding box center [1382, 66] width 326 height 24
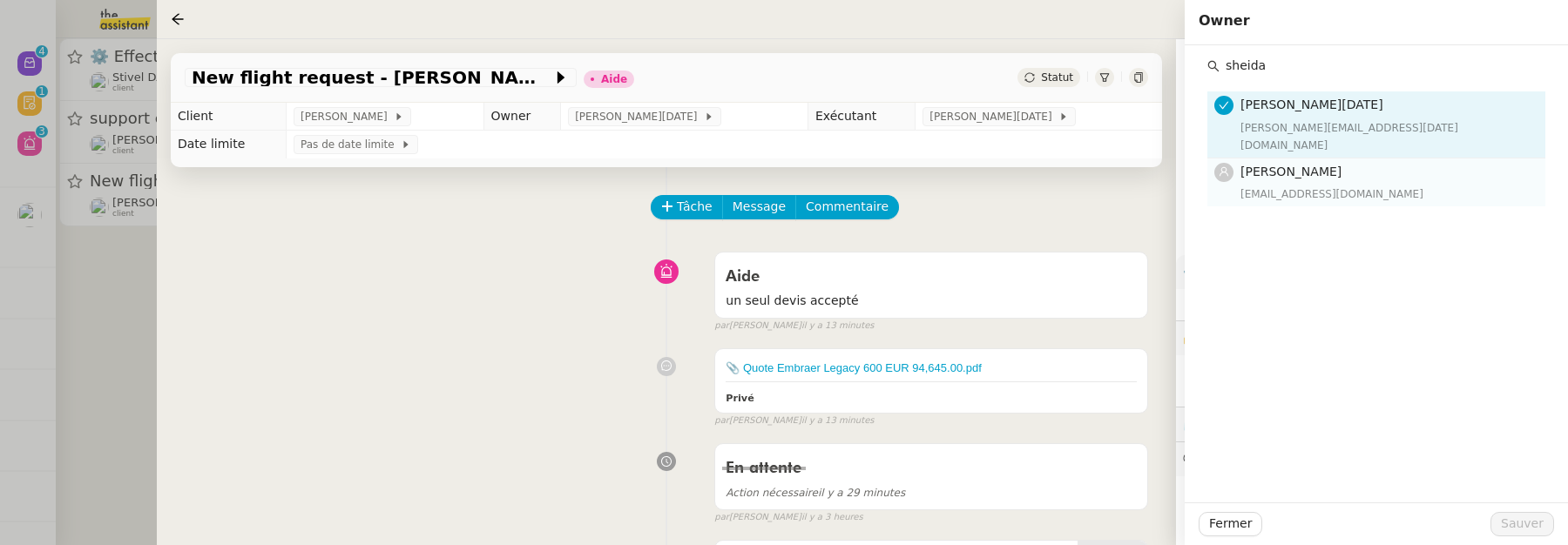
type input "sheida"
click at [1339, 162] on h4 "[PERSON_NAME]" at bounding box center [1388, 172] width 295 height 20
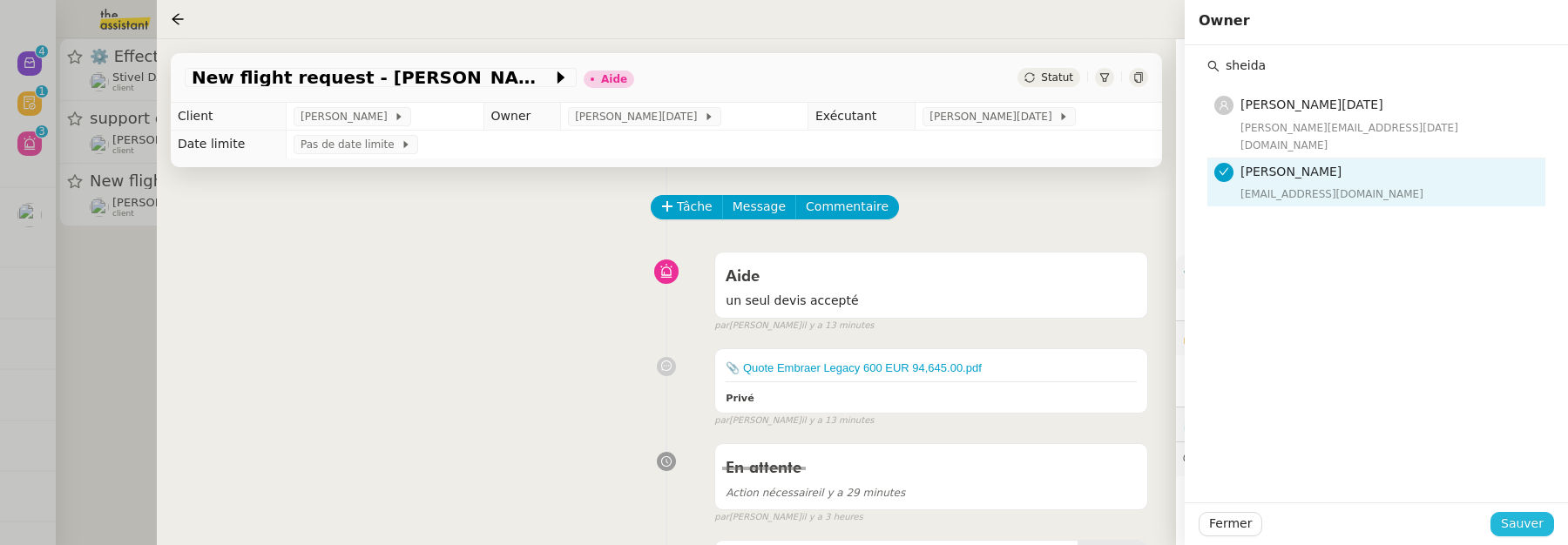
click at [1511, 503] on span "Sauver" at bounding box center [1523, 524] width 43 height 20
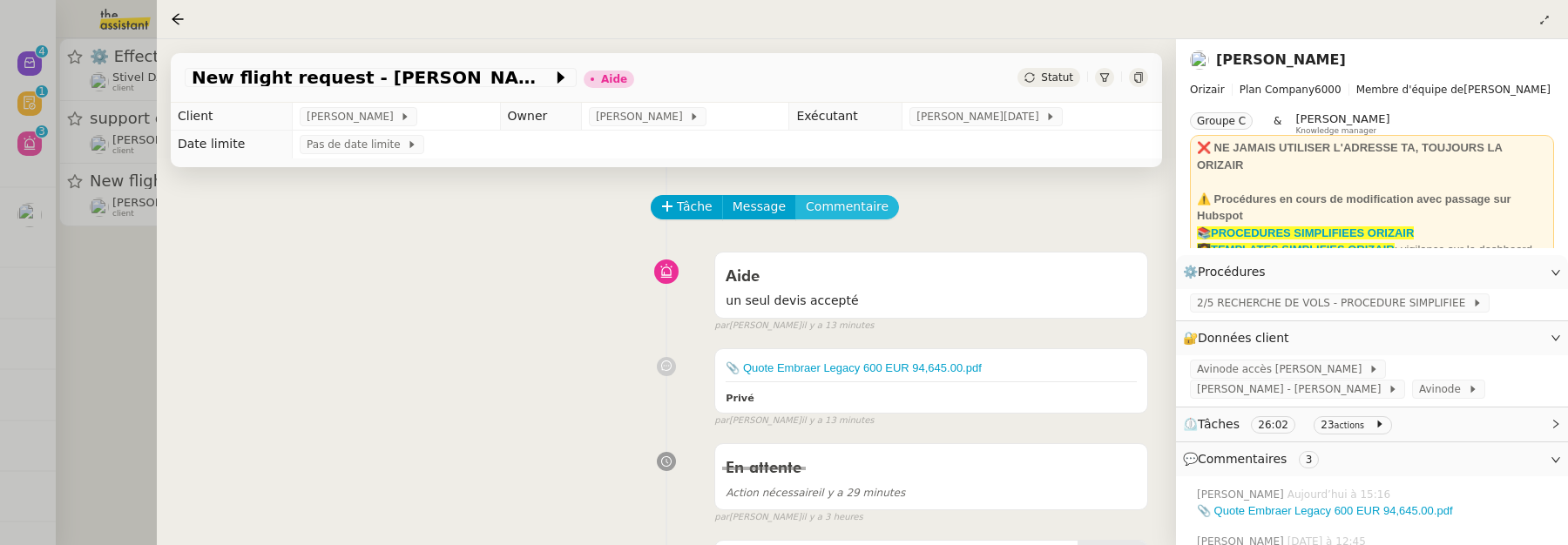
click at [833, 214] on span "Commentaire" at bounding box center [847, 207] width 83 height 20
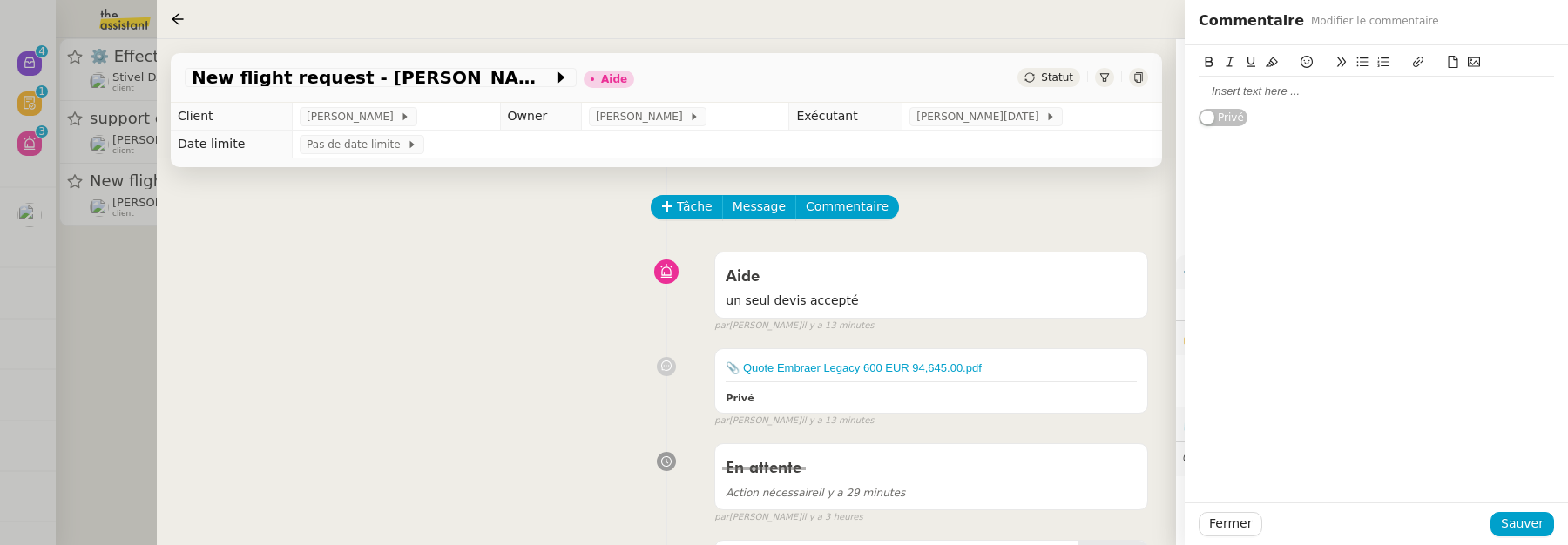
click at [1252, 100] on div at bounding box center [1377, 91] width 355 height 15
click at [1521, 503] on span "Sauver" at bounding box center [1523, 524] width 43 height 20
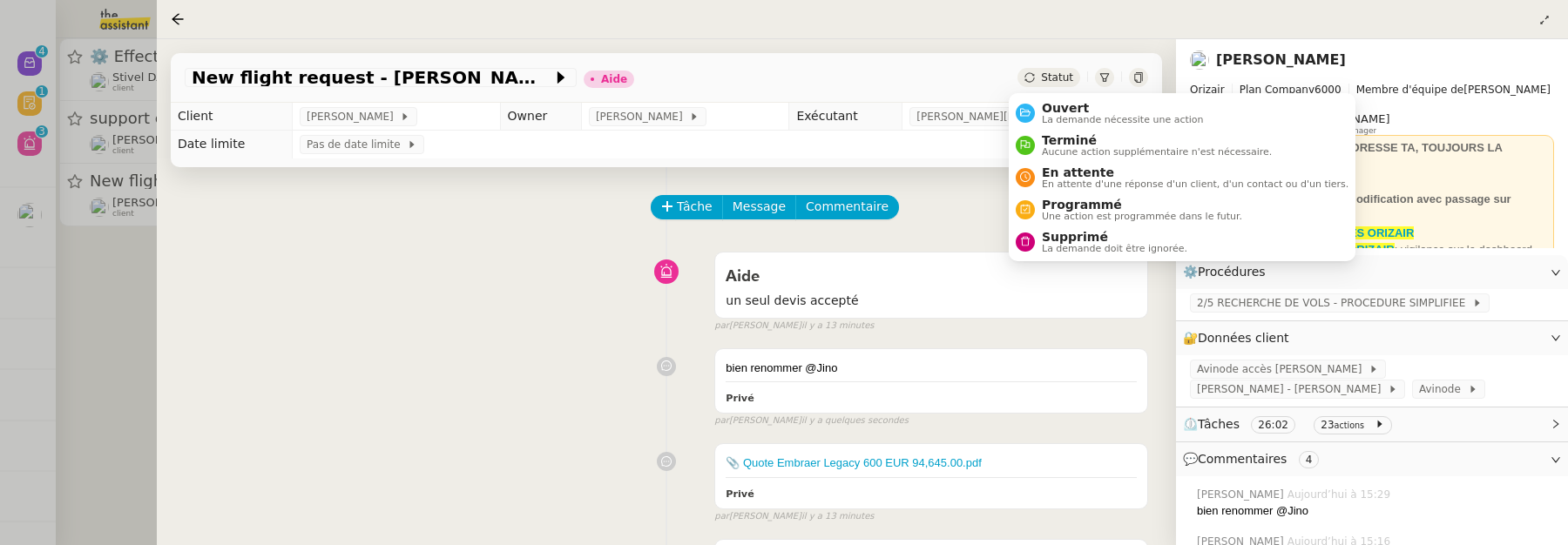
click at [1052, 80] on span "Statut" at bounding box center [1057, 77] width 33 height 12
click at [1071, 103] on span "Ouvert" at bounding box center [1123, 107] width 162 height 14
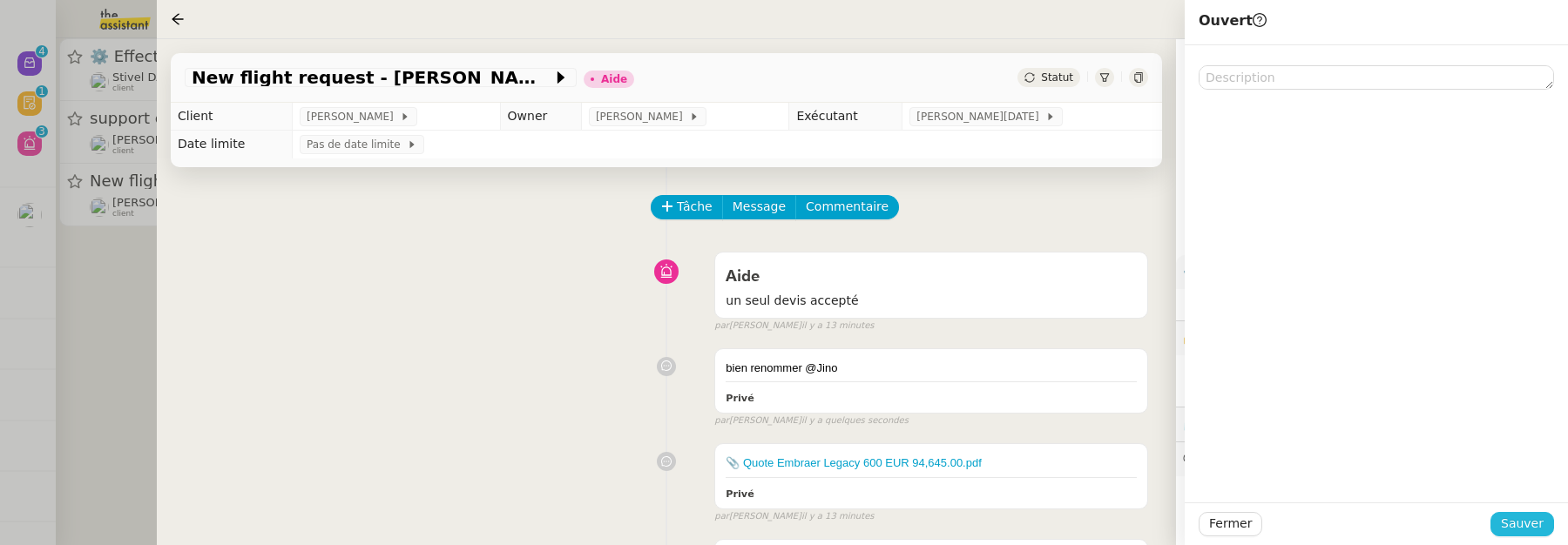
click at [1534, 503] on span "Sauver" at bounding box center [1523, 524] width 43 height 20
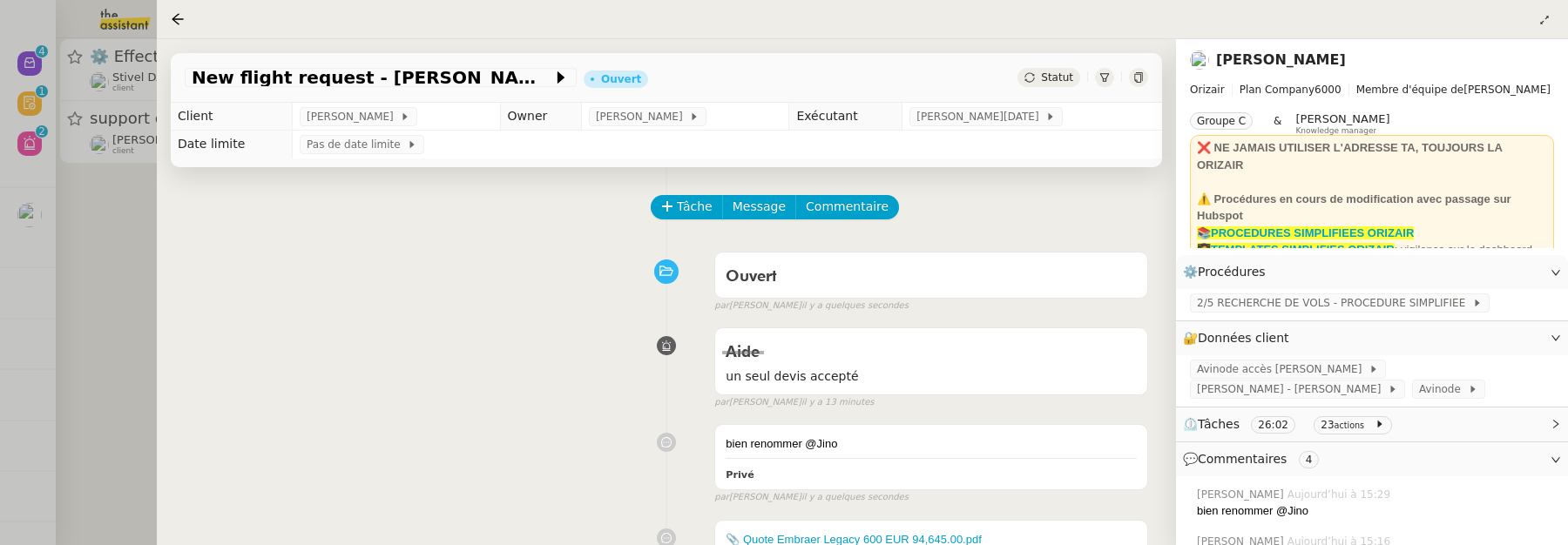
click at [122, 266] on div at bounding box center [784, 272] width 1568 height 545
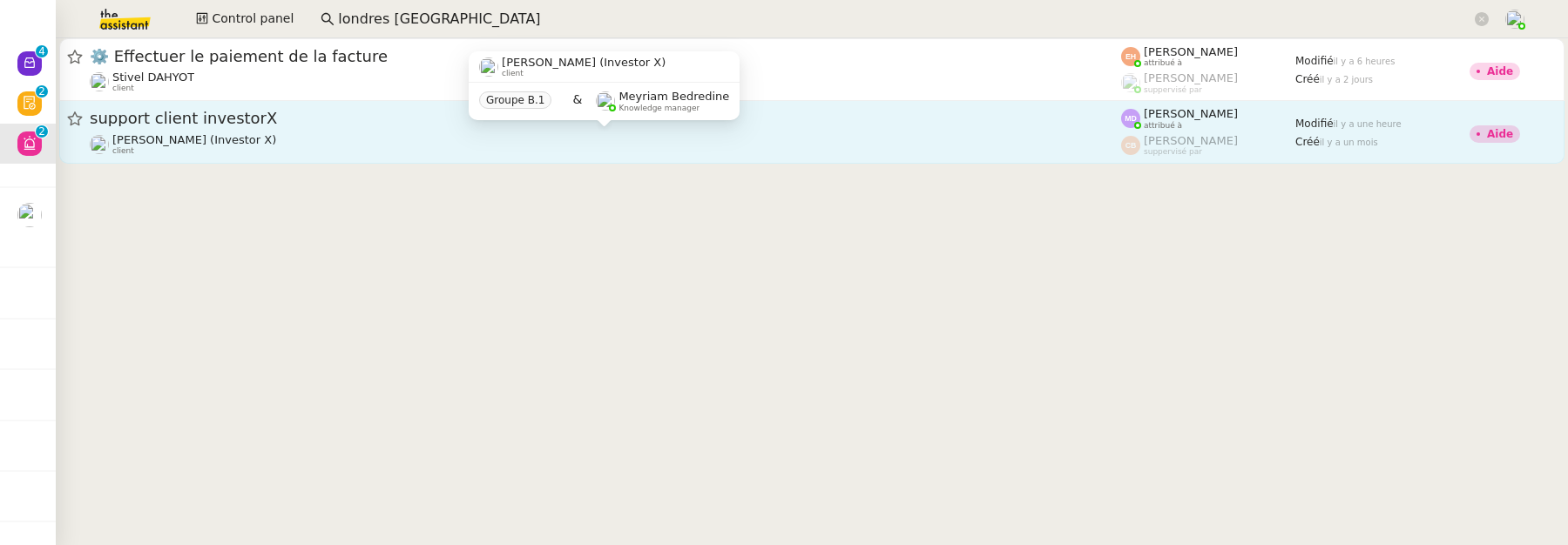
click at [497, 152] on div "Cédric Tempestini (Investor X) client" at bounding box center [606, 144] width 1032 height 23
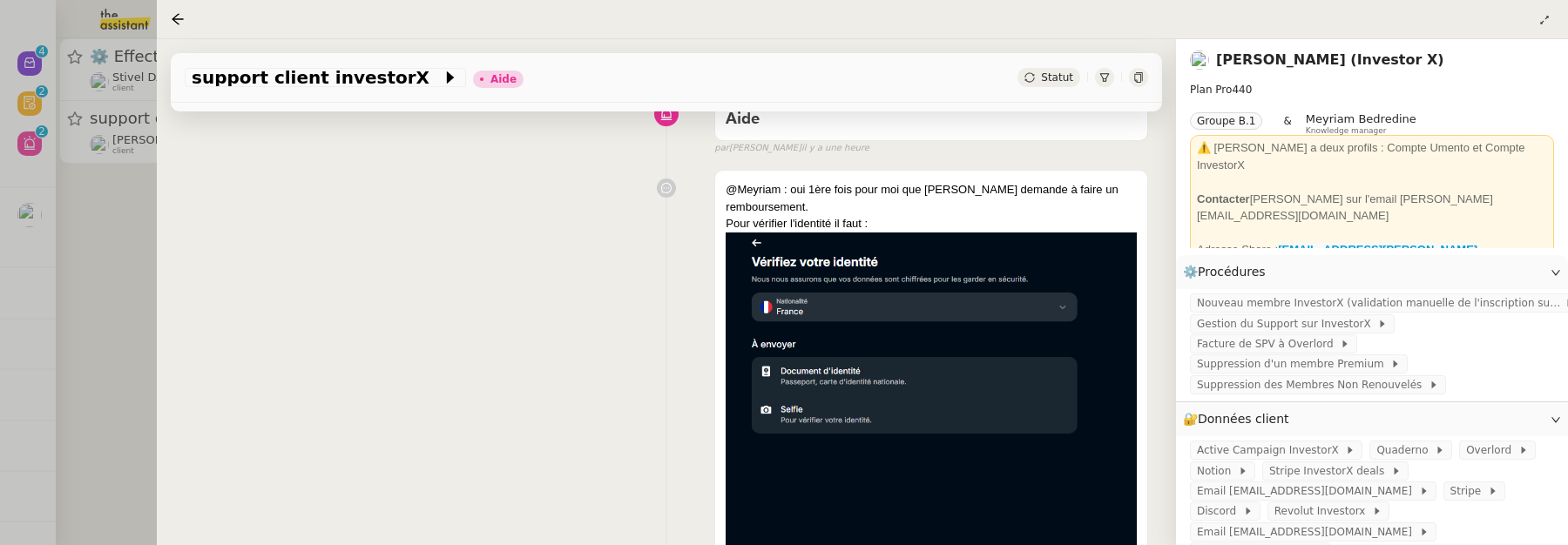
scroll to position [160, 0]
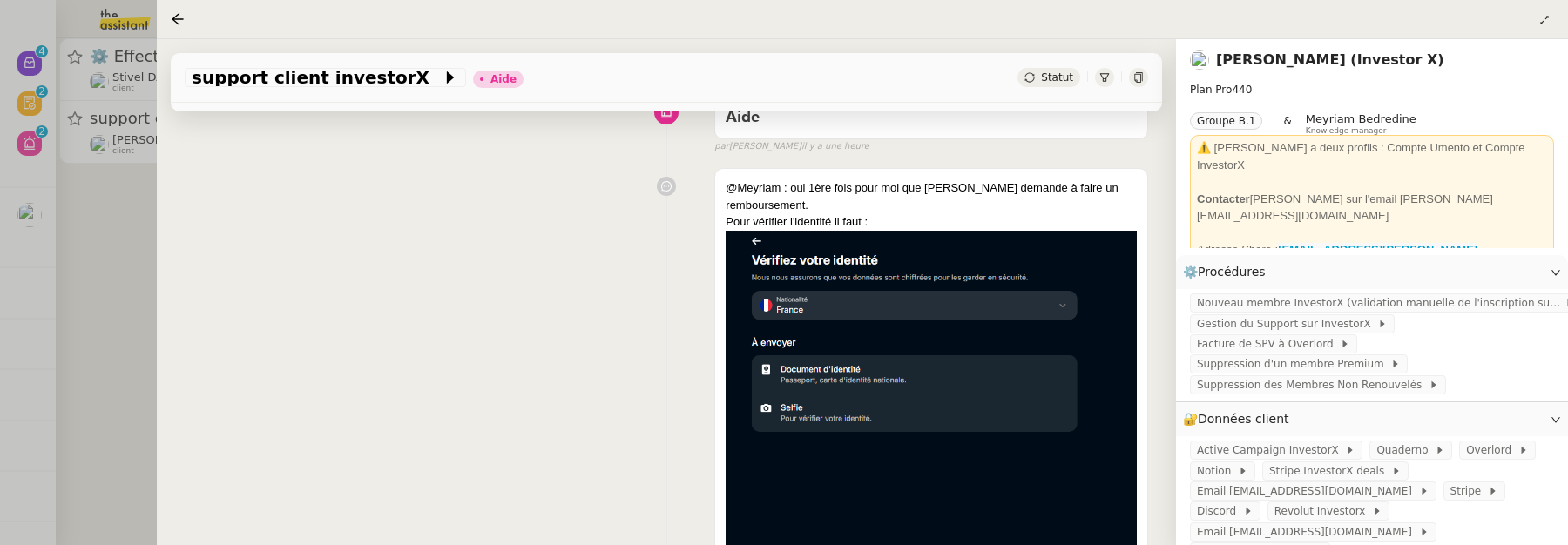
click at [44, 238] on div at bounding box center [784, 272] width 1568 height 545
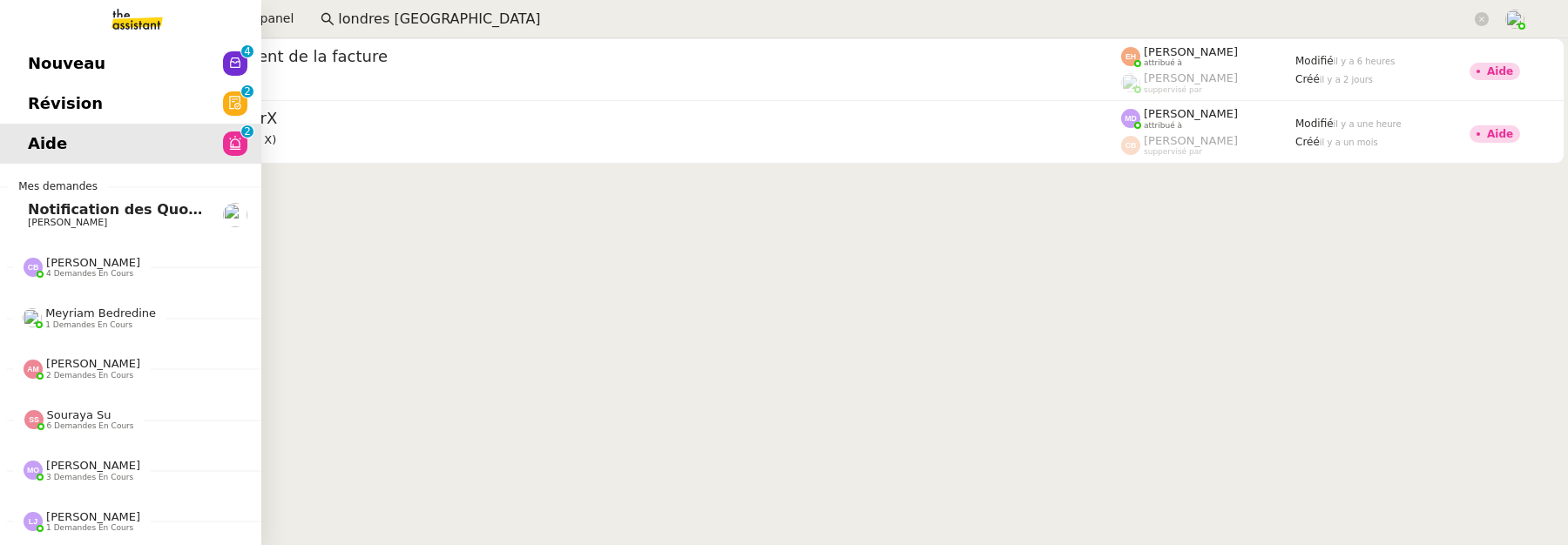
click at [29, 220] on link "Notification des Quotes Avinode Louis Frei" at bounding box center [131, 215] width 261 height 40
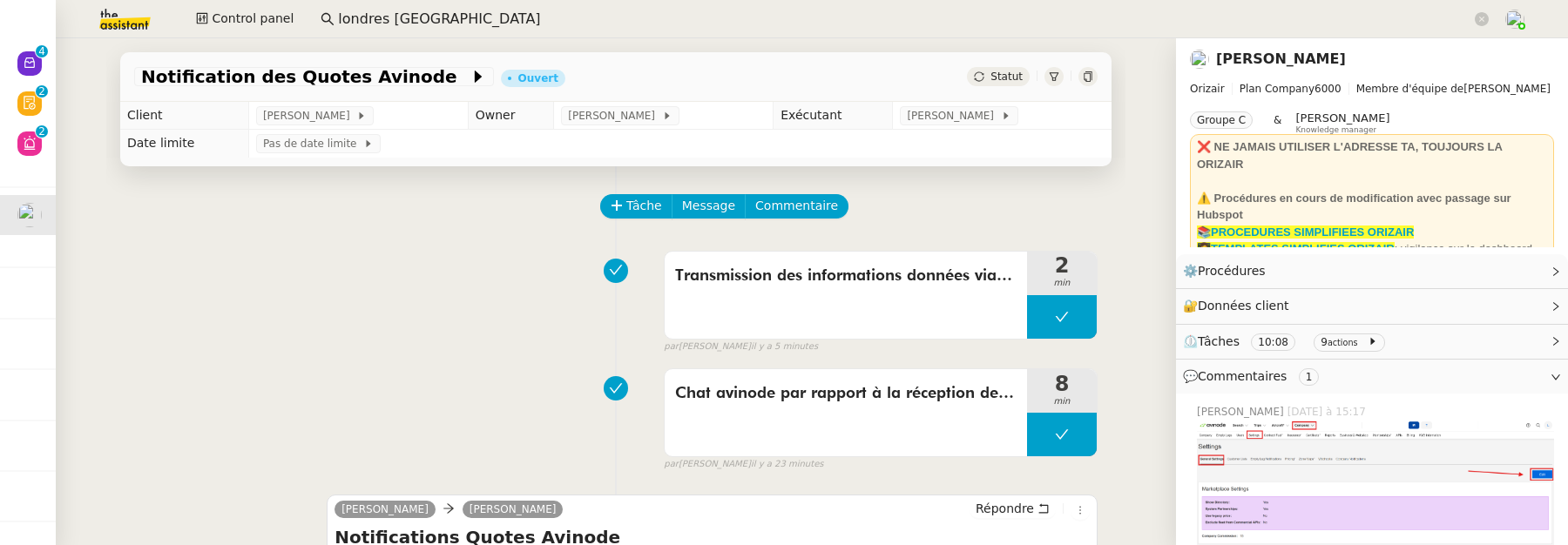
click at [969, 84] on div "Statut" at bounding box center [998, 76] width 63 height 19
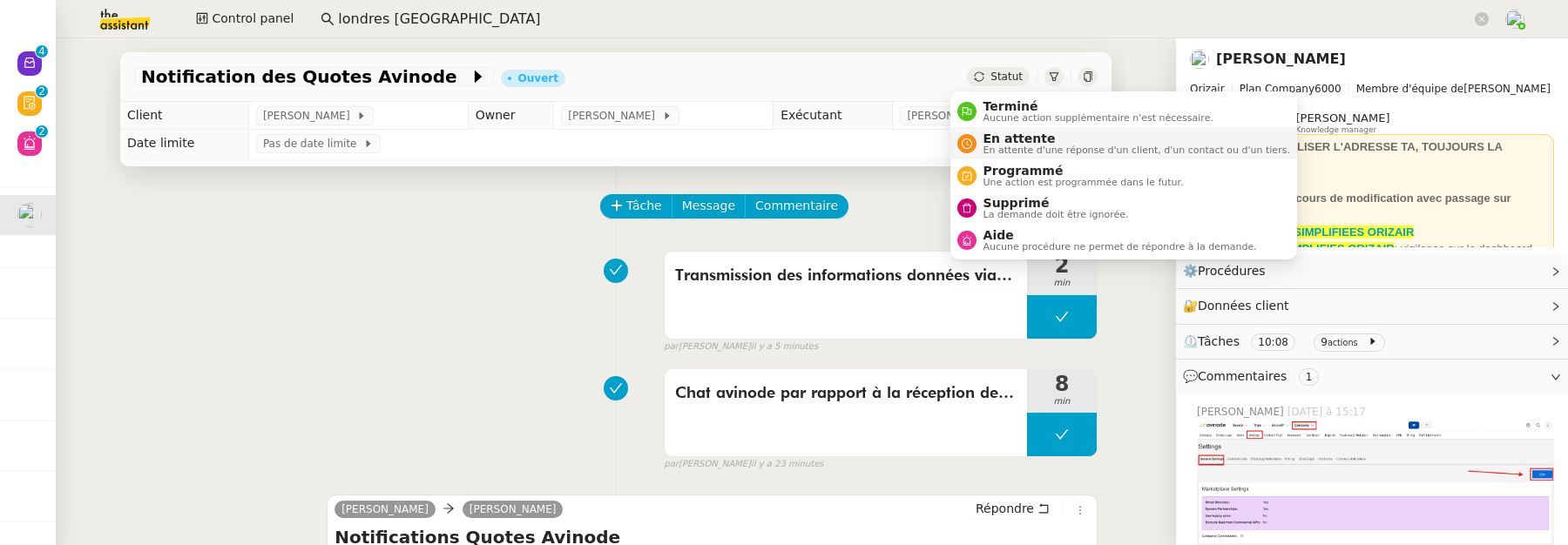
click at [1022, 147] on span "En attente d'une réponse d'un client, d'un contact ou d'un tiers." at bounding box center [1137, 150] width 307 height 10
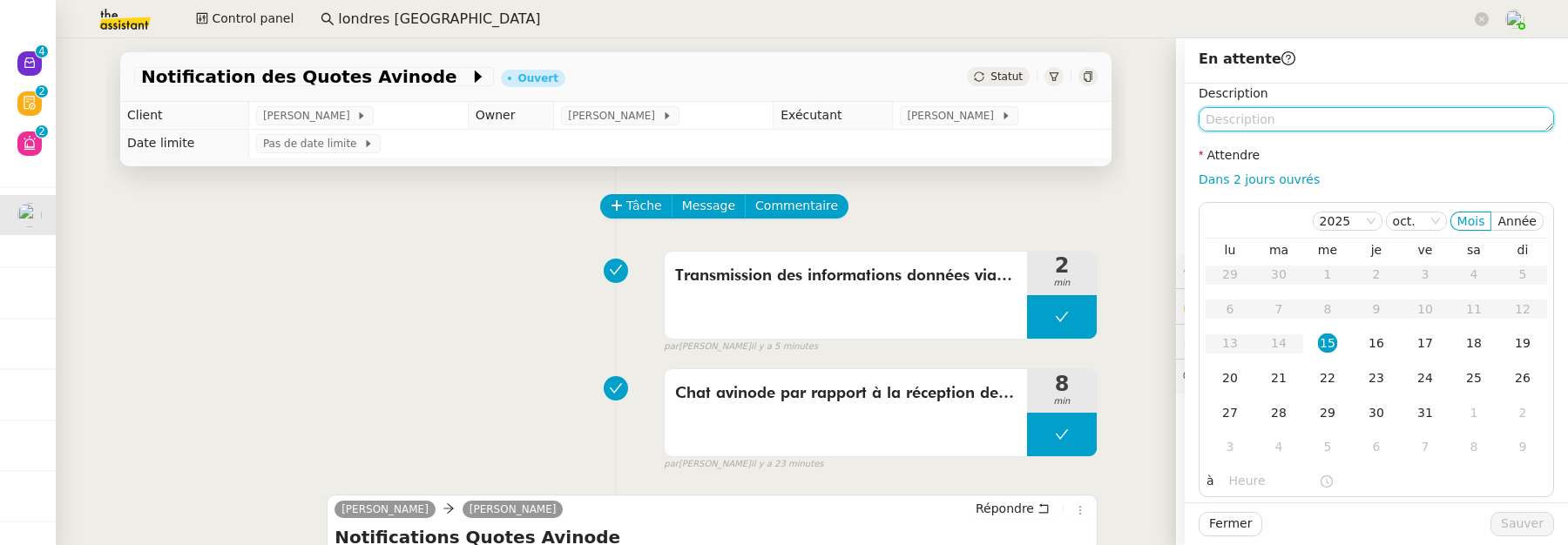
click at [1224, 122] on textarea at bounding box center [1377, 119] width 355 height 24
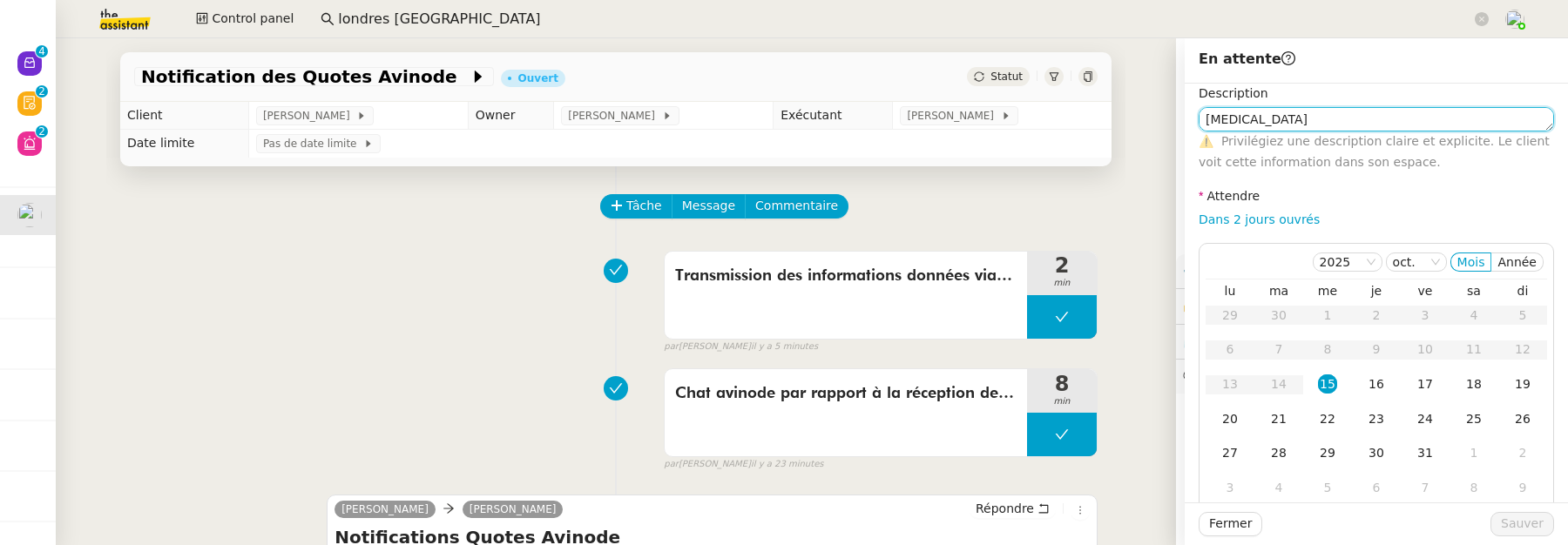
type textarea "relan"
type textarea "relance"
click at [1416, 381] on div "17" at bounding box center [1425, 384] width 19 height 19
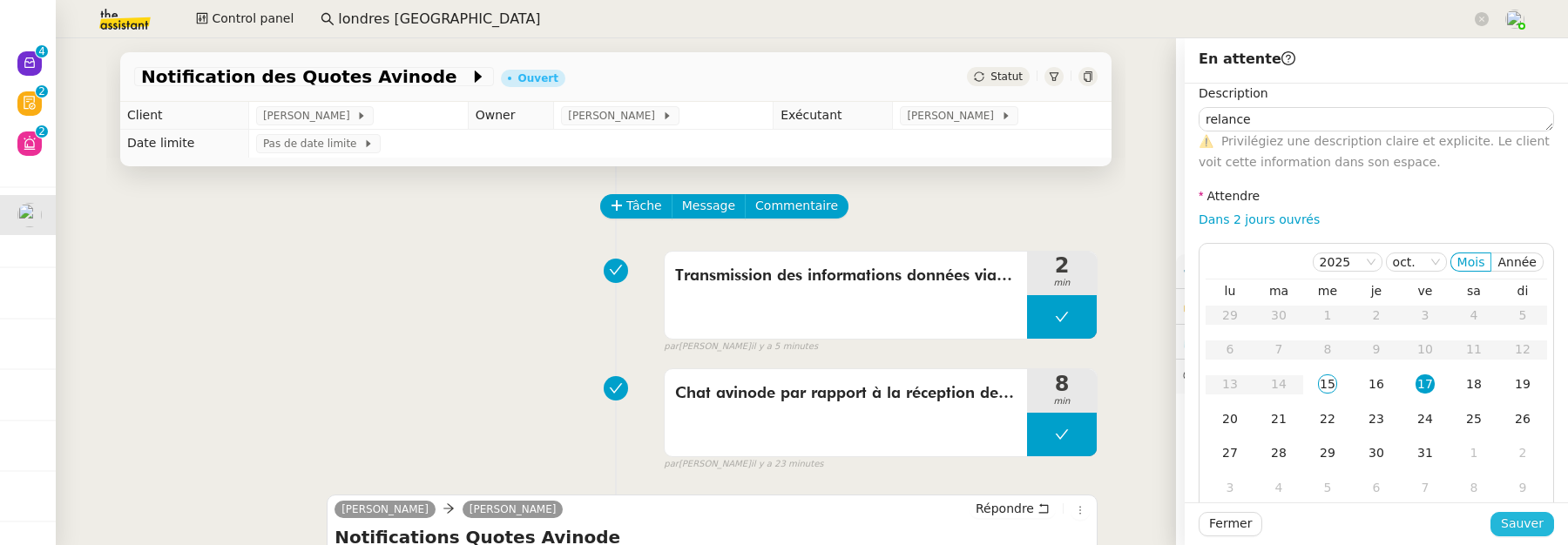
click at [1524, 522] on span "Sauver" at bounding box center [1523, 524] width 43 height 20
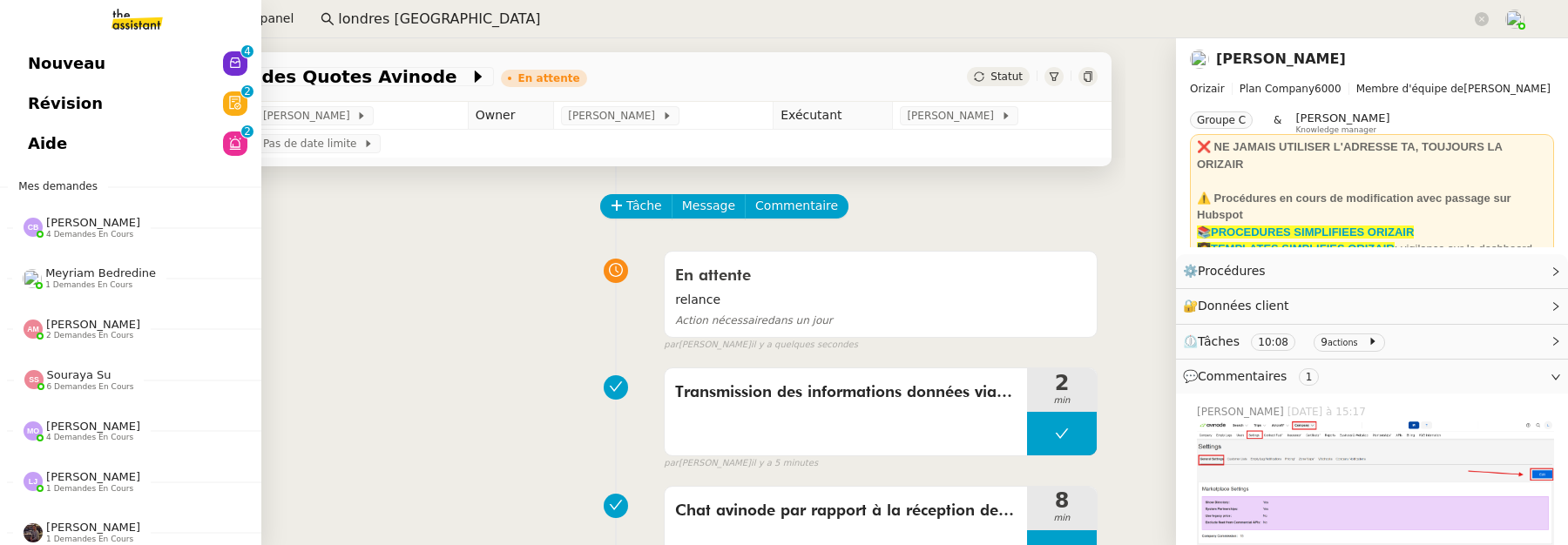
click at [36, 55] on span "Nouveau" at bounding box center [67, 63] width 78 height 26
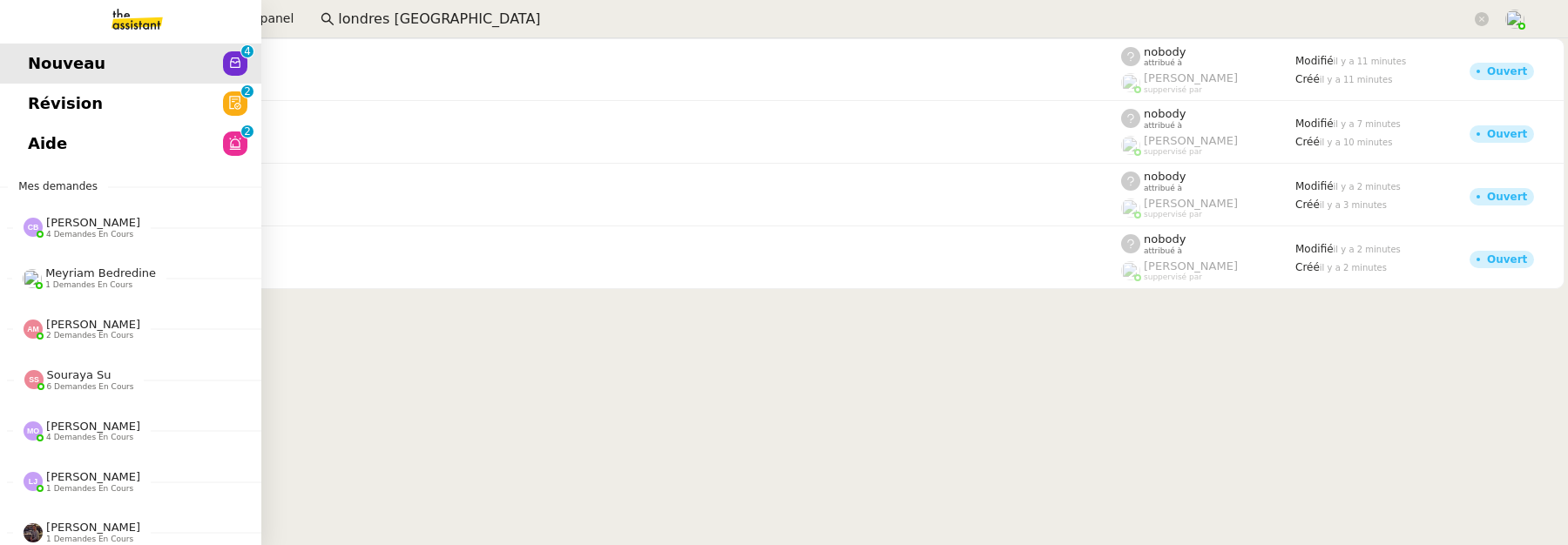
click at [36, 87] on link "Révision 0 1 2 3 4 5 6 7 8 9" at bounding box center [131, 103] width 261 height 40
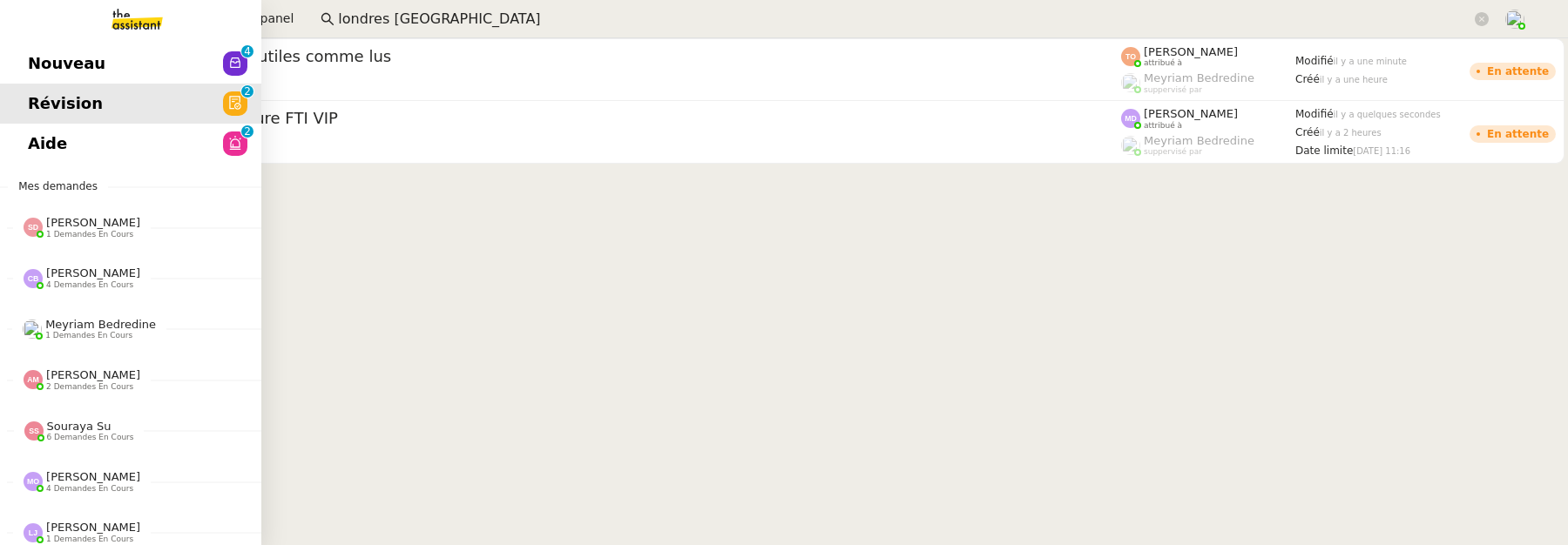
click at [44, 131] on span "Aide" at bounding box center [47, 143] width 39 height 26
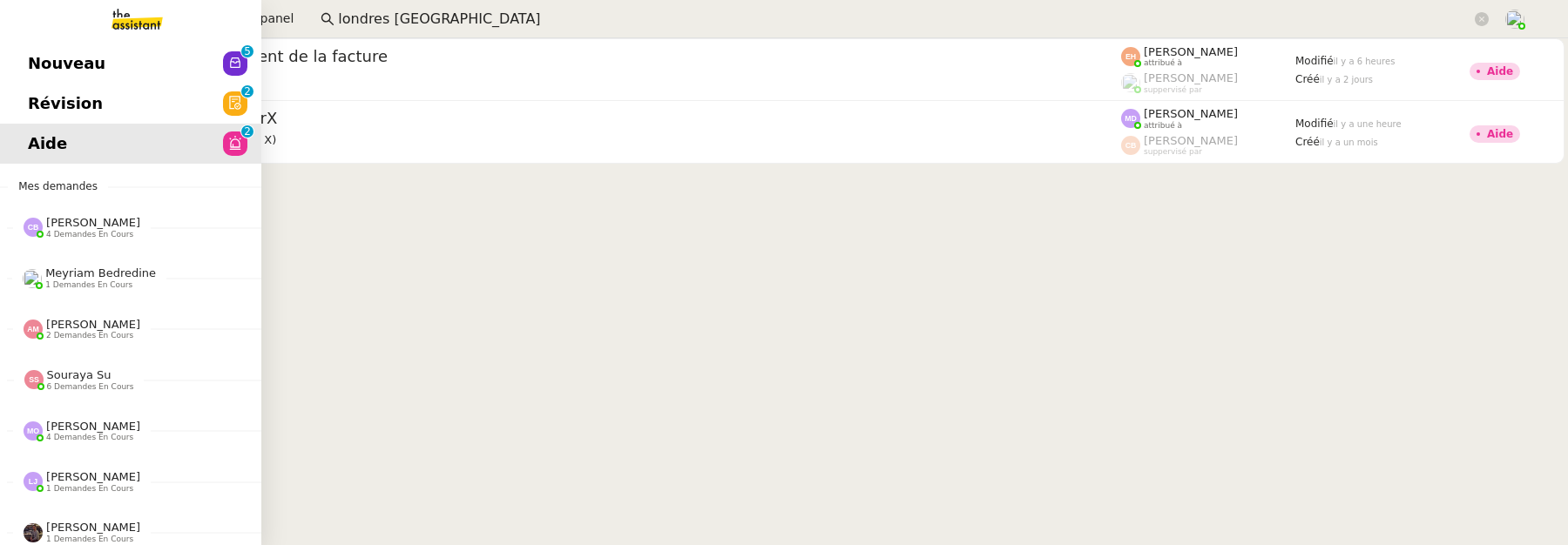
click at [42, 111] on span "Révision" at bounding box center [65, 103] width 75 height 26
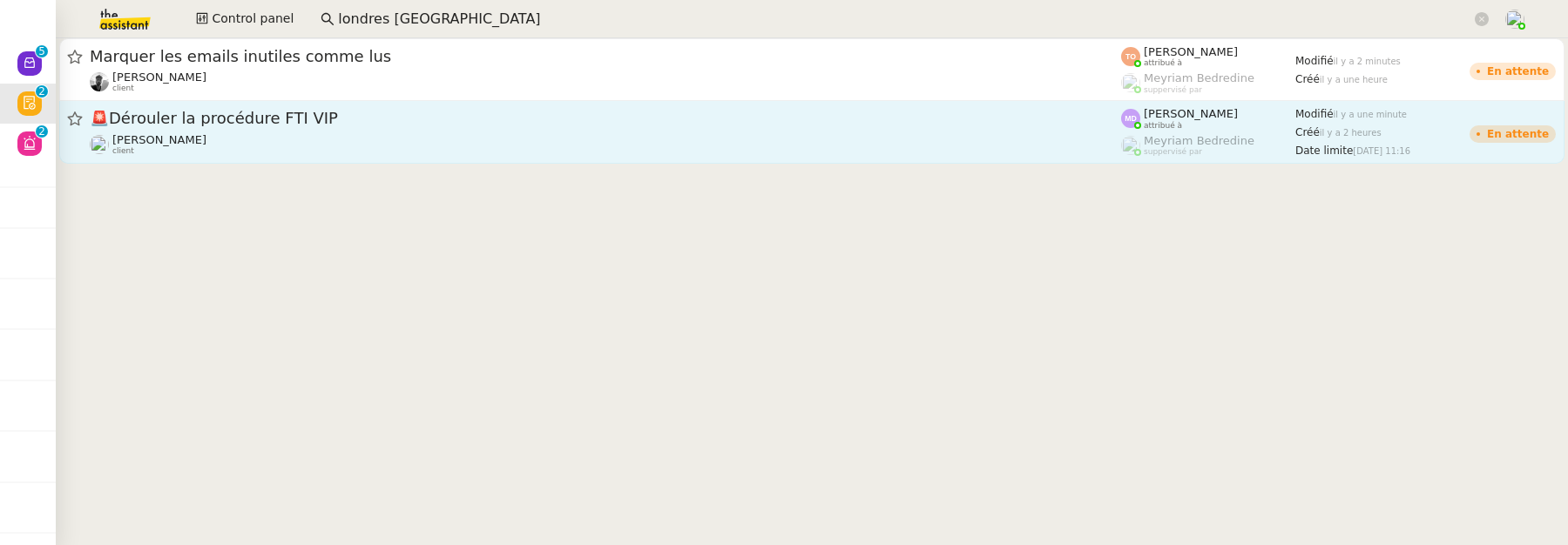
click at [248, 141] on div "Cédric Tempestini client" at bounding box center [606, 144] width 1032 height 23
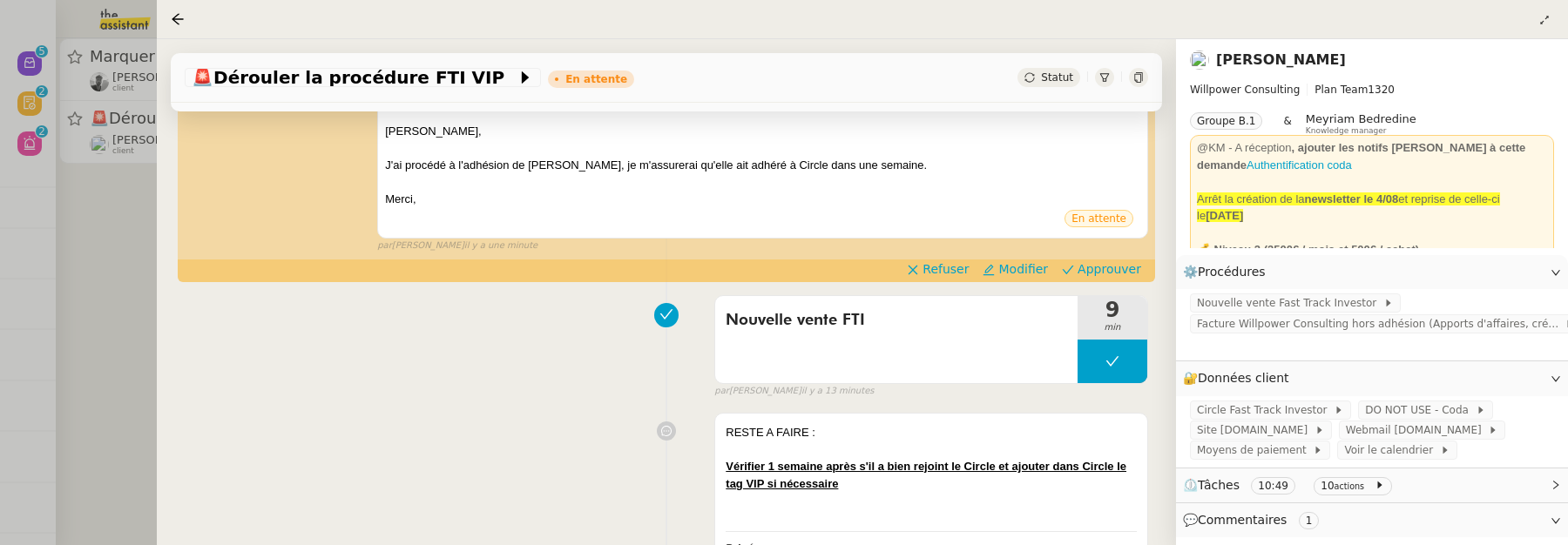
scroll to position [428, 0]
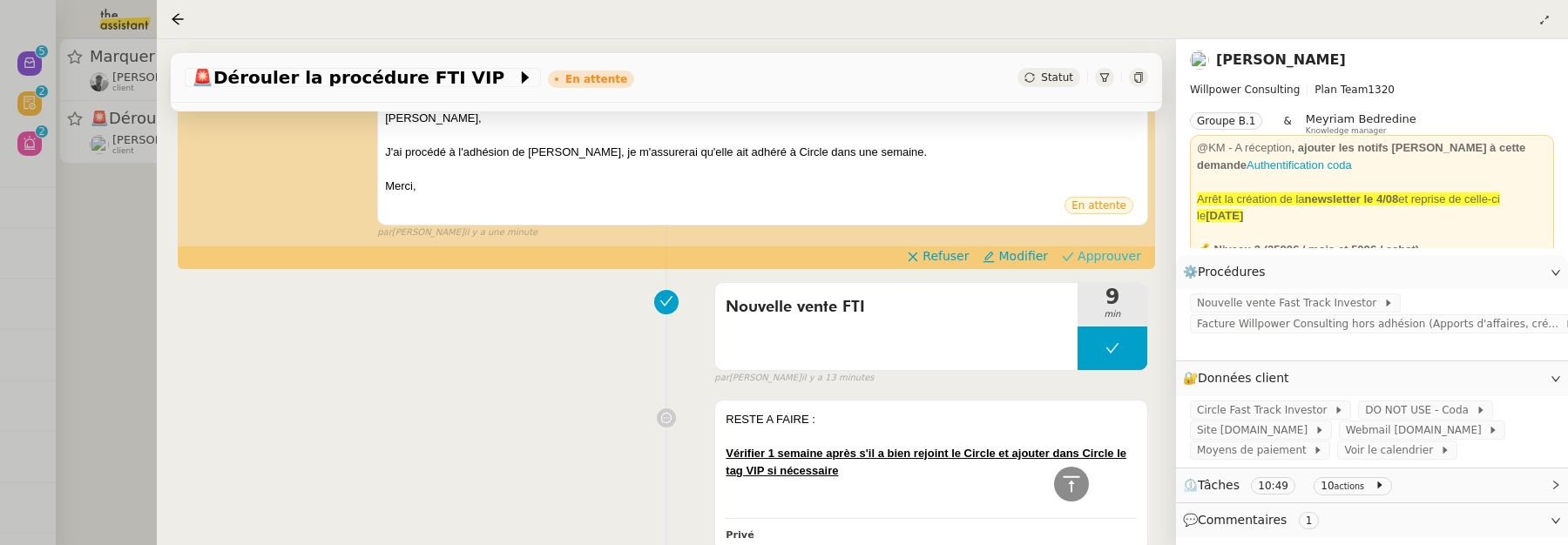
click at [1093, 254] on span "Approuver" at bounding box center [1110, 256] width 63 height 17
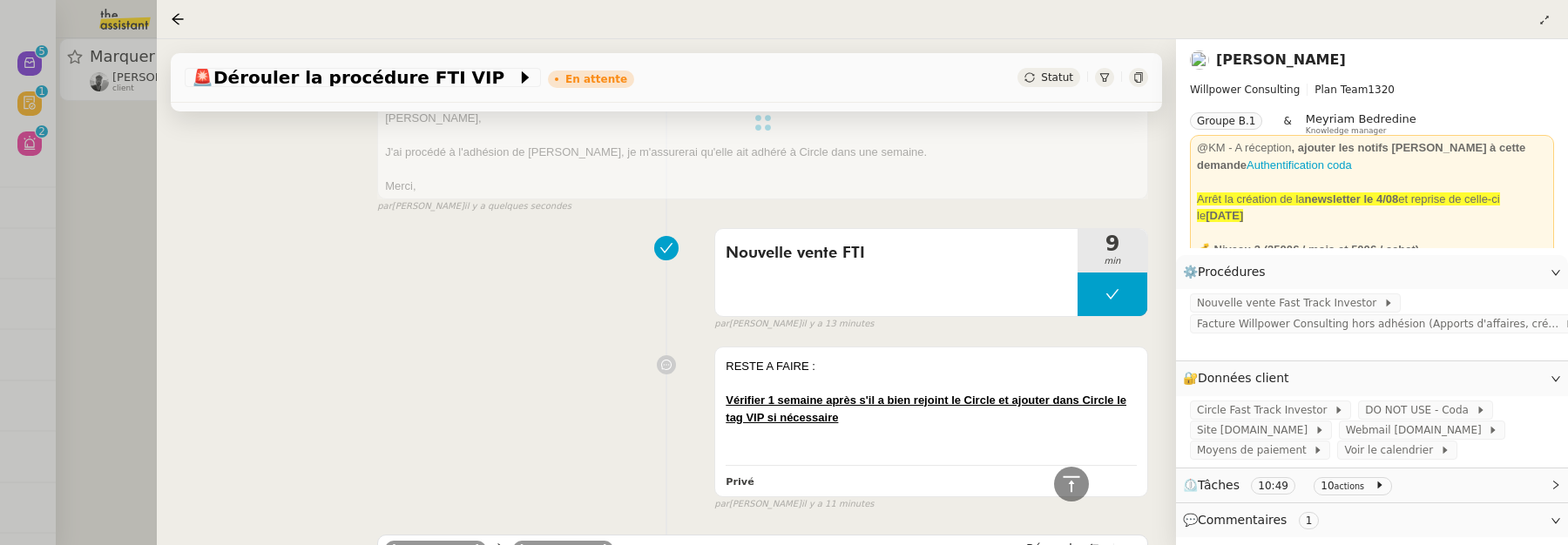
click at [135, 190] on div at bounding box center [784, 272] width 1568 height 545
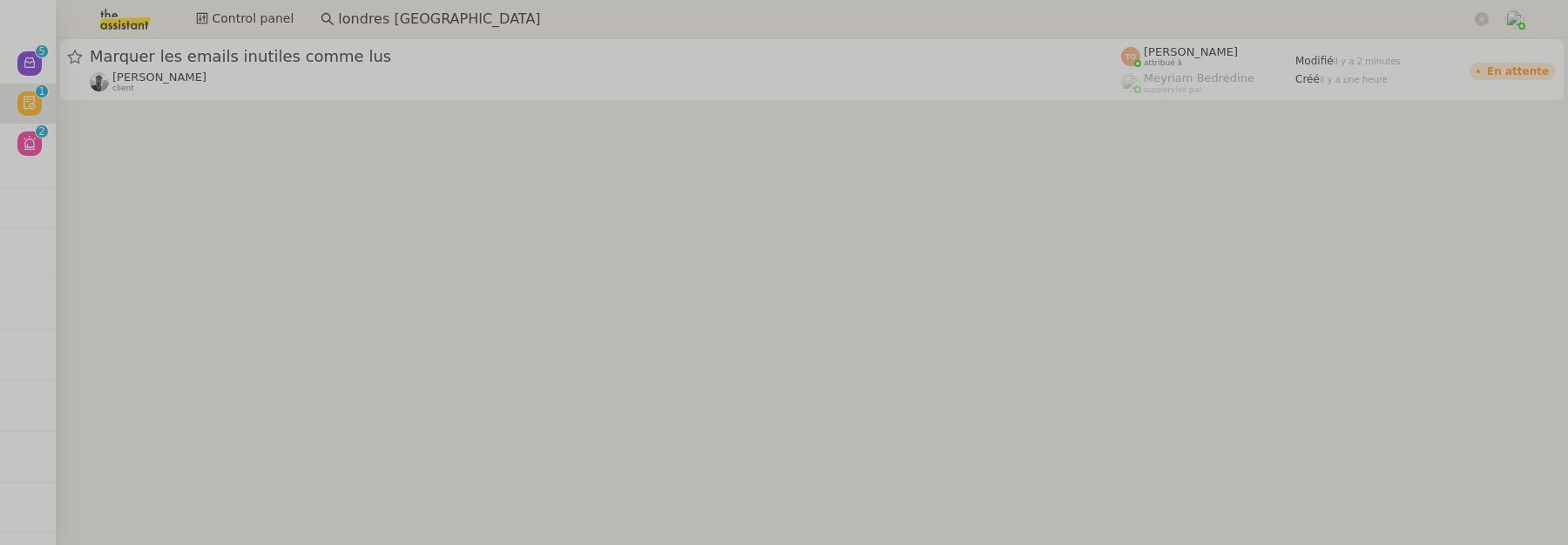
click at [273, 73] on div "[PERSON_NAME] client" at bounding box center [606, 82] width 1032 height 23
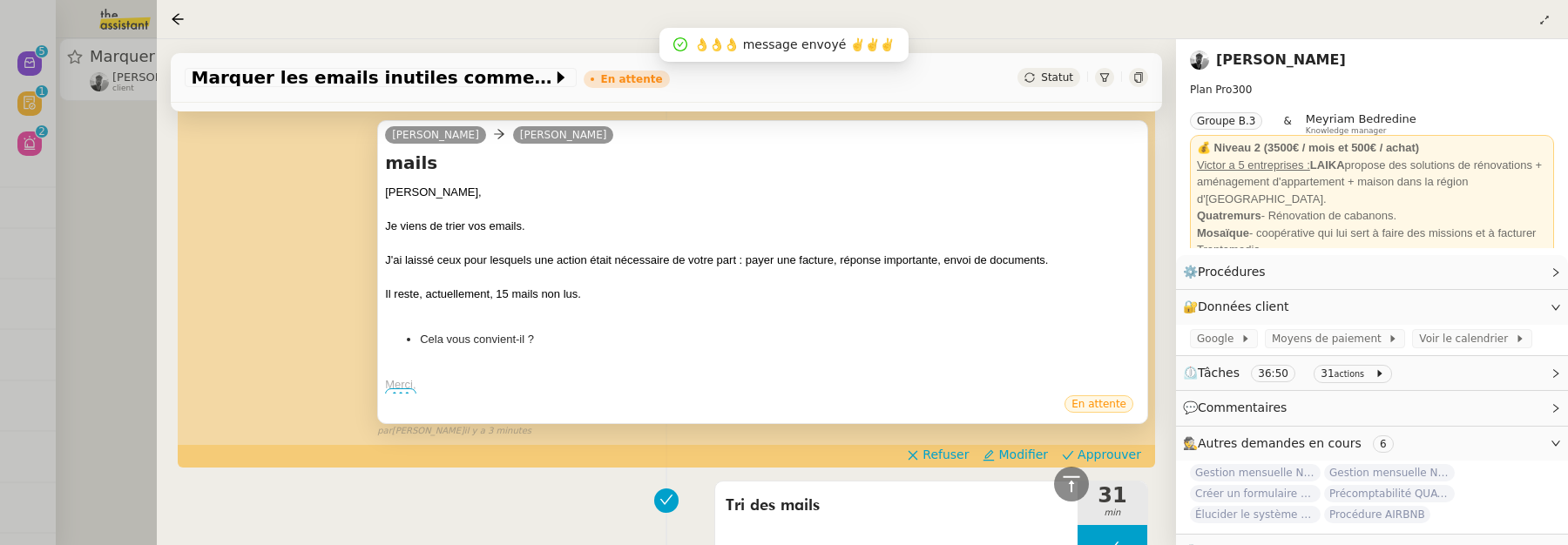
scroll to position [355, 0]
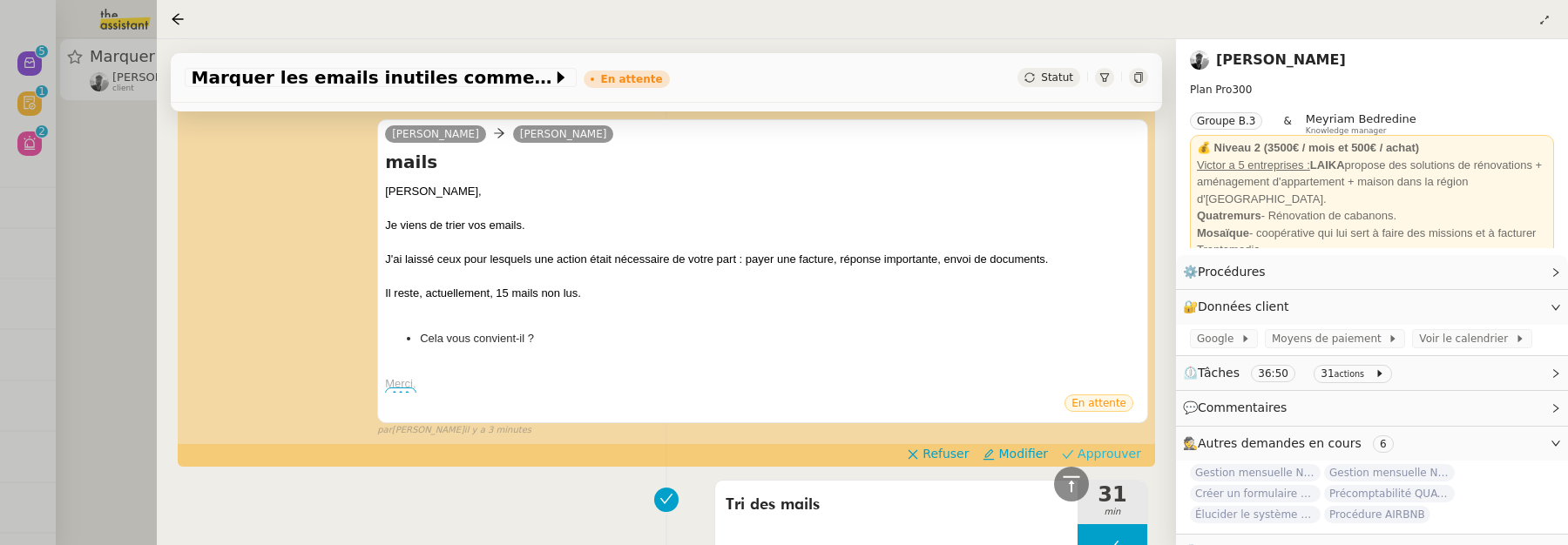
click at [1109, 453] on span "Approuver" at bounding box center [1110, 453] width 63 height 17
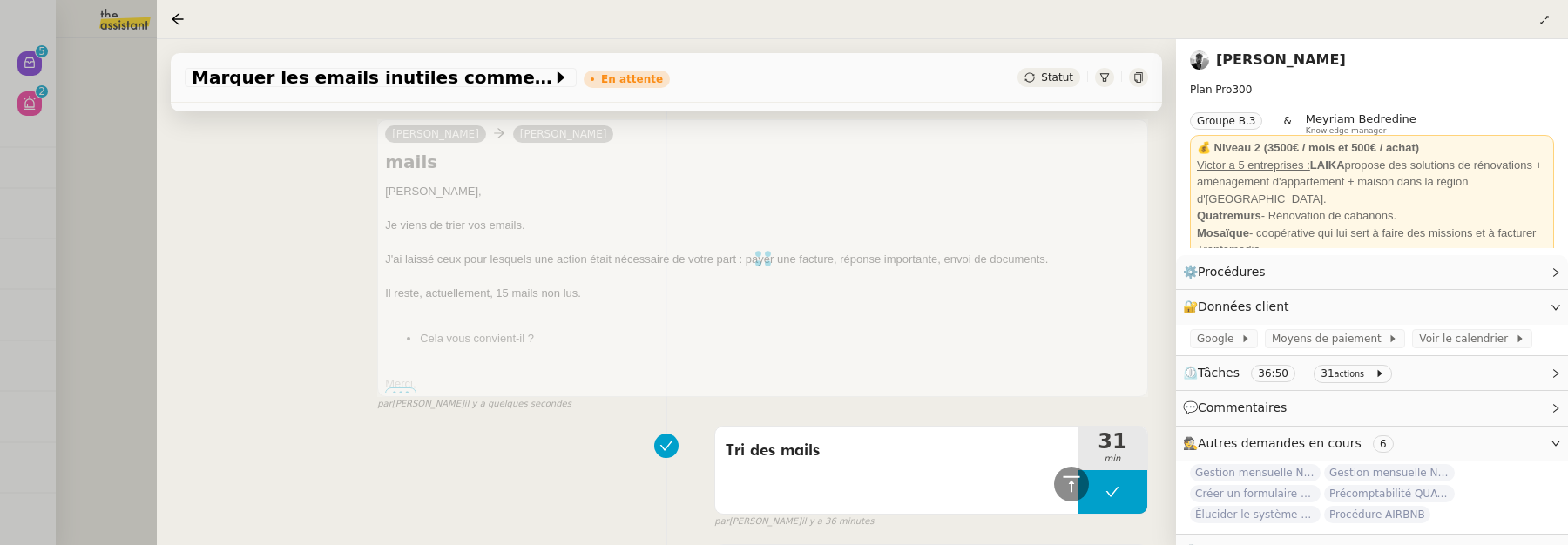
click at [109, 191] on div at bounding box center [784, 272] width 1568 height 545
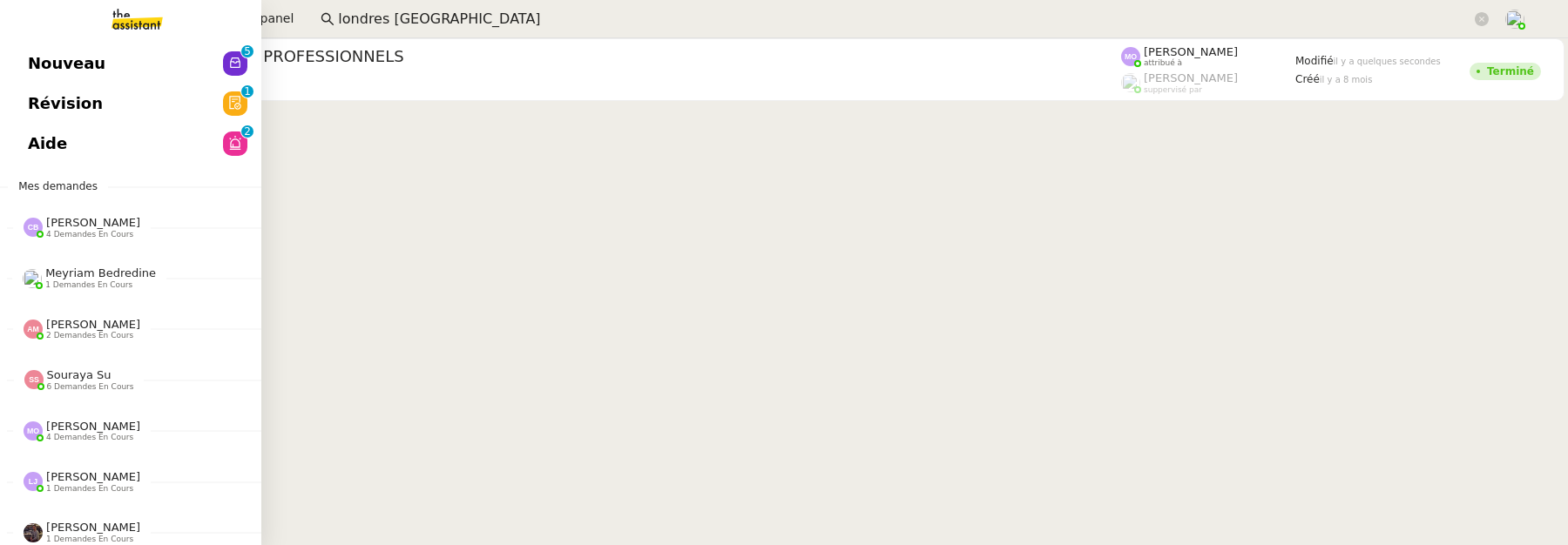
click at [44, 62] on span "Nouveau" at bounding box center [67, 63] width 78 height 26
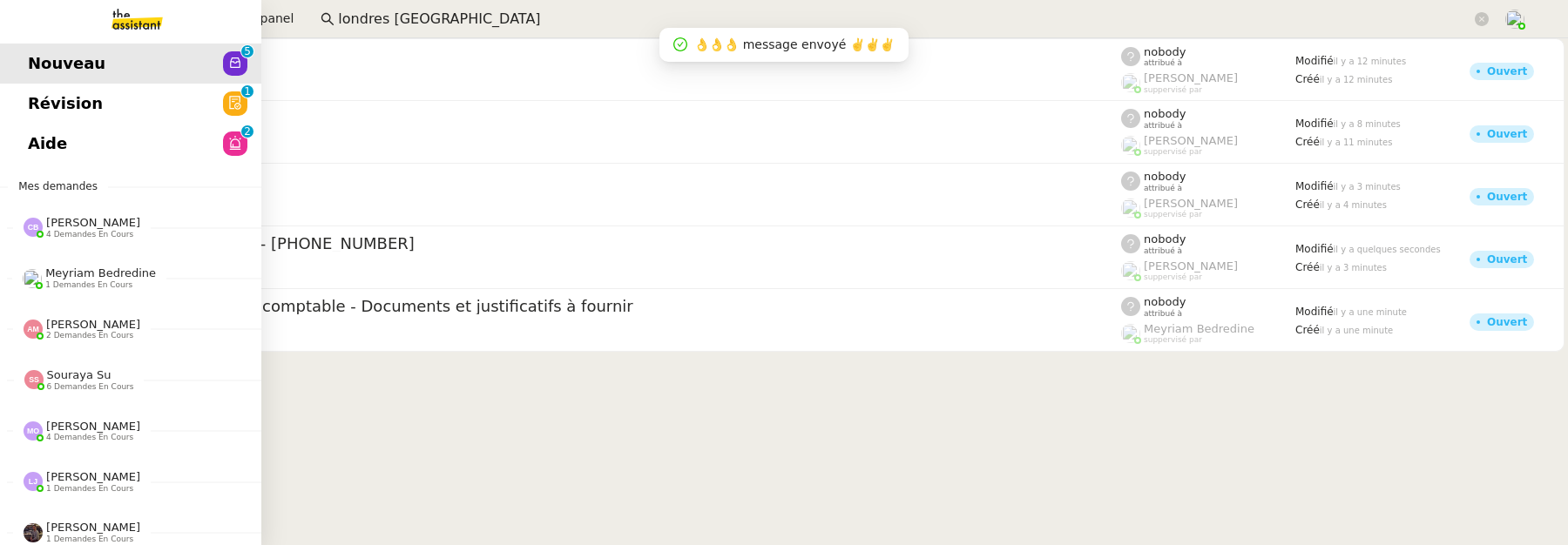
click at [48, 102] on span "Révision" at bounding box center [65, 103] width 75 height 26
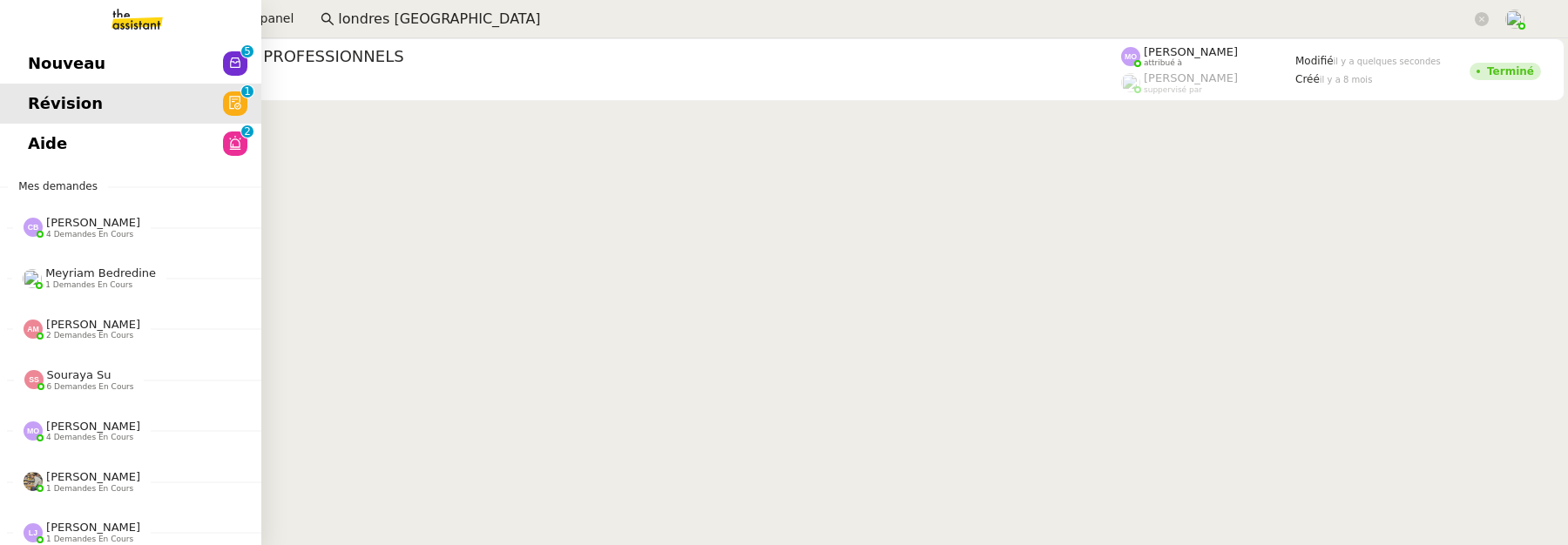
click at [55, 144] on span "Aide" at bounding box center [47, 143] width 39 height 26
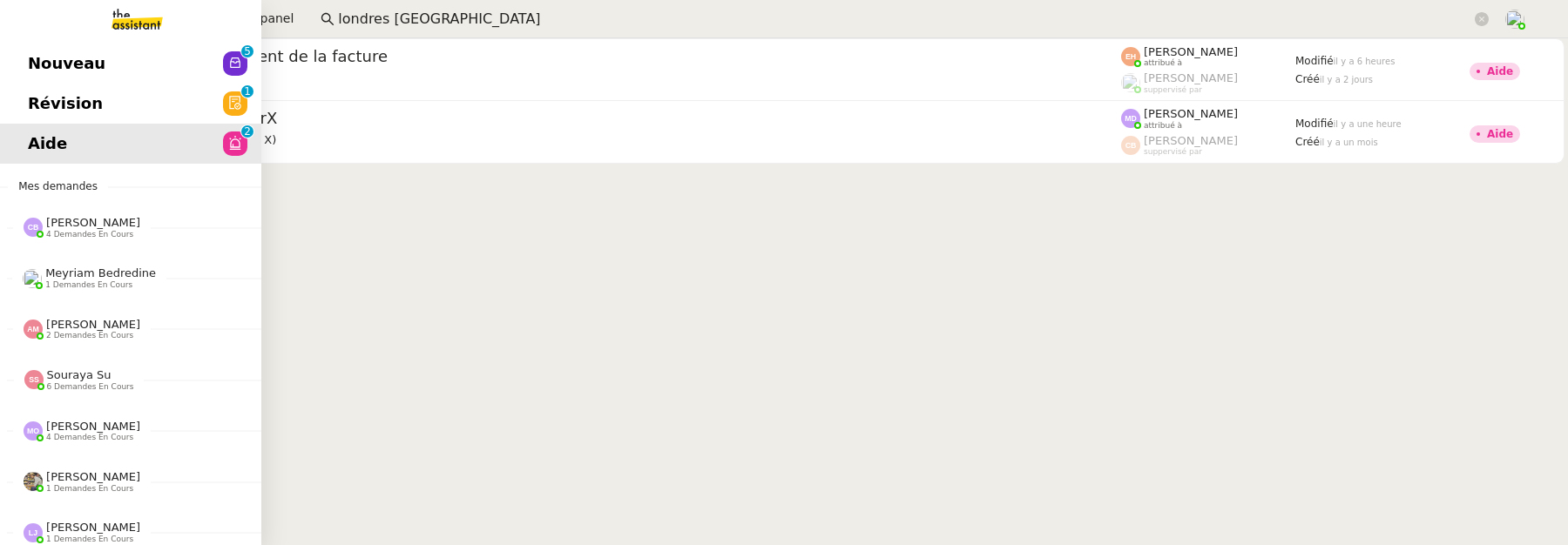
click at [48, 107] on span "Révision" at bounding box center [65, 103] width 75 height 26
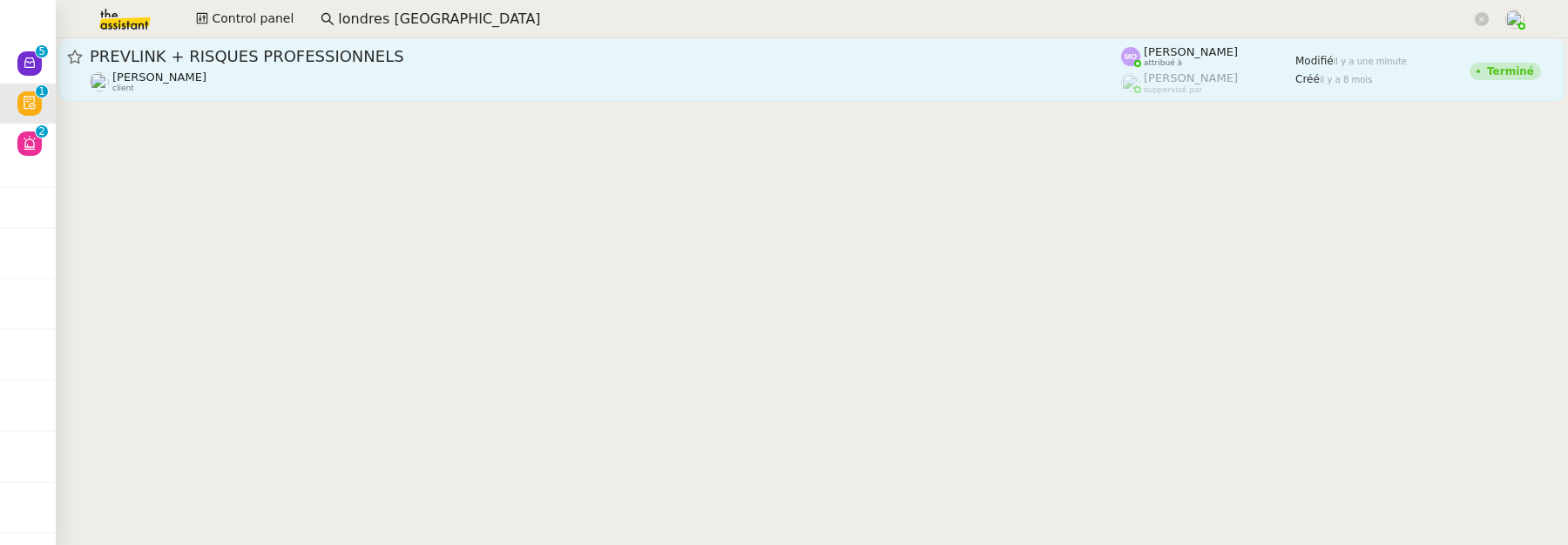
click at [424, 90] on div "Gabrielle Tavernier client" at bounding box center [606, 82] width 1032 height 23
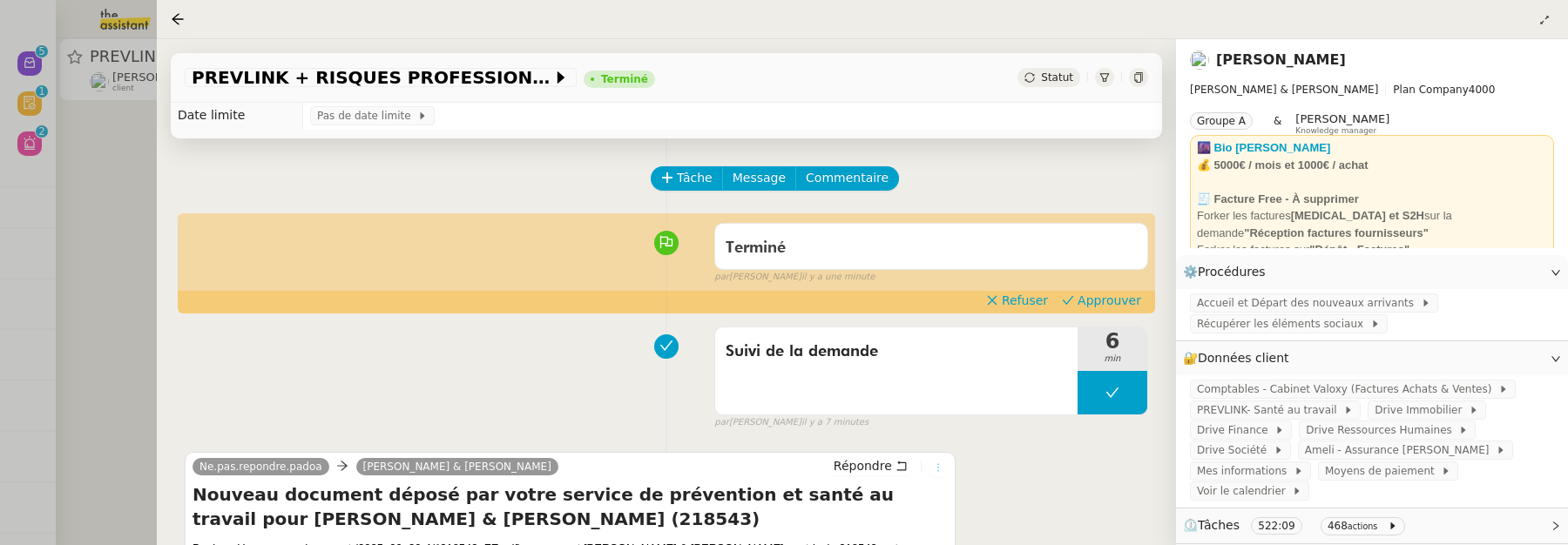
scroll to position [150, 0]
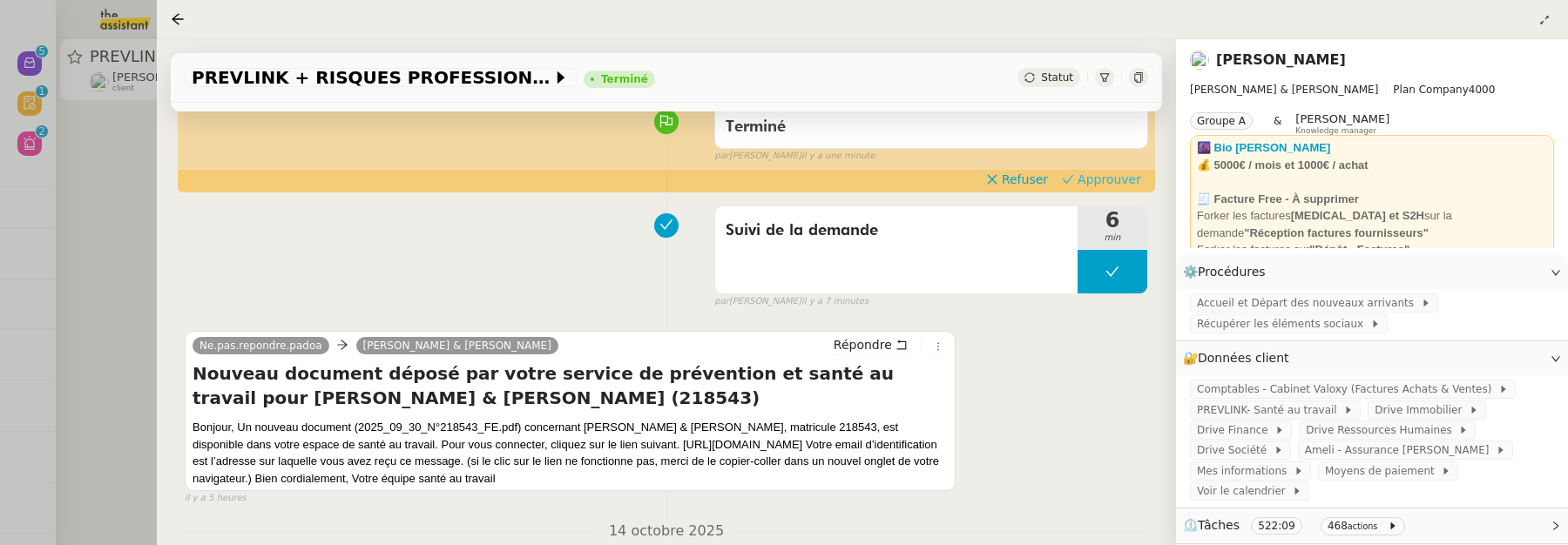
click at [1109, 174] on span "Approuver" at bounding box center [1110, 179] width 63 height 17
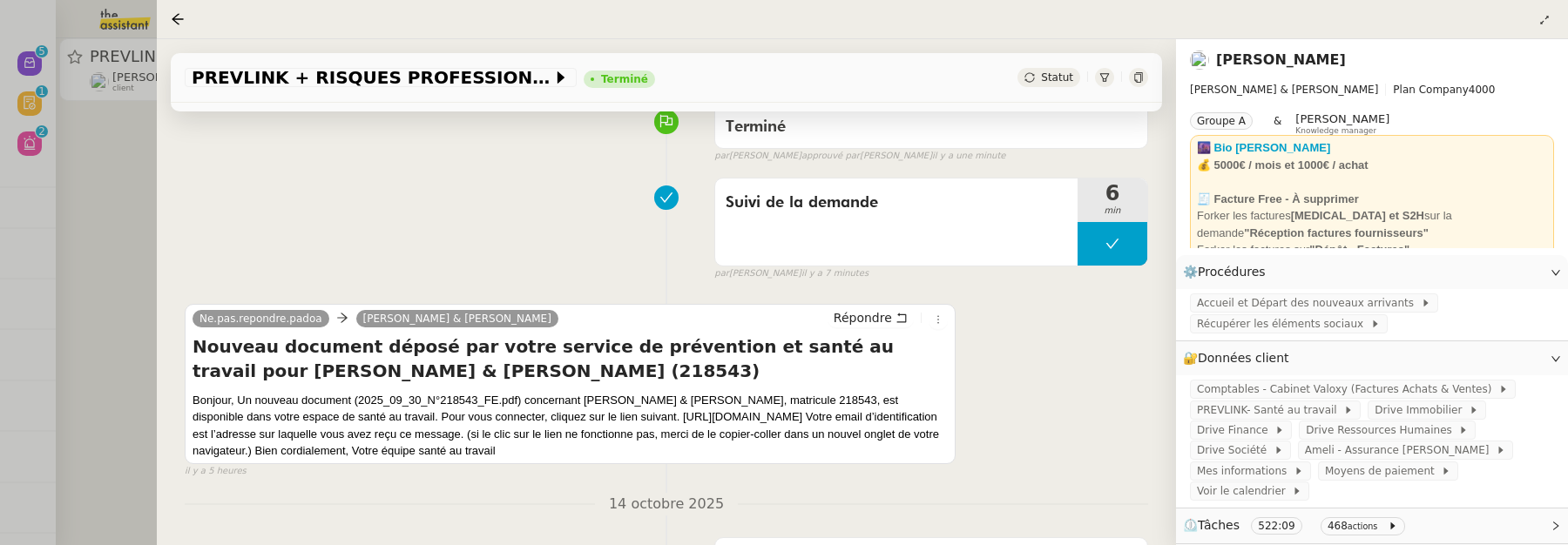
click at [100, 194] on div at bounding box center [784, 272] width 1568 height 545
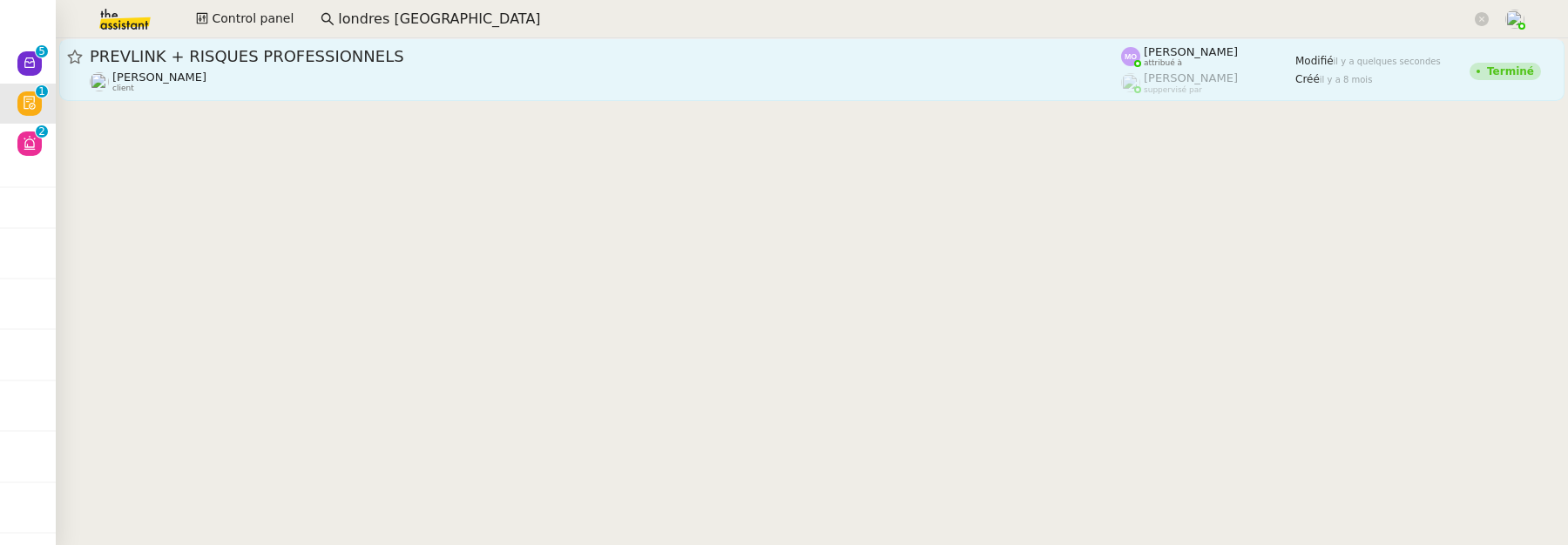
click at [389, 84] on div "Gabrielle Tavernier client" at bounding box center [606, 82] width 1032 height 23
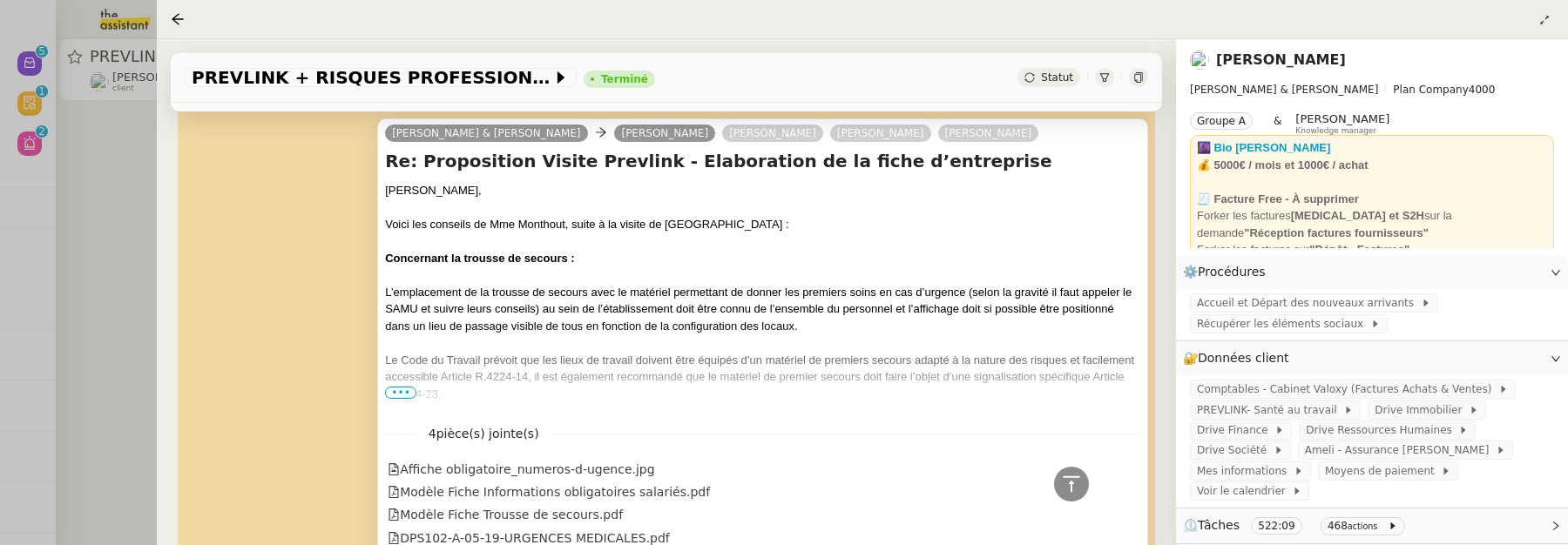
scroll to position [1628, 0]
click at [407, 389] on span "•••" at bounding box center [401, 392] width 32 height 12
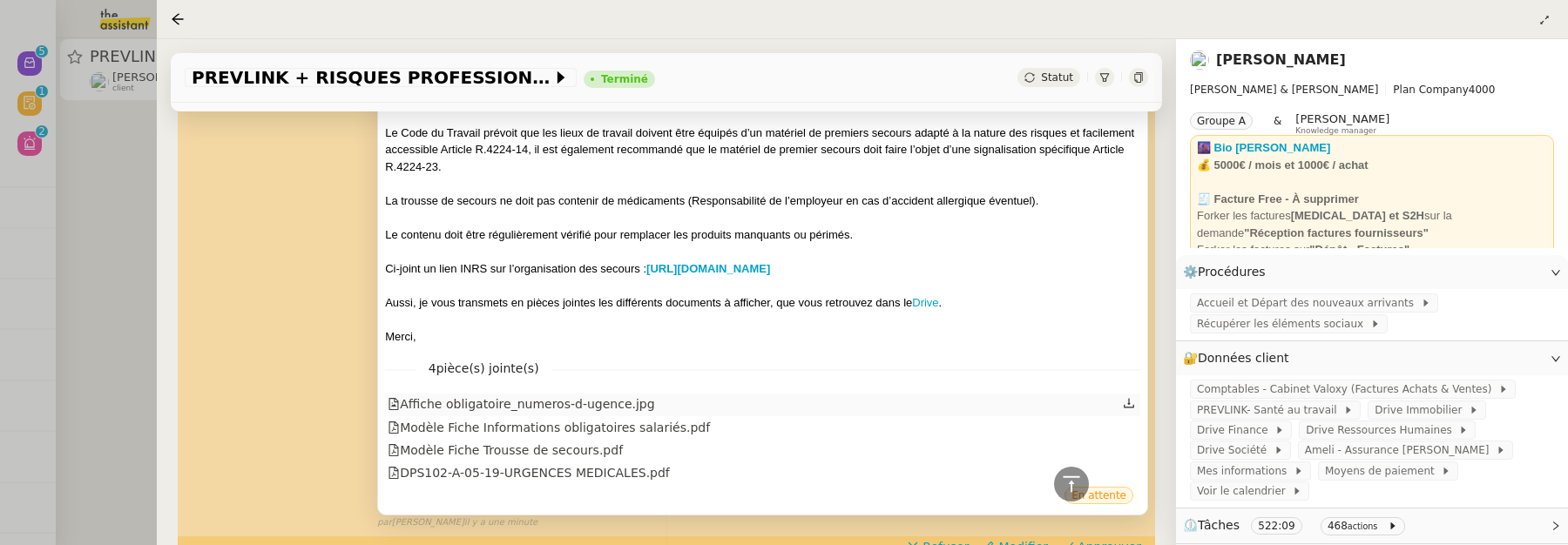
scroll to position [1854, 0]
click at [603, 404] on div "Affiche obligatoire_numeros-d-ugence.jpg" at bounding box center [521, 404] width 267 height 20
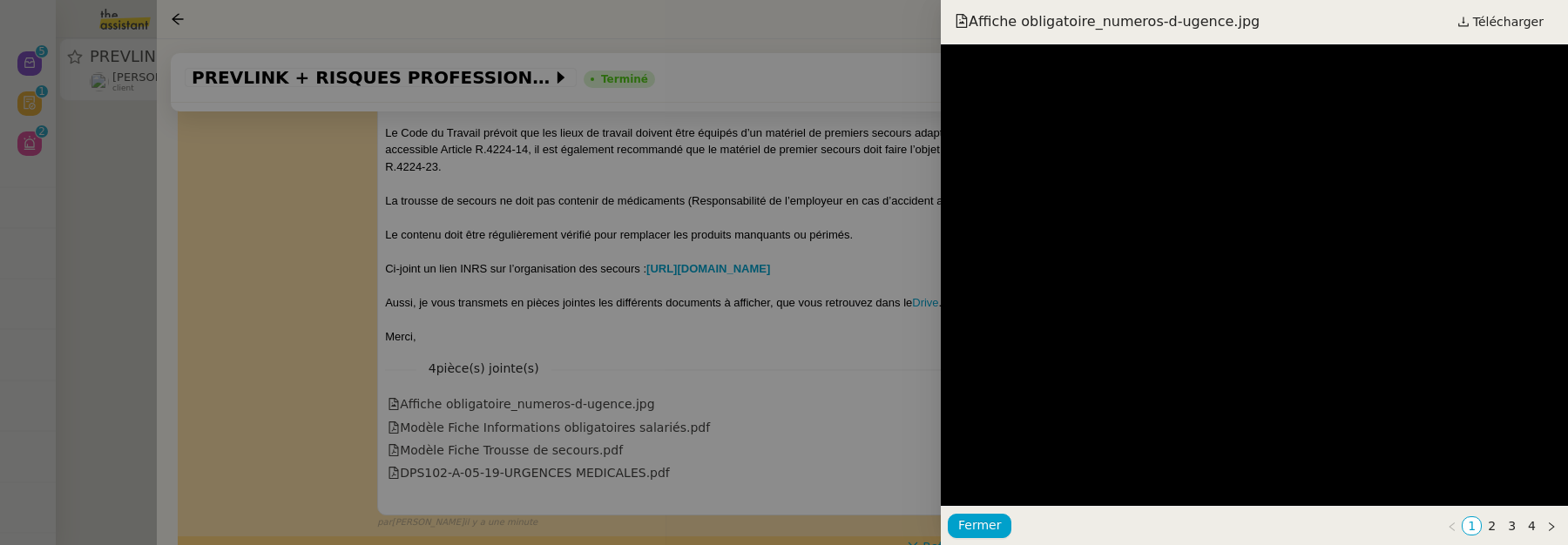
click at [774, 367] on div at bounding box center [784, 272] width 1568 height 545
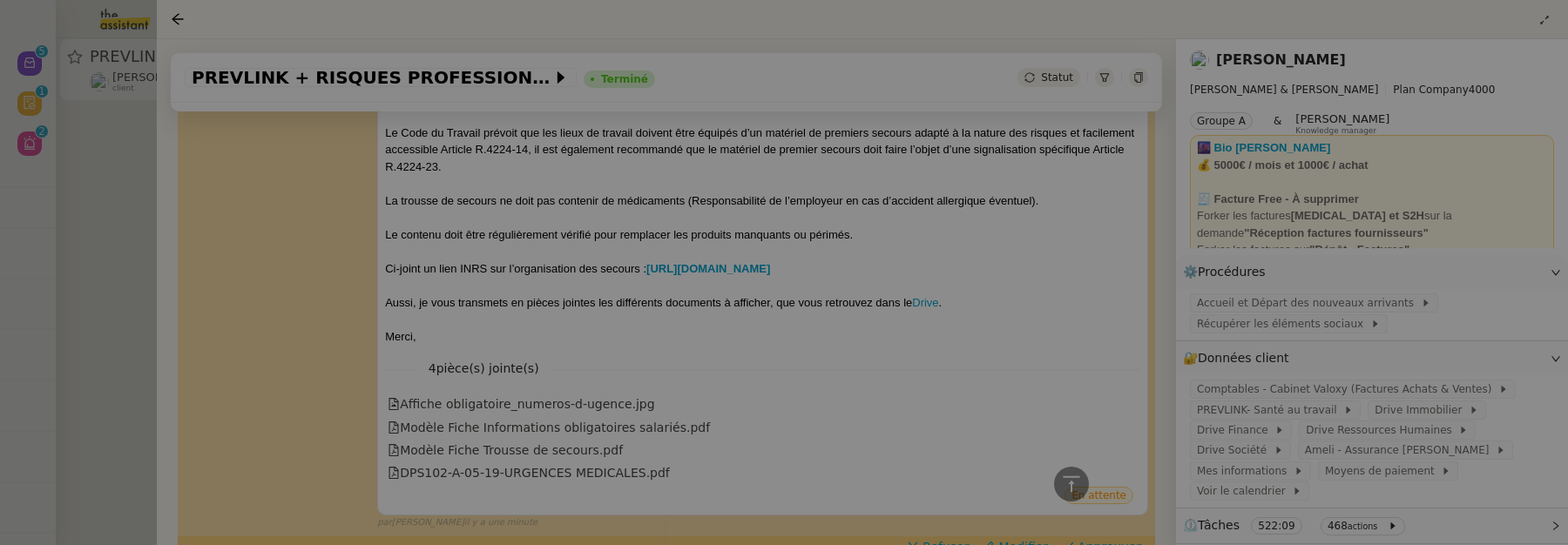
click at [613, 424] on div "Modèle Fiche Informations obligatoires salariés.pdf" at bounding box center [550, 428] width 323 height 20
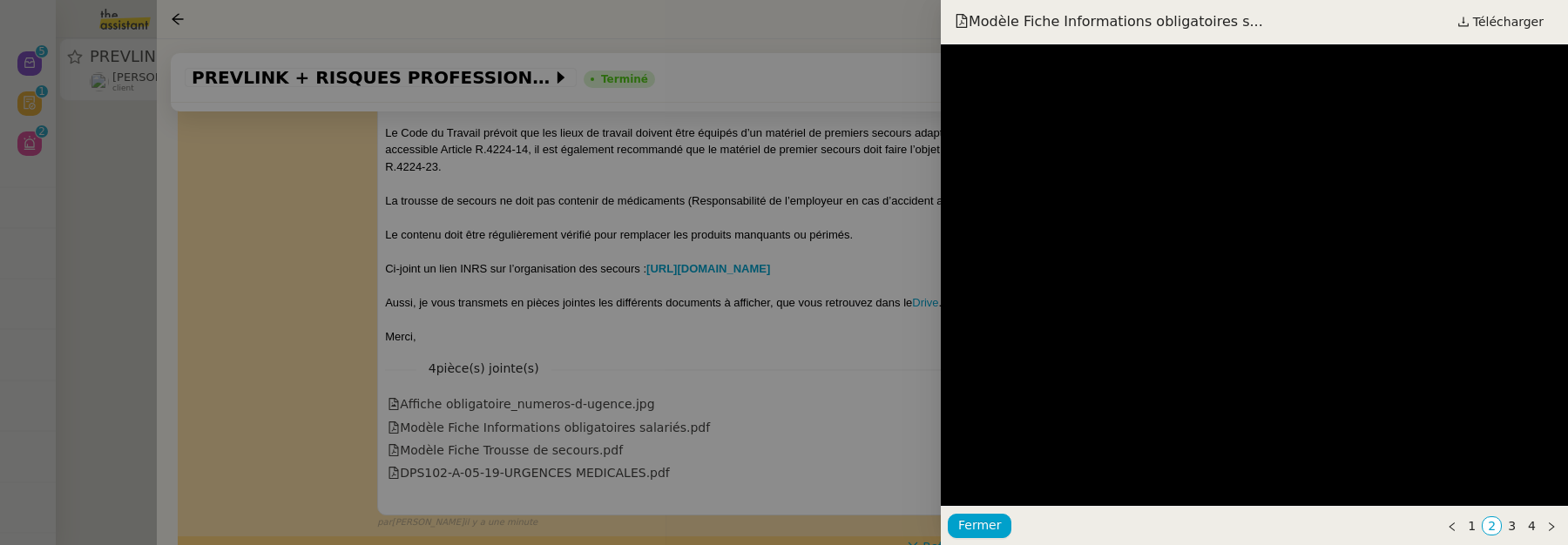
click at [742, 433] on div at bounding box center [784, 272] width 1568 height 545
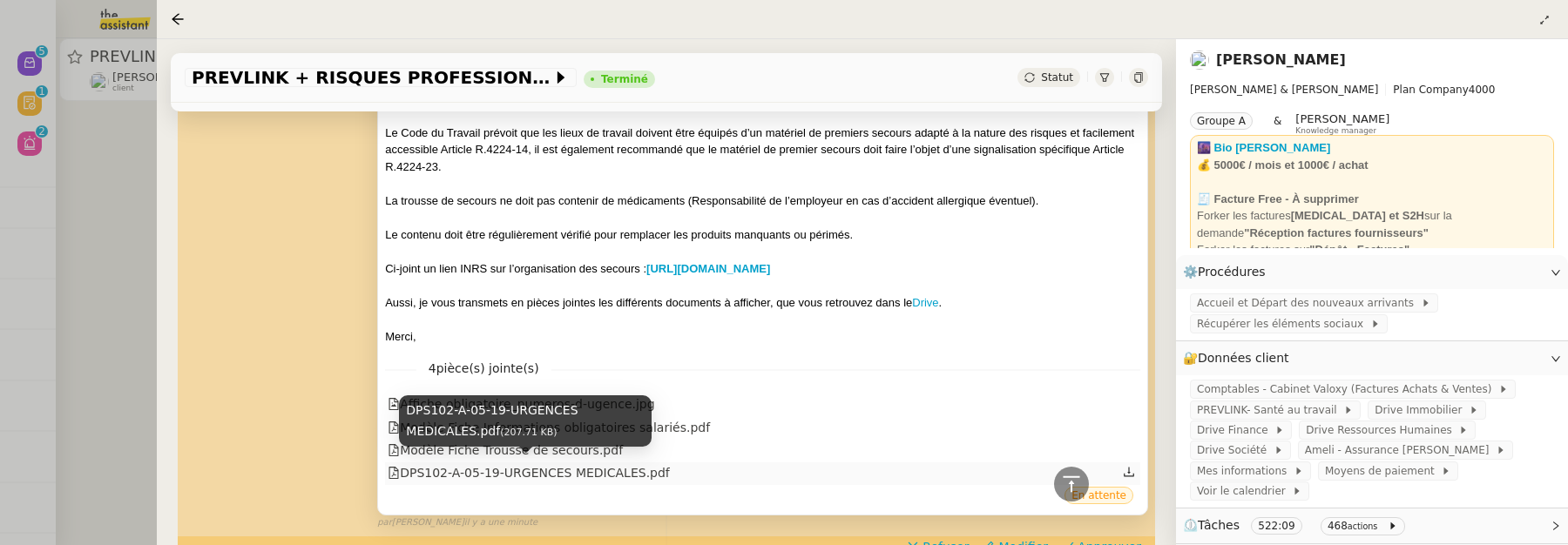
click at [593, 449] on div "DPS102-A-05-19-URGENCES MEDICALES.pdf (207.71 KB)" at bounding box center [525, 427] width 253 height 63
click at [677, 466] on div "DPS102-A-05-19-URGENCES MEDICALES.pdf" at bounding box center [763, 473] width 755 height 23
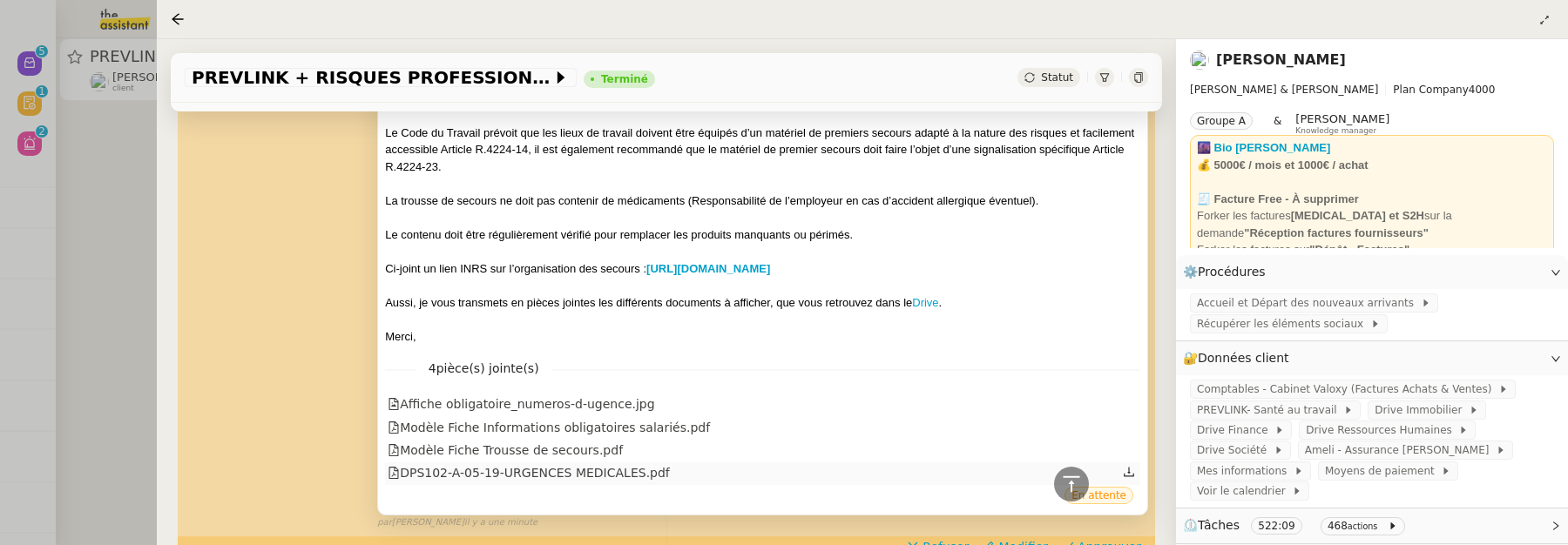
click at [664, 466] on div "DPS102-A-05-19-URGENCES MEDICALES.pdf" at bounding box center [529, 473] width 282 height 20
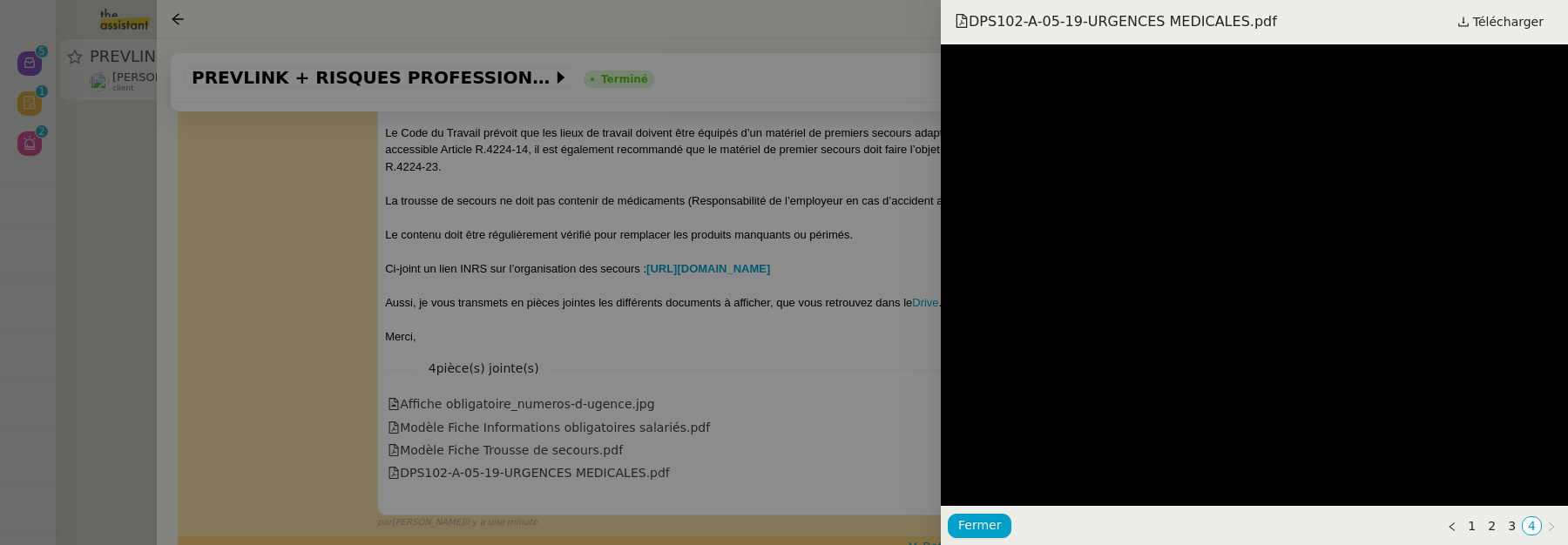
click at [729, 414] on div at bounding box center [784, 272] width 1568 height 545
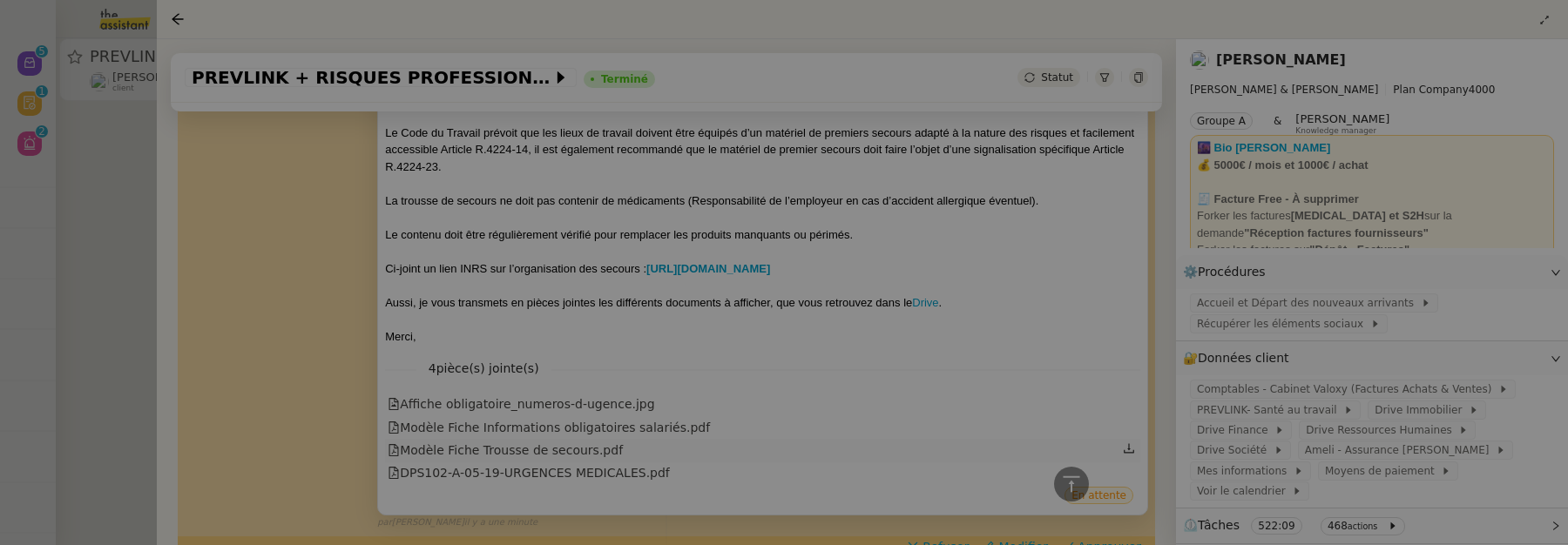
click at [552, 445] on div "Modèle Fiche Trousse de secours.pdf" at bounding box center [505, 451] width 235 height 20
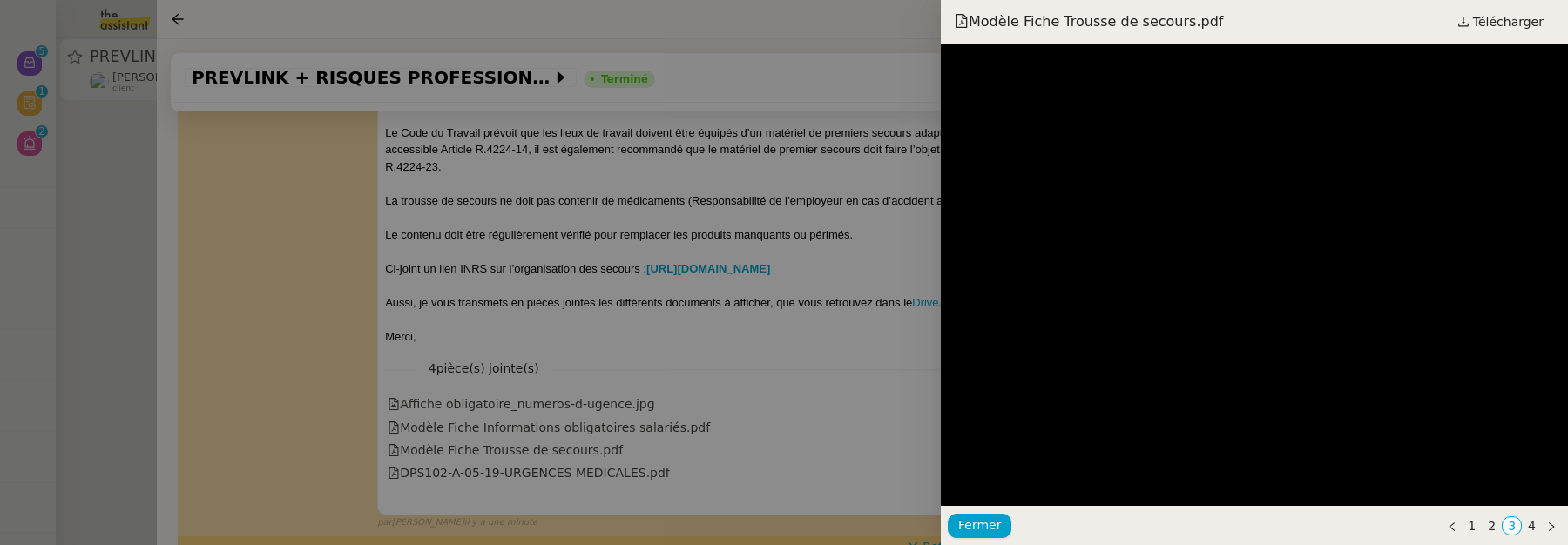
click at [880, 375] on div at bounding box center [784, 272] width 1568 height 545
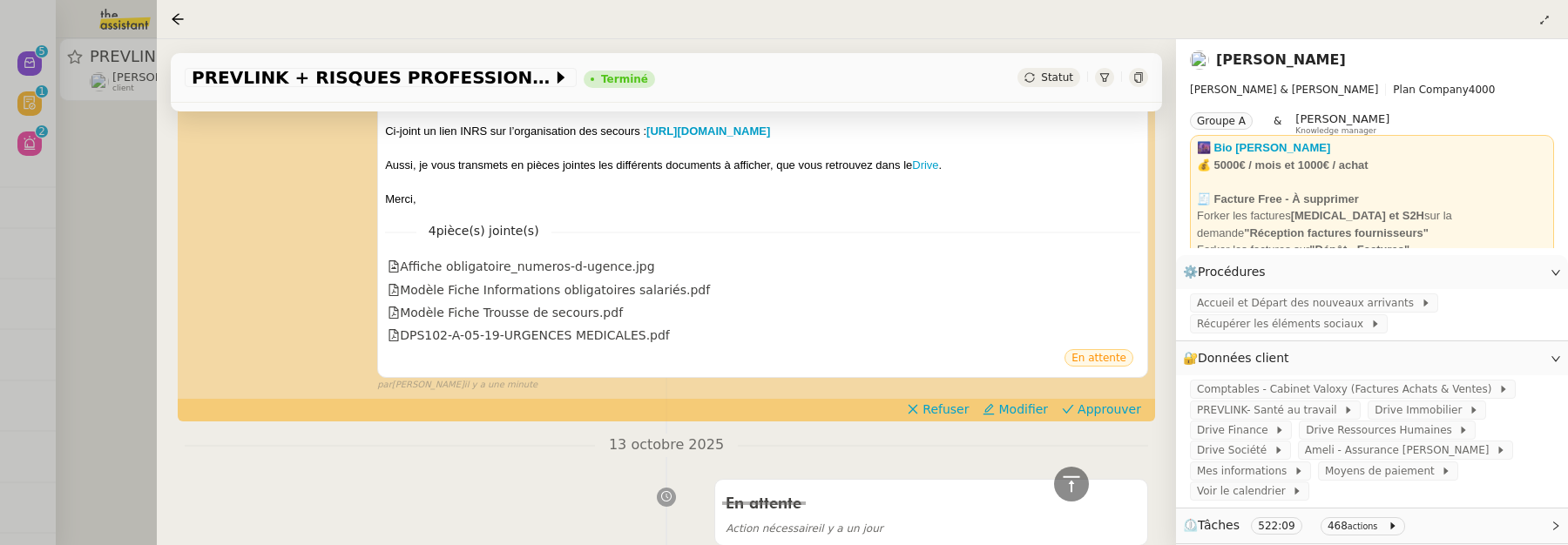
scroll to position [1991, 0]
click at [1068, 408] on button "Approuver" at bounding box center [1102, 409] width 93 height 19
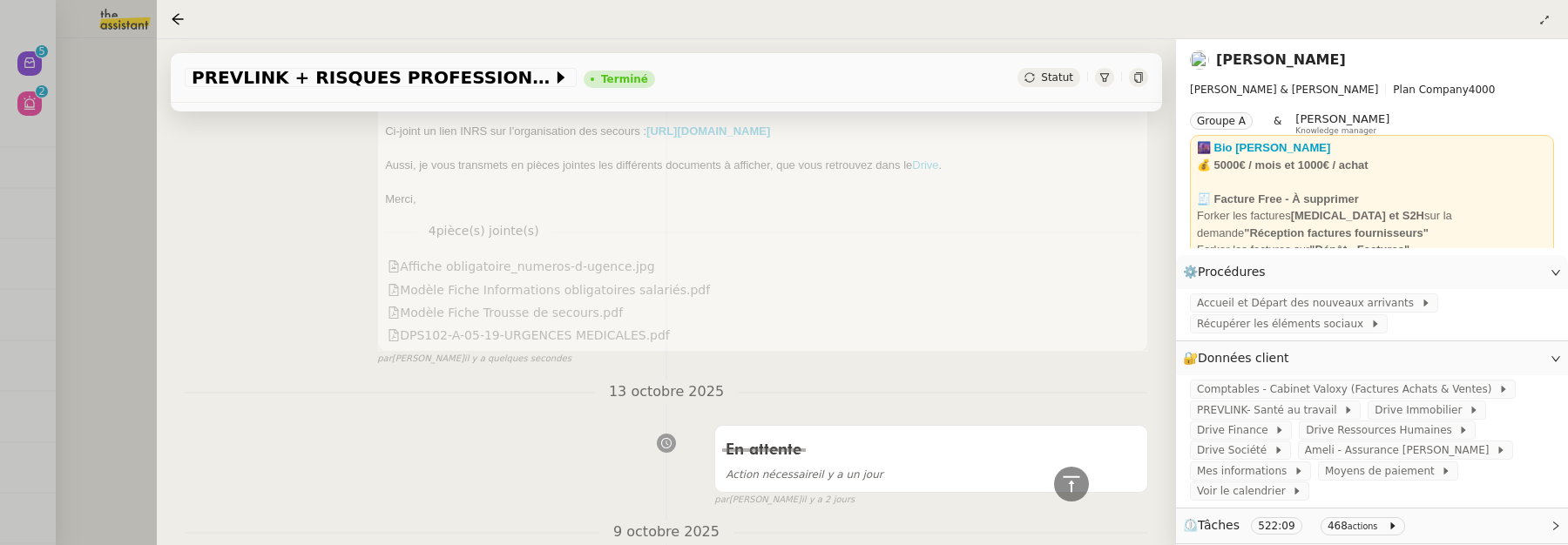
click at [102, 179] on div at bounding box center [784, 272] width 1568 height 545
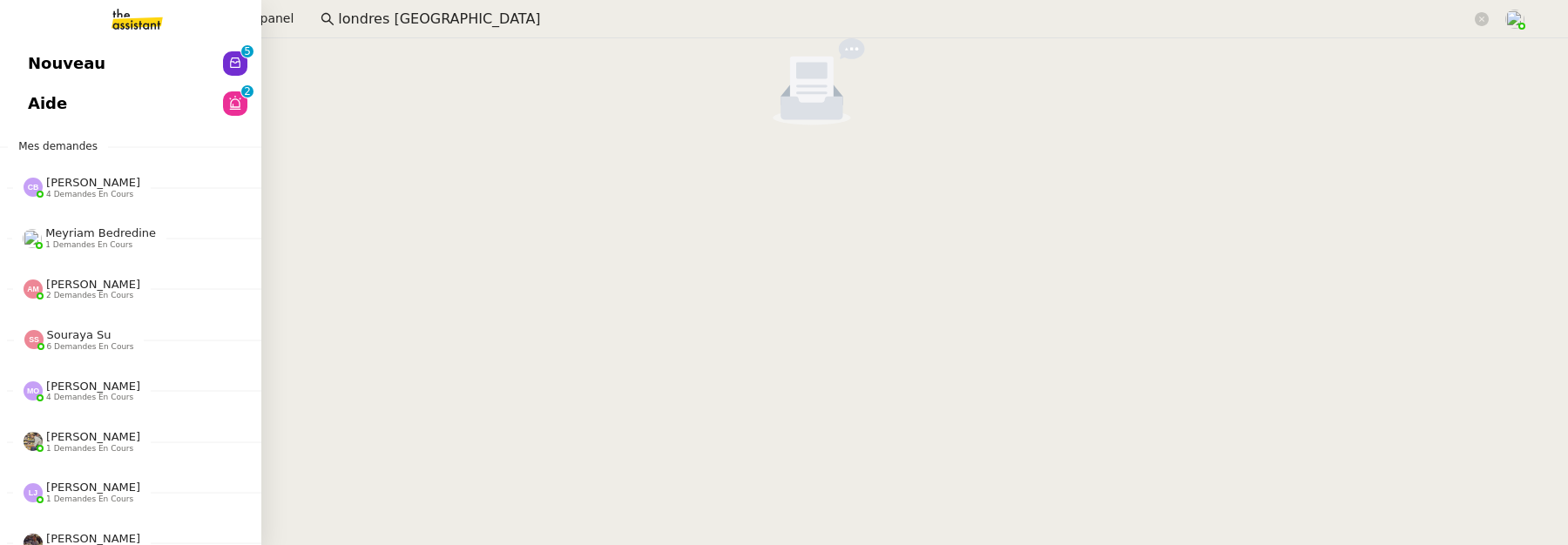
click at [16, 72] on link "Nouveau 0 1 2 3 4 5 6 7 8 9" at bounding box center [131, 63] width 261 height 40
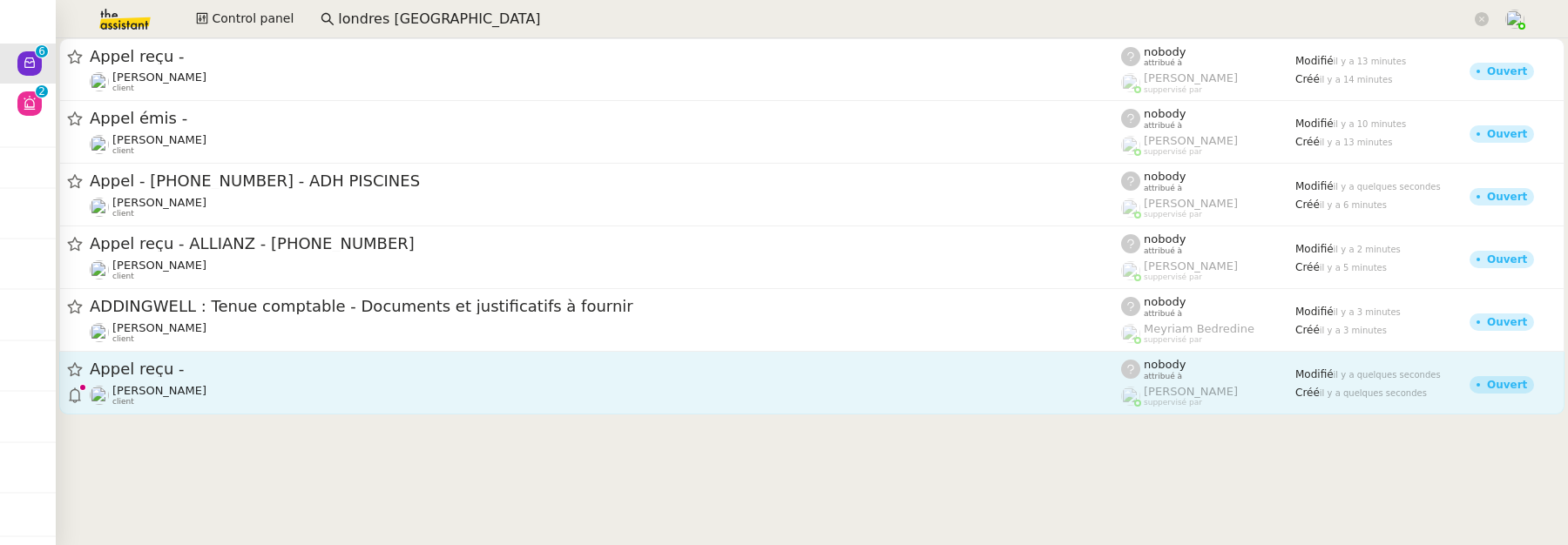
click at [255, 392] on div "Gabrielle Tavernier client" at bounding box center [606, 395] width 1032 height 23
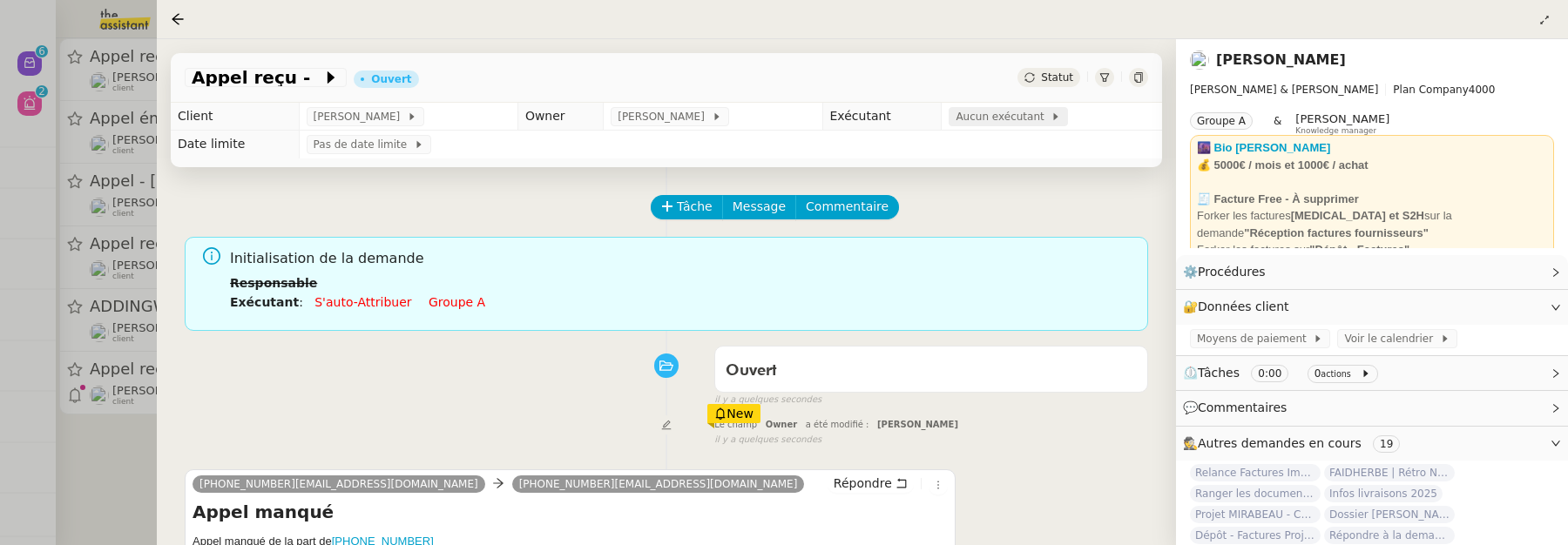
click at [980, 118] on span "Aucun exécutant" at bounding box center [1003, 116] width 95 height 17
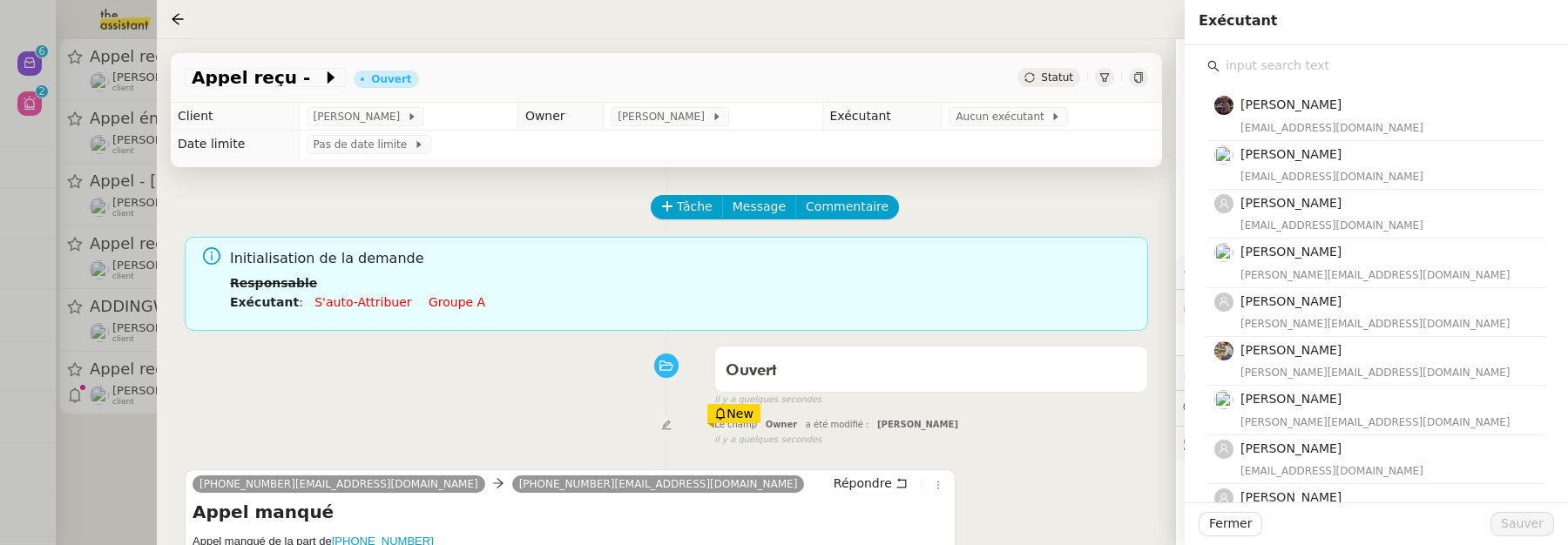
click at [1265, 76] on input "text" at bounding box center [1382, 66] width 326 height 24
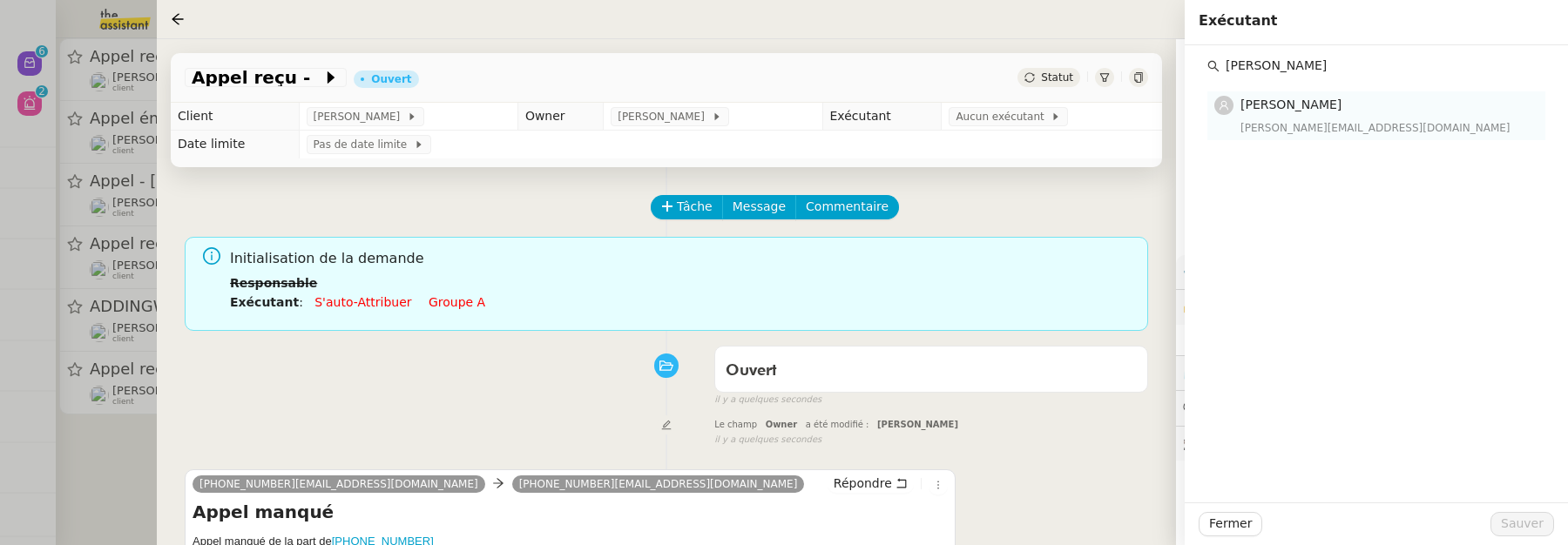
type input "vanessa"
click at [1316, 102] on span "Vanessa Decouflet" at bounding box center [1290, 104] width 101 height 14
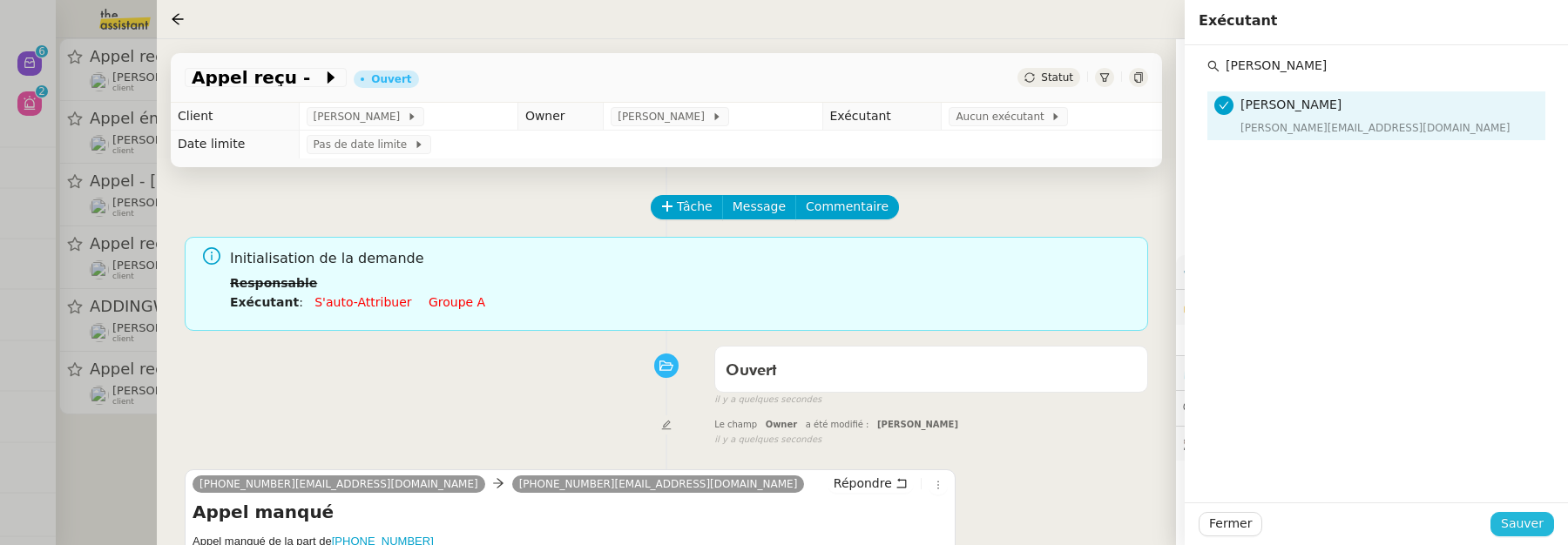
click at [1527, 517] on span "Sauver" at bounding box center [1523, 524] width 43 height 20
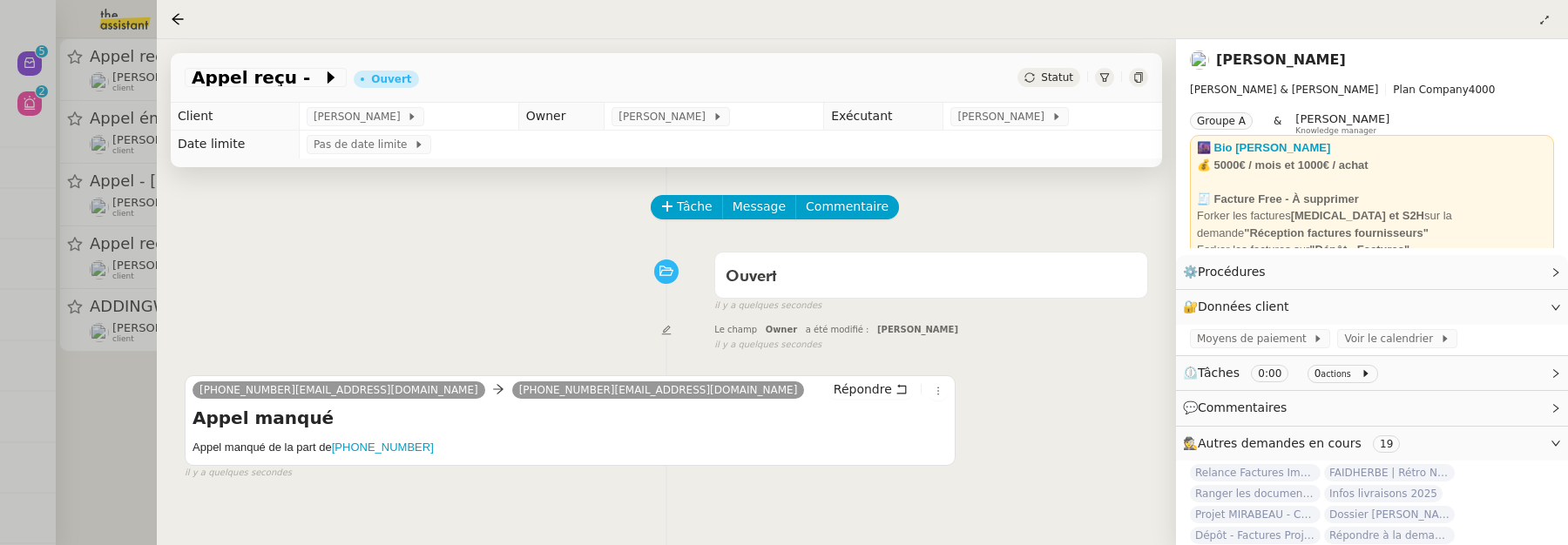
click at [37, 60] on div at bounding box center [784, 272] width 1568 height 545
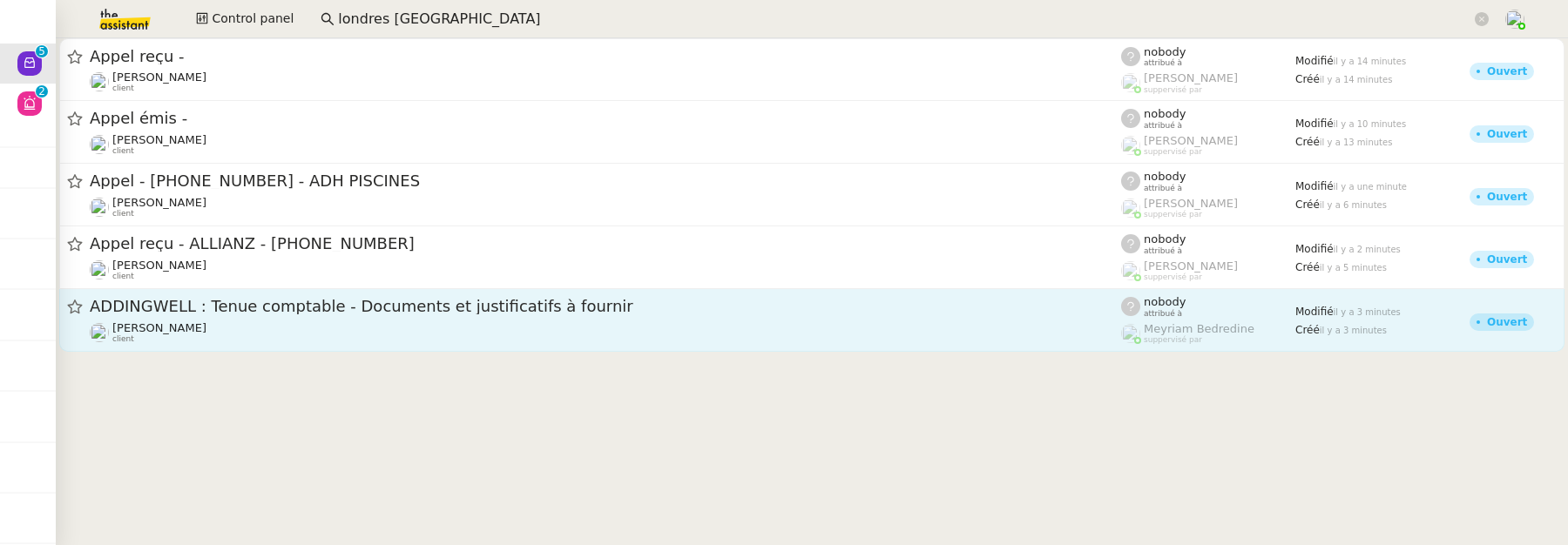
click at [403, 338] on div "Julien Decroix client" at bounding box center [606, 333] width 1032 height 23
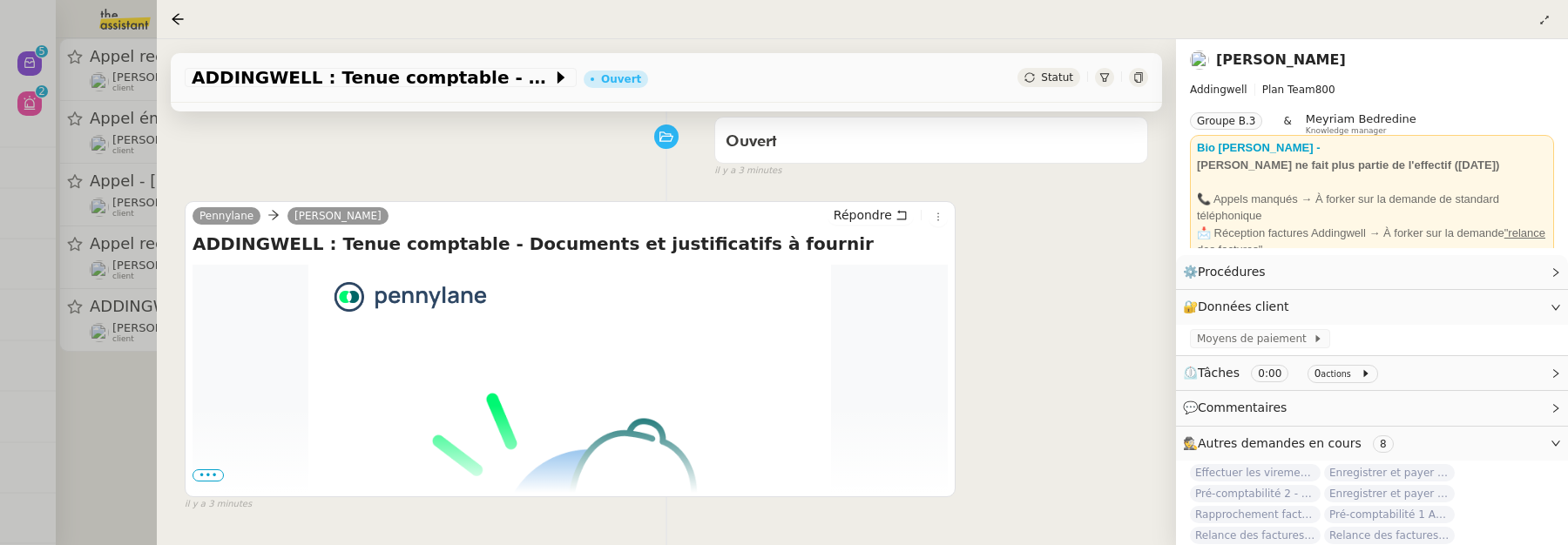
scroll to position [287, 0]
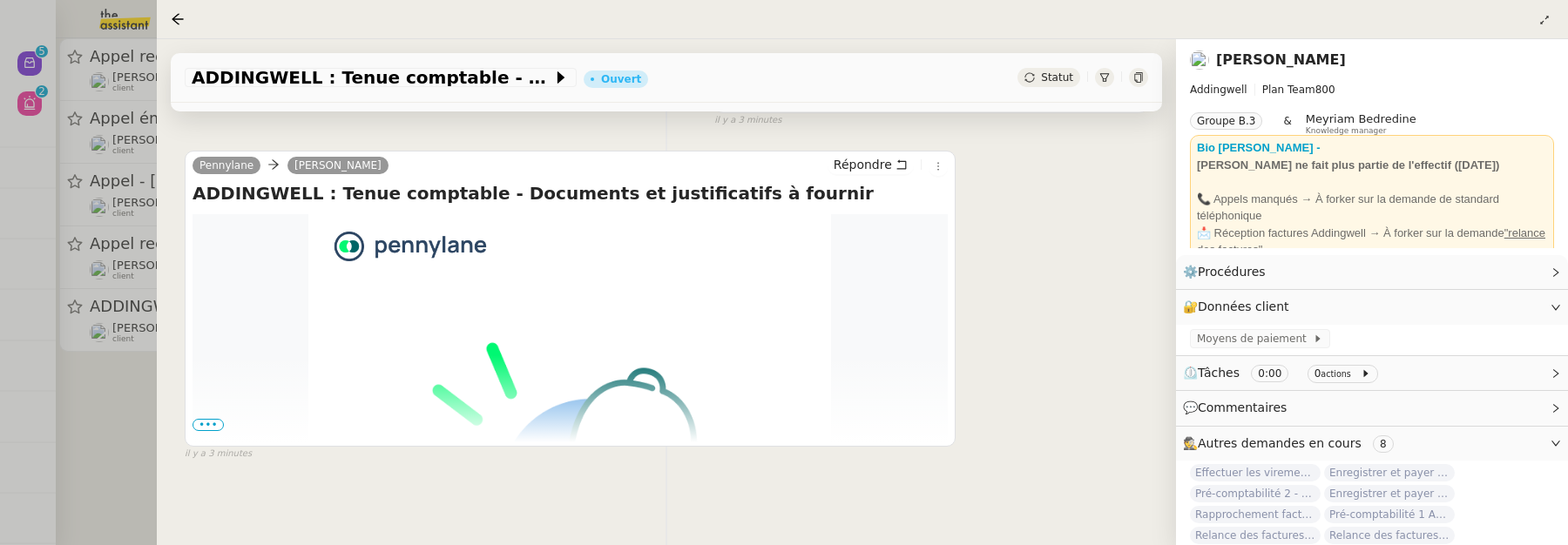
click at [202, 419] on span "•••" at bounding box center [208, 424] width 32 height 12
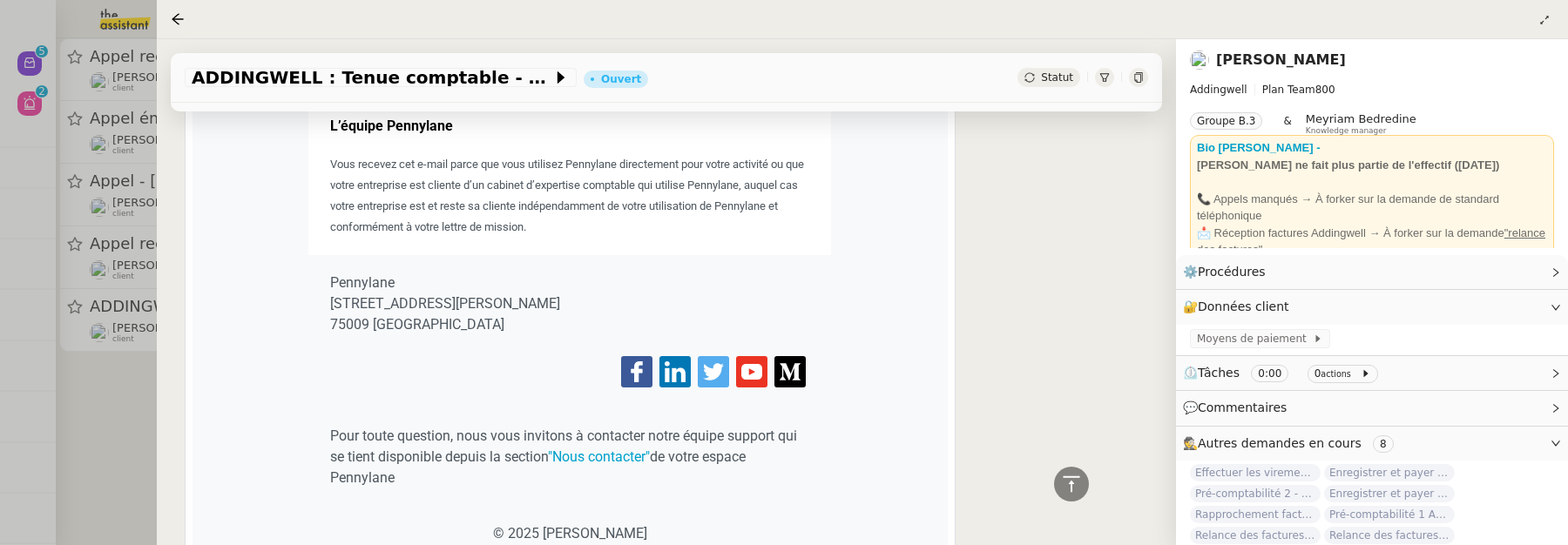
scroll to position [1440, 0]
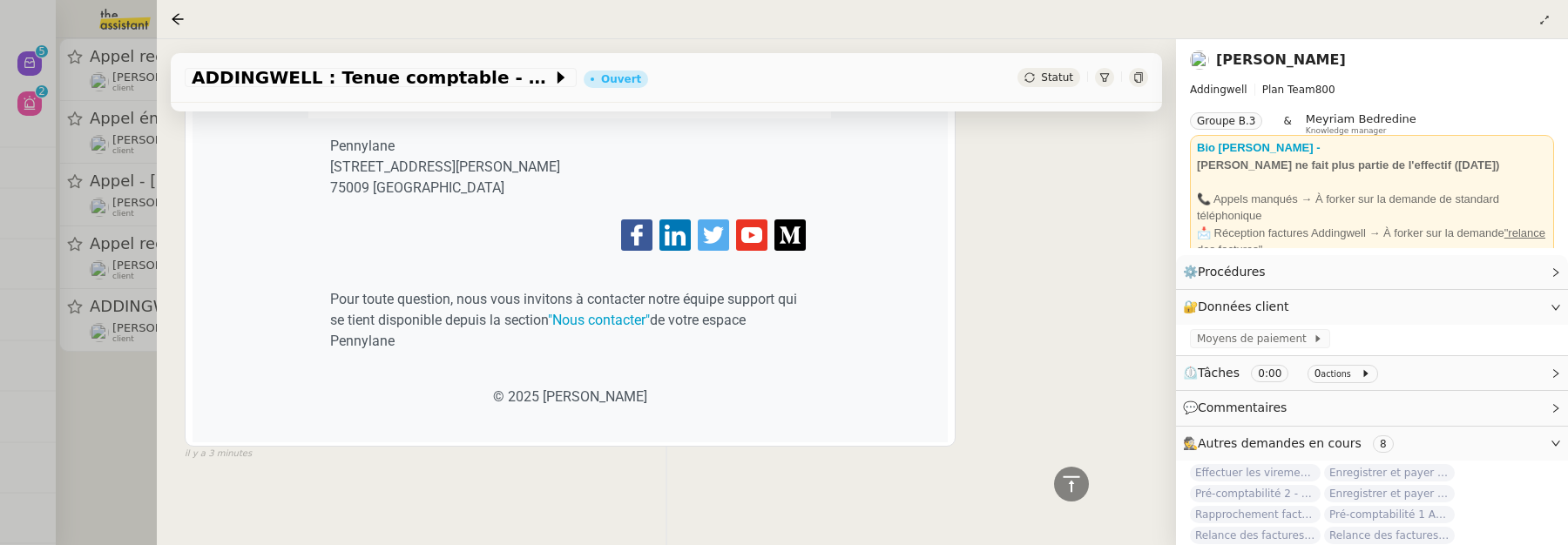
click at [141, 392] on div at bounding box center [784, 272] width 1568 height 545
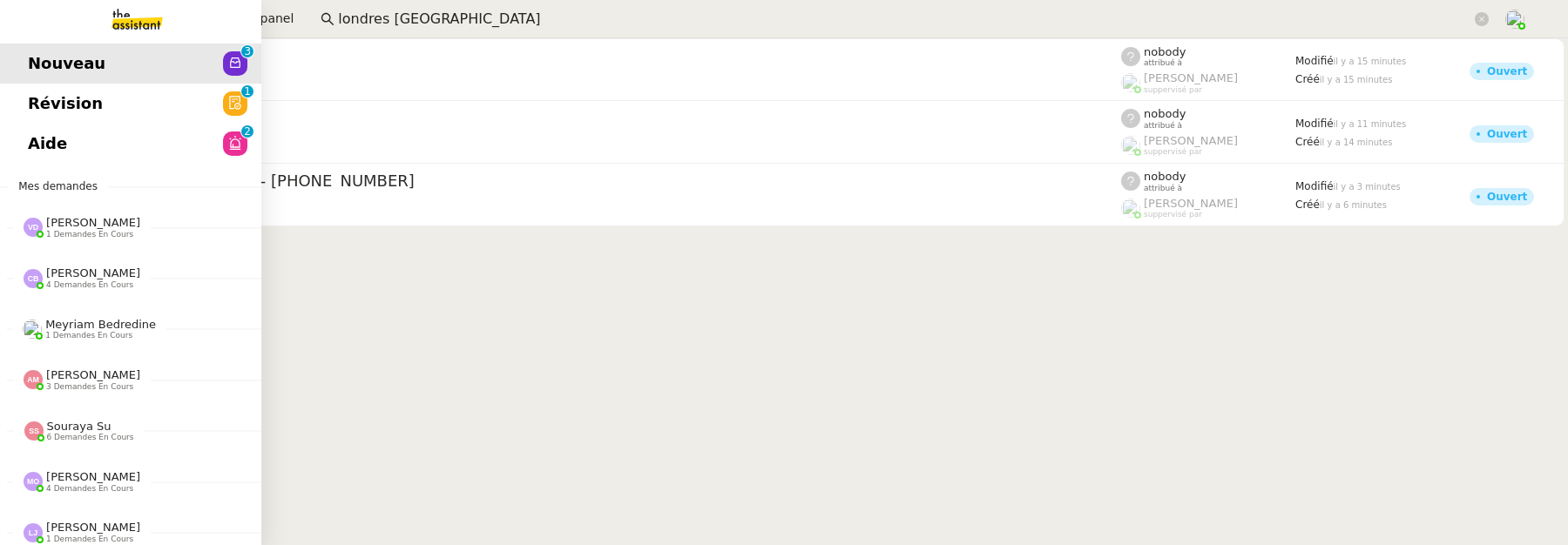
click at [32, 101] on span "Révision" at bounding box center [65, 103] width 75 height 26
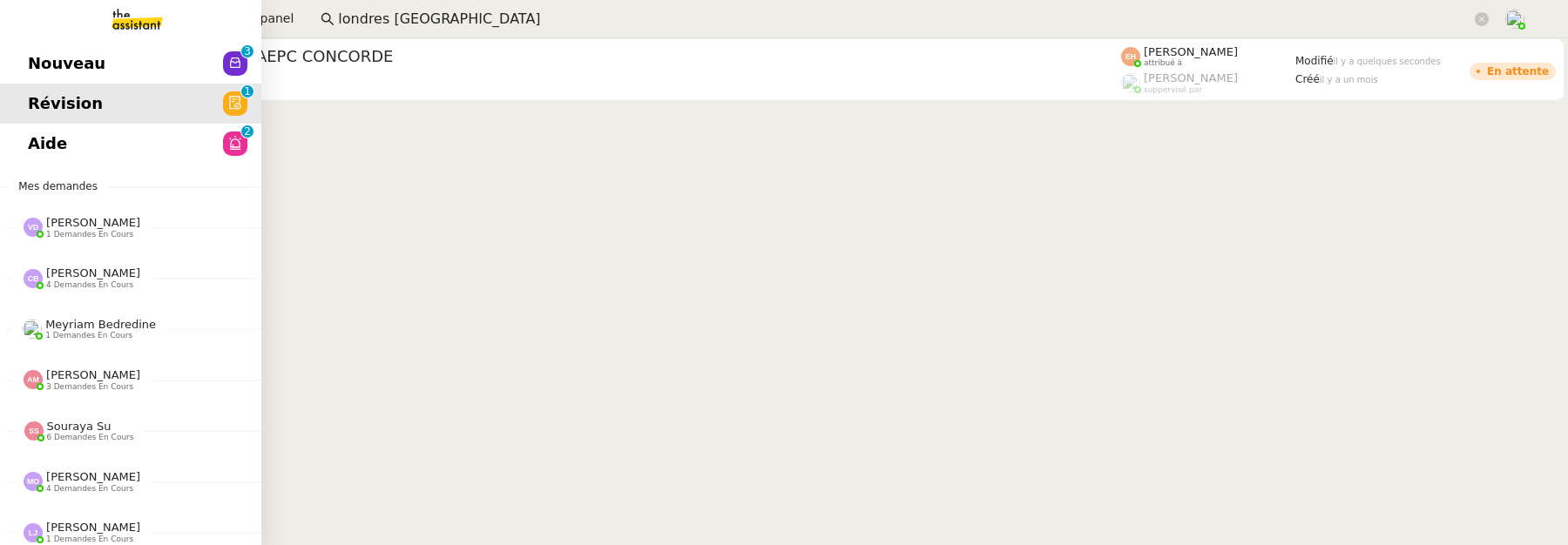
click at [110, 131] on link "Aide 0 1 2 3 4 5 6 7 8 9" at bounding box center [131, 143] width 261 height 40
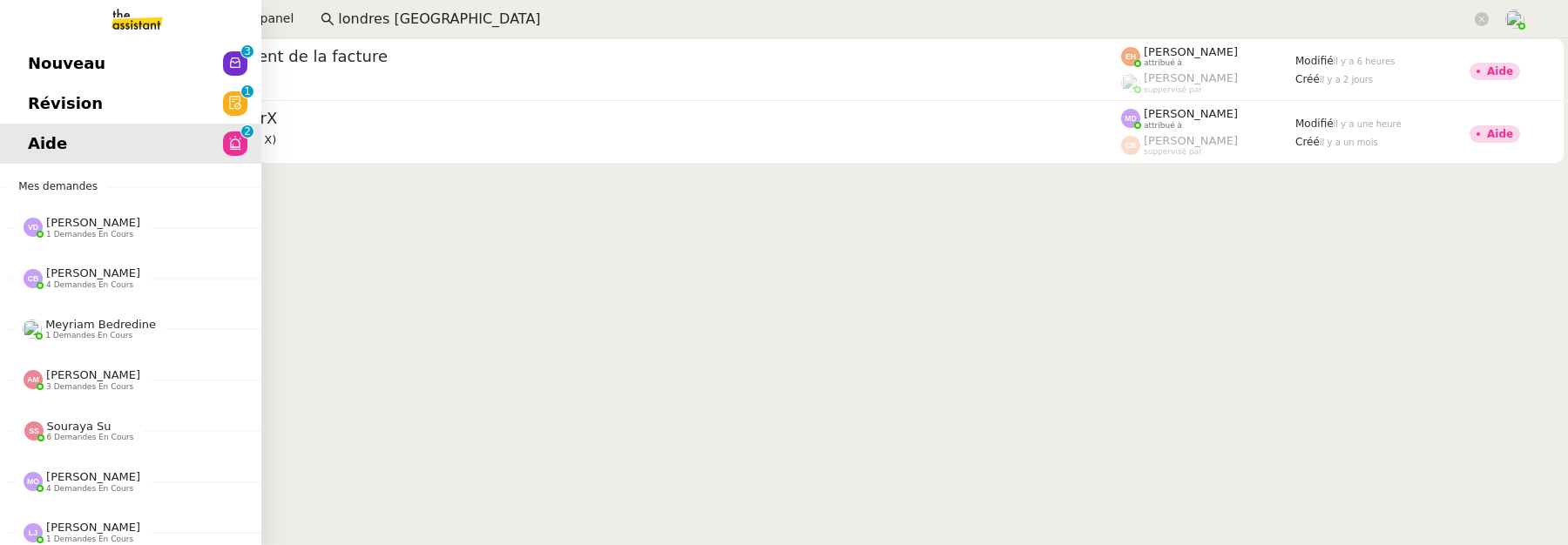
click at [9, 49] on link "Nouveau 0 1 2 3 4 5 6 7 8 9" at bounding box center [131, 63] width 261 height 40
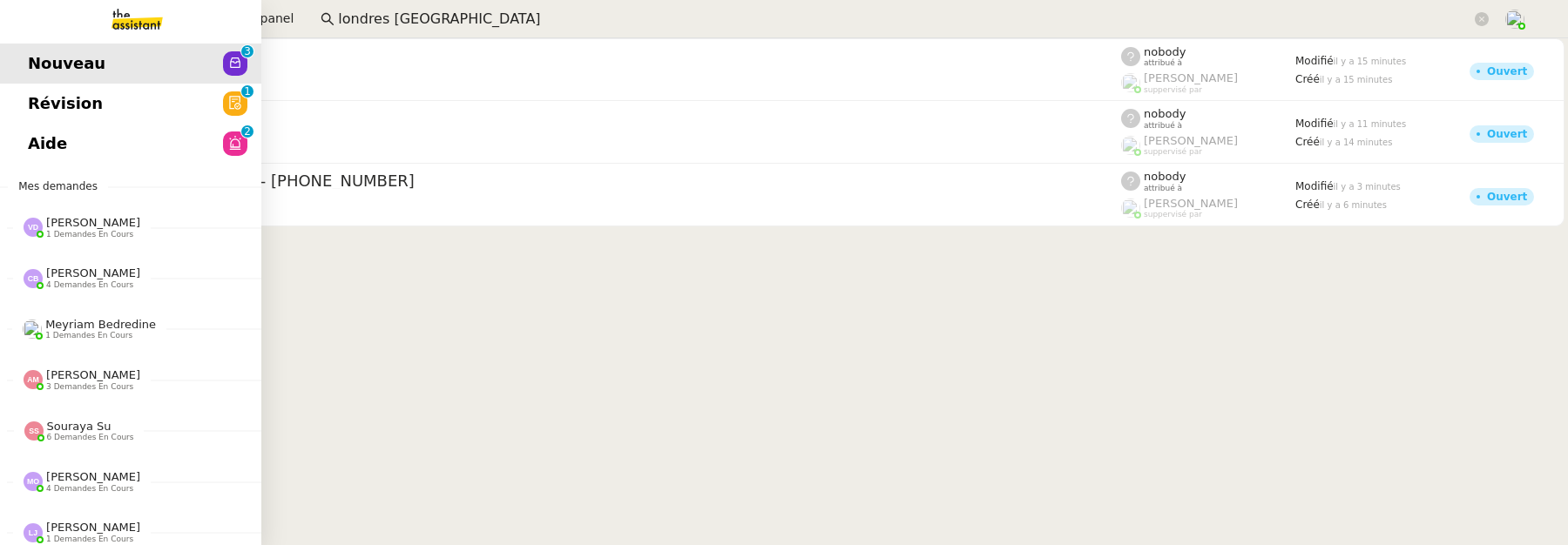
click at [49, 115] on span "Révision" at bounding box center [65, 103] width 75 height 26
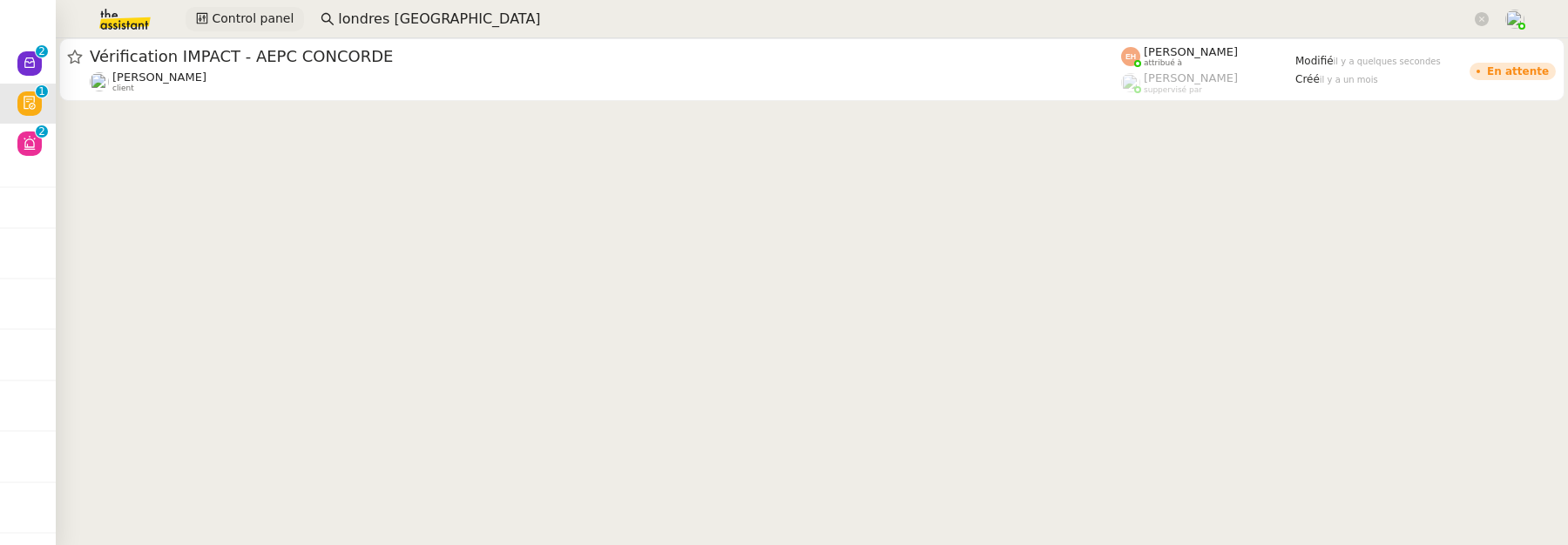
click at [263, 12] on span "Control panel" at bounding box center [252, 19] width 82 height 20
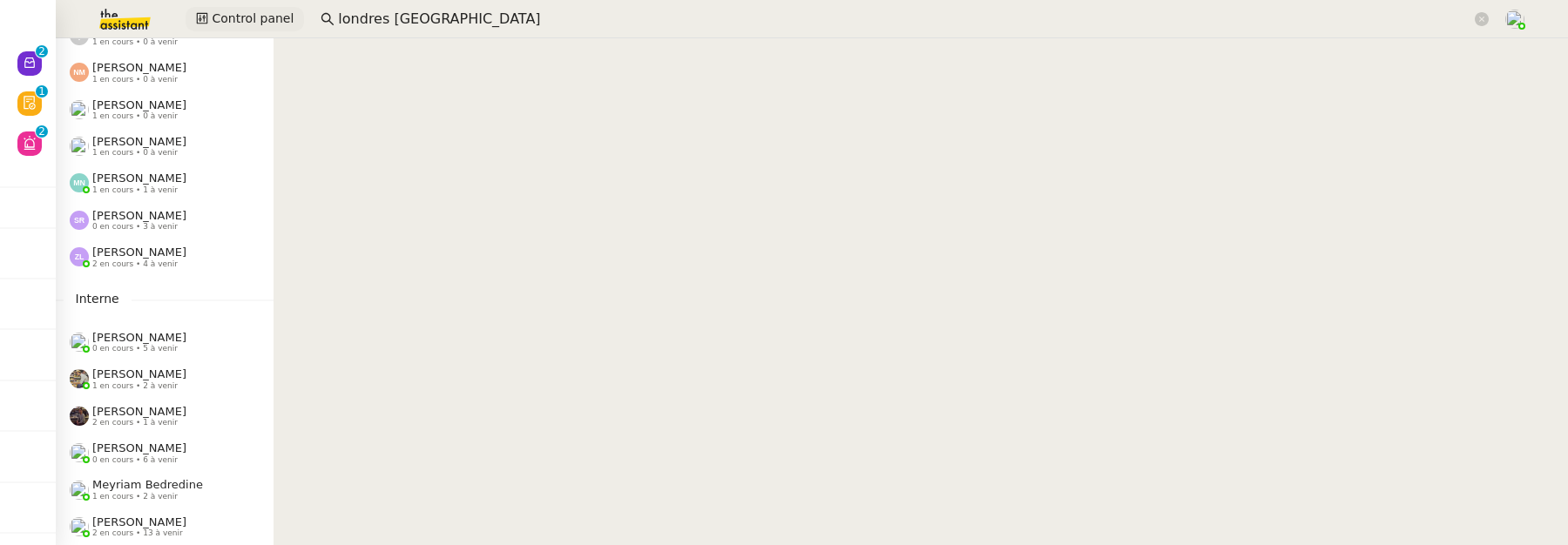
scroll to position [1114, 0]
click at [141, 442] on span "[PERSON_NAME]" at bounding box center [140, 448] width 94 height 13
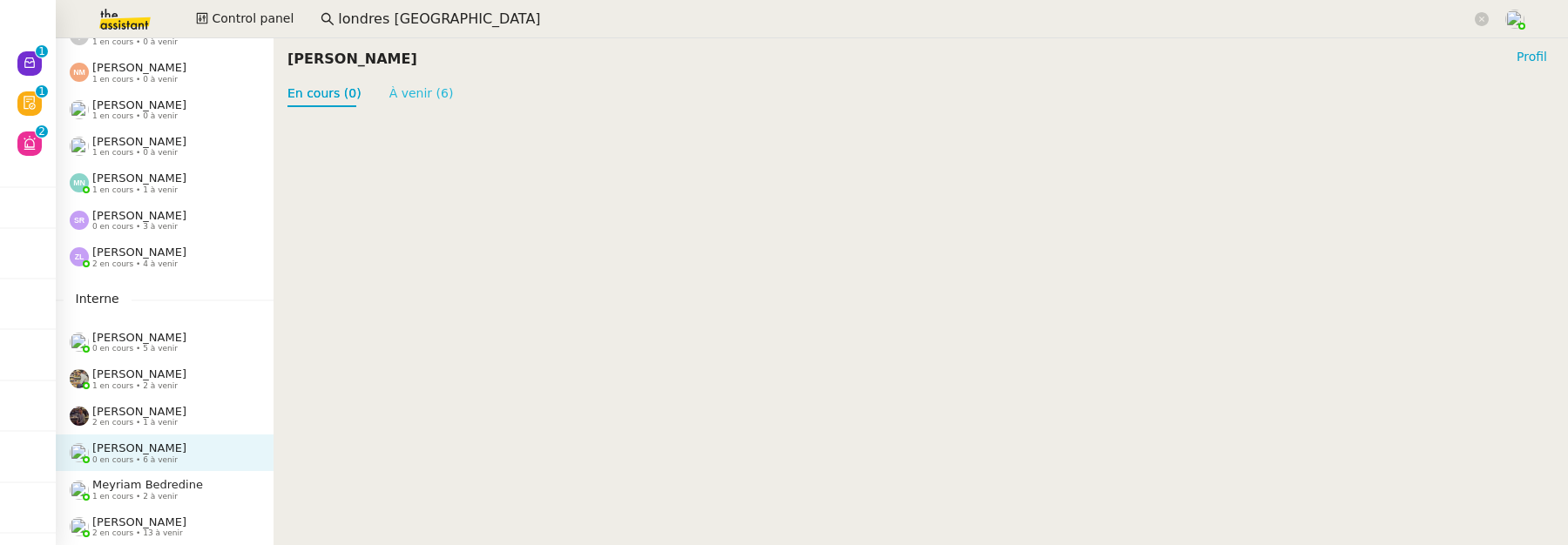
click at [433, 89] on link "À venir (6)" at bounding box center [421, 92] width 64 height 14
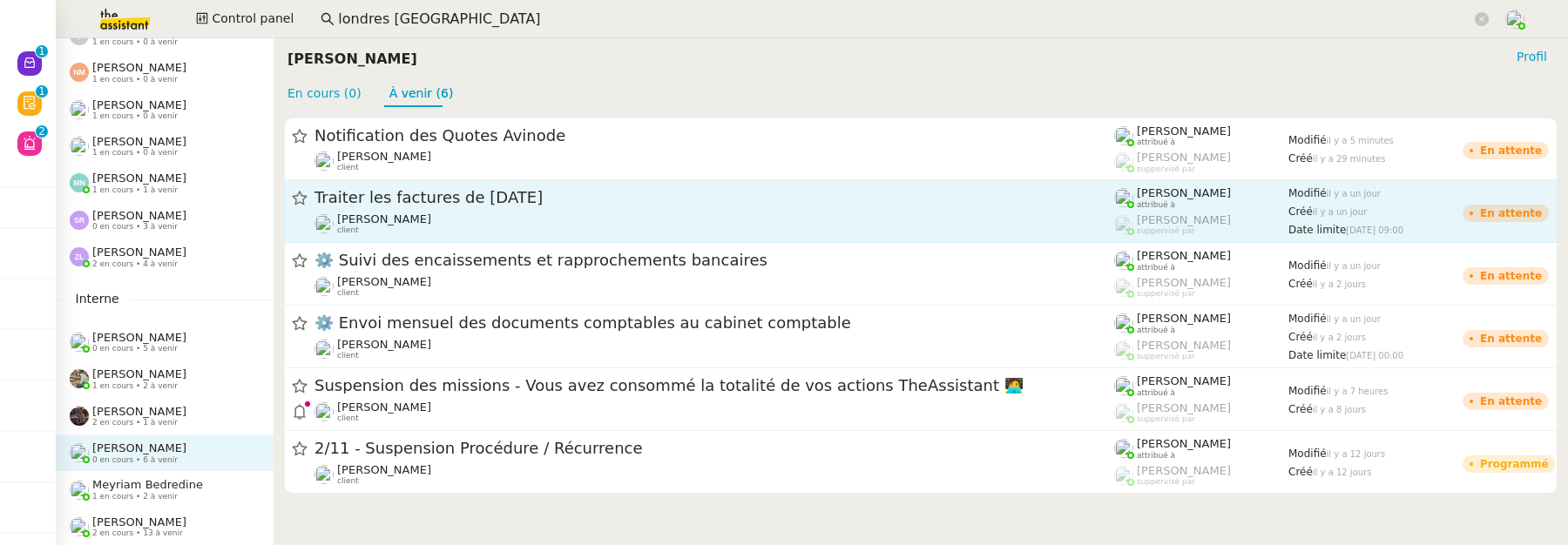
click at [456, 209] on div "Traiter les factures de septembre 2025 Maurice N'Diaye client" at bounding box center [715, 211] width 800 height 48
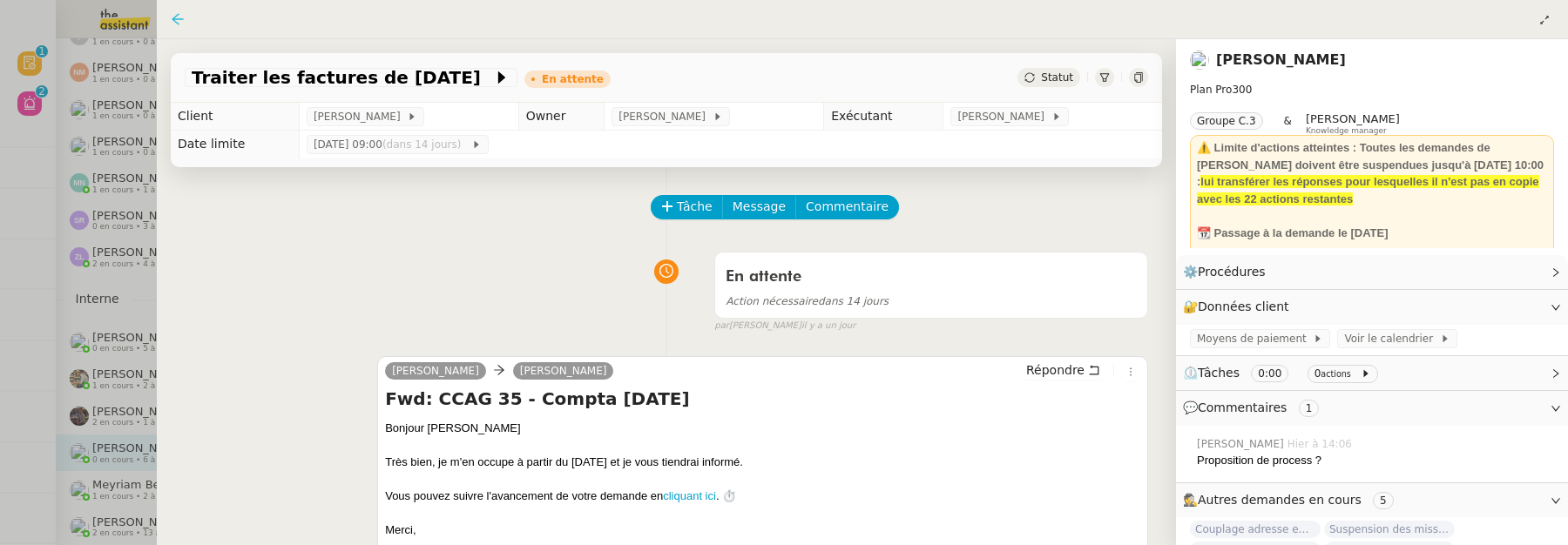
click at [181, 21] on icon at bounding box center [177, 18] width 14 height 14
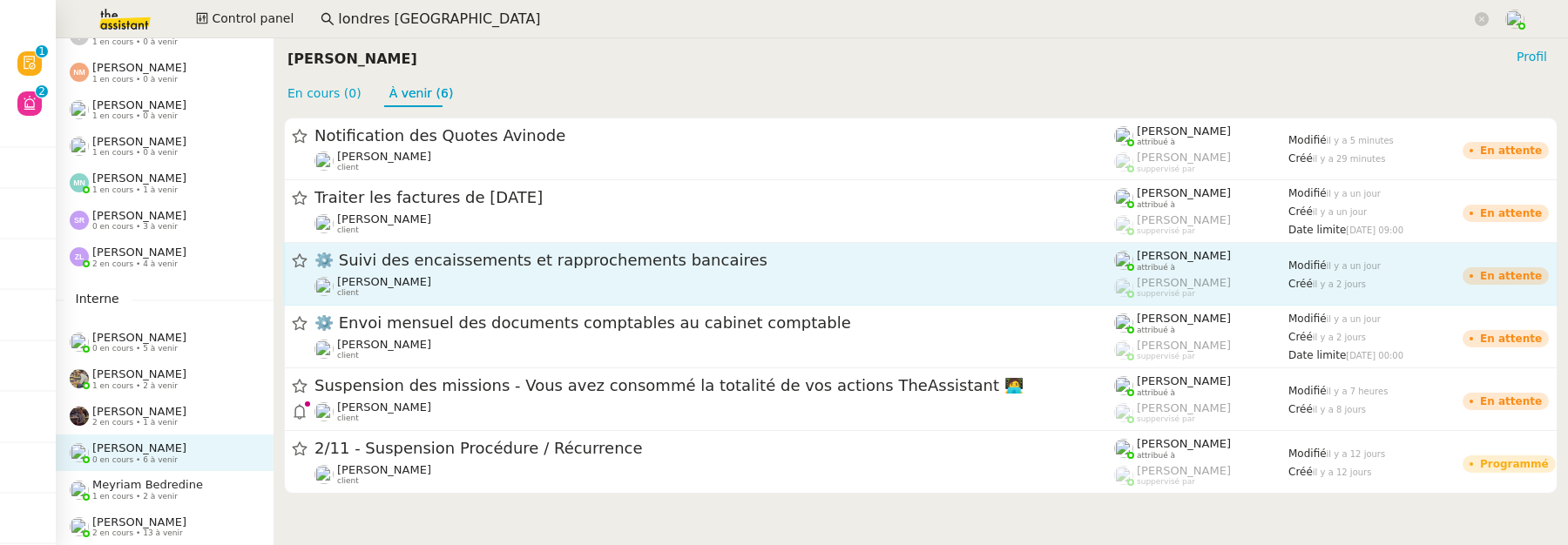
click at [515, 289] on div "Marie Cochereau client" at bounding box center [715, 287] width 800 height 23
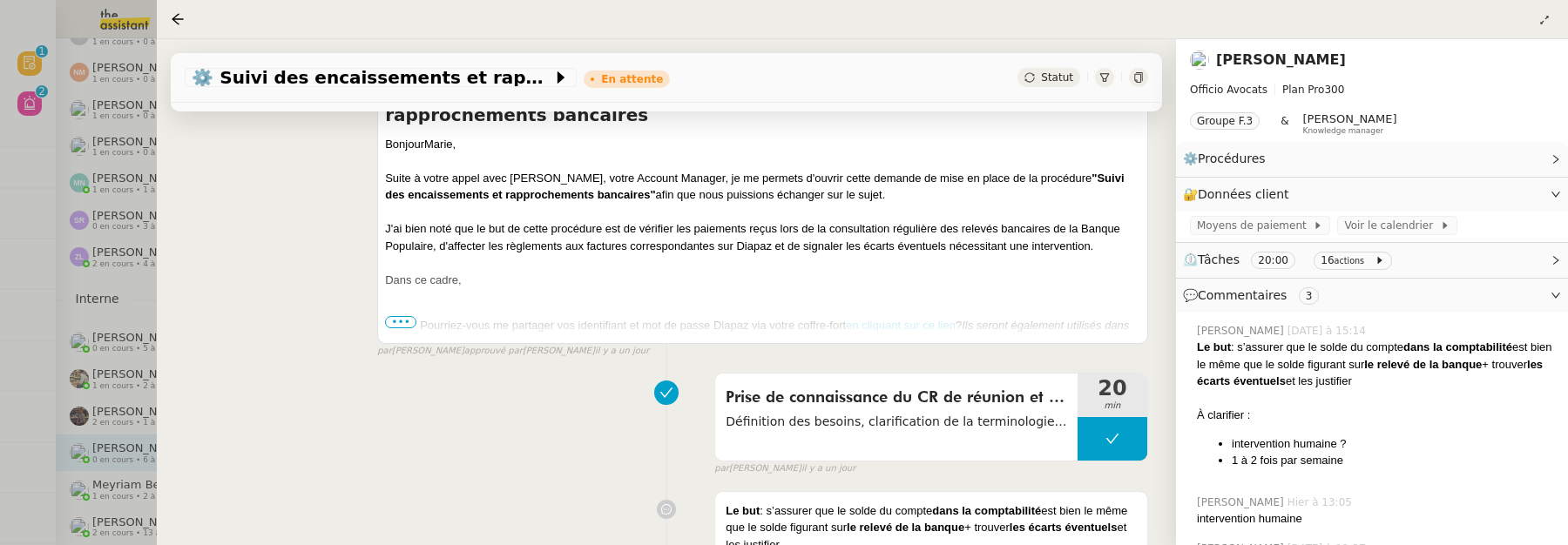
scroll to position [315, 0]
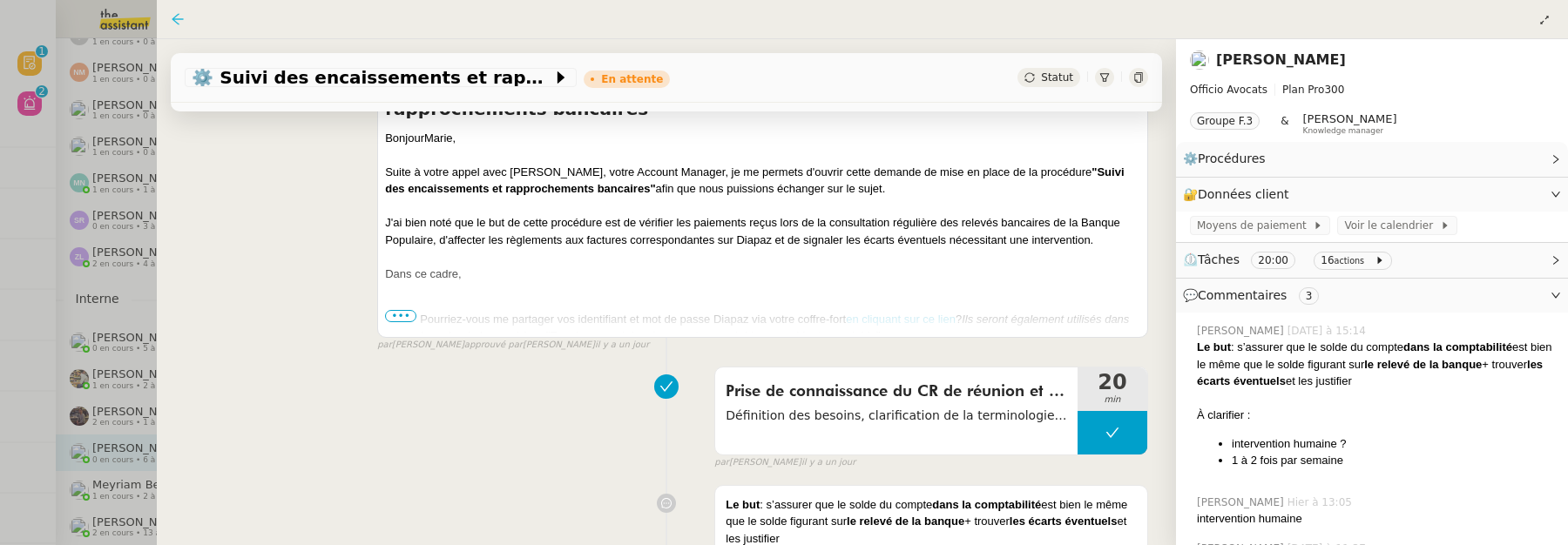
click at [176, 17] on icon at bounding box center [177, 18] width 14 height 14
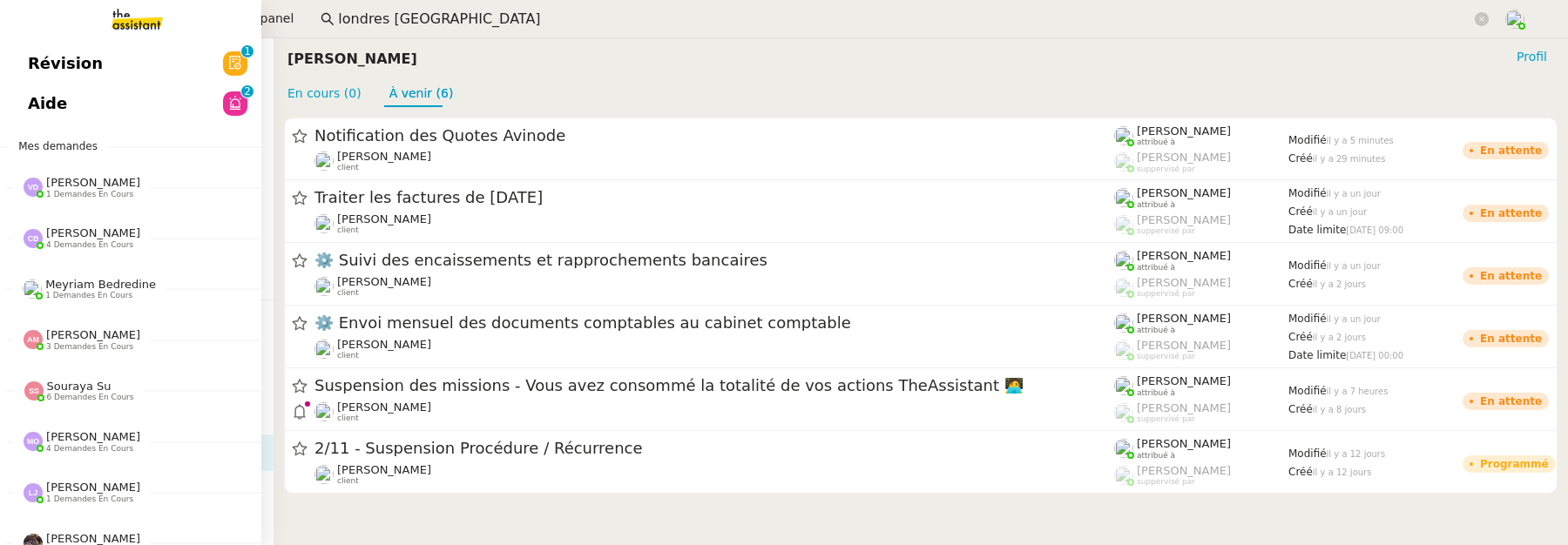
click at [41, 73] on span "Révision" at bounding box center [65, 63] width 75 height 26
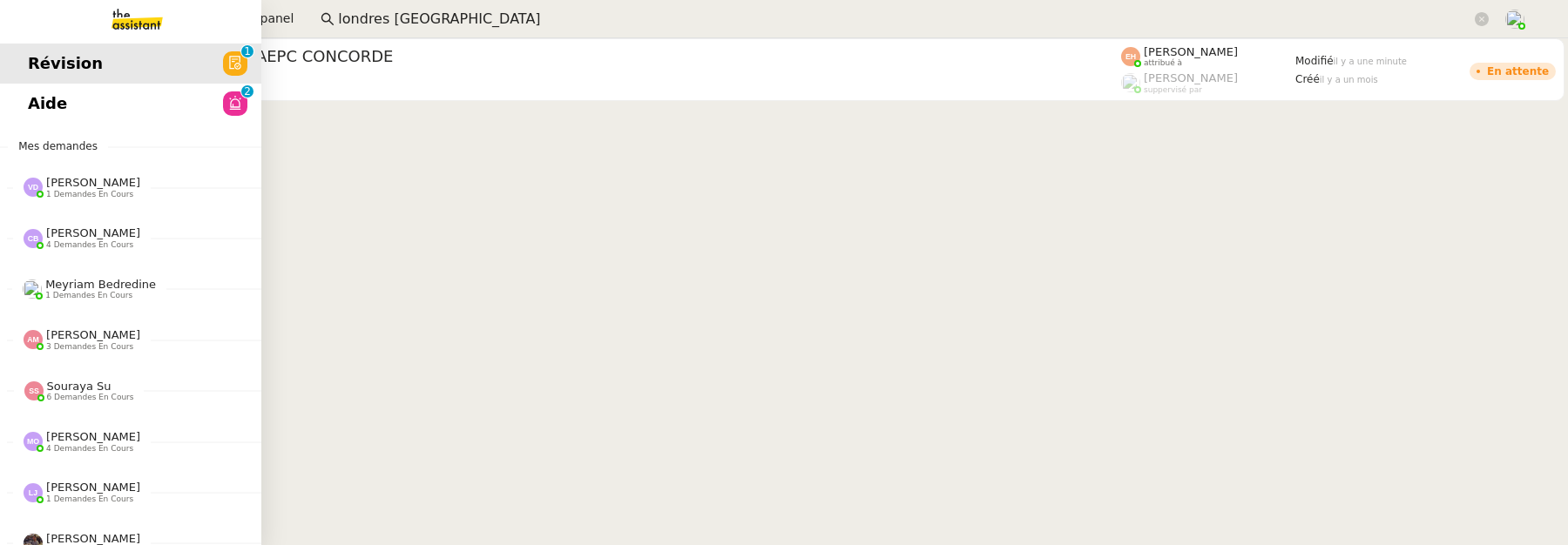
click at [52, 105] on span "Aide" at bounding box center [47, 103] width 39 height 26
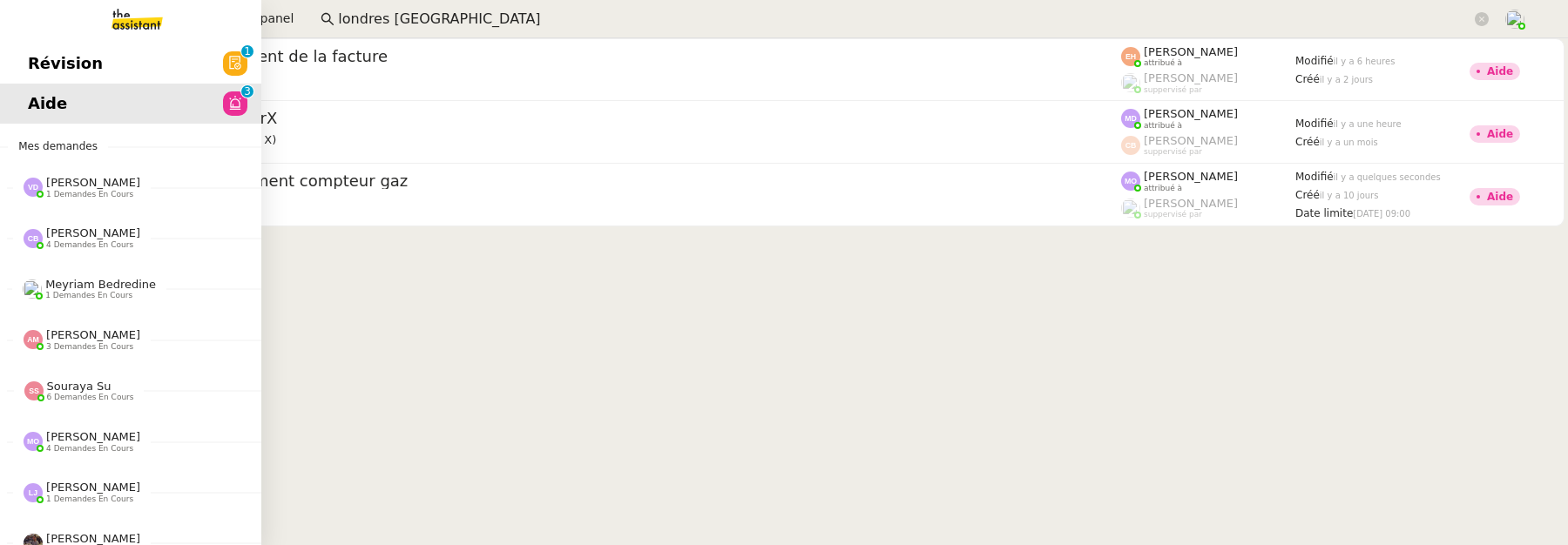
click at [30, 57] on span "Révision" at bounding box center [65, 63] width 75 height 26
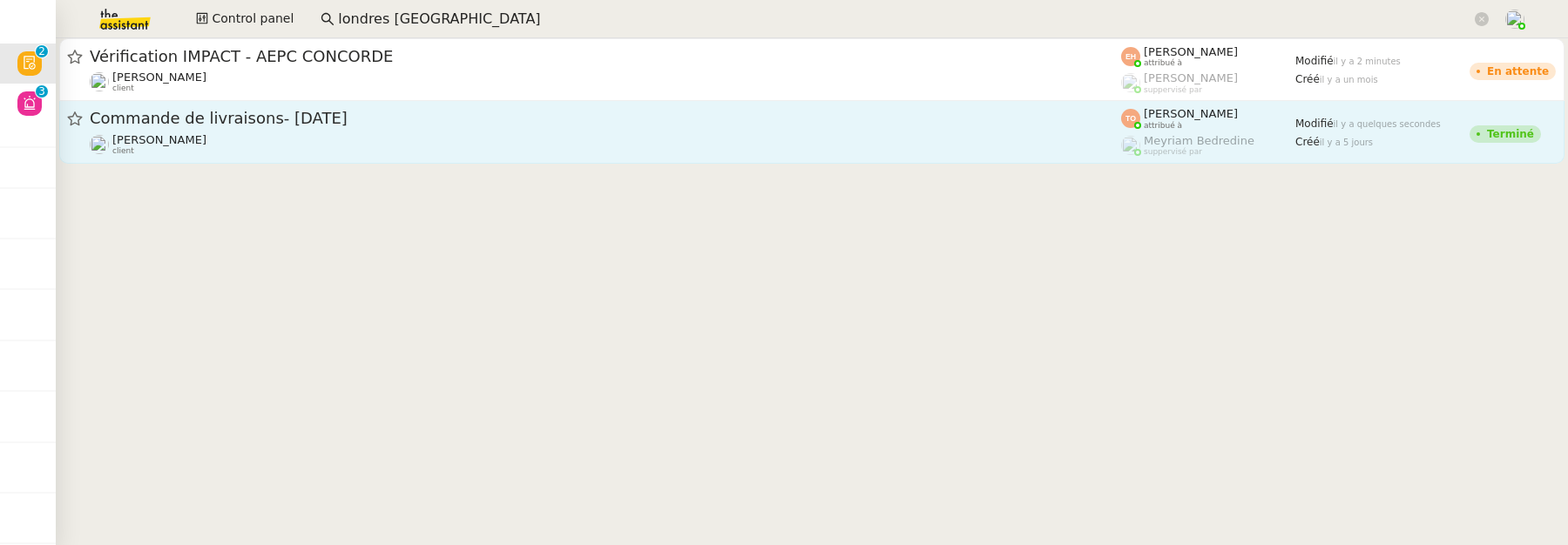
click at [422, 143] on div "Ilyes Hadj client" at bounding box center [606, 144] width 1032 height 23
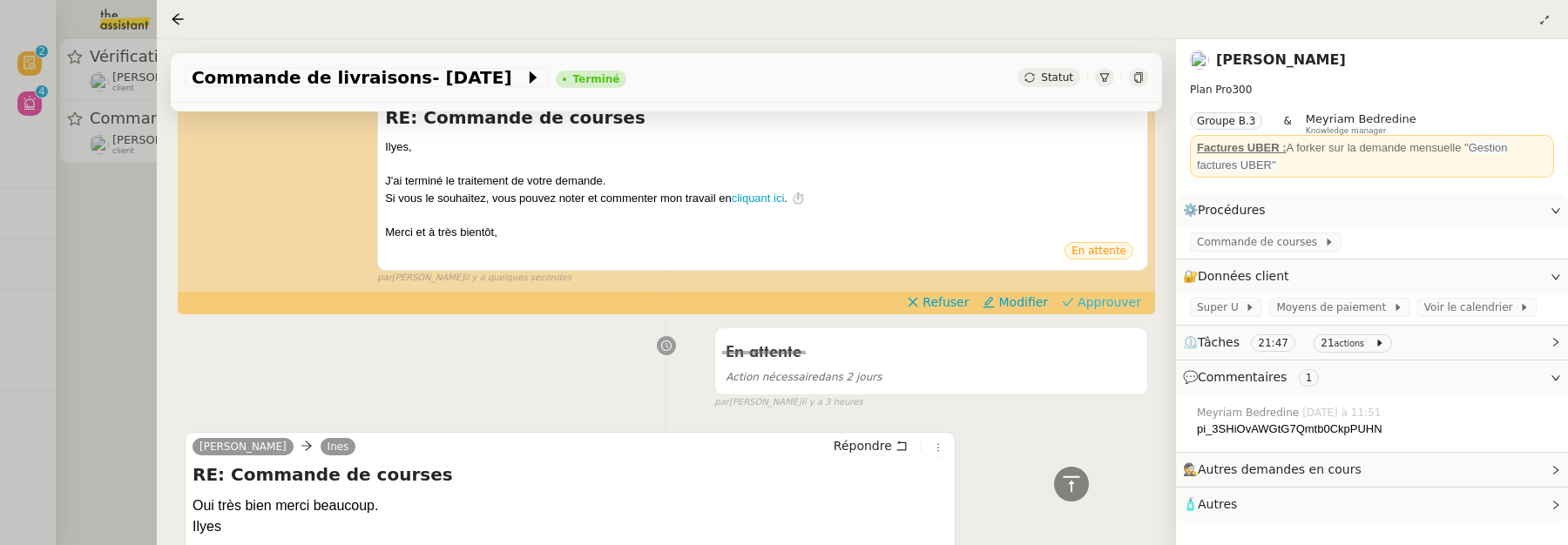
click at [1103, 307] on span "Approuver" at bounding box center [1110, 302] width 63 height 17
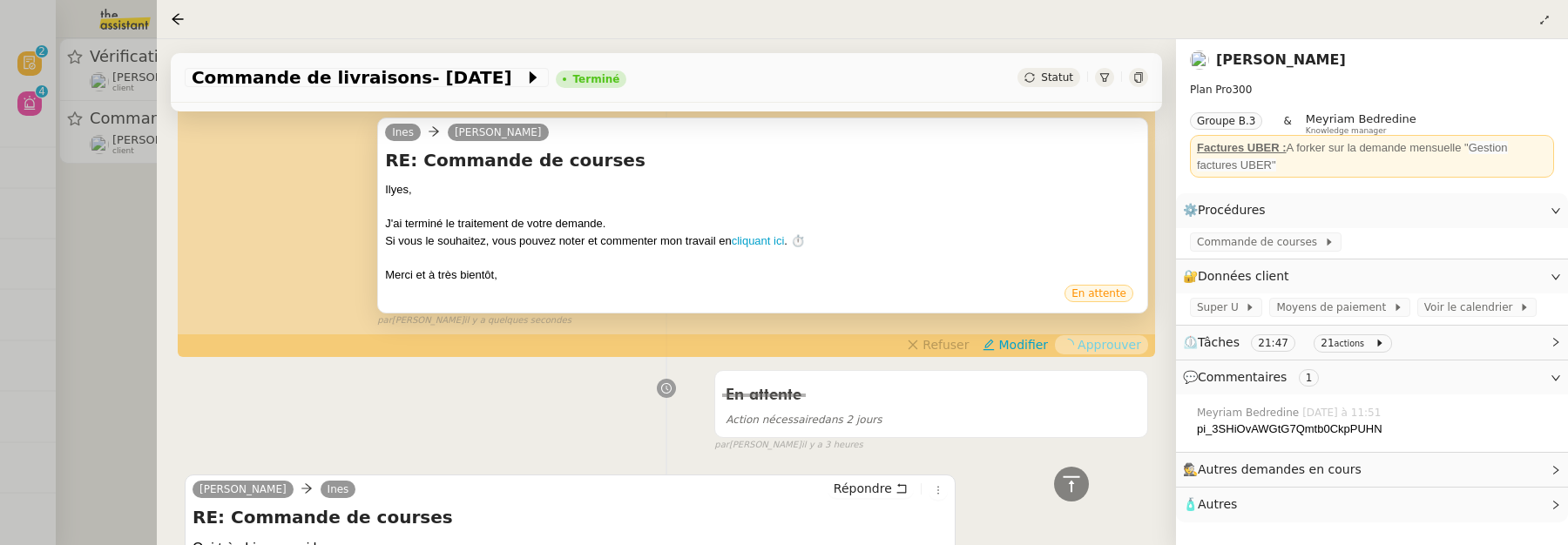
scroll to position [119, 0]
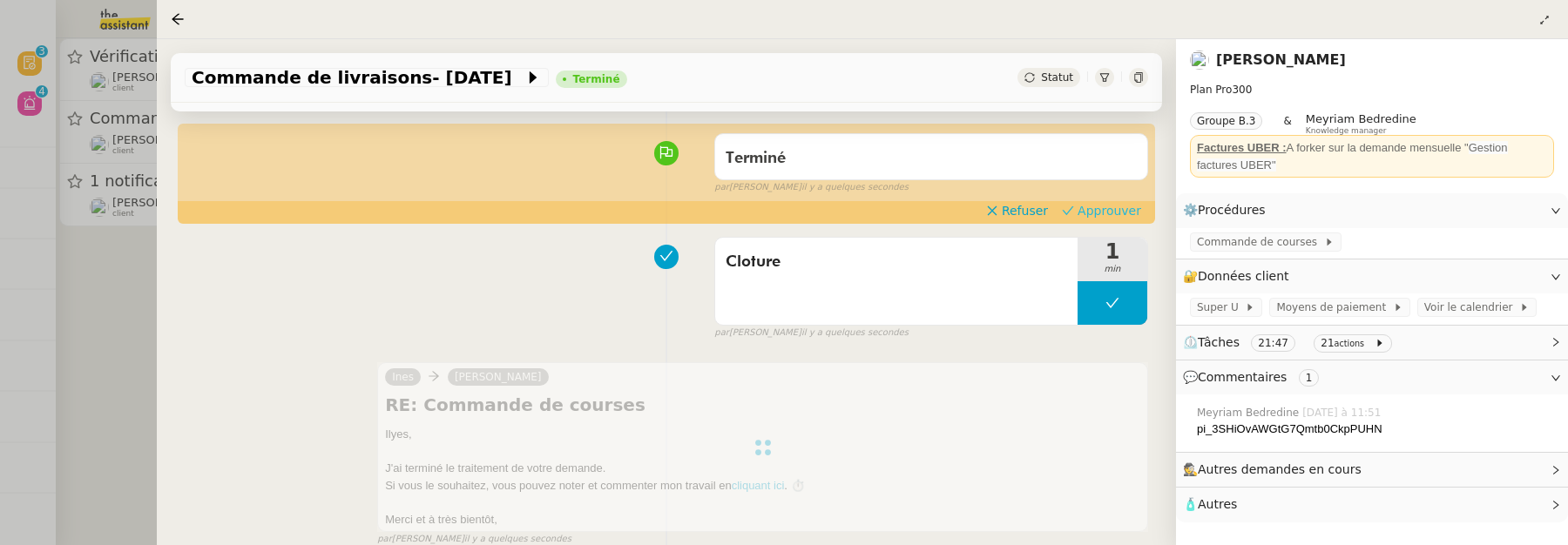
click at [1096, 216] on span "Approuver" at bounding box center [1110, 210] width 63 height 17
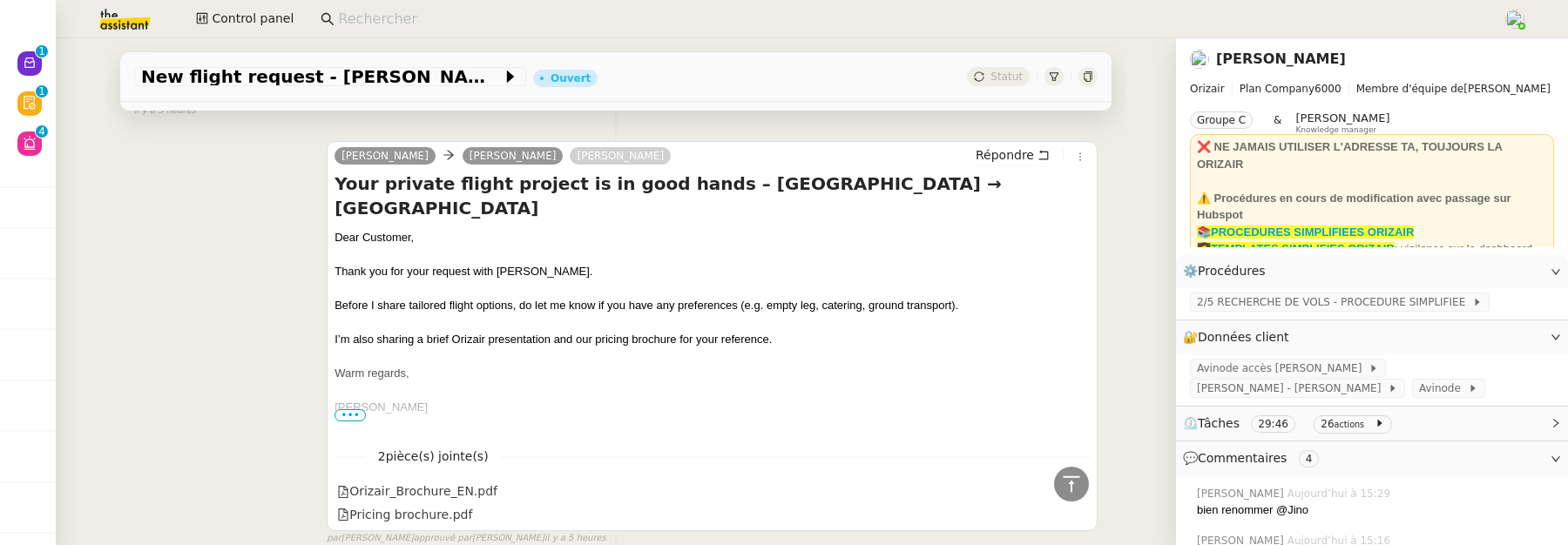
scroll to position [1924, 0]
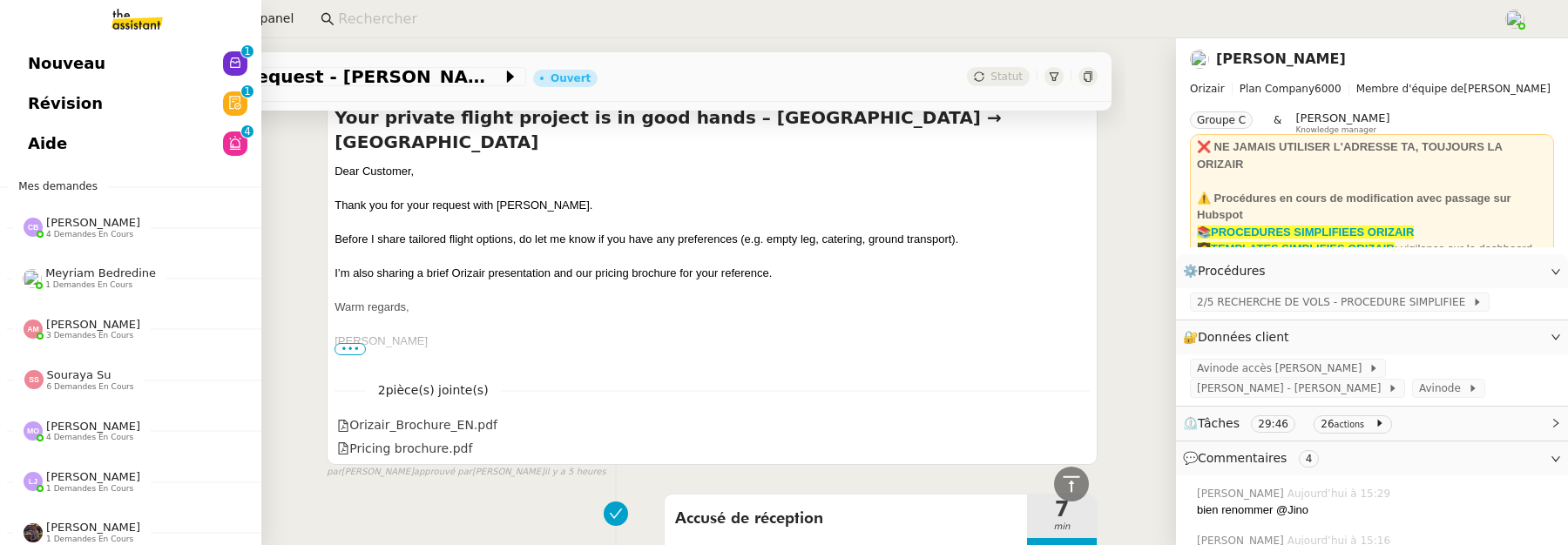
click at [45, 104] on span "Révision" at bounding box center [65, 103] width 75 height 26
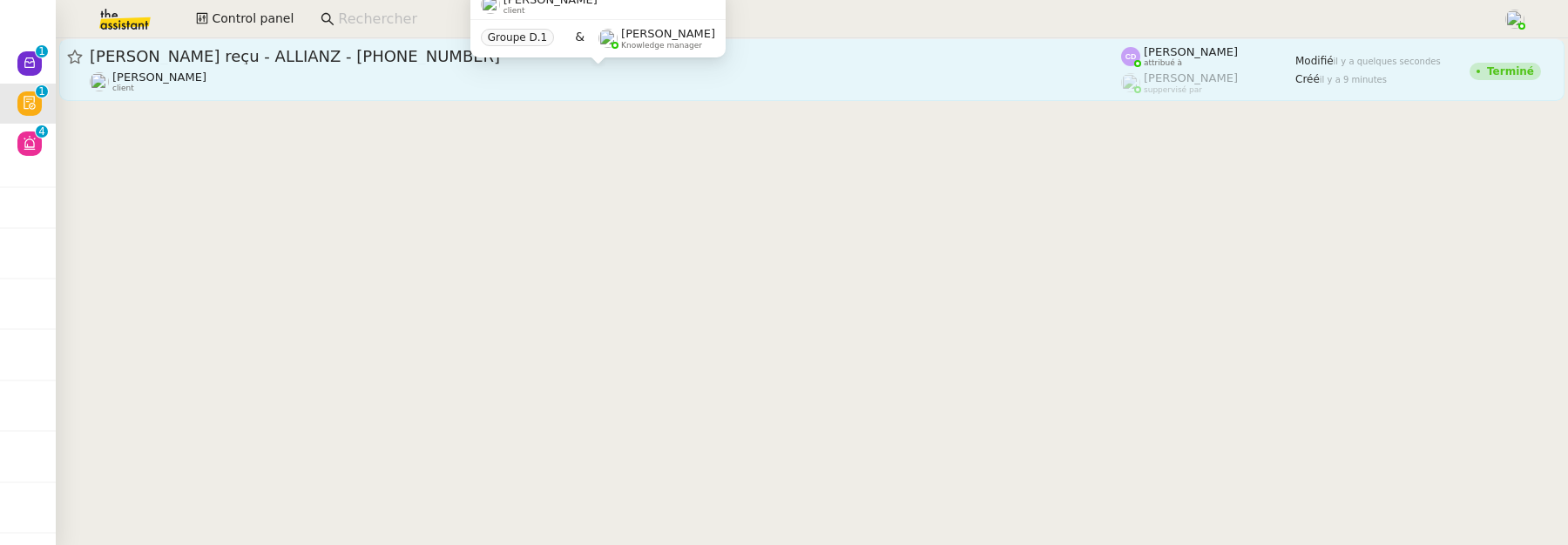
click at [406, 88] on div "[PERSON_NAME] client" at bounding box center [606, 82] width 1032 height 23
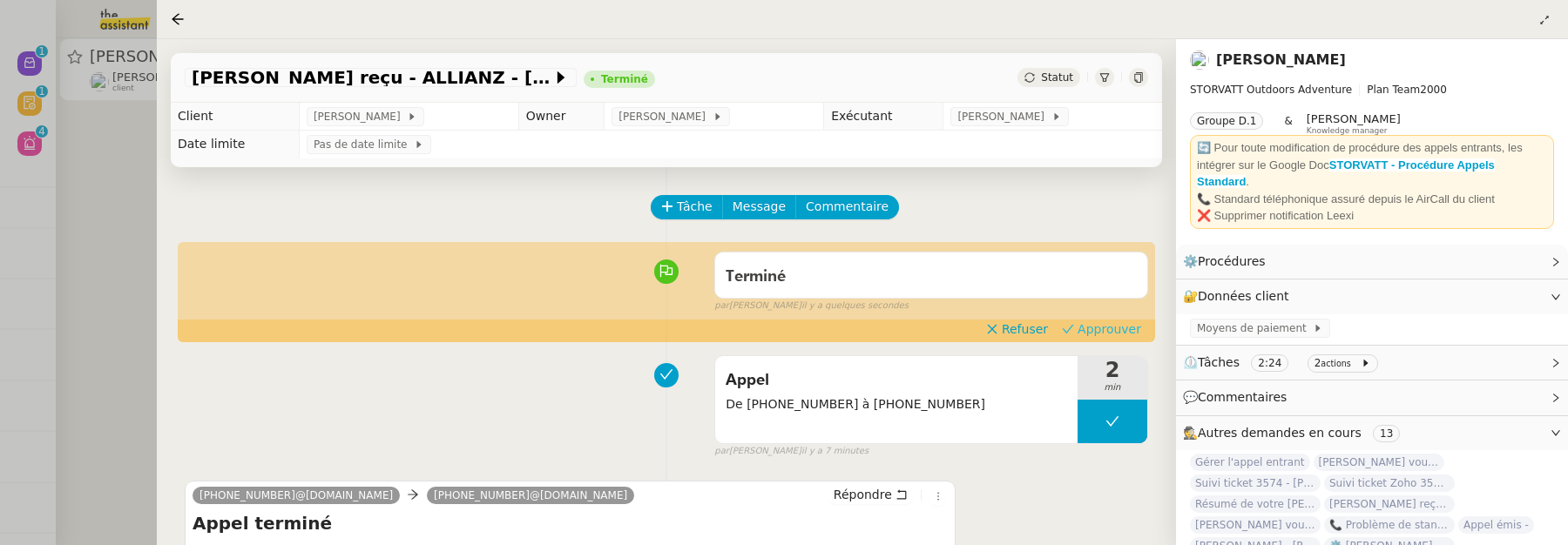
click at [1122, 331] on span "Approuver" at bounding box center [1110, 329] width 63 height 17
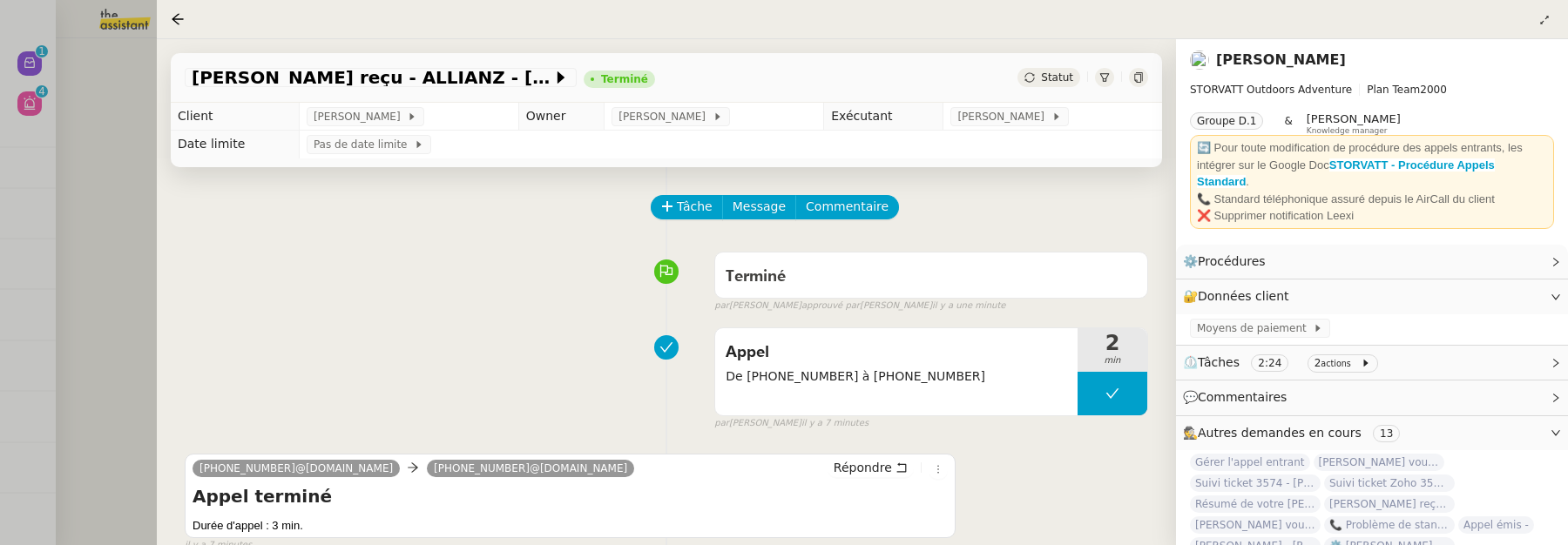
click at [68, 143] on div at bounding box center [784, 272] width 1568 height 545
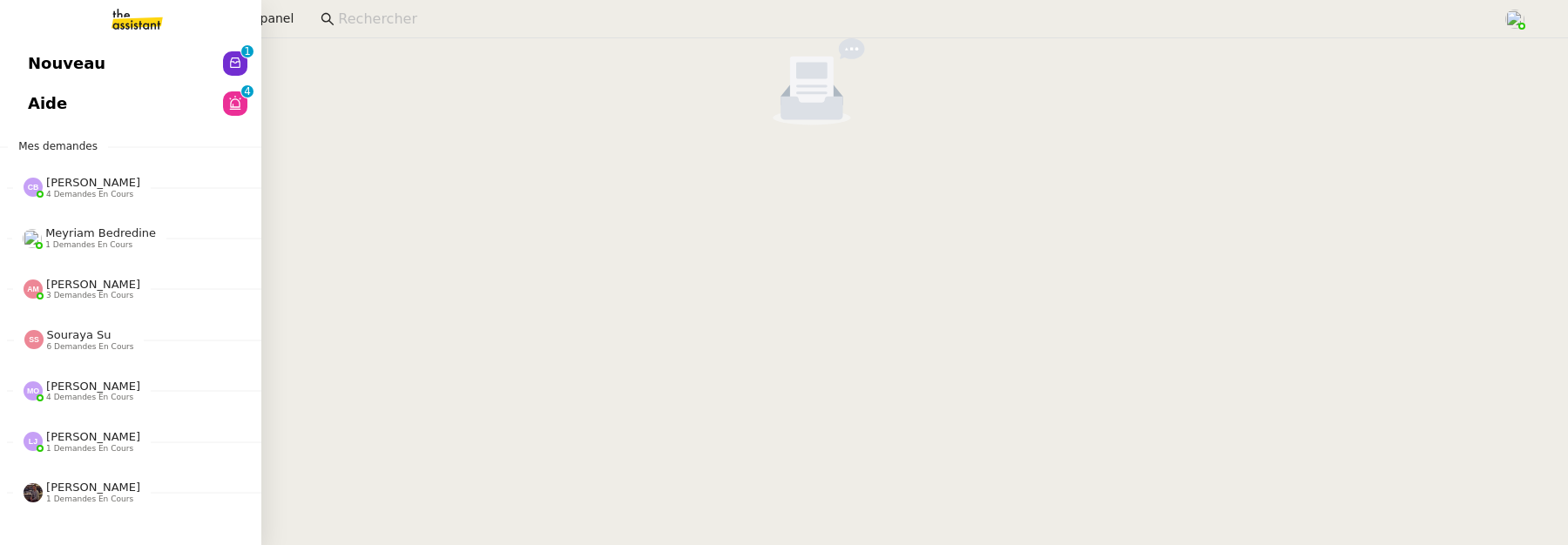
click at [39, 56] on span "Nouveau" at bounding box center [67, 63] width 78 height 26
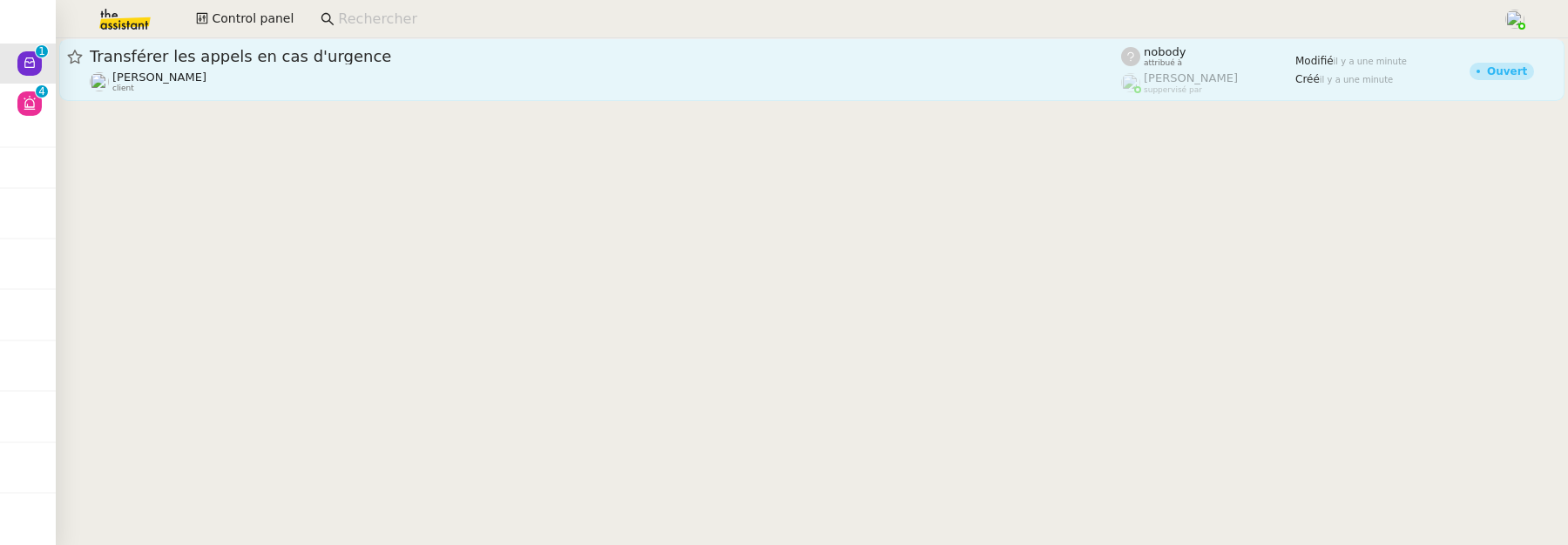
click at [302, 64] on div "Transférer les appels en cas d'urgence" at bounding box center [606, 56] width 1032 height 21
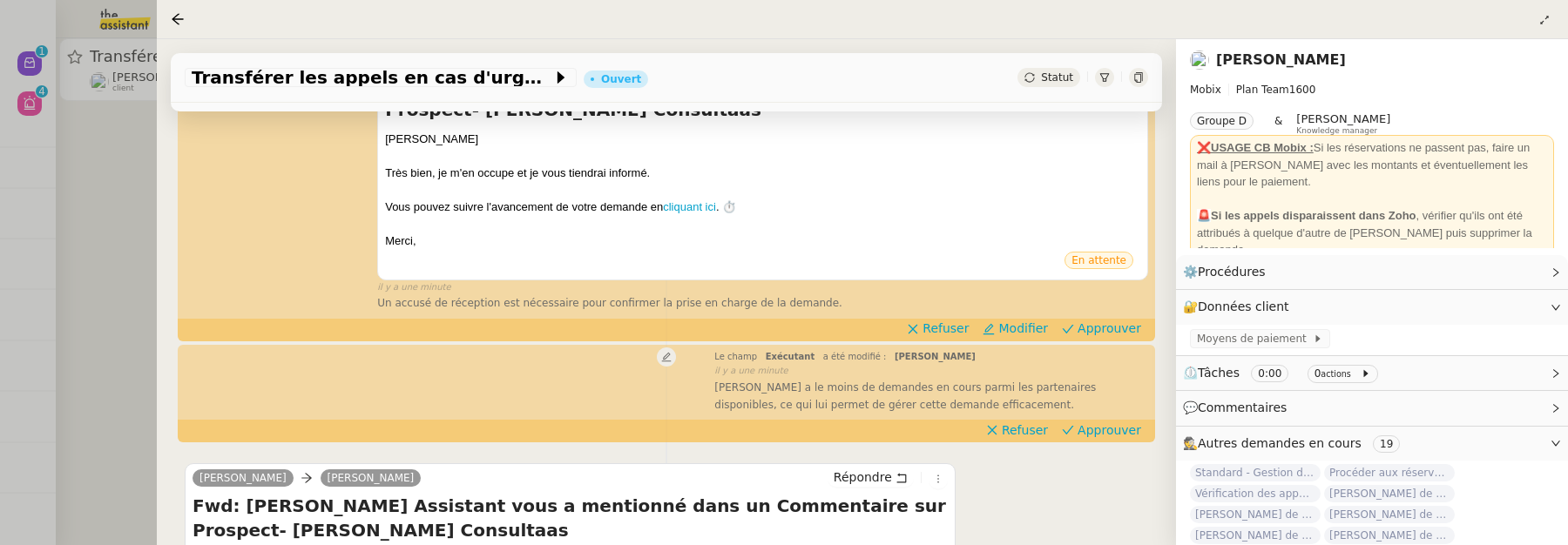
scroll to position [560, 0]
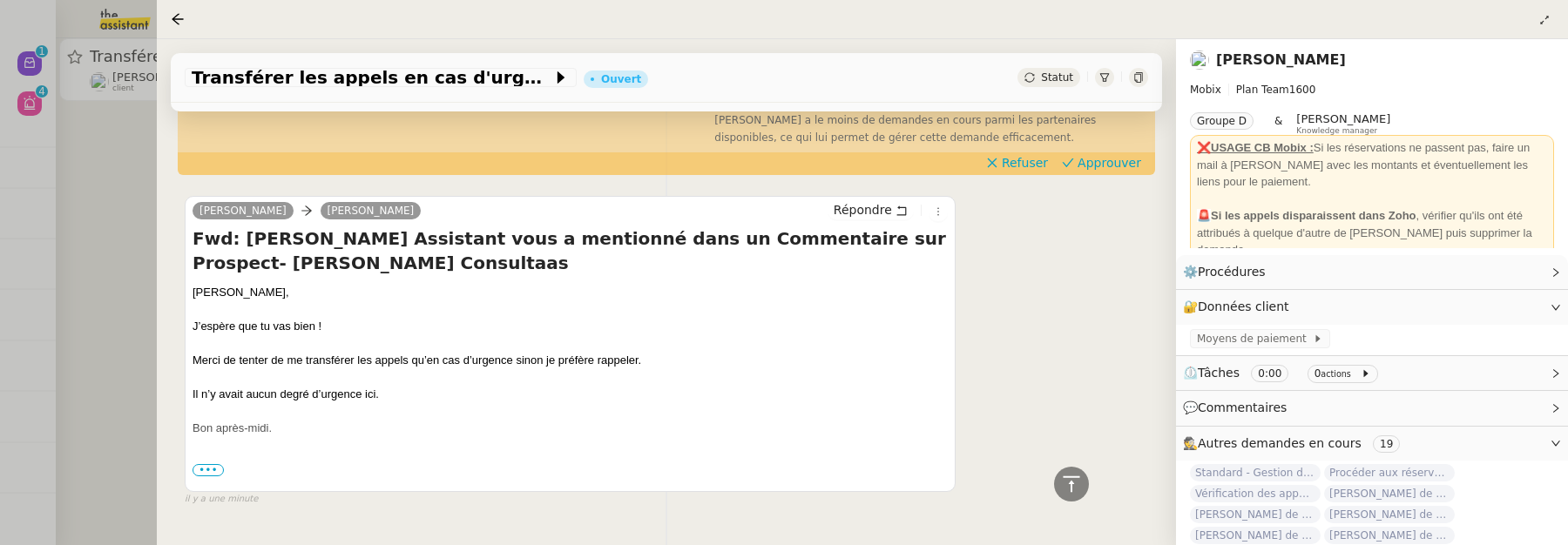
click at [122, 243] on div at bounding box center [784, 272] width 1568 height 545
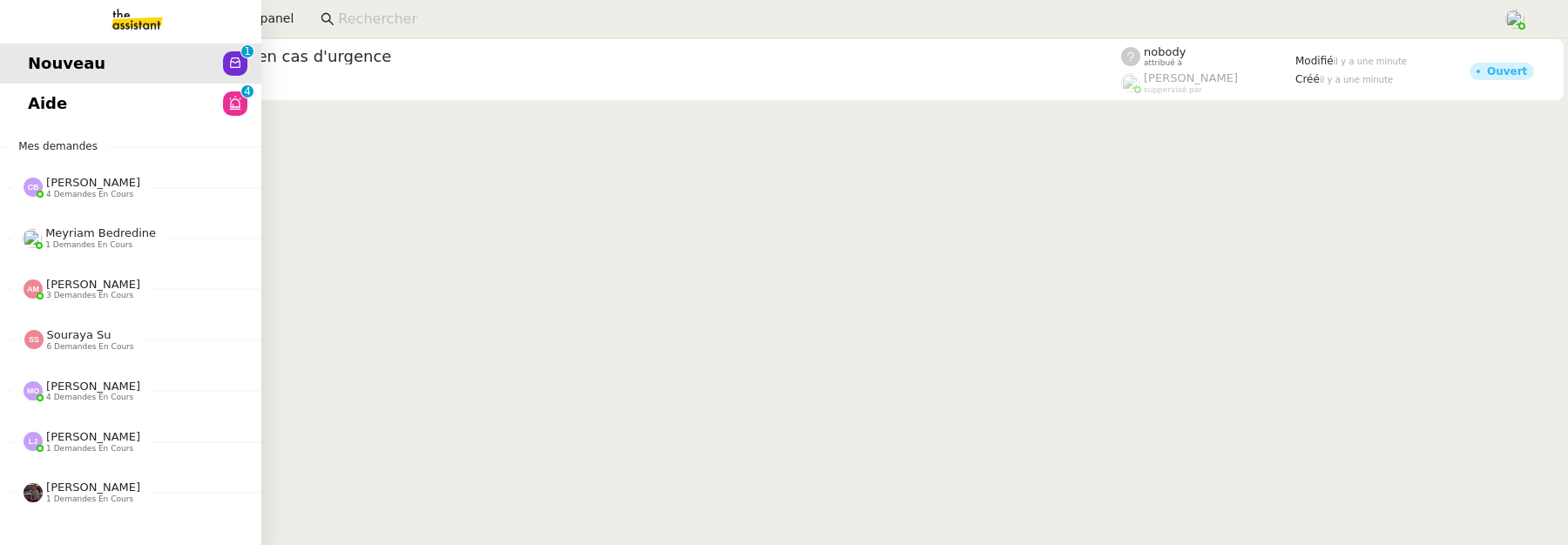
click at [28, 95] on span "Aide" at bounding box center [47, 103] width 39 height 26
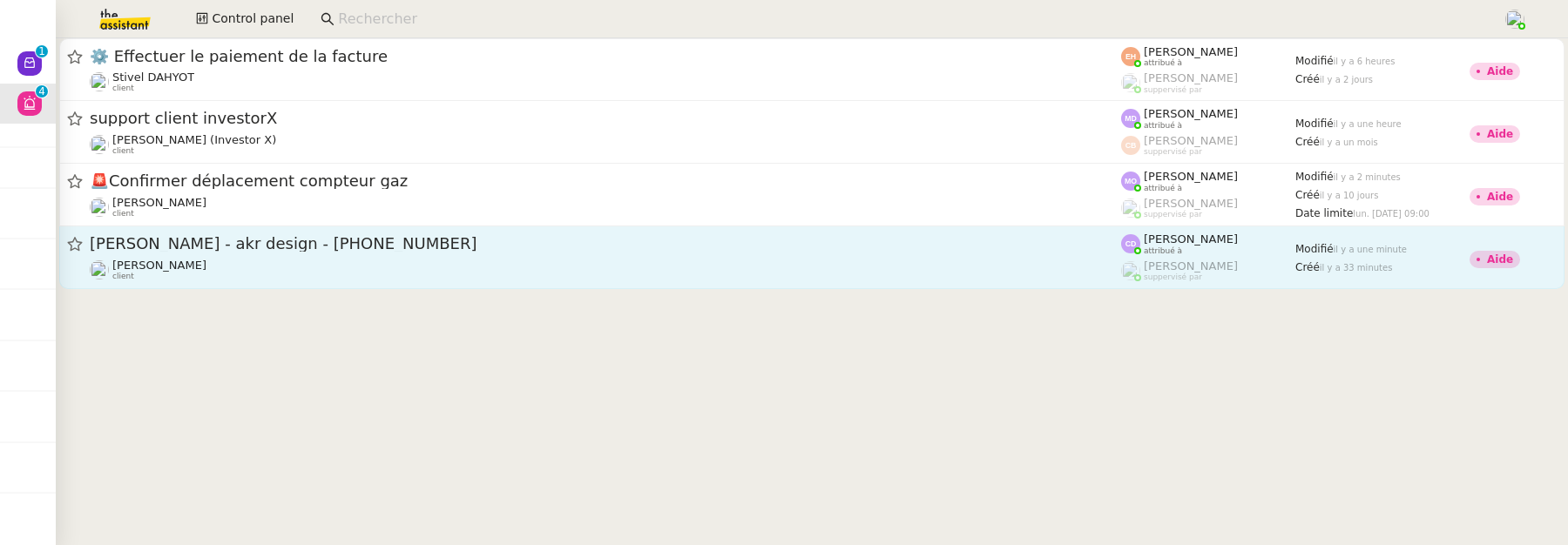
click at [305, 276] on div "[PERSON_NAME] client" at bounding box center [606, 269] width 1032 height 23
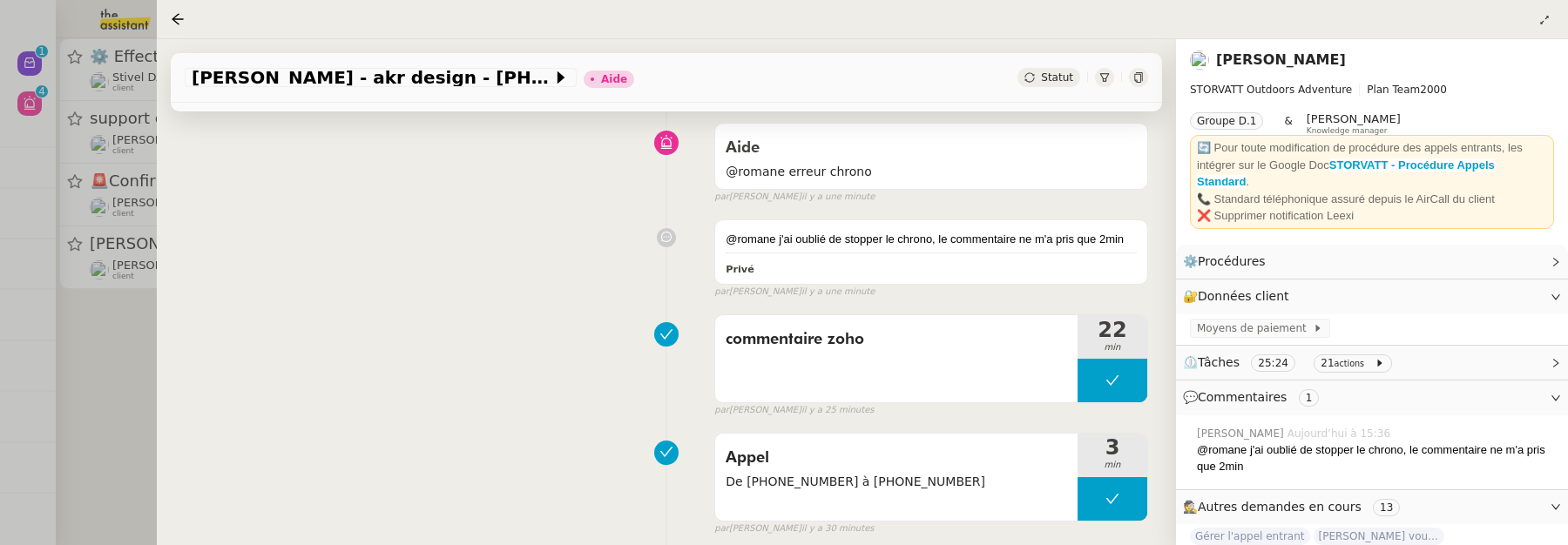
scroll to position [131, 0]
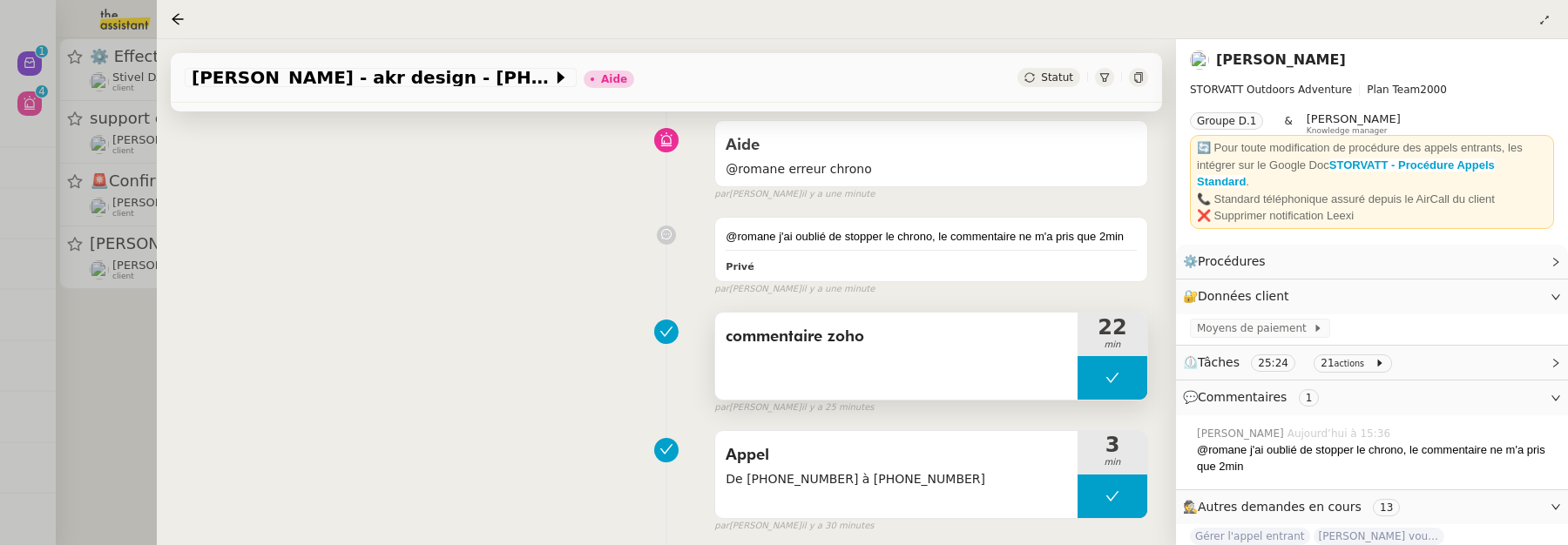
click at [968, 355] on div "commentaire zoho" at bounding box center [897, 356] width 363 height 87
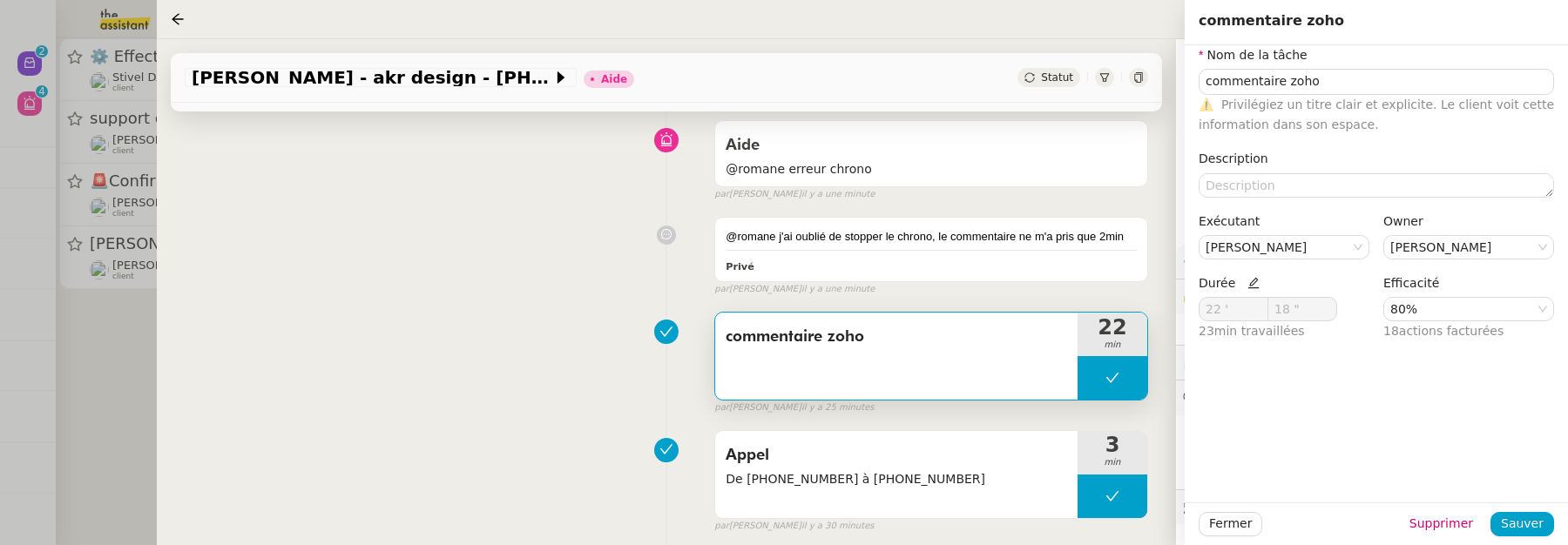
click at [1248, 283] on icon at bounding box center [1253, 283] width 12 height 12
click at [1234, 307] on input "22 '" at bounding box center [1233, 309] width 68 height 23
type input "2 '"
click at [1521, 522] on span "Sauver" at bounding box center [1523, 524] width 43 height 20
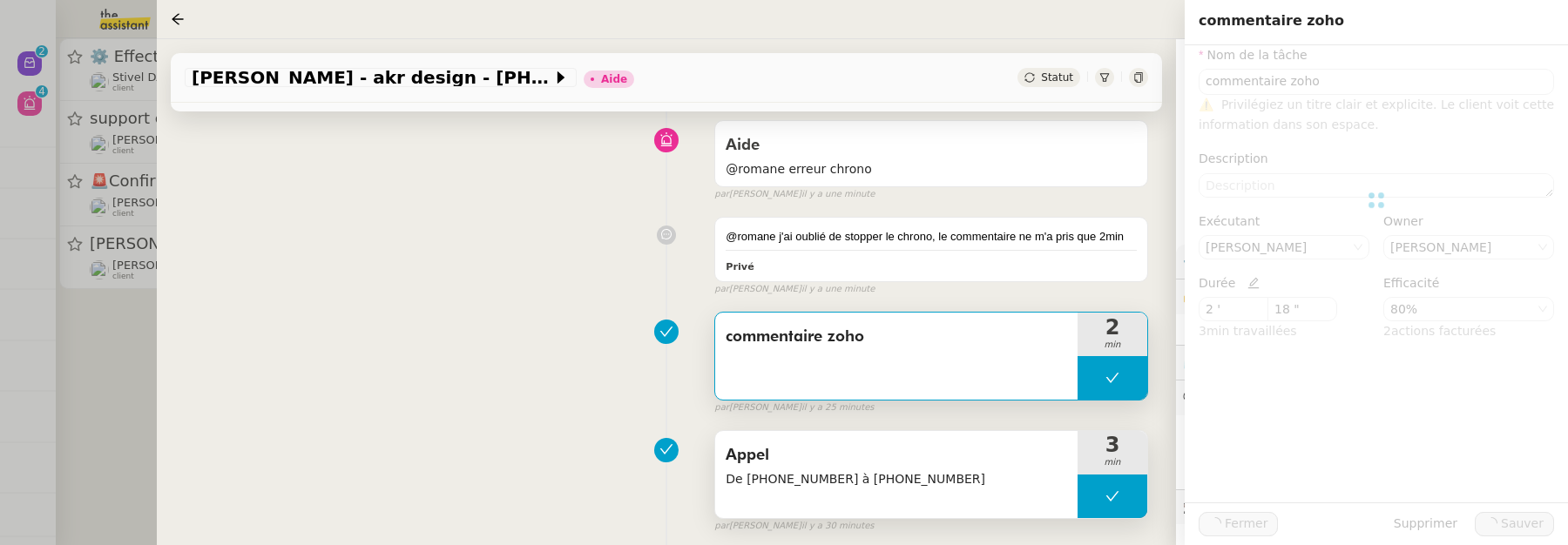
type input "commentaire zoho"
type input "2 '"
type input "18 ""
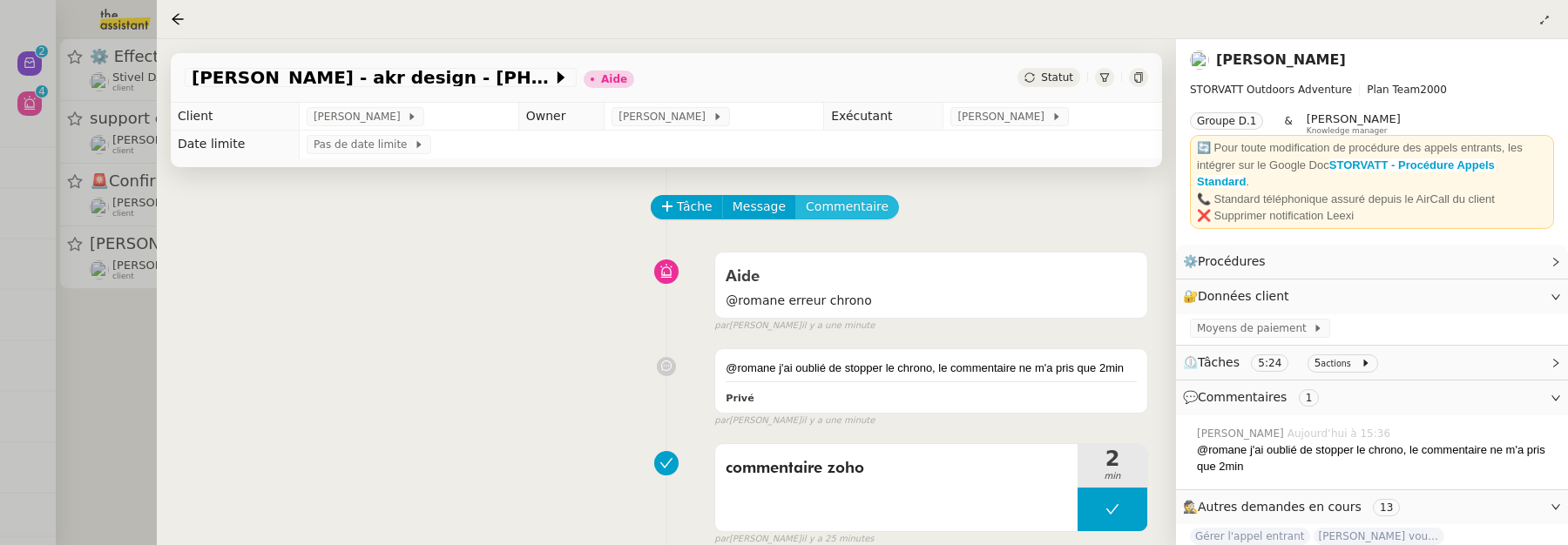
click at [841, 208] on span "Commentaire" at bounding box center [847, 207] width 83 height 20
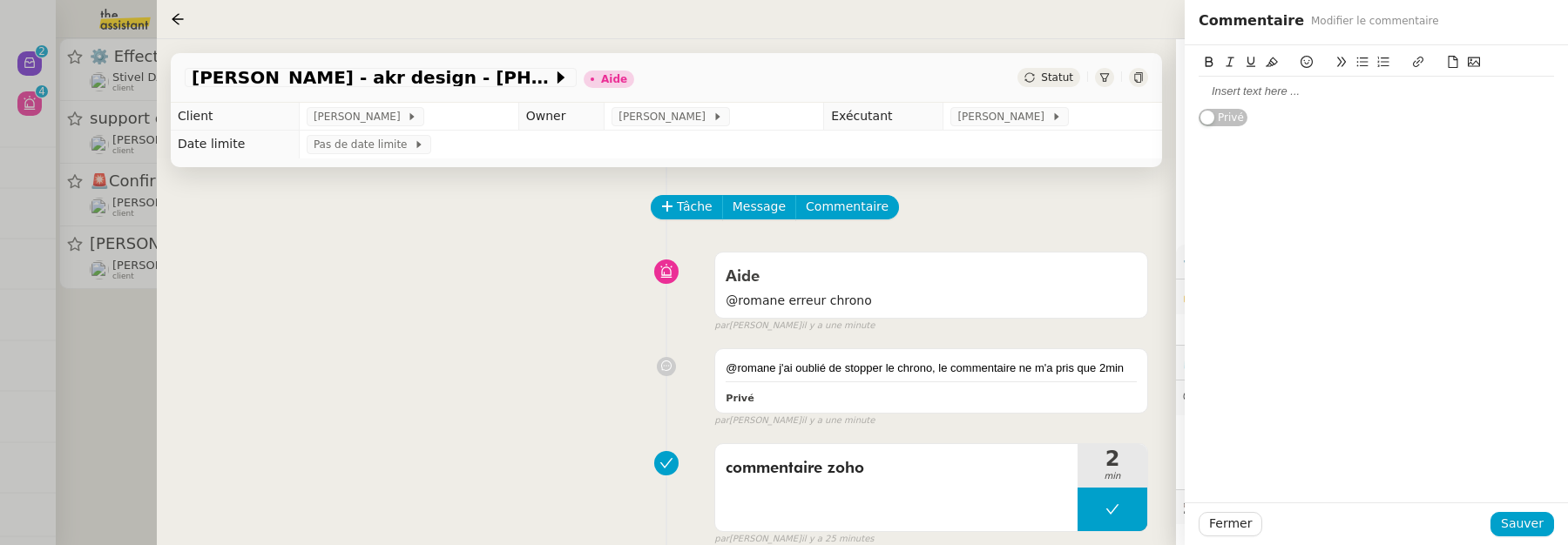
click at [1340, 100] on div at bounding box center [1377, 92] width 355 height 30
click at [1528, 522] on span "Sauver" at bounding box center [1523, 524] width 43 height 20
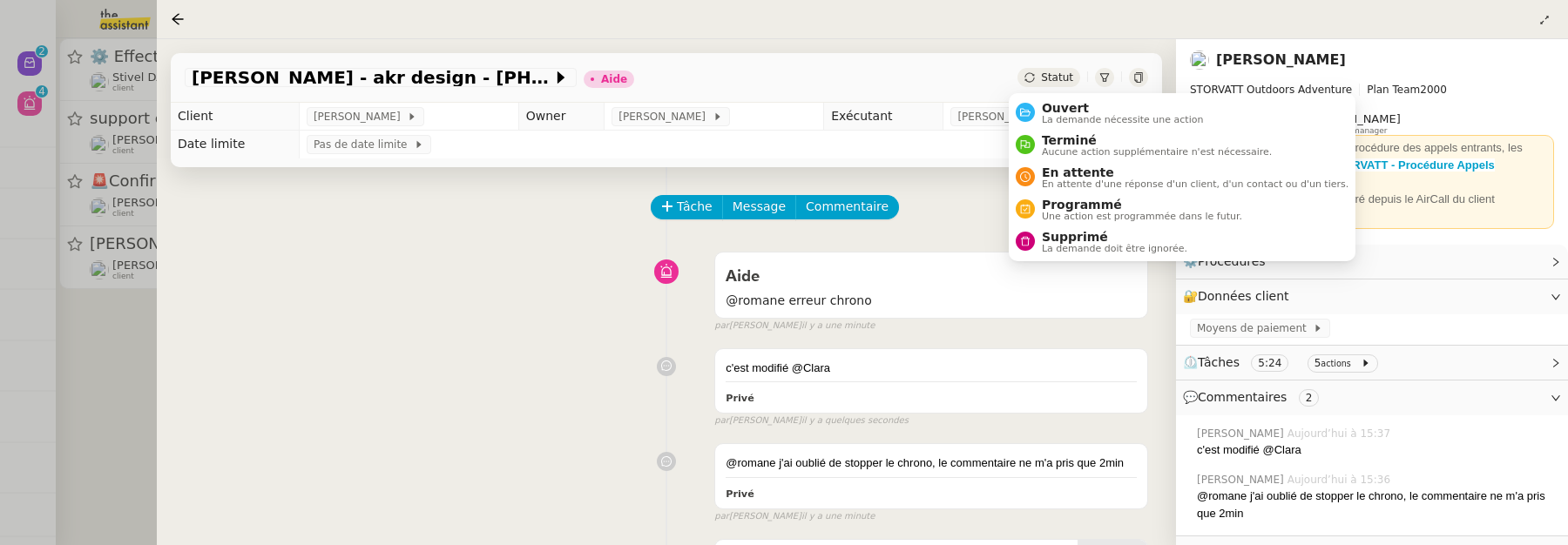
click at [1041, 73] on span "Statut" at bounding box center [1057, 77] width 33 height 12
click at [1059, 95] on ul "Ouvert La demande nécessite une action Terminé Aucune action supplémentaire n'e…" at bounding box center [1183, 177] width 346 height 168
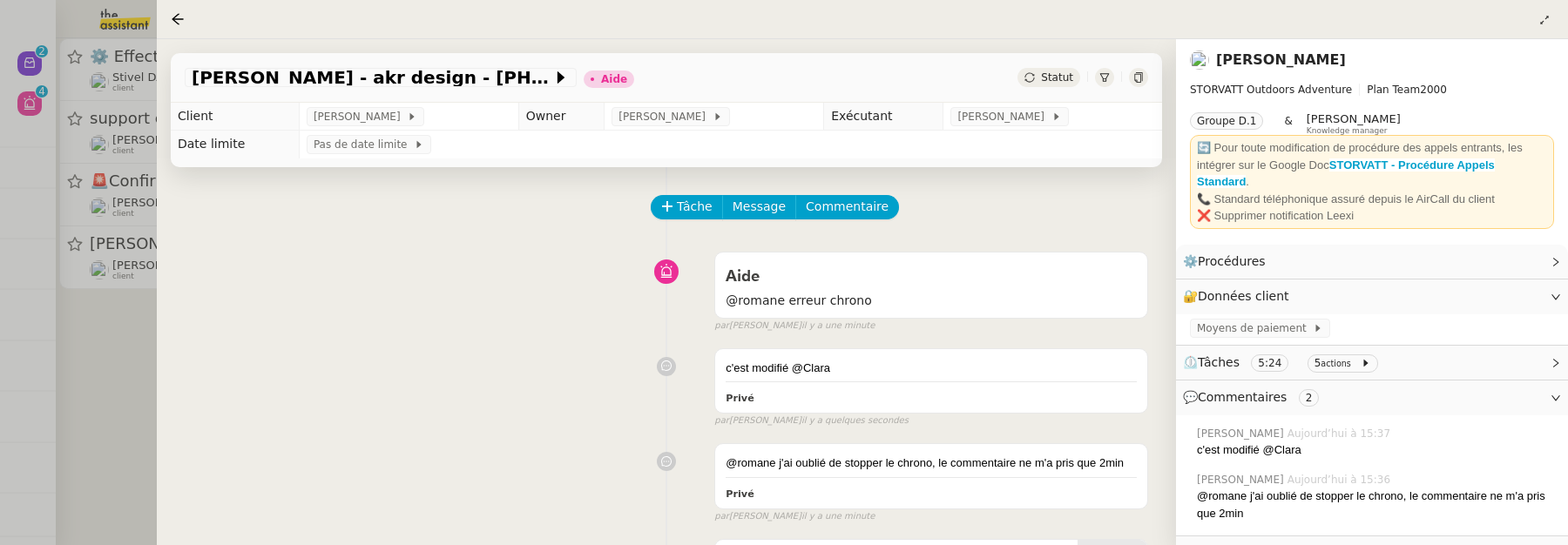
click at [1044, 74] on span "Statut" at bounding box center [1057, 77] width 33 height 12
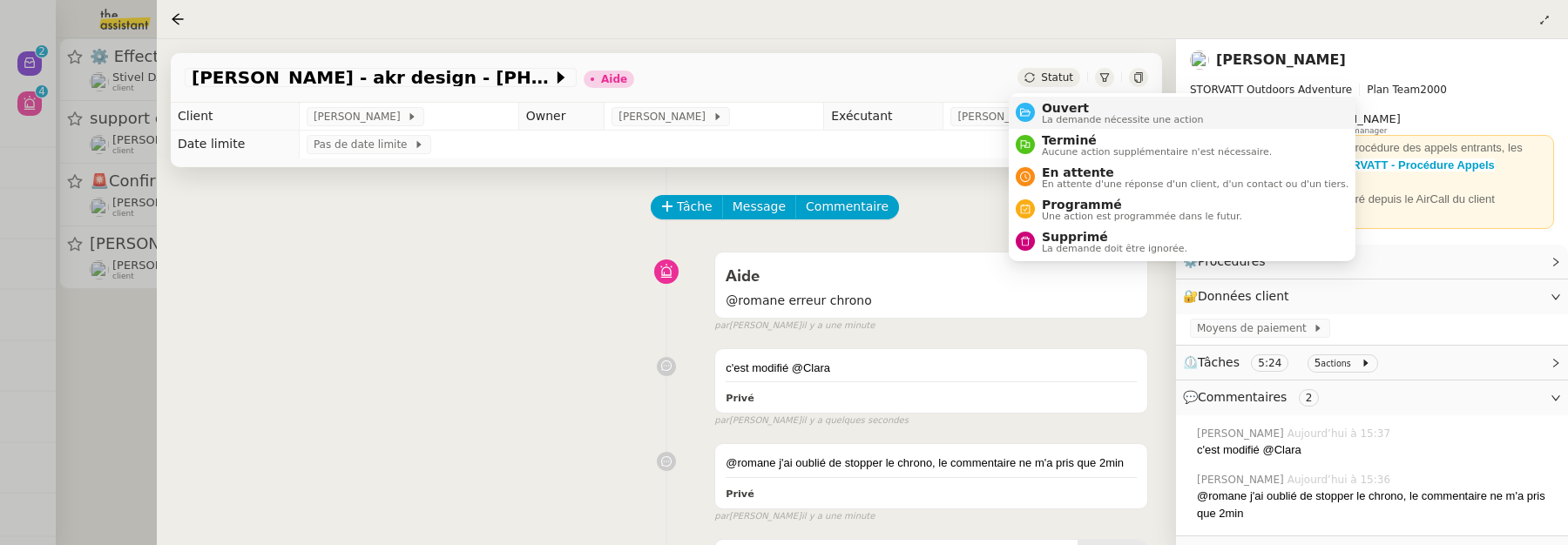
click at [1050, 121] on span "La demande nécessite une action" at bounding box center [1123, 120] width 162 height 10
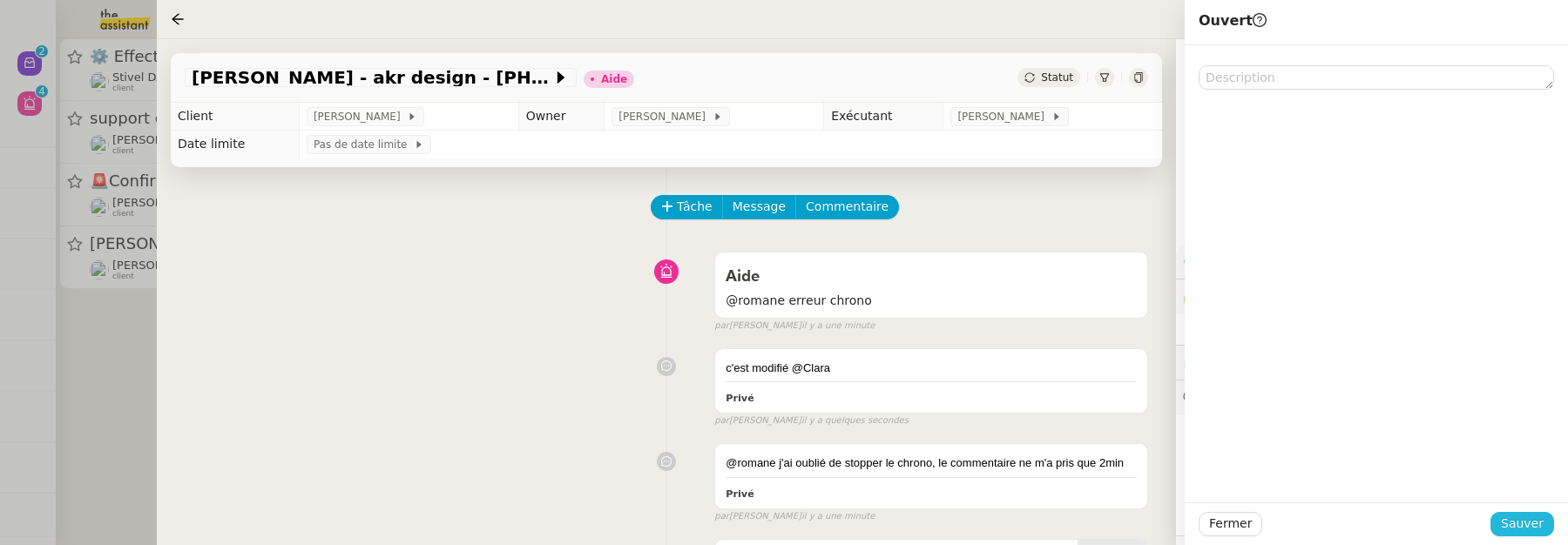
click at [1526, 532] on span "Sauver" at bounding box center [1523, 524] width 43 height 20
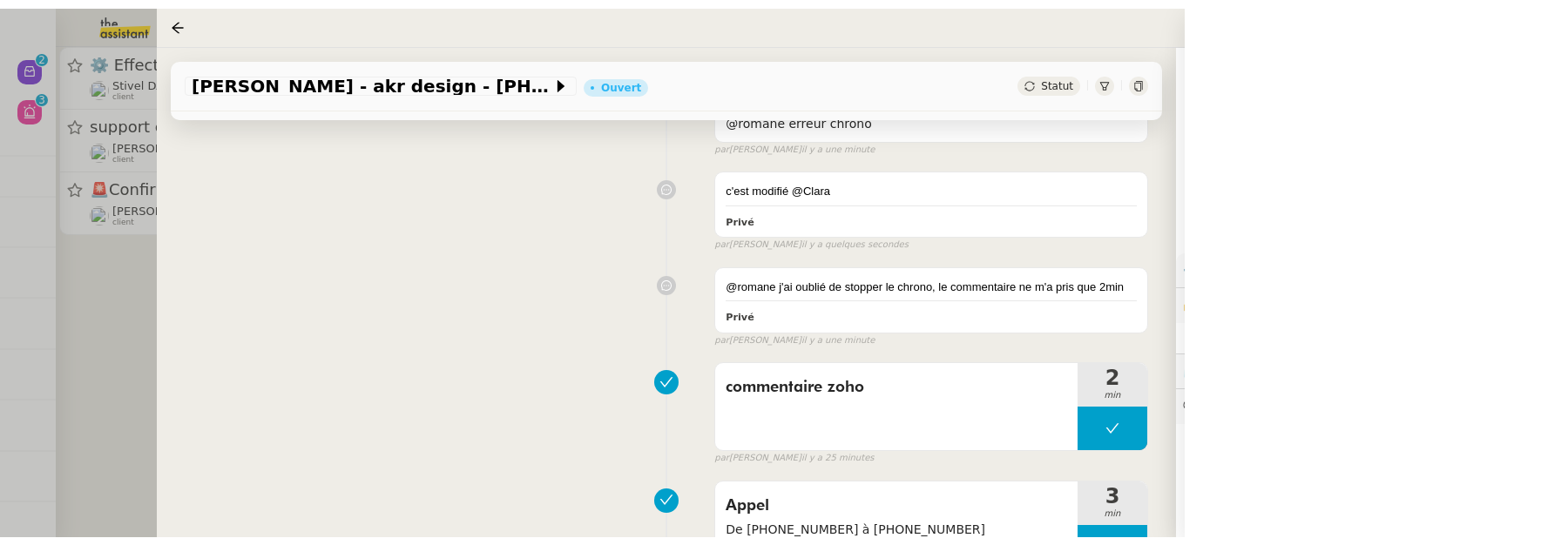
scroll to position [316, 0]
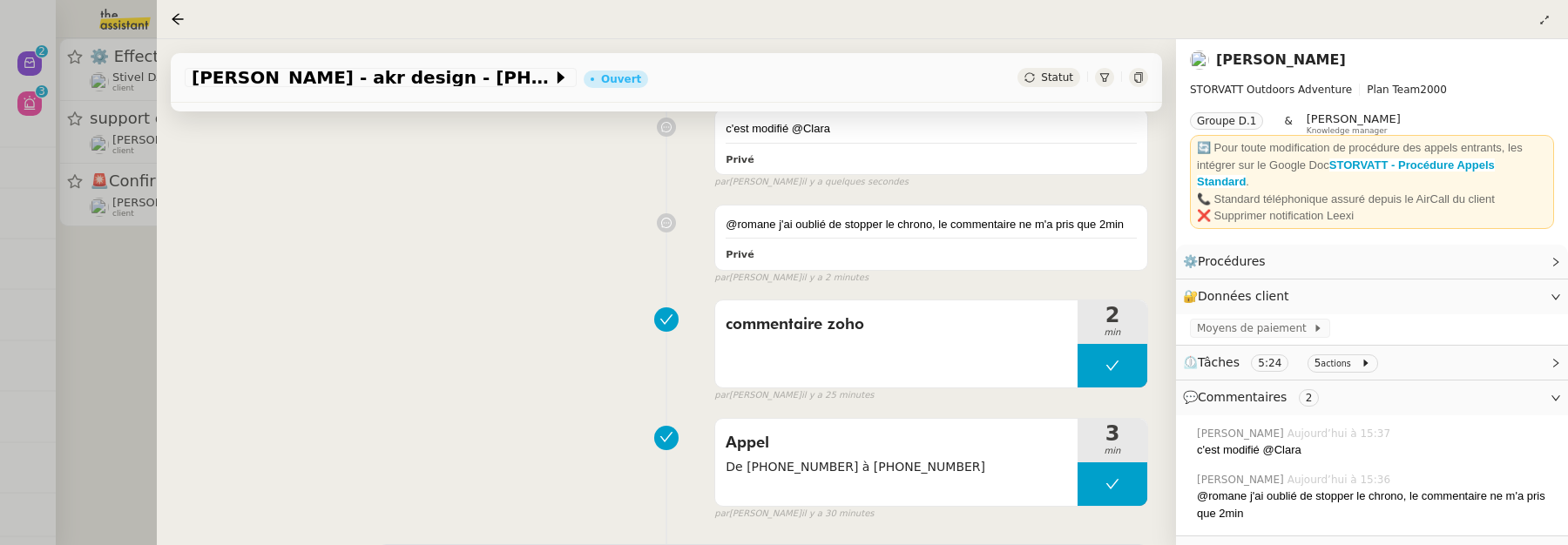
click at [110, 291] on div at bounding box center [784, 272] width 1568 height 545
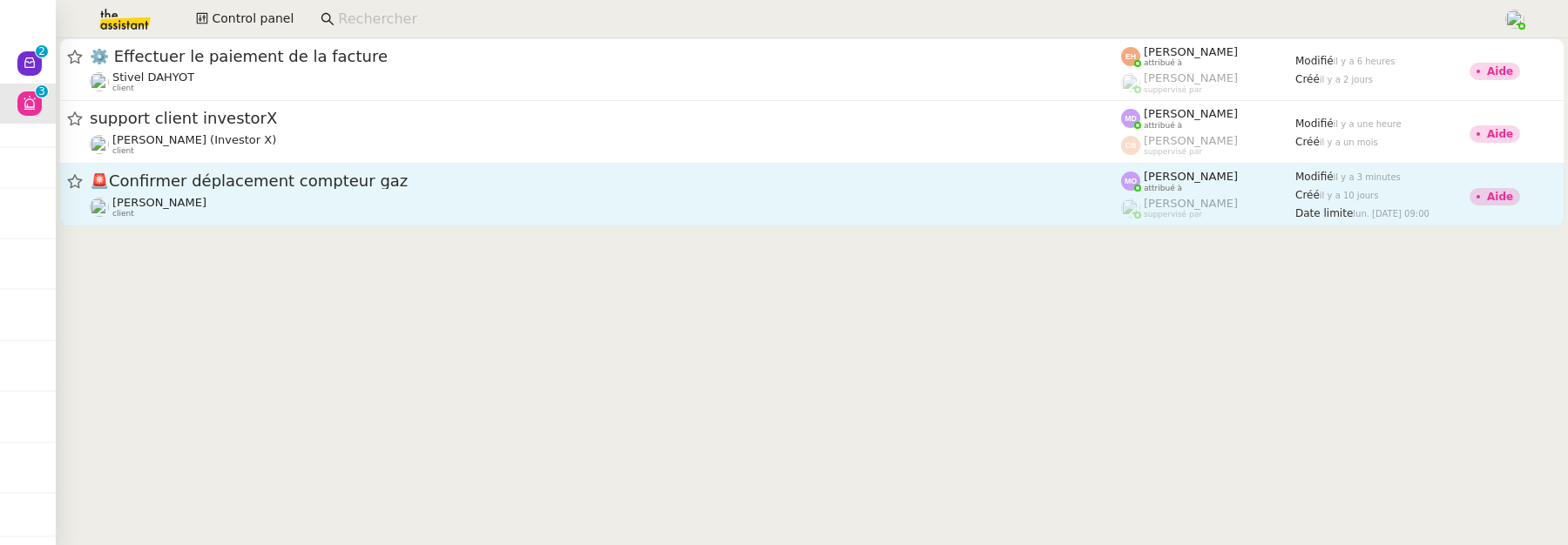
click at [391, 190] on div "🚨 Confirmer déplacement compteur gaz" at bounding box center [606, 181] width 1032 height 22
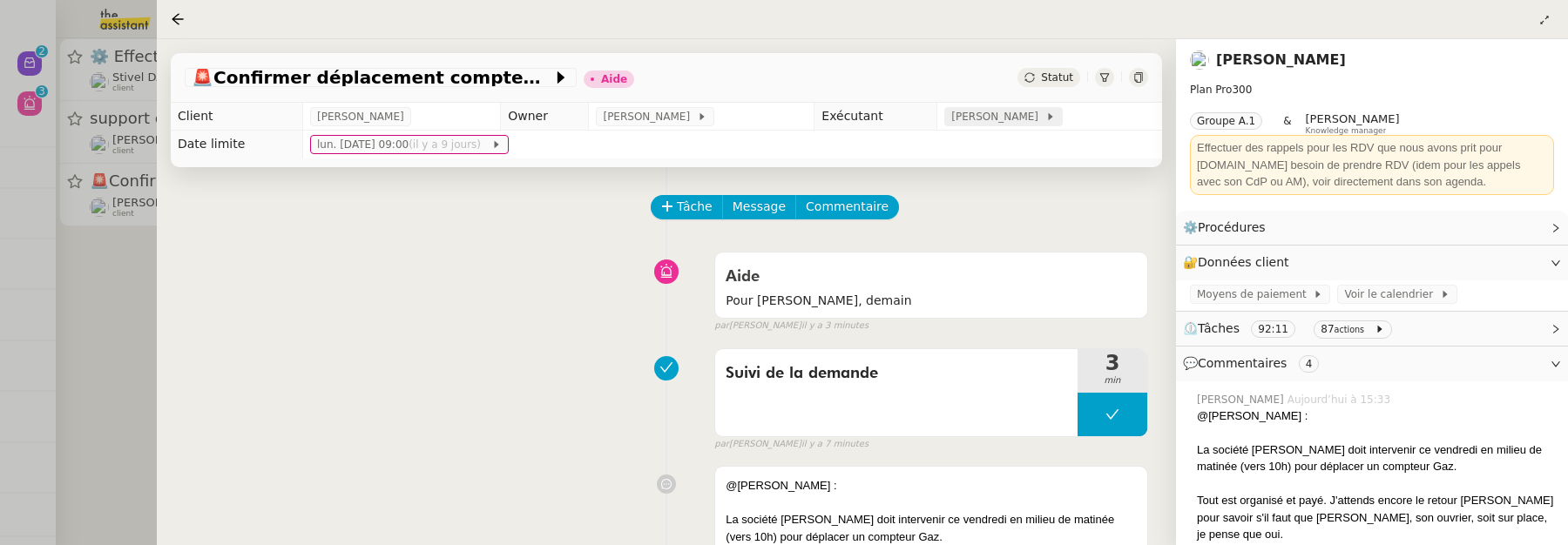
click at [990, 113] on span "[PERSON_NAME]" at bounding box center [998, 116] width 93 height 17
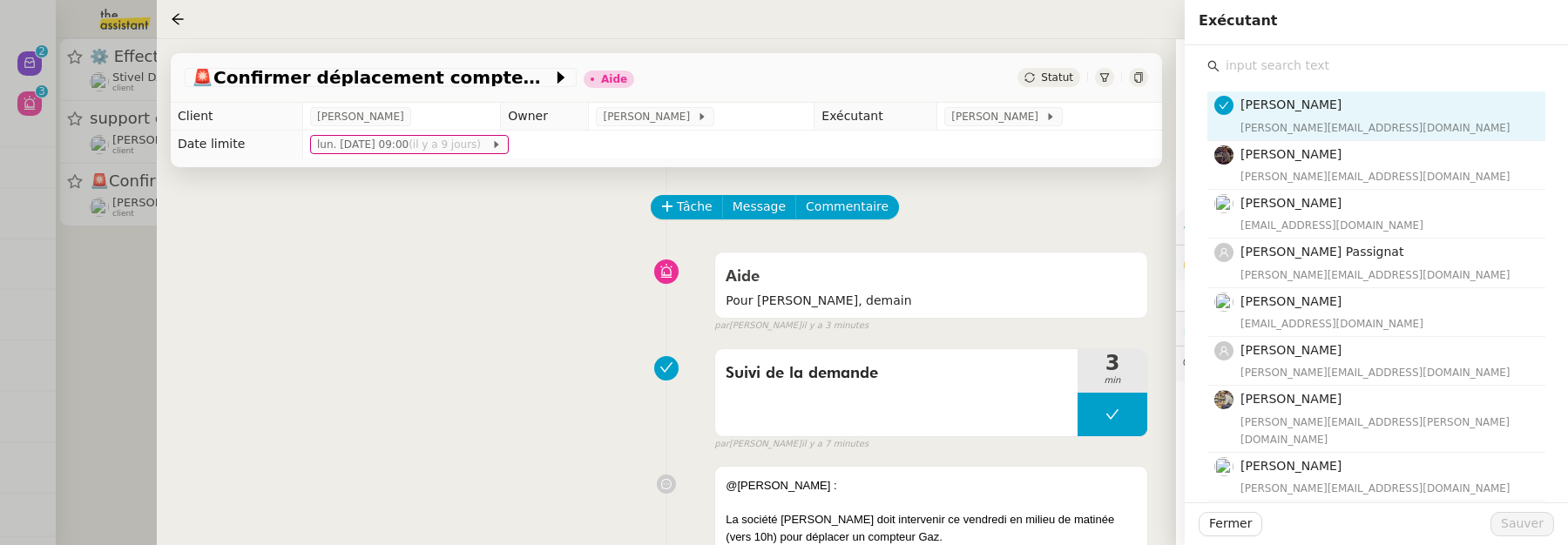
click at [1258, 69] on input "text" at bounding box center [1382, 66] width 326 height 24
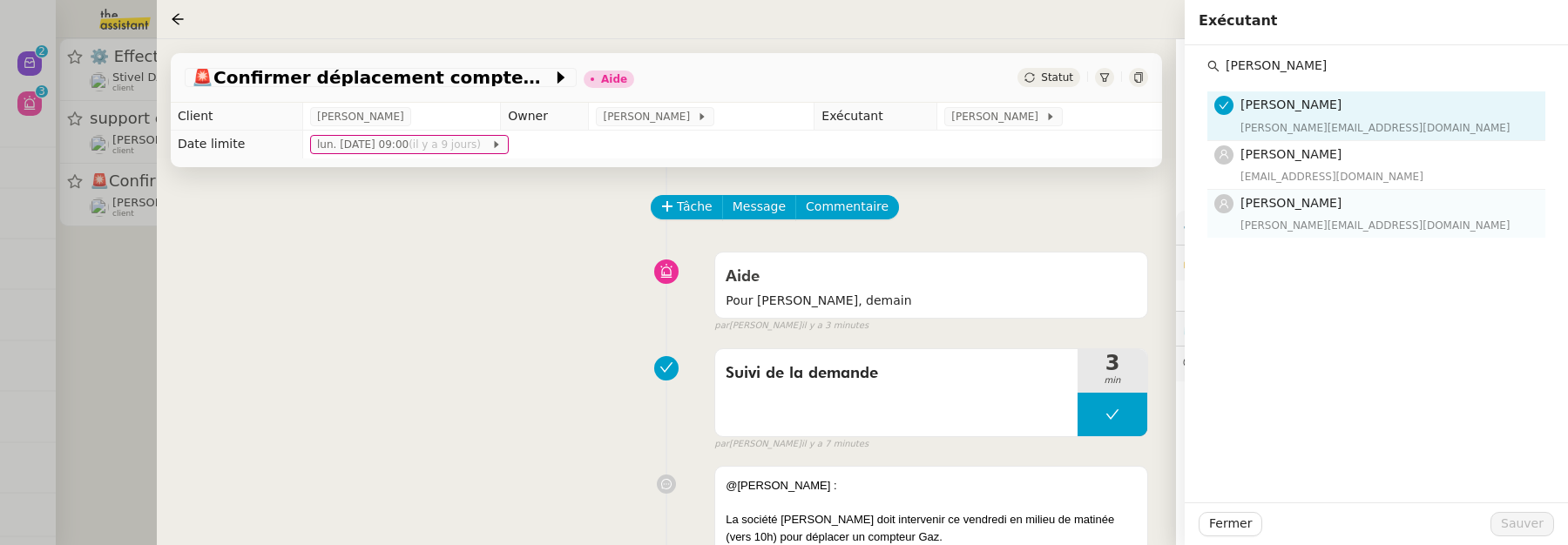
type input "[PERSON_NAME]"
click at [1333, 194] on h4 "[PERSON_NAME]" at bounding box center [1388, 203] width 295 height 20
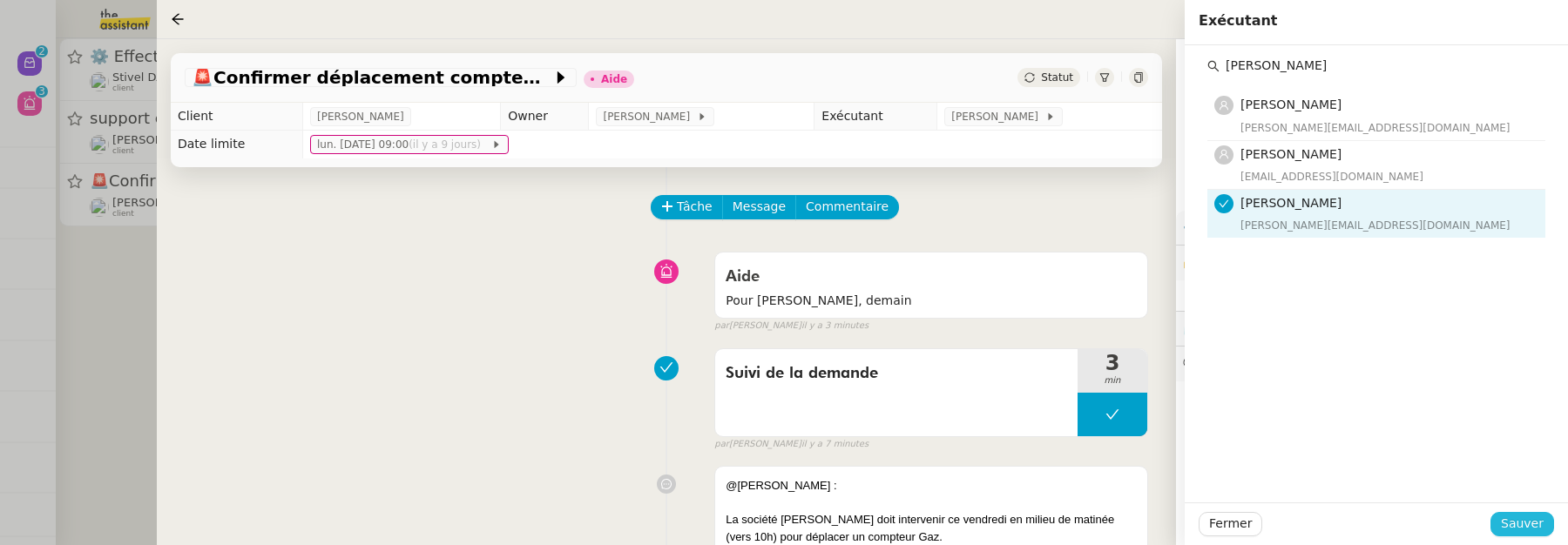
click at [1542, 521] on span "Sauver" at bounding box center [1523, 524] width 43 height 20
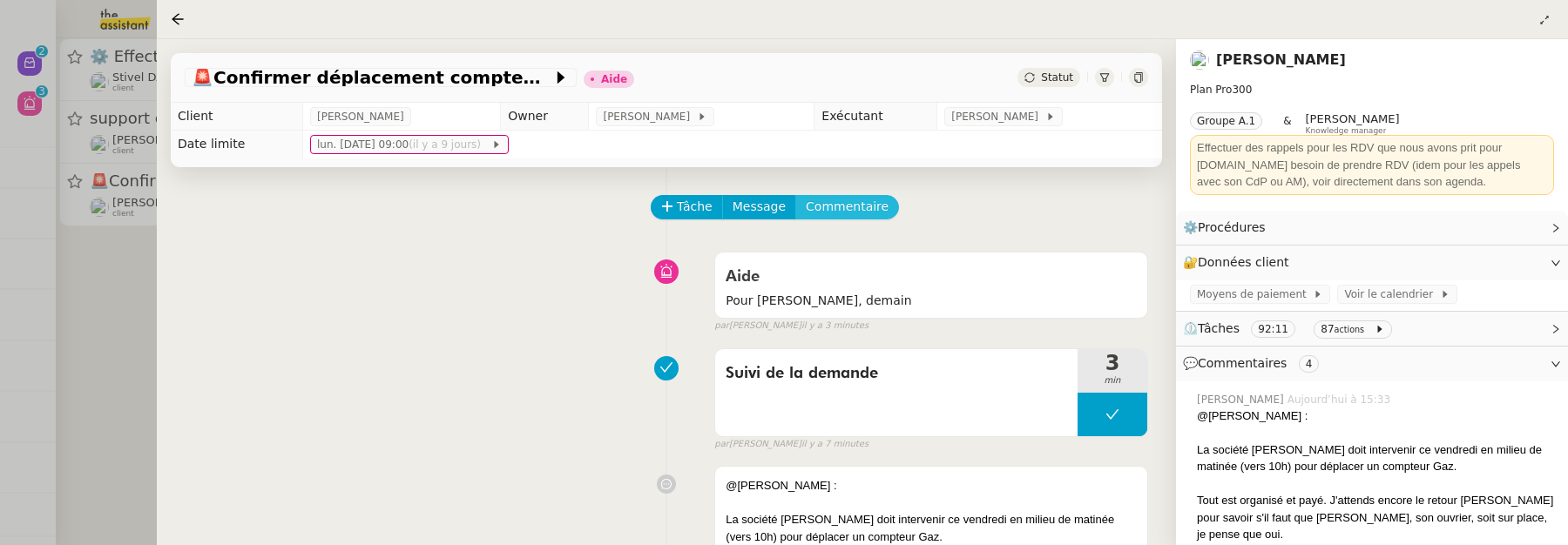
click at [823, 209] on span "Commentaire" at bounding box center [847, 207] width 83 height 20
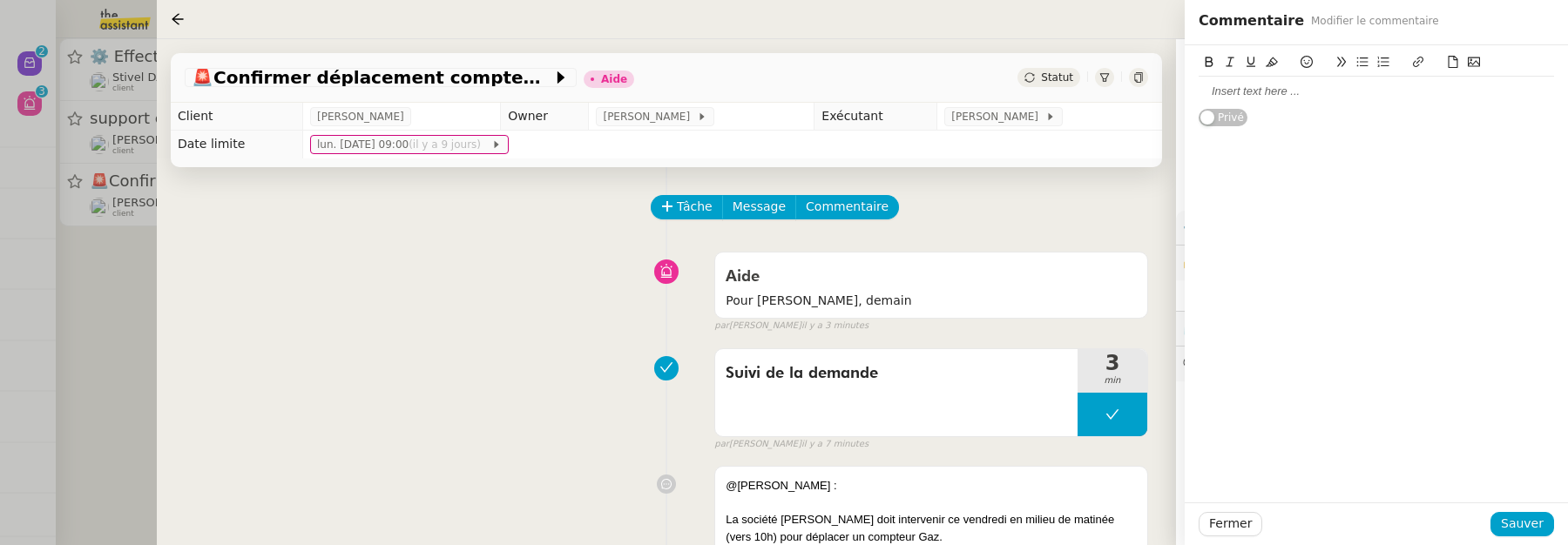
click at [1274, 100] on div at bounding box center [1377, 92] width 355 height 30
click at [1521, 526] on span "Sauver" at bounding box center [1523, 524] width 43 height 20
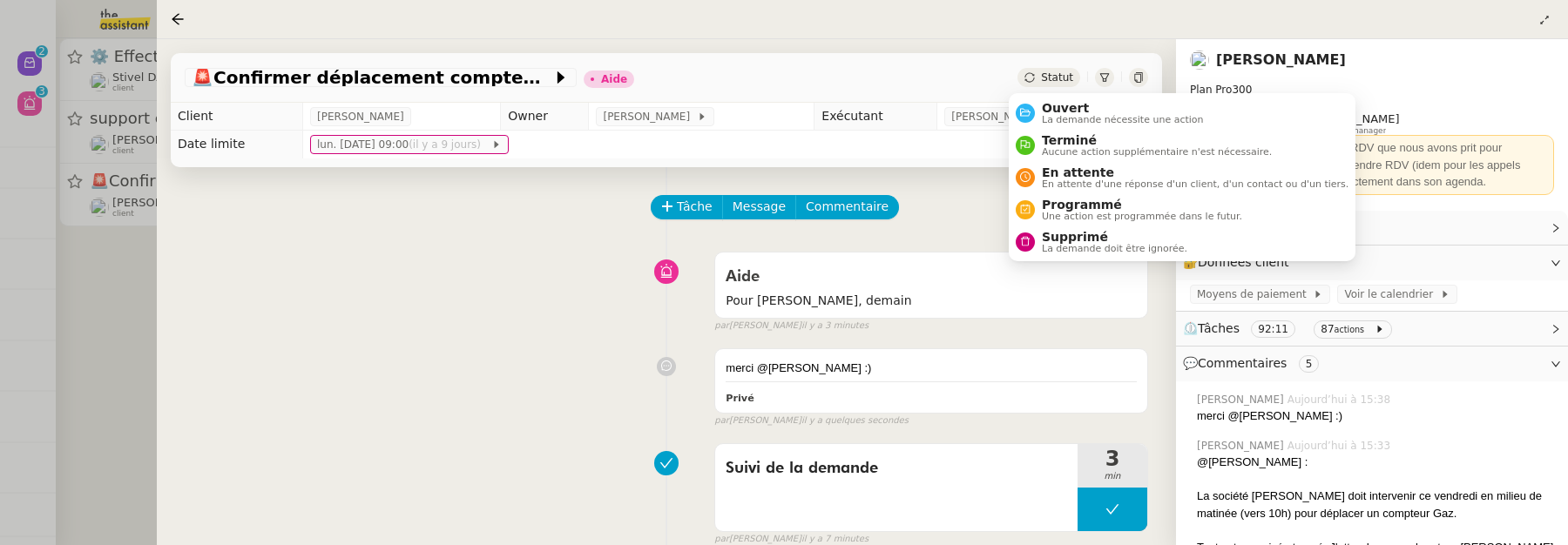
click at [1041, 75] on span "Statut" at bounding box center [1057, 77] width 33 height 12
click at [1047, 93] on div "Ouvert La demande nécessite une action Terminé Aucune action supplémentaire n'e…" at bounding box center [1183, 177] width 346 height 168
click at [1052, 108] on span "Ouvert" at bounding box center [1123, 107] width 162 height 14
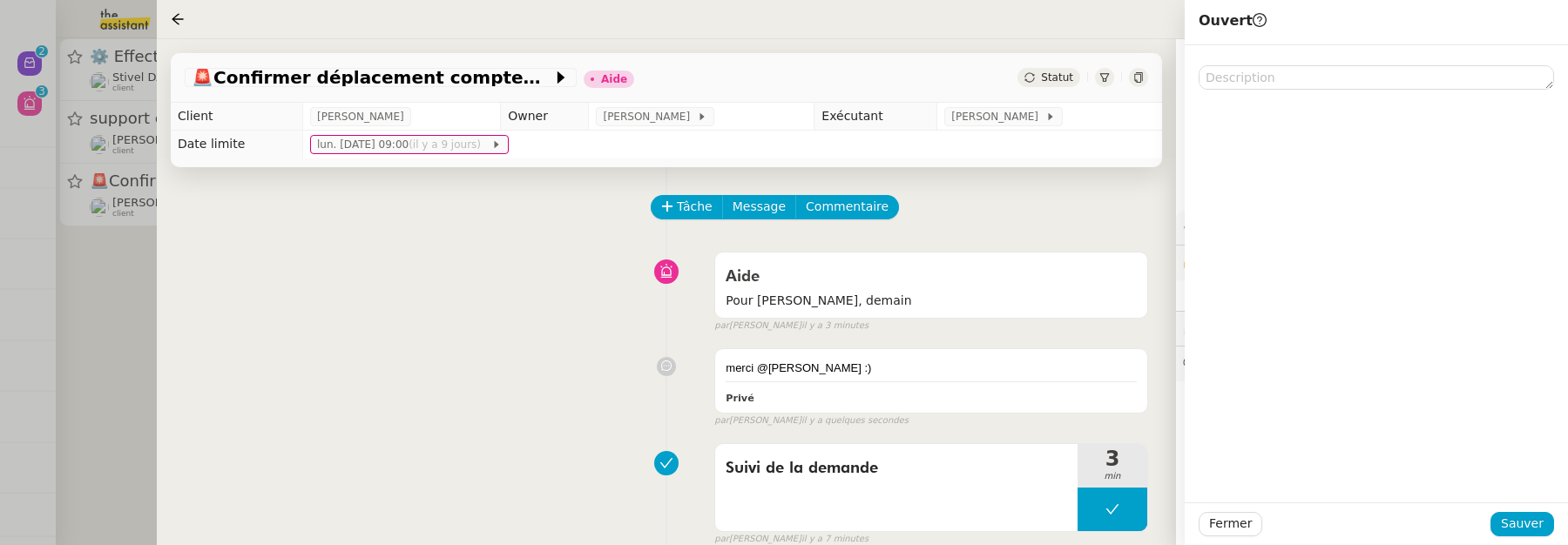
click at [1534, 510] on div "Fermer Sauver" at bounding box center [1377, 523] width 384 height 43
click at [1534, 516] on span "Sauver" at bounding box center [1523, 524] width 43 height 20
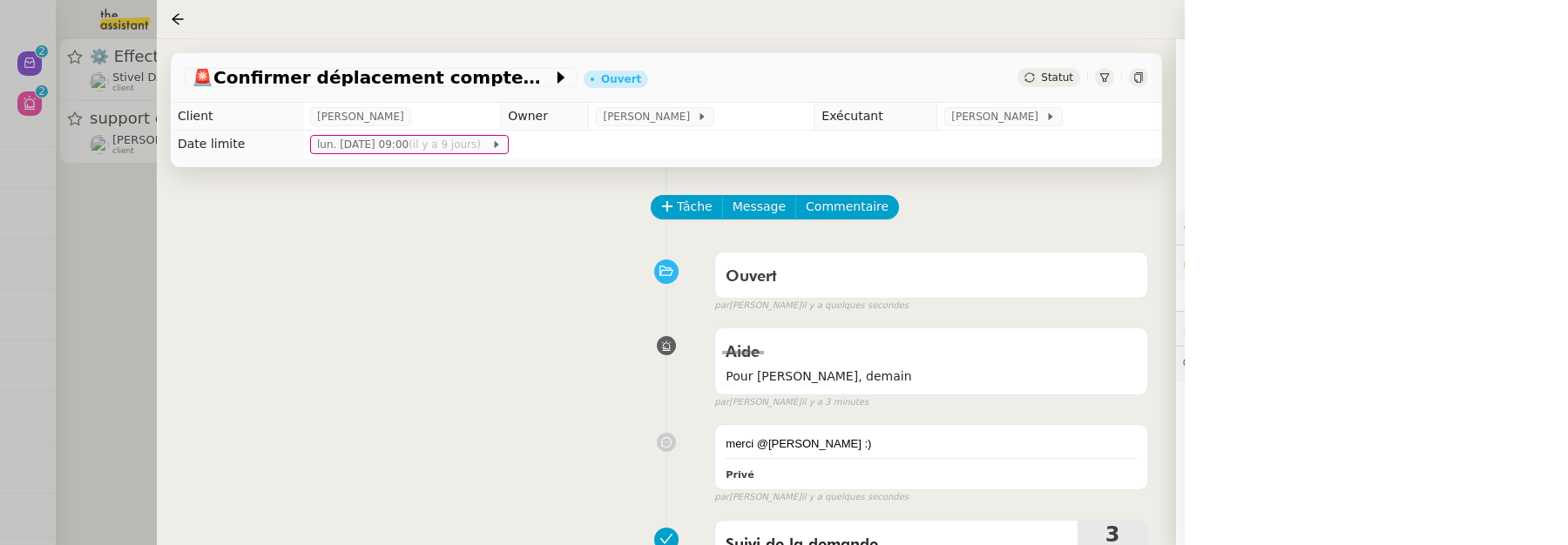
click at [96, 260] on div at bounding box center [784, 272] width 1568 height 545
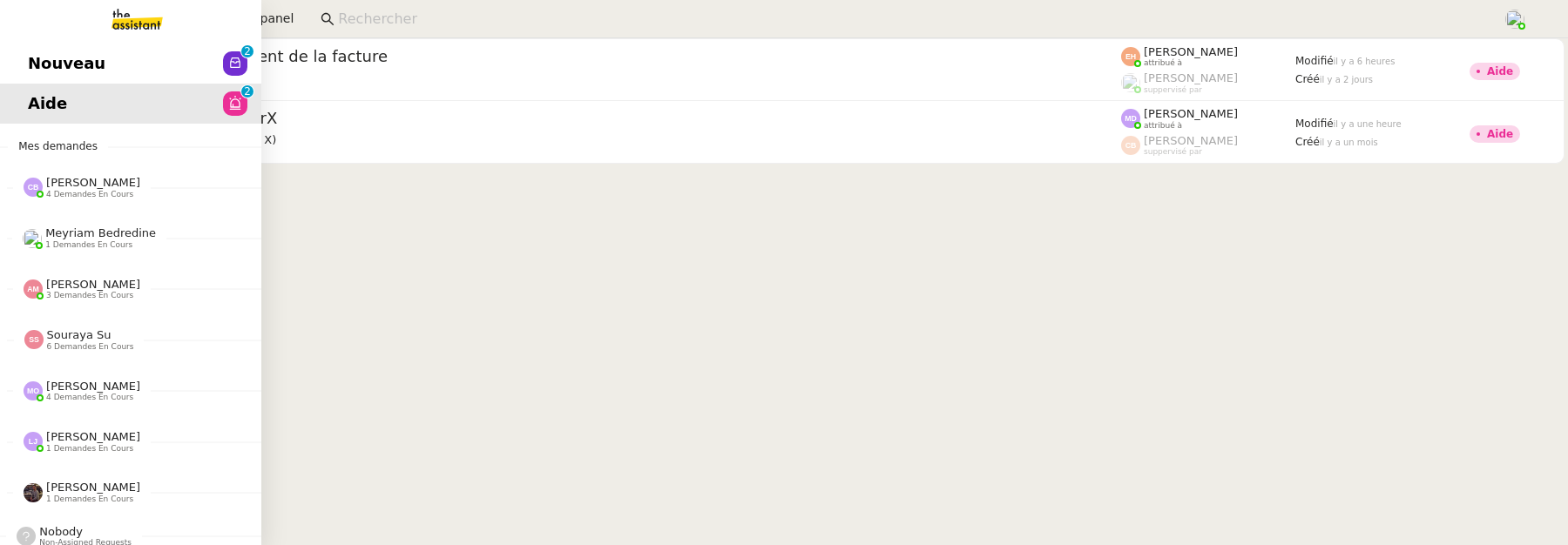
click at [44, 63] on span "Nouveau" at bounding box center [67, 63] width 78 height 26
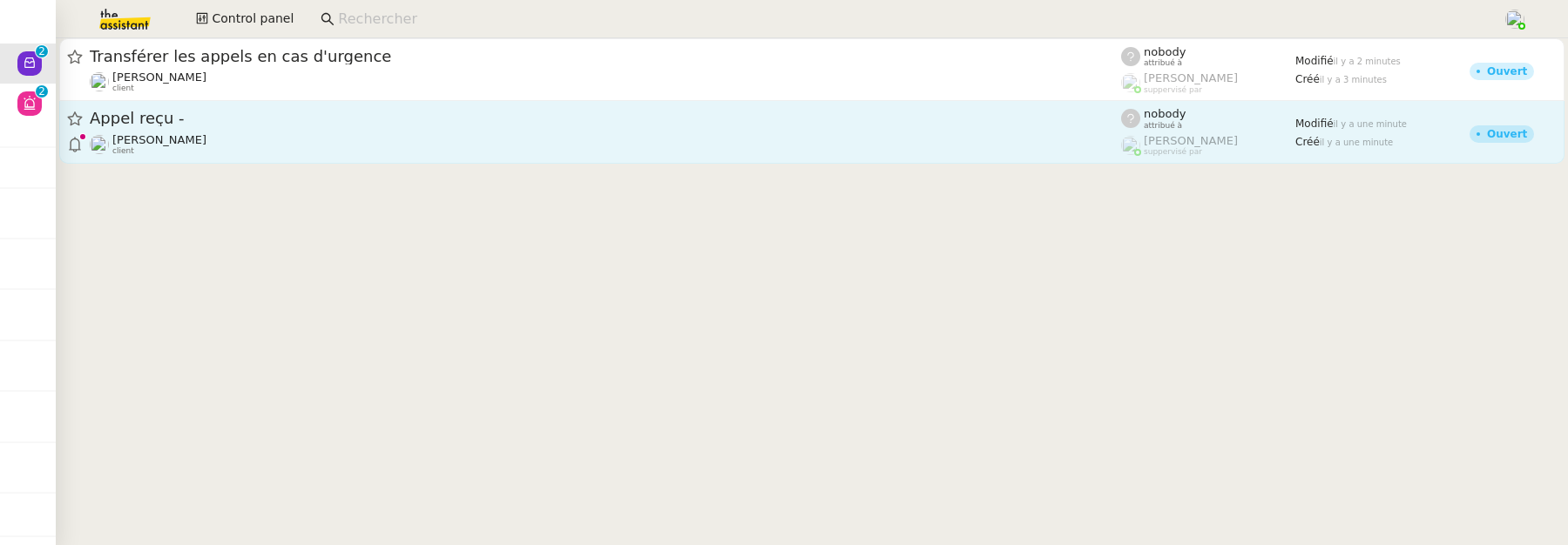
click at [288, 127] on div "Appel reçu -" at bounding box center [606, 119] width 1032 height 22
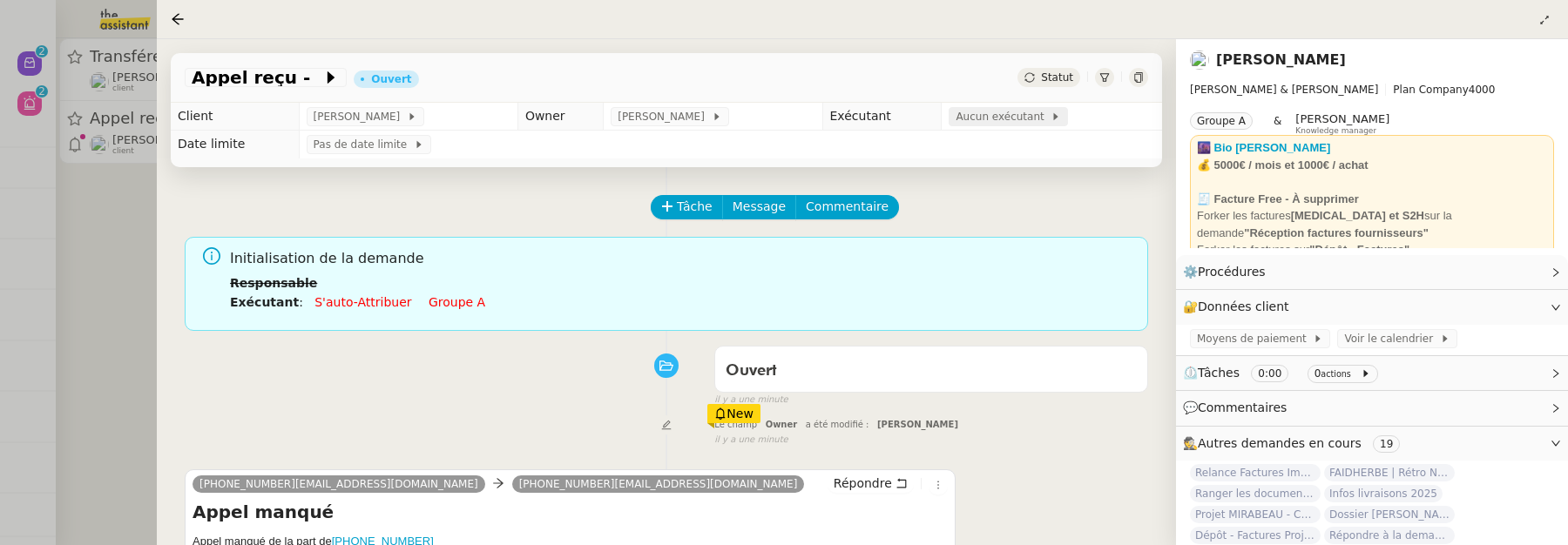
click at [1009, 118] on span "Aucun exécutant" at bounding box center [1003, 116] width 95 height 17
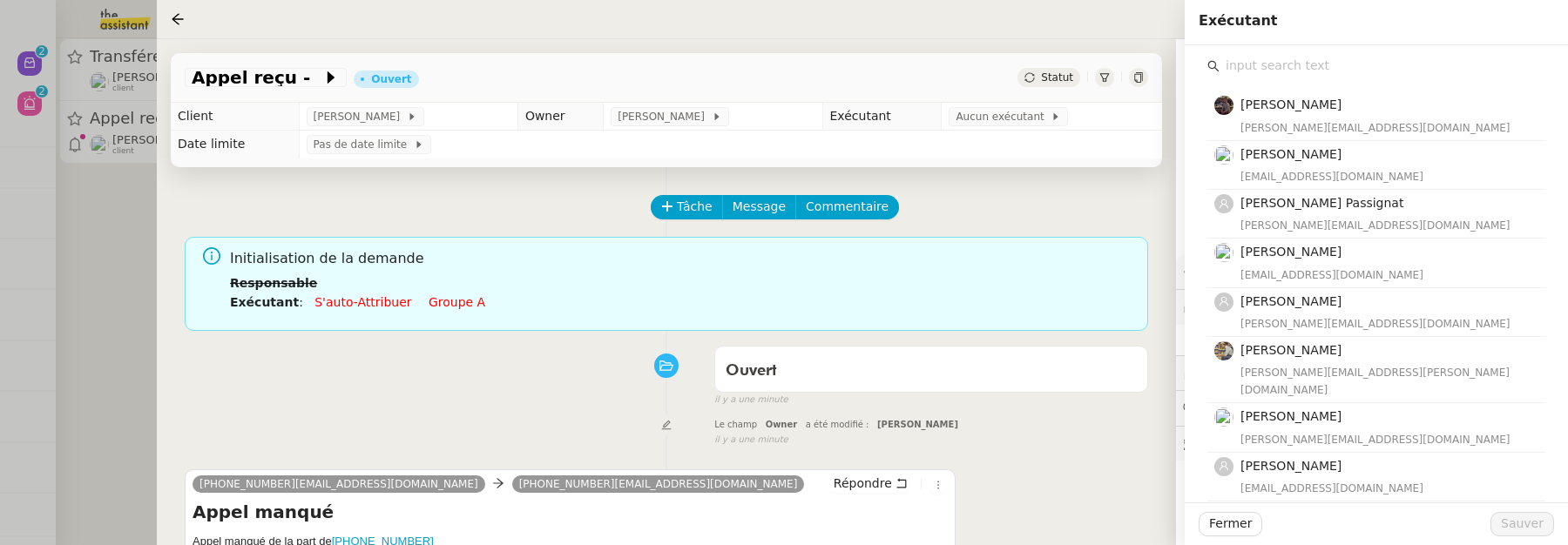
click at [1224, 72] on input "text" at bounding box center [1382, 66] width 326 height 24
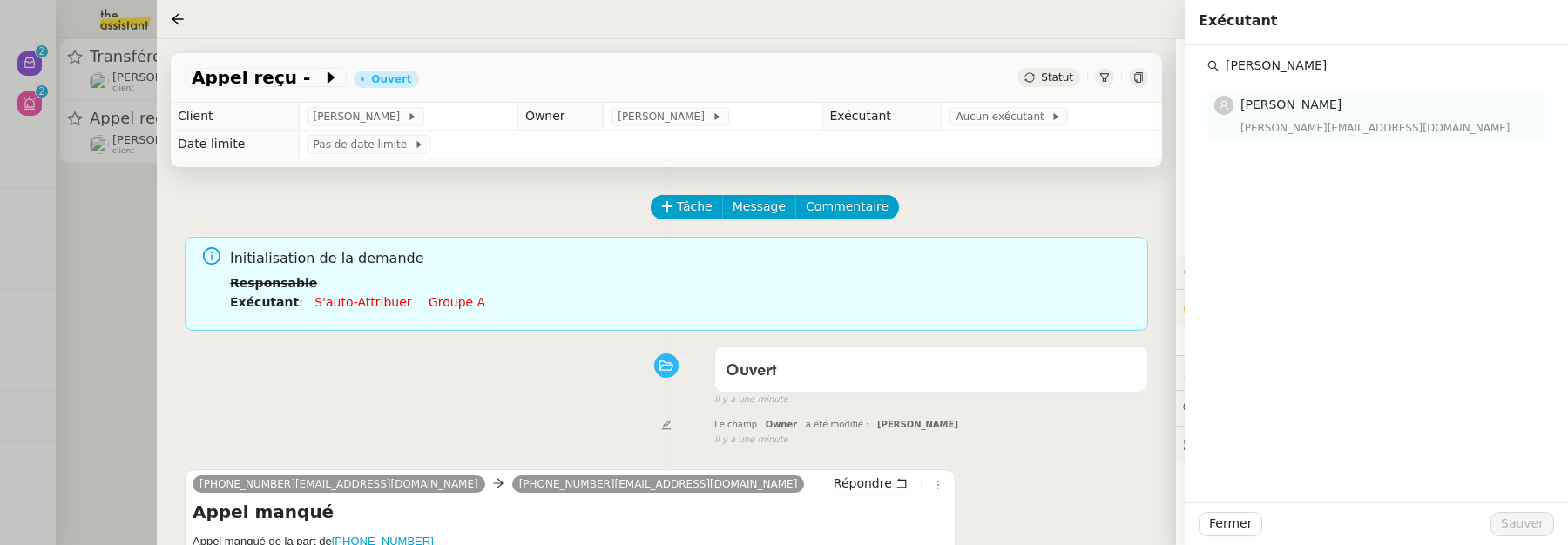
type input "vanessa"
click at [1317, 120] on div "vanessa@team.theassistant.com" at bounding box center [1388, 128] width 295 height 17
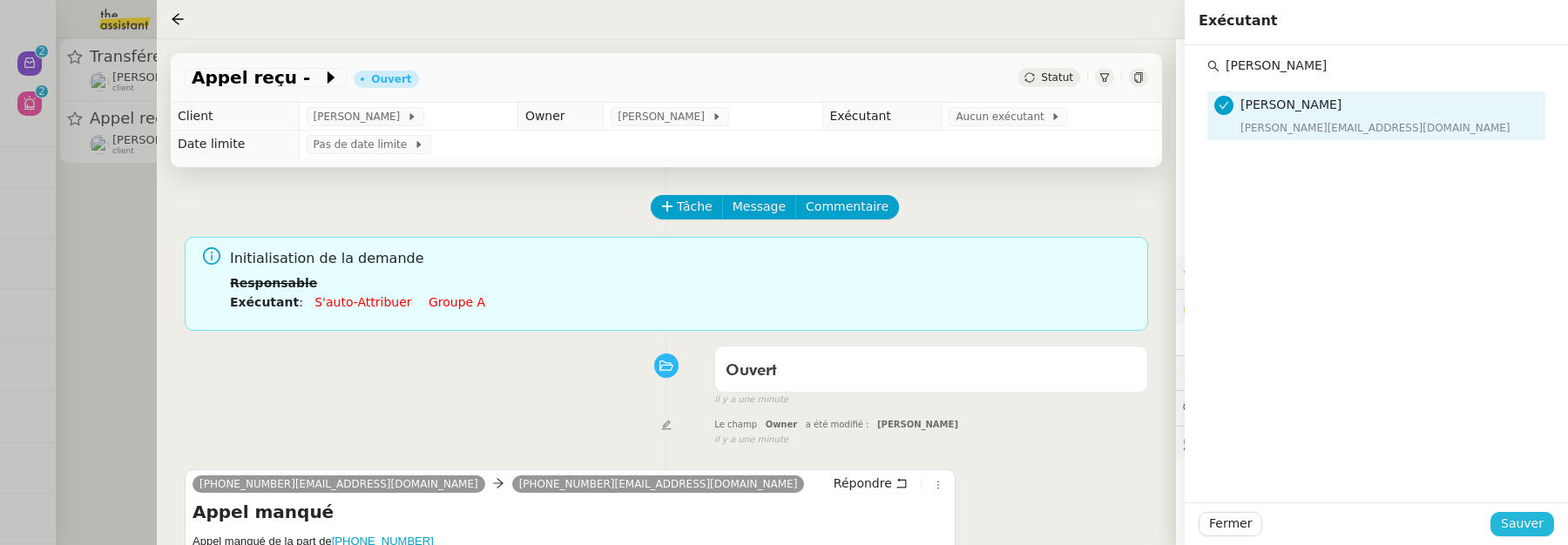
click at [1519, 525] on span "Sauver" at bounding box center [1523, 524] width 43 height 20
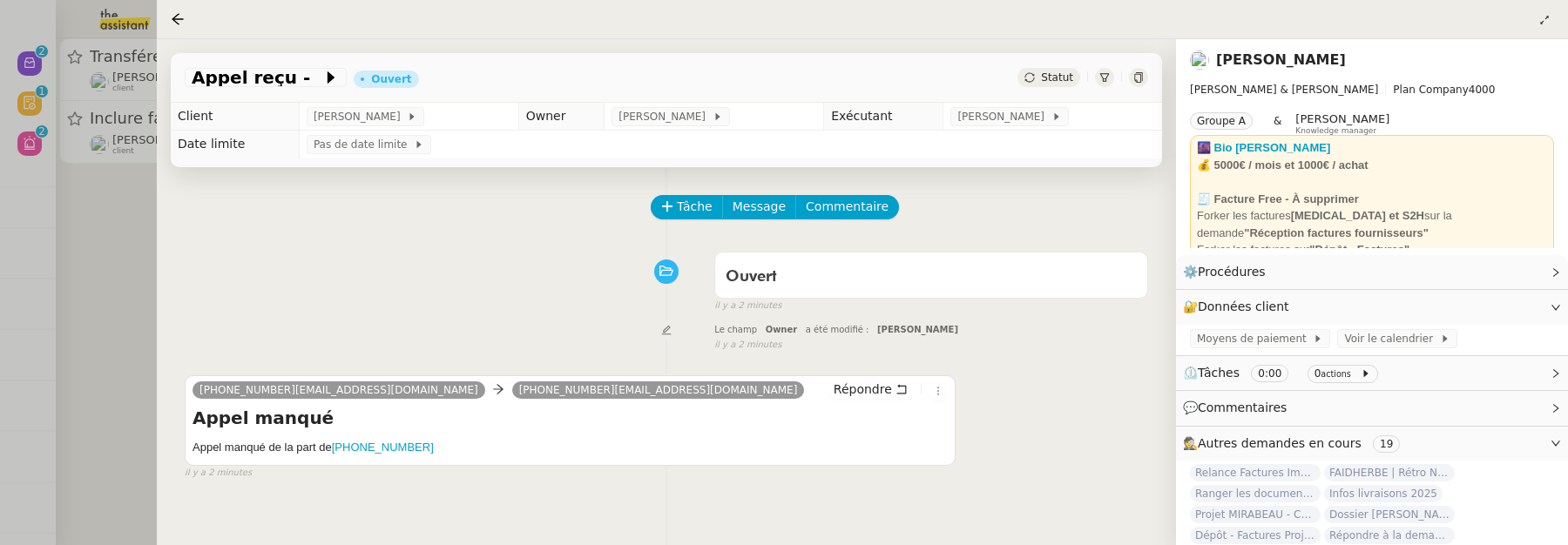
click at [100, 287] on div at bounding box center [784, 272] width 1568 height 545
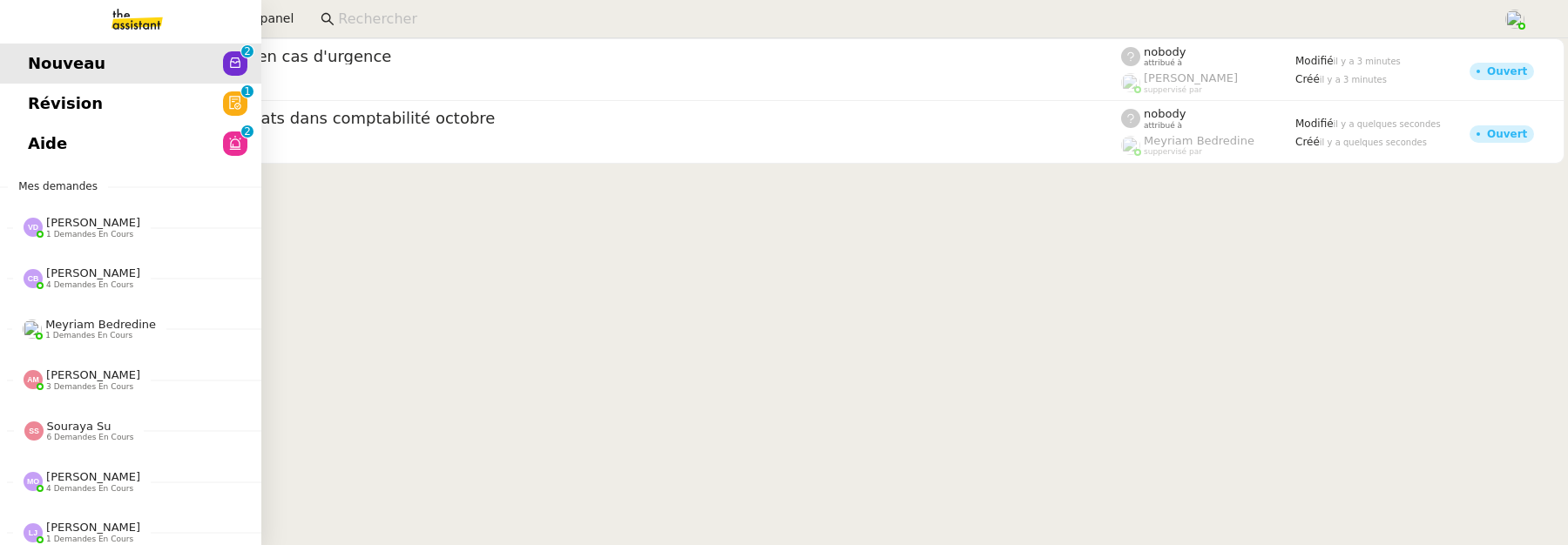
click at [24, 100] on link "Révision 0 1 2 3 4 5 6 7 8 9" at bounding box center [131, 103] width 261 height 40
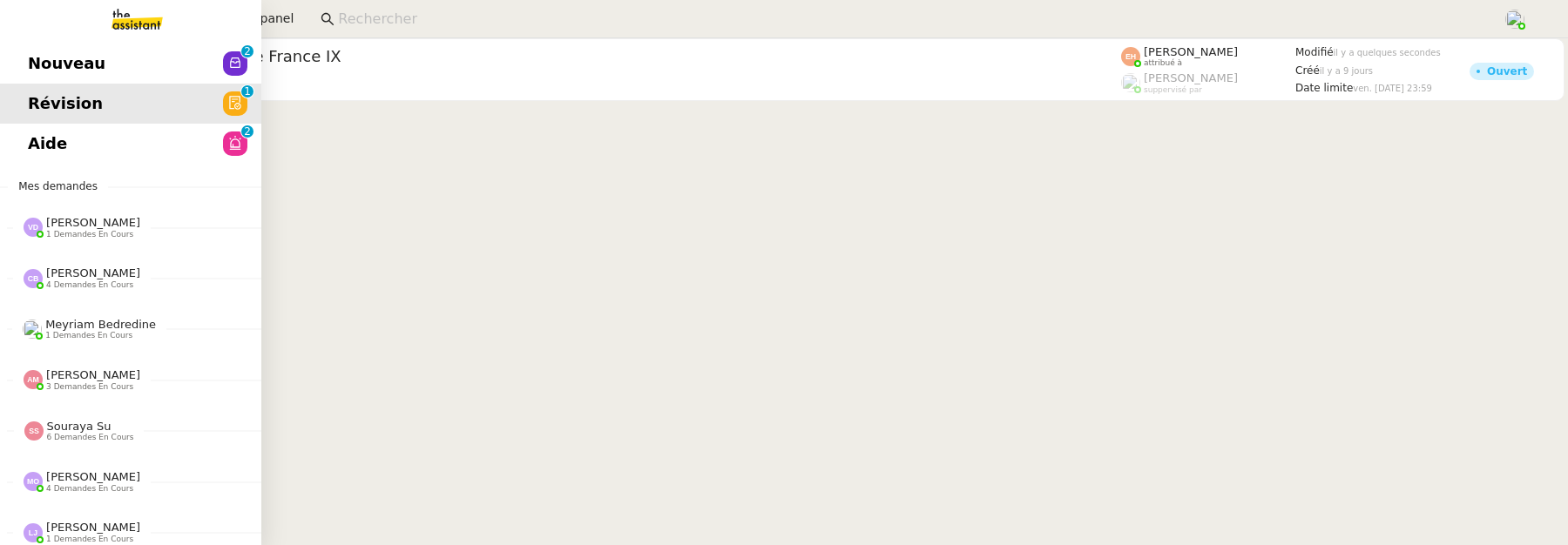
click at [46, 146] on link "Aide 0 1 2 3 4 5 6 7 8 9" at bounding box center [131, 143] width 261 height 40
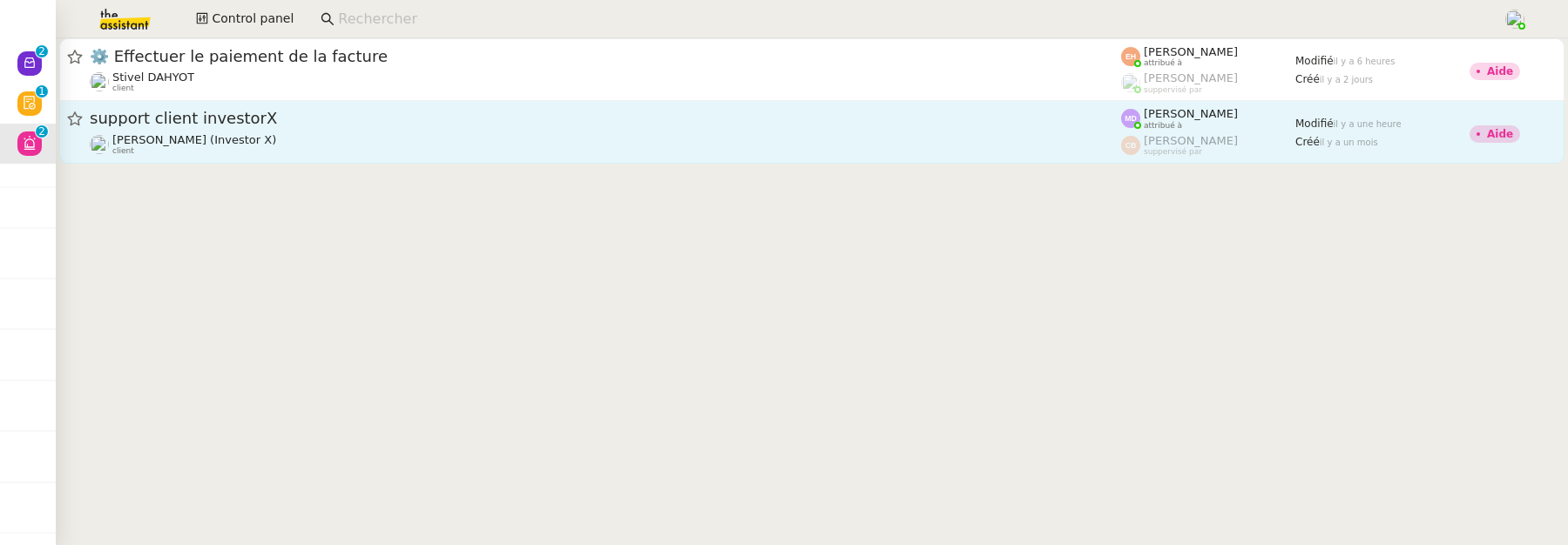
click at [297, 122] on span "support client investorX" at bounding box center [606, 118] width 1032 height 15
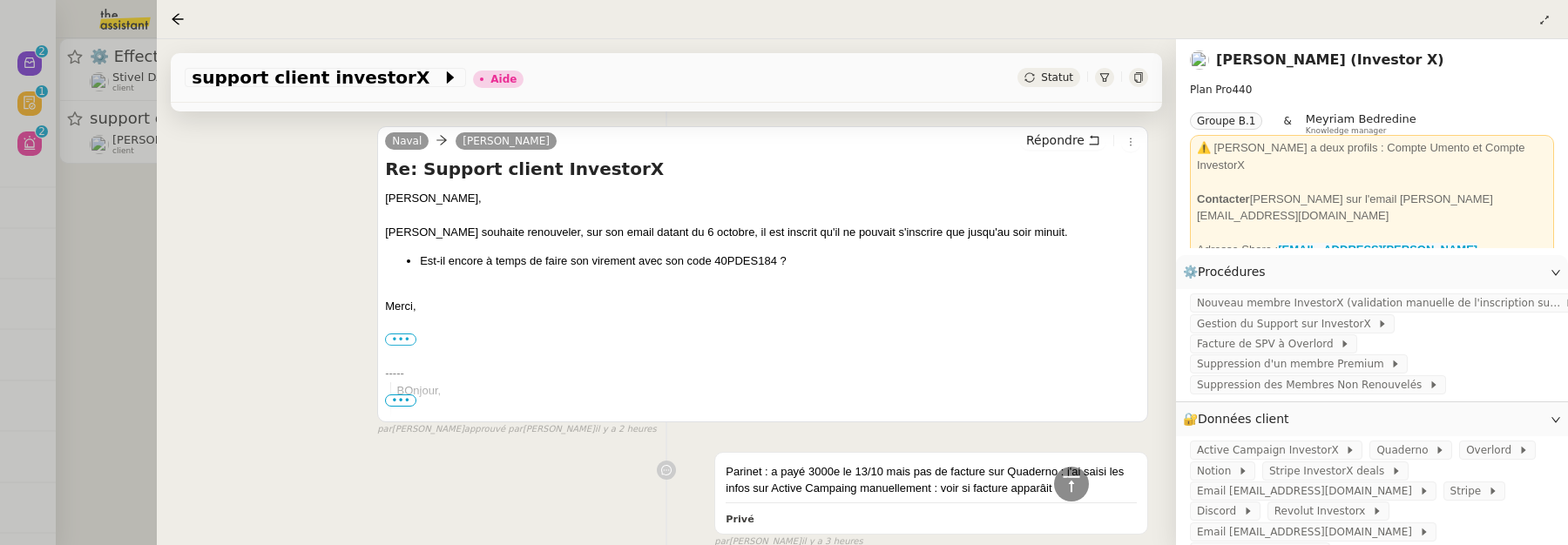
scroll to position [2550, 0]
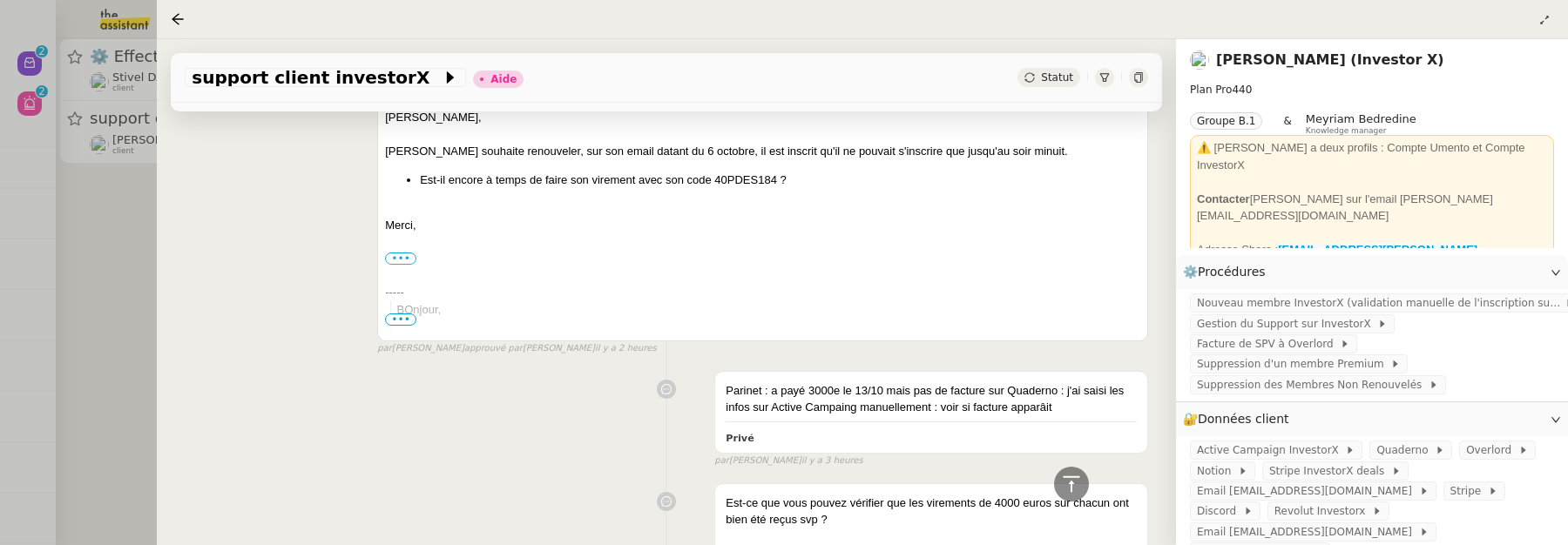
click at [144, 261] on div at bounding box center [784, 272] width 1568 height 545
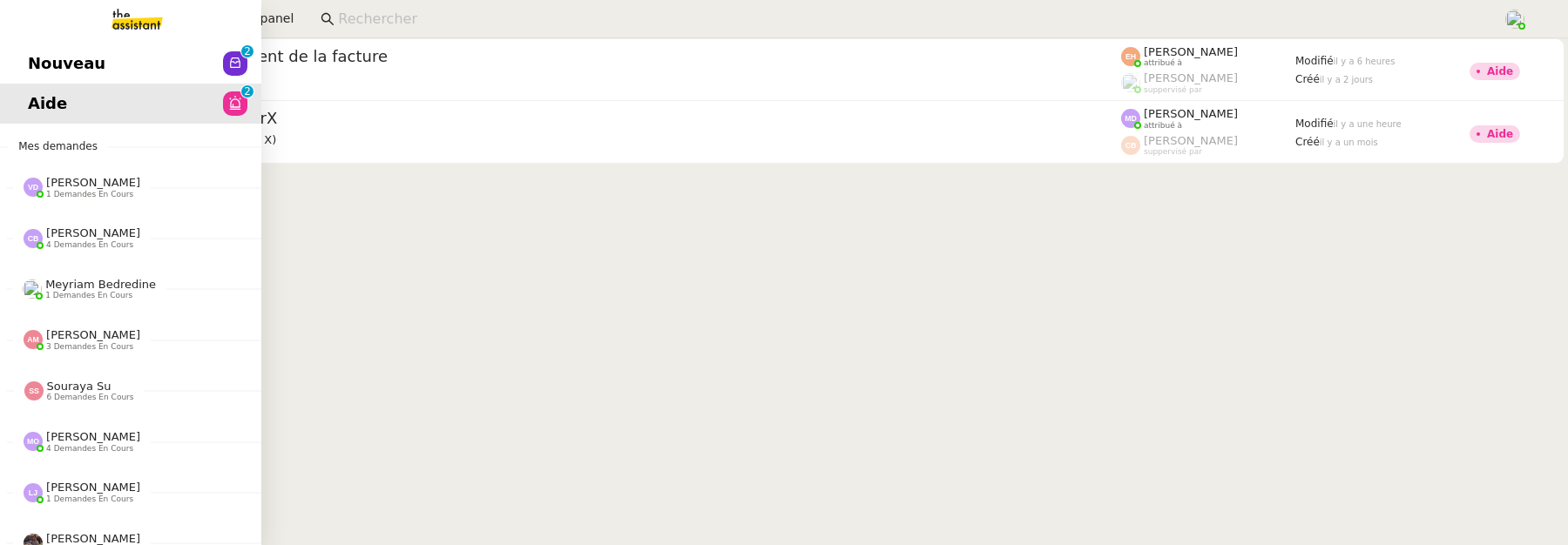
drag, startPoint x: 23, startPoint y: 62, endPoint x: 52, endPoint y: 72, distance: 30.7
click at [24, 62] on link "Nouveau 0 1 2 3 4 5 6 7 8 9" at bounding box center [131, 63] width 261 height 40
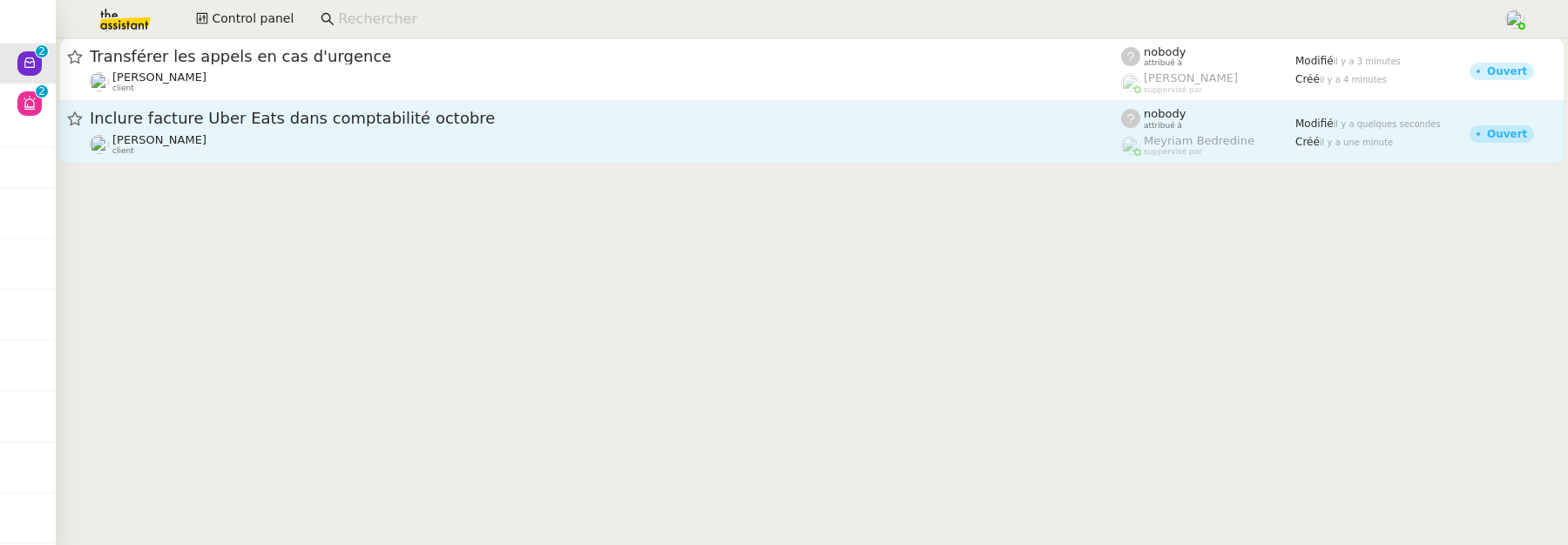
click at [365, 141] on div "Ilyes Hadj client" at bounding box center [606, 144] width 1032 height 23
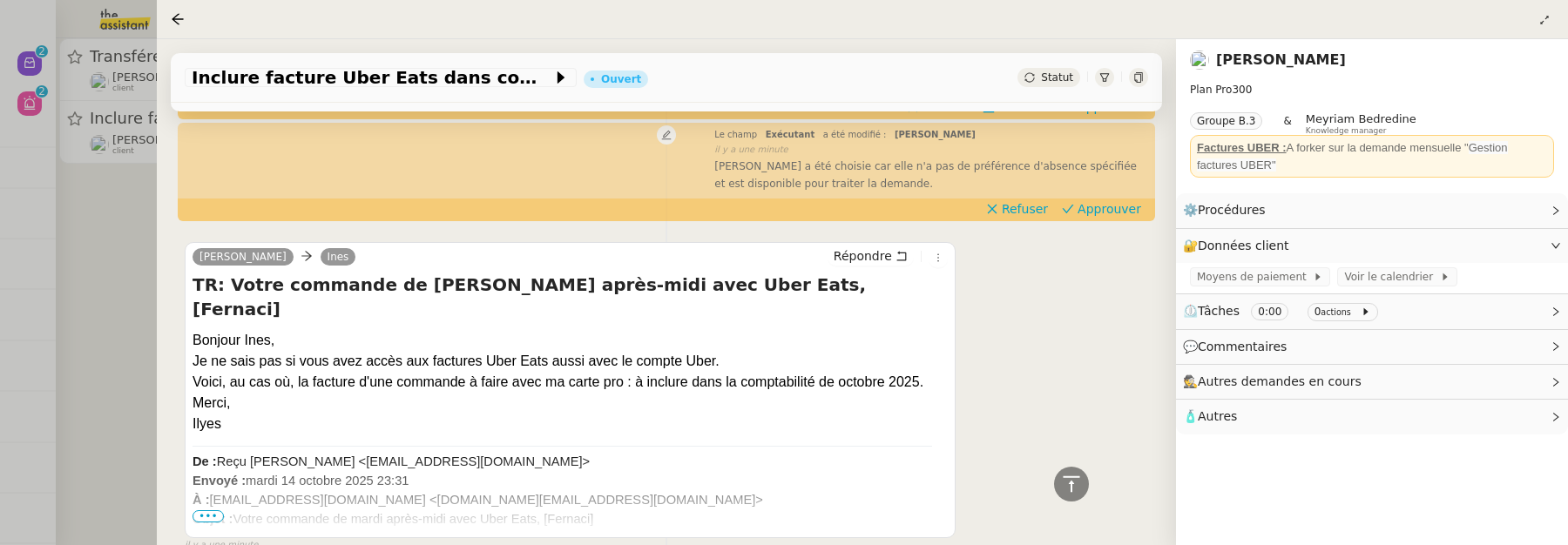
scroll to position [632, 0]
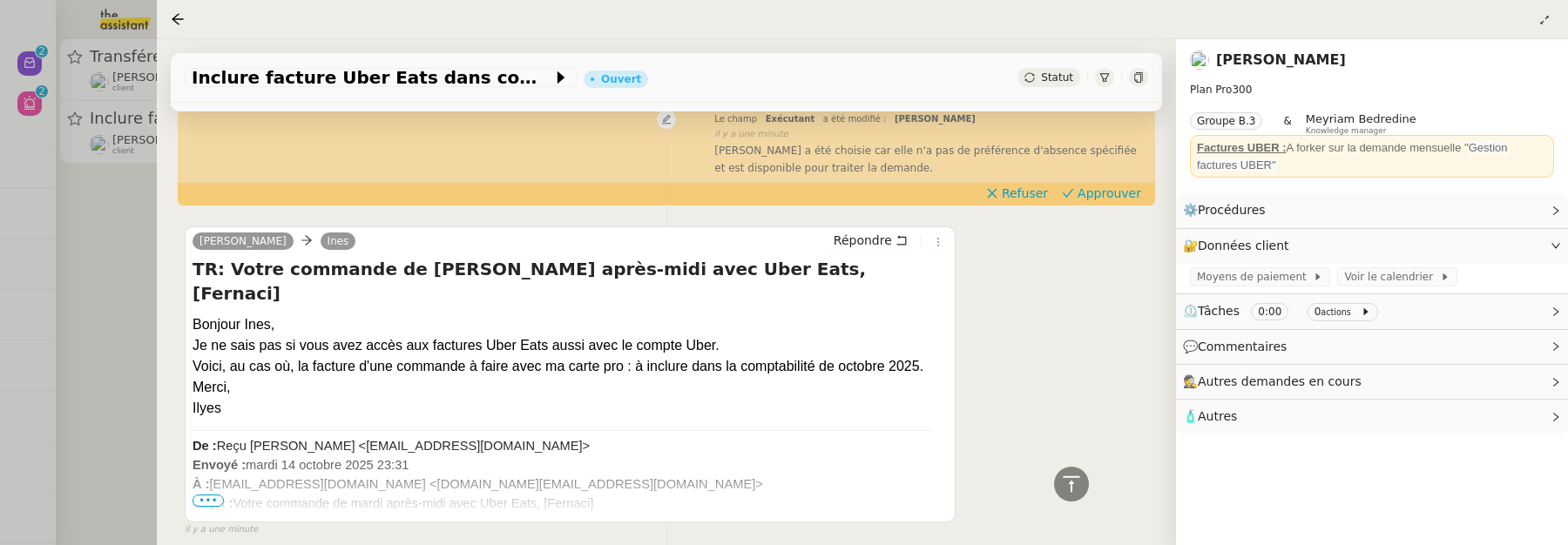
click at [131, 275] on div at bounding box center [784, 272] width 1568 height 545
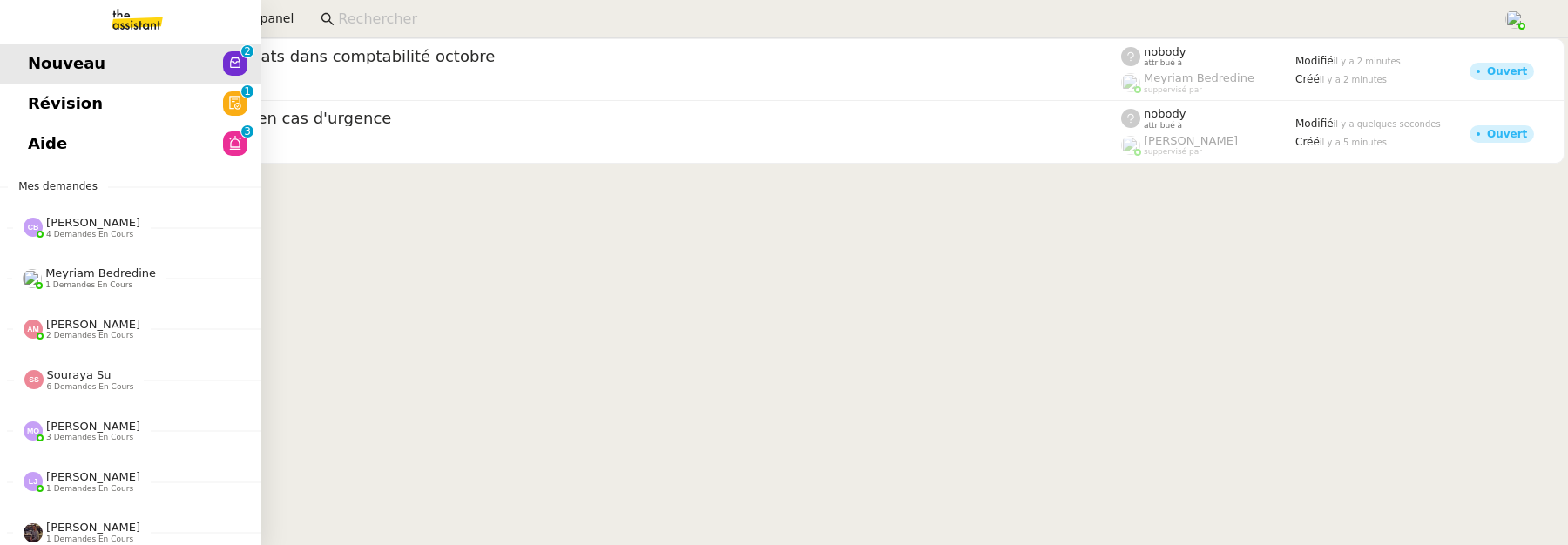
click at [22, 104] on link "Révision 0 1 2 3 4 5 6 7 8 9" at bounding box center [131, 103] width 261 height 40
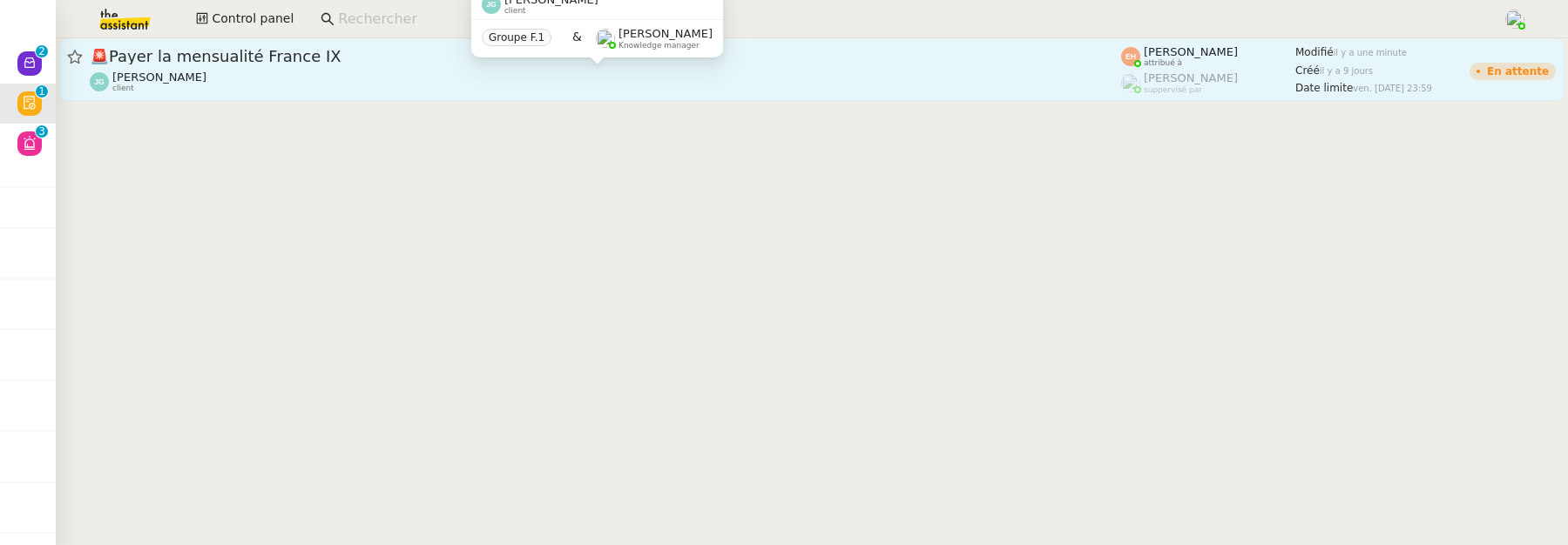
click at [370, 71] on div "Jordan GUERDER client" at bounding box center [606, 82] width 1032 height 23
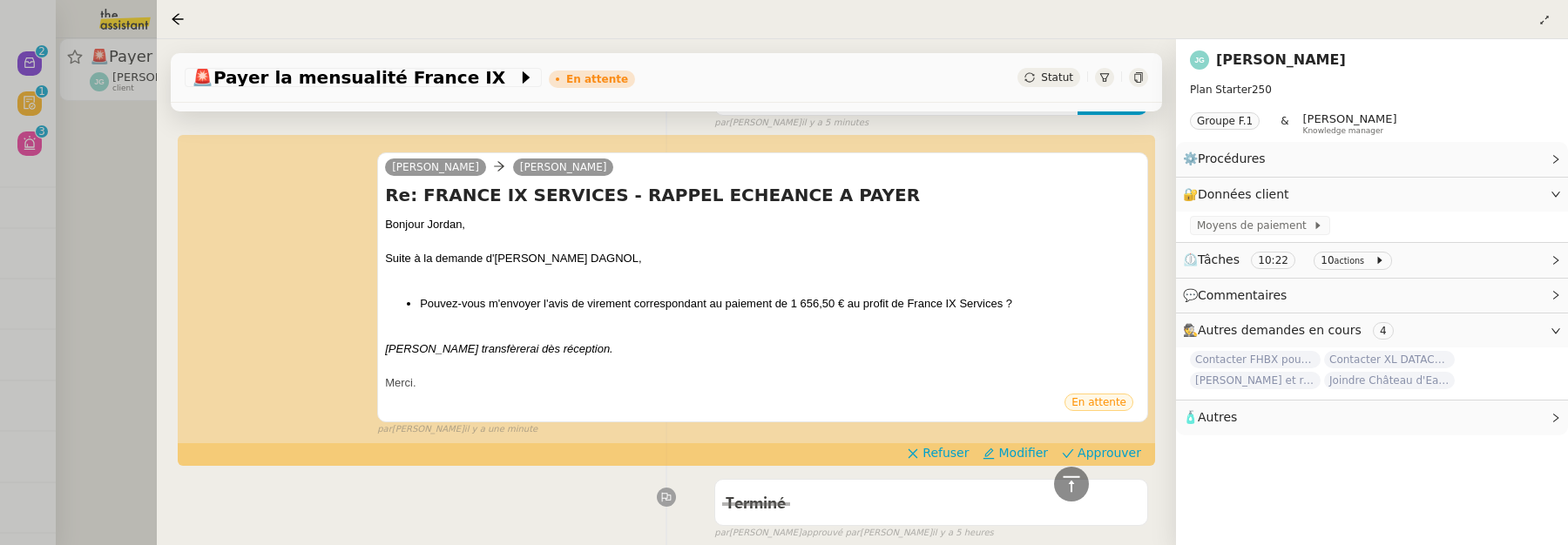
scroll to position [421, 0]
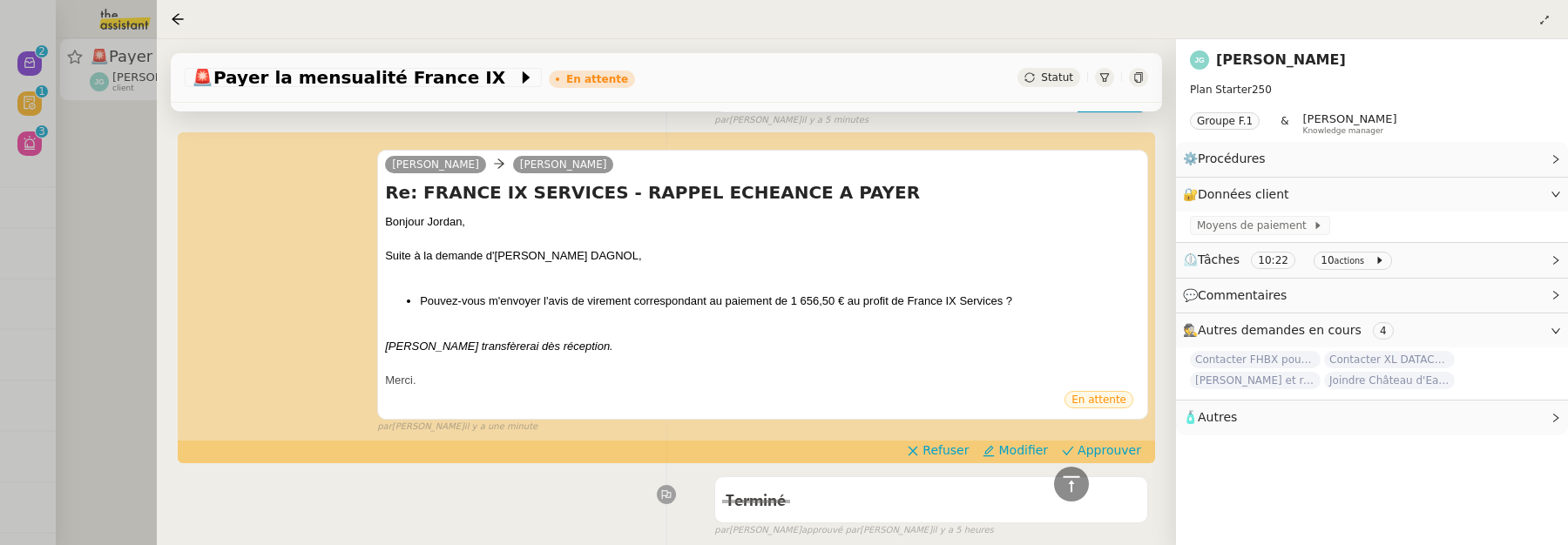
click at [149, 273] on div at bounding box center [784, 272] width 1568 height 545
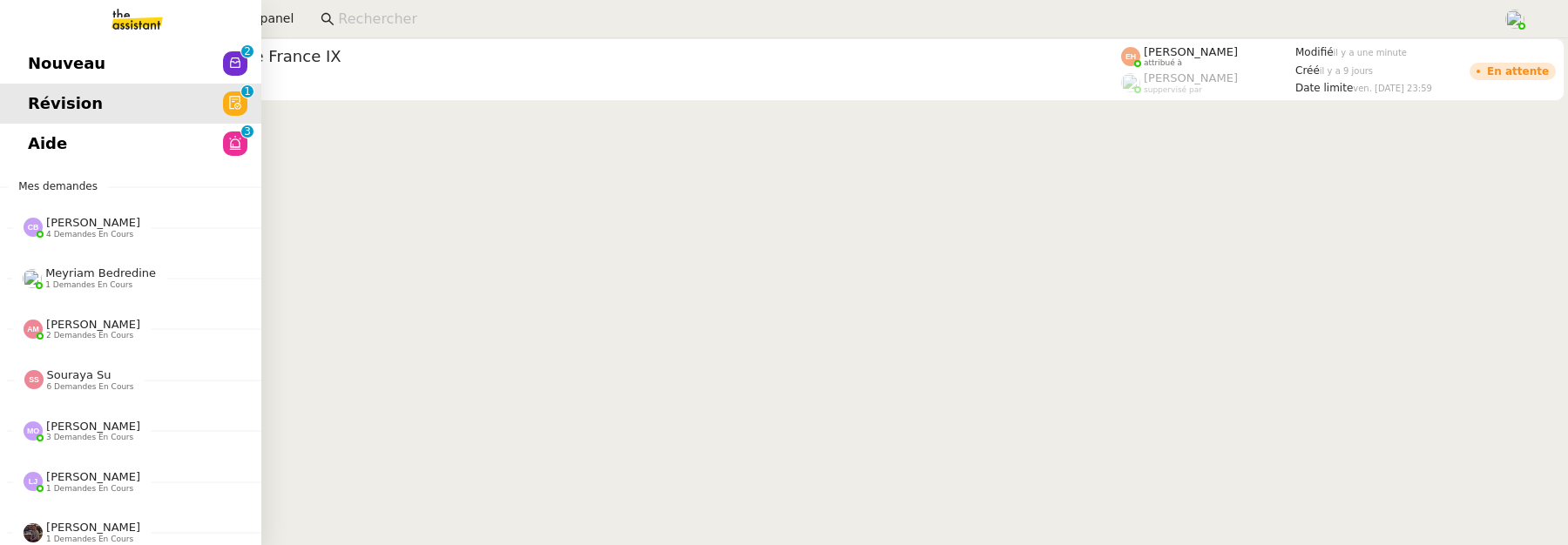
click at [31, 79] on link "Nouveau 0 1 2 3 4 5 6 7 8 9" at bounding box center [131, 63] width 261 height 40
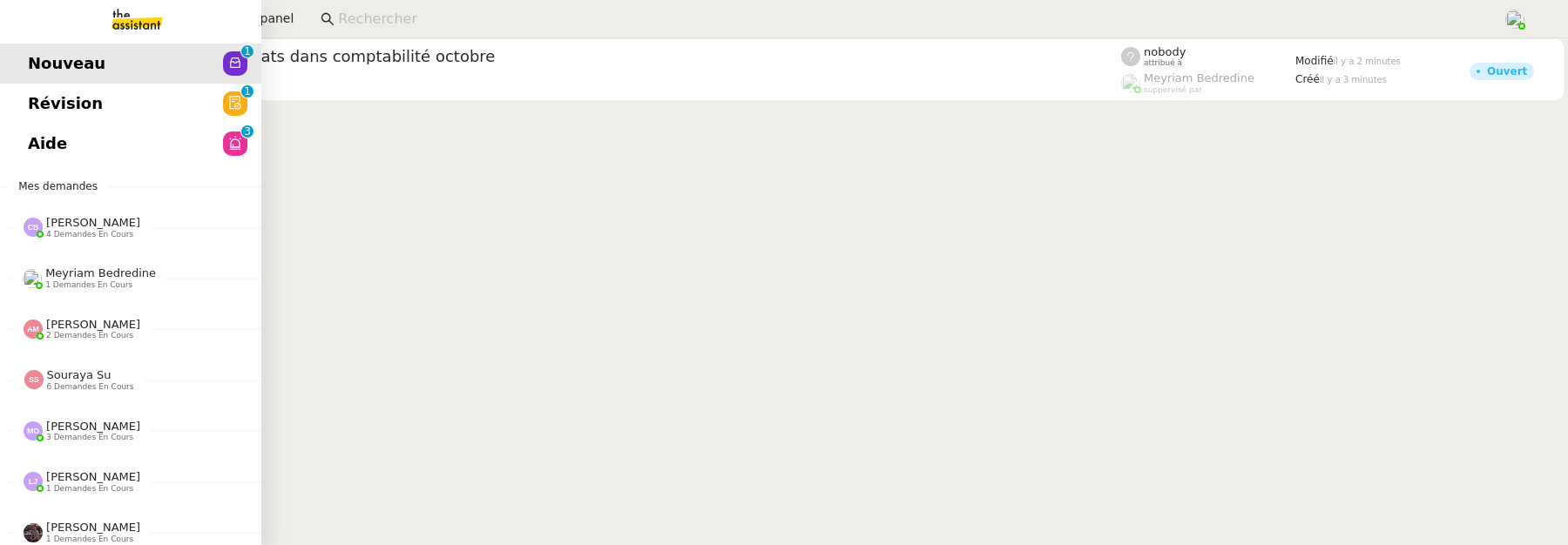
click at [28, 151] on span "Aide" at bounding box center [47, 143] width 39 height 26
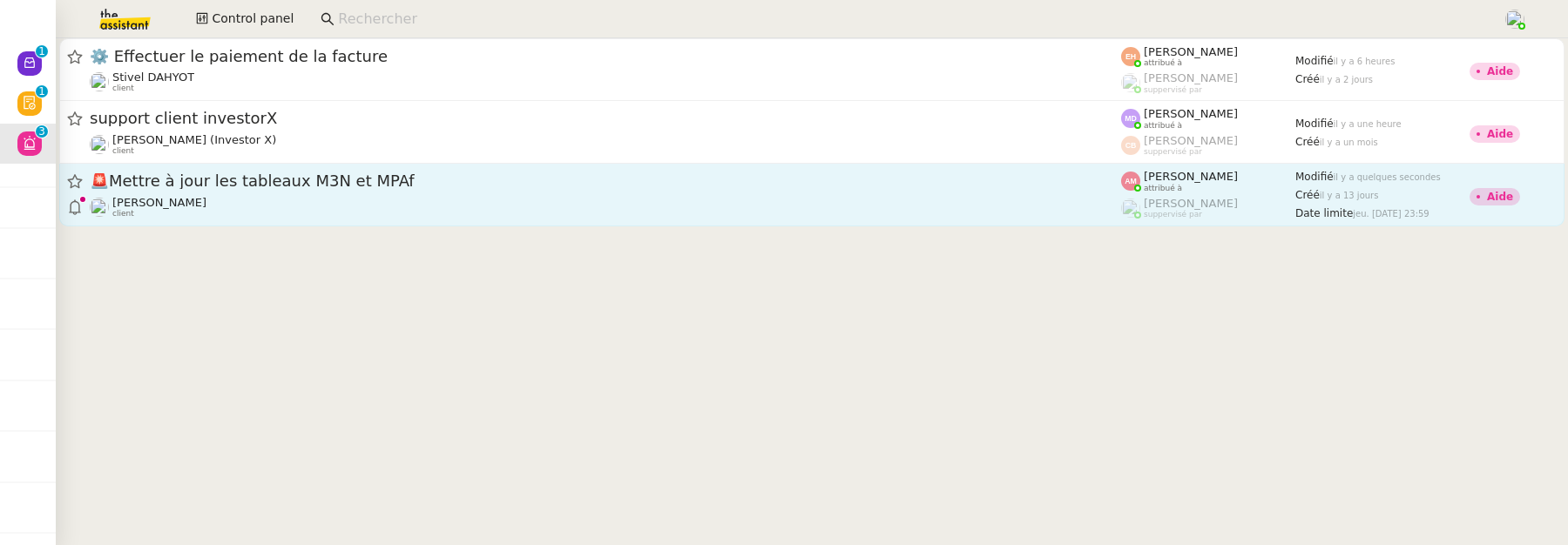
click at [459, 226] on link "🚨 Mettre à jour les tableaux M3N et MPAf Guillaume Farina client Amyna Mehrez a…" at bounding box center [812, 195] width 1505 height 63
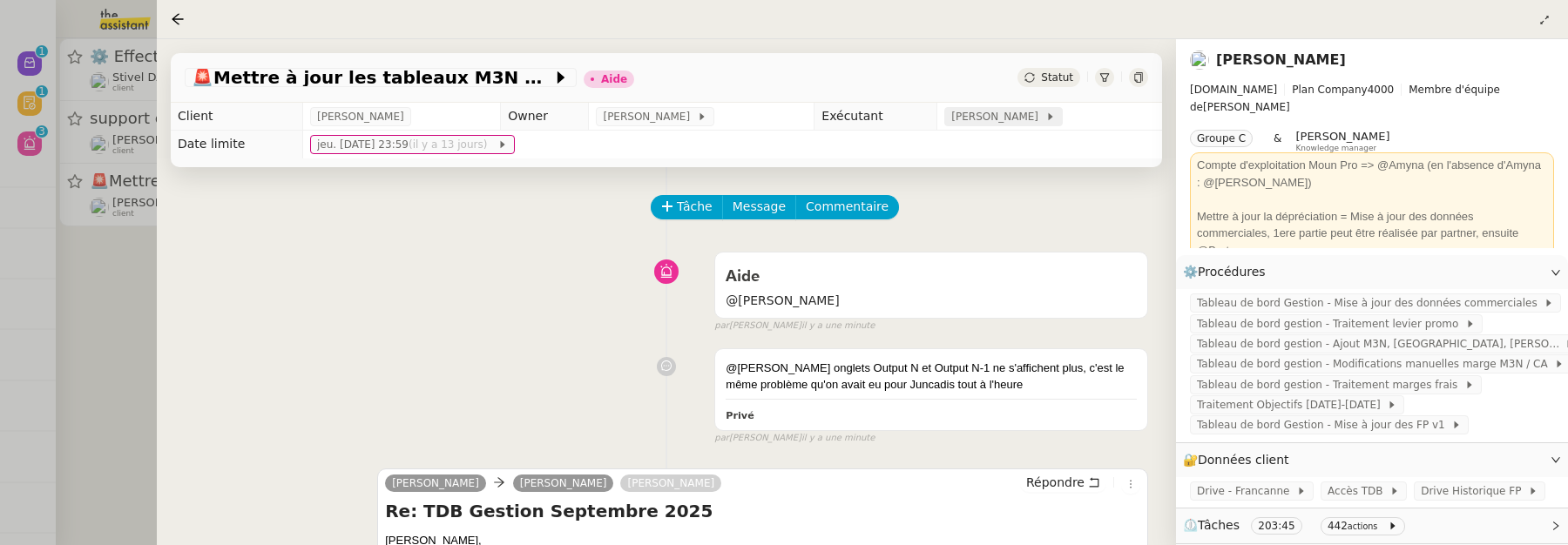
click at [985, 115] on span "[PERSON_NAME]" at bounding box center [998, 116] width 93 height 17
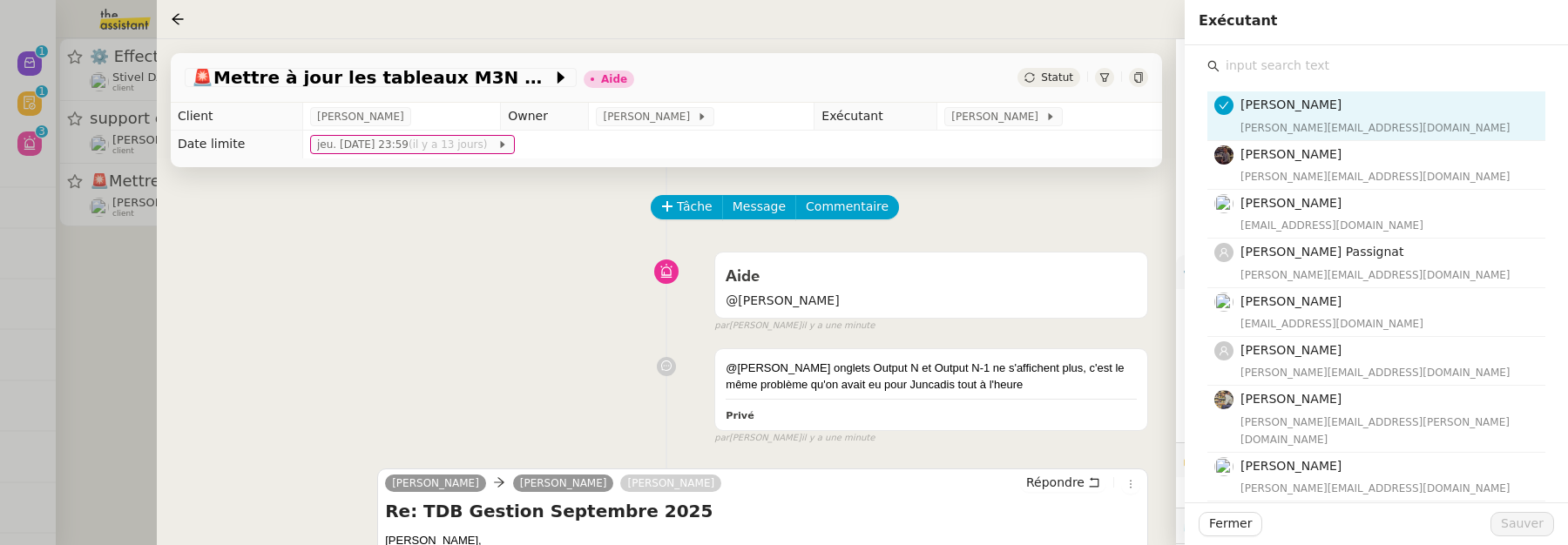
click at [1238, 72] on input "text" at bounding box center [1382, 66] width 326 height 24
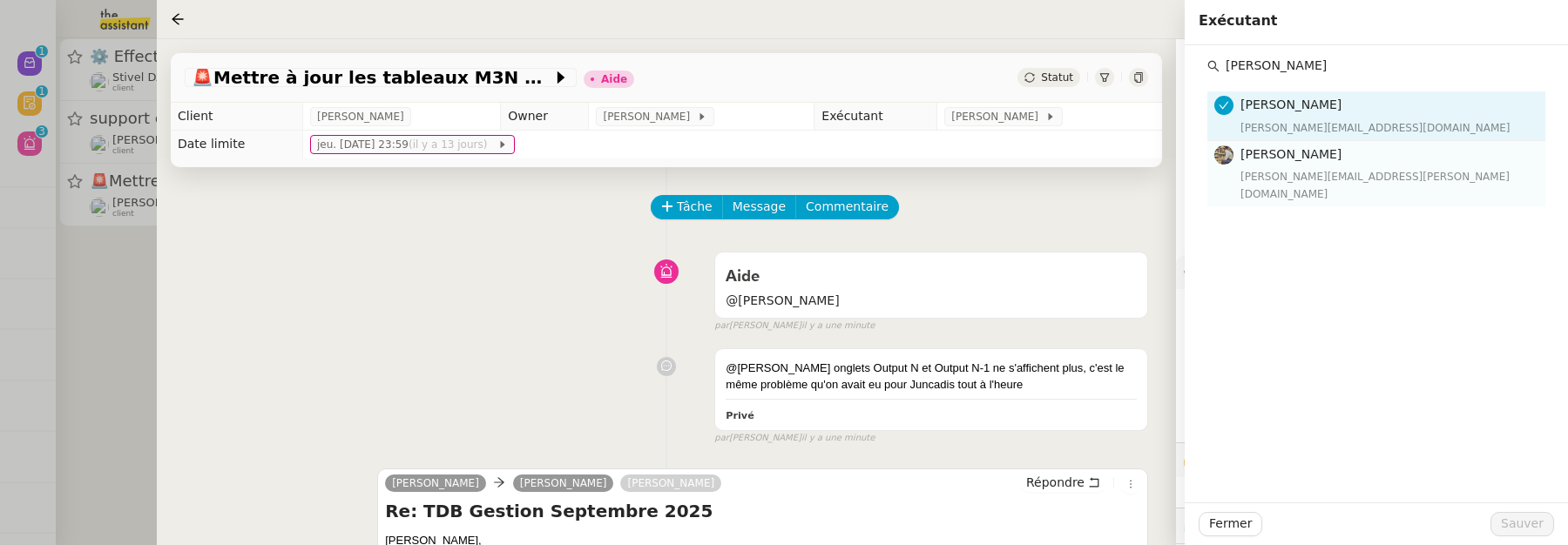
type input "charles"
click at [1320, 159] on span "[PERSON_NAME]" at bounding box center [1290, 153] width 101 height 14
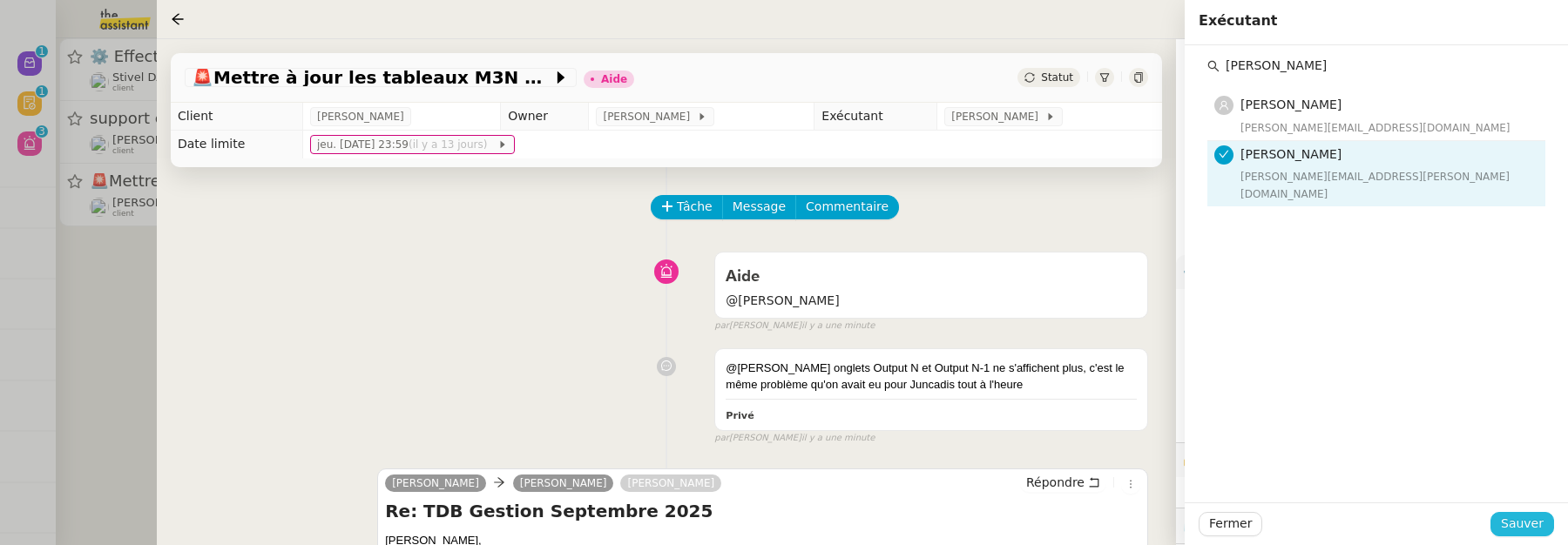
click at [1512, 522] on span "Sauver" at bounding box center [1523, 524] width 43 height 20
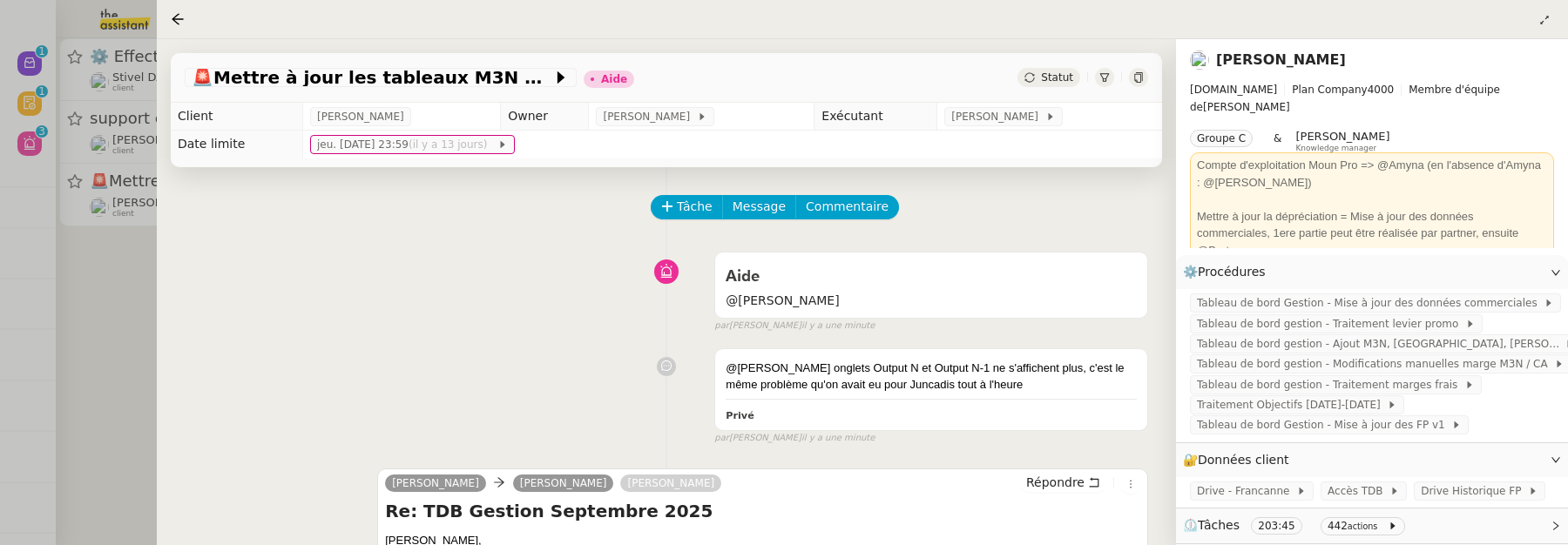
click at [1047, 81] on span "Statut" at bounding box center [1057, 77] width 33 height 12
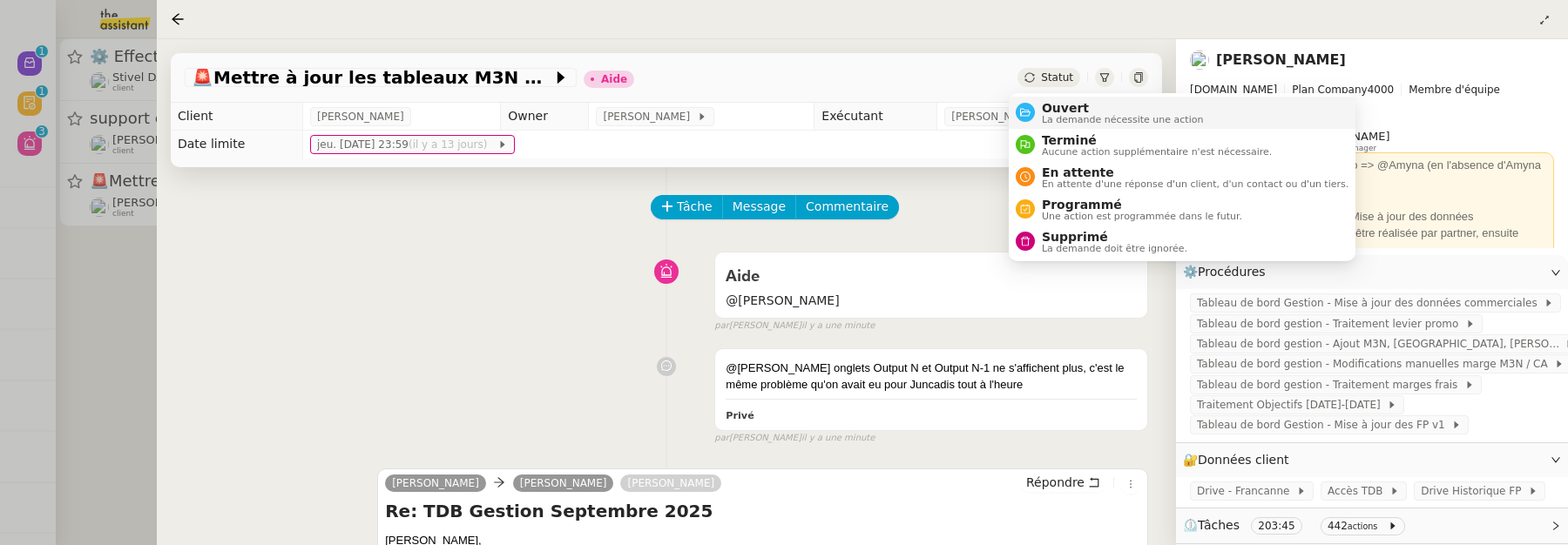
click at [1069, 112] on span "Ouvert" at bounding box center [1123, 107] width 162 height 14
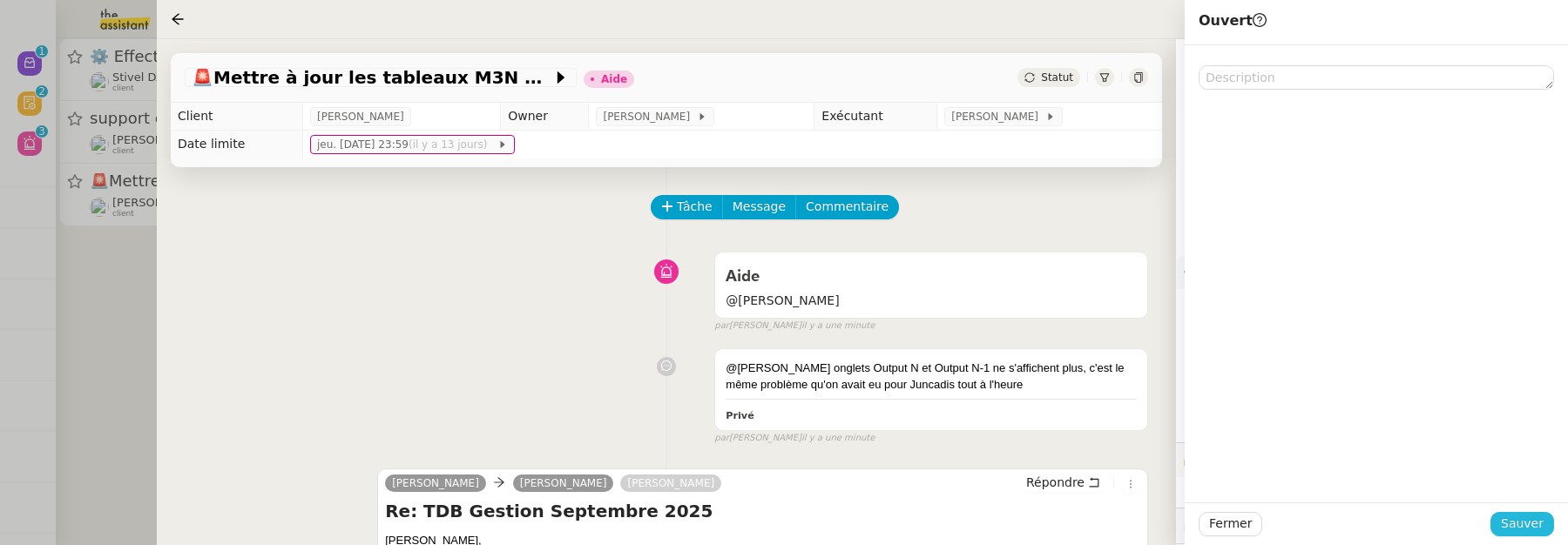
click at [1523, 521] on span "Sauver" at bounding box center [1523, 524] width 43 height 20
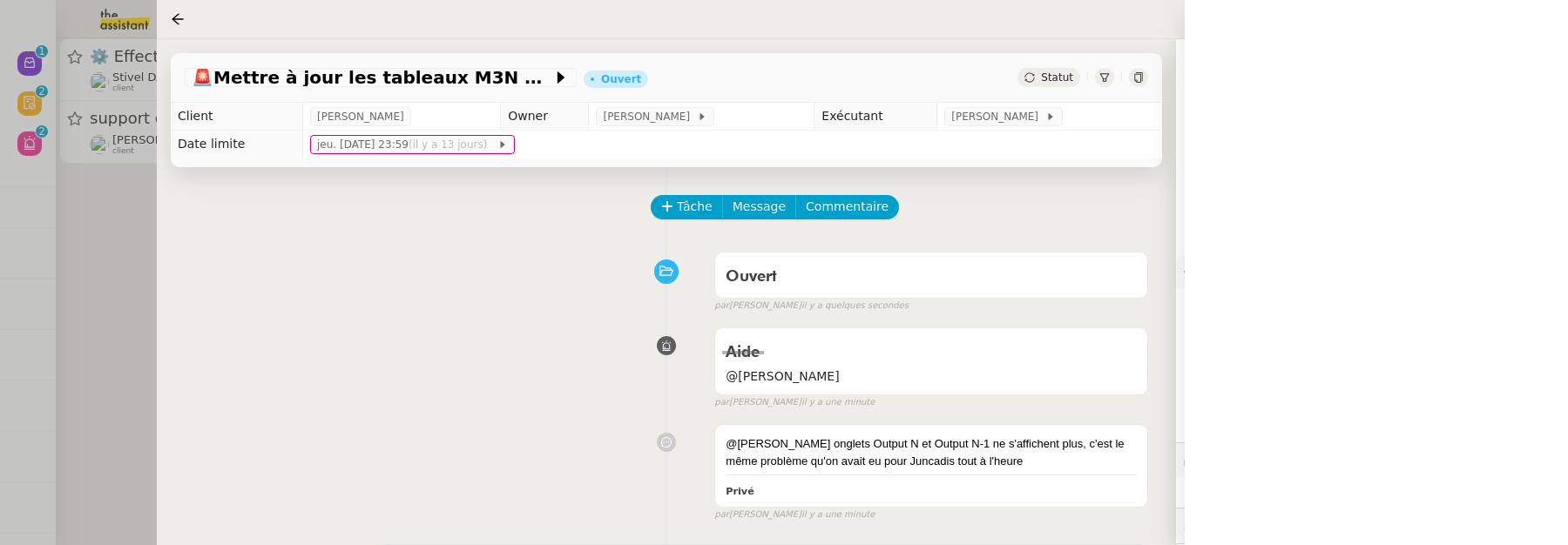
click at [1134, 78] on icon at bounding box center [1139, 78] width 11 height 11
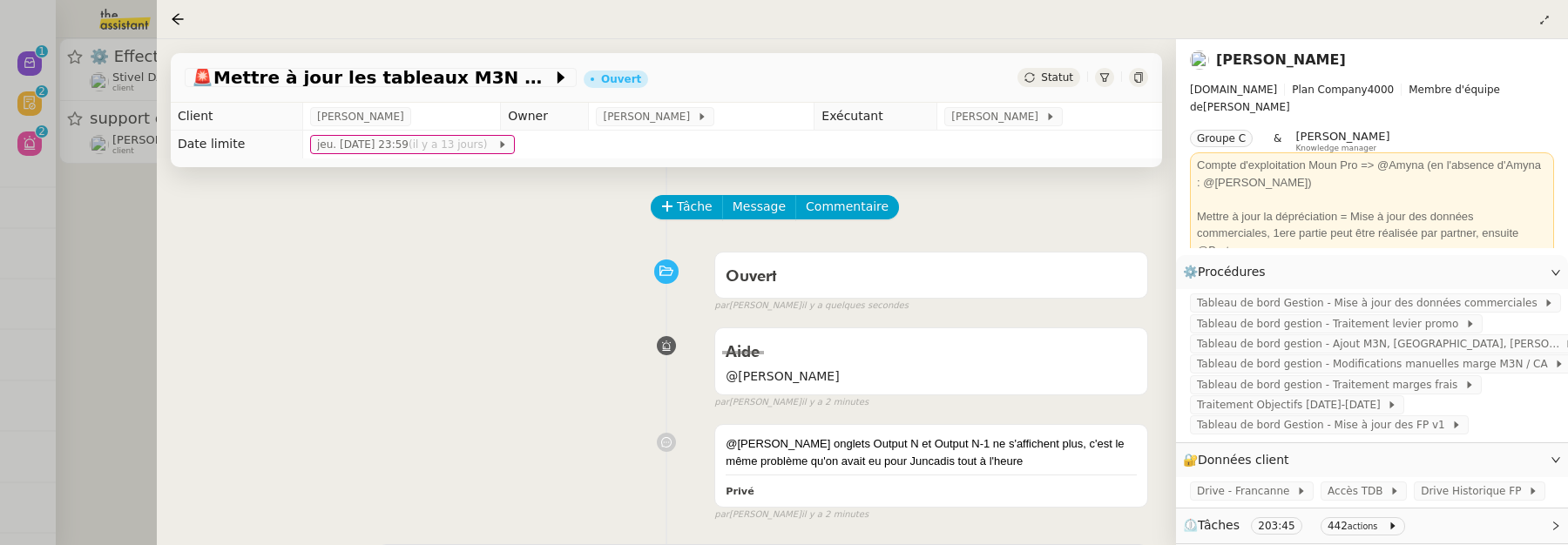
click at [134, 246] on div at bounding box center [784, 272] width 1568 height 545
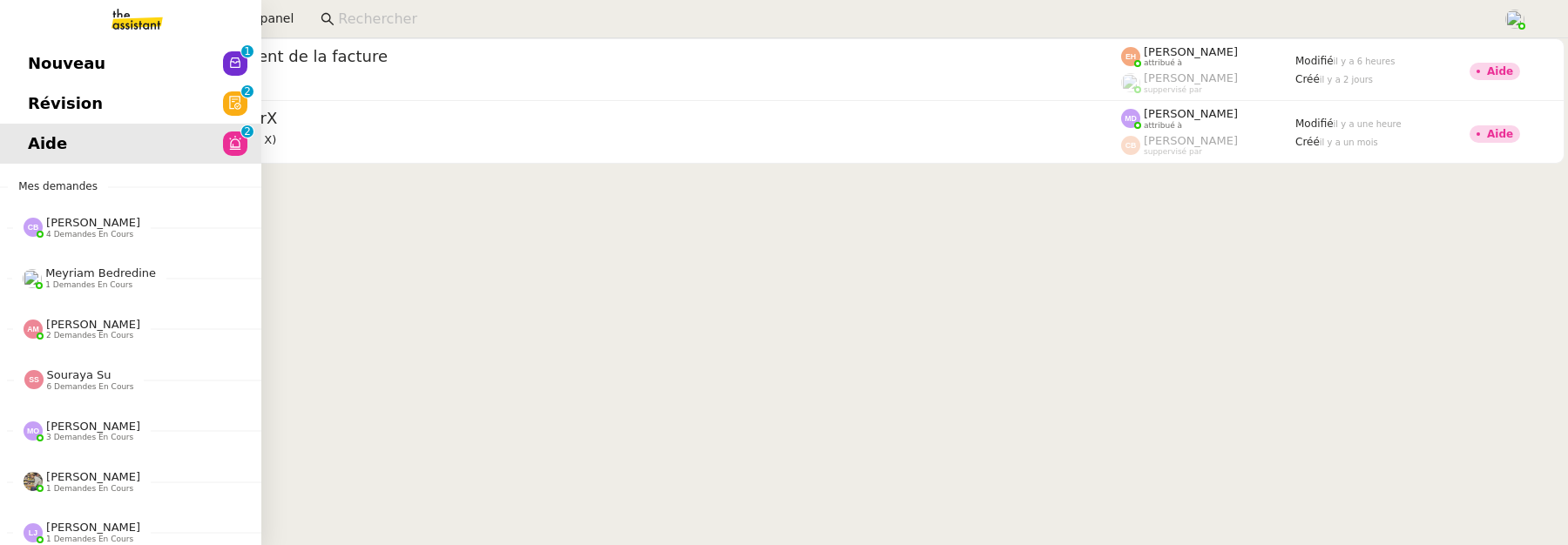
click at [48, 109] on span "Révision" at bounding box center [65, 103] width 75 height 26
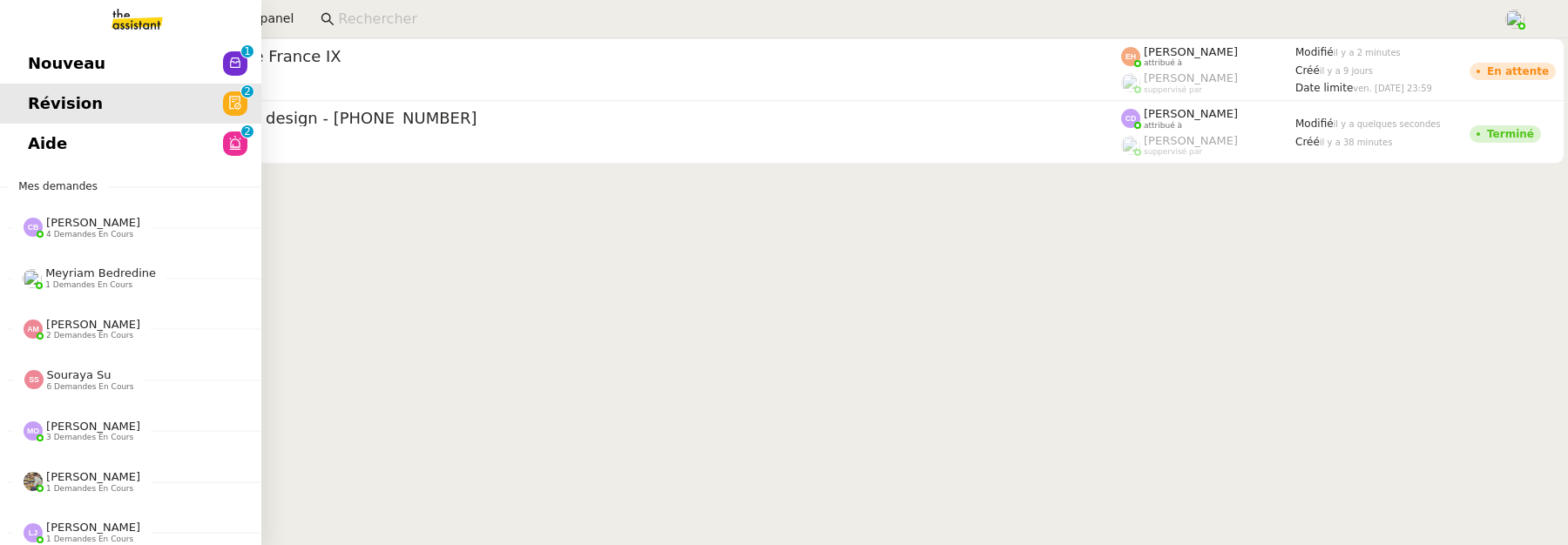
click at [87, 64] on span "Nouveau" at bounding box center [67, 63] width 78 height 26
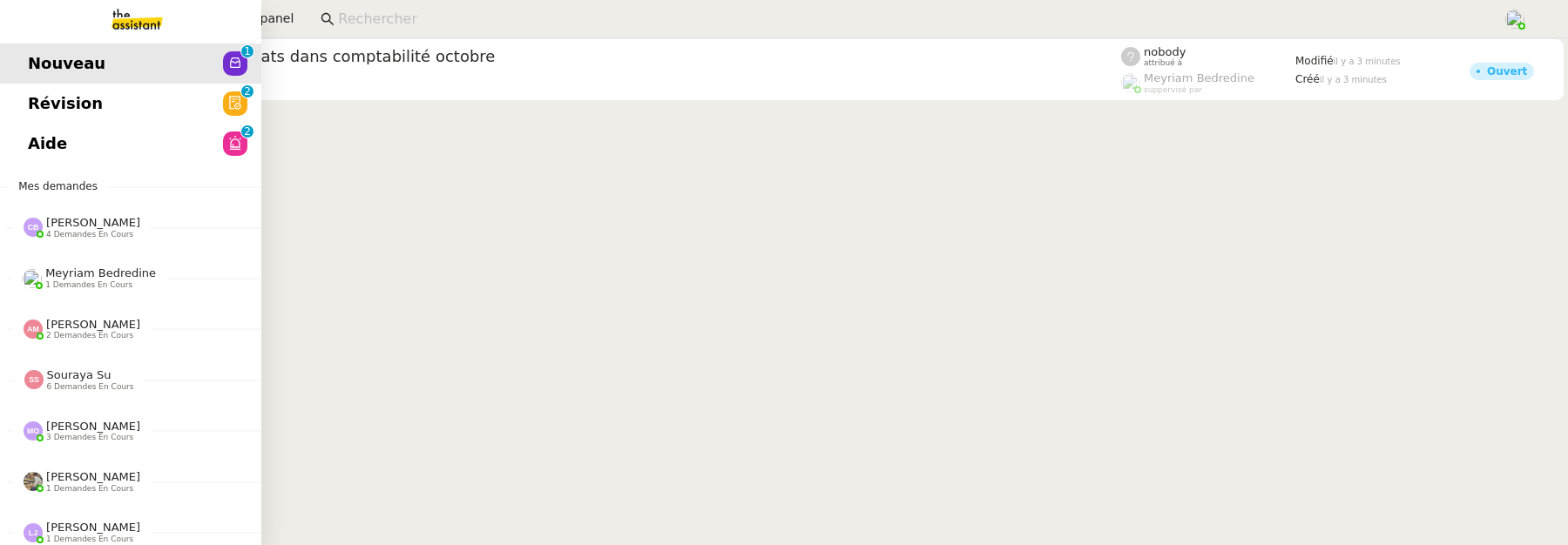
click at [48, 112] on span "Révision" at bounding box center [65, 103] width 75 height 26
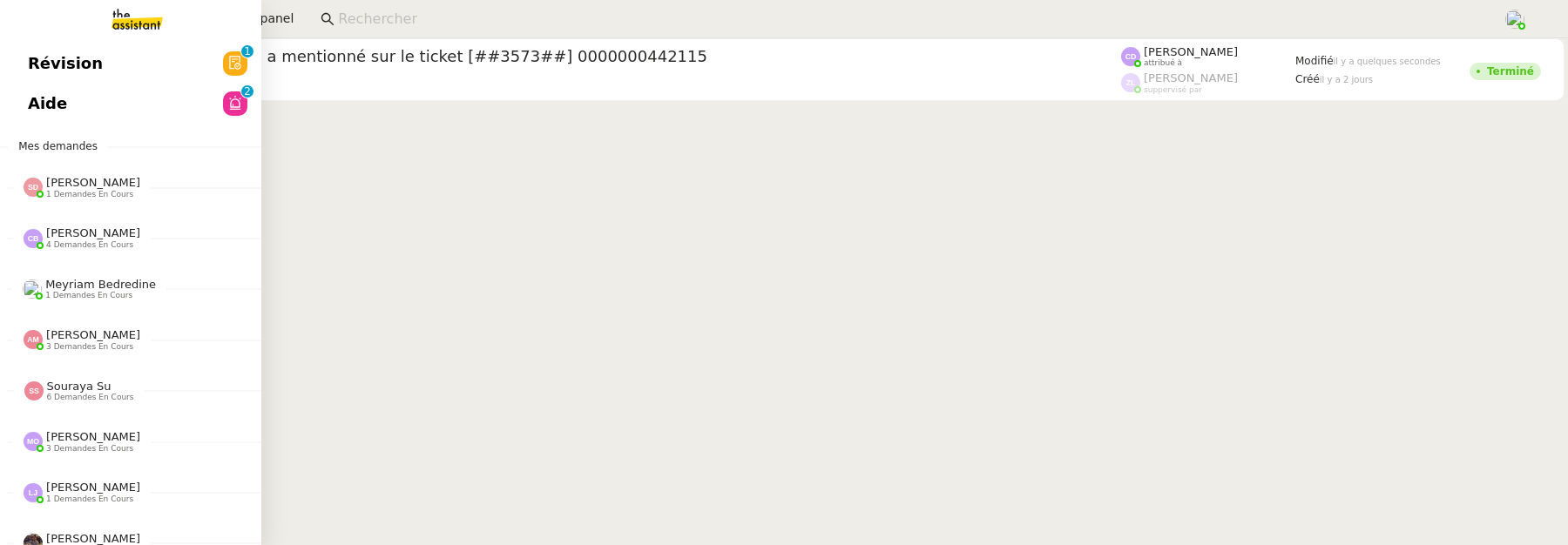
click at [52, 54] on span "Révision" at bounding box center [65, 63] width 75 height 26
click at [36, 109] on span "Aide" at bounding box center [47, 103] width 39 height 26
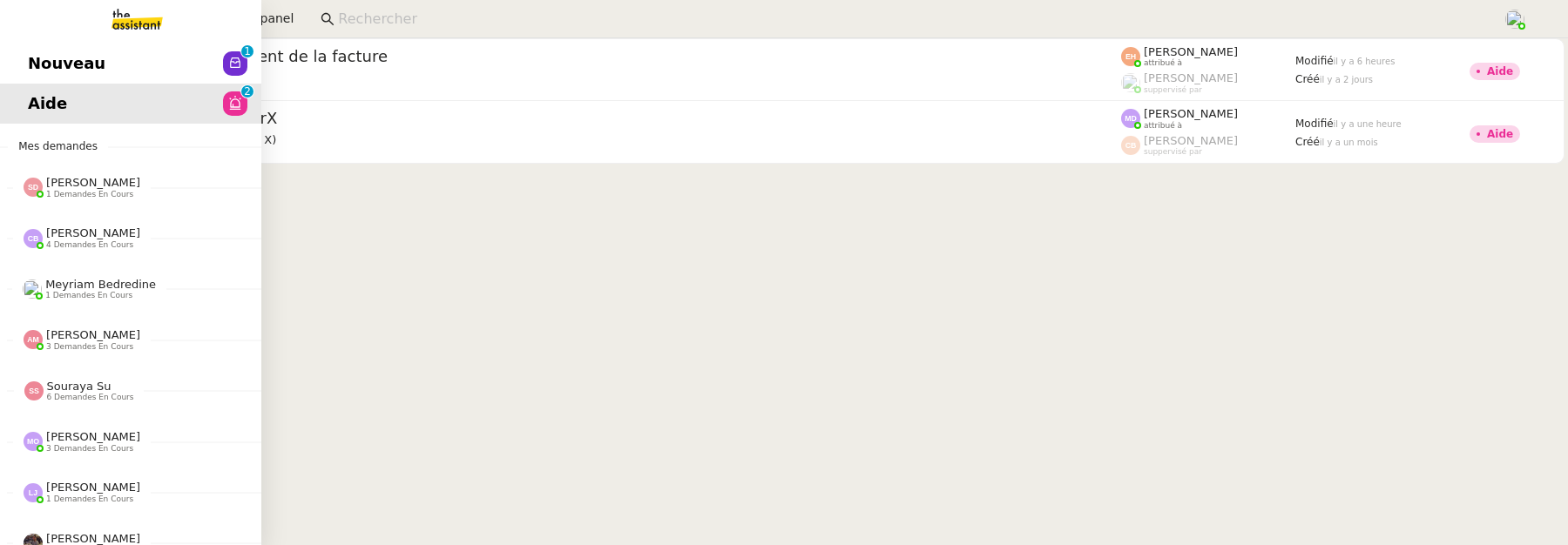
click at [42, 59] on span "Nouveau" at bounding box center [67, 63] width 78 height 26
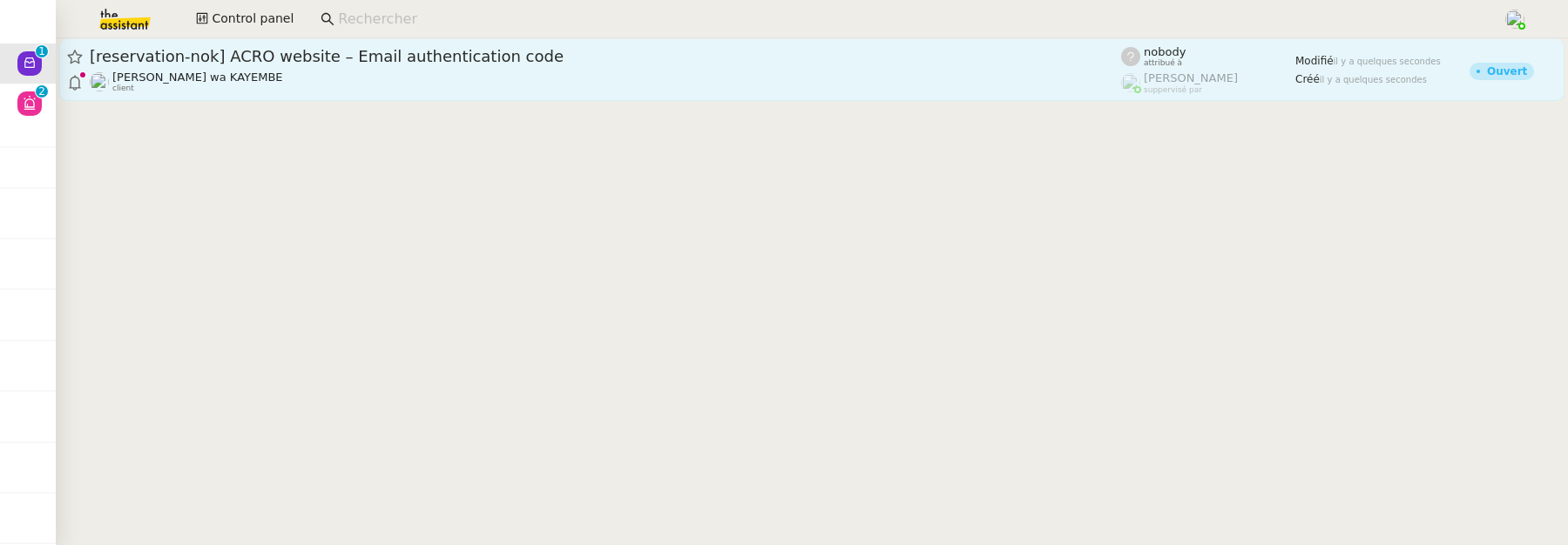
click at [367, 55] on span "[reservation-nok] ACRO website – Email authentication code" at bounding box center [606, 56] width 1032 height 15
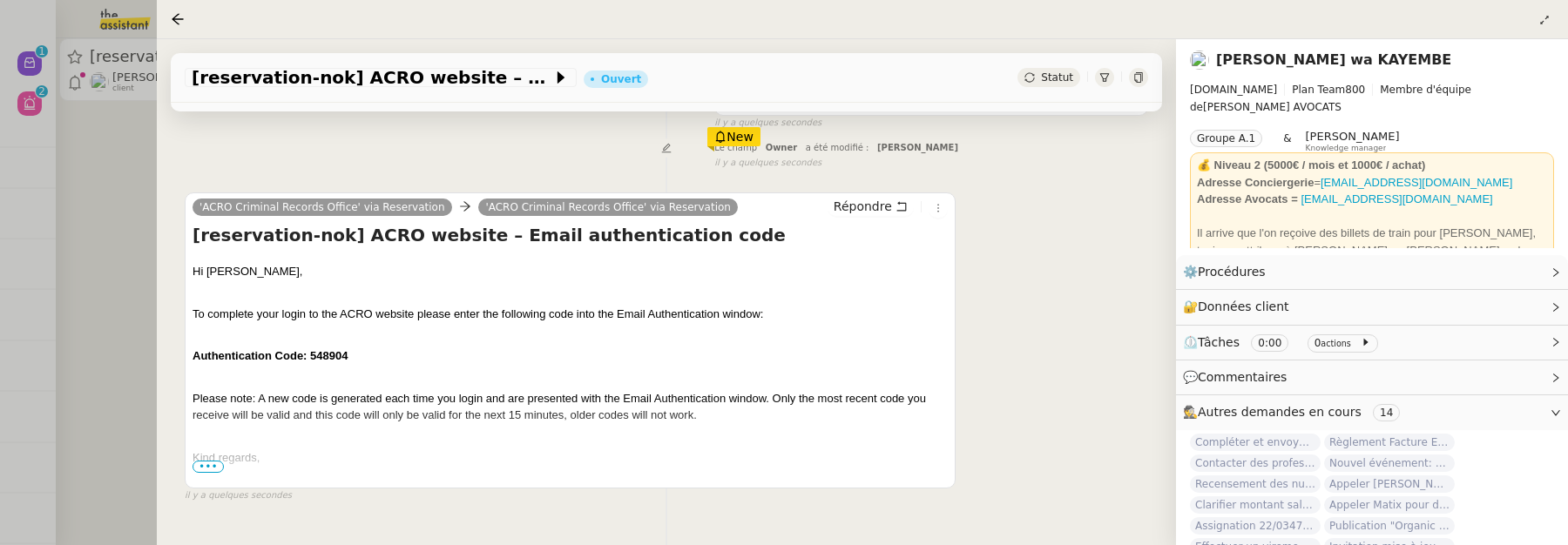
scroll to position [294, 0]
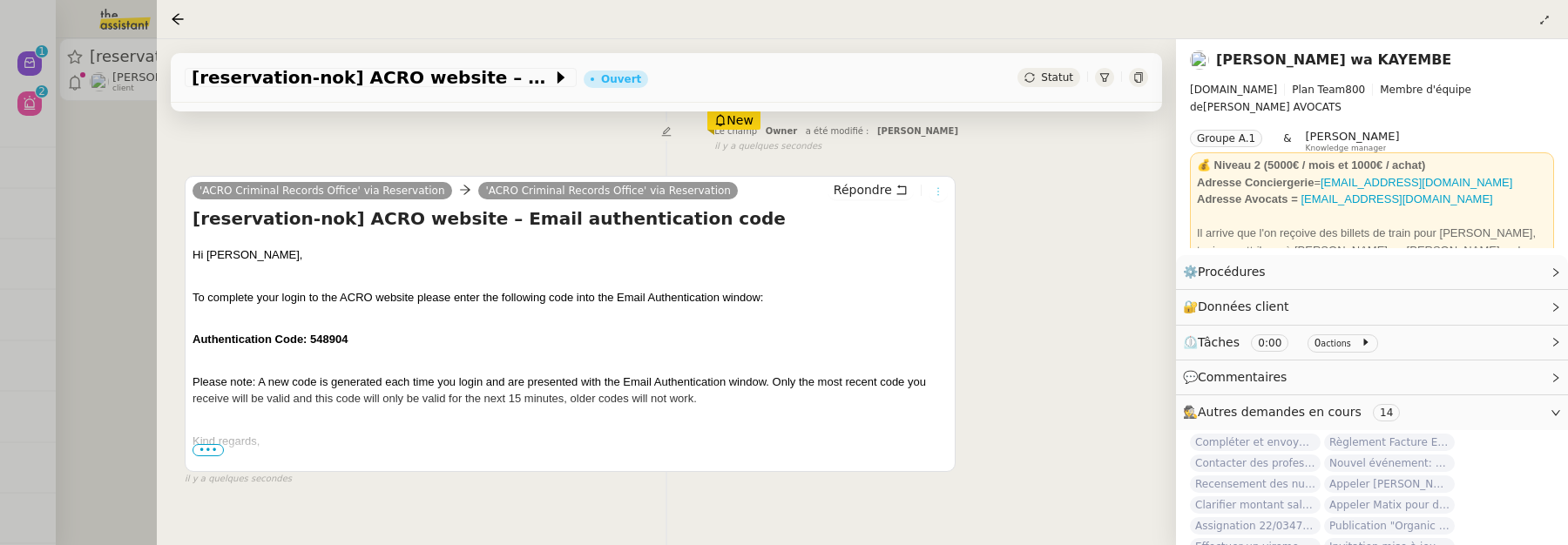
click at [933, 190] on icon at bounding box center [939, 192] width 11 height 11
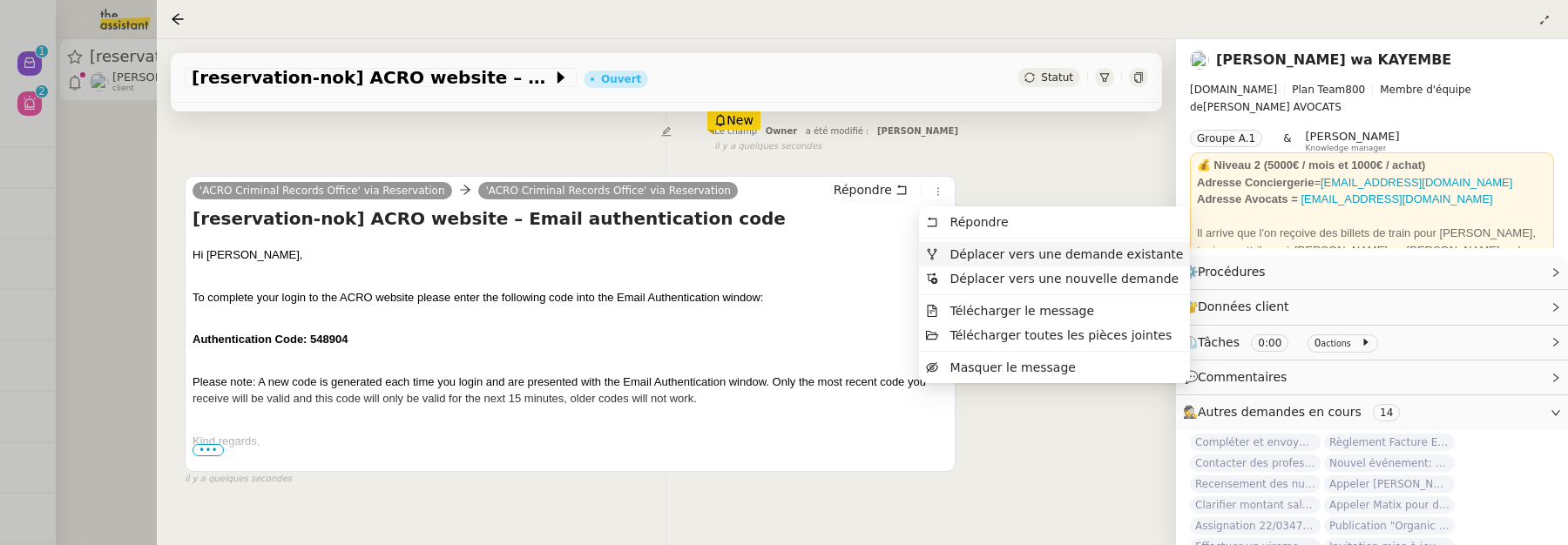
click at [967, 256] on span "Déplacer vers une demande existante" at bounding box center [1067, 254] width 234 height 14
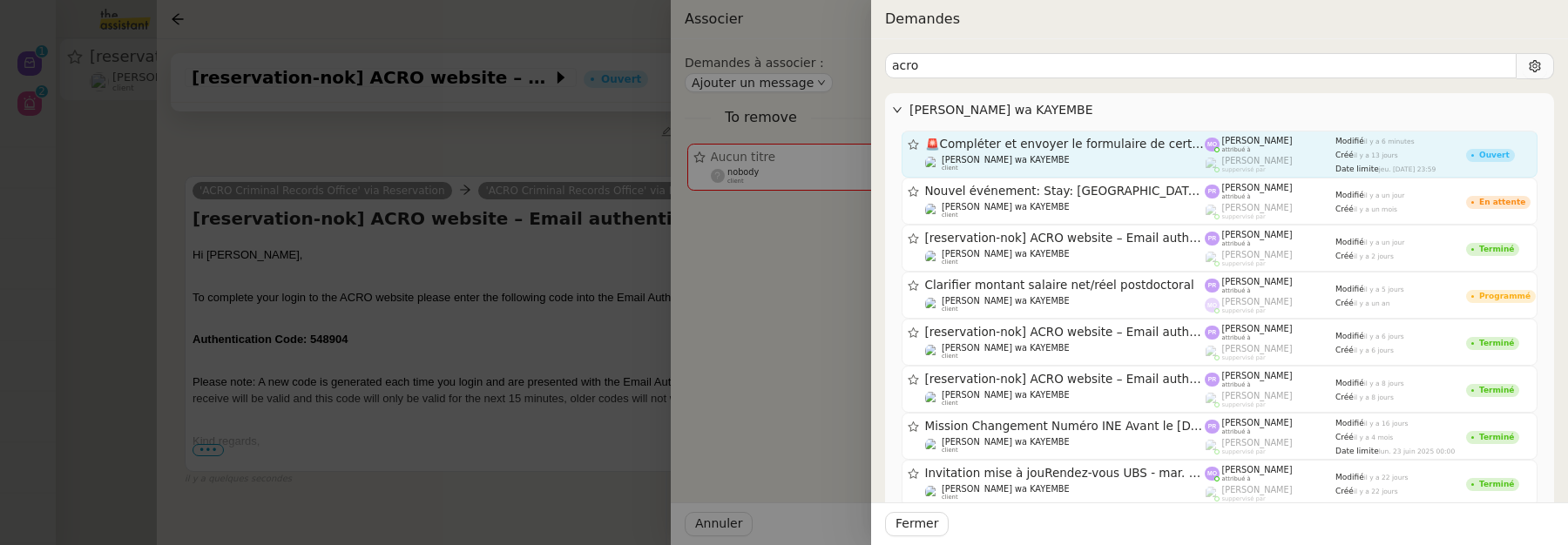
type input "acro"
click at [972, 133] on link "🚨 Compléter et envoyer le formulaire de certificat de police Naomi OMEONGA wa K…" at bounding box center [1219, 154] width 636 height 47
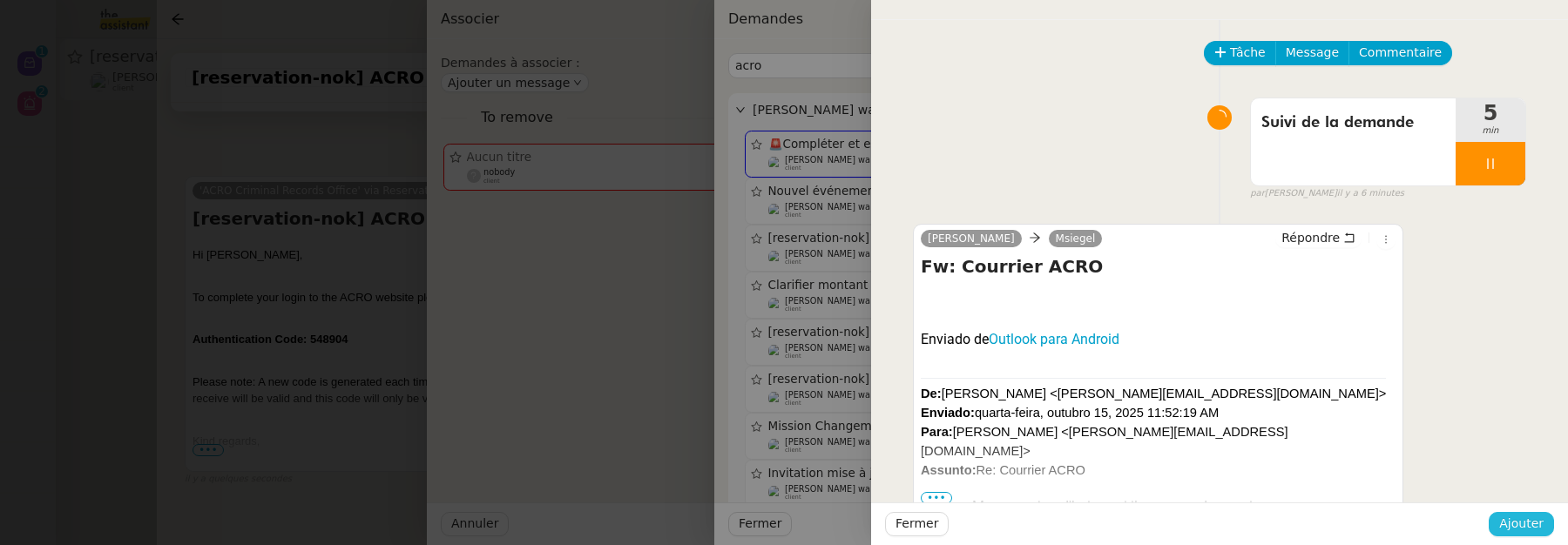
click at [1553, 521] on button "Ajouter" at bounding box center [1522, 524] width 65 height 24
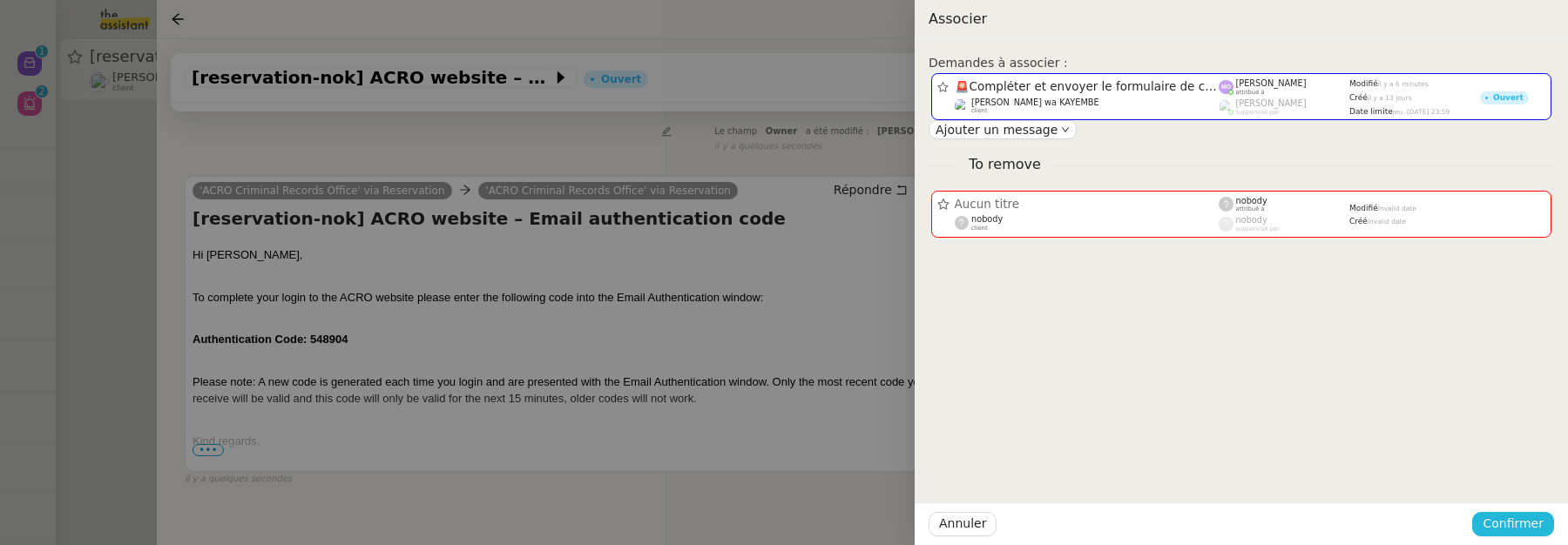
click at [1549, 522] on button "Confirmer" at bounding box center [1514, 524] width 82 height 24
click at [1532, 485] on span "Ajouter" at bounding box center [1514, 478] width 44 height 17
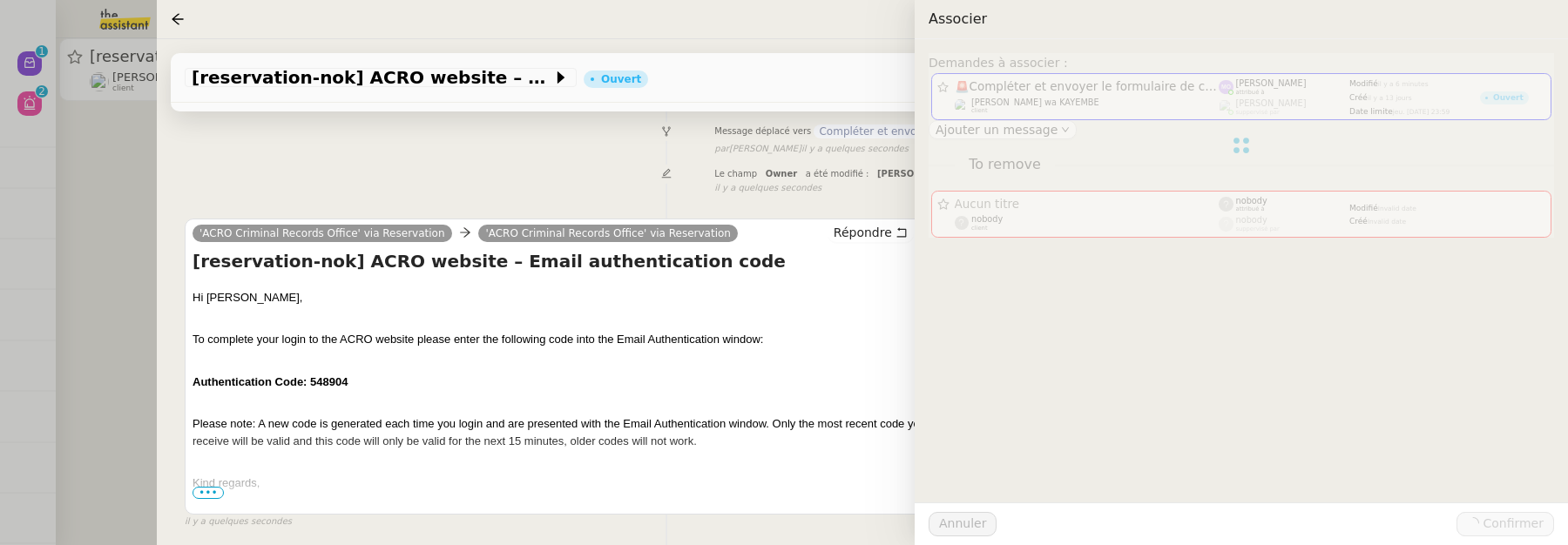
click at [82, 222] on div at bounding box center [784, 272] width 1568 height 545
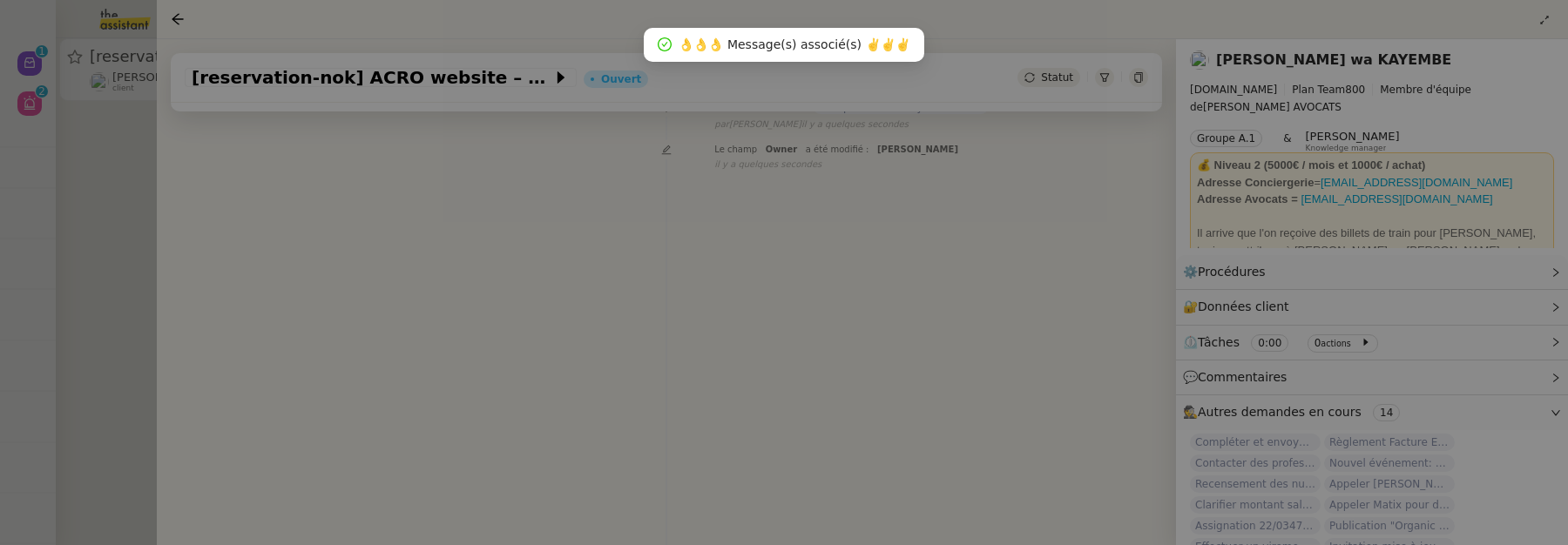
scroll to position [200, 0]
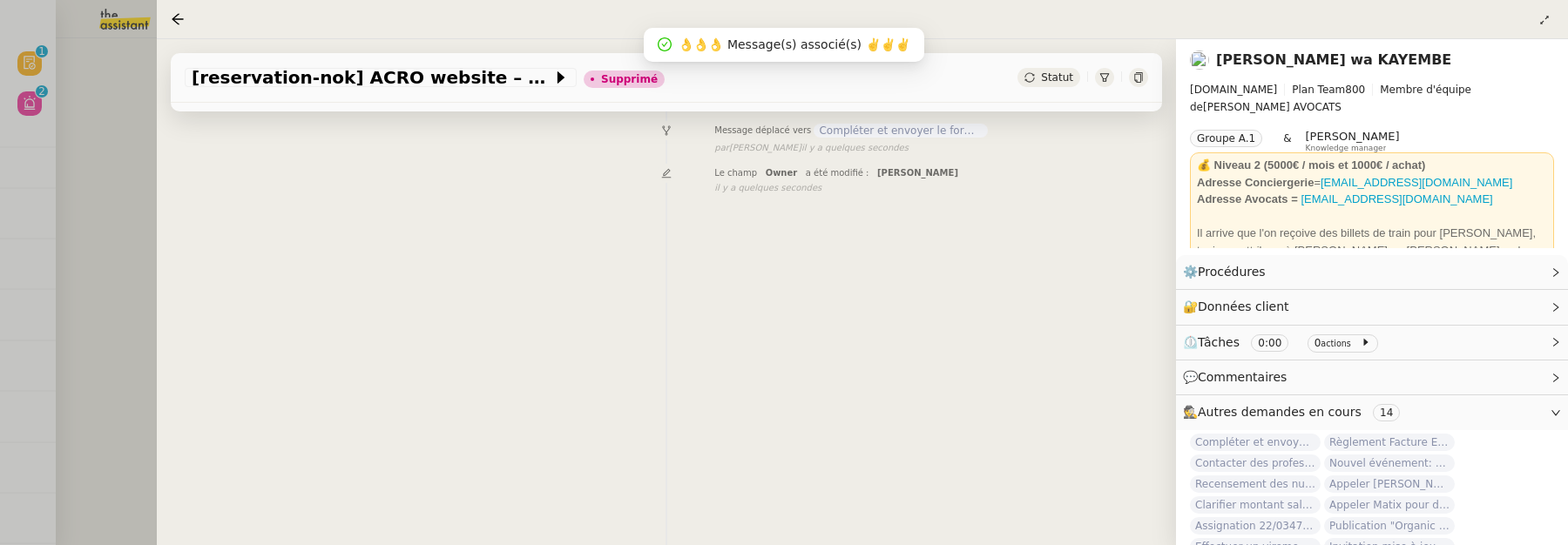
click at [142, 53] on div at bounding box center [784, 272] width 1568 height 545
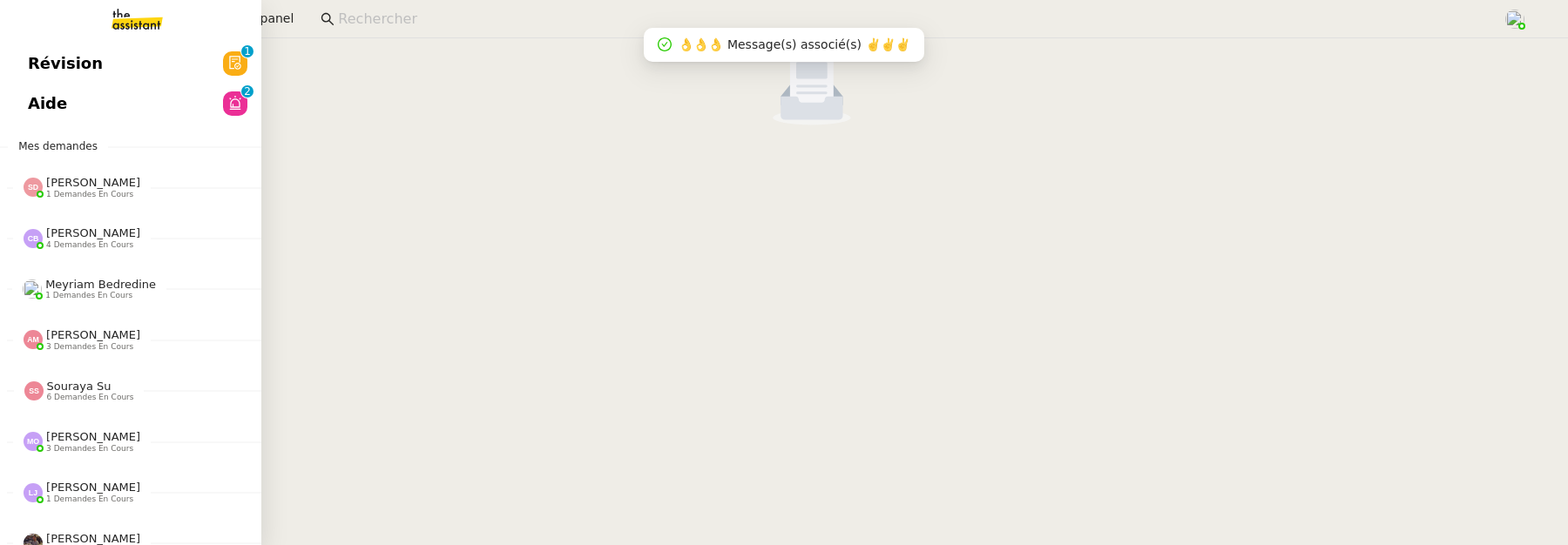
click at [15, 73] on link "Révision 0 1 2 3 4 5 6 7 8 9" at bounding box center [131, 63] width 261 height 40
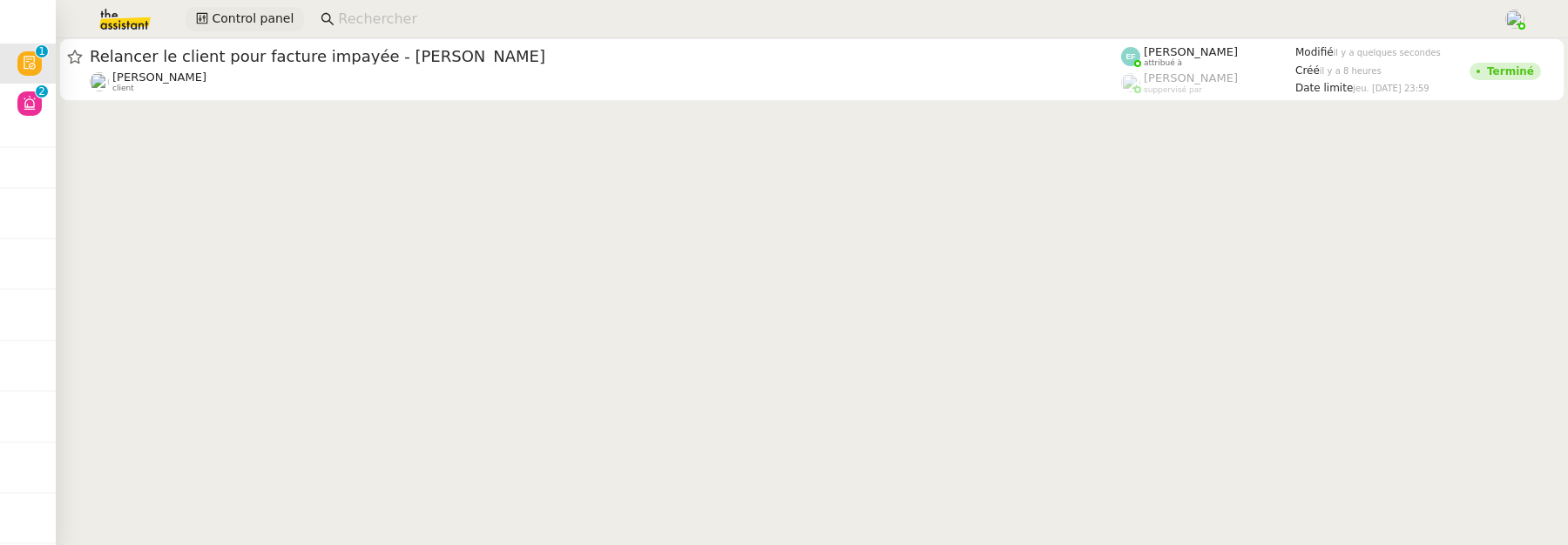
click at [232, 15] on span "Control panel" at bounding box center [252, 19] width 82 height 20
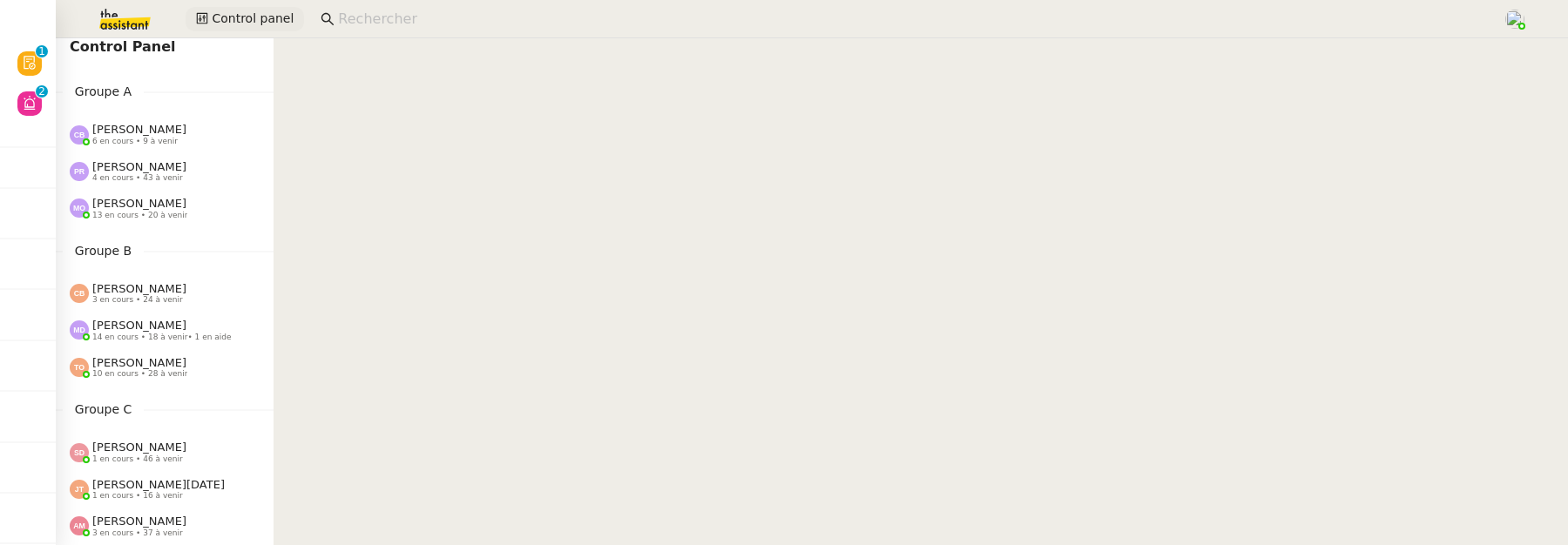
scroll to position [13, 0]
click at [137, 178] on span "4 en cours • 43 à venir" at bounding box center [138, 177] width 91 height 10
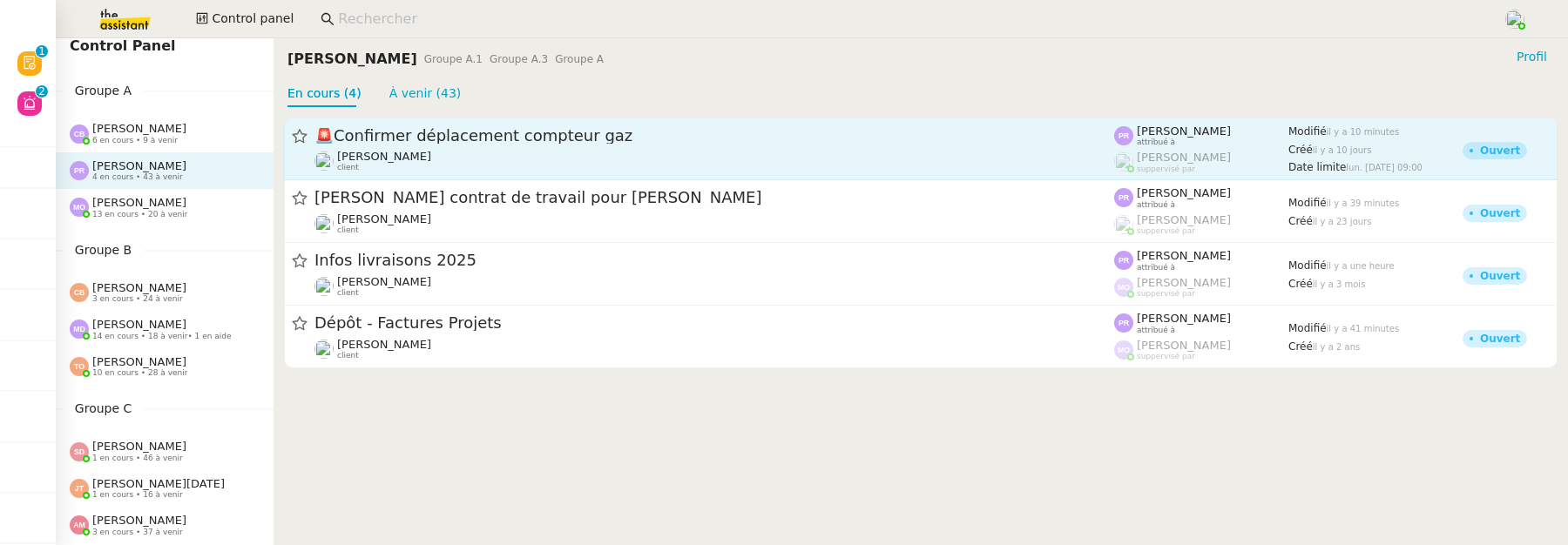
click at [483, 157] on div "Gilbert AVAKIAN client" at bounding box center [715, 161] width 800 height 23
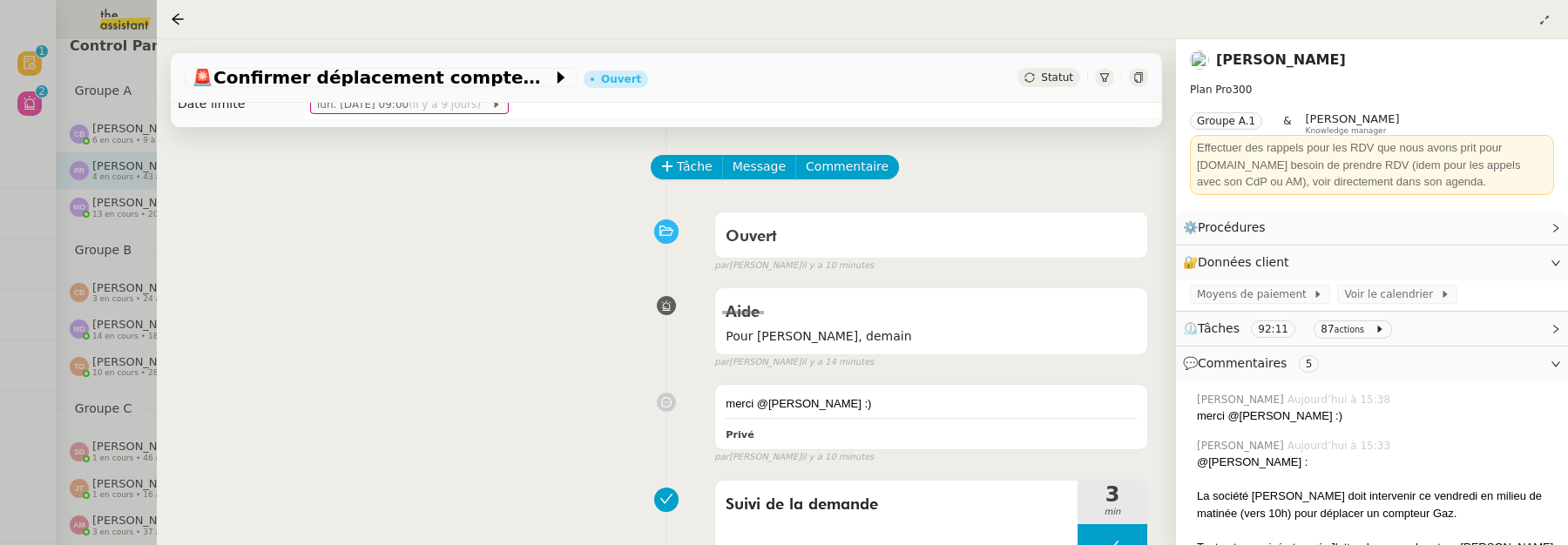
scroll to position [74, 0]
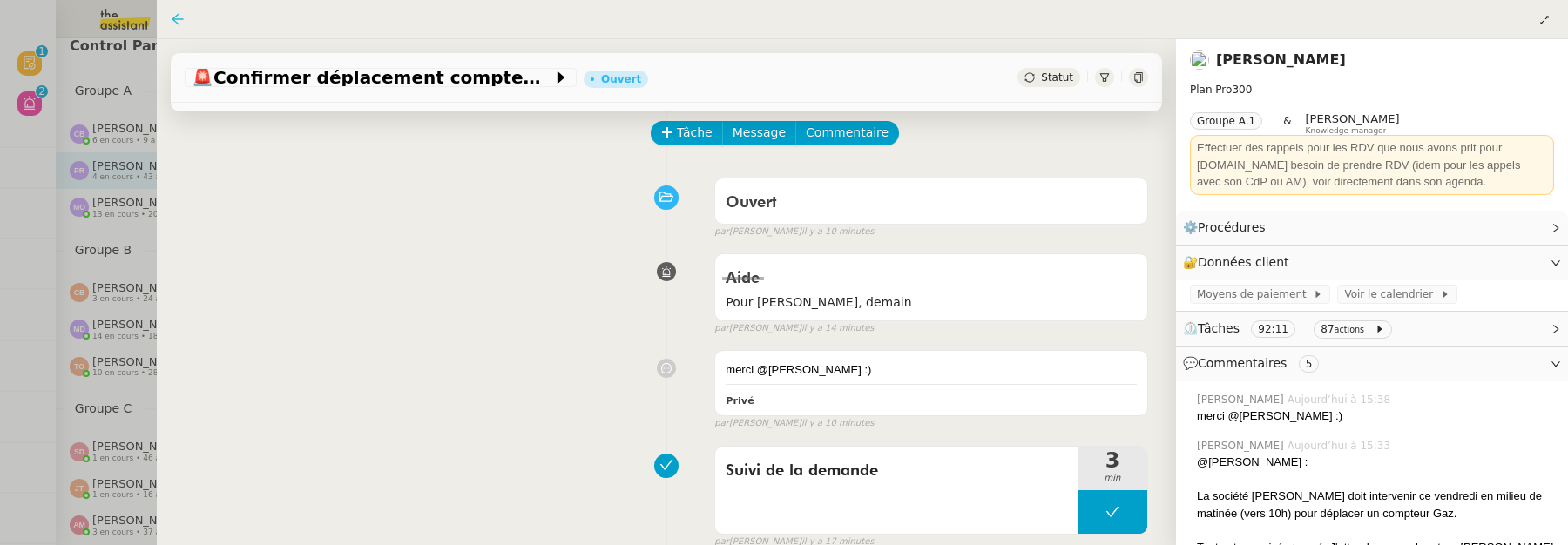
click at [176, 24] on icon at bounding box center [177, 18] width 14 height 14
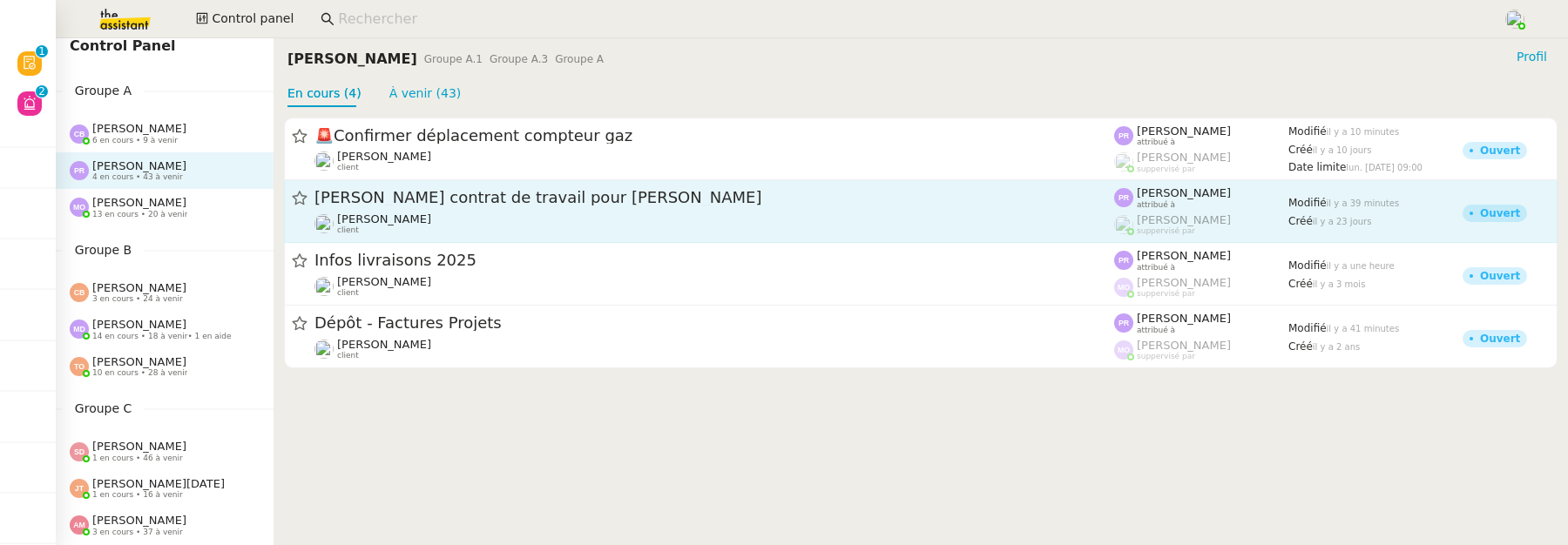
click at [501, 232] on div "Manon Loustau client" at bounding box center [715, 223] width 800 height 23
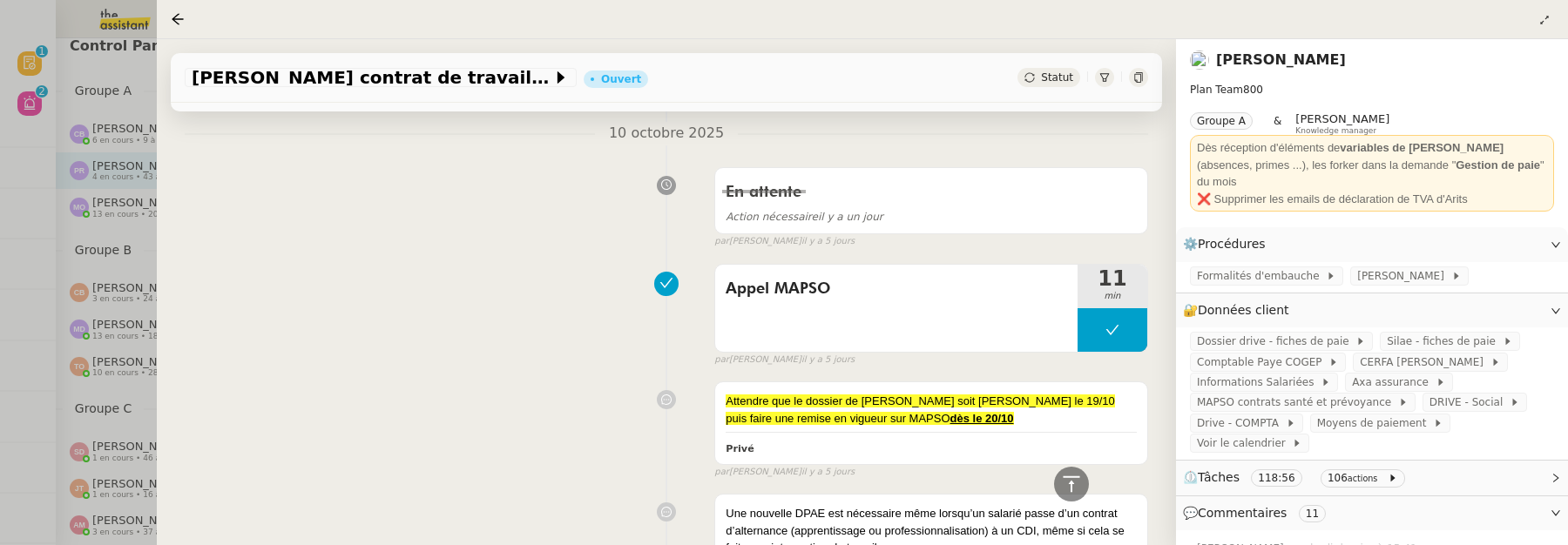
scroll to position [712, 0]
click at [179, 14] on icon at bounding box center [177, 18] width 11 height 11
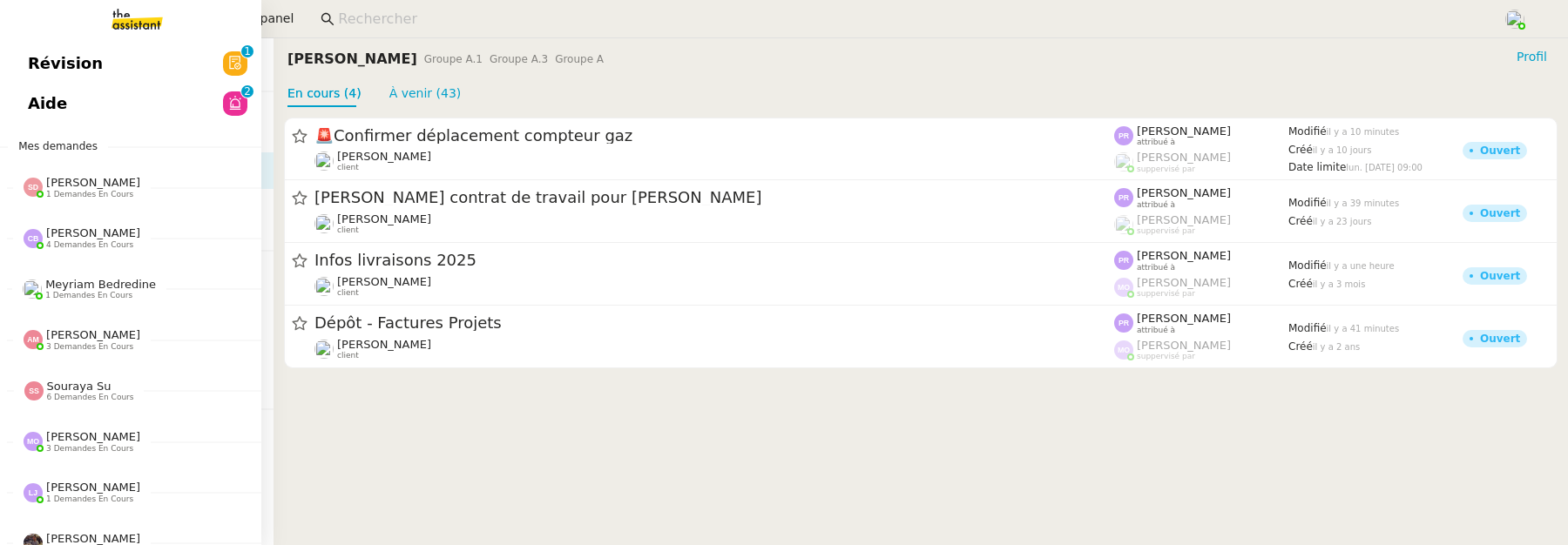
click at [20, 62] on link "Révision 0 1 2 3 4 5 6 7 8 9" at bounding box center [131, 63] width 261 height 40
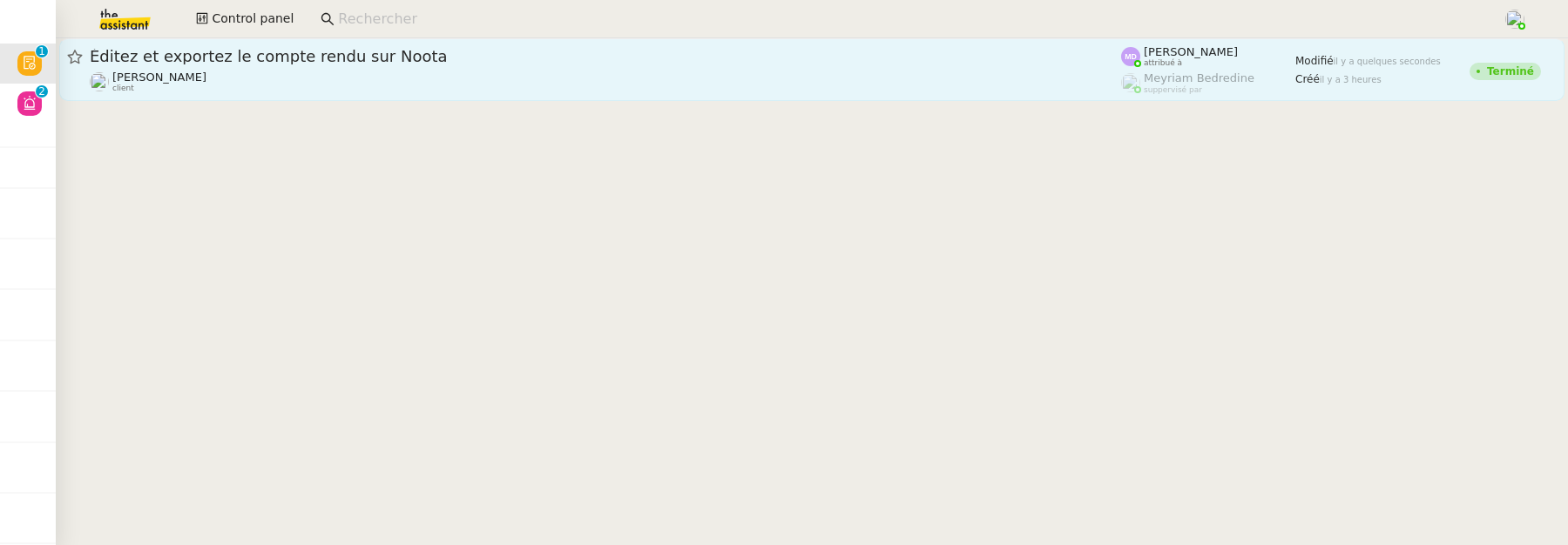
click at [272, 55] on span "Éditez et exportez le compte rendu sur Noota" at bounding box center [606, 56] width 1032 height 15
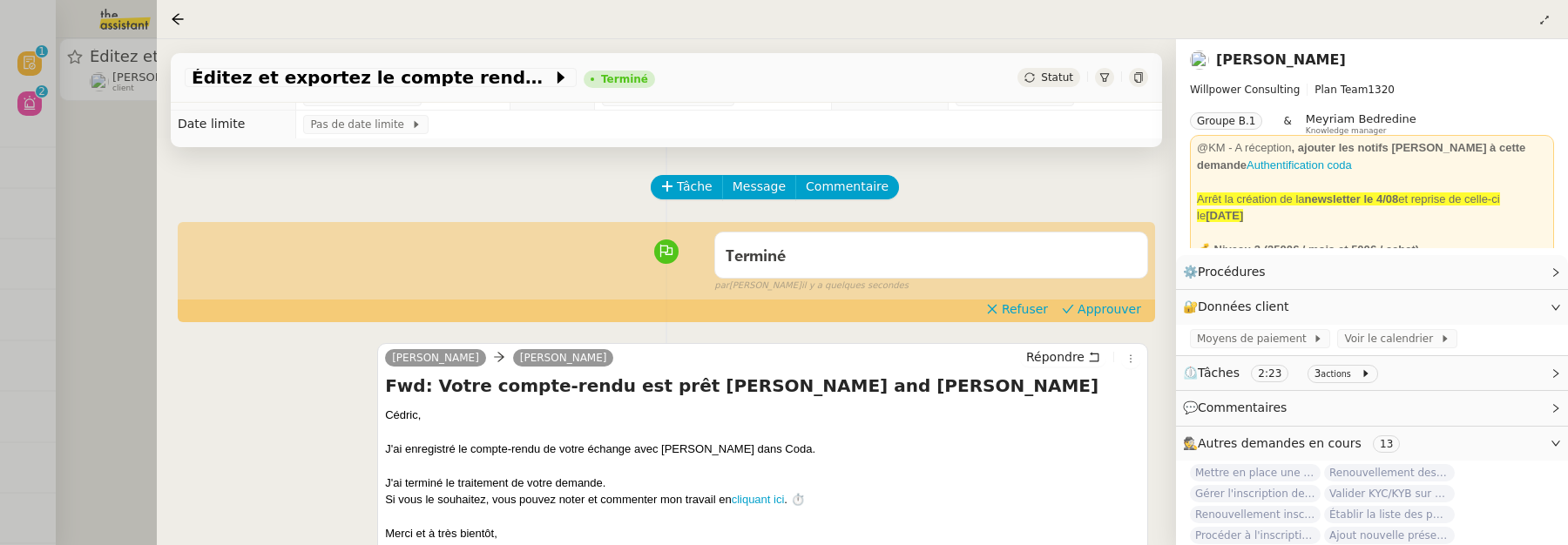
scroll to position [24, 0]
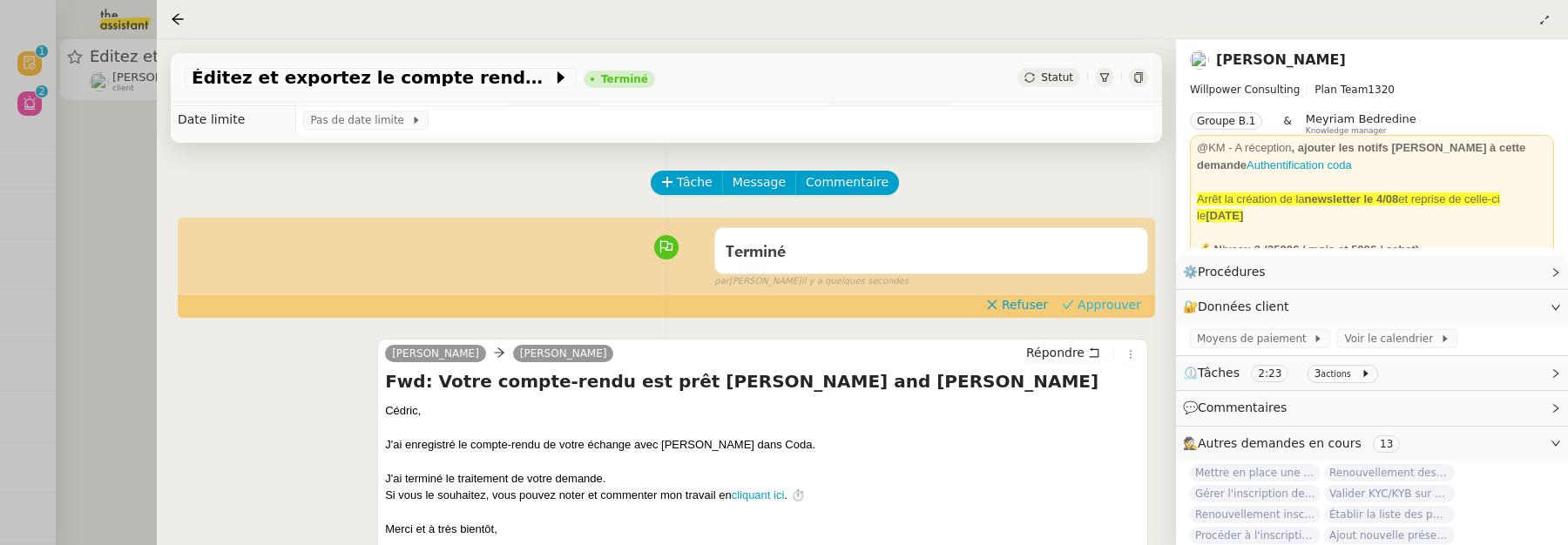
click at [1093, 310] on span "Approuver" at bounding box center [1110, 305] width 63 height 17
click at [106, 185] on div at bounding box center [784, 272] width 1568 height 545
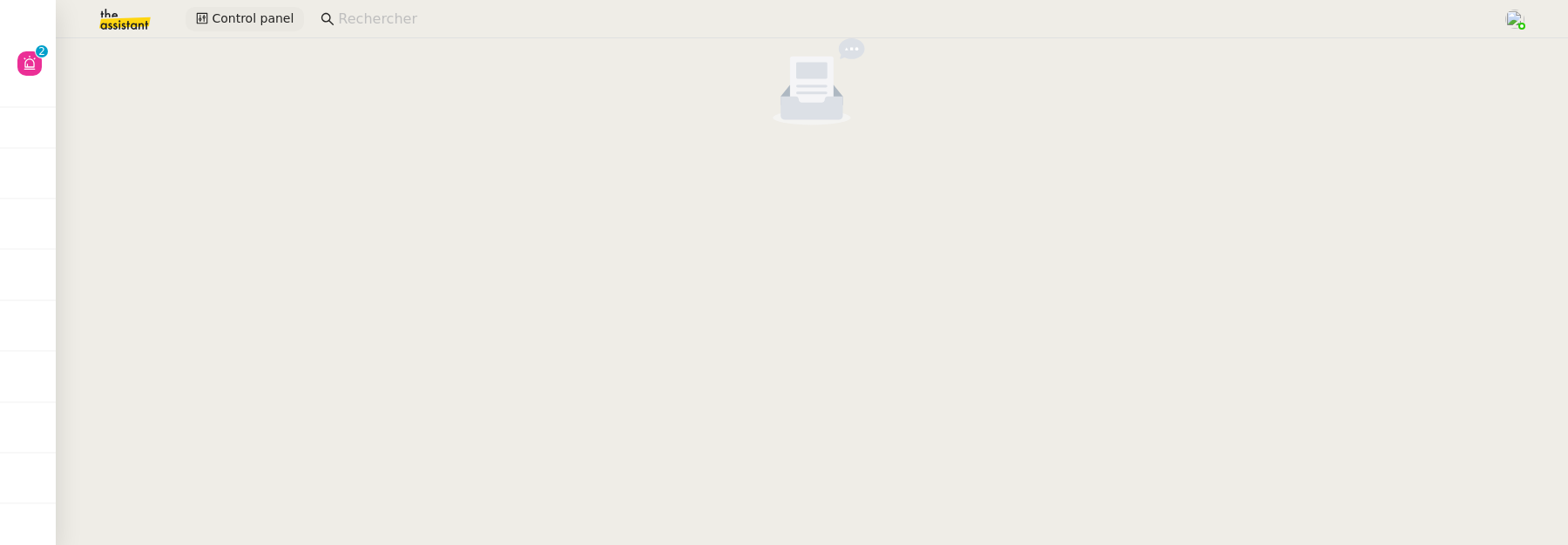
click at [234, 17] on span "Control panel" at bounding box center [252, 19] width 82 height 20
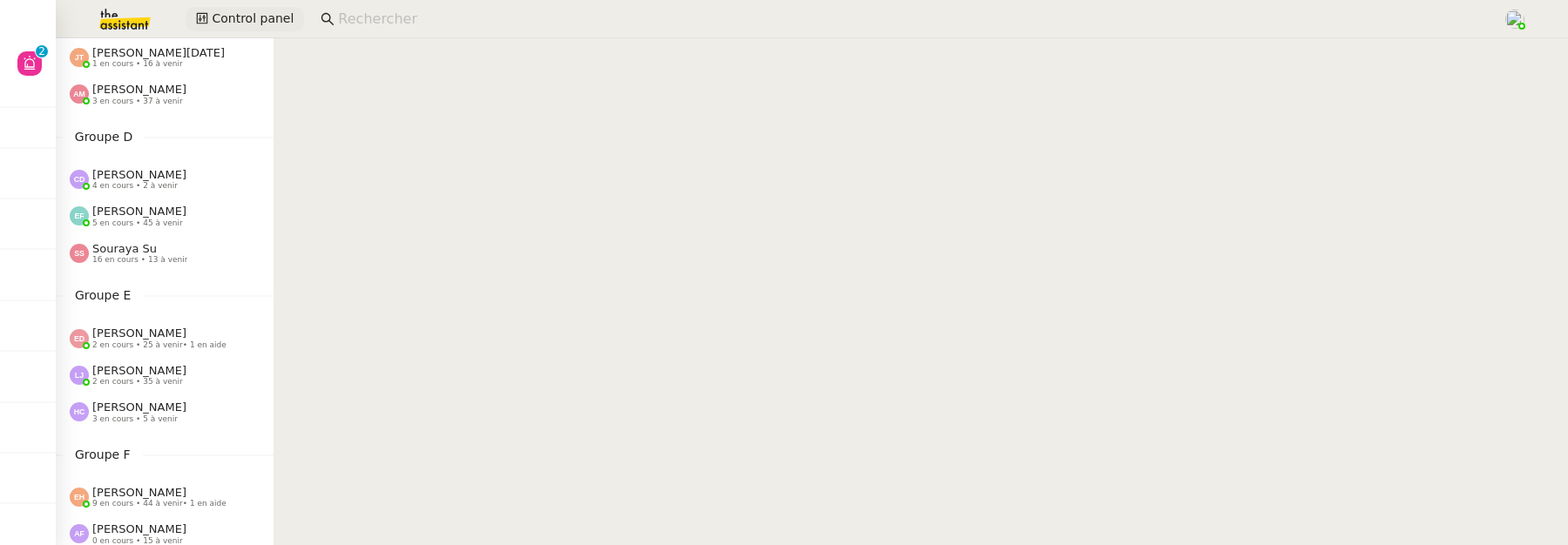
scroll to position [460, 0]
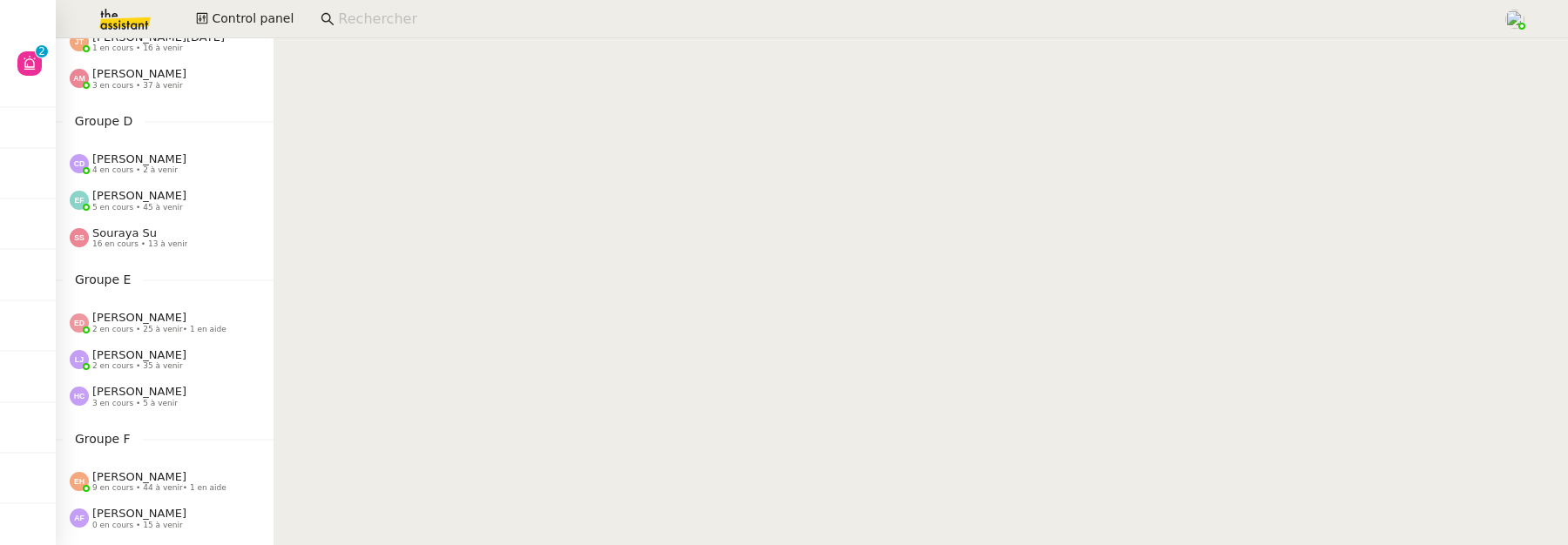
click at [122, 246] on span "16 en cours • 13 à venir" at bounding box center [140, 244] width 95 height 10
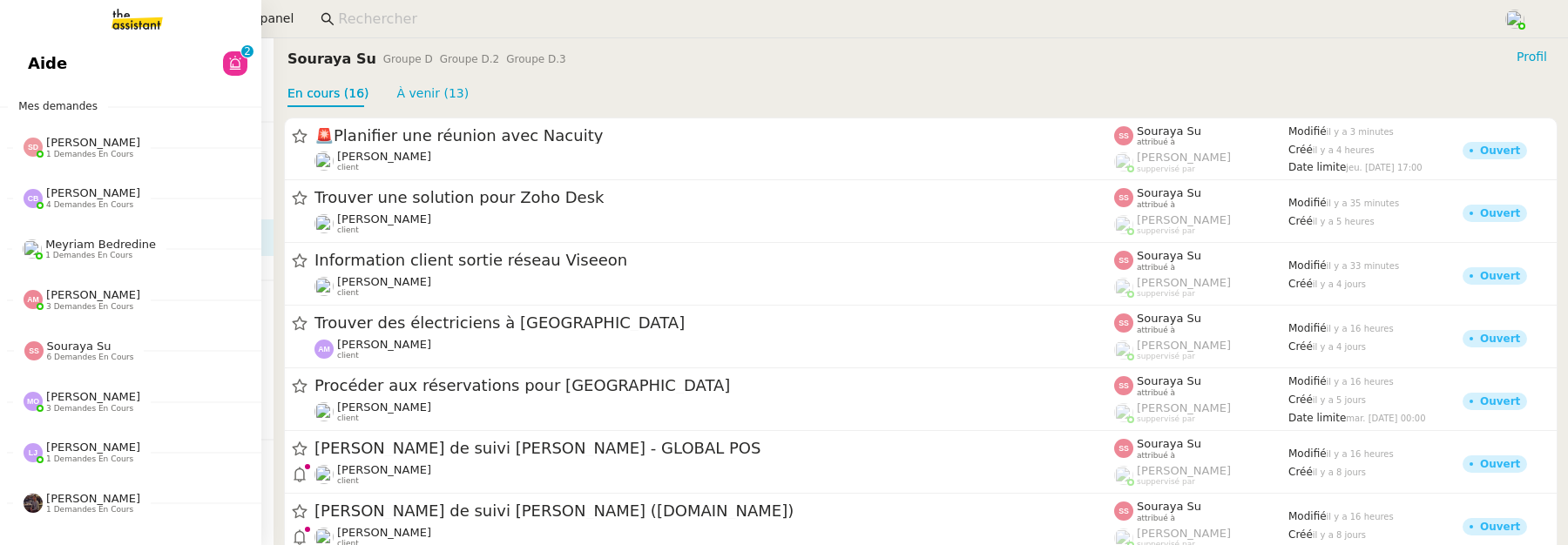
click at [40, 65] on span "Aide" at bounding box center [47, 63] width 39 height 26
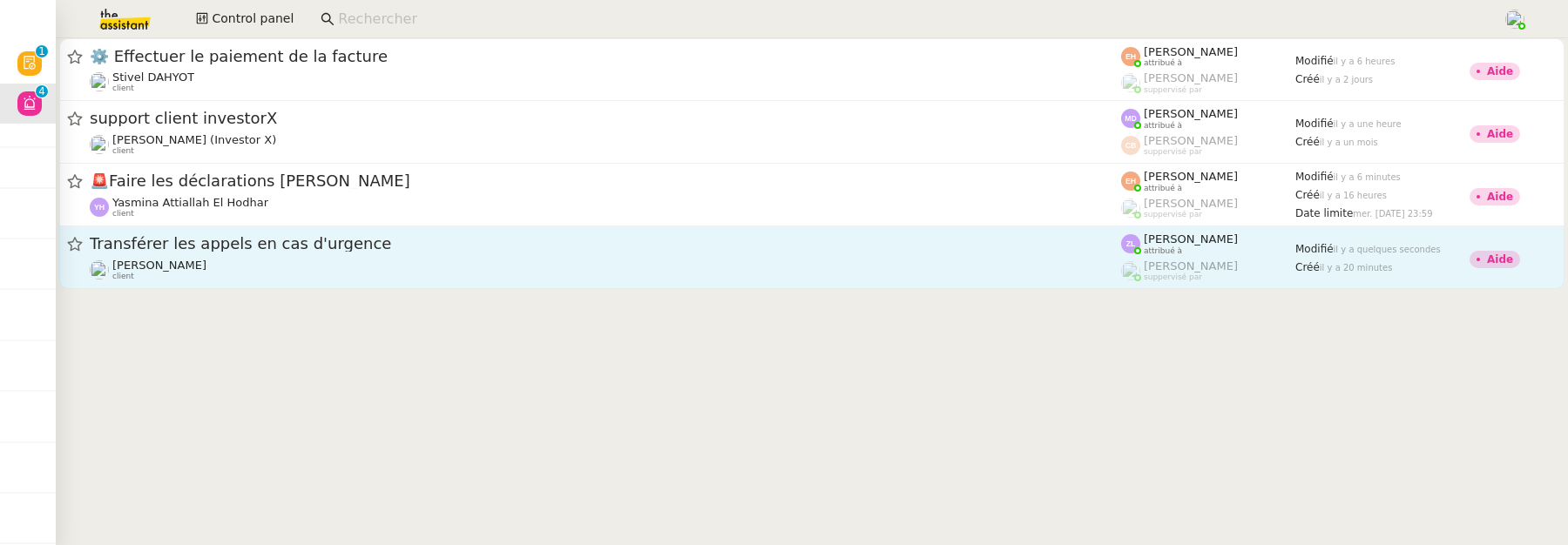
click at [325, 276] on div "Florian Parant client" at bounding box center [606, 269] width 1032 height 23
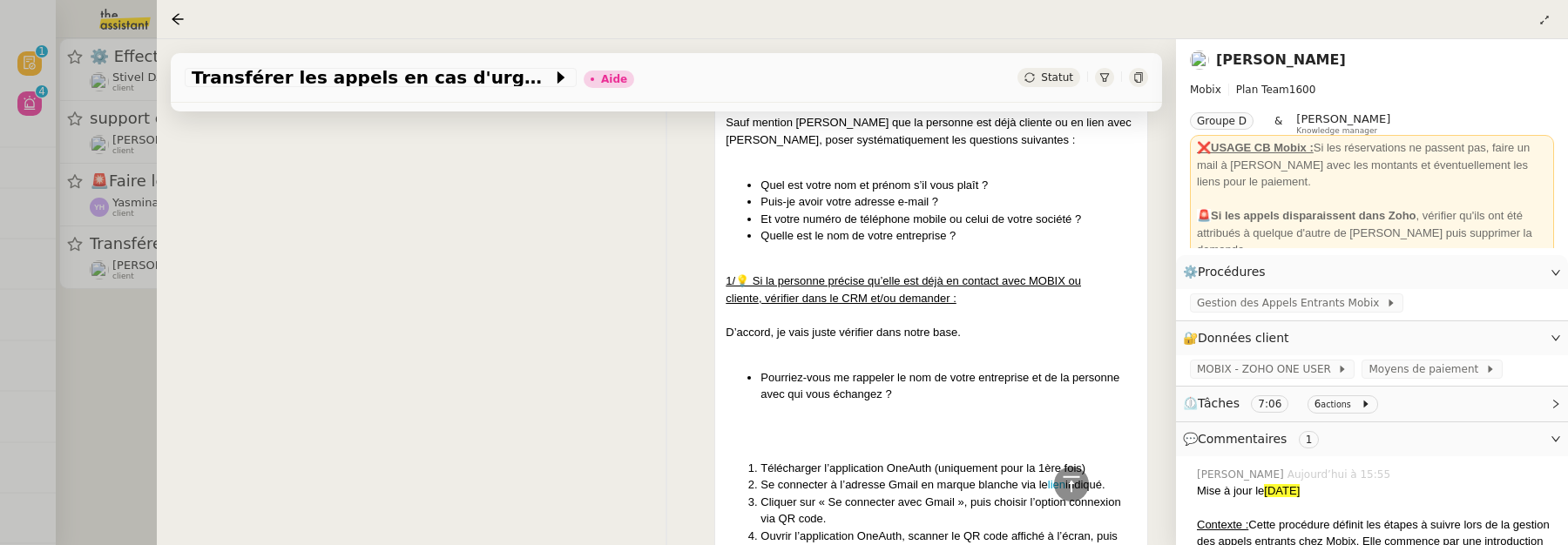
scroll to position [1272, 0]
click at [100, 349] on div at bounding box center [784, 272] width 1568 height 545
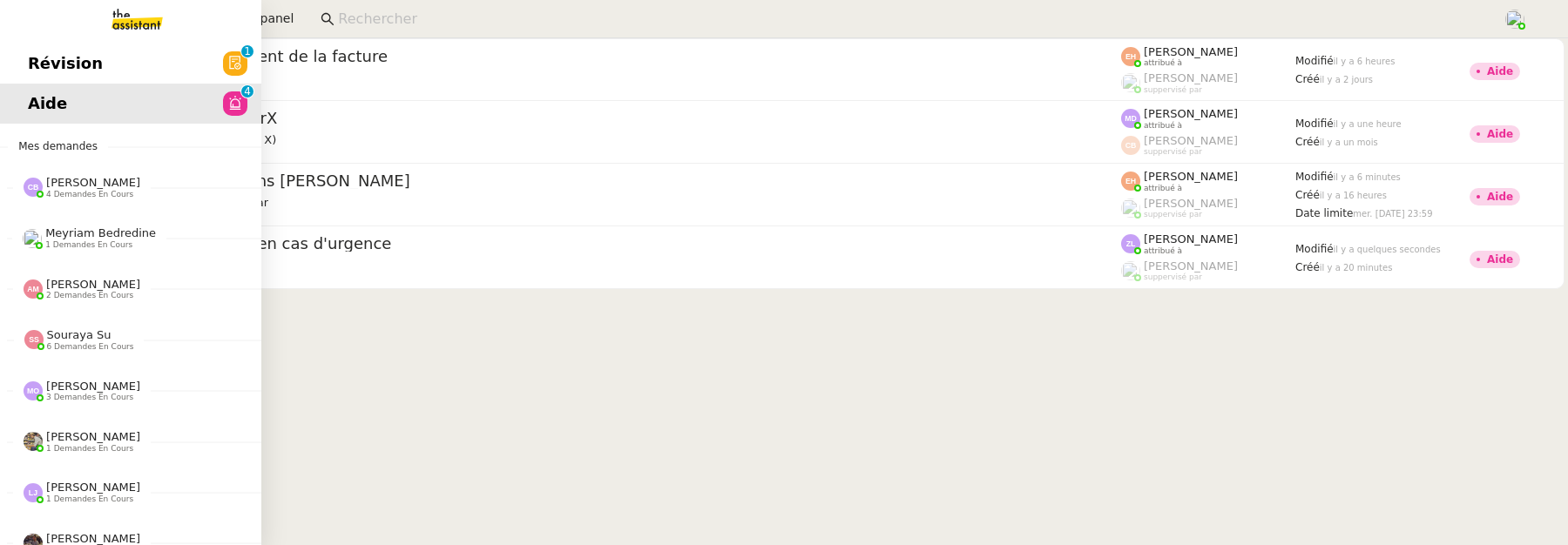
click at [47, 54] on link "Révision 0 1 2 3 4 5 6 7 8 9" at bounding box center [131, 63] width 261 height 40
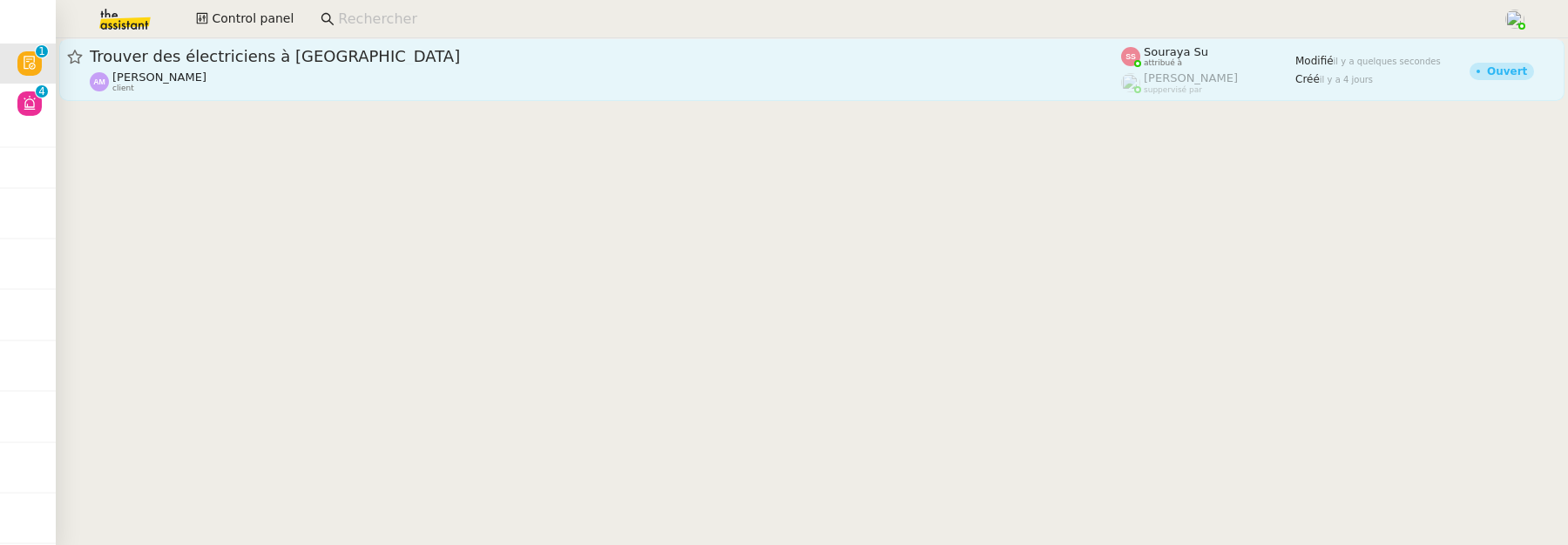
click at [348, 69] on div "Trouver des électriciens à Gryon Anant Murthy client" at bounding box center [606, 70] width 1032 height 47
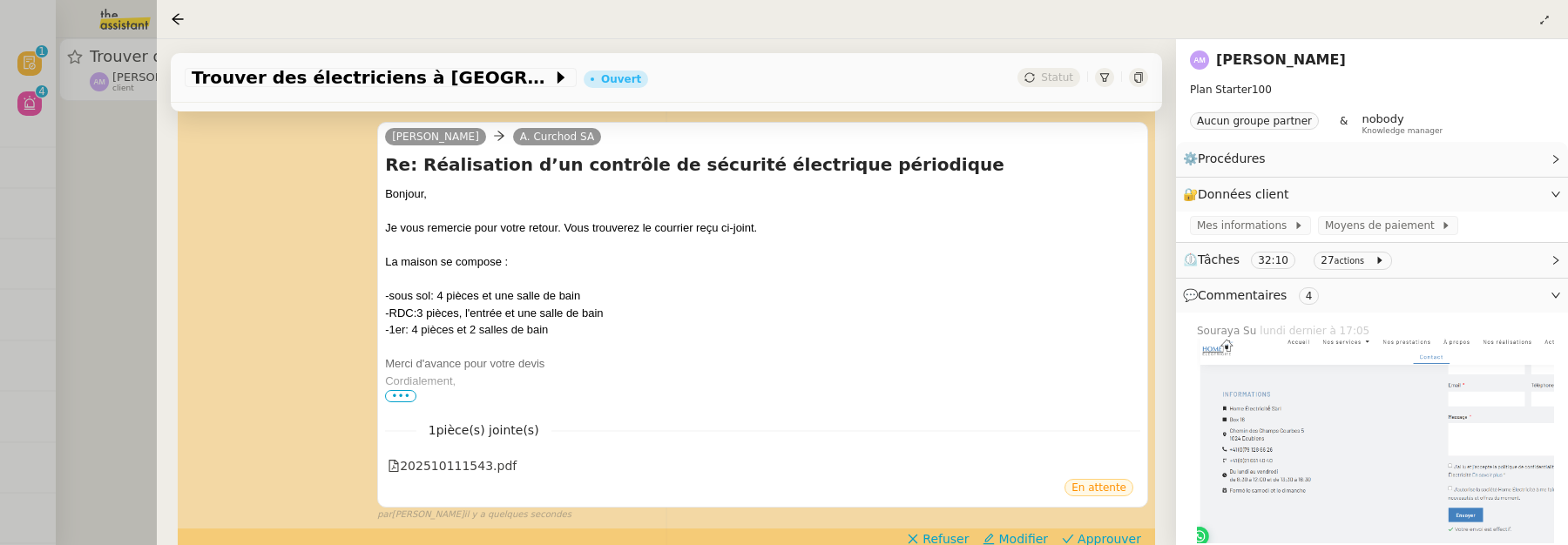
scroll to position [255, 0]
click at [110, 229] on div at bounding box center [784, 272] width 1568 height 545
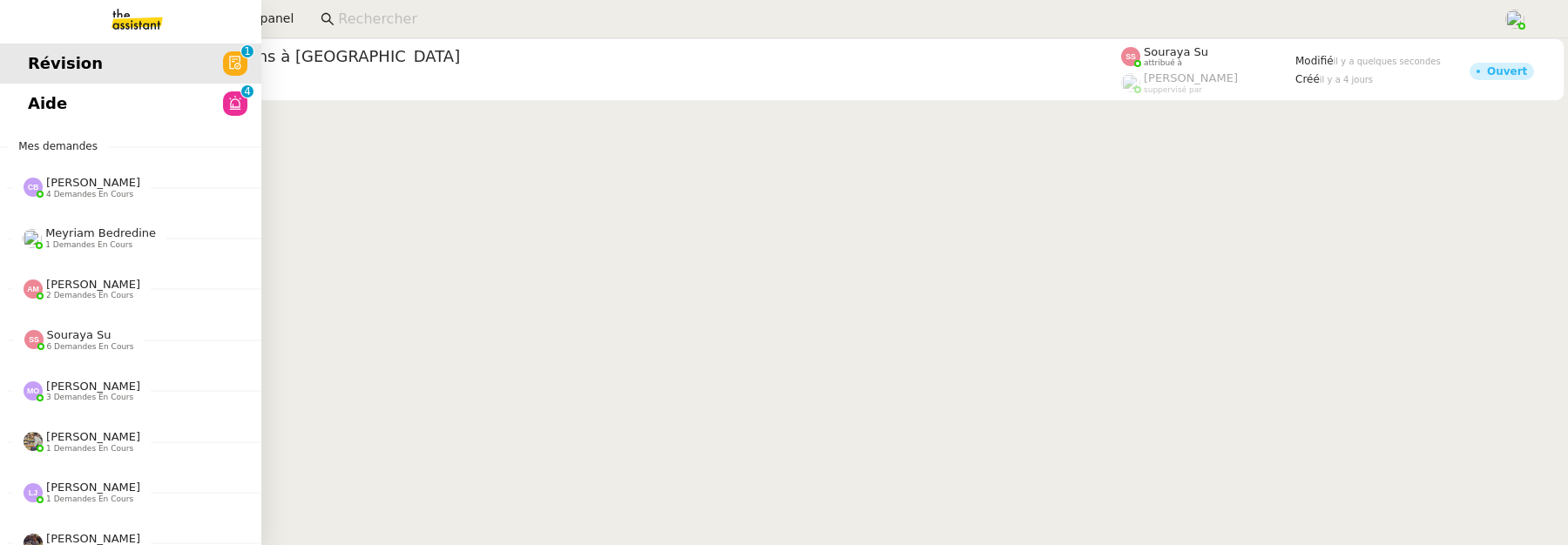
click at [43, 101] on span "Aide" at bounding box center [47, 103] width 39 height 26
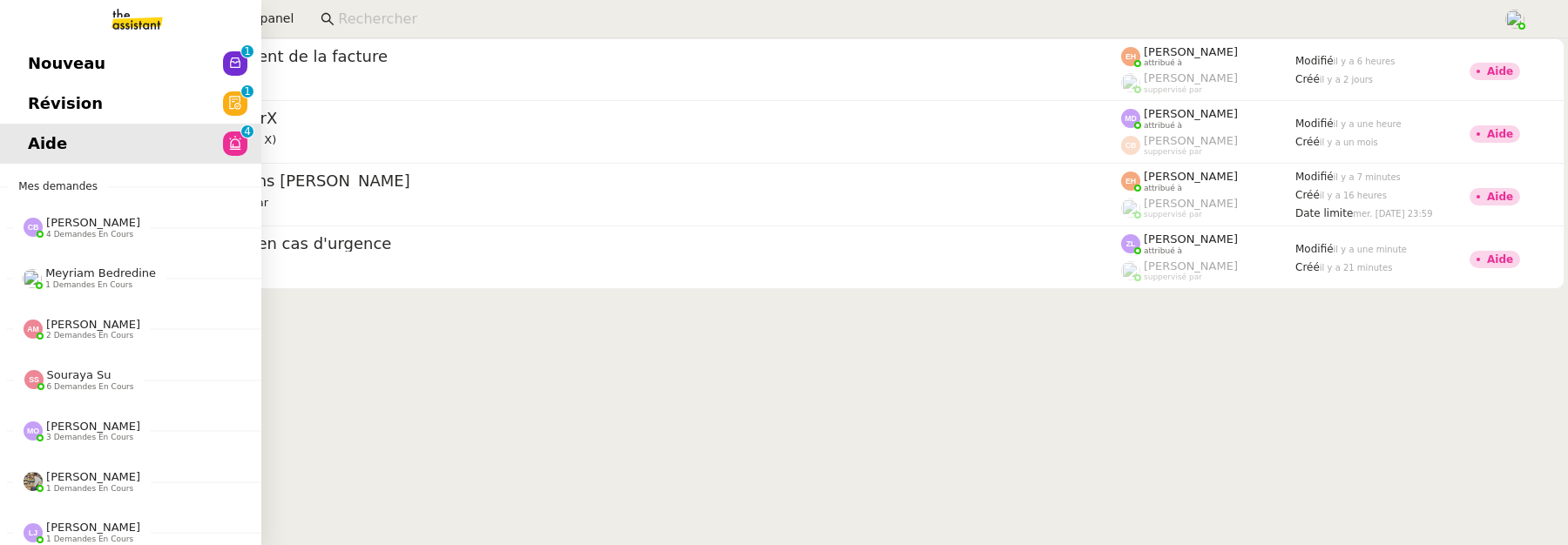
click at [44, 104] on span "Révision" at bounding box center [65, 103] width 75 height 26
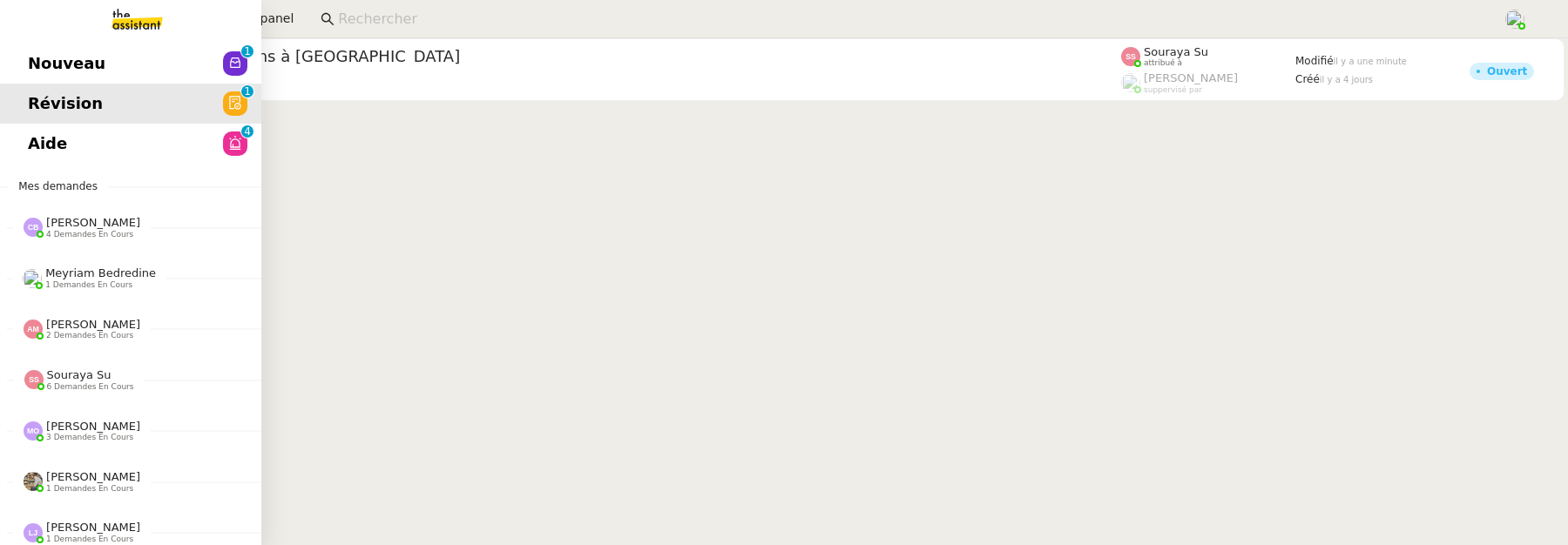
click at [34, 63] on span "Nouveau" at bounding box center [67, 63] width 78 height 26
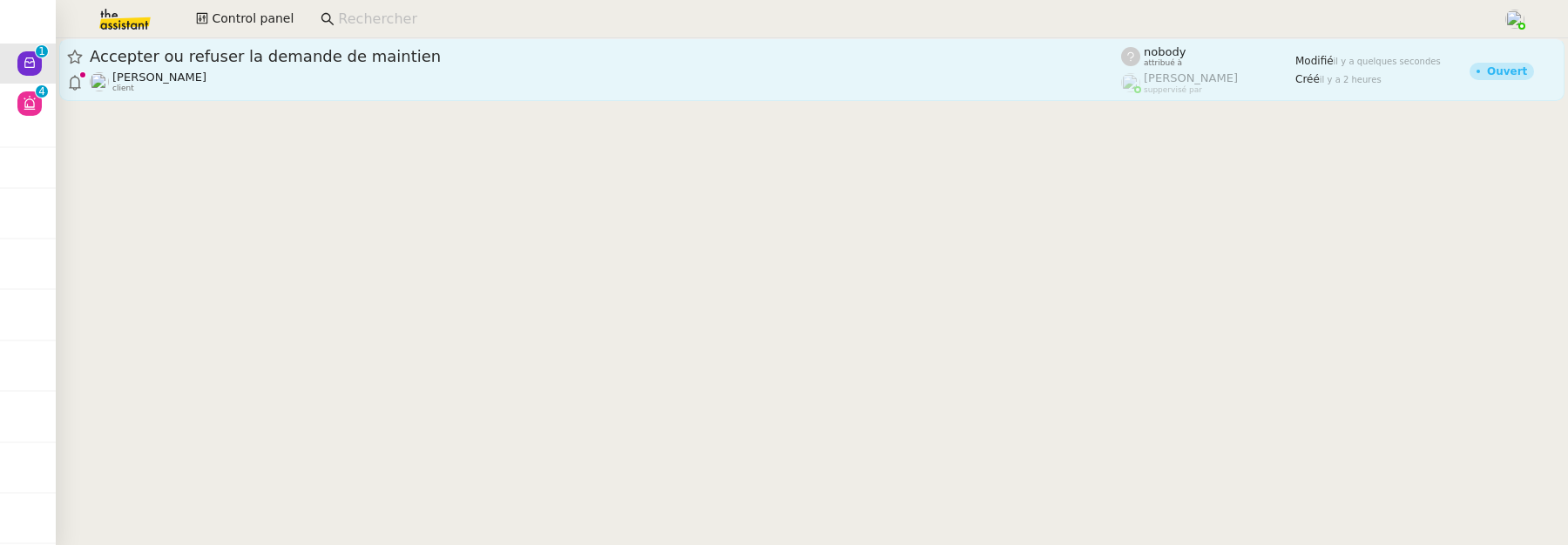
click at [450, 67] on div "Accepter ou refuser la demande de maintien Stanislas Richoillez client" at bounding box center [606, 70] width 1032 height 47
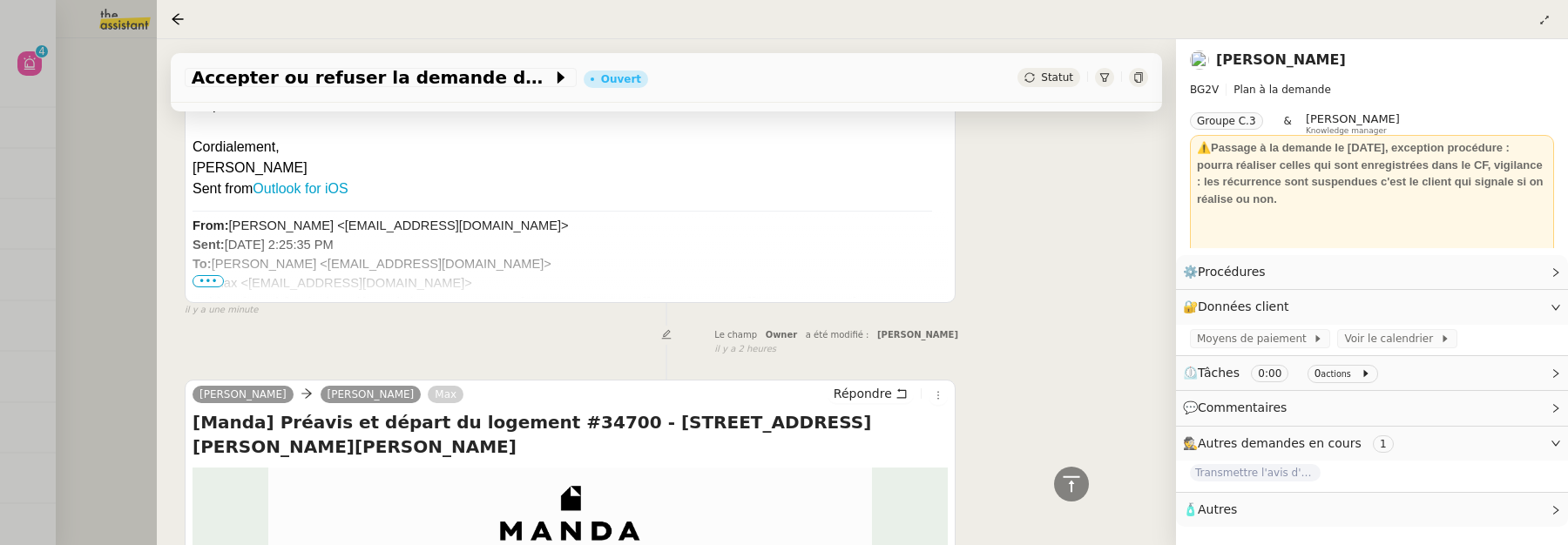
scroll to position [406, 0]
click at [933, 397] on icon at bounding box center [939, 394] width 11 height 11
click at [1009, 256] on div "Stanislas Richoillez Chloé Michel Max Répondre Re: [Manda] Préavis et départ du…" at bounding box center [667, 153] width 964 height 326
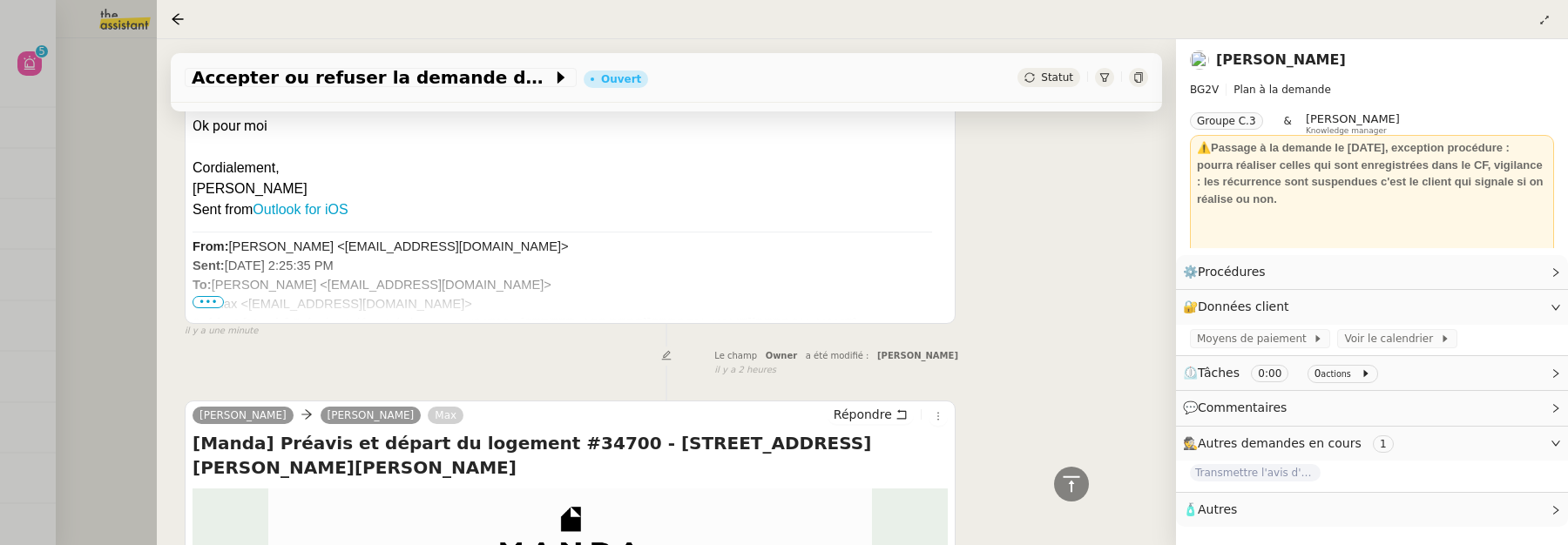
scroll to position [0, 0]
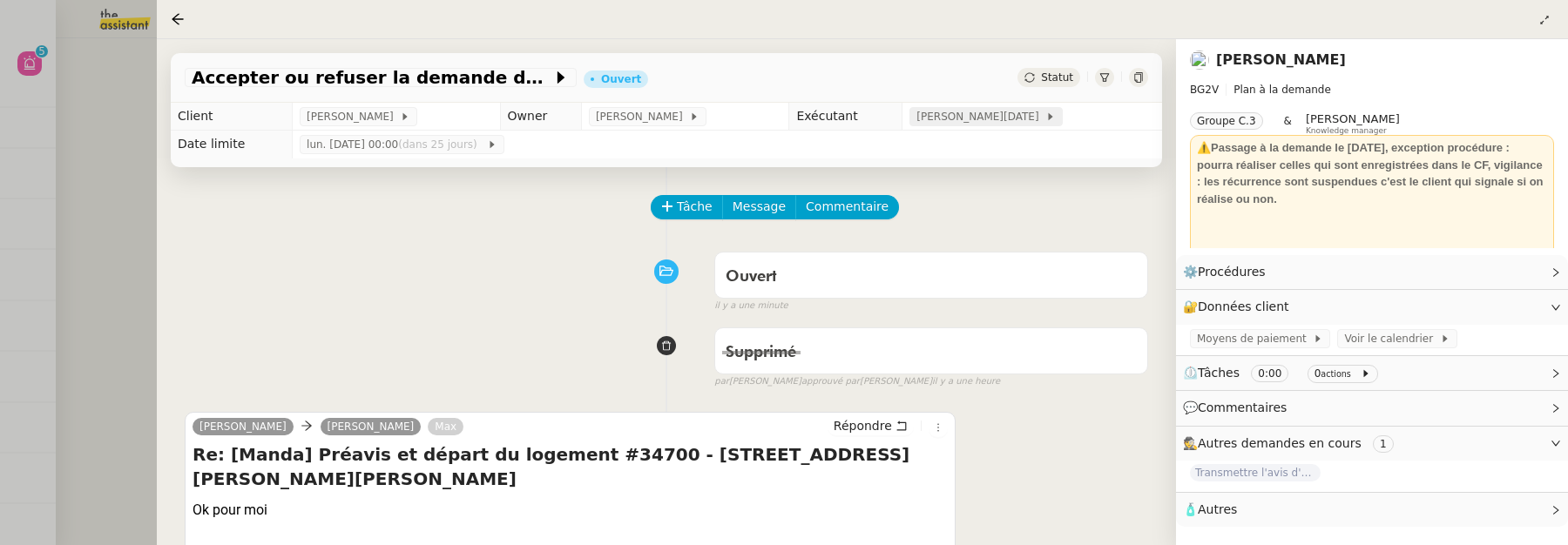
click at [971, 120] on span "Jean-Noël De Tinguy" at bounding box center [981, 116] width 129 height 17
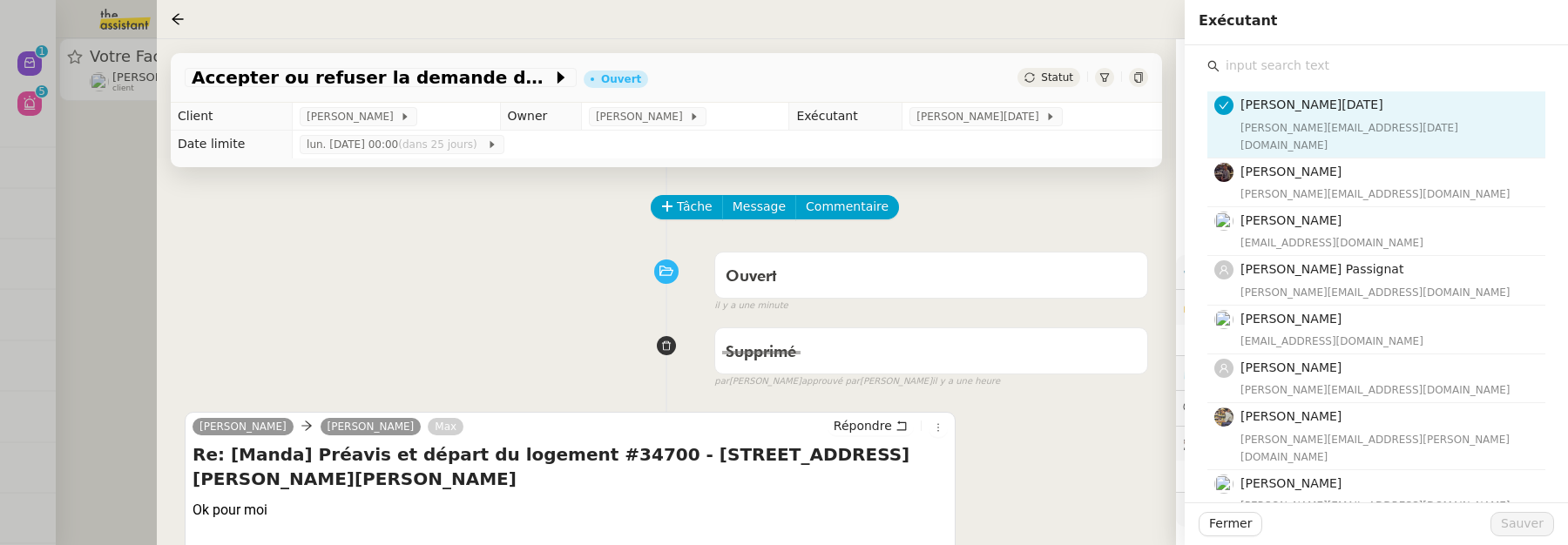
click at [1242, 66] on input "text" at bounding box center [1382, 66] width 326 height 24
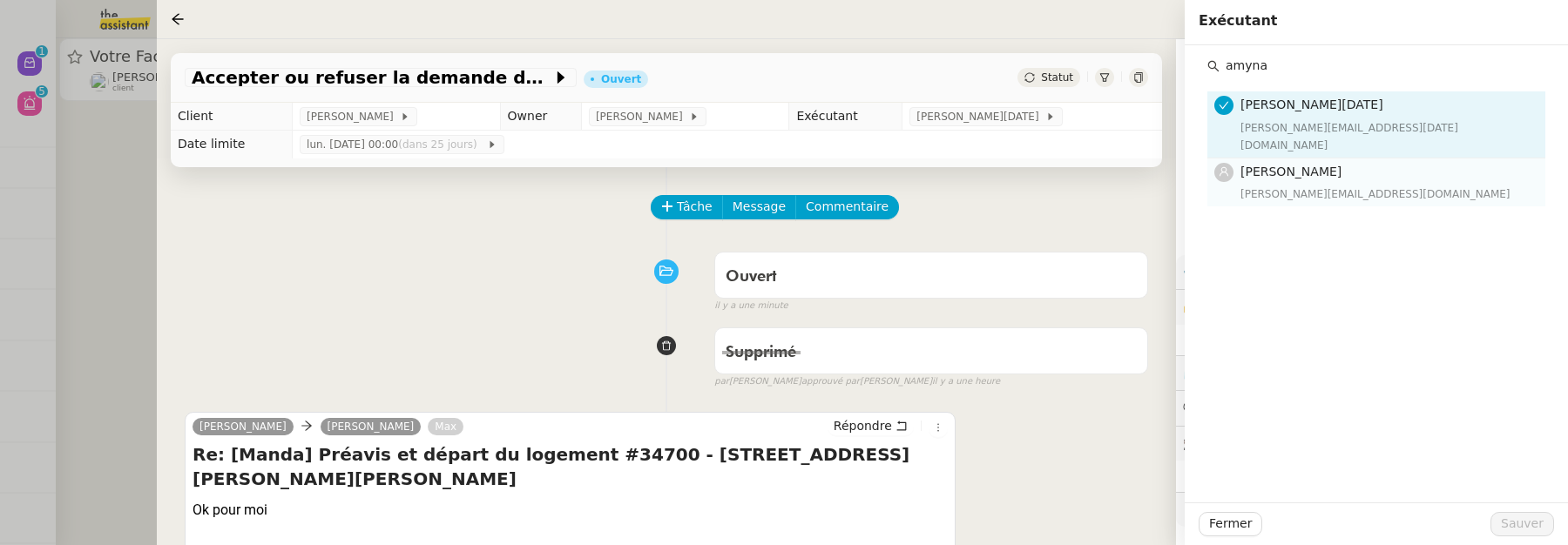
type input "amyna"
click at [1273, 165] on span "[PERSON_NAME]" at bounding box center [1290, 171] width 101 height 14
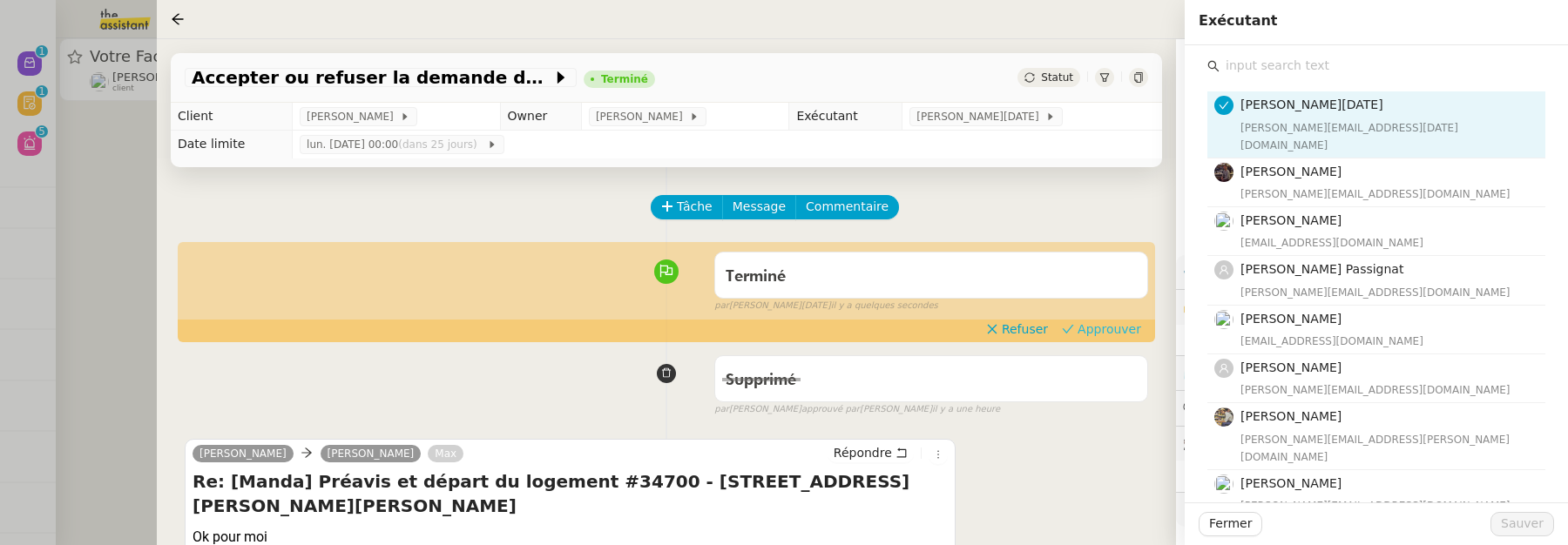
click at [1105, 328] on span "Approuver" at bounding box center [1110, 329] width 63 height 17
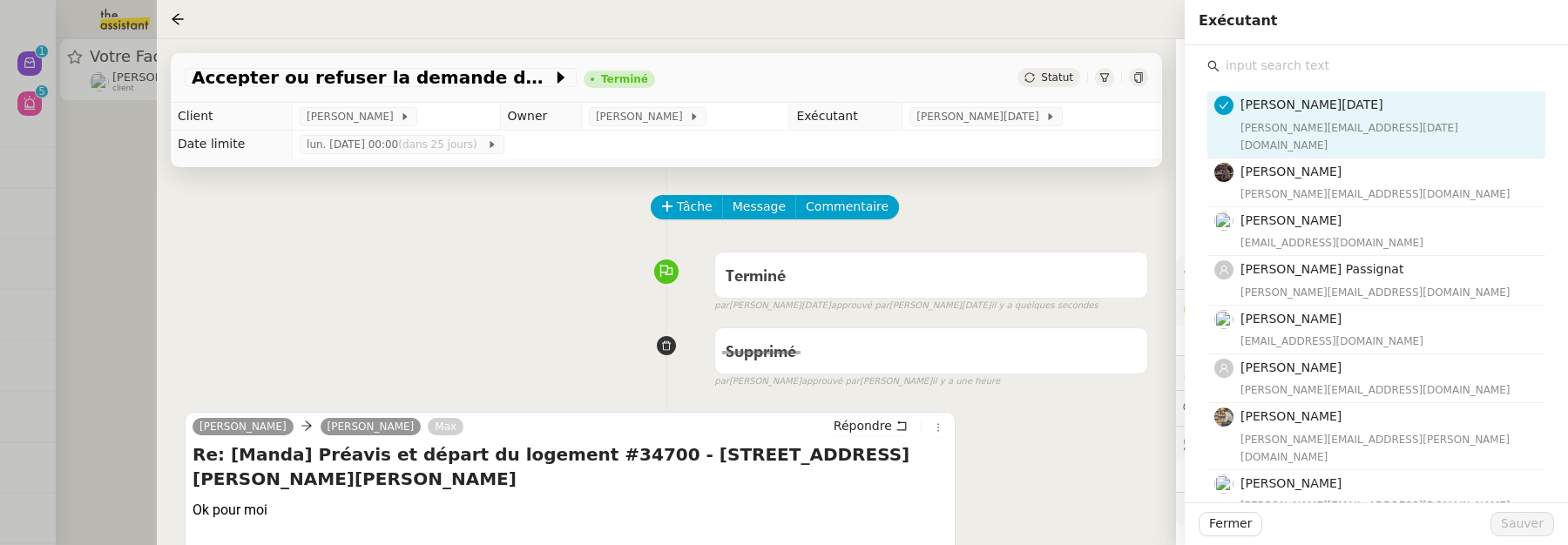
click at [90, 198] on div at bounding box center [784, 272] width 1568 height 545
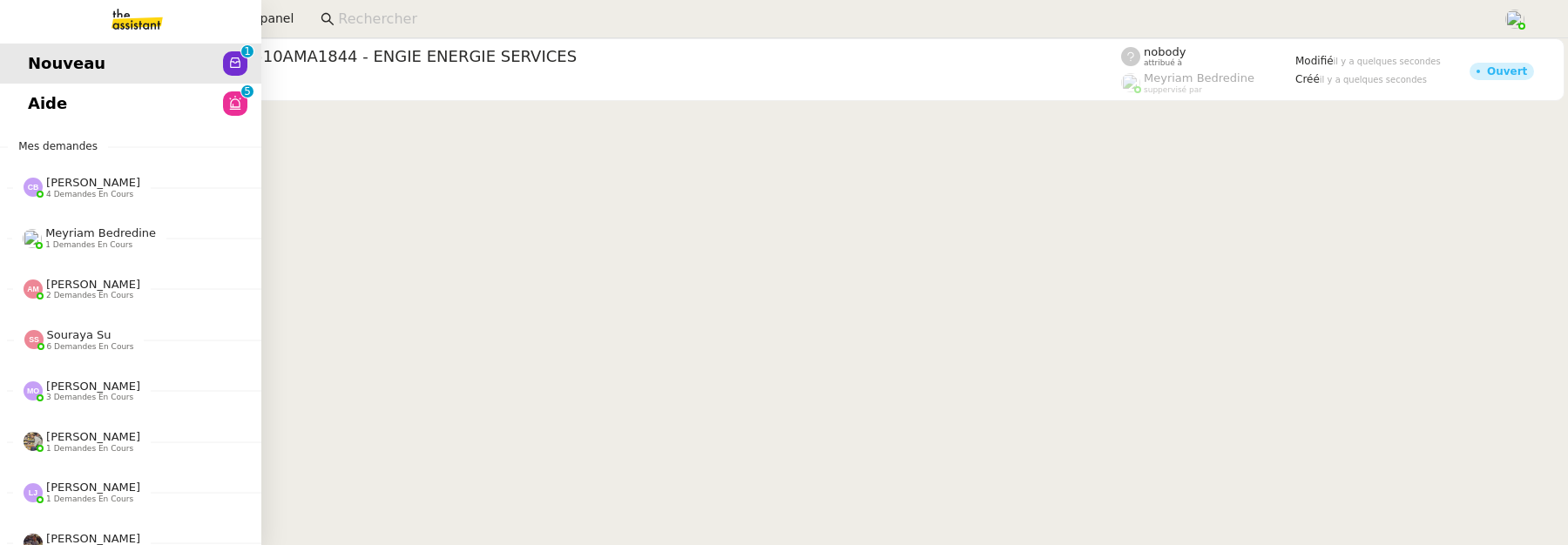
click at [19, 109] on link "Aide 0 1 2 3 4 5 6 7 8 9" at bounding box center [131, 103] width 261 height 40
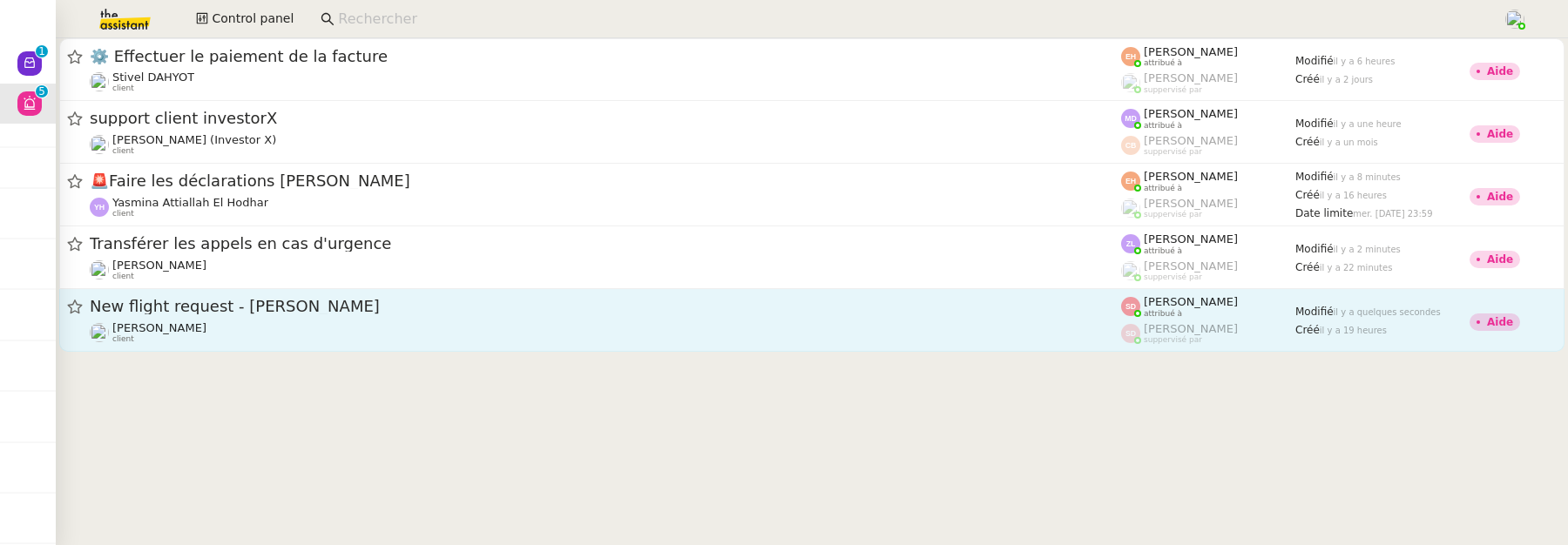
click at [512, 344] on div "[PERSON_NAME] client" at bounding box center [606, 333] width 1032 height 23
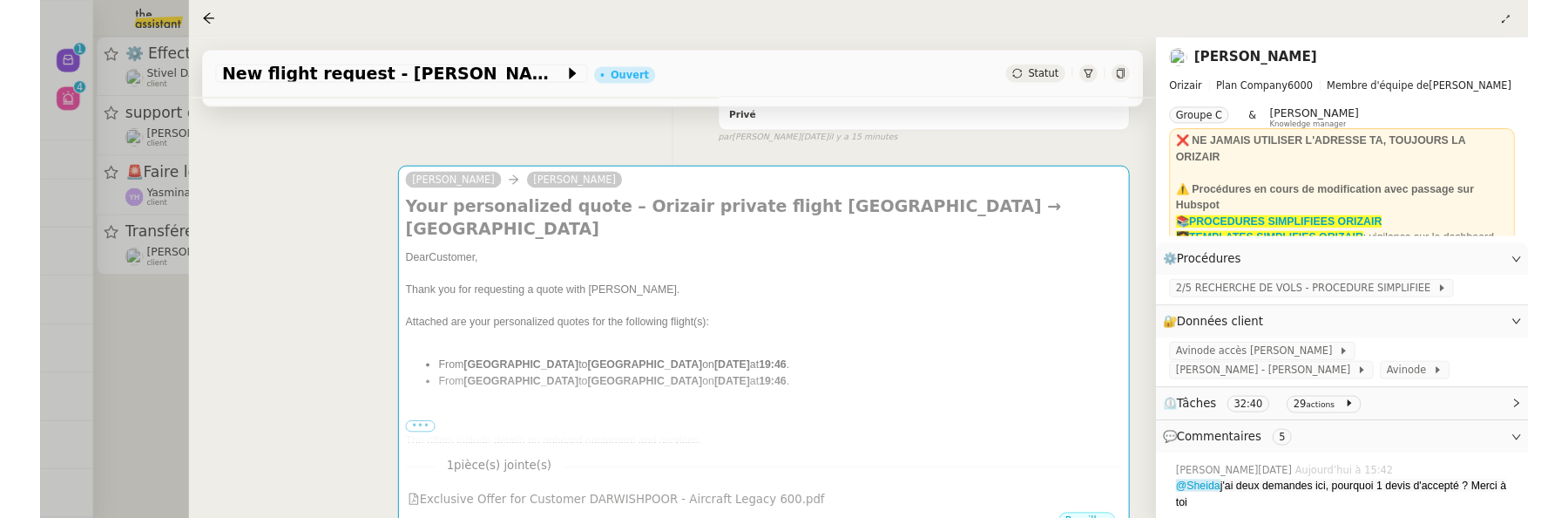
scroll to position [523, 0]
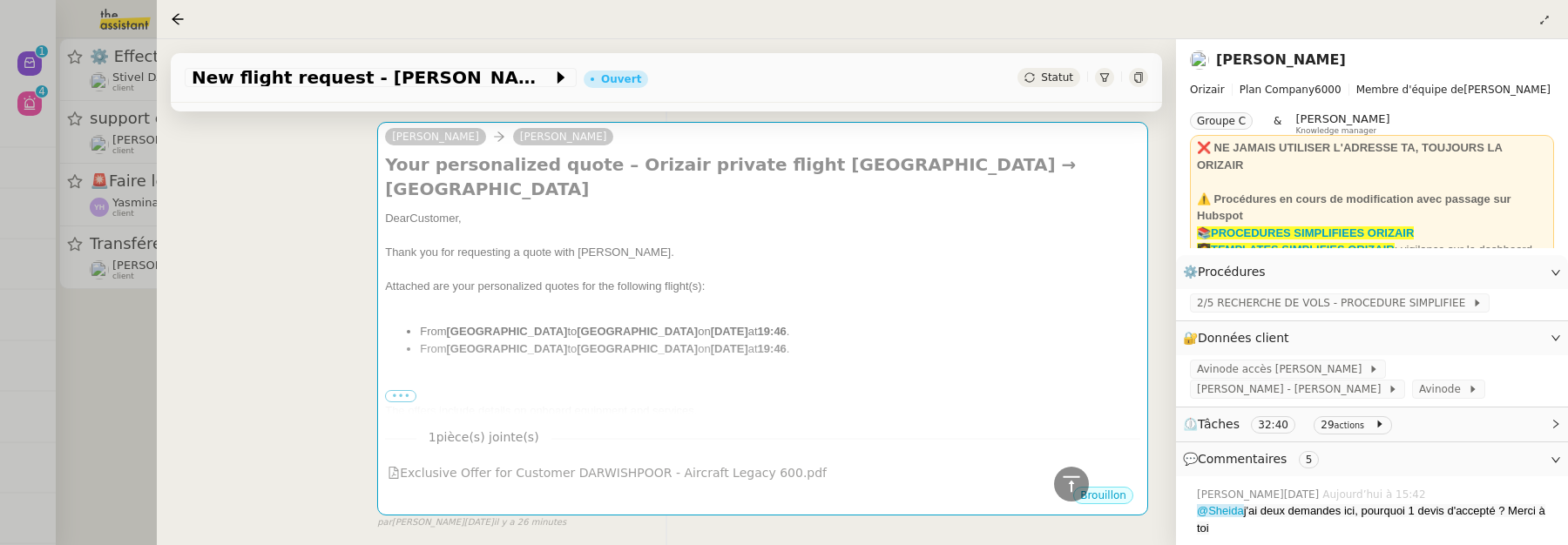
click at [124, 377] on div at bounding box center [784, 272] width 1568 height 545
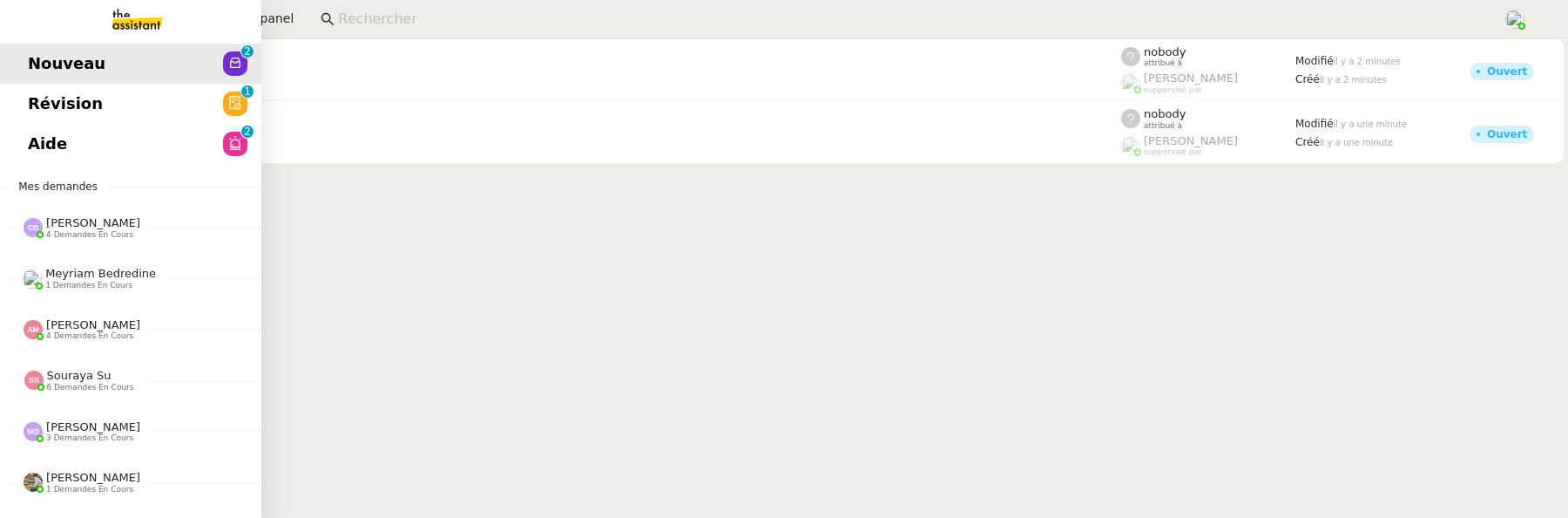
click at [34, 103] on link "Révision 0 1 2 3 4 5 6 7 8 9" at bounding box center [131, 103] width 261 height 40
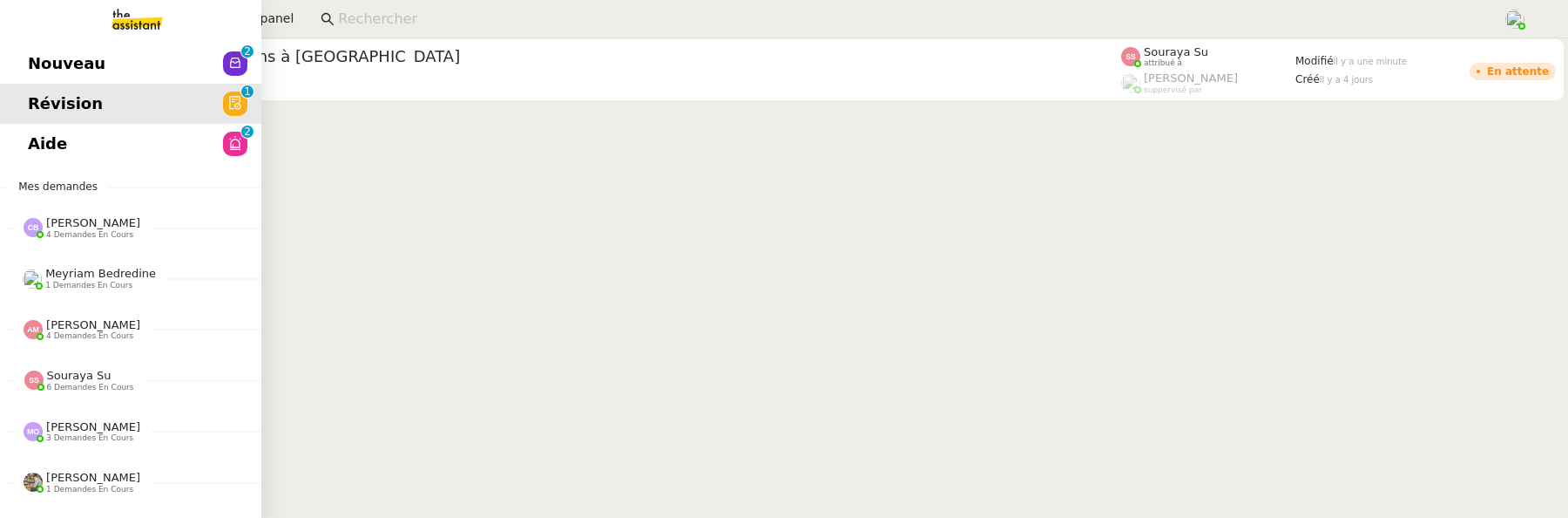
click at [54, 136] on span "Aide" at bounding box center [47, 143] width 39 height 26
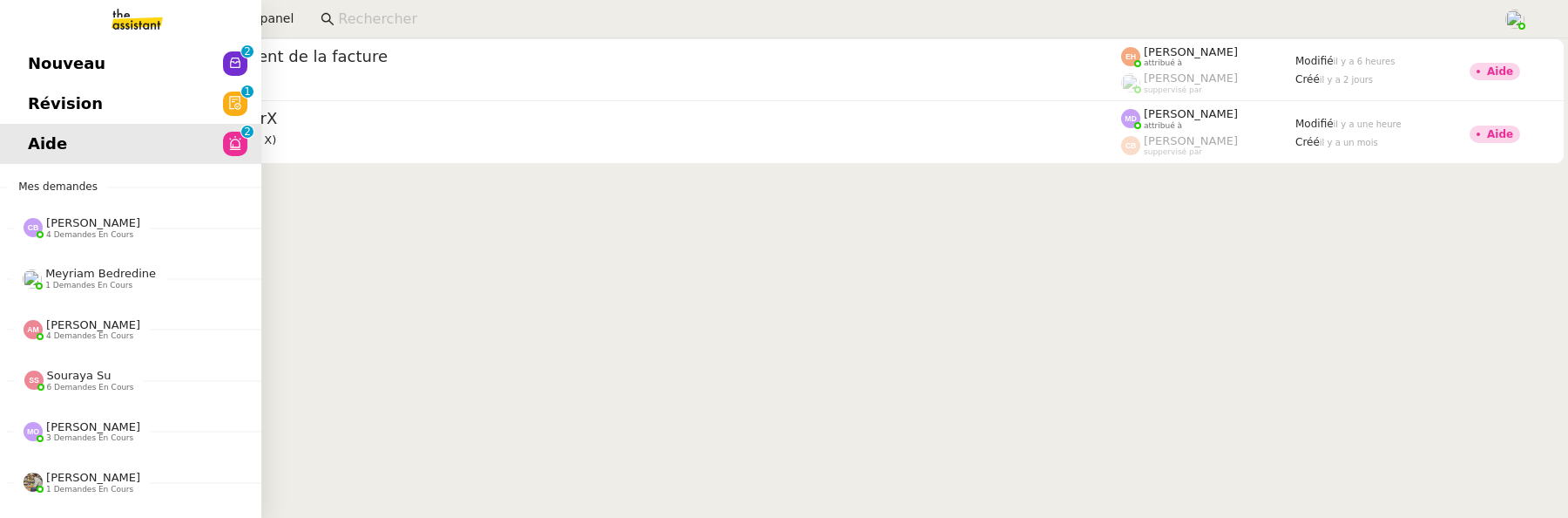
click at [42, 55] on span "Nouveau" at bounding box center [67, 64] width 78 height 26
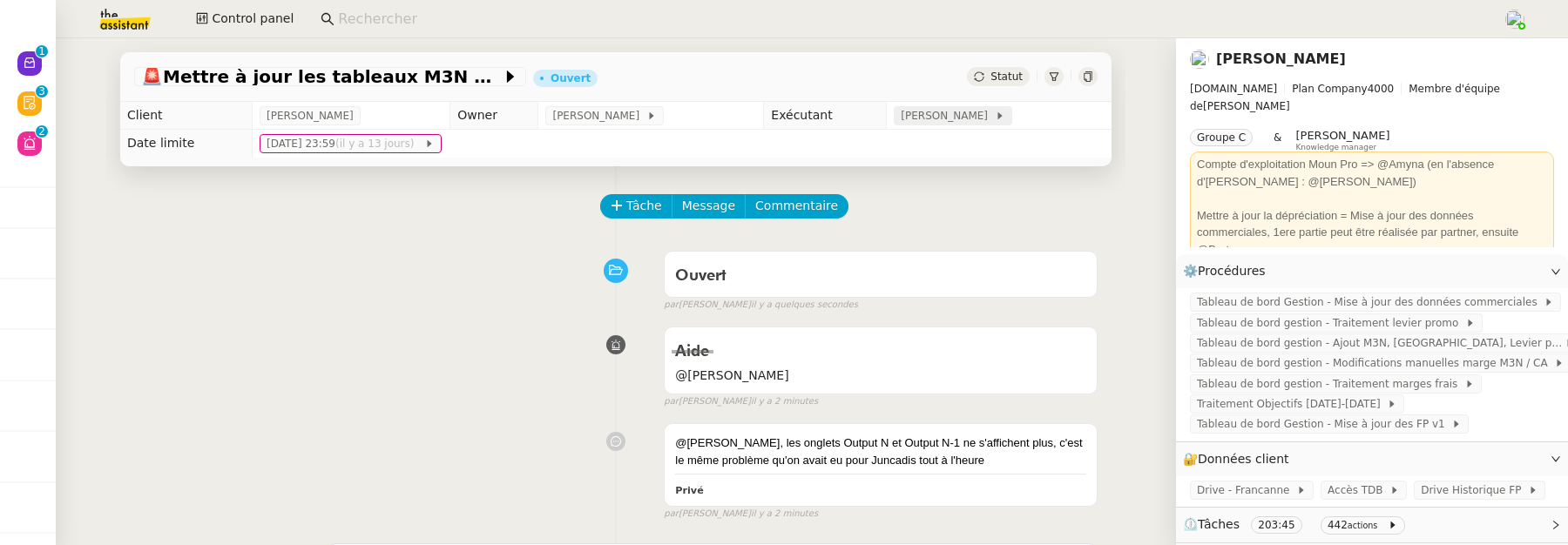
click at [937, 114] on span "[PERSON_NAME]" at bounding box center [948, 115] width 93 height 17
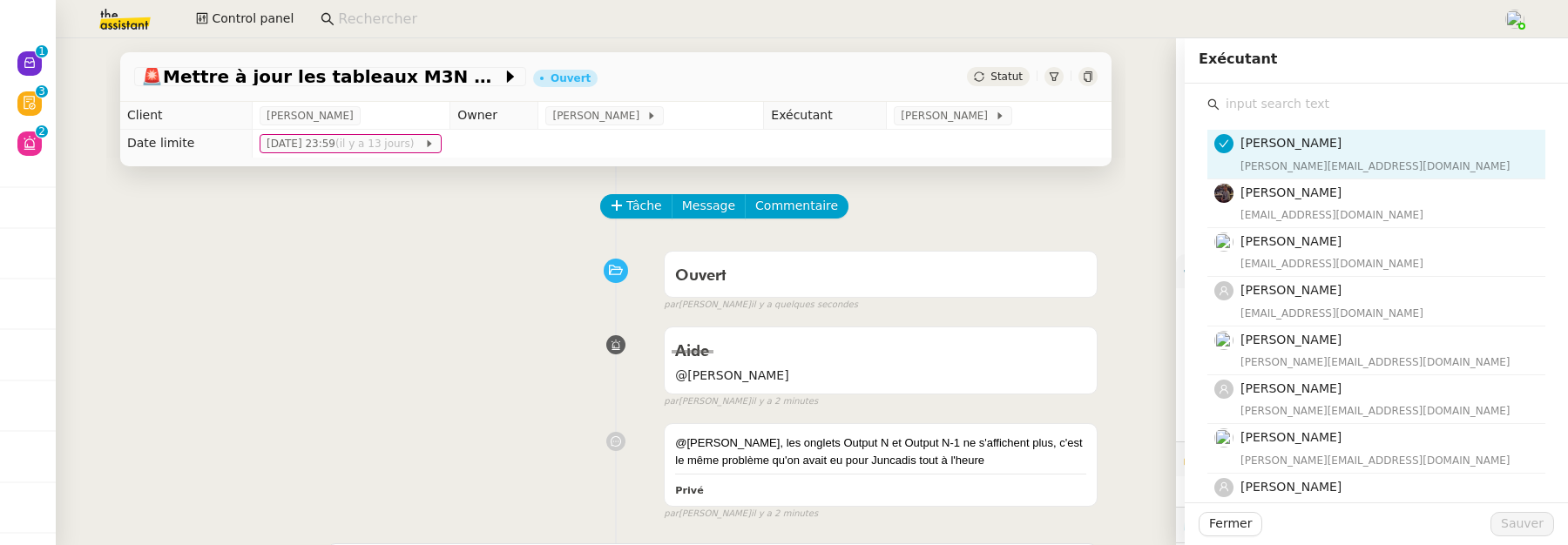
click at [1262, 102] on input "text" at bounding box center [1382, 104] width 326 height 24
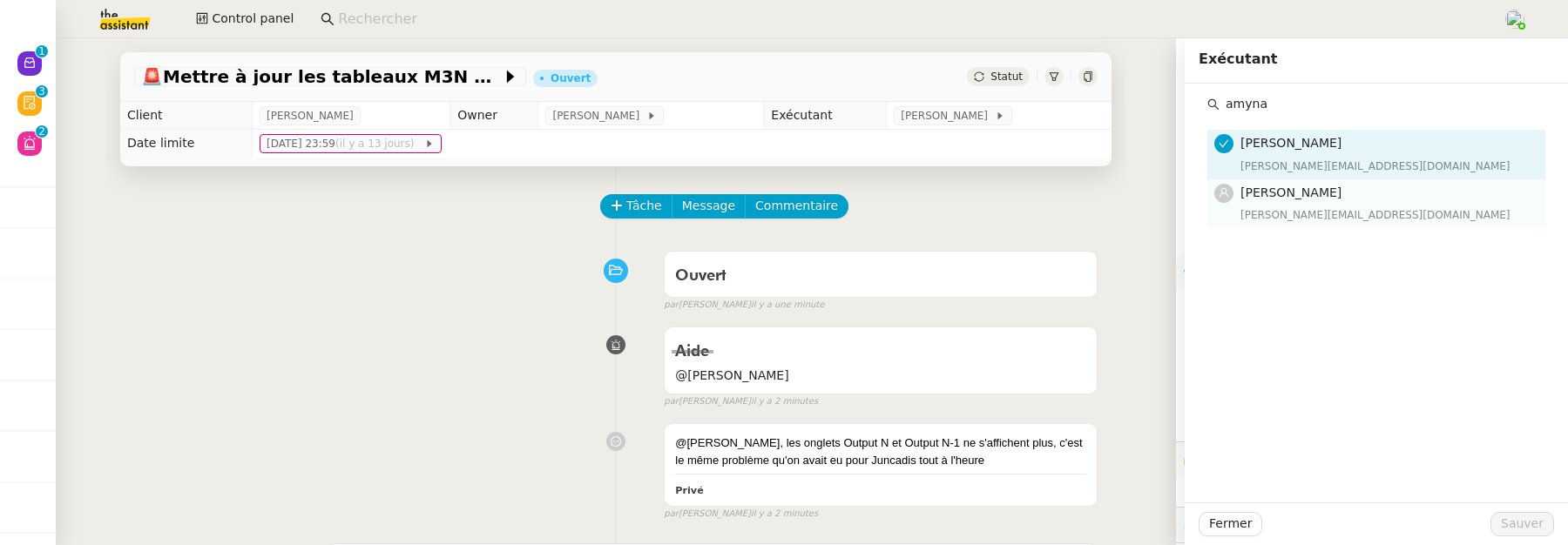
type input "amyna"
click at [1306, 186] on span "[PERSON_NAME]" at bounding box center [1290, 192] width 101 height 14
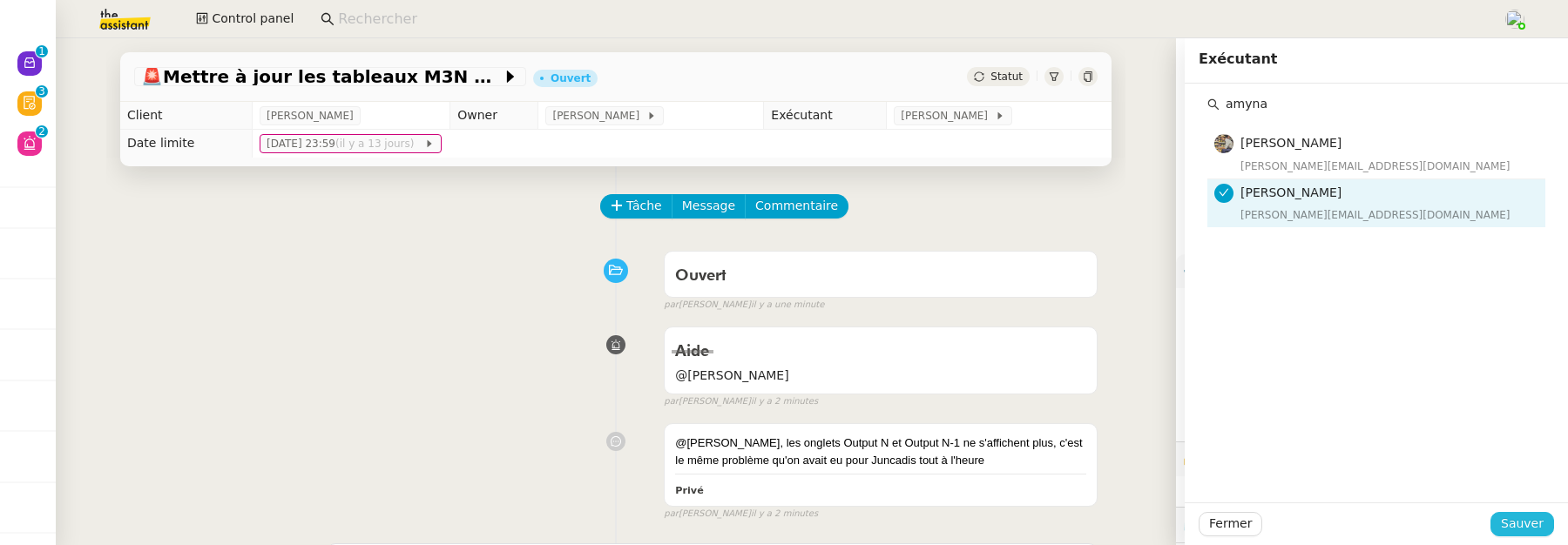
click at [1517, 515] on span "Sauver" at bounding box center [1523, 524] width 43 height 20
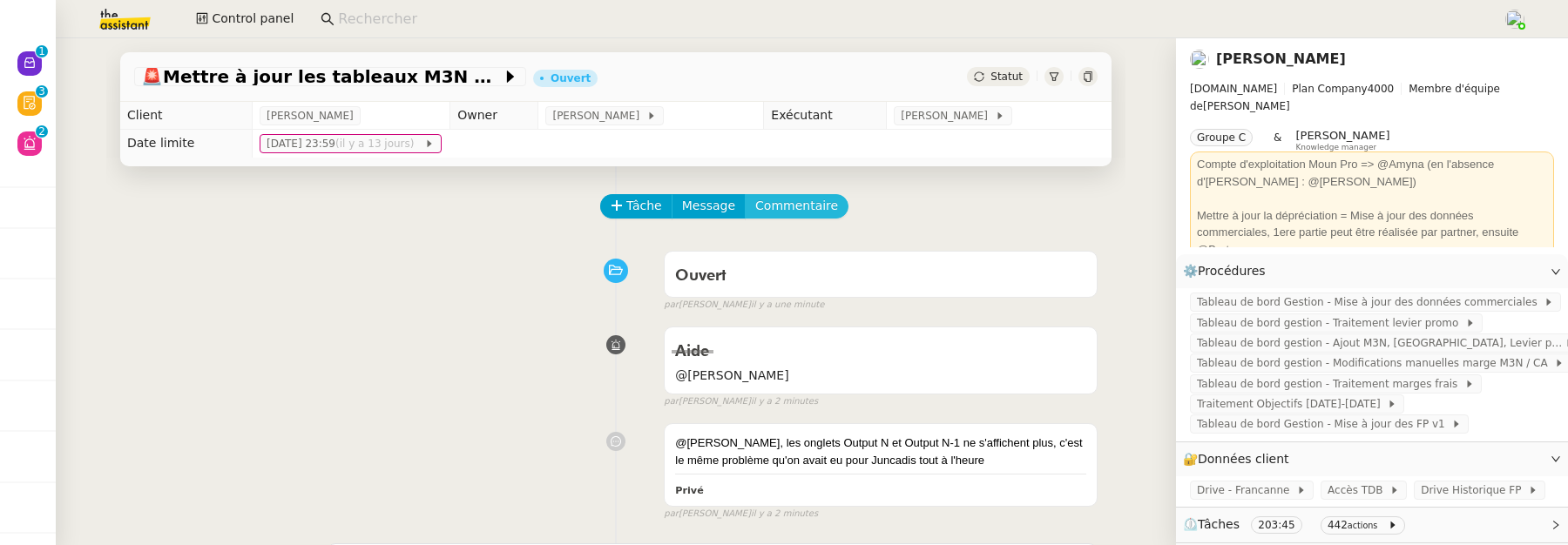
click at [794, 212] on span "Commentaire" at bounding box center [796, 206] width 83 height 20
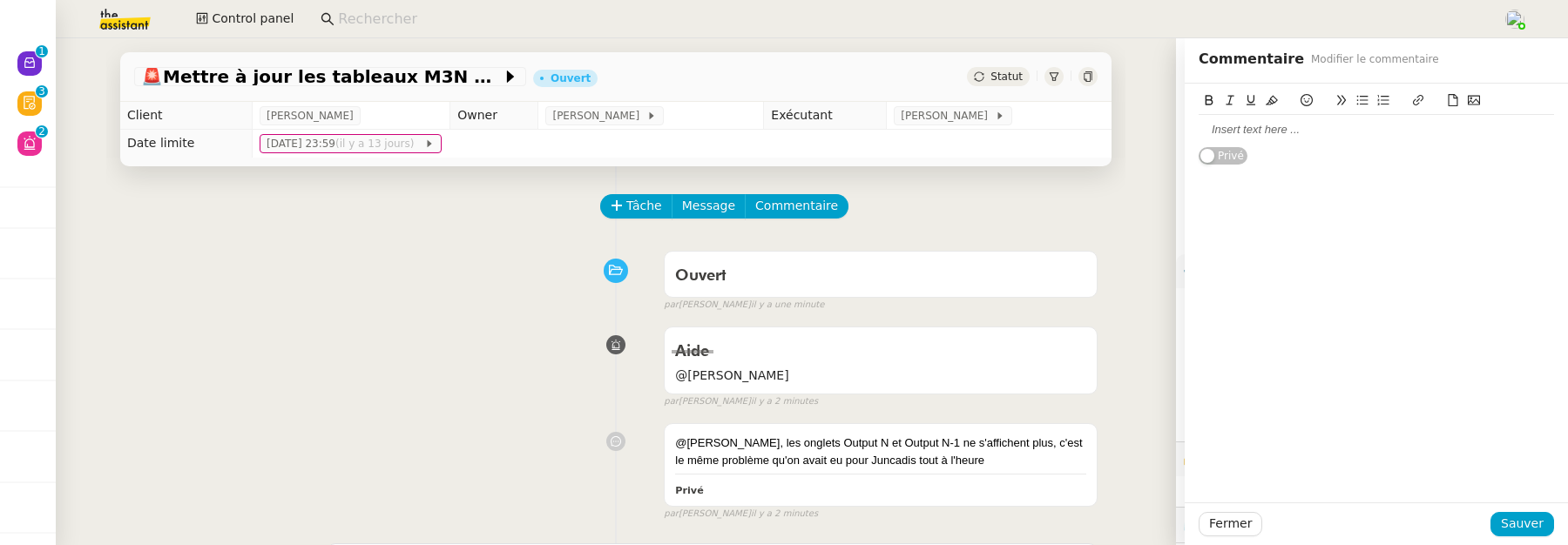
click at [1216, 130] on div at bounding box center [1377, 130] width 355 height 15
click at [1502, 527] on span "Sauver" at bounding box center [1523, 524] width 43 height 20
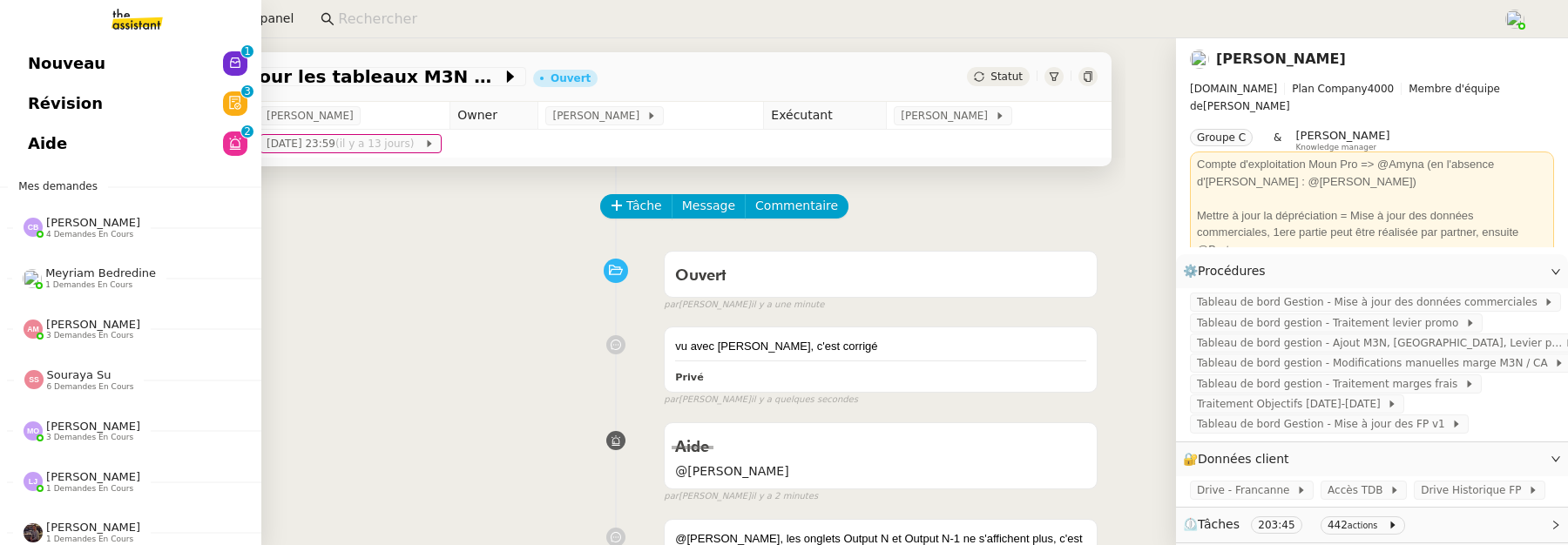
click at [44, 108] on span "Révision" at bounding box center [65, 103] width 75 height 26
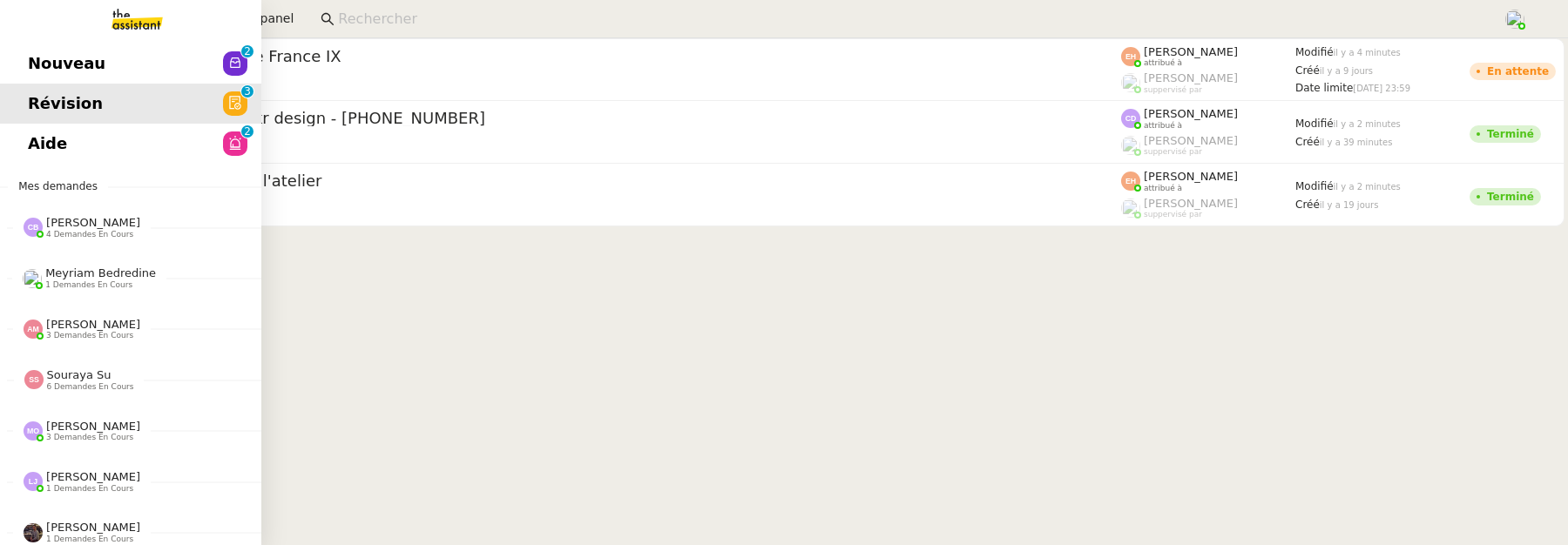
click at [73, 150] on link "Aide 0 1 2 3 4 5 6 7 8 9" at bounding box center [131, 143] width 261 height 40
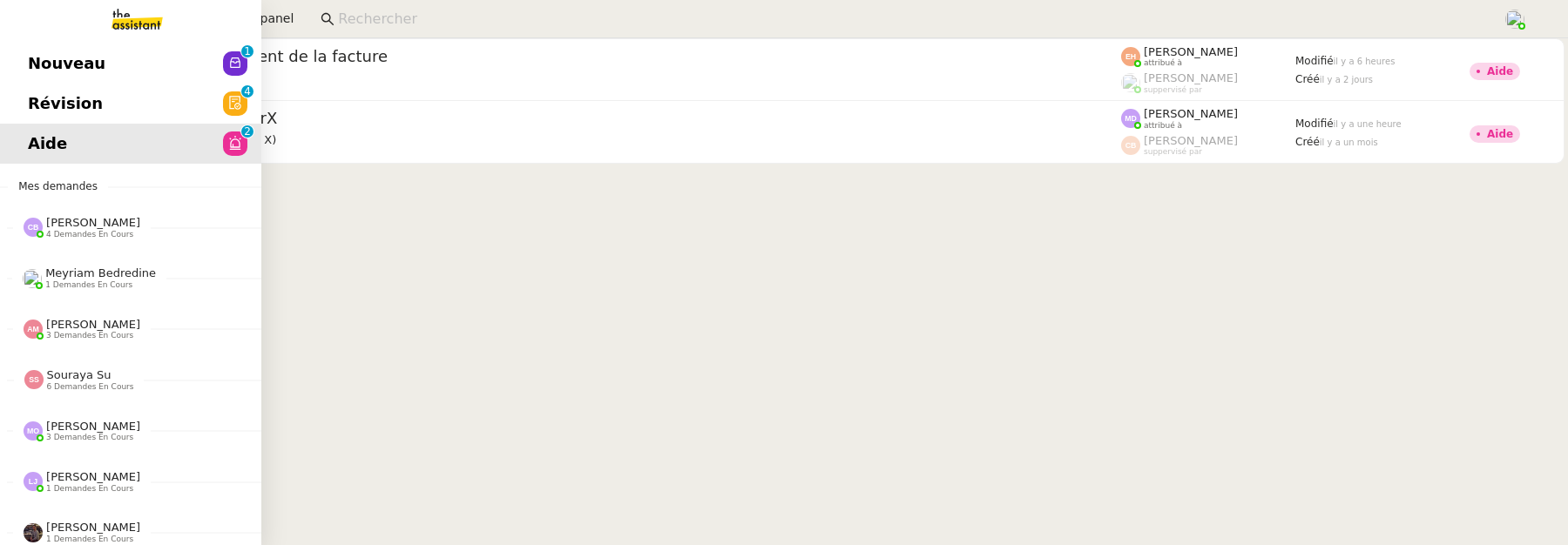
click at [41, 77] on link "Nouveau 0 1 2 3 4 5 6 7 8 9" at bounding box center [131, 63] width 261 height 40
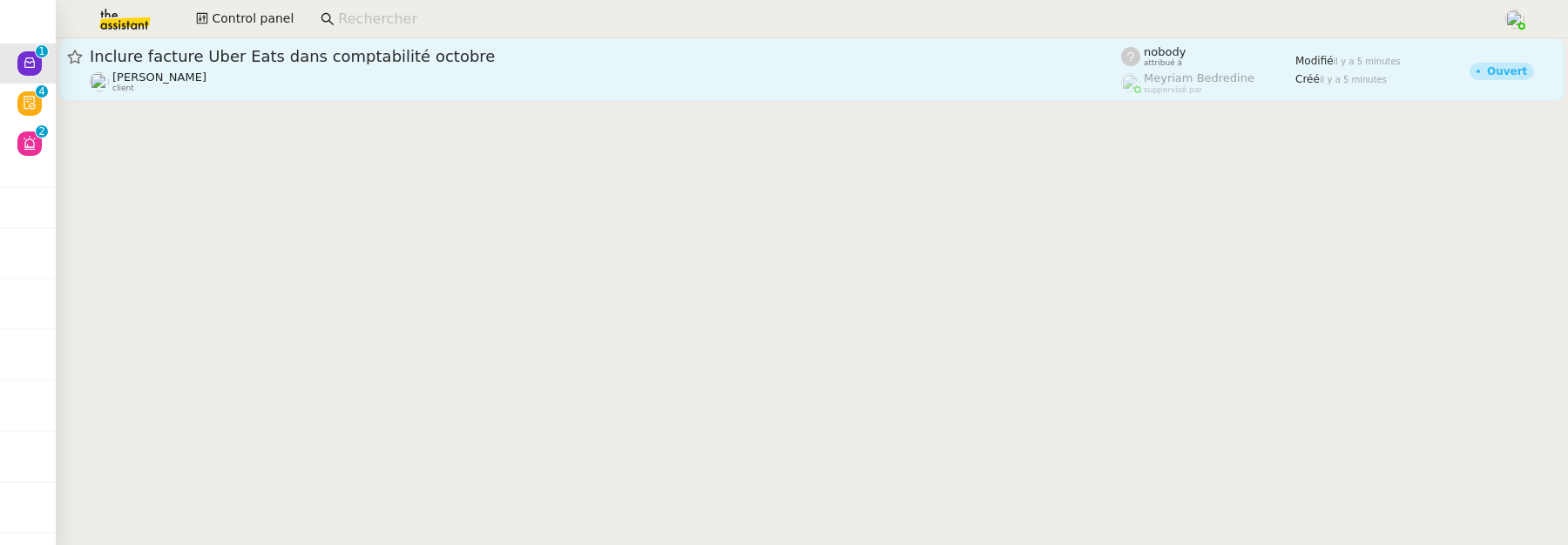
click at [368, 64] on div "Inclure facture Uber Eats dans comptabilité octobre" at bounding box center [606, 56] width 1032 height 21
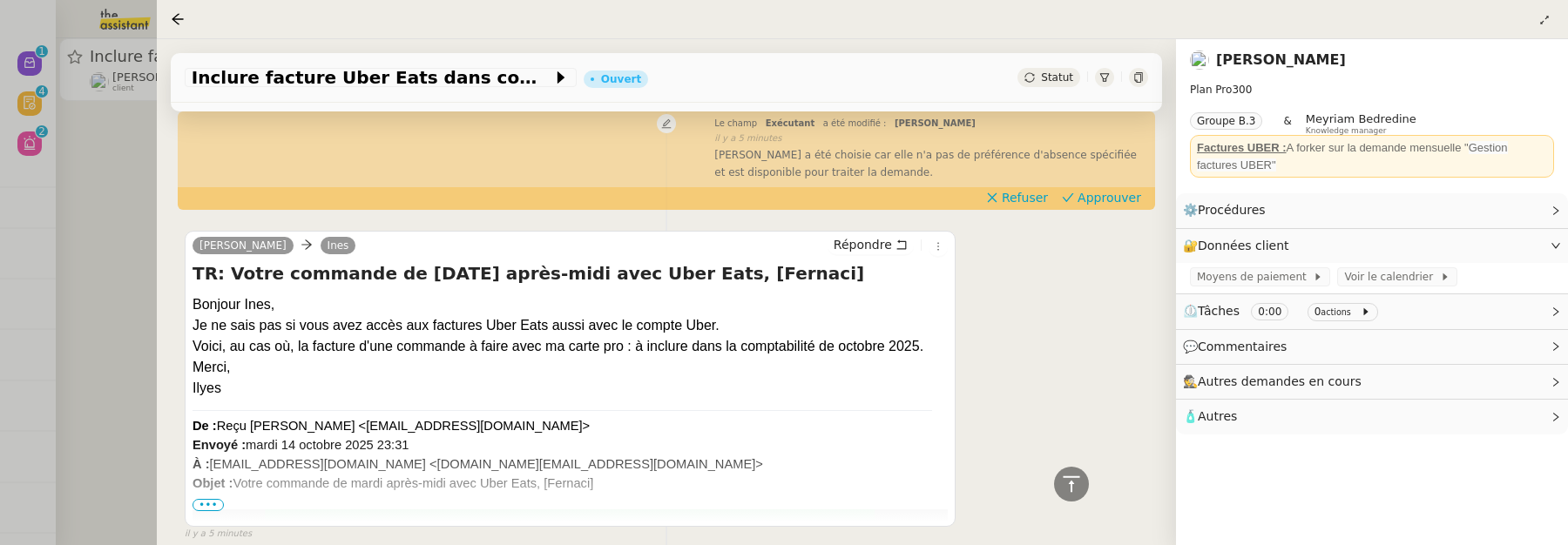
scroll to position [602, 0]
click at [933, 247] on icon at bounding box center [939, 248] width 11 height 11
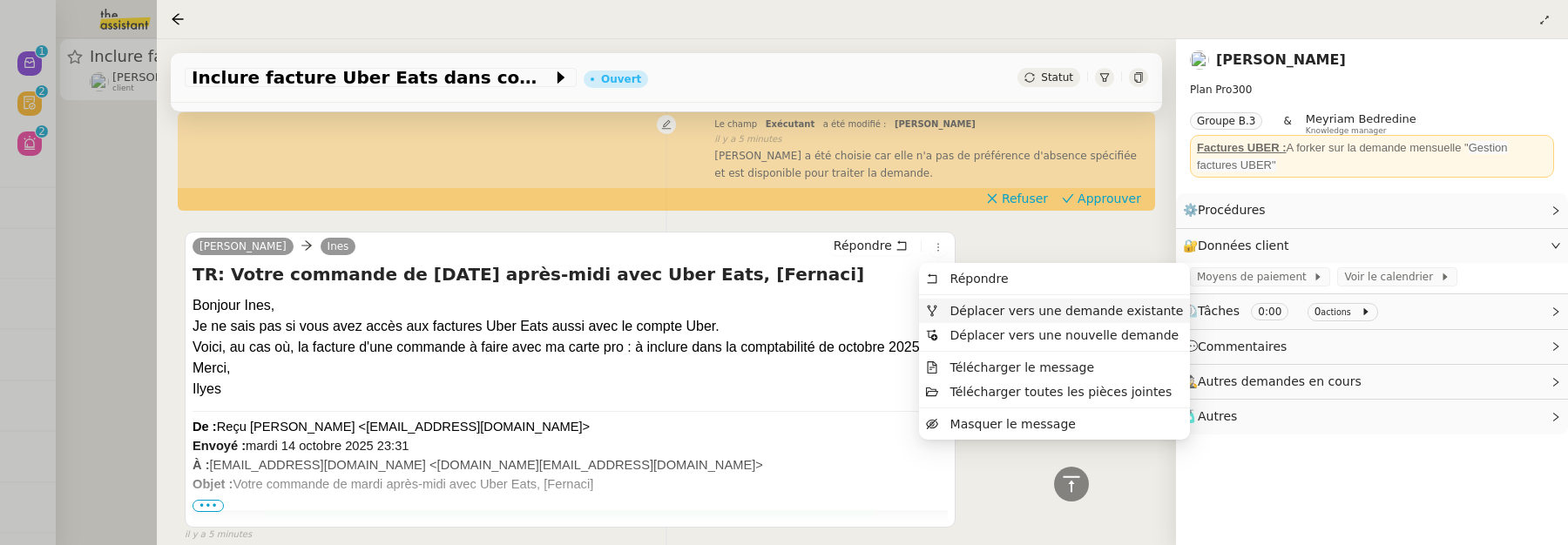
click at [1004, 307] on span "Déplacer vers une demande existante" at bounding box center [1067, 310] width 234 height 14
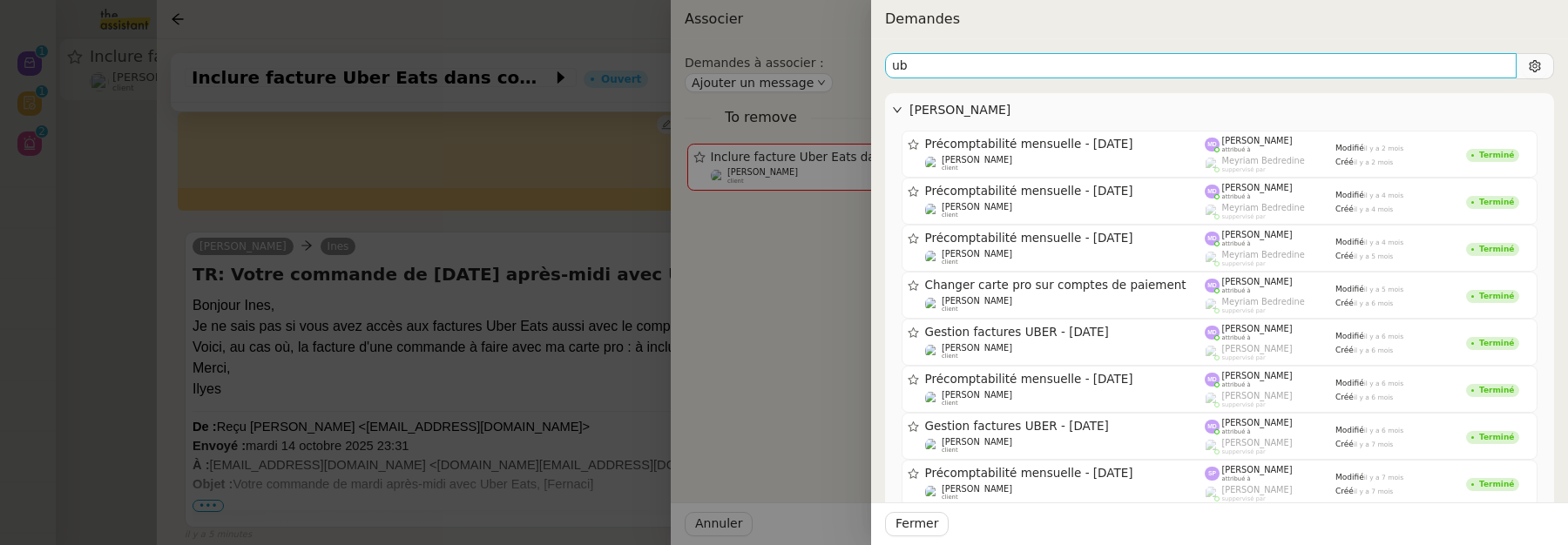
type input "u"
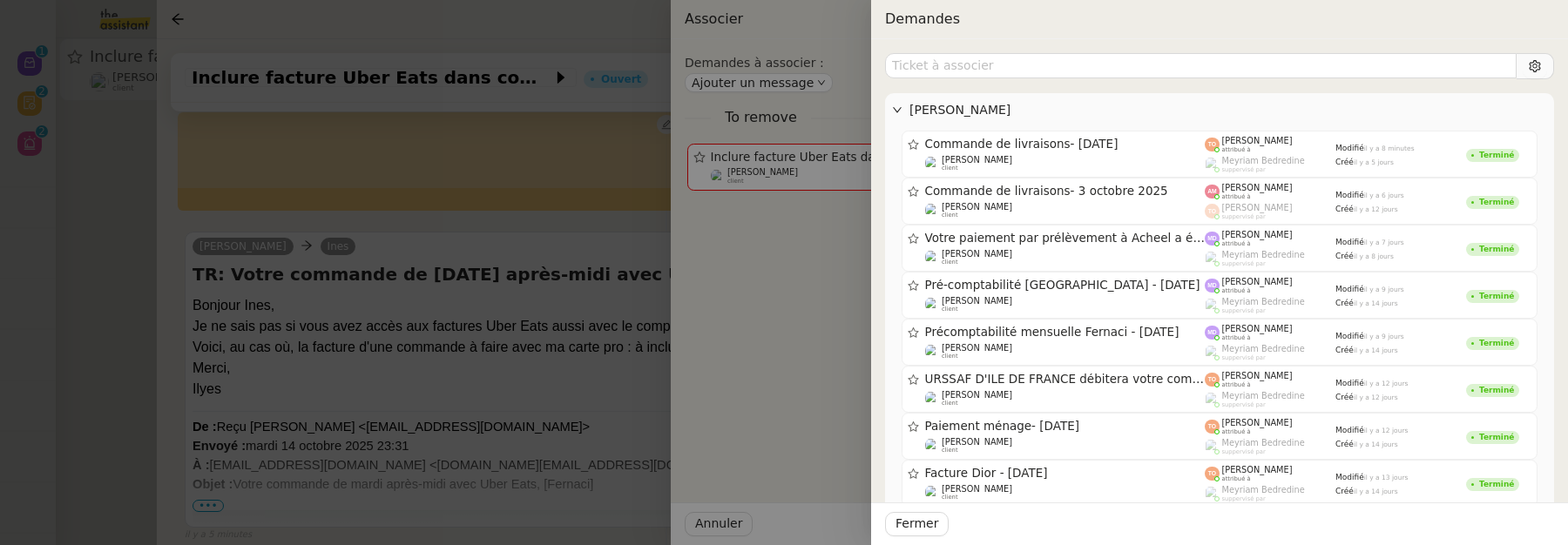
click at [562, 330] on div at bounding box center [784, 272] width 1568 height 545
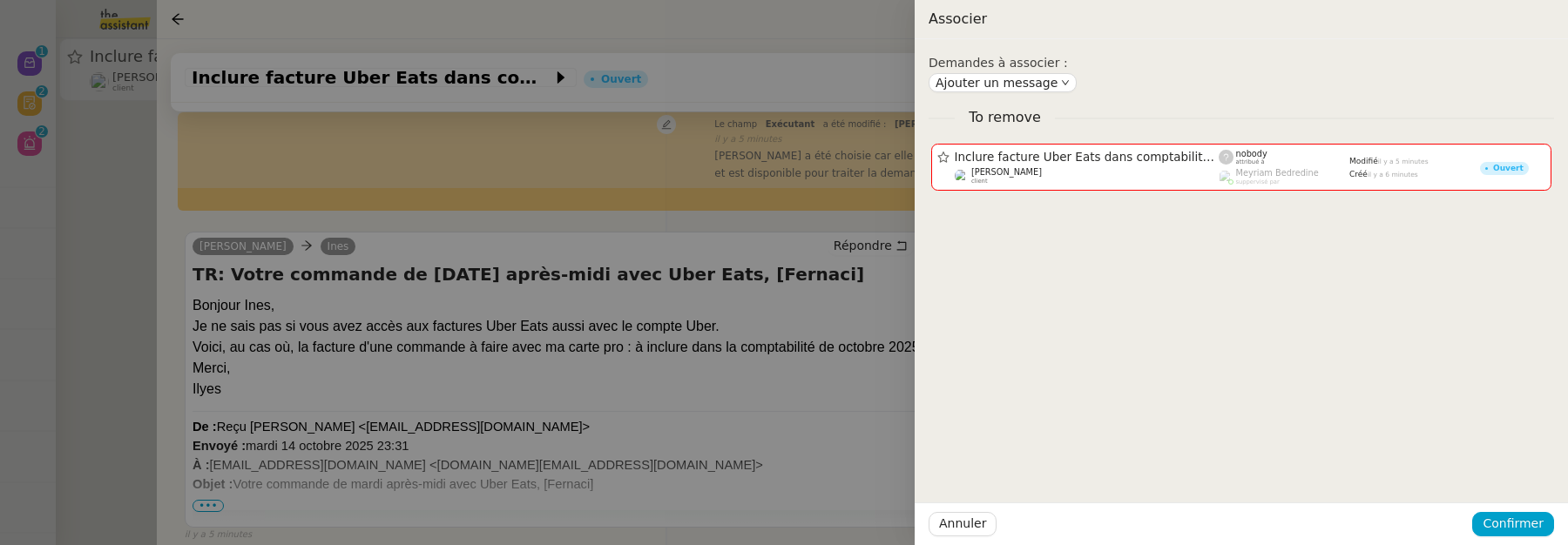
click at [562, 330] on div at bounding box center [784, 272] width 1568 height 545
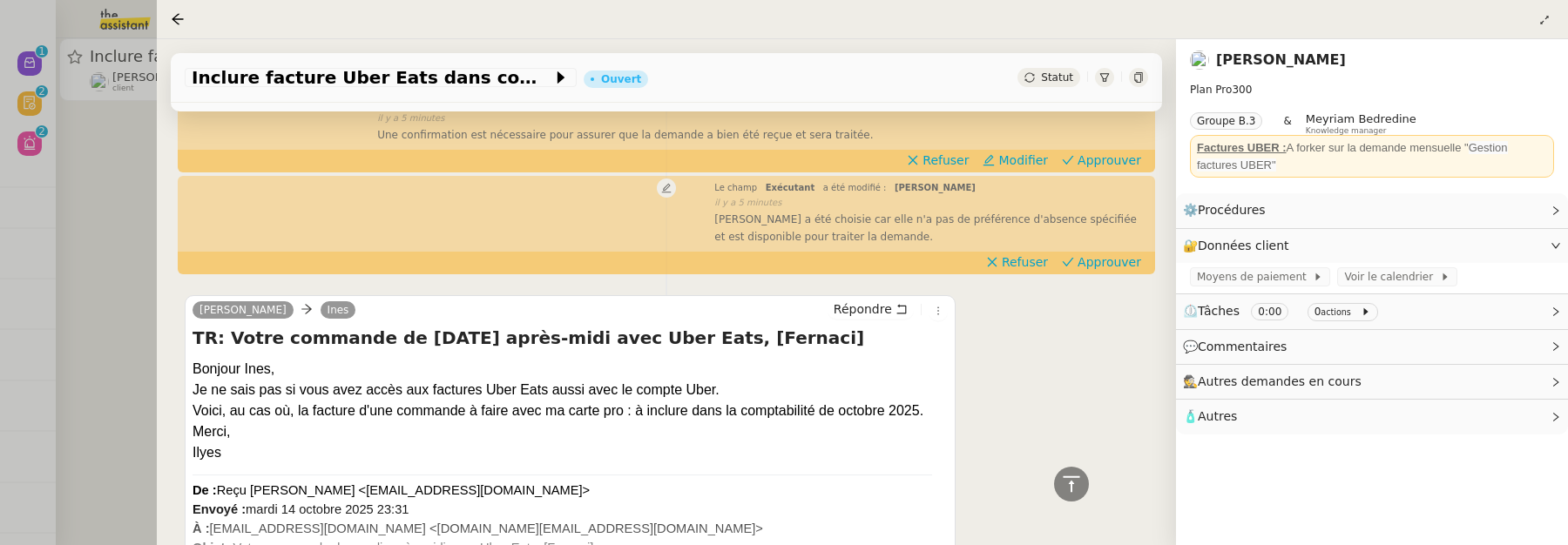
scroll to position [537, 0]
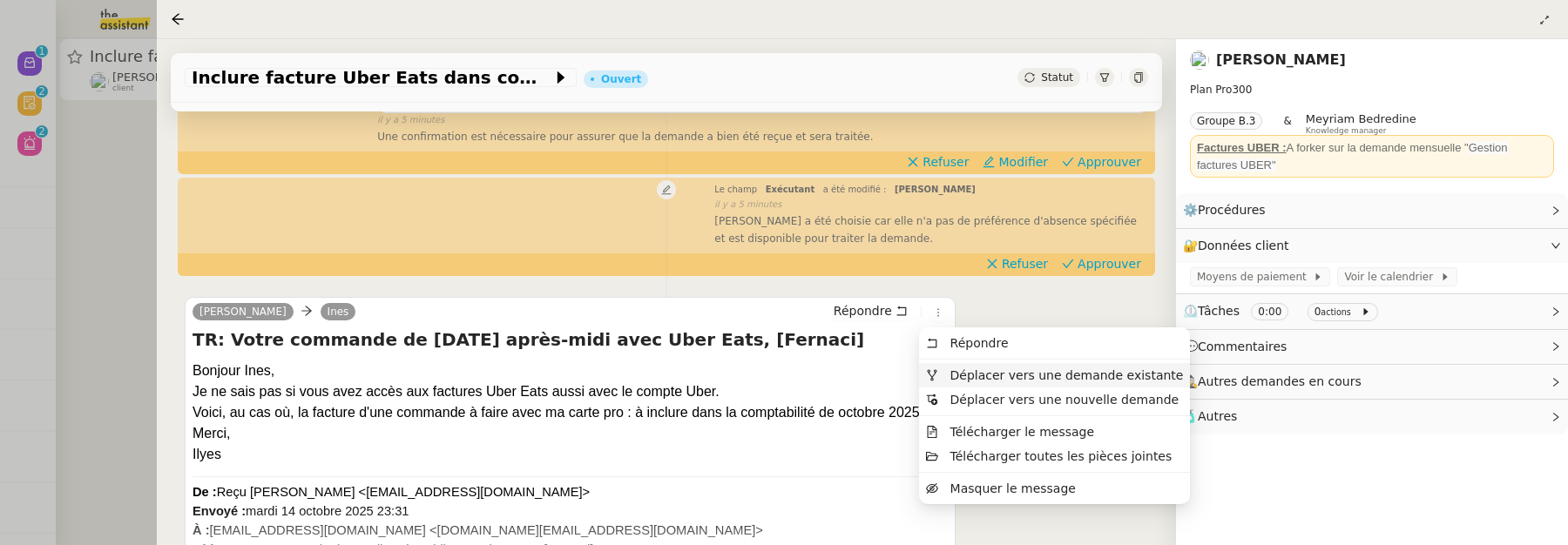
click at [952, 372] on span "Déplacer vers une demande existante" at bounding box center [1067, 375] width 234 height 14
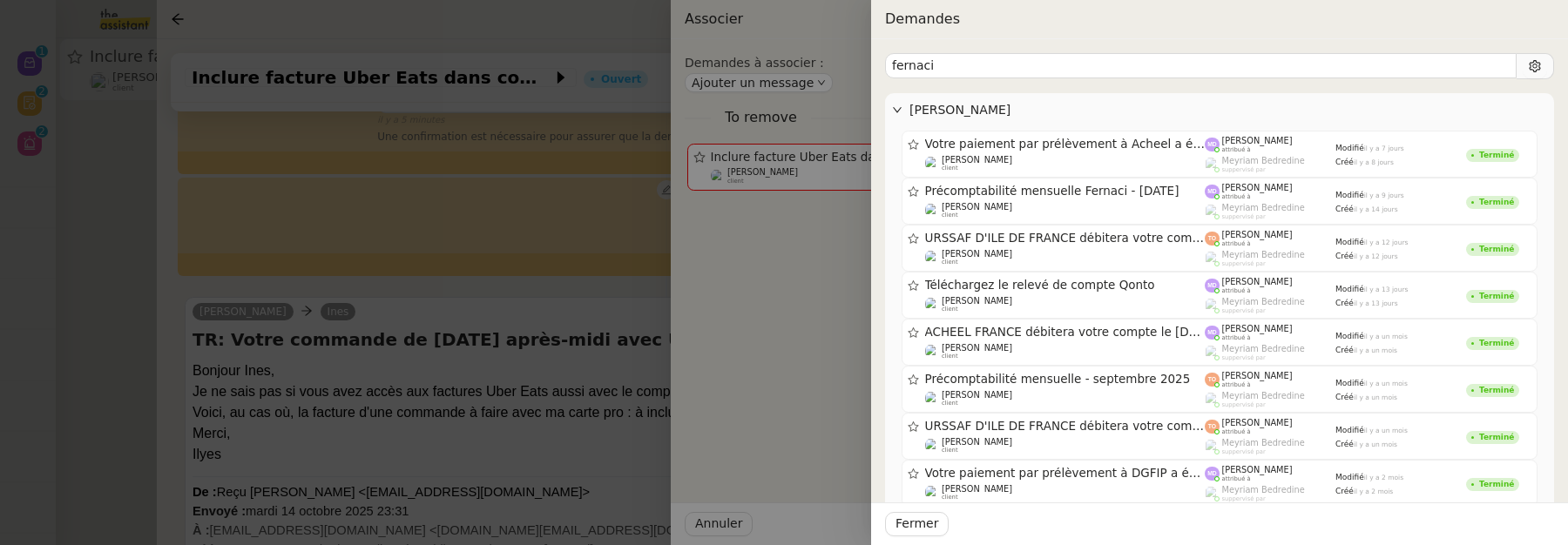
type input "fernaci"
click at [508, 456] on div at bounding box center [784, 272] width 1568 height 545
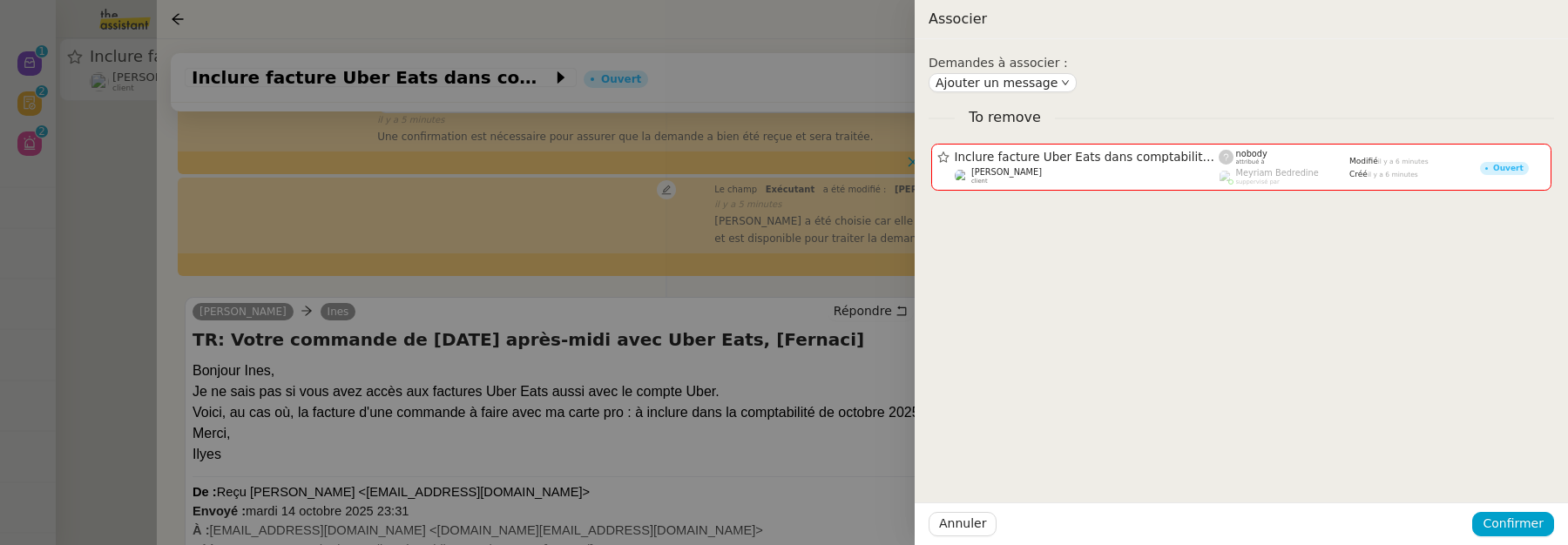
click at [634, 415] on div at bounding box center [784, 272] width 1568 height 545
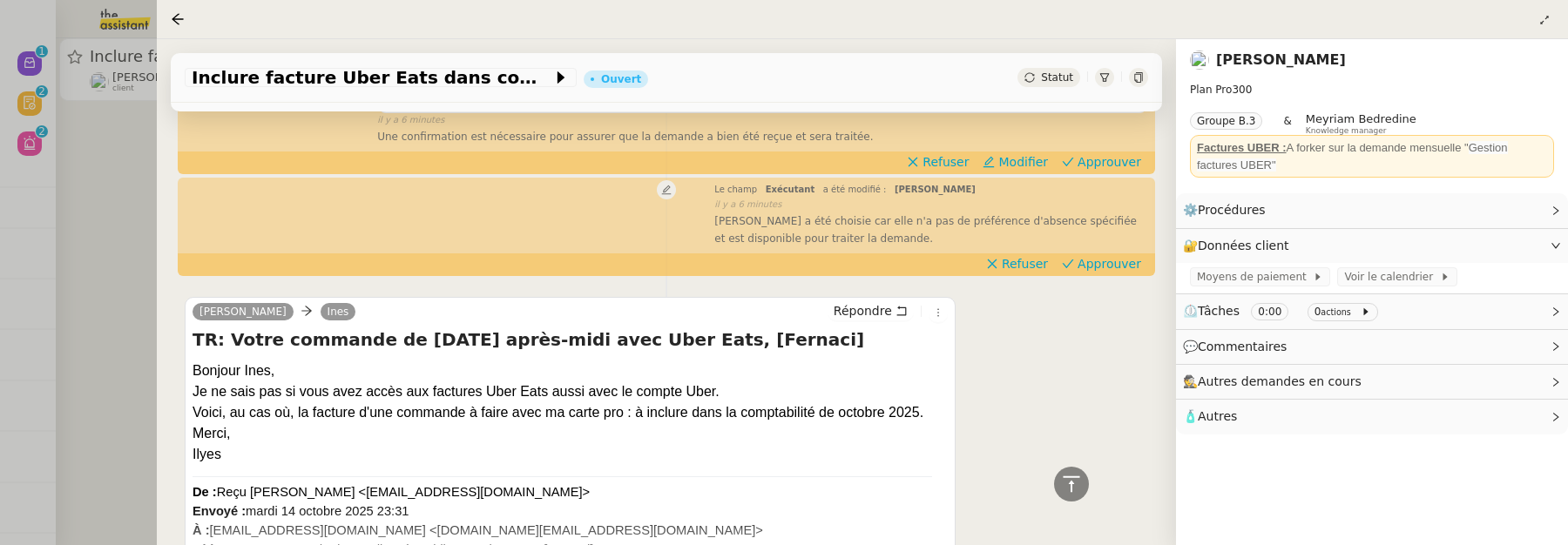
scroll to position [0, 0]
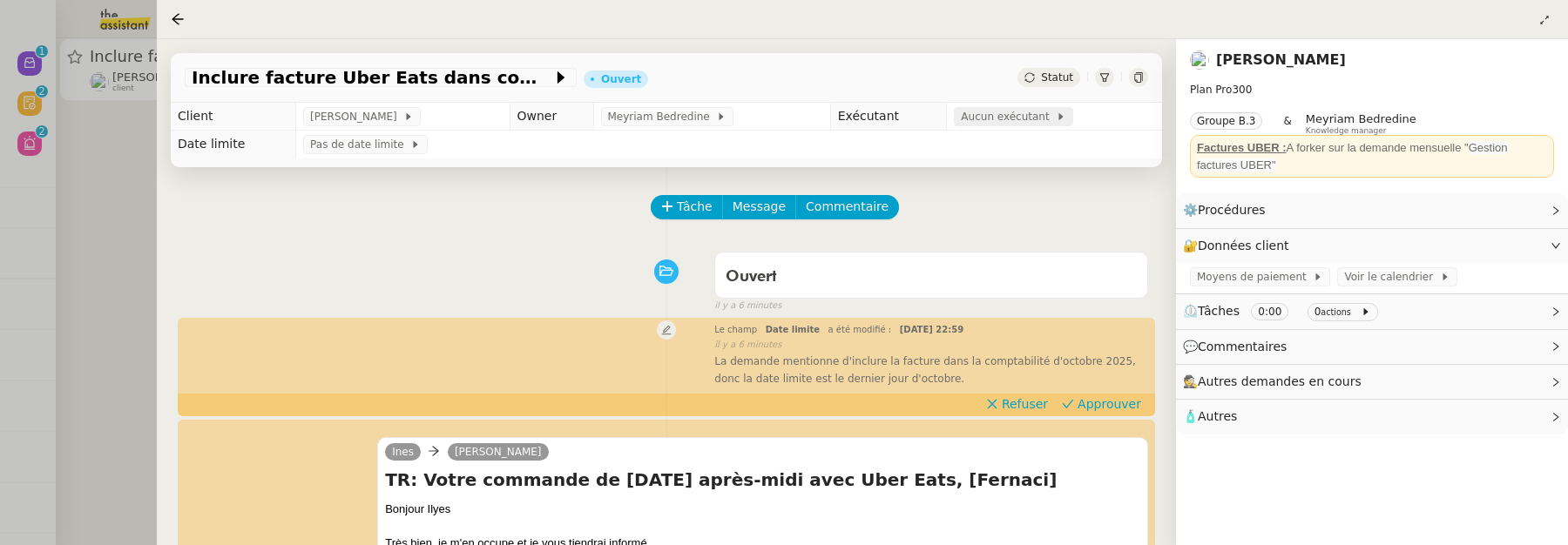
click at [973, 112] on span "Aucun exécutant" at bounding box center [1008, 116] width 95 height 17
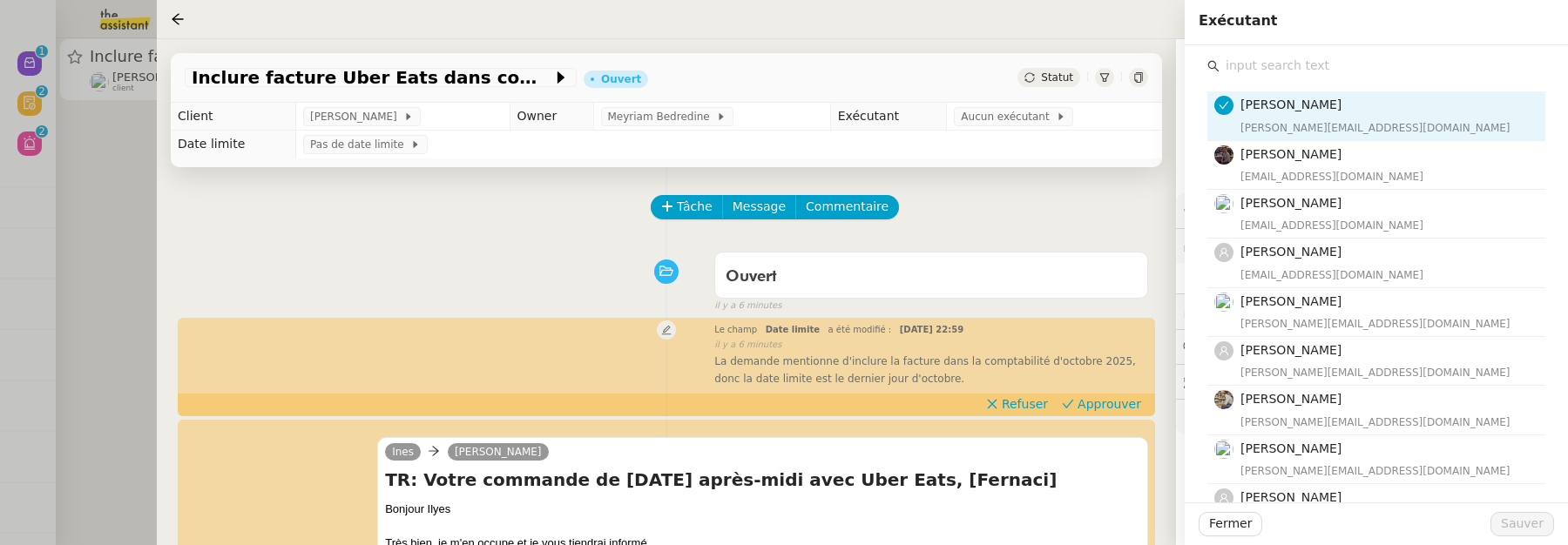
click at [1233, 69] on input "text" at bounding box center [1382, 66] width 326 height 24
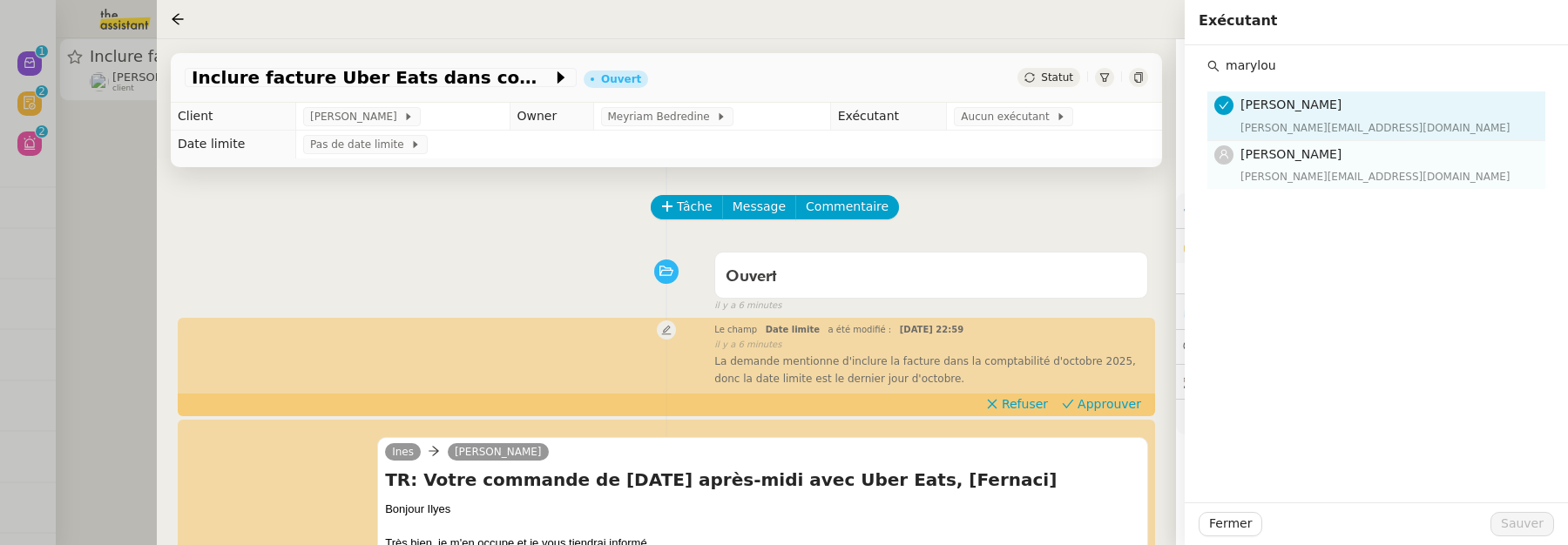
type input "marylou"
click at [1289, 161] on span "[PERSON_NAME]" at bounding box center [1290, 153] width 101 height 14
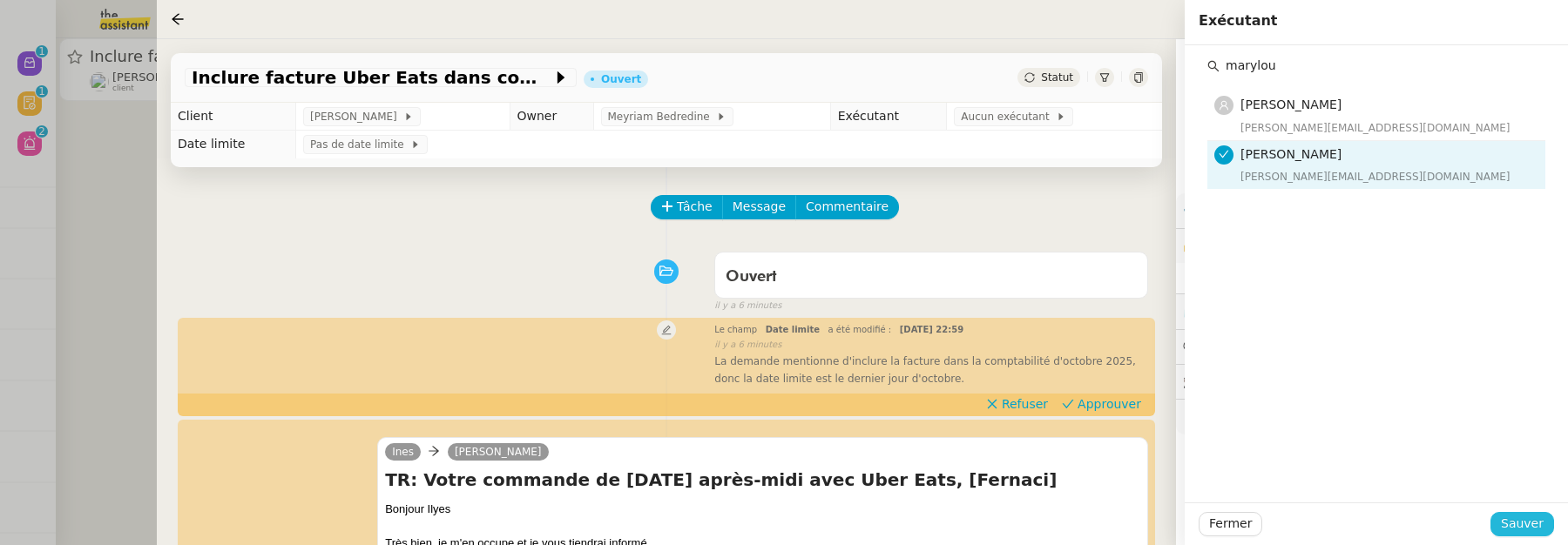
click at [1544, 530] on button "Sauver" at bounding box center [1523, 524] width 63 height 24
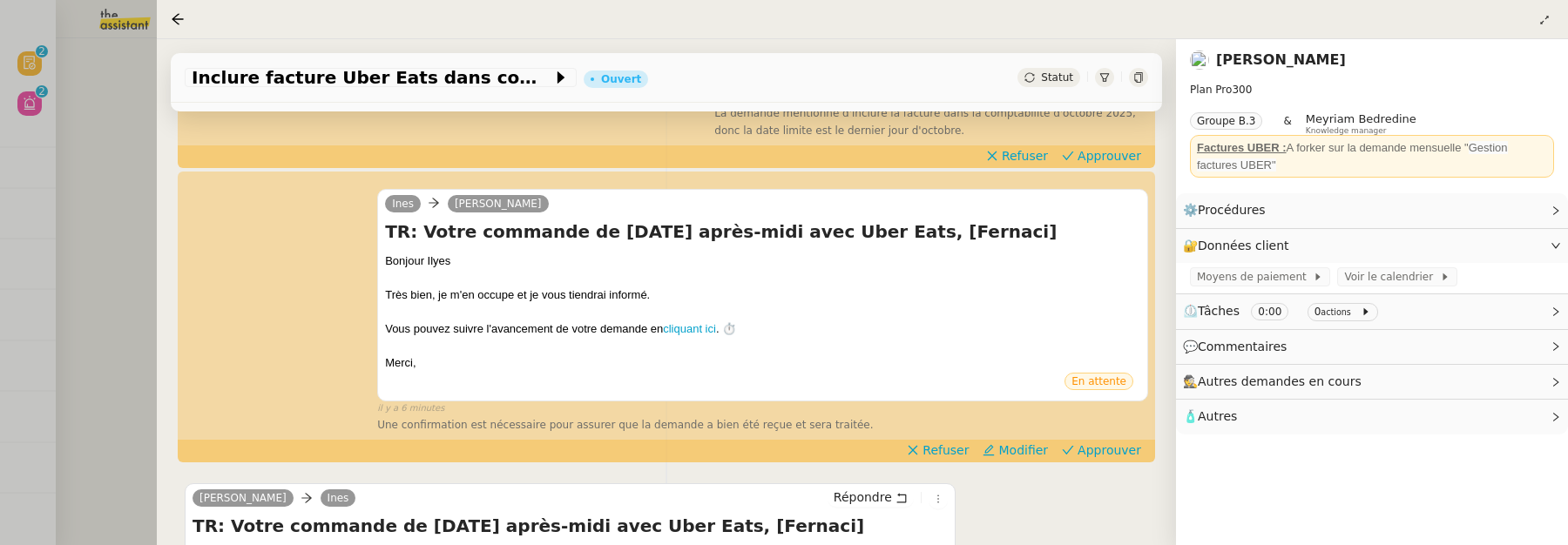
scroll to position [340, 0]
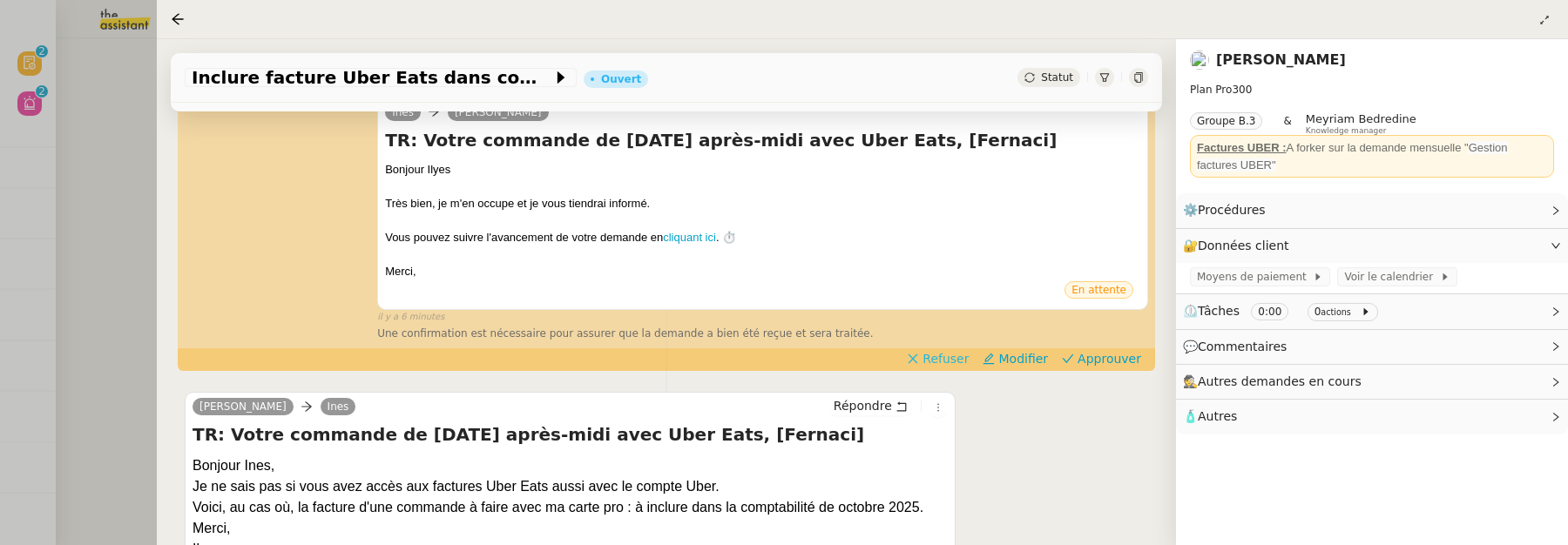
click at [940, 367] on span "Refuser" at bounding box center [946, 358] width 46 height 17
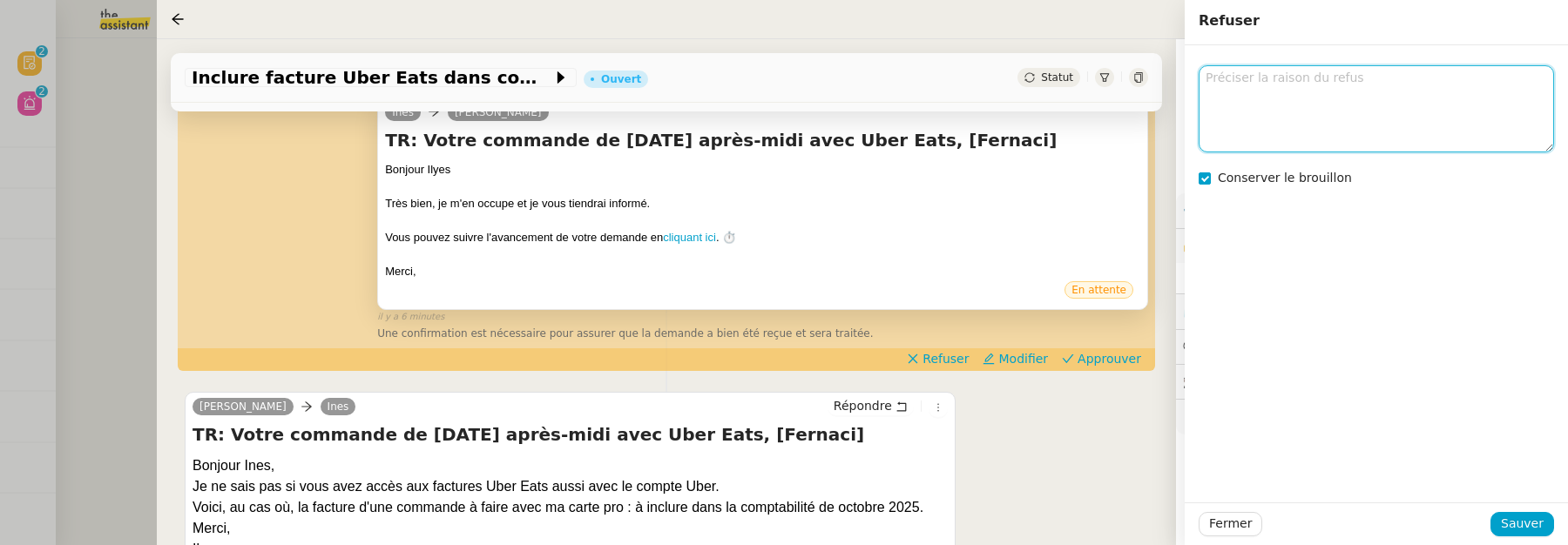
click at [1236, 132] on textarea at bounding box center [1377, 108] width 355 height 86
type textarea "à forker ?"
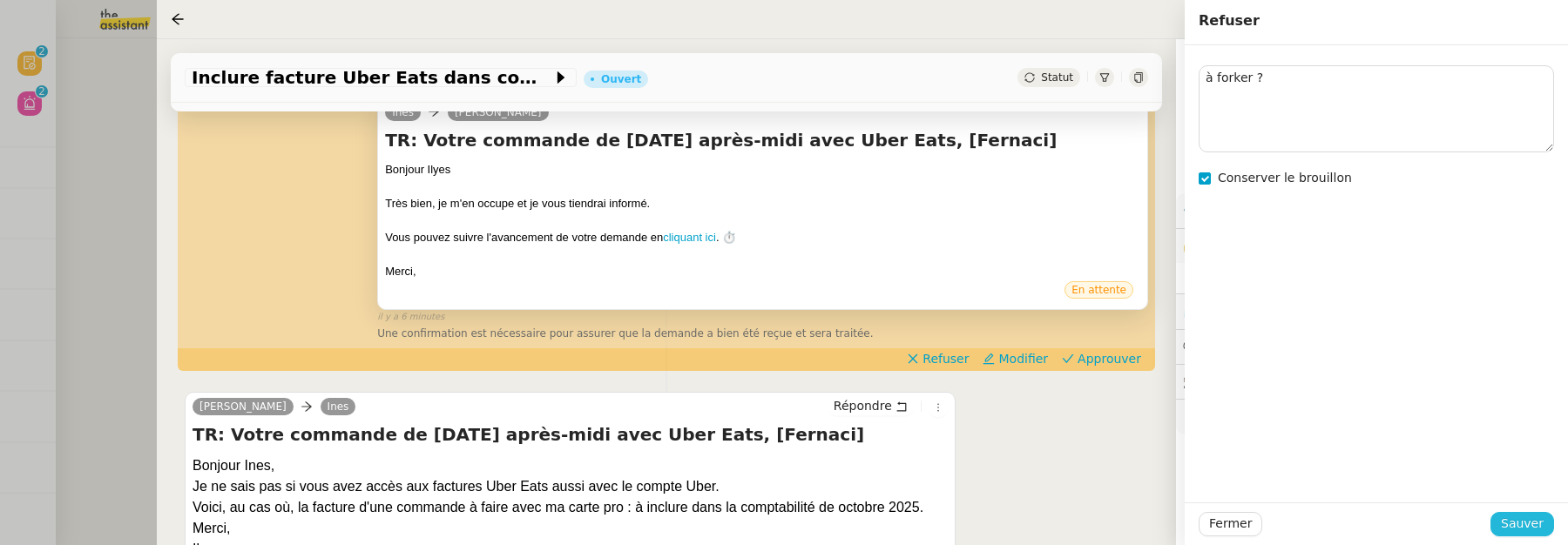
click at [1524, 524] on span "Sauver" at bounding box center [1523, 524] width 43 height 20
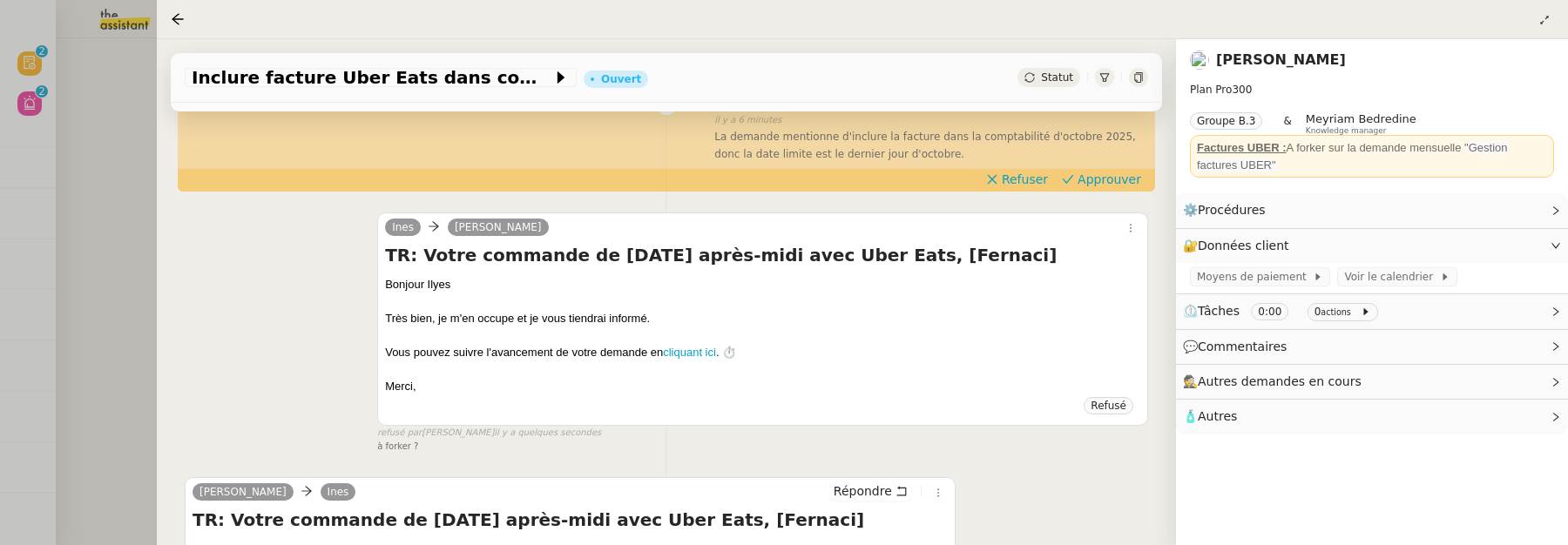
scroll to position [482, 0]
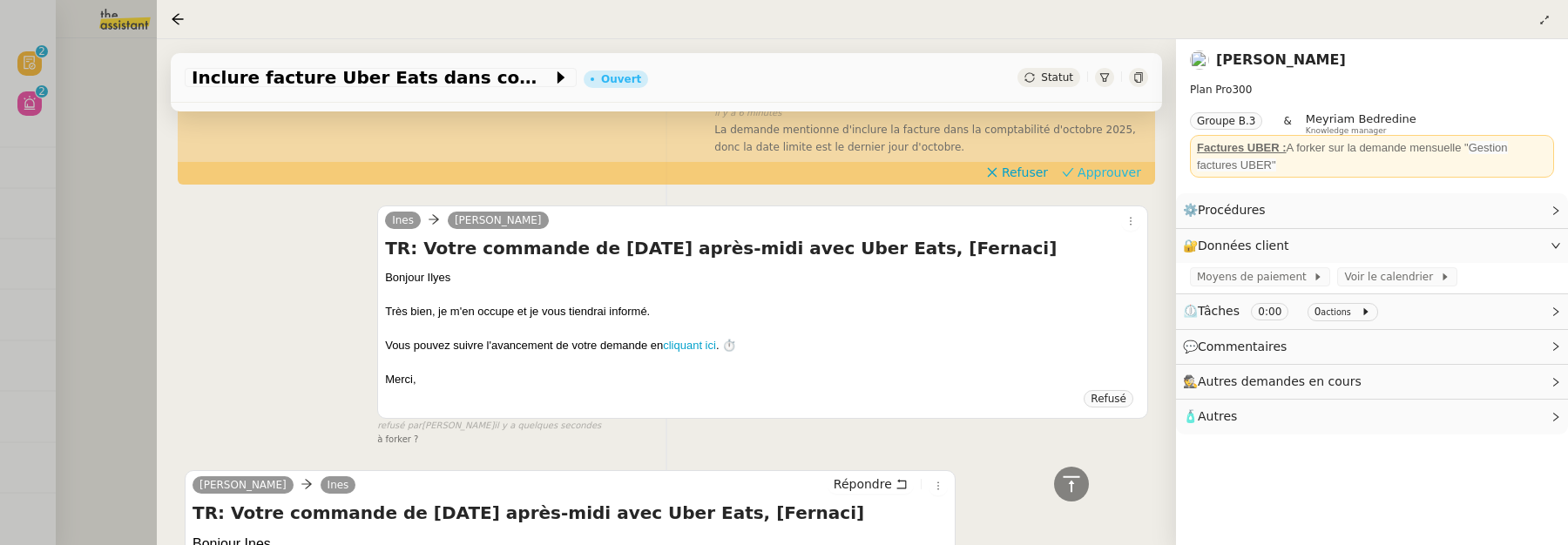
click at [1107, 176] on span "Approuver" at bounding box center [1110, 172] width 63 height 17
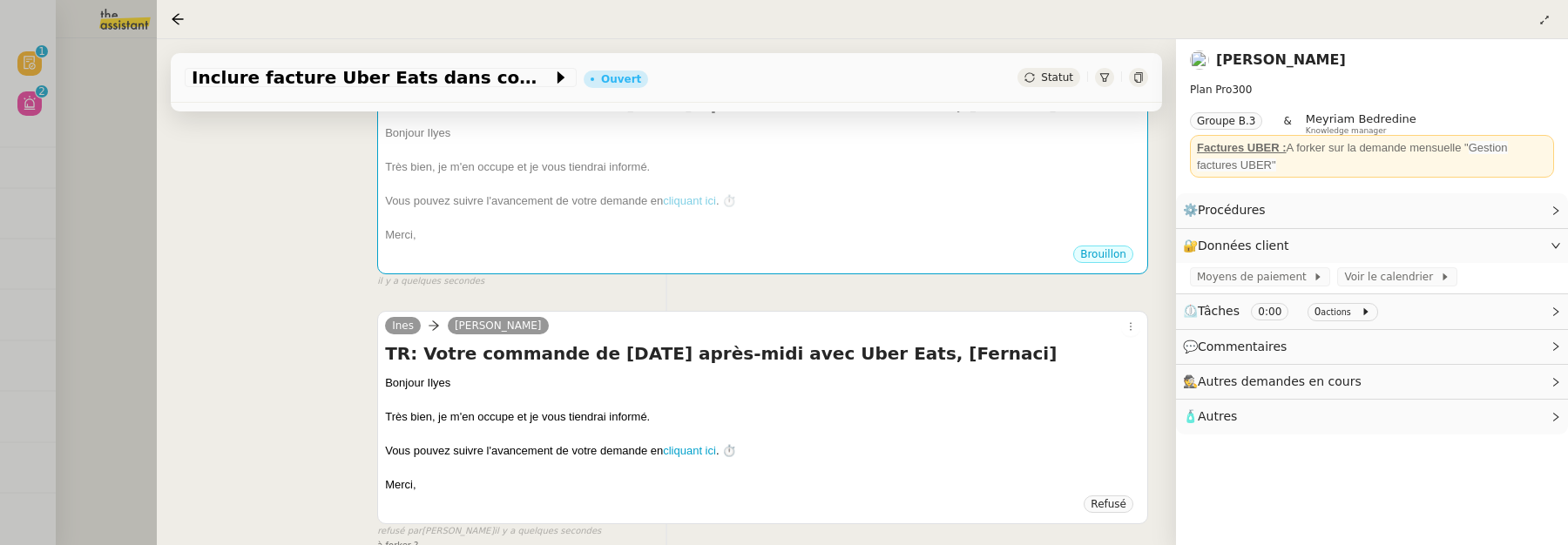
scroll to position [0, 0]
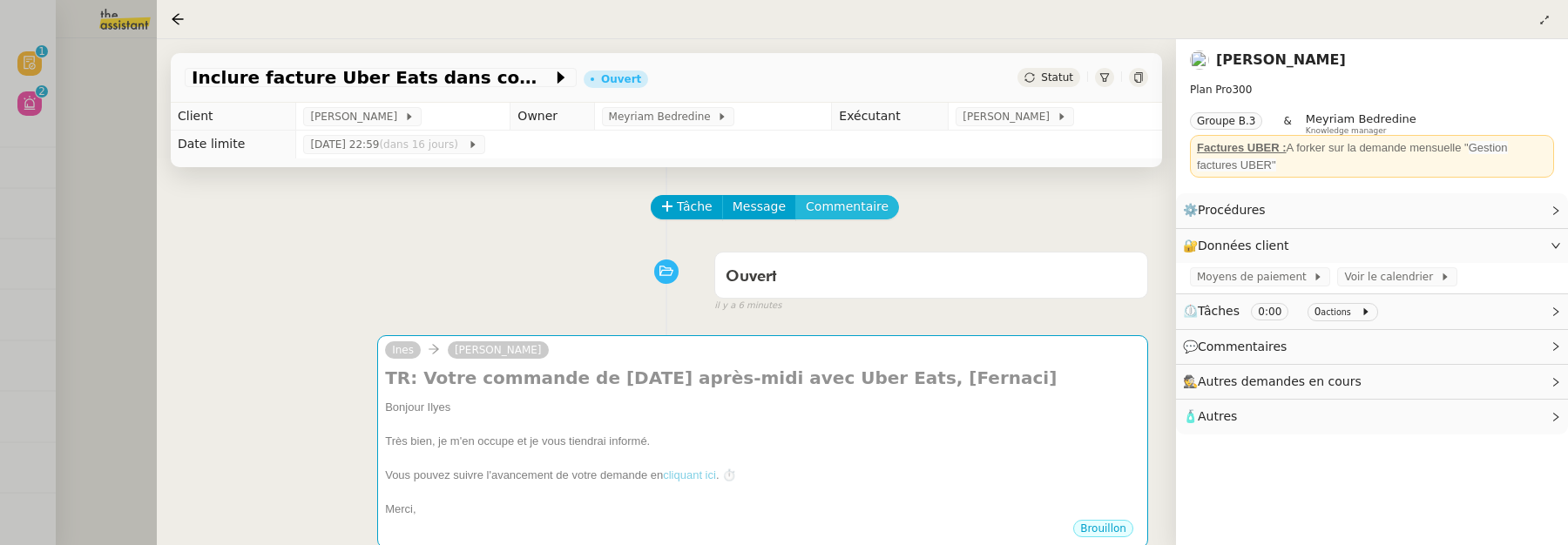
click at [842, 208] on span "Commentaire" at bounding box center [847, 207] width 83 height 20
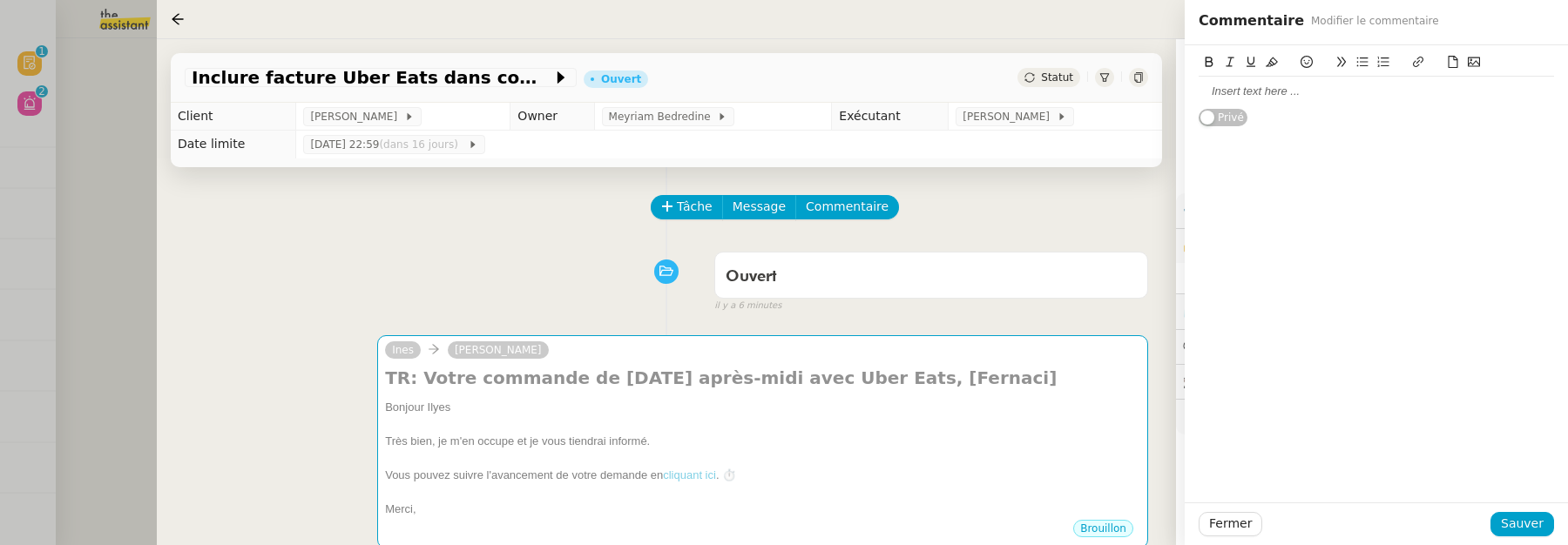
click at [1242, 100] on div at bounding box center [1377, 92] width 355 height 30
click at [1517, 522] on span "Sauver" at bounding box center [1523, 524] width 43 height 20
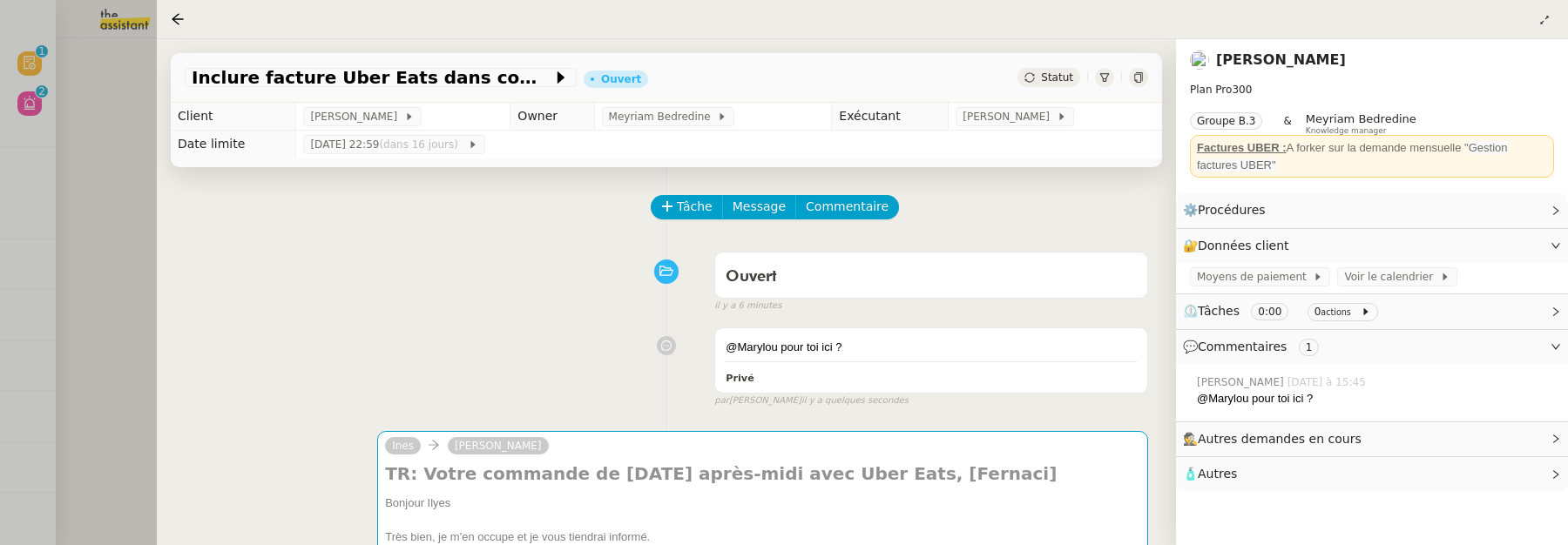
click at [127, 234] on div at bounding box center [784, 272] width 1568 height 545
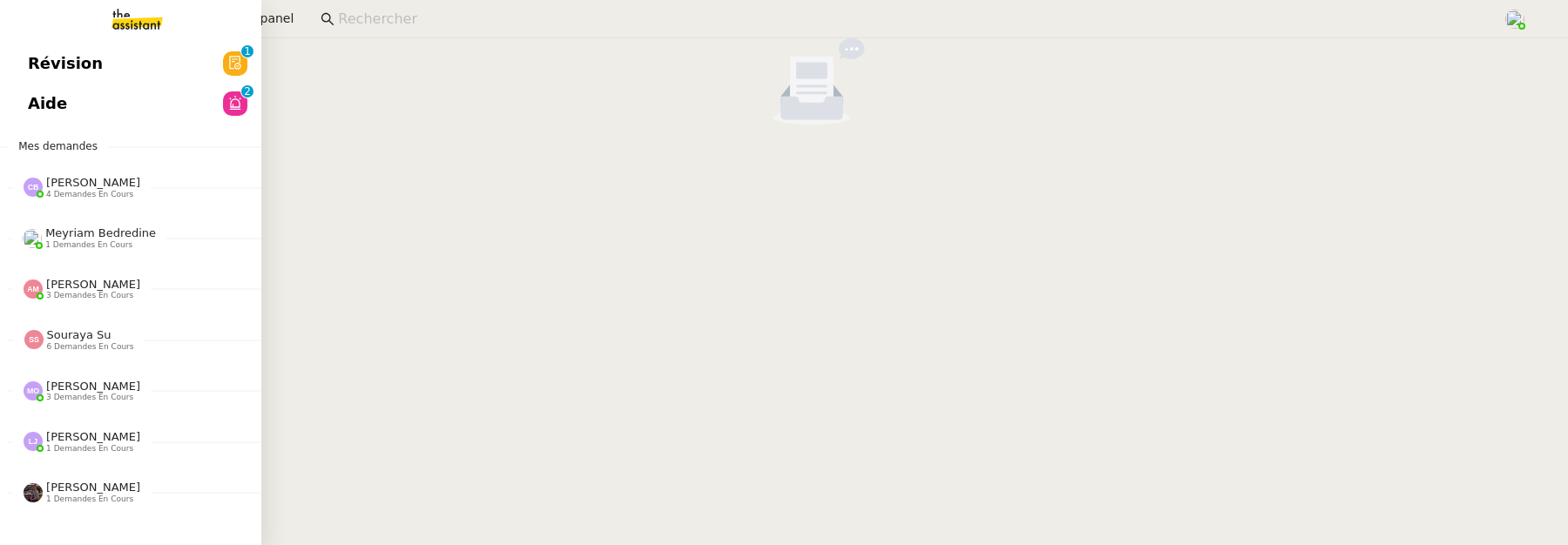
click at [48, 71] on span "Révision" at bounding box center [65, 63] width 75 height 26
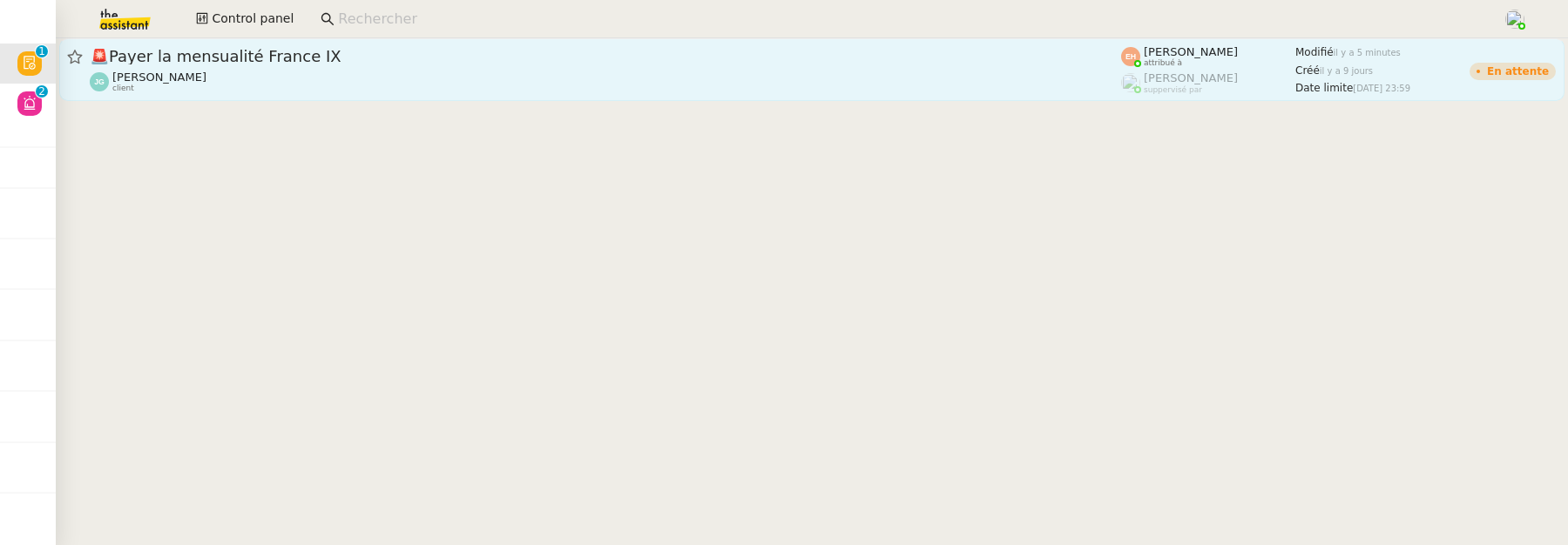
click at [483, 54] on span "🚨 Payer la mensualité France IX" at bounding box center [606, 56] width 1032 height 15
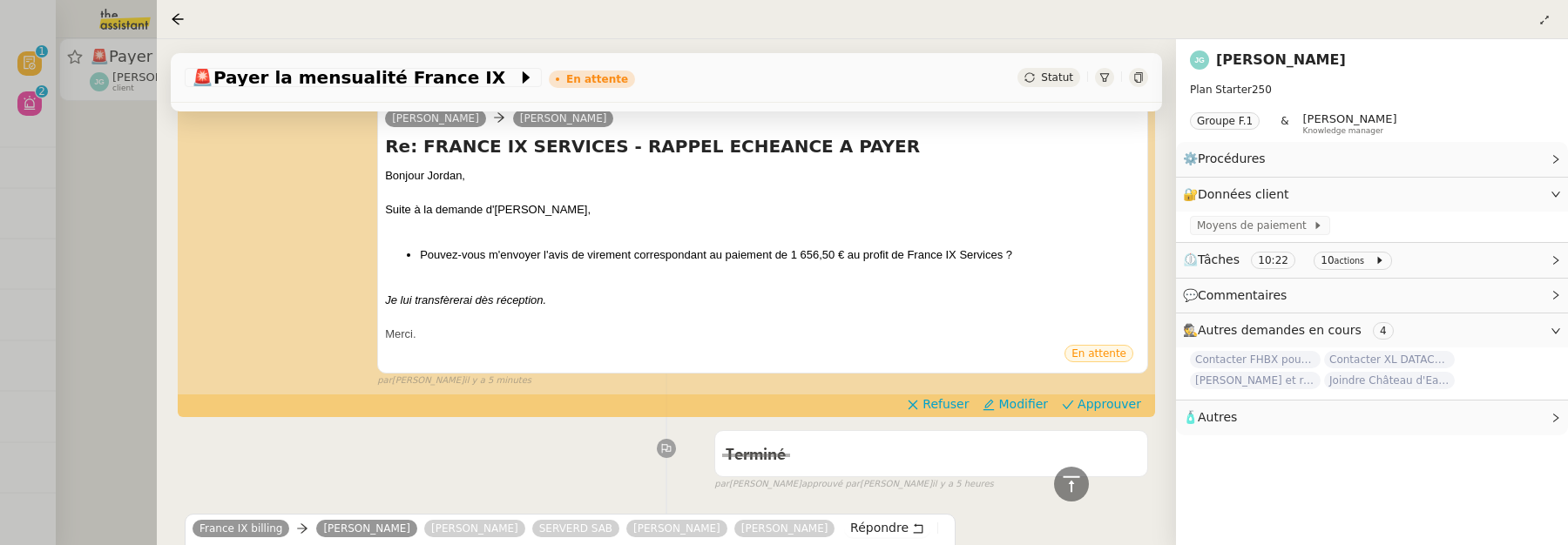
scroll to position [466, 0]
click at [141, 223] on div at bounding box center [784, 272] width 1568 height 545
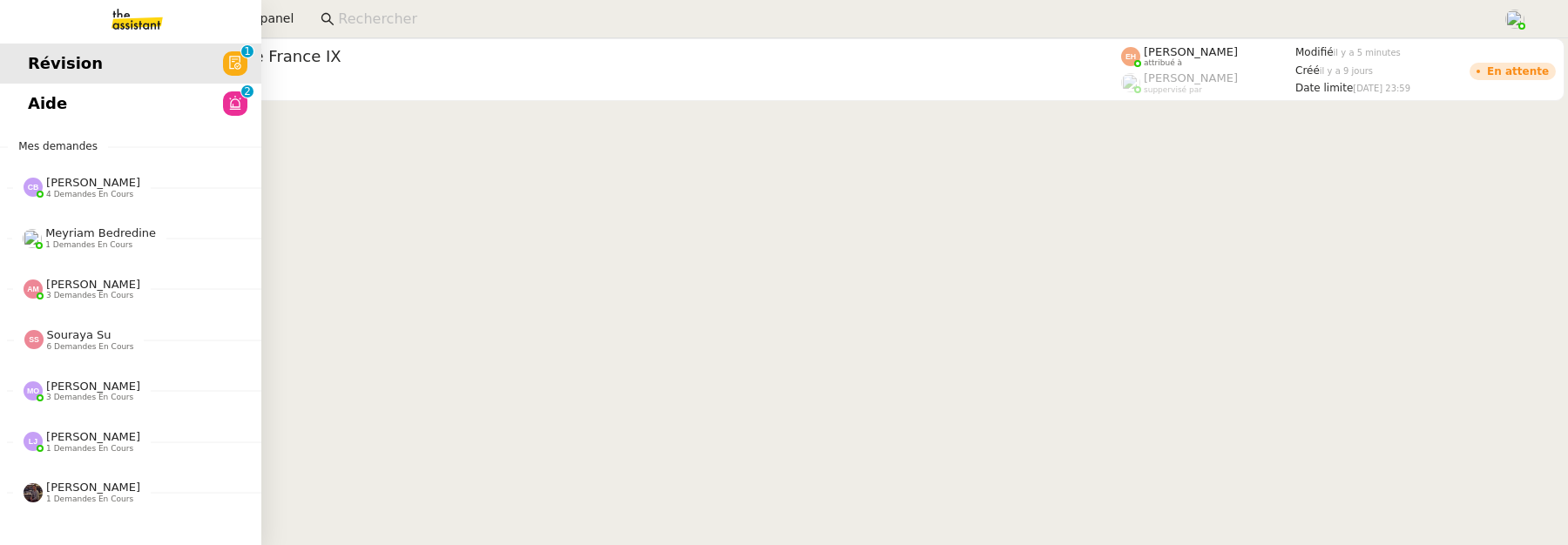
click at [5, 122] on link "Aide 0 1 2 3 4 5 6 7 8 9" at bounding box center [131, 103] width 261 height 40
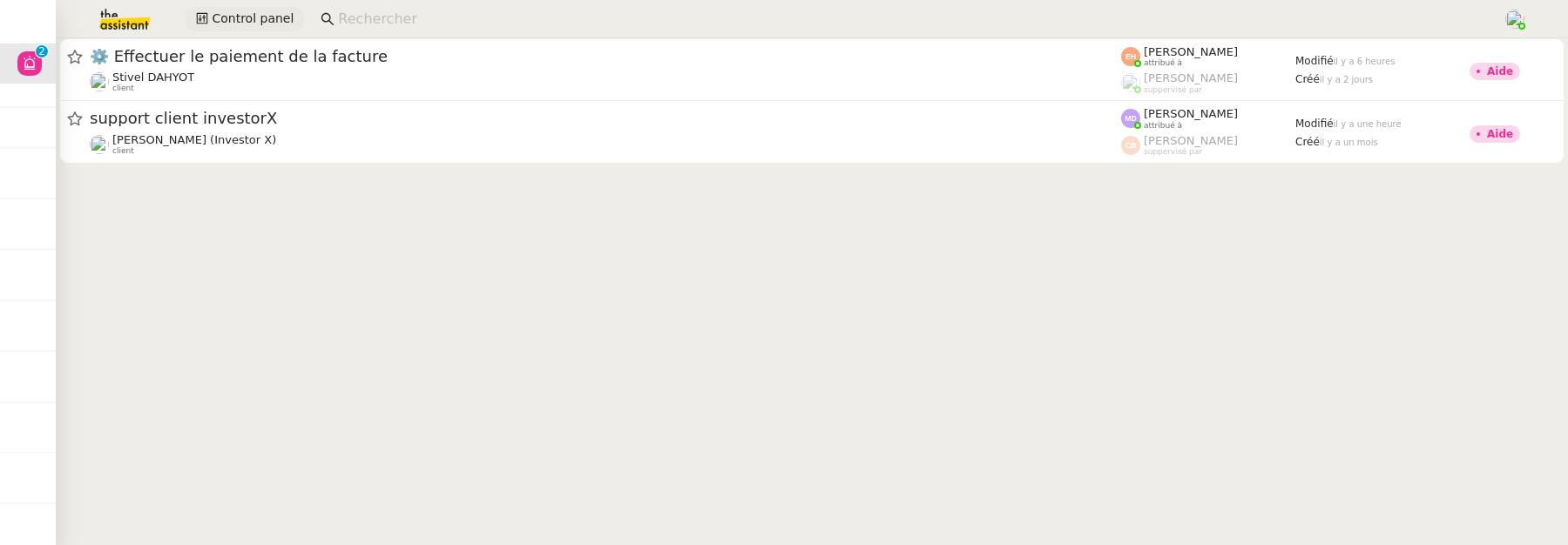
click at [223, 23] on span "Control panel" at bounding box center [252, 19] width 82 height 20
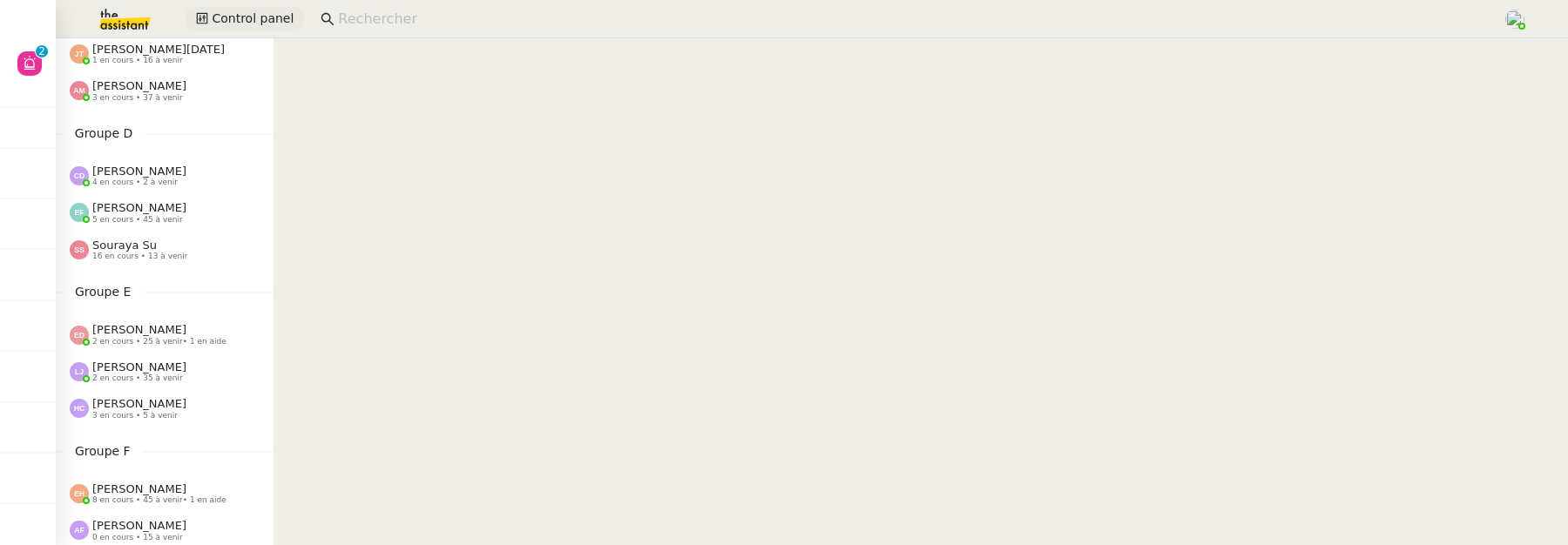
scroll to position [534, 0]
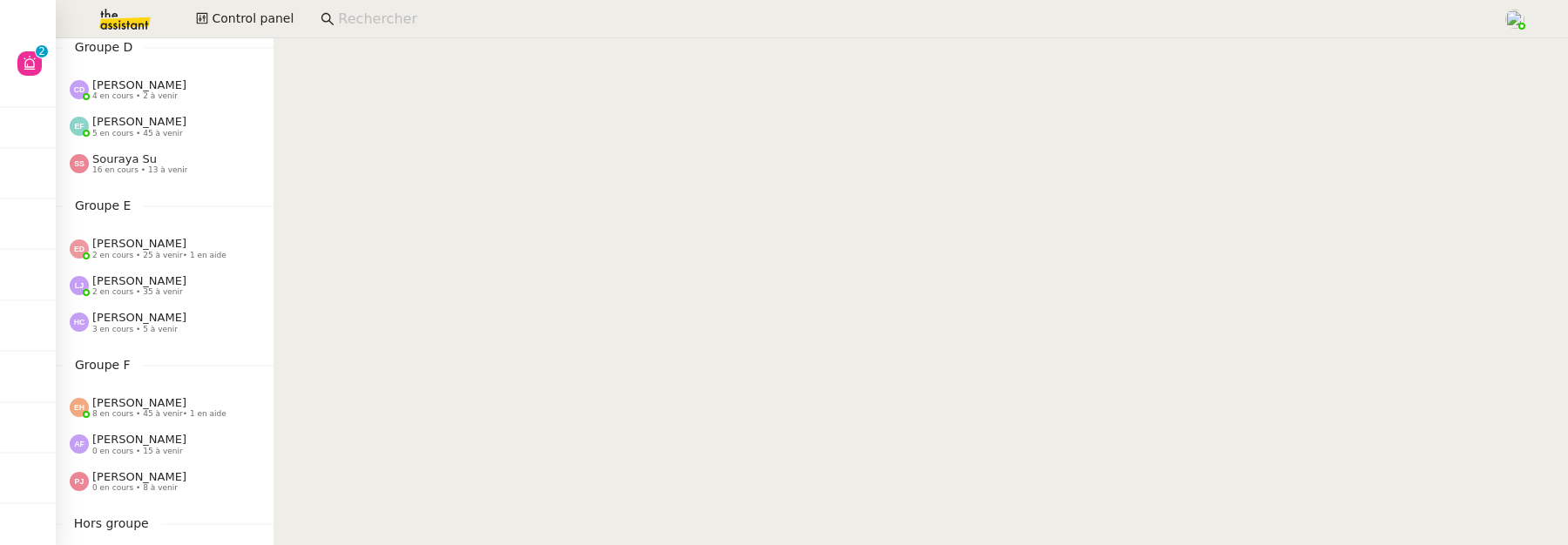
click at [141, 164] on span "Souraya Su" at bounding box center [124, 159] width 64 height 13
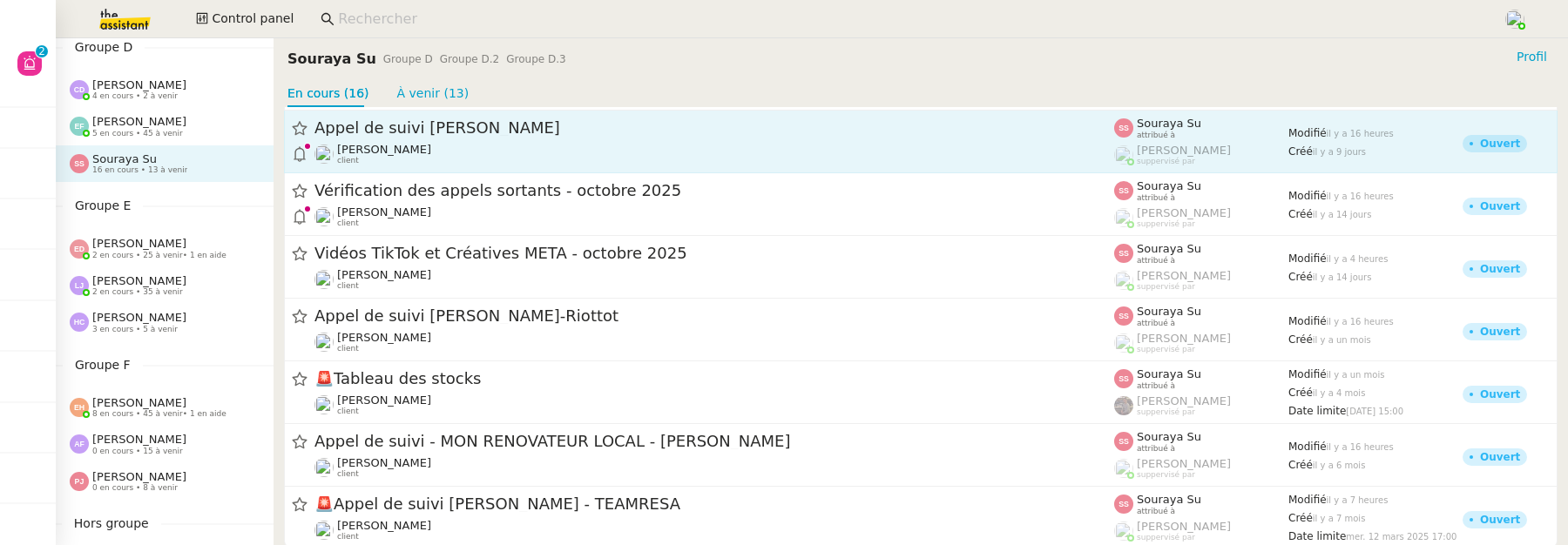
scroll to position [621, 0]
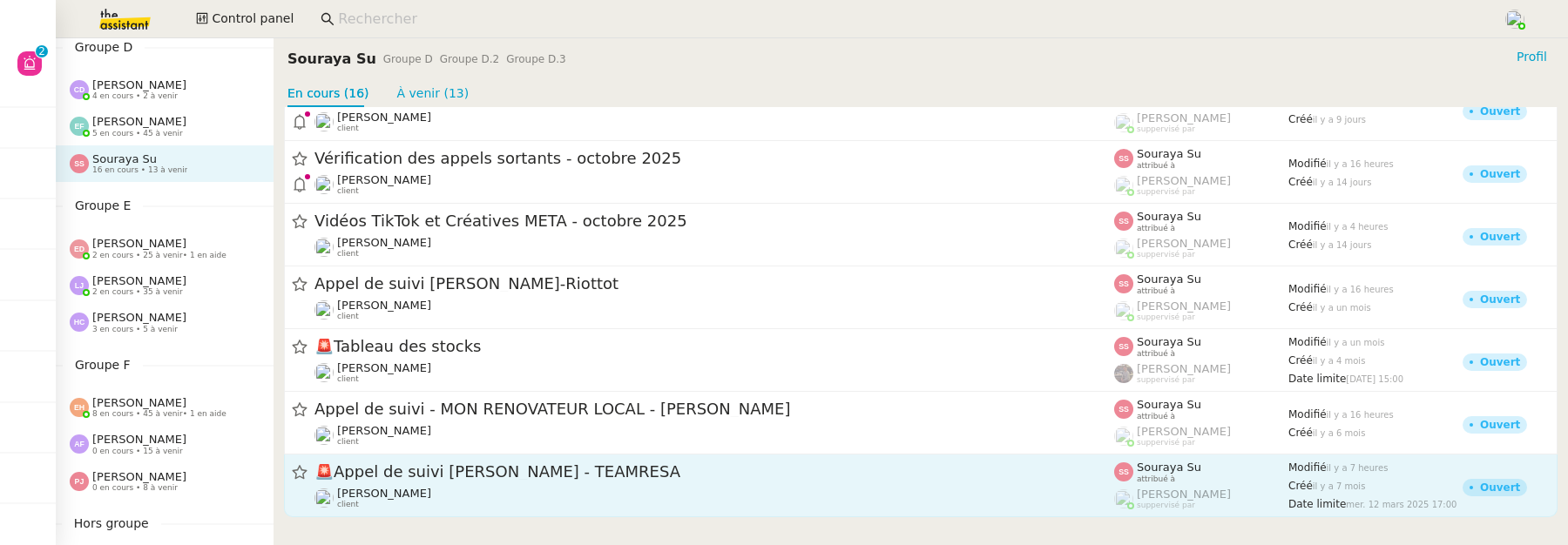
click at [509, 478] on span "🚨 Appel de suivi Simon Rabaud - TEAMRESA" at bounding box center [715, 472] width 800 height 15
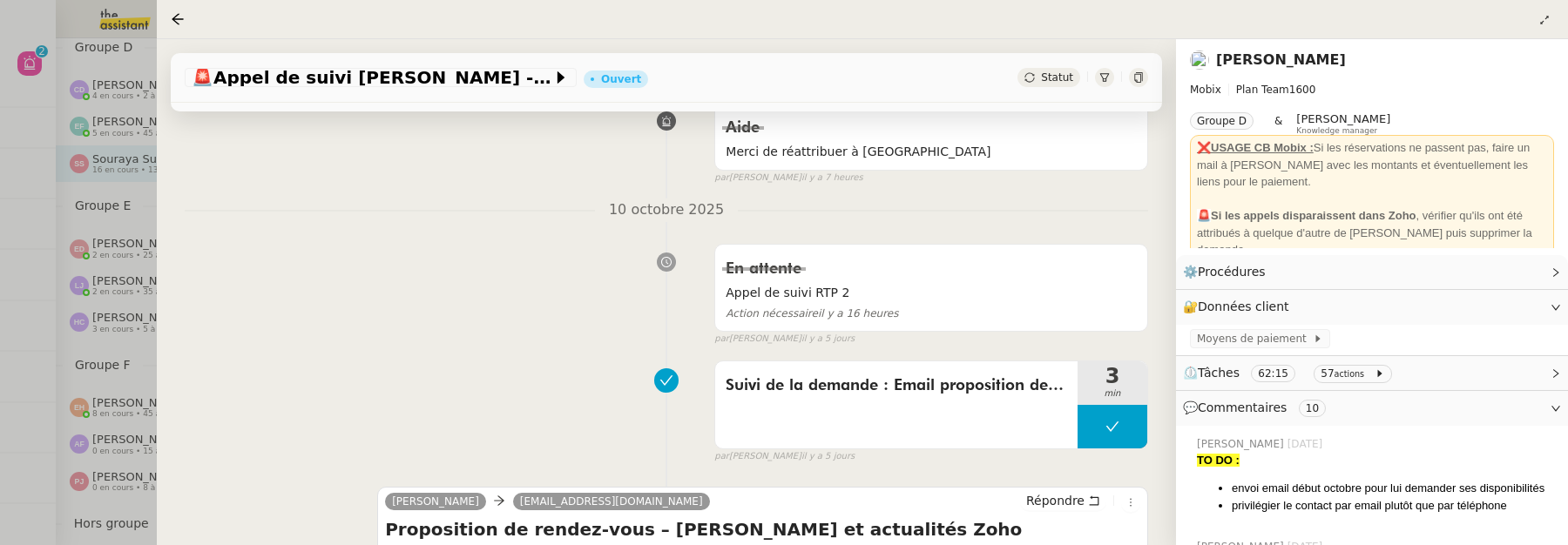
scroll to position [246, 0]
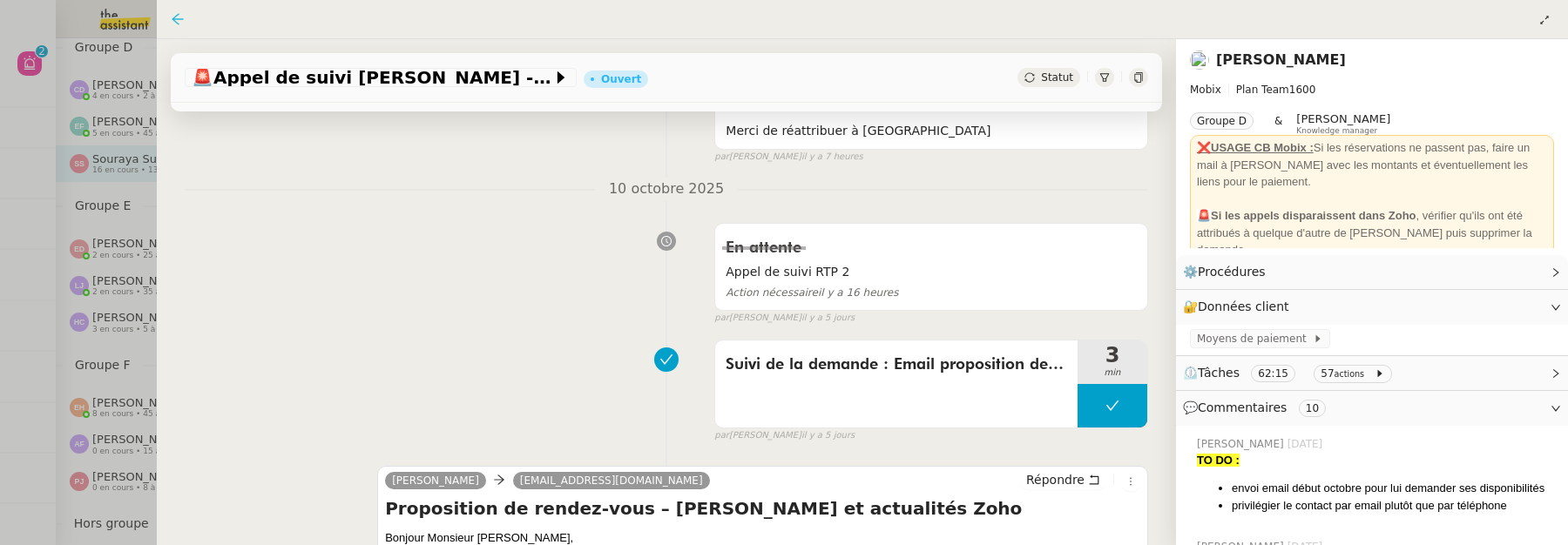
click at [176, 18] on icon at bounding box center [177, 18] width 14 height 14
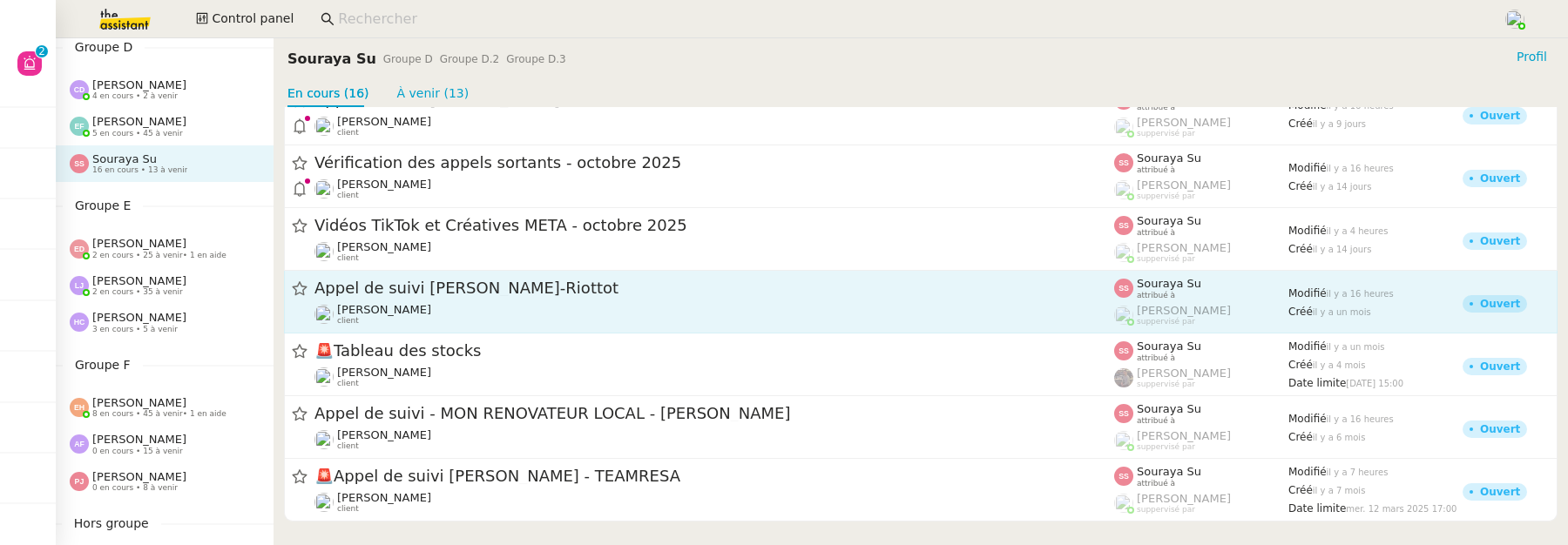
scroll to position [617, 0]
click at [520, 274] on link "Appel de suivi Léo Allein-Riottot Florian Parant client Souraya Su attribué à R…" at bounding box center [920, 302] width 1274 height 63
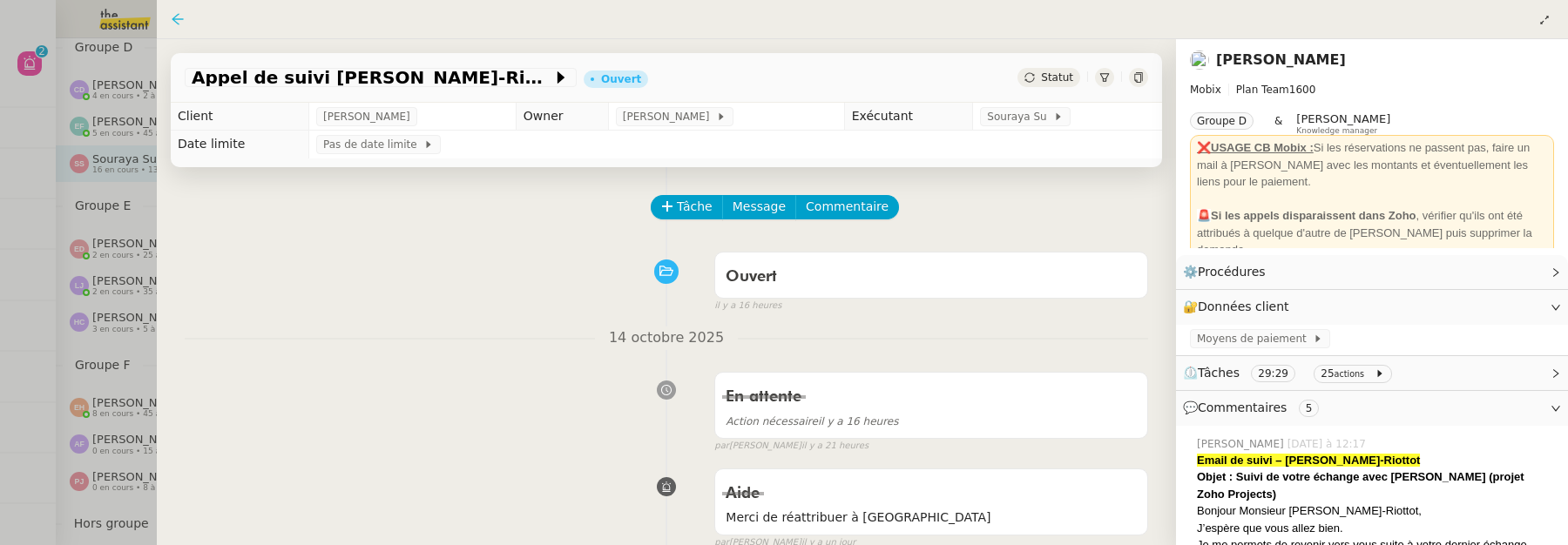
click at [177, 19] on icon at bounding box center [177, 18] width 11 height 11
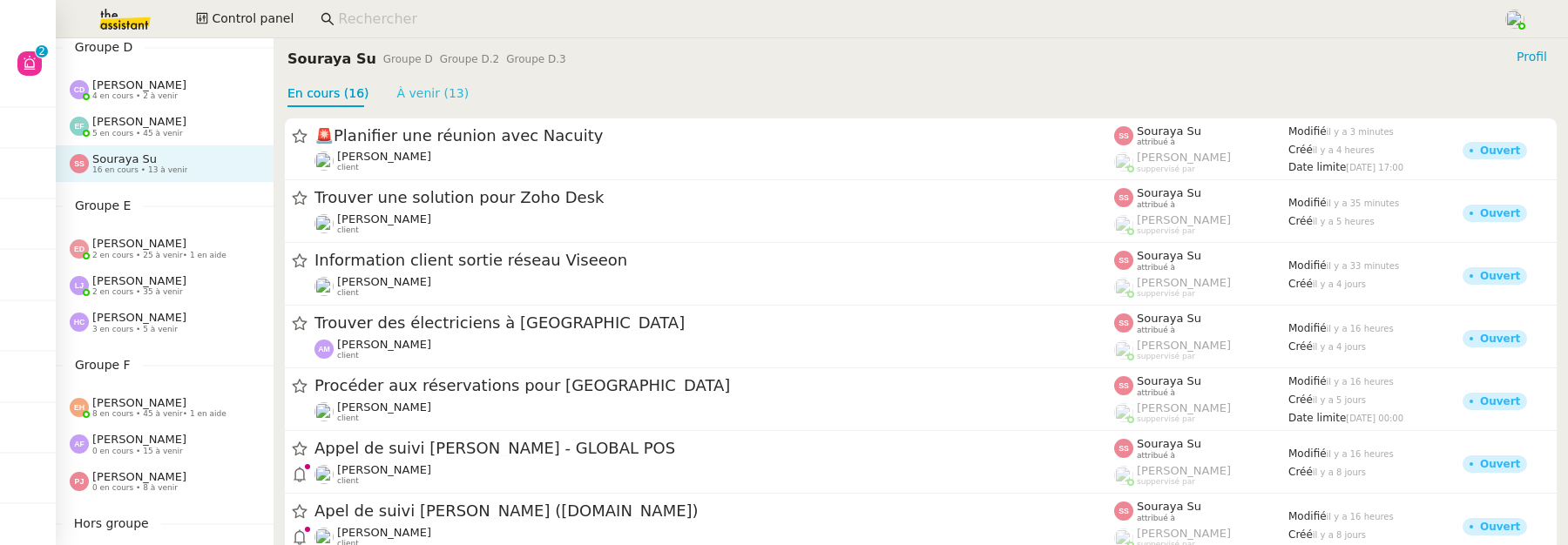
click at [443, 100] on link "À venir (13)" at bounding box center [433, 92] width 73 height 14
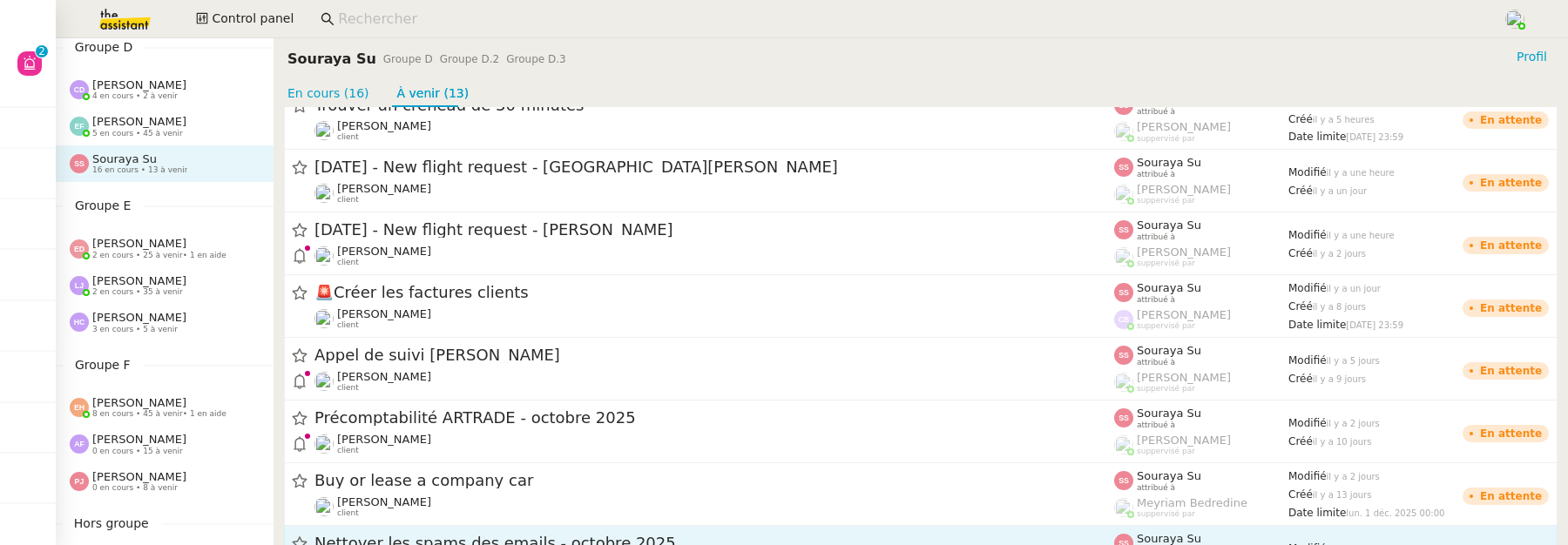
scroll to position [423, 0]
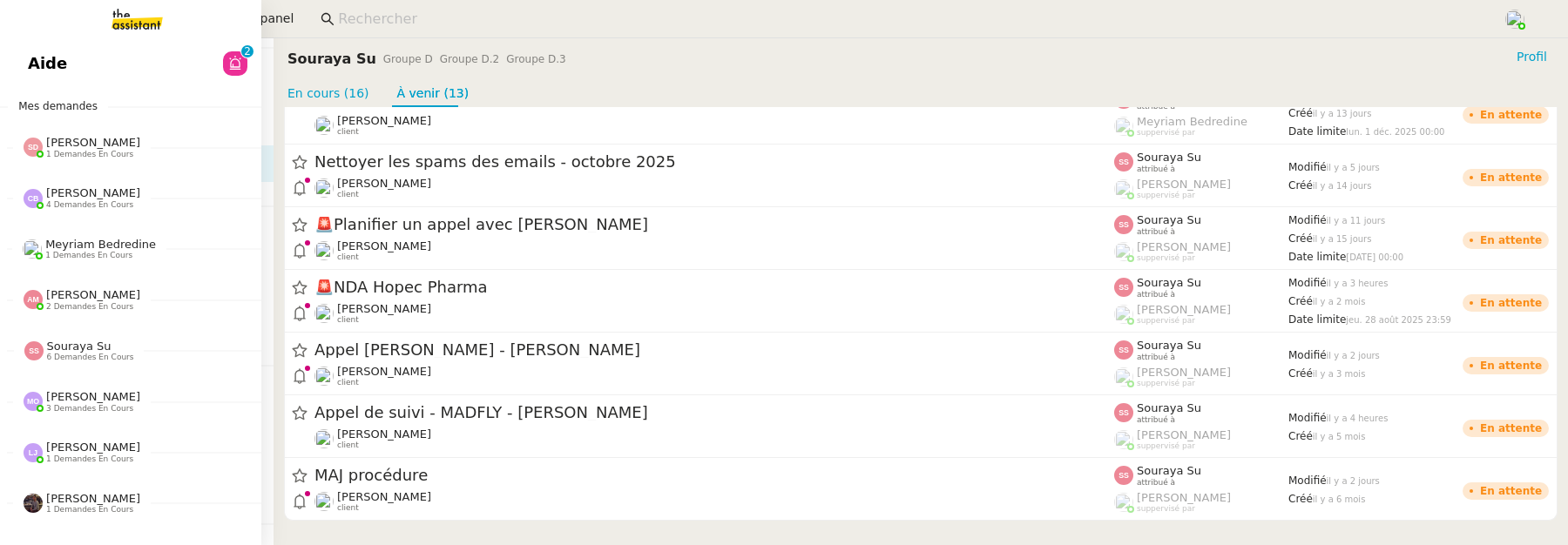
click at [52, 57] on span "Aide" at bounding box center [47, 63] width 39 height 26
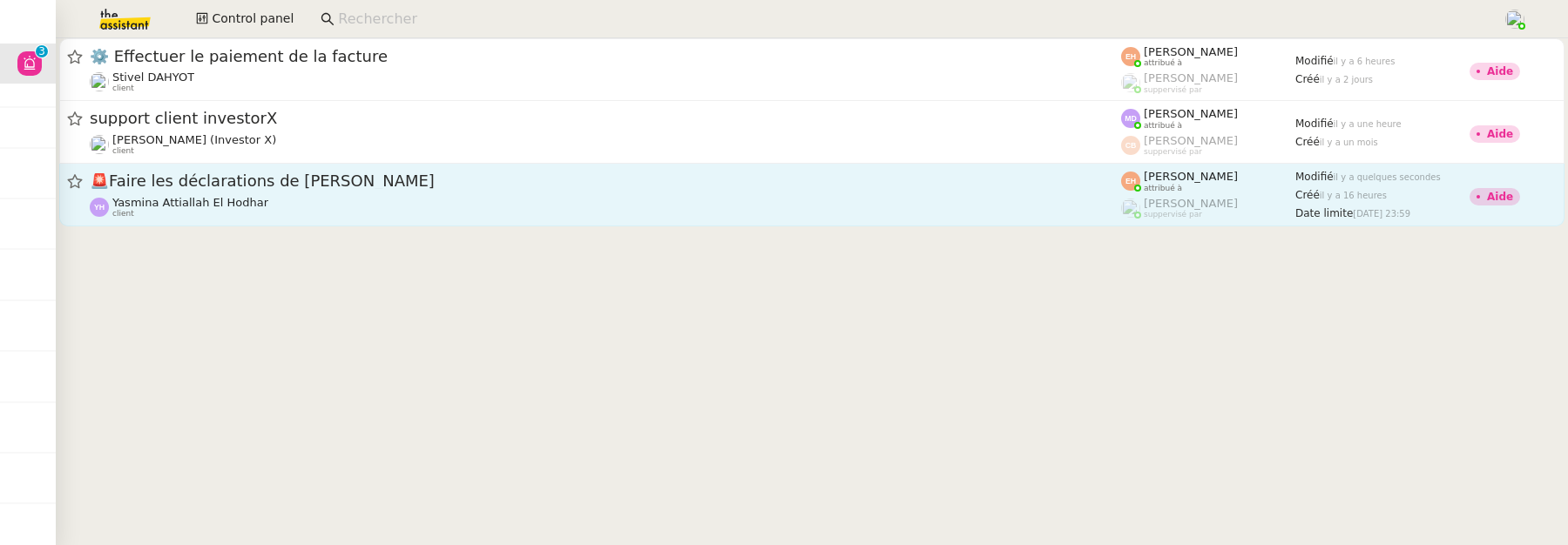
click at [394, 213] on div "Yasmina Attiallah El Hodhar client" at bounding box center [606, 207] width 1032 height 23
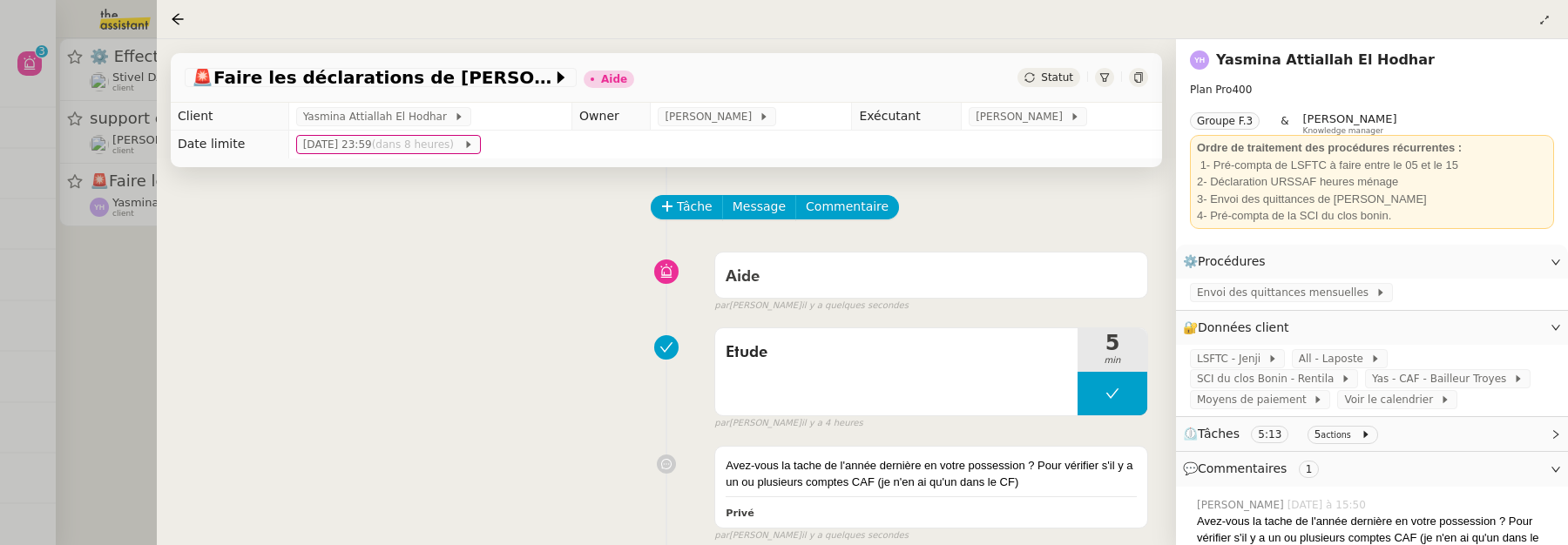
click at [139, 273] on div at bounding box center [784, 272] width 1568 height 545
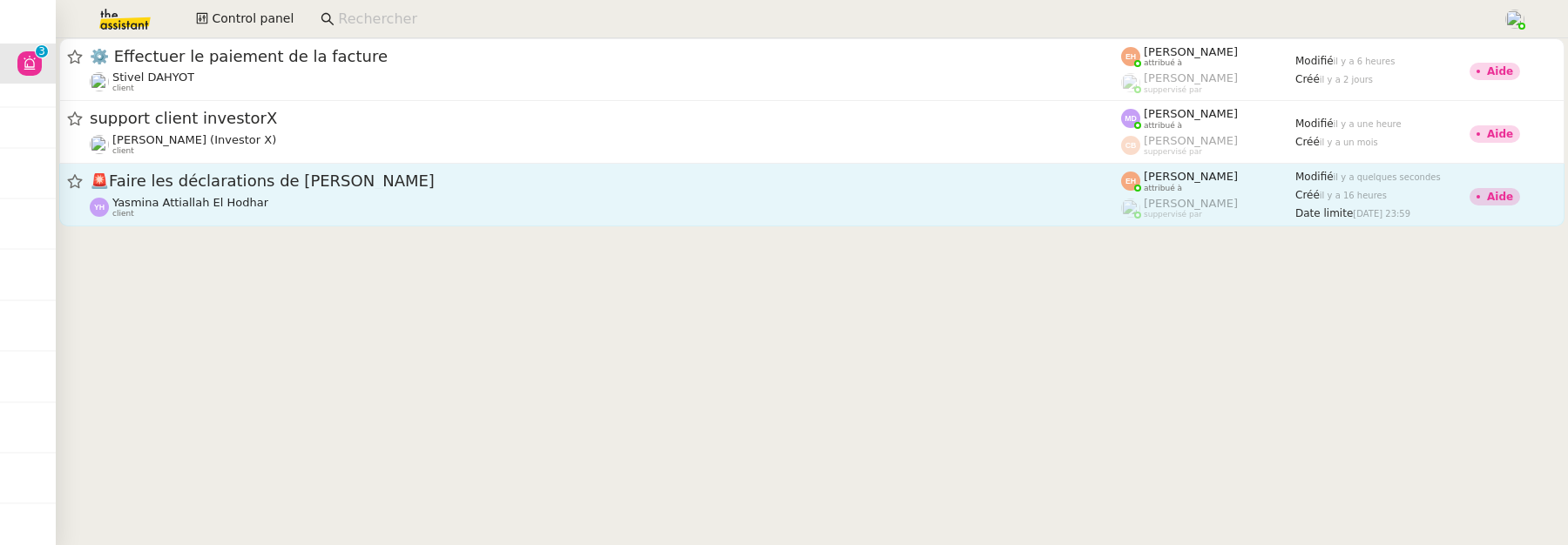
click at [343, 209] on div "Yasmina Attiallah El Hodhar client" at bounding box center [606, 207] width 1032 height 23
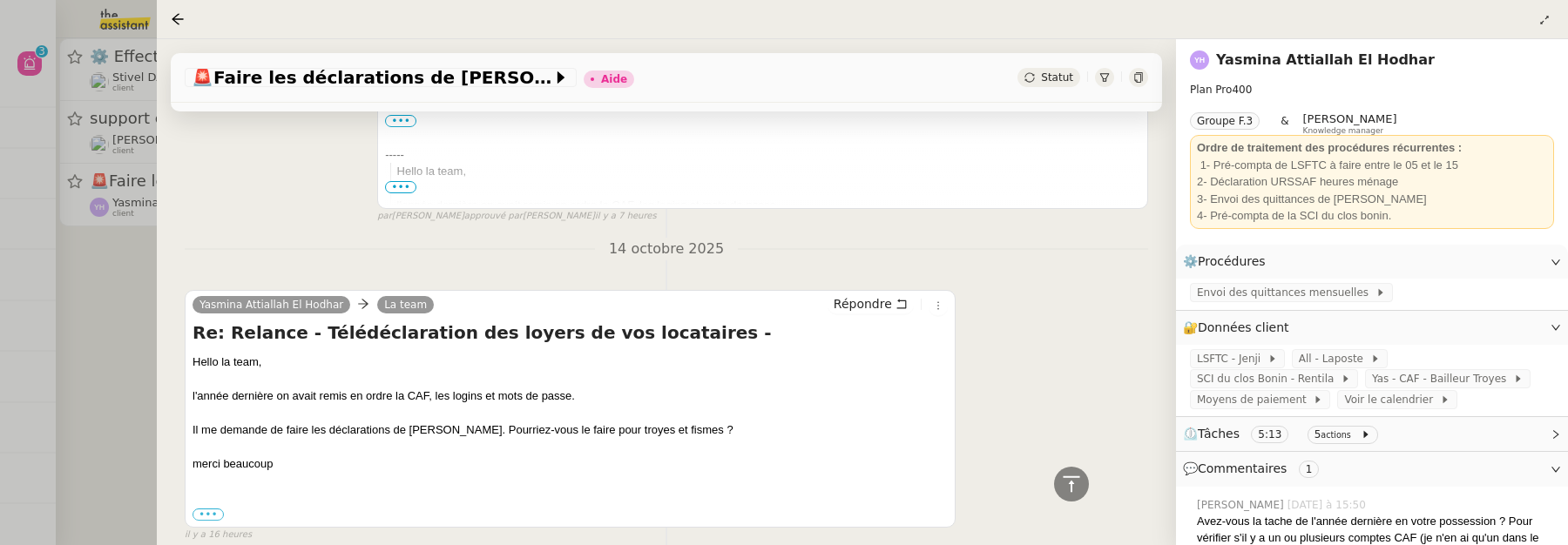
scroll to position [744, 0]
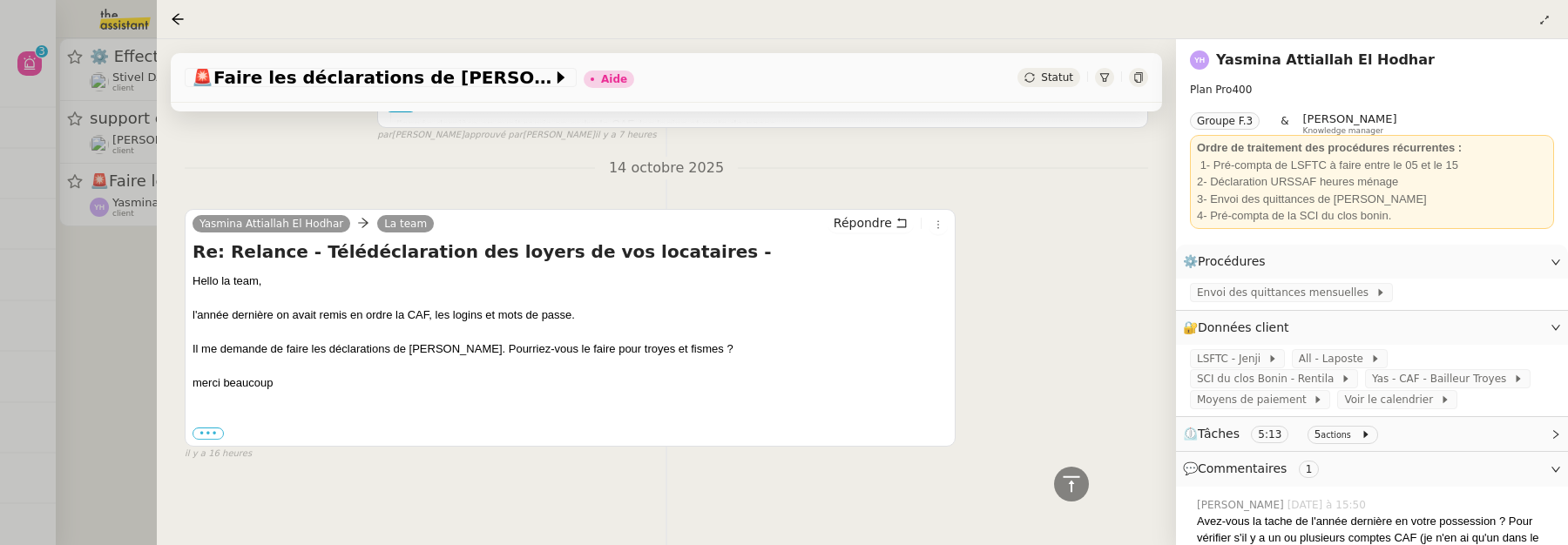
click at [126, 321] on div at bounding box center [784, 272] width 1568 height 545
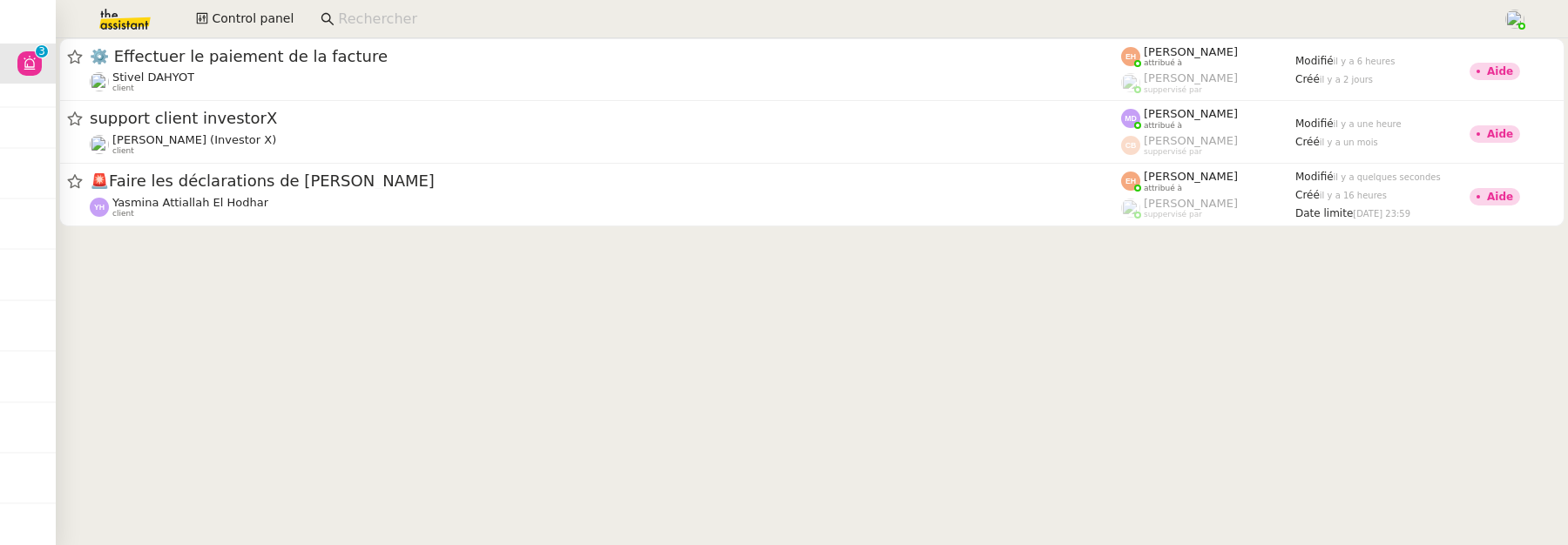
click at [372, 22] on input at bounding box center [911, 20] width 1147 height 24
type input "d"
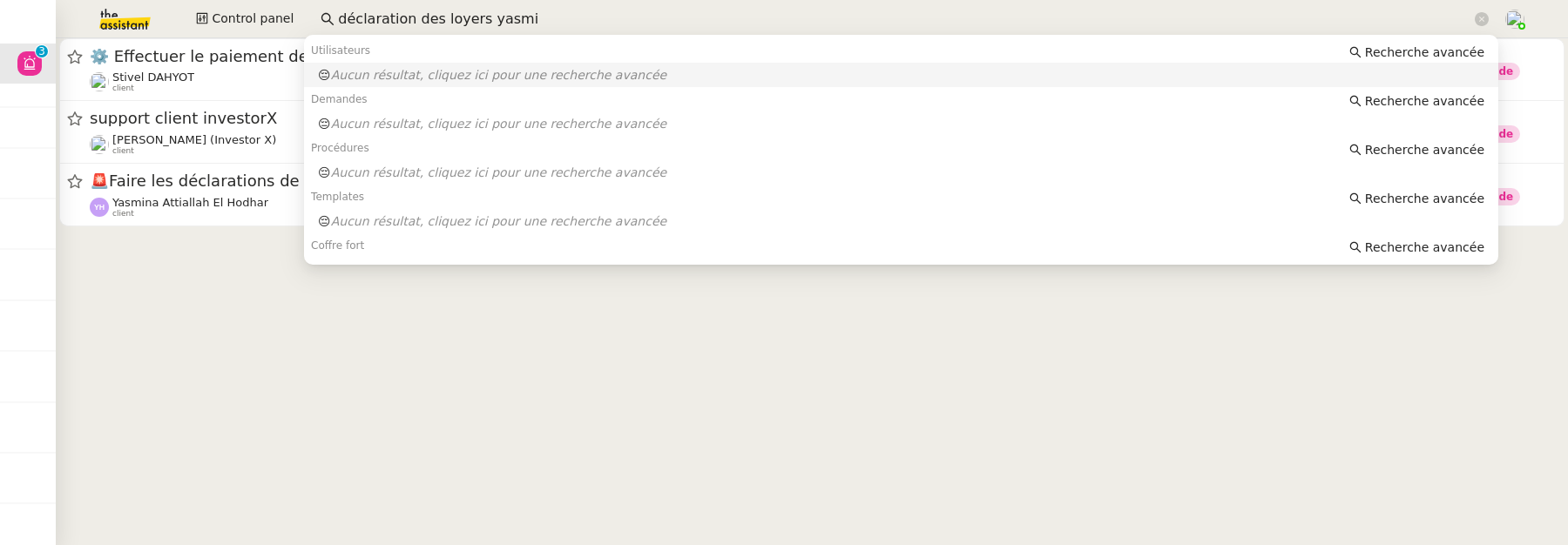
type input "déclaration des loyers yasmi"
click at [188, 368] on cdk-virtual-scroll-viewport "⚙️ Effectuer le paiement de la facture Stivel DAHYOT client Esther Hillenbrand …" at bounding box center [812, 291] width 1513 height 507
click at [387, 25] on input "déclaration des loyers yasmi" at bounding box center [905, 20] width 1134 height 24
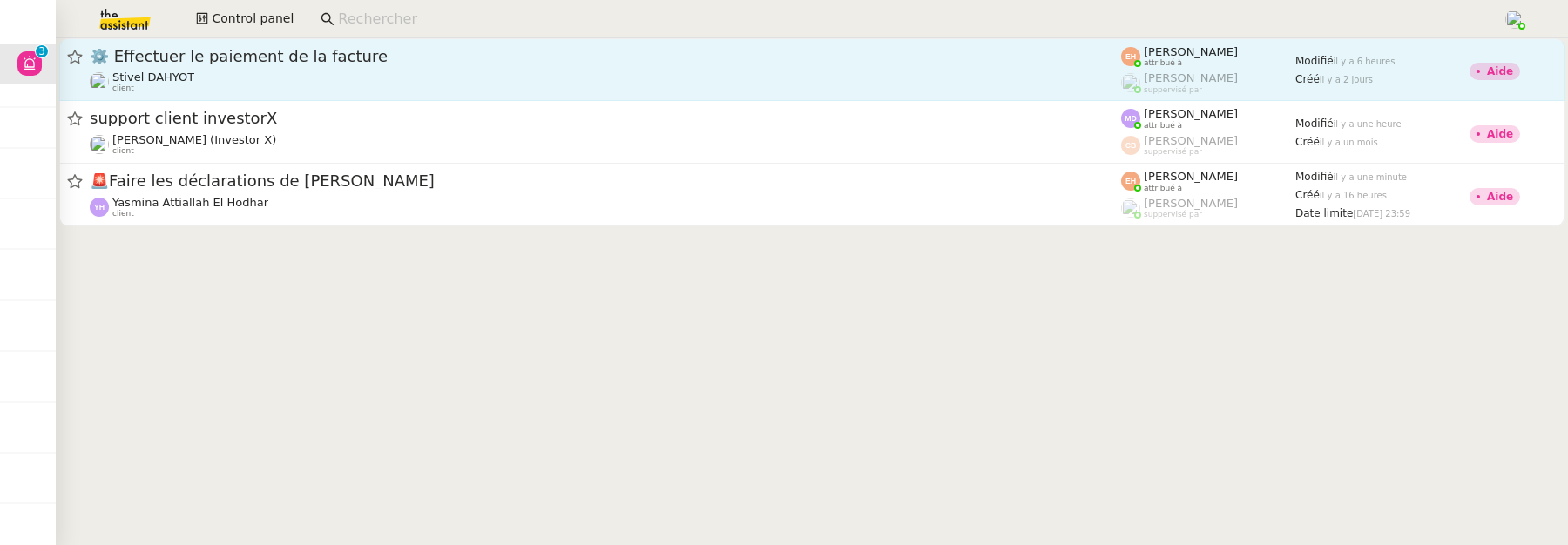
click at [301, 68] on div "⚙️ Effectuer le paiement de la facture Stivel DAHYOT client" at bounding box center [606, 70] width 1032 height 47
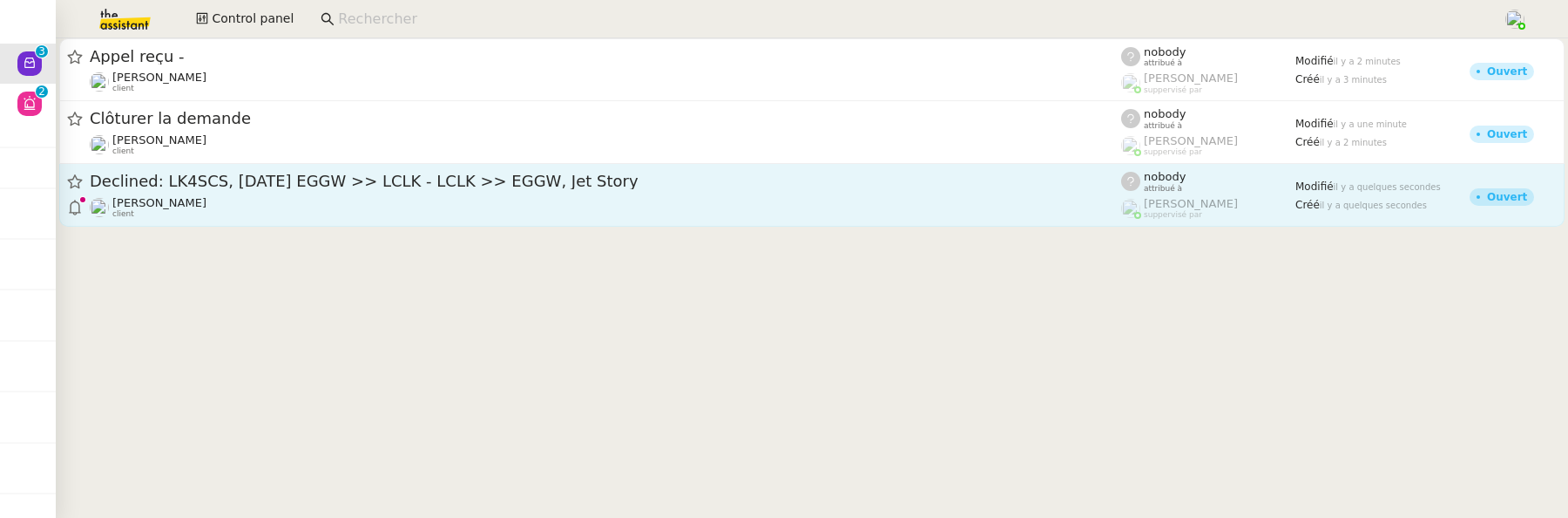
click at [336, 191] on div "Declined: LK4SCS, [DATE] EGGW >> LCLK - LCLK >> EGGW, Jet Story" at bounding box center [606, 181] width 1032 height 22
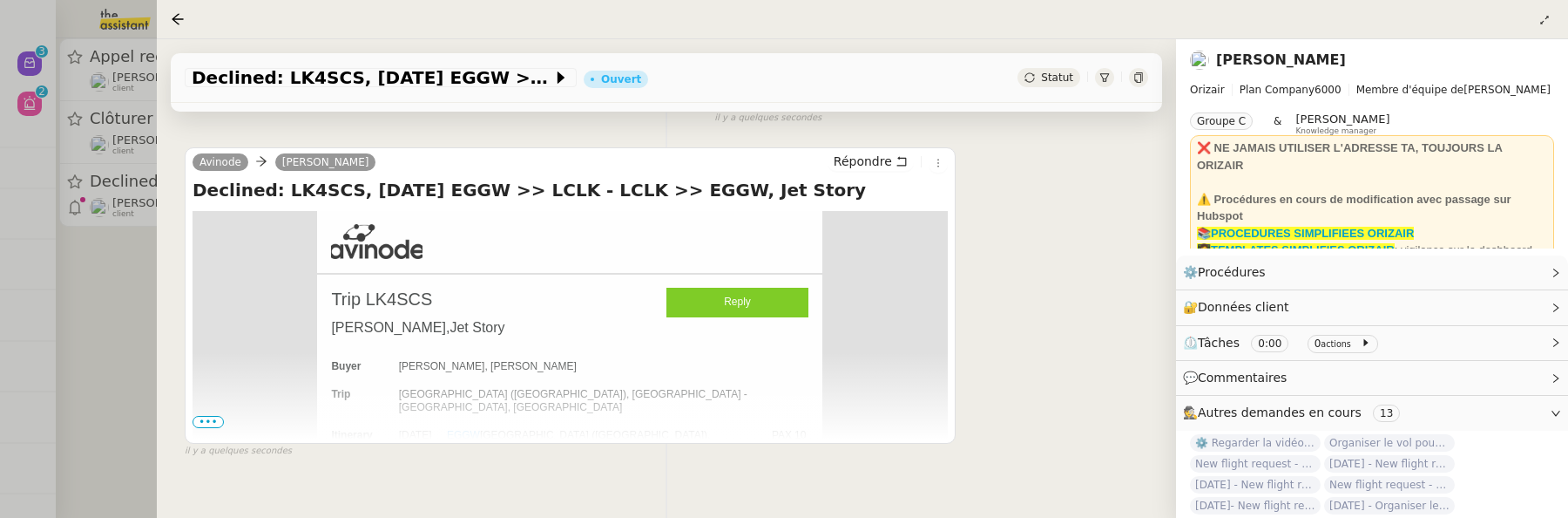
scroll to position [358, 0]
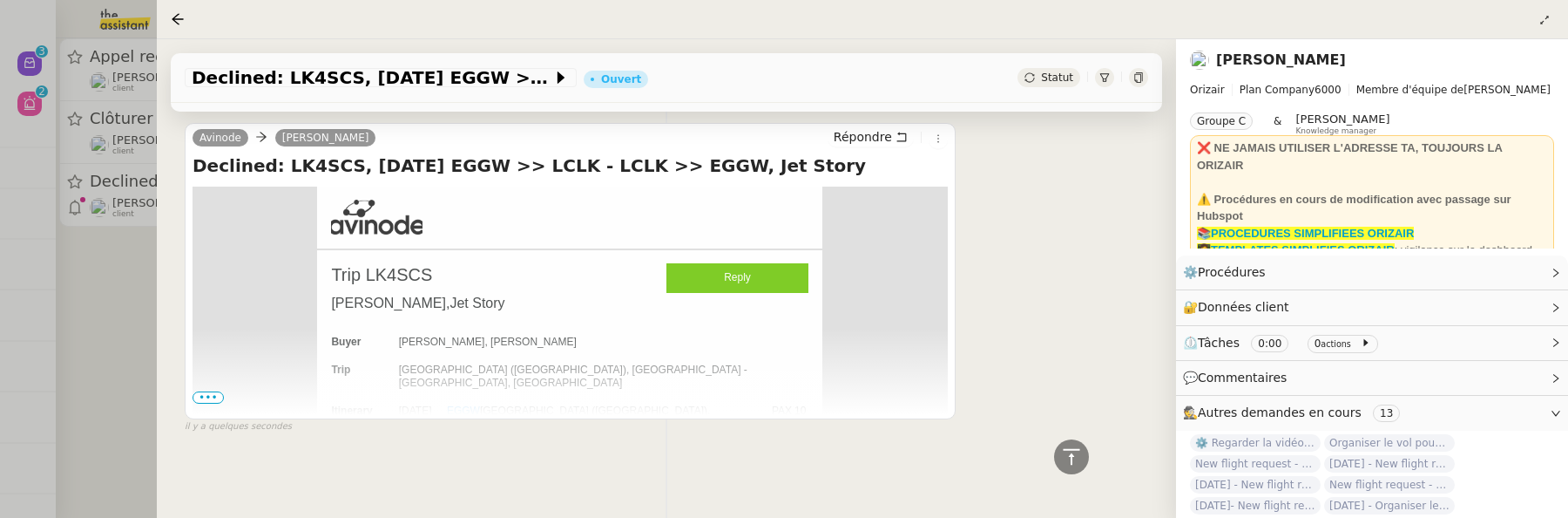
click at [1040, 84] on div "Statut" at bounding box center [1048, 77] width 63 height 19
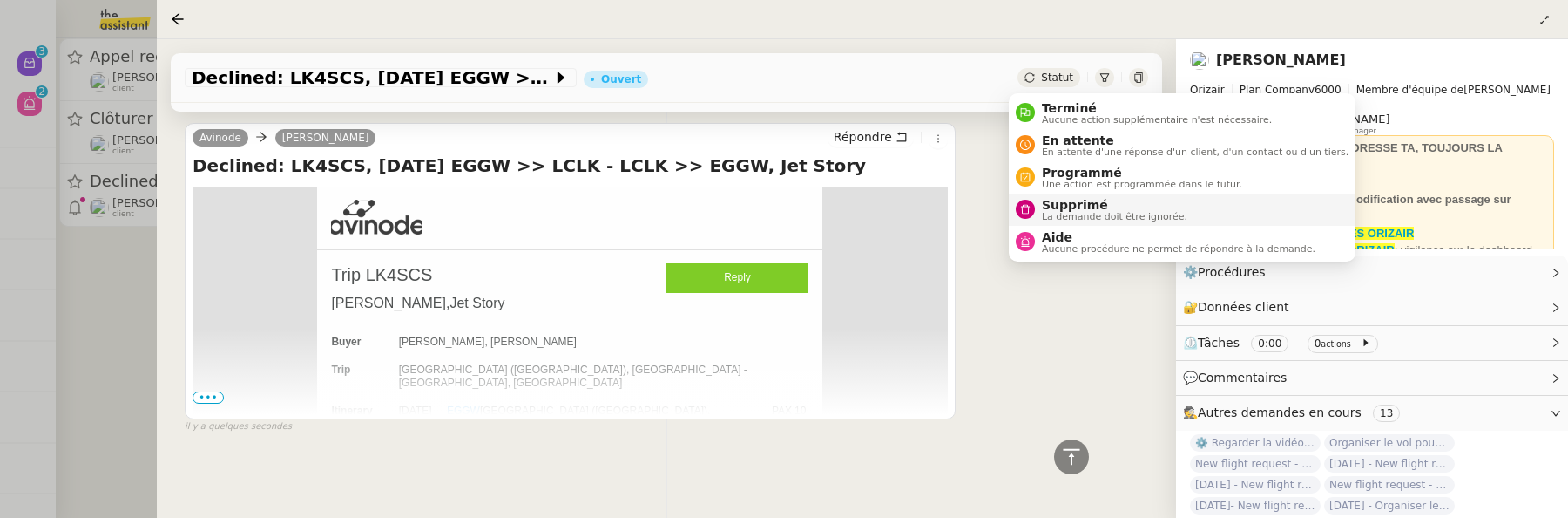
click at [1054, 203] on span "Supprimé" at bounding box center [1115, 204] width 145 height 14
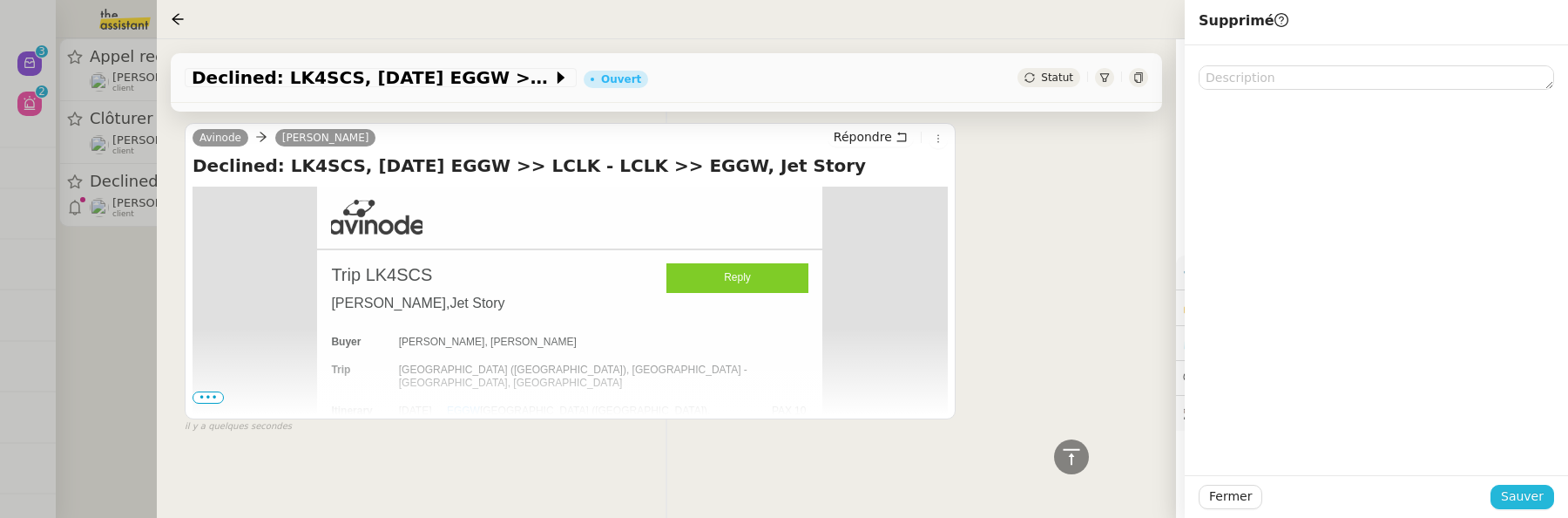
click at [1520, 494] on span "Sauver" at bounding box center [1523, 496] width 43 height 20
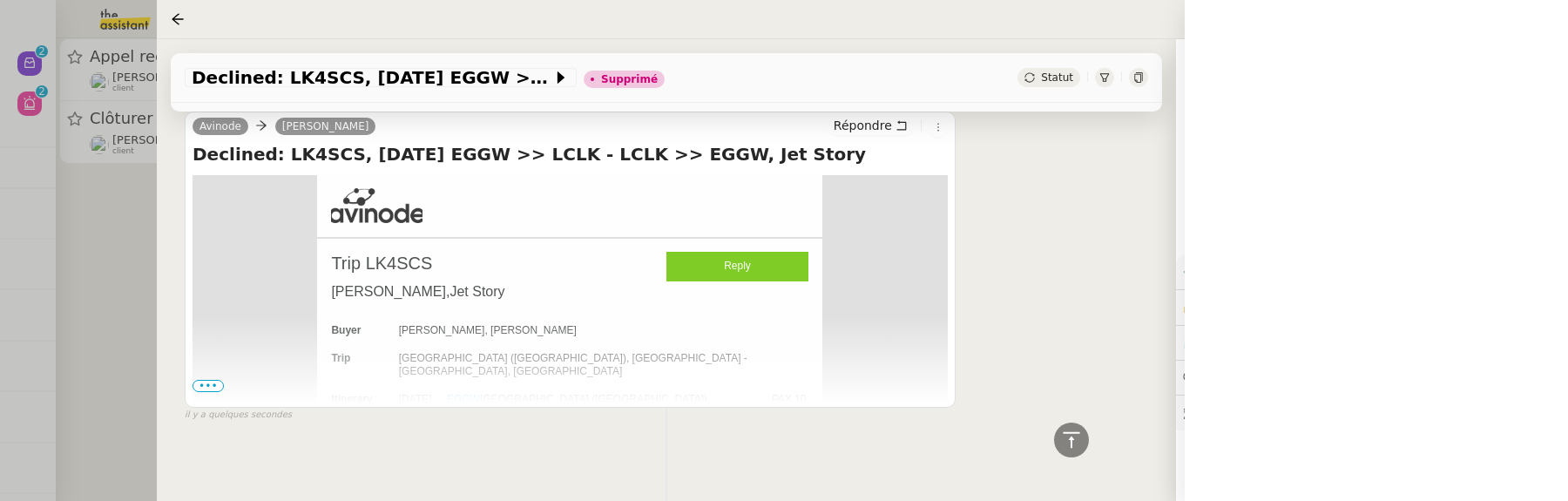
click at [117, 257] on div at bounding box center [784, 250] width 1568 height 501
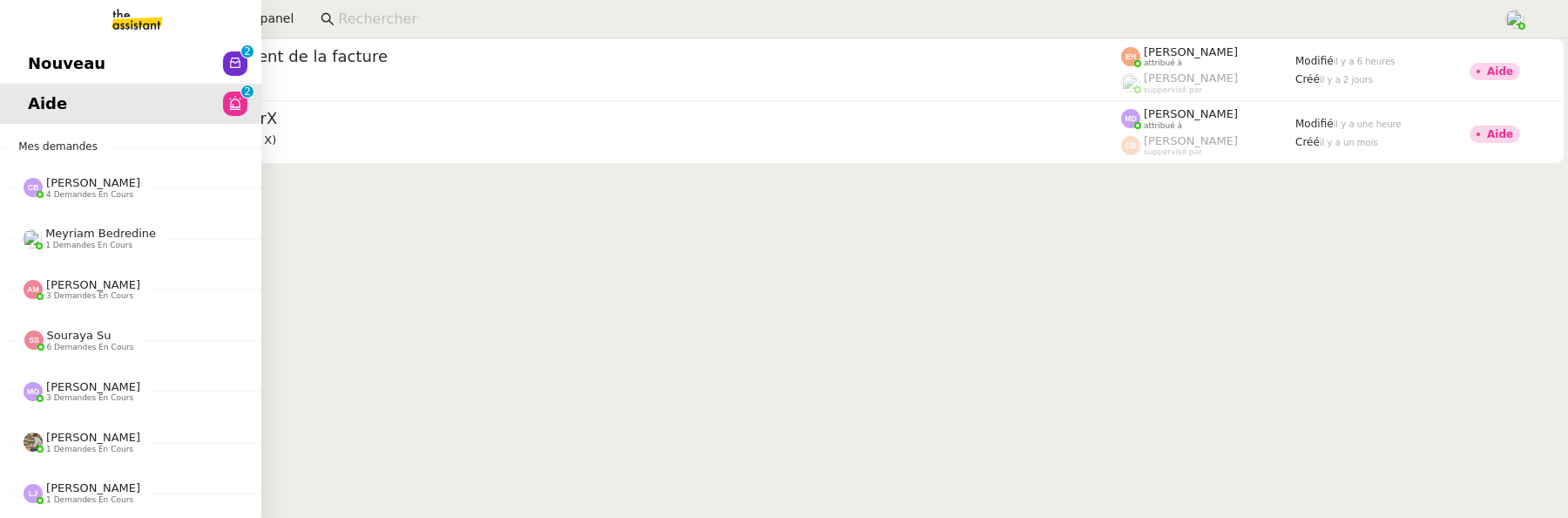
click at [54, 65] on span "Nouveau" at bounding box center [67, 64] width 78 height 26
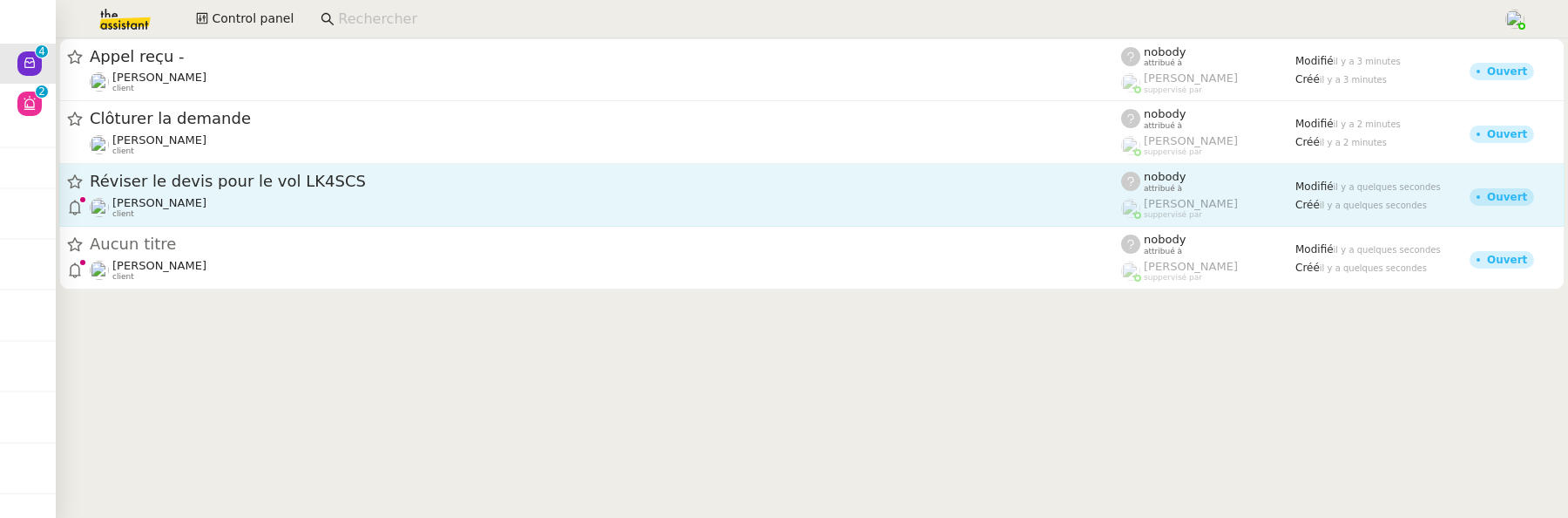
click at [345, 209] on div "[PERSON_NAME] client" at bounding box center [606, 207] width 1032 height 23
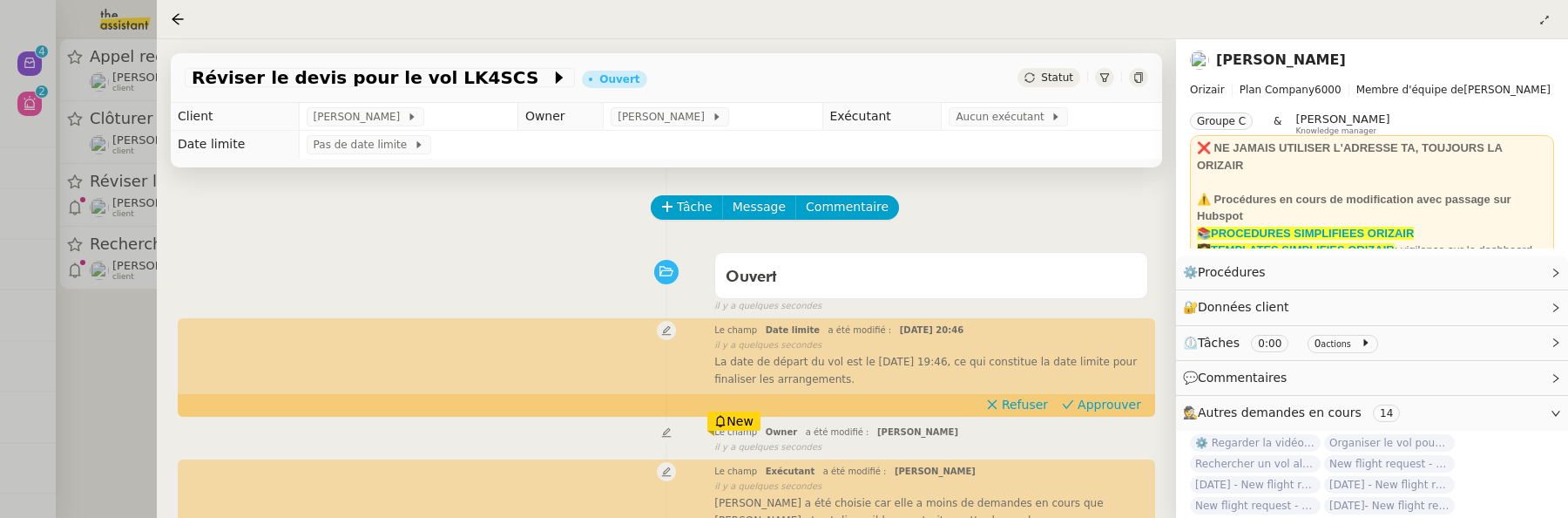
click at [313, 250] on div "Ouvert false il y a quelques secondes" at bounding box center [667, 279] width 964 height 70
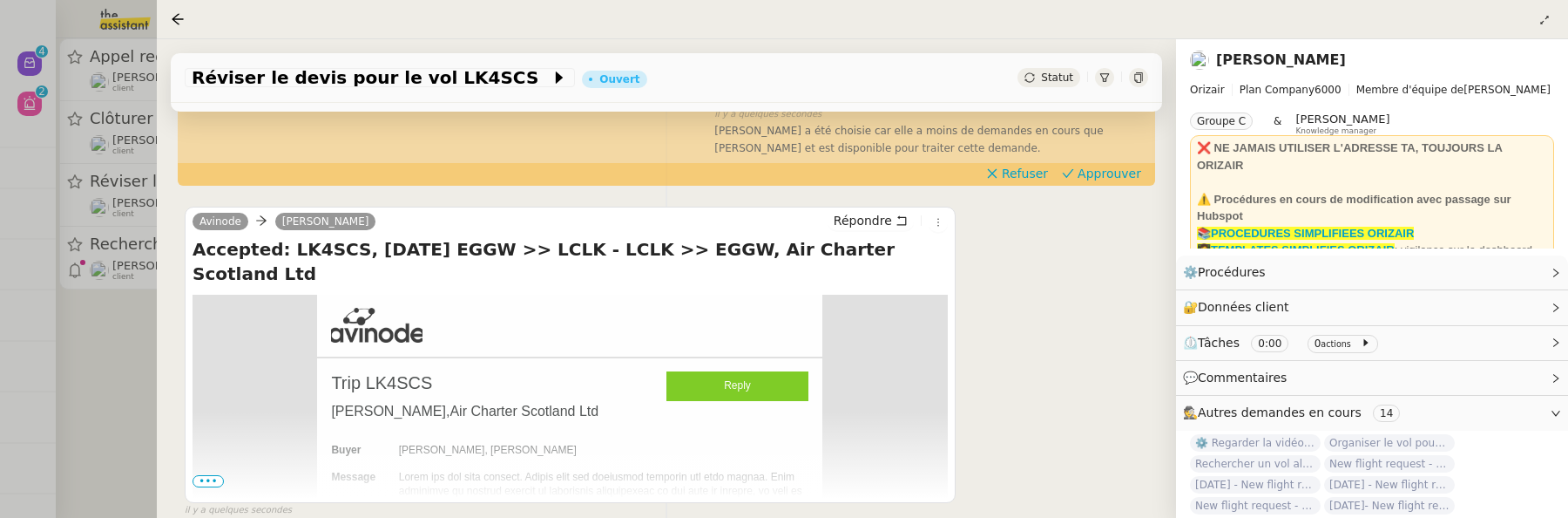
scroll to position [384, 0]
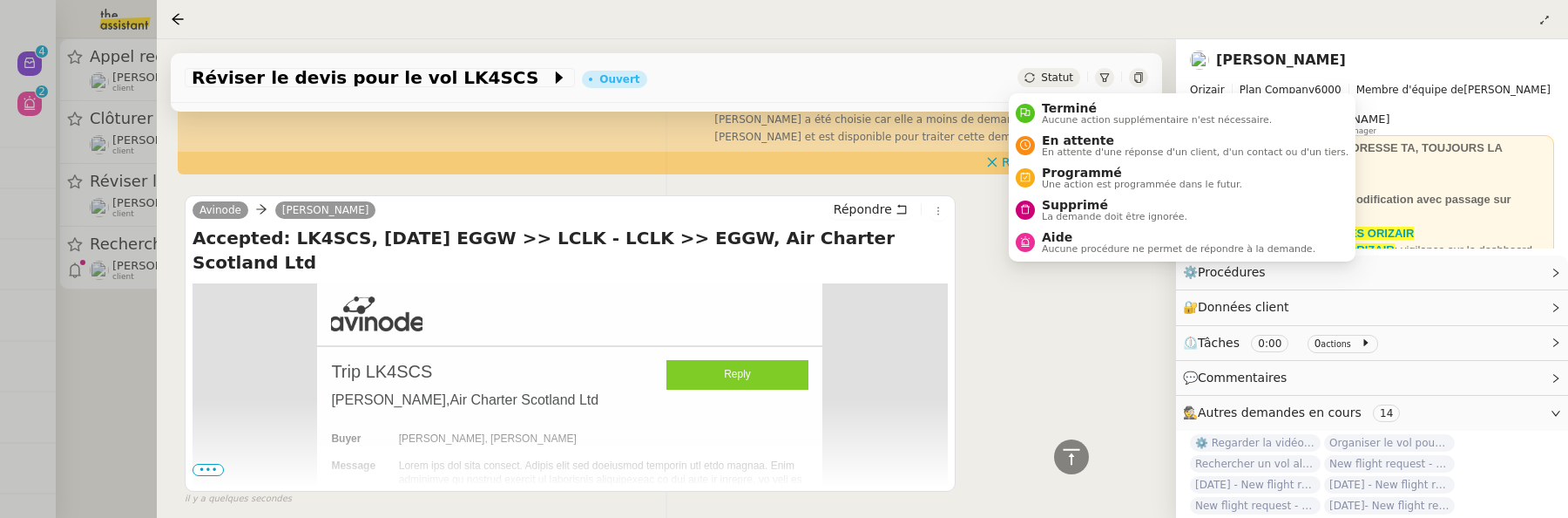
click at [1041, 73] on span "Statut" at bounding box center [1057, 77] width 33 height 12
click at [1068, 204] on span "Supprimé" at bounding box center [1115, 204] width 145 height 14
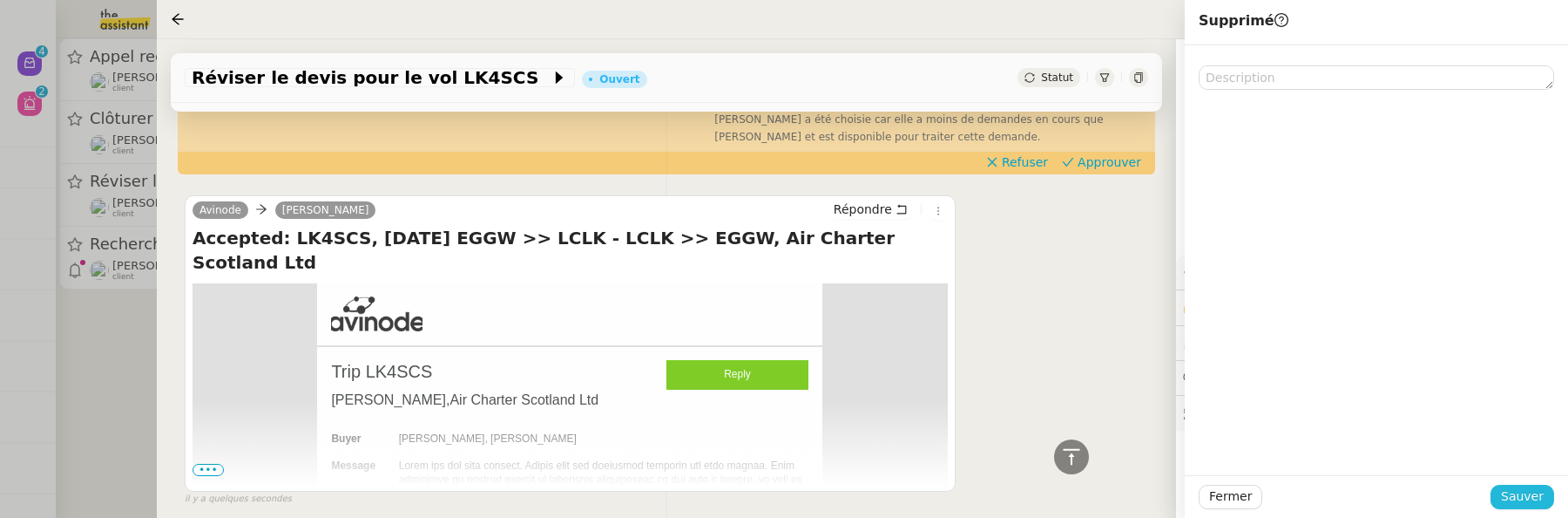
click at [1530, 499] on span "Sauver" at bounding box center [1523, 496] width 43 height 20
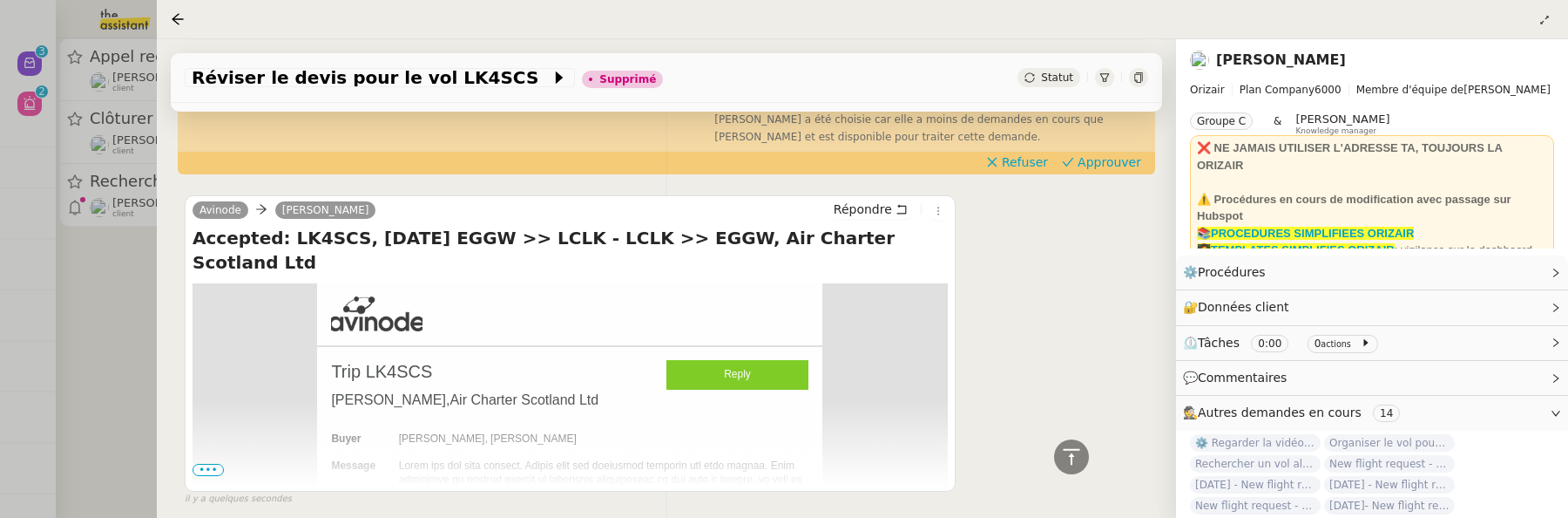
click at [144, 256] on div at bounding box center [784, 259] width 1568 height 518
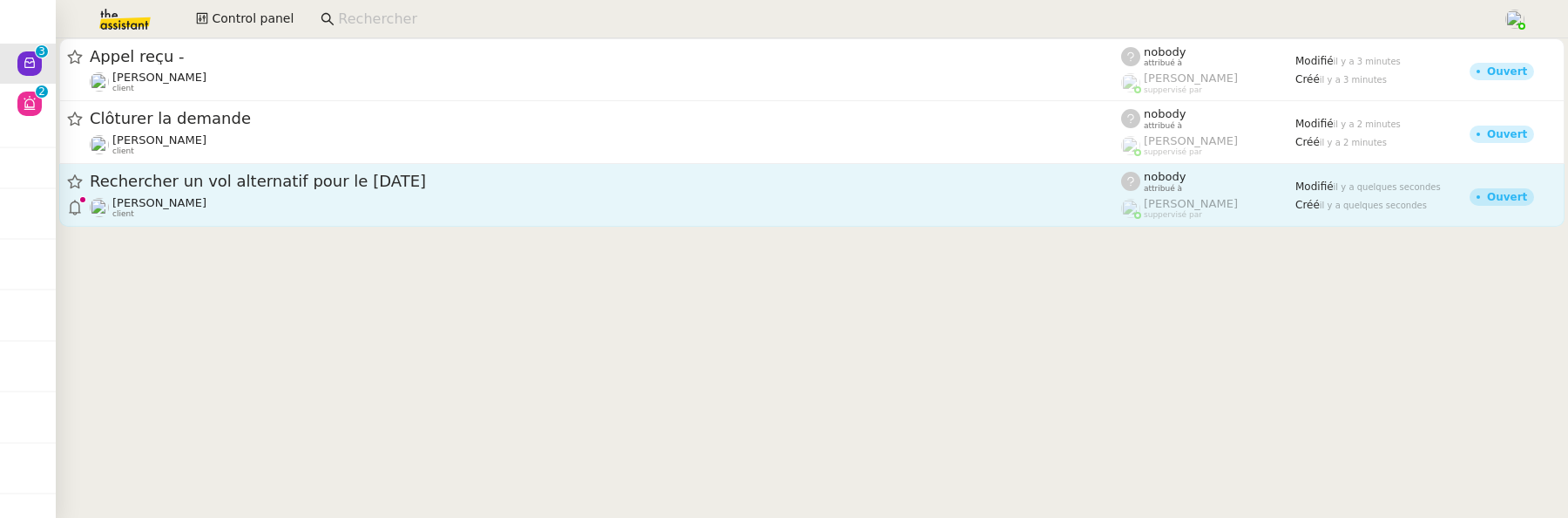
click at [188, 199] on div "[PERSON_NAME] client" at bounding box center [606, 207] width 1032 height 23
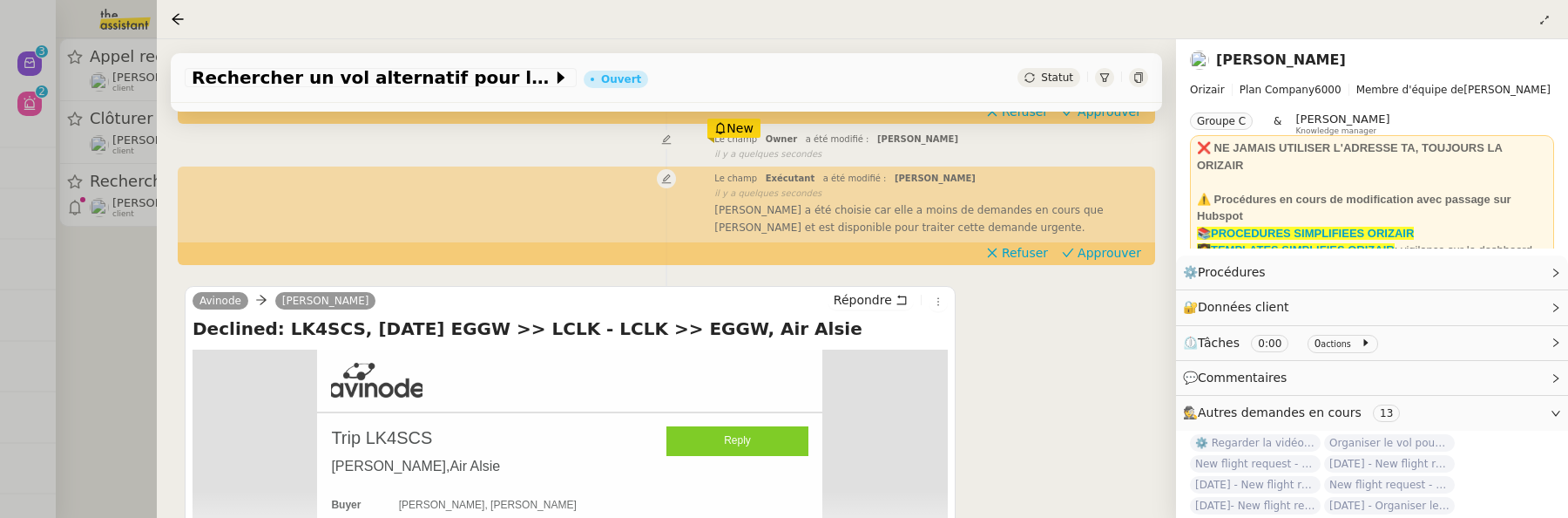
scroll to position [373, 0]
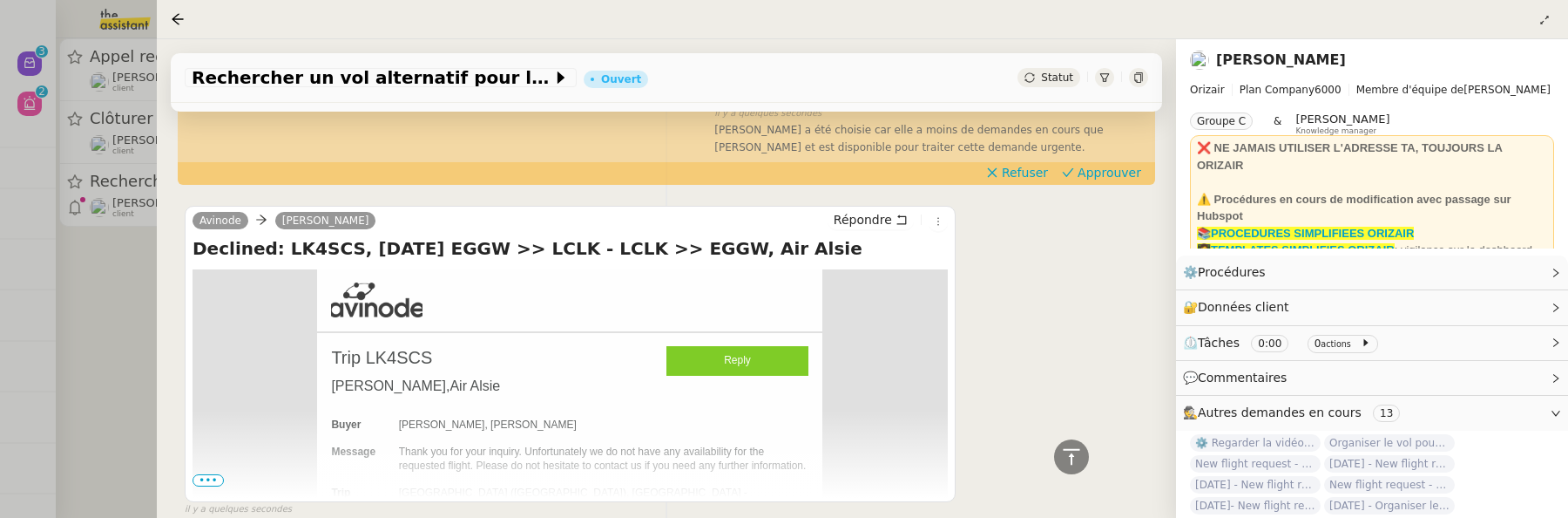
click at [1052, 68] on div "Statut" at bounding box center [1048, 77] width 63 height 19
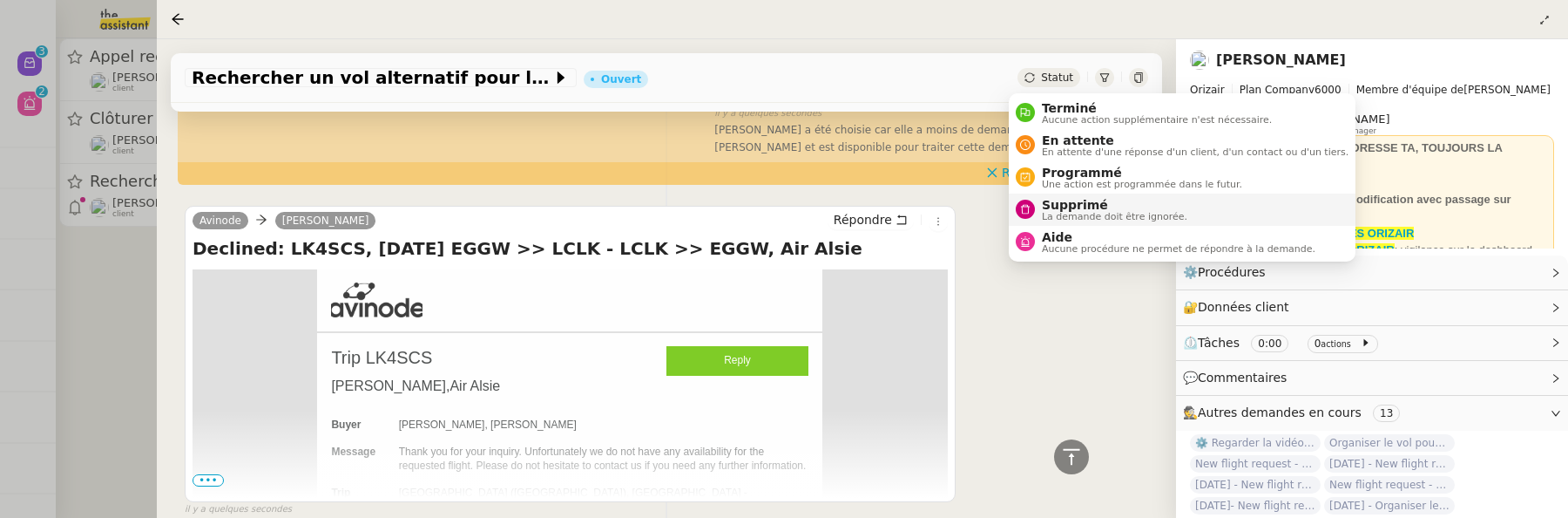
click at [1070, 211] on span "La demande doit être ignorée." at bounding box center [1115, 216] width 145 height 10
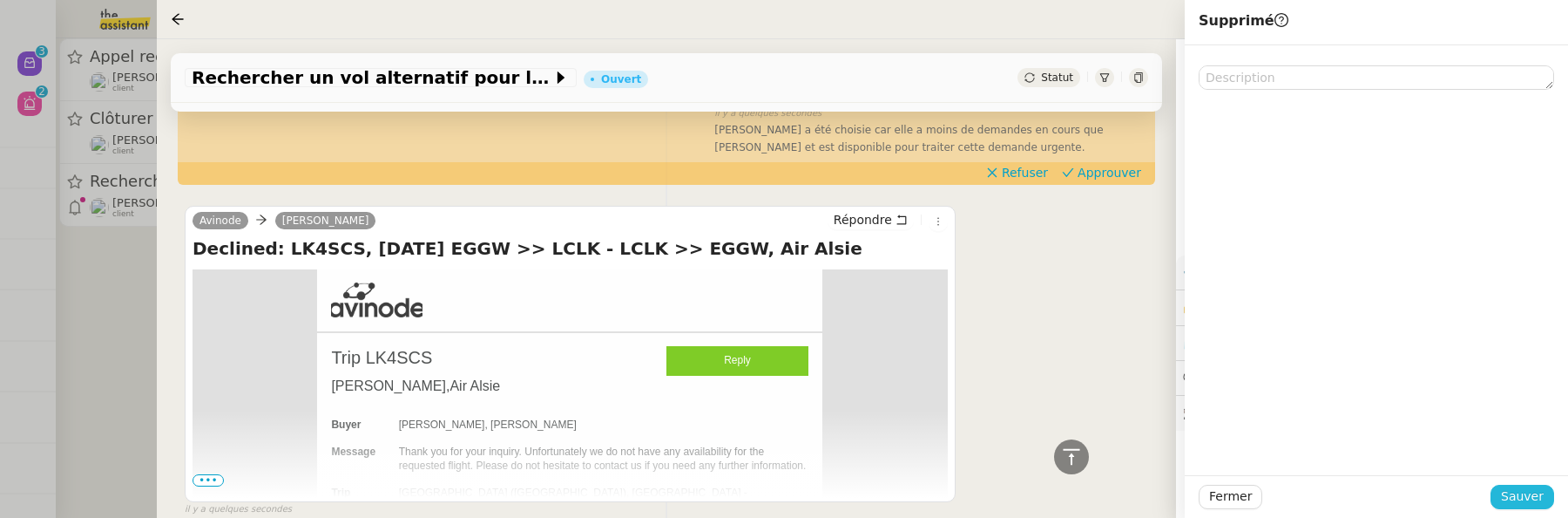
click at [1534, 498] on span "Sauver" at bounding box center [1523, 496] width 43 height 20
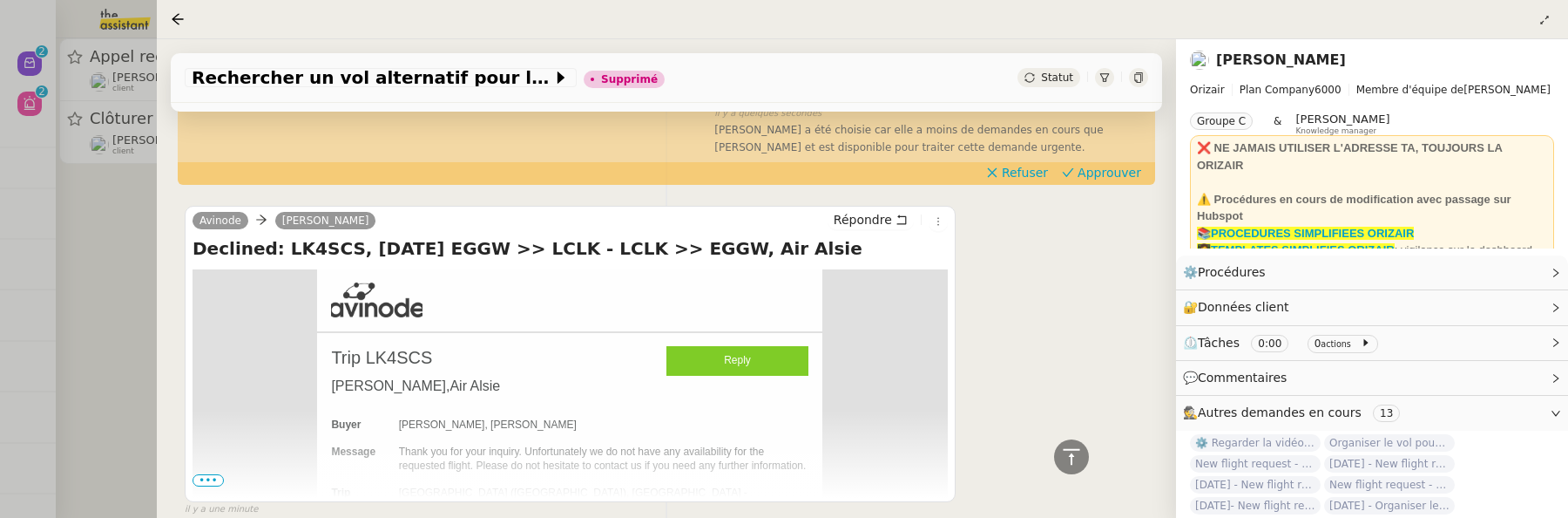
click at [110, 259] on div at bounding box center [784, 259] width 1568 height 518
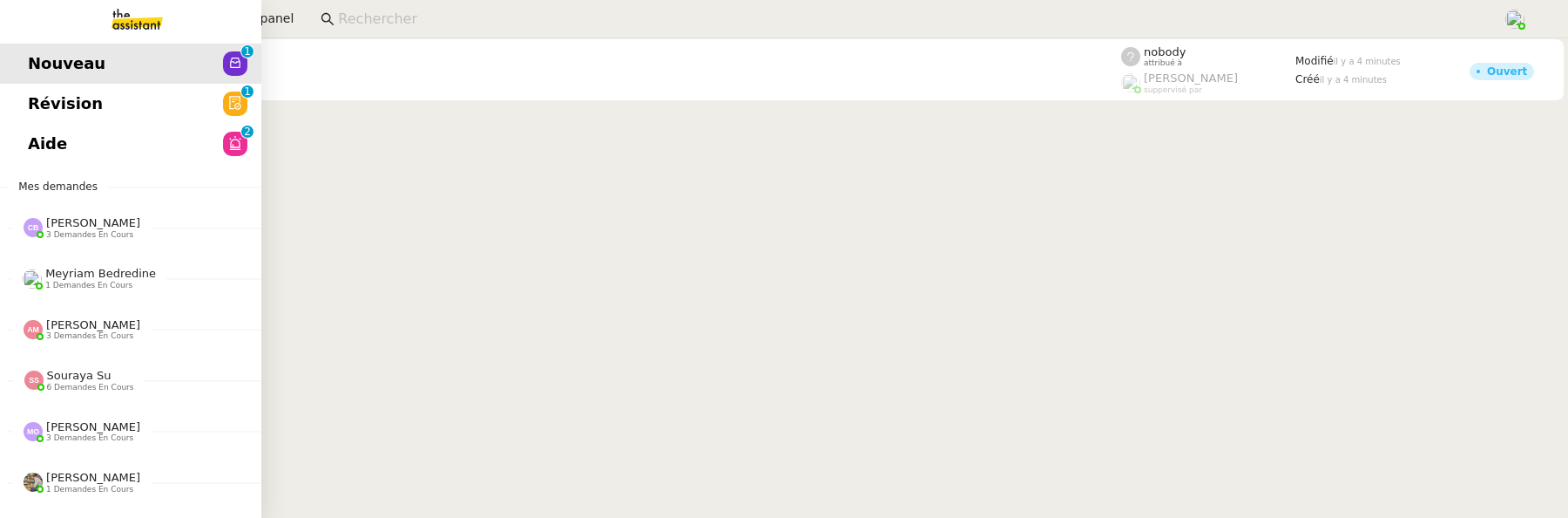
click at [37, 103] on span "Révision" at bounding box center [65, 103] width 75 height 26
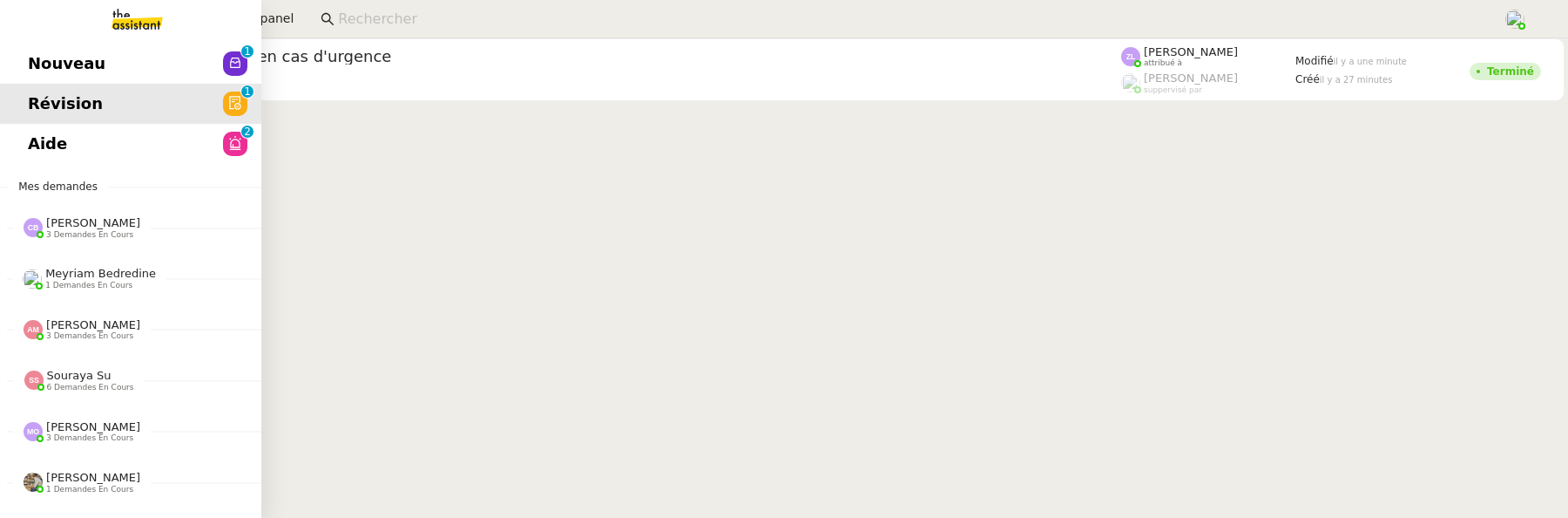
click at [65, 149] on link "Aide 0 1 2 3 4 5 6 7 8 9" at bounding box center [131, 143] width 261 height 40
